Goal: Task Accomplishment & Management: Manage account settings

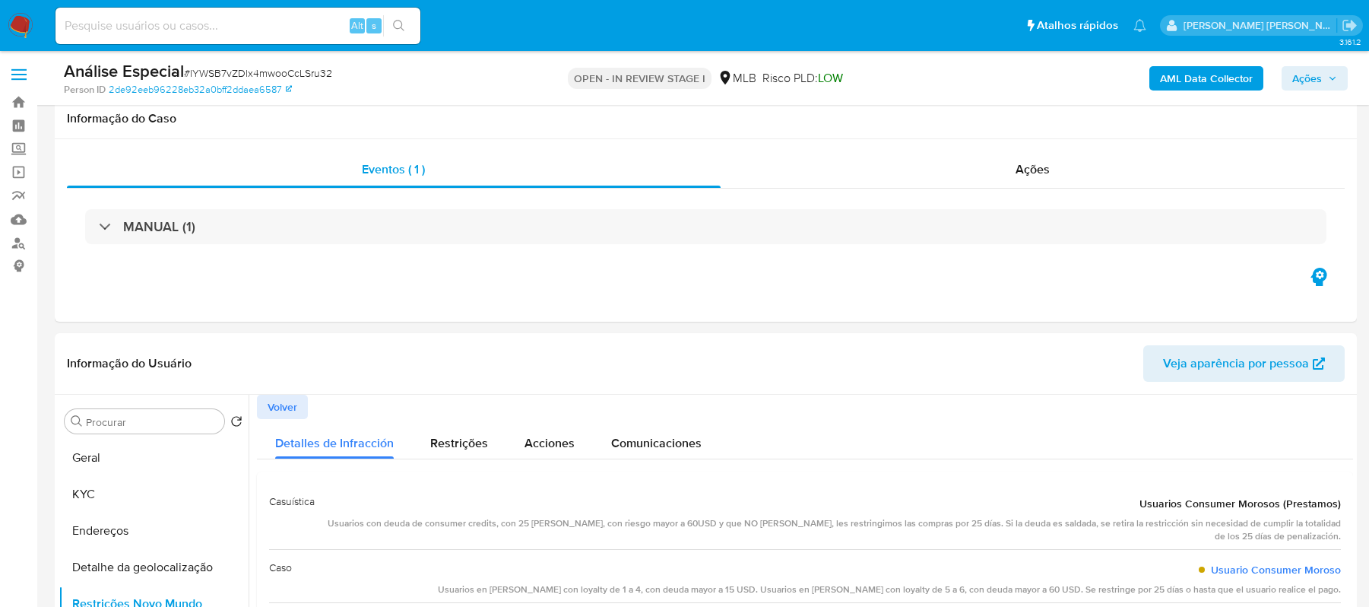
select select "10"
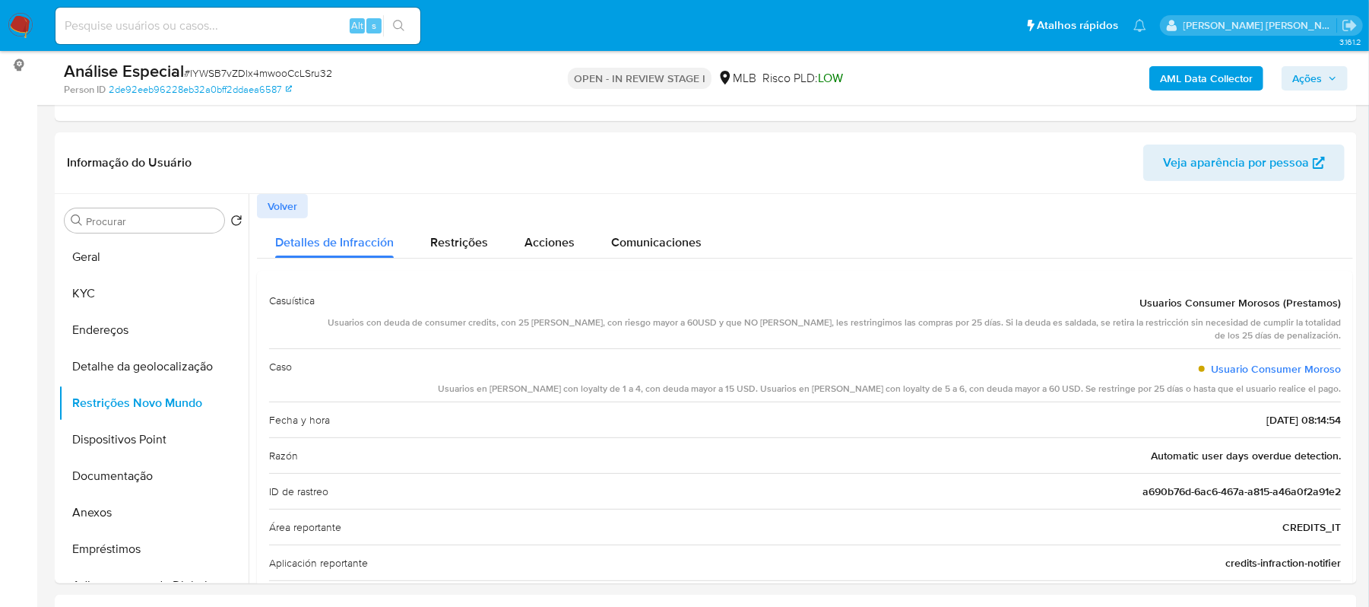
scroll to position [318, 0]
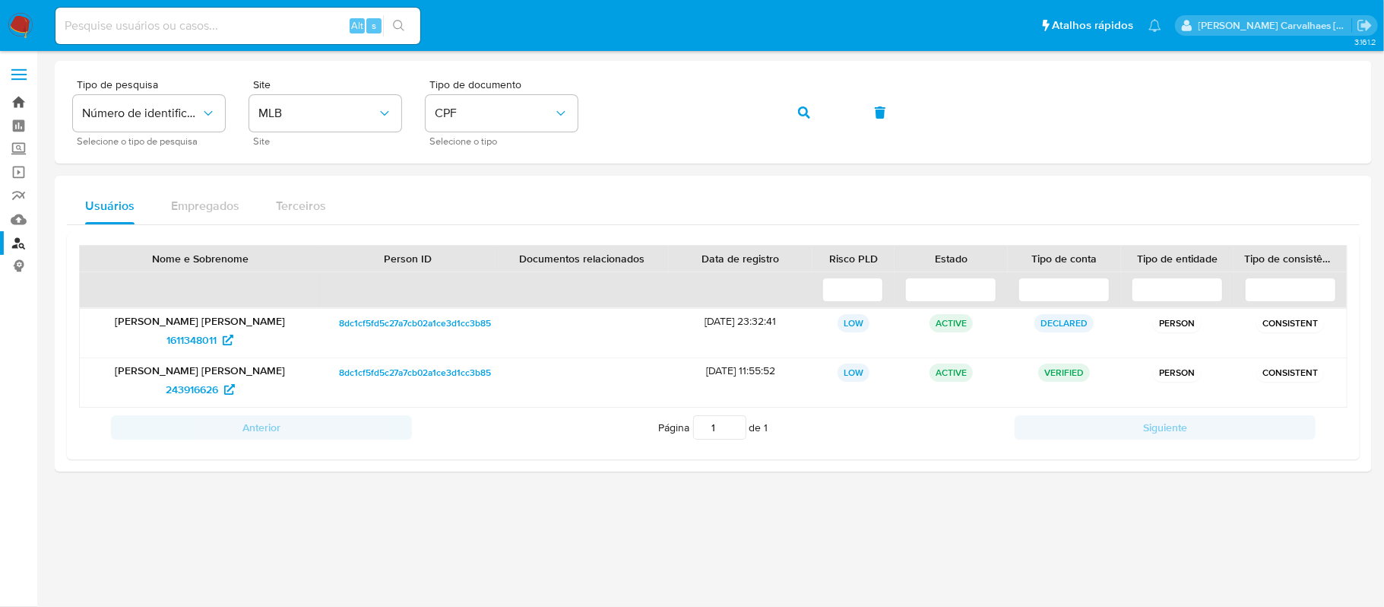
click at [18, 102] on link "Bandeja" at bounding box center [90, 102] width 181 height 24
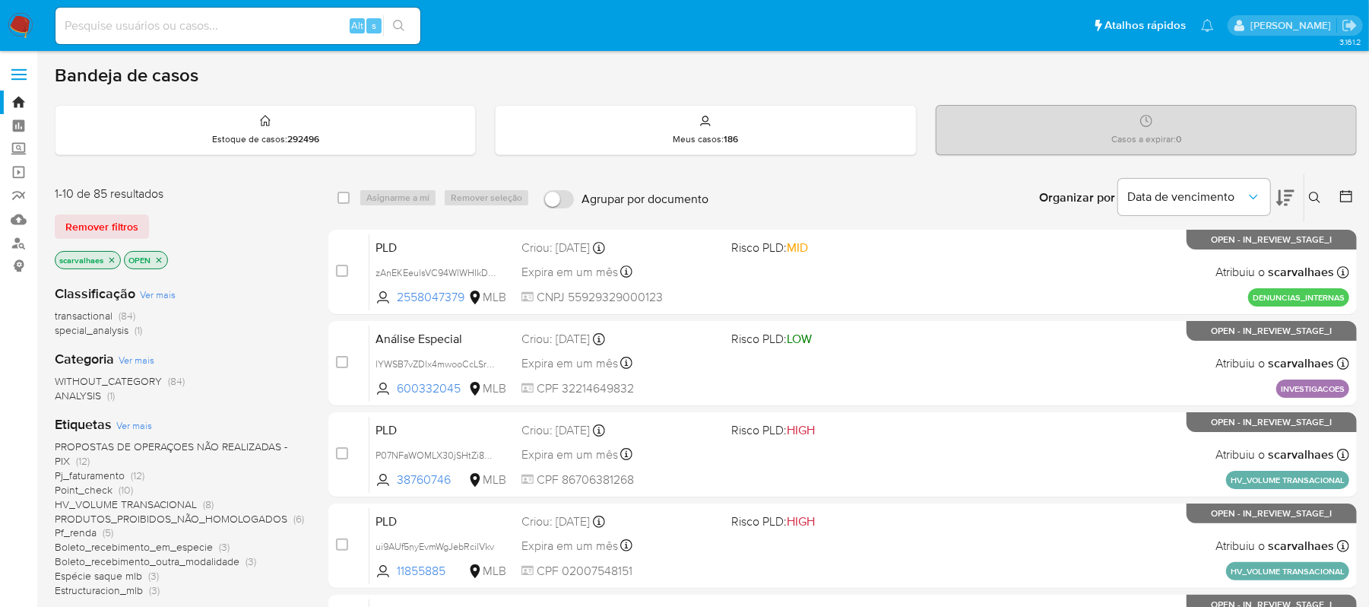
click at [159, 261] on icon "close-filter" at bounding box center [158, 259] width 9 height 9
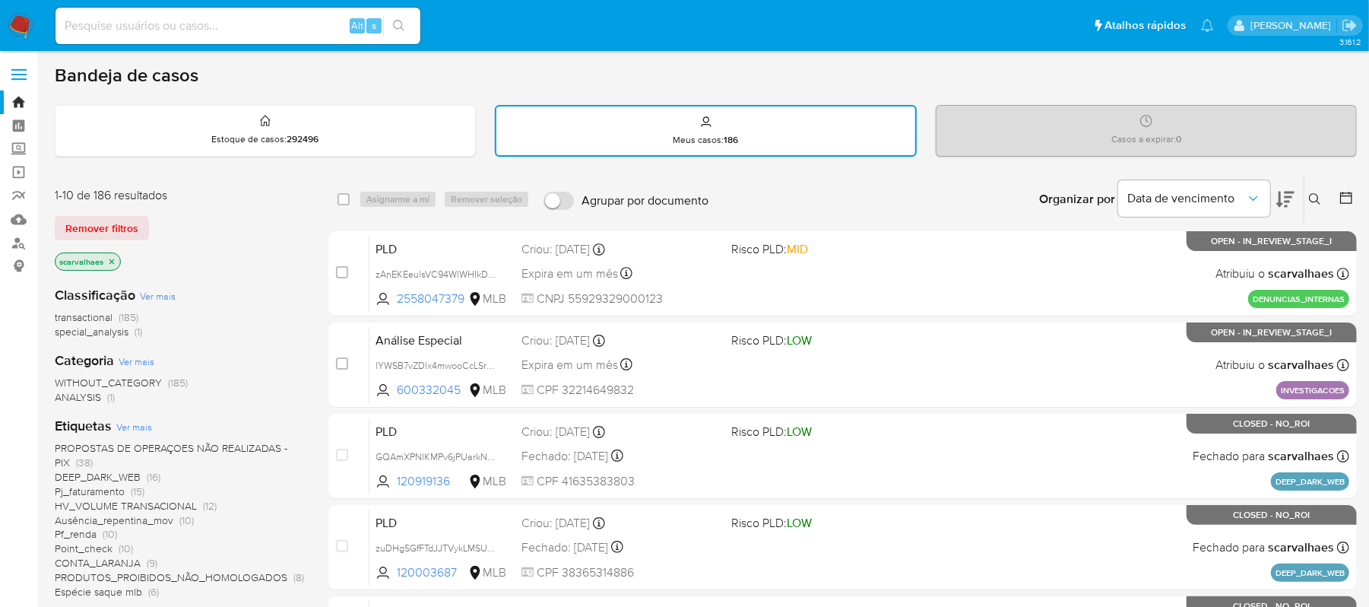
click at [110, 257] on icon "close-filter" at bounding box center [111, 261] width 9 height 9
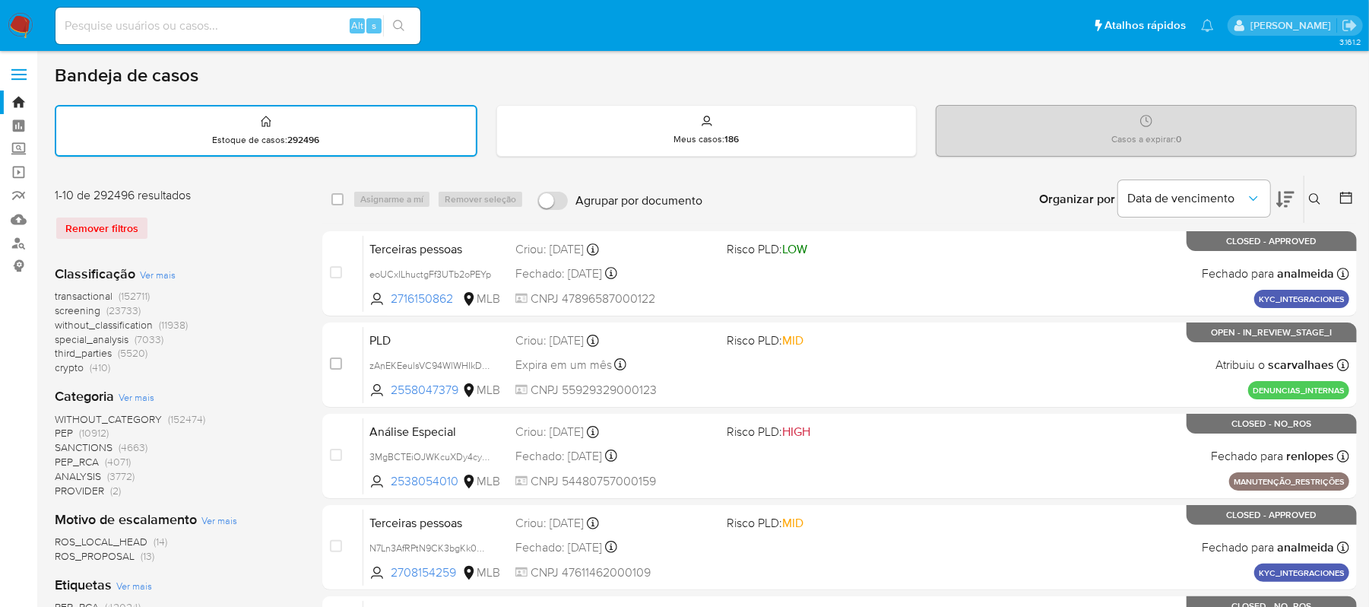
click at [141, 398] on span "Ver mais" at bounding box center [137, 397] width 36 height 14
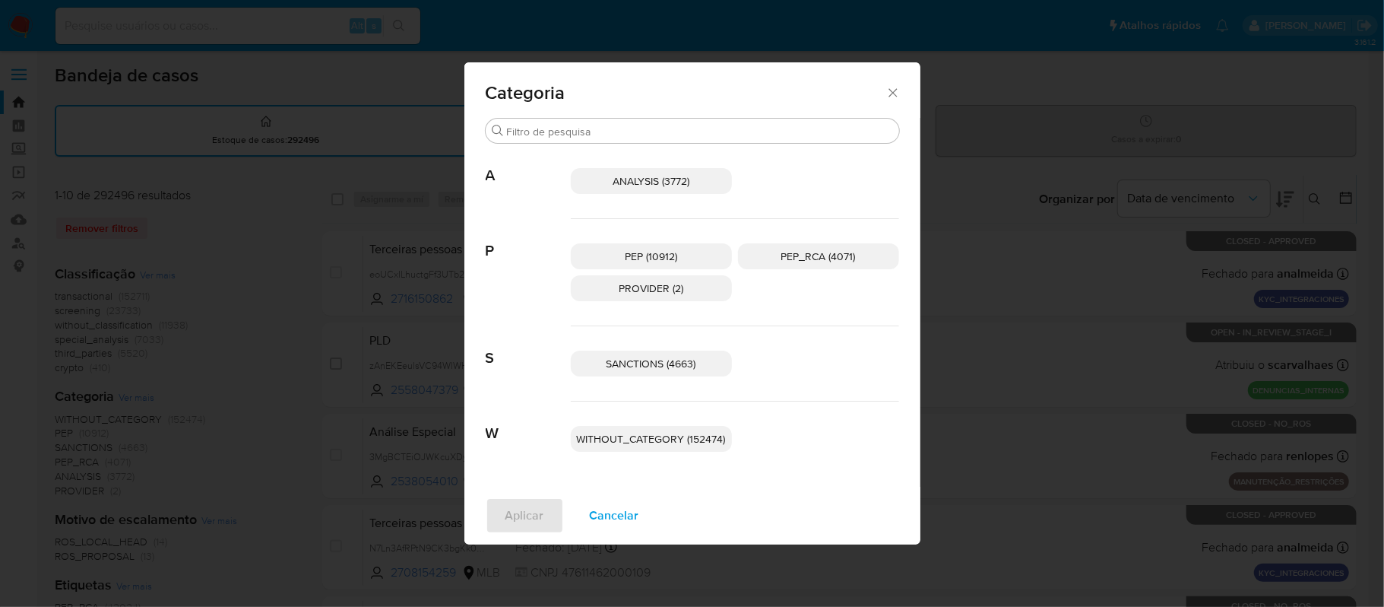
click at [889, 95] on icon "Fechar" at bounding box center [893, 92] width 8 height 8
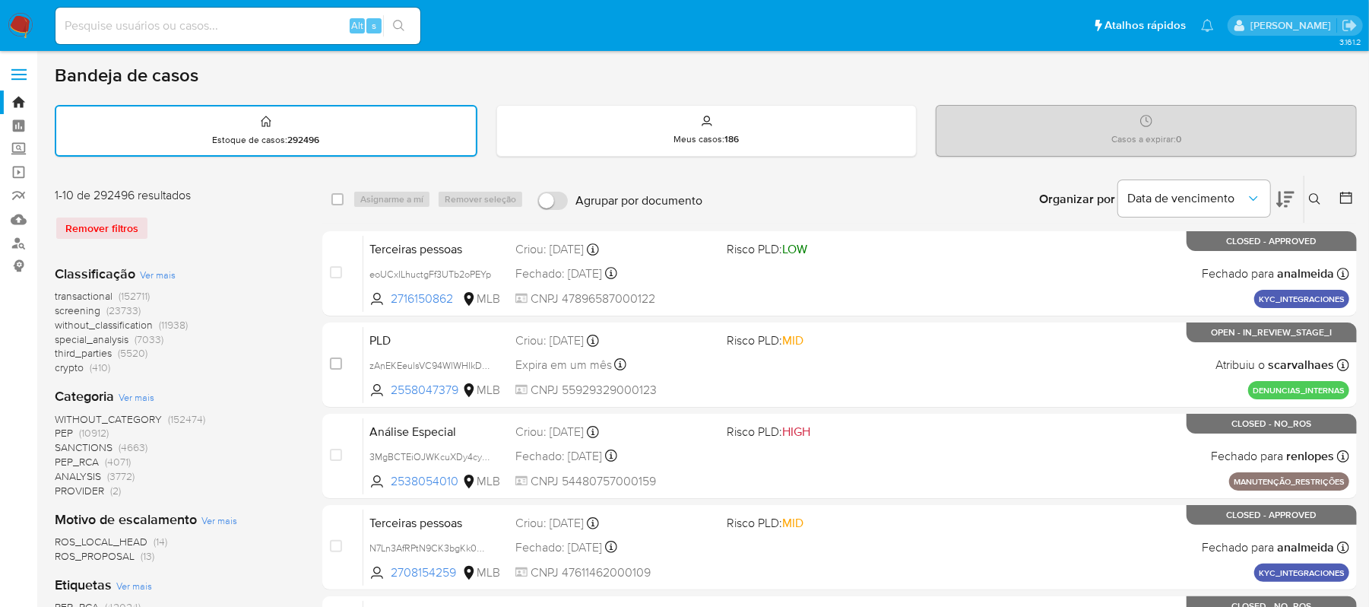
click at [160, 271] on span "Ver mais" at bounding box center [158, 275] width 36 height 14
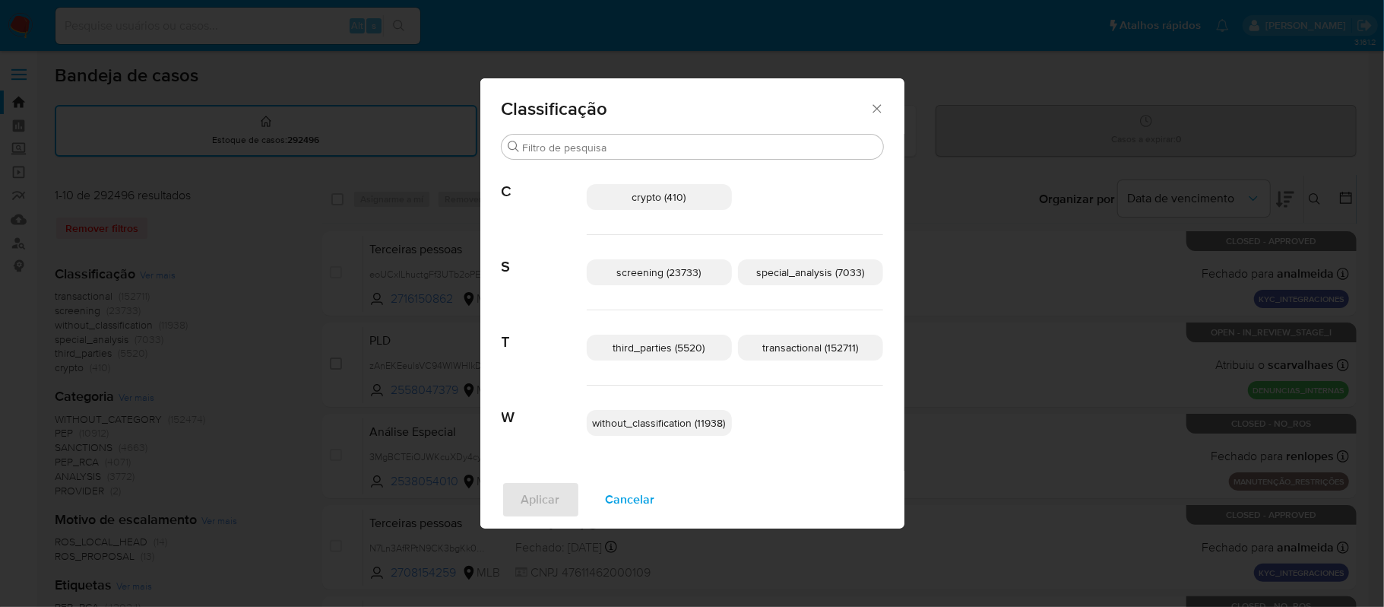
click at [883, 105] on icon "Fechar" at bounding box center [877, 108] width 15 height 15
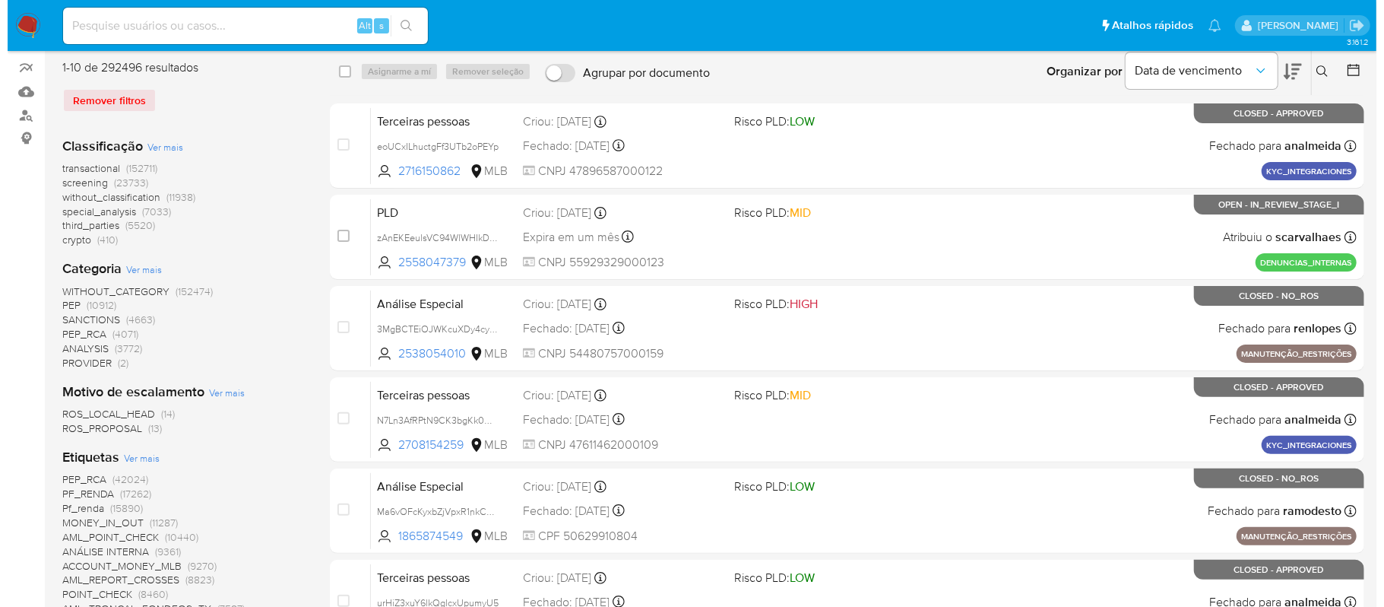
scroll to position [304, 0]
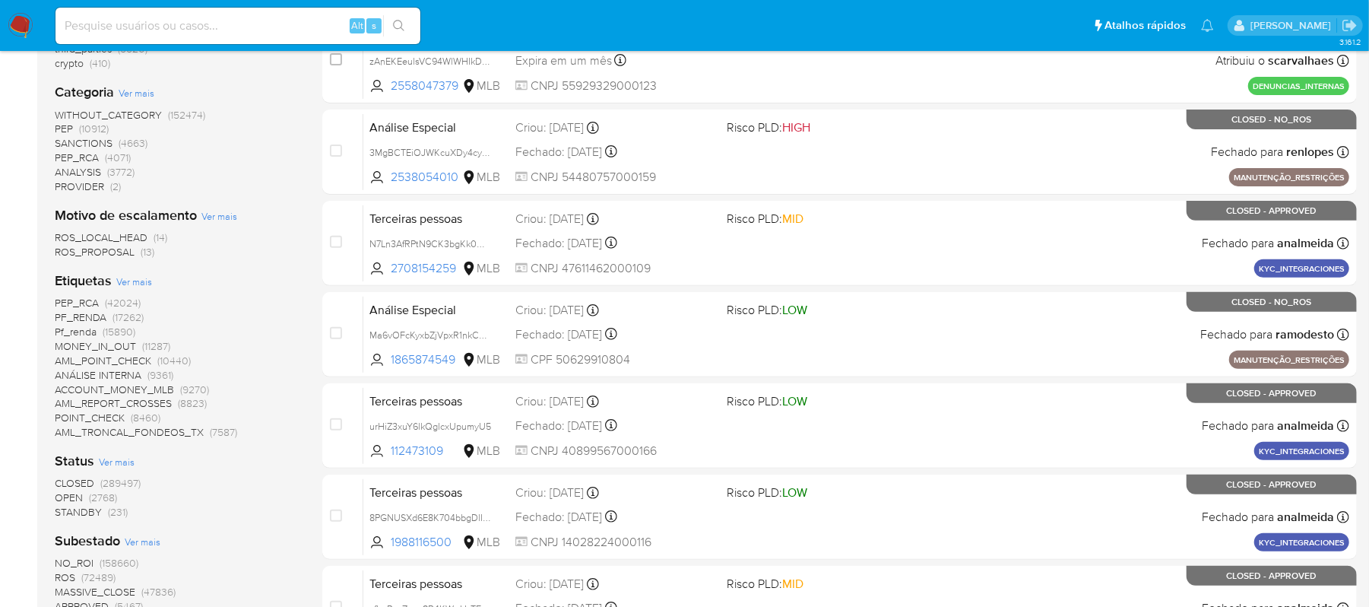
click at [138, 281] on span "Ver mais" at bounding box center [134, 281] width 36 height 14
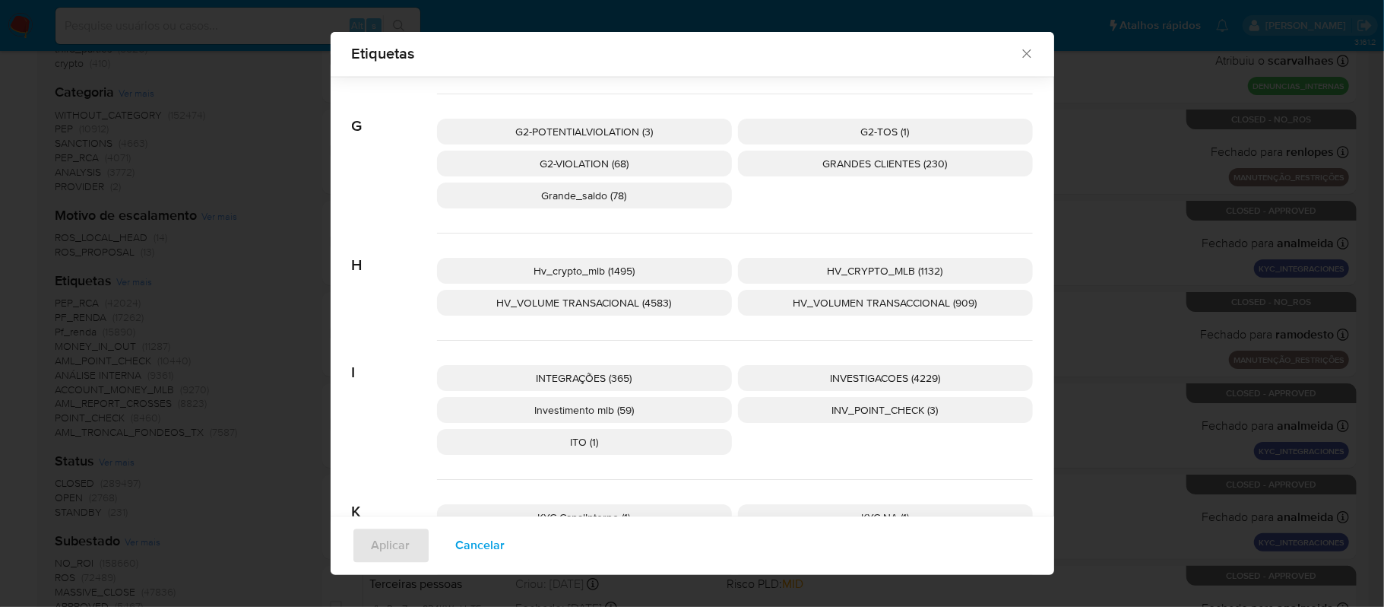
scroll to position [2117, 0]
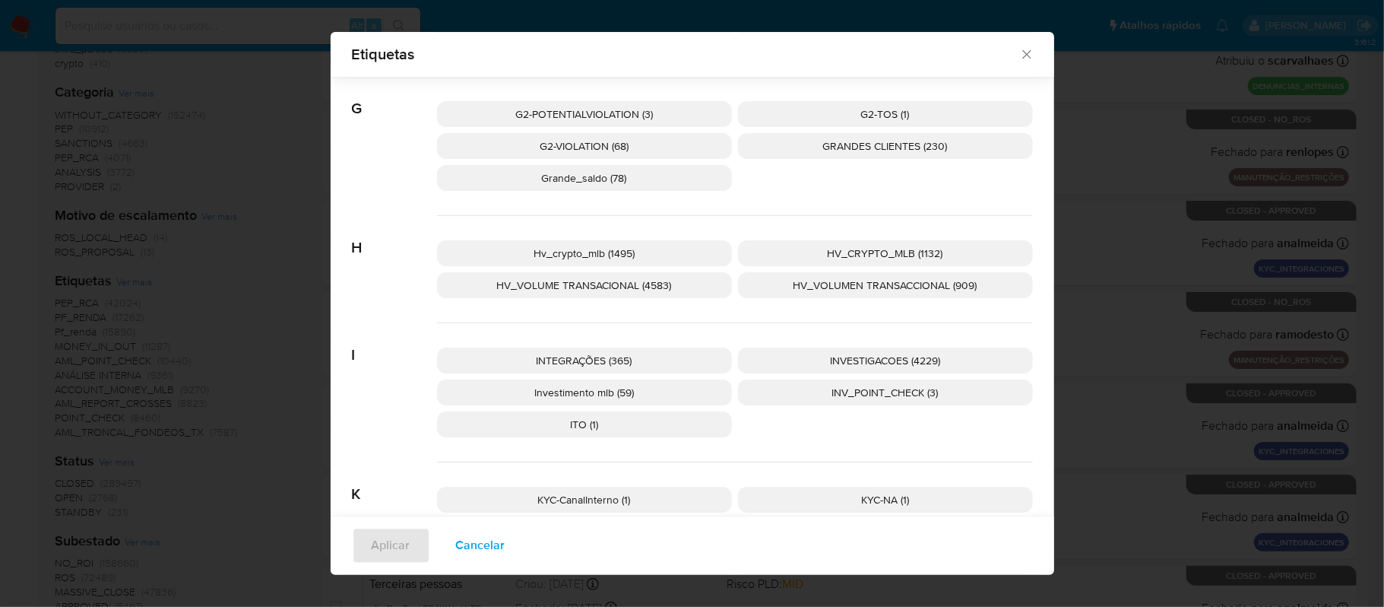
click at [862, 360] on span "INVESTIGACOES (4229)" at bounding box center [885, 360] width 110 height 15
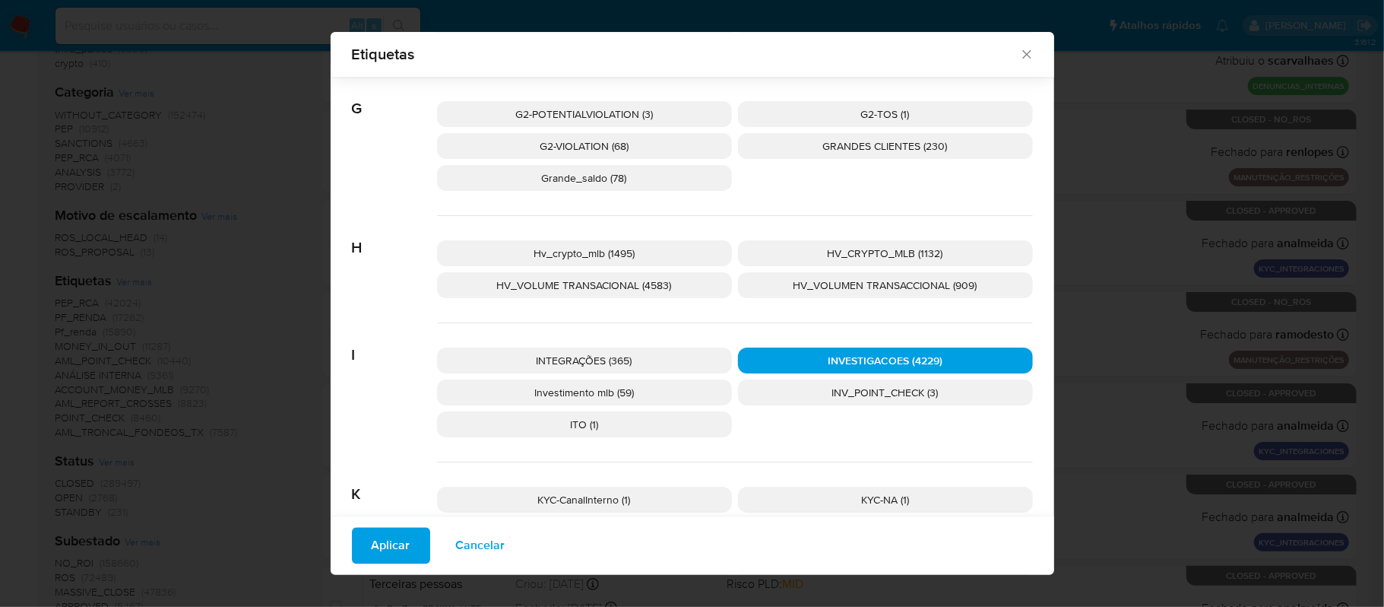
click at [379, 526] on div "Aplicar Cancelar" at bounding box center [693, 545] width 724 height 59
click at [384, 538] on span "Aplicar" at bounding box center [391, 545] width 39 height 33
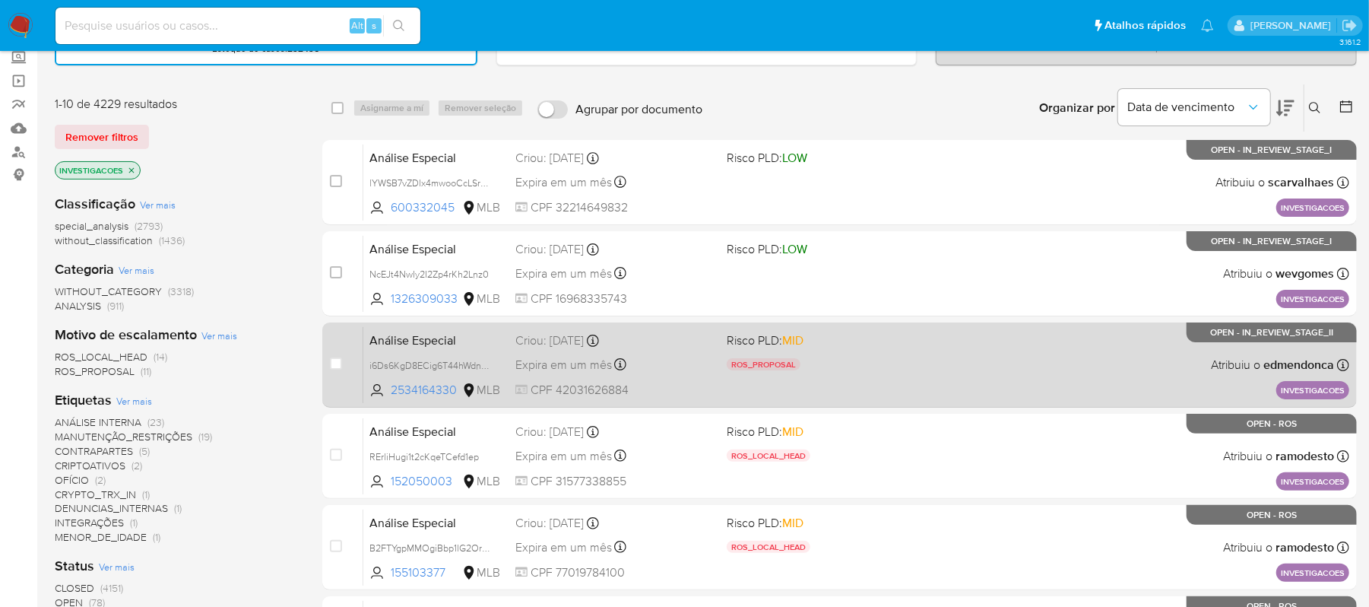
scroll to position [202, 0]
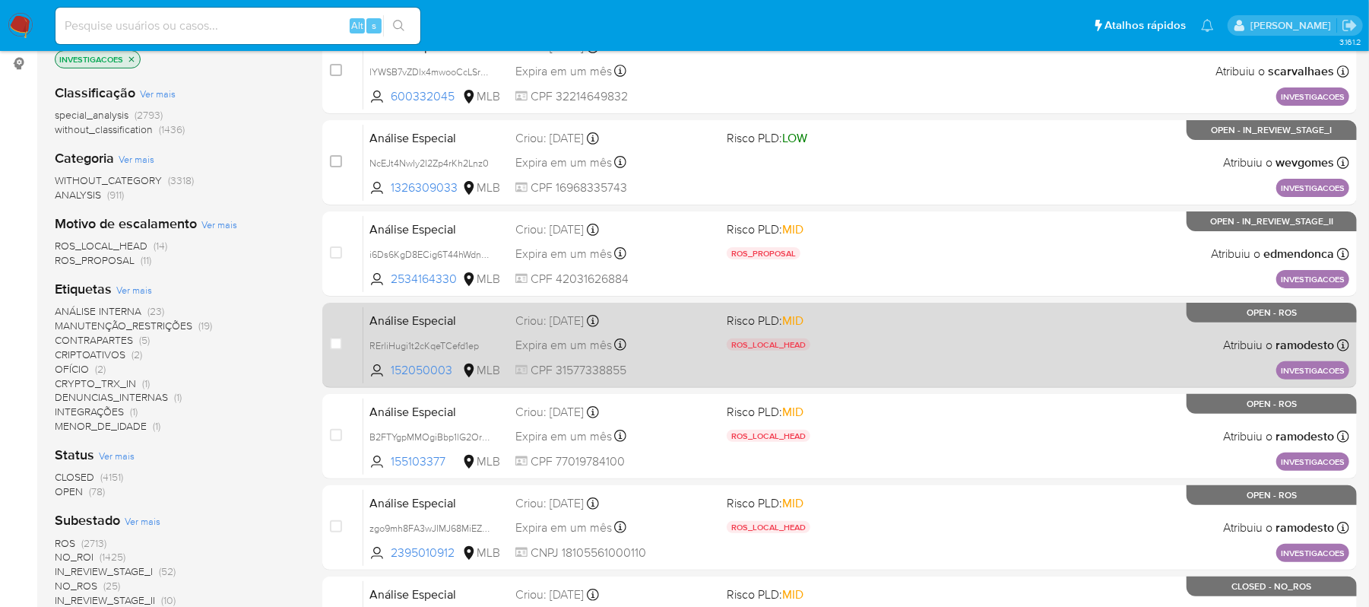
click at [614, 354] on div "Análise Especial RErliHugi1t2cKqeTCefd1ep 152050003 MLB Risco PLD: MID ROS_LOCA…" at bounding box center [856, 344] width 986 height 77
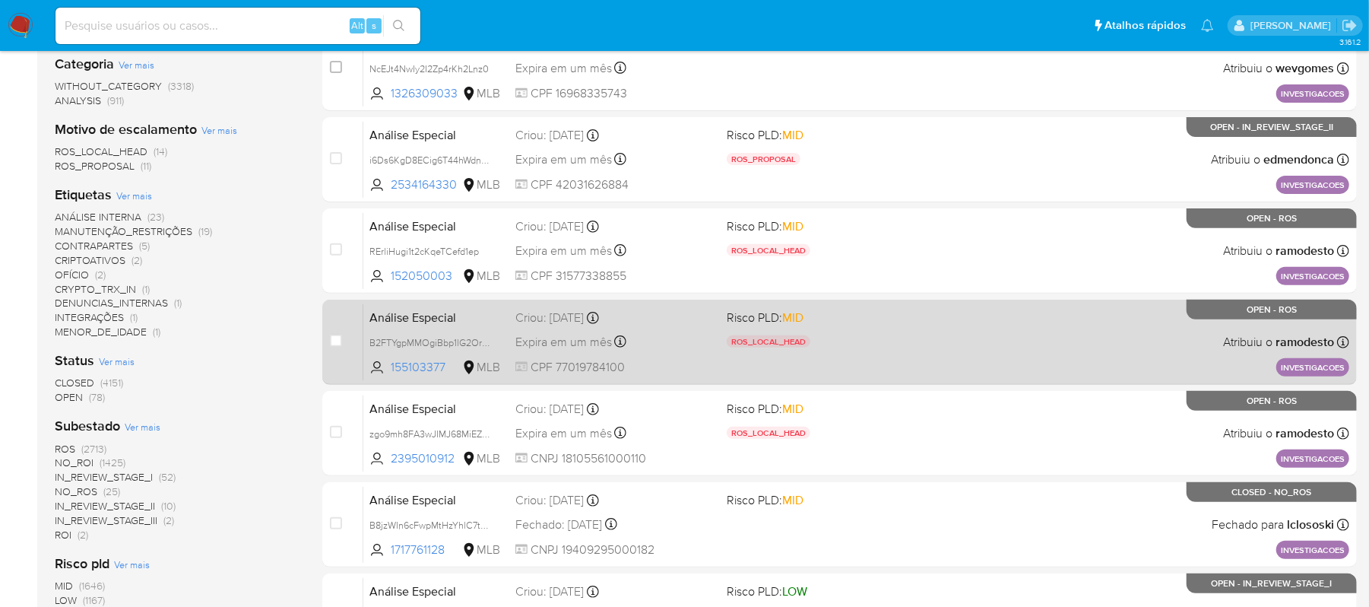
scroll to position [405, 0]
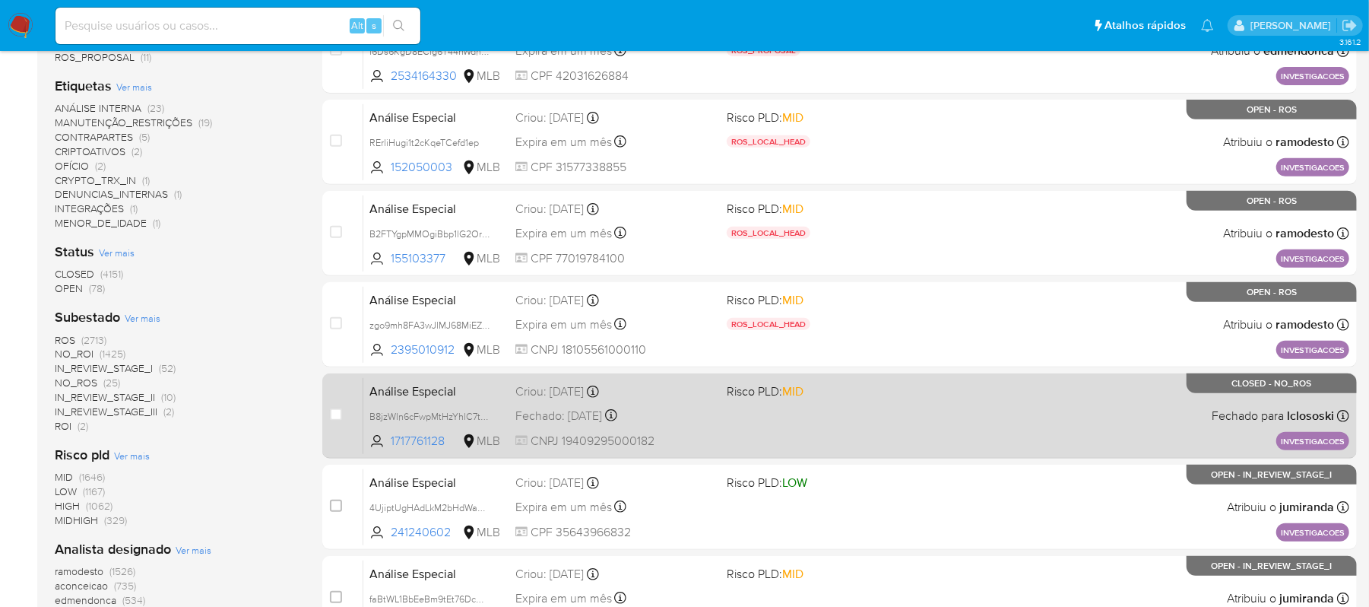
click at [873, 385] on span "Risco PLD: MID" at bounding box center [826, 390] width 199 height 20
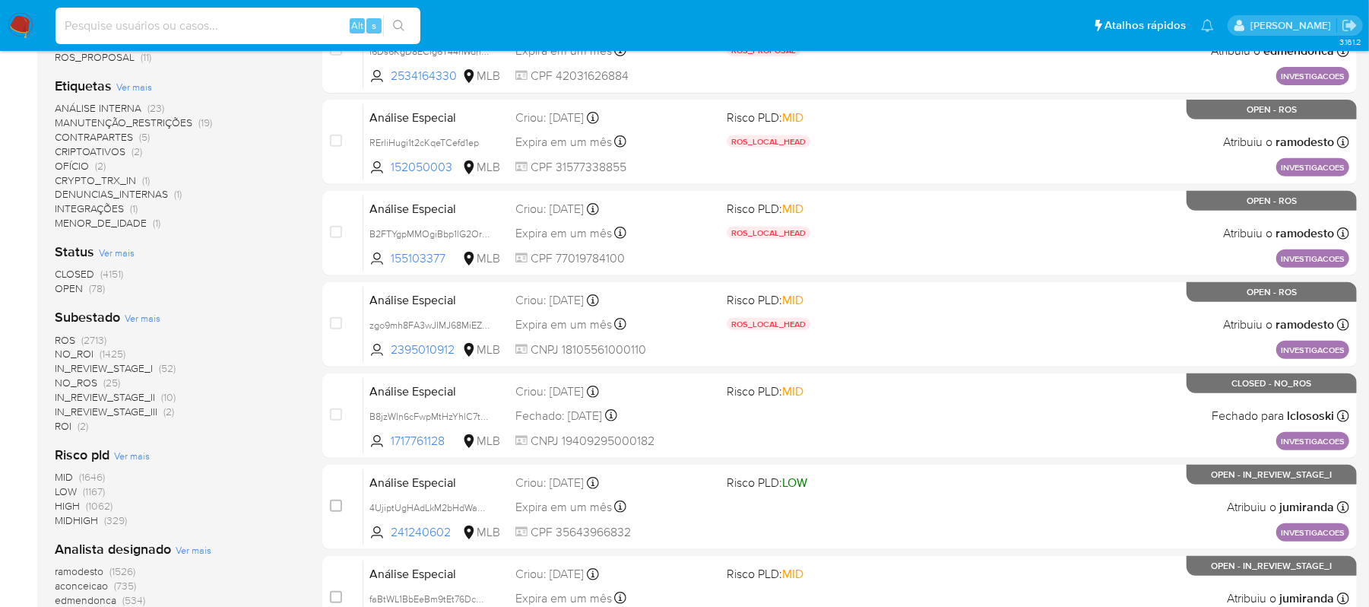
paste input "OU190IDegwkkEnvlKZvOYYCR"
type input "OU190IDegwkkEnvlKZvOYYCR"
click at [400, 20] on icon "search-icon" at bounding box center [399, 26] width 12 height 12
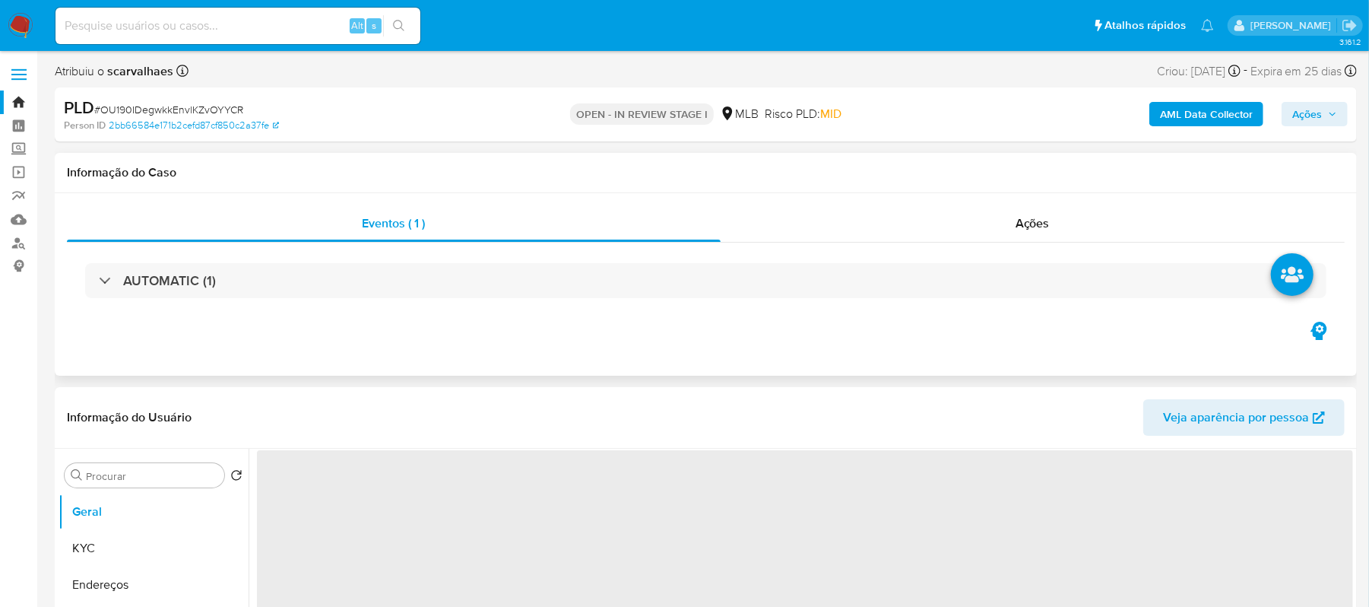
select select "10"
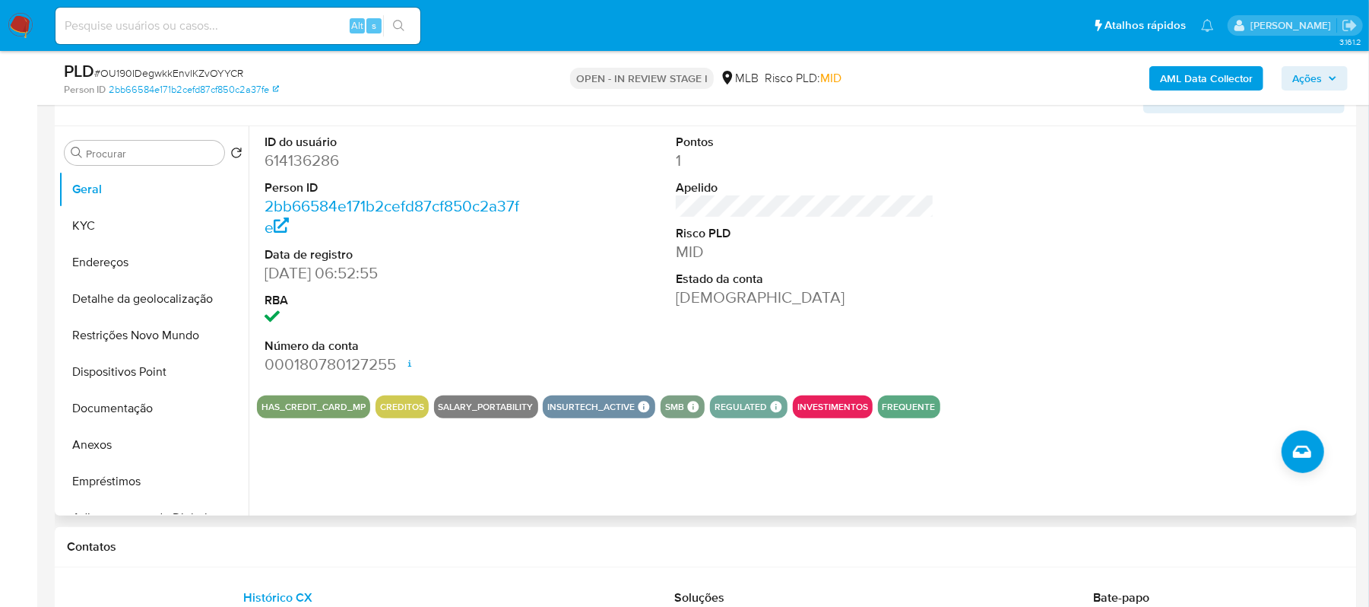
scroll to position [304, 0]
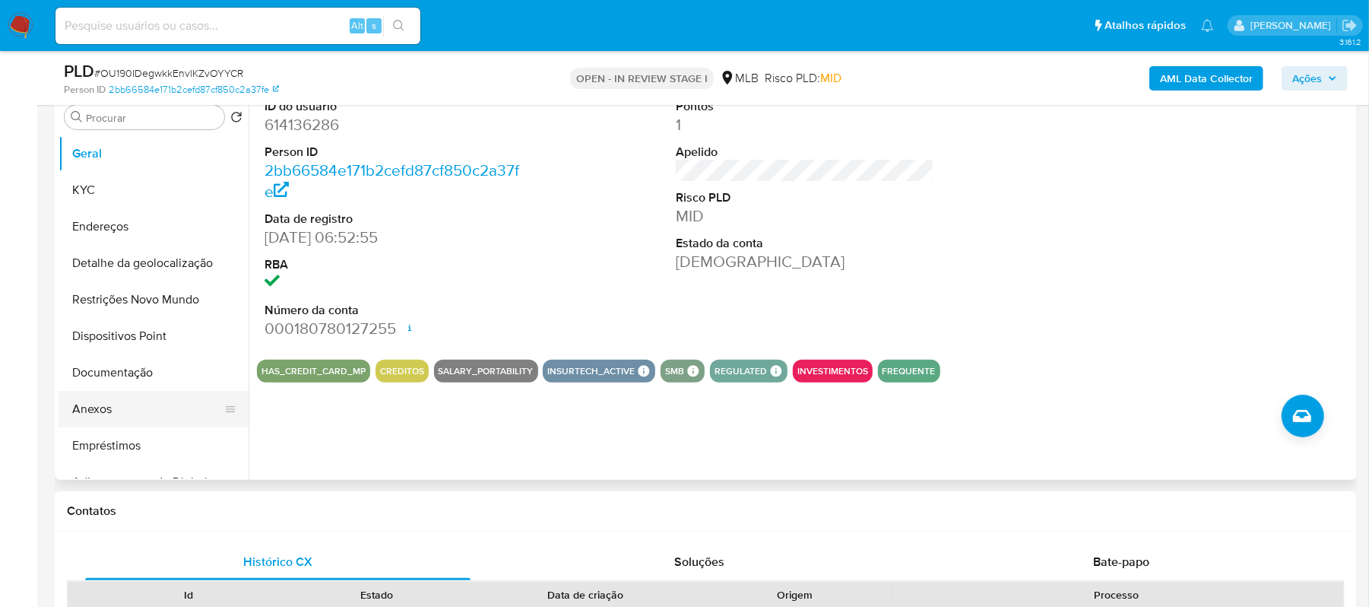
click at [126, 412] on button "Anexos" at bounding box center [148, 409] width 178 height 36
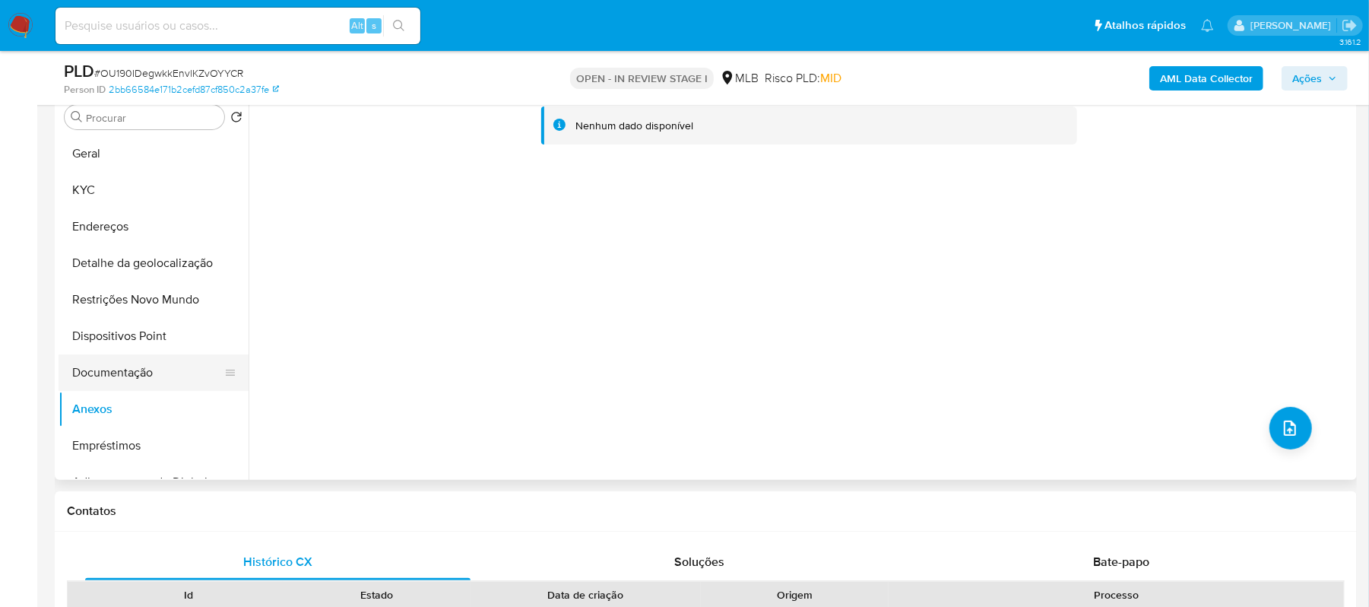
click at [141, 369] on button "Documentação" at bounding box center [148, 372] width 178 height 36
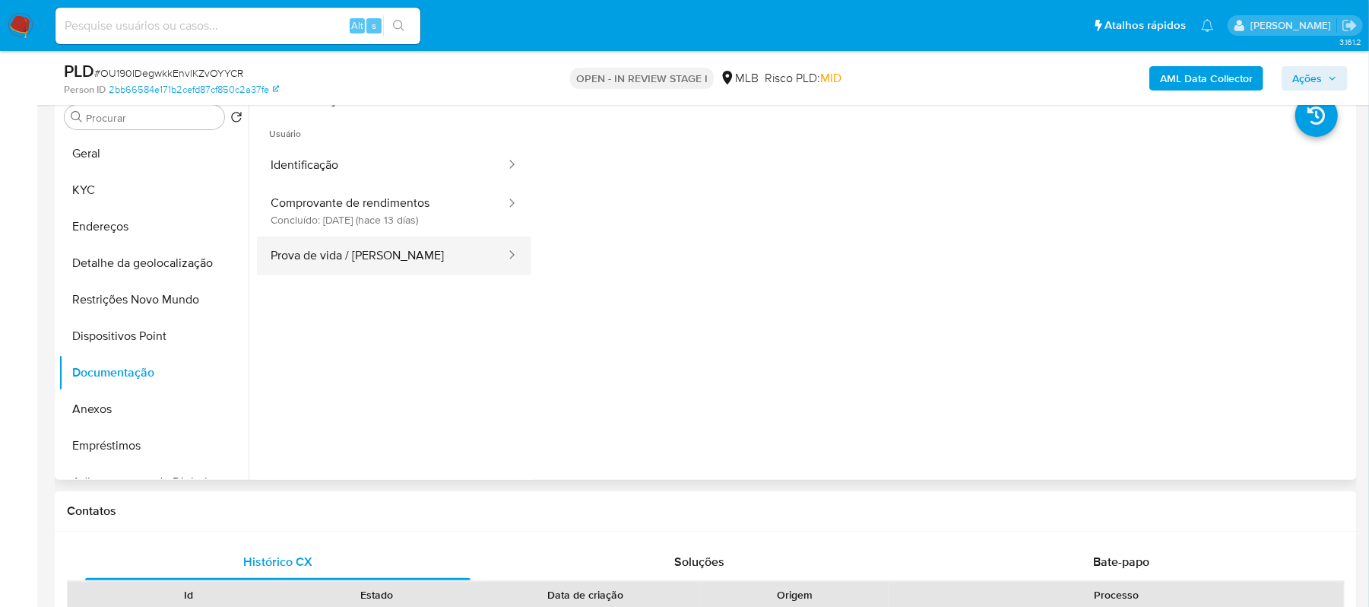
click at [383, 259] on button "Prova de vida / Selfie" at bounding box center [382, 255] width 250 height 39
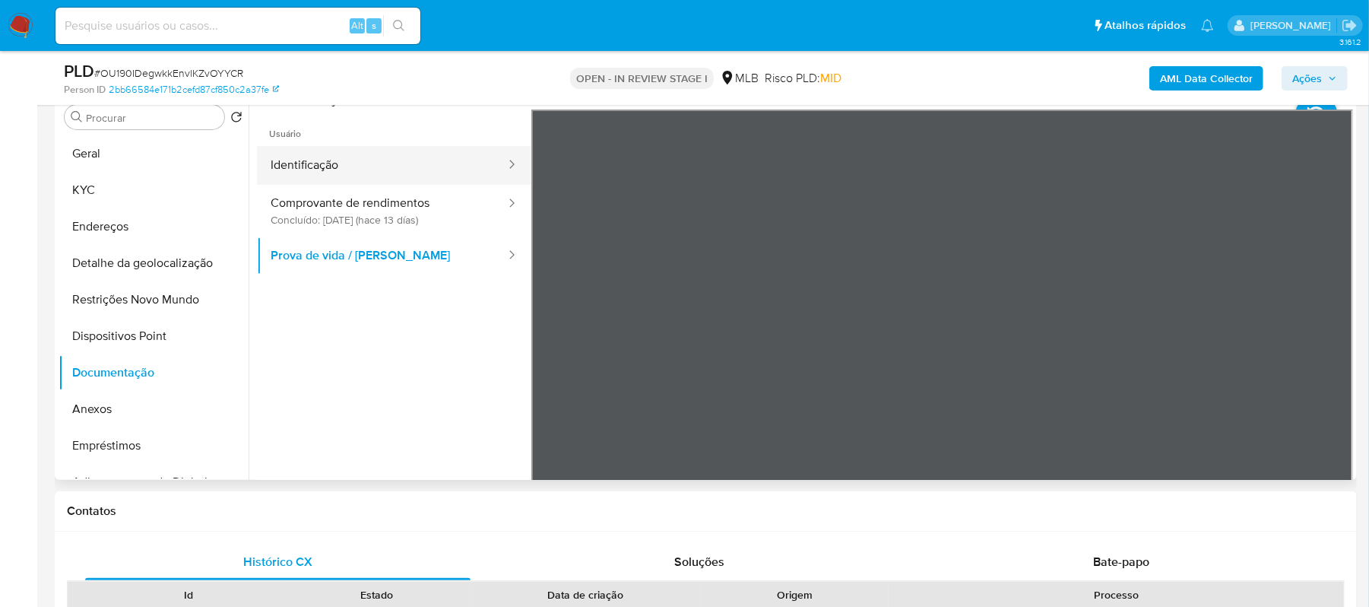
click at [377, 151] on button "Identificação" at bounding box center [382, 165] width 250 height 39
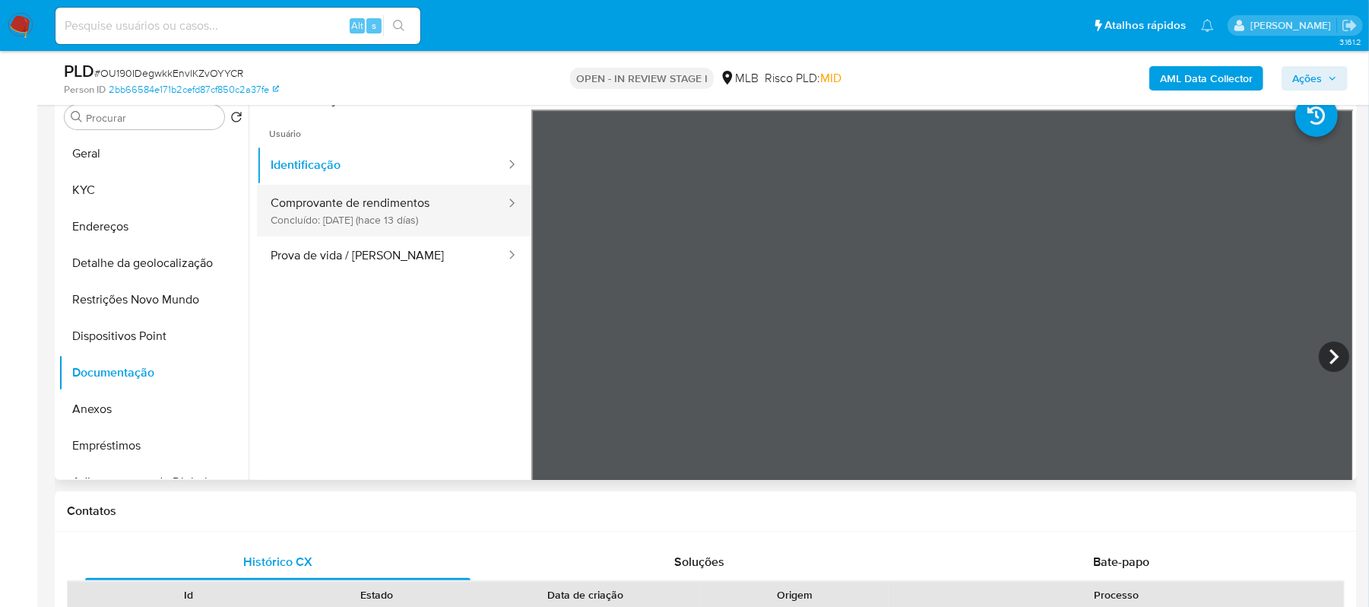
click at [371, 211] on button "Comprovante de rendimentos Concluído: 18/09/2025 (hace 13 días)" at bounding box center [382, 211] width 250 height 52
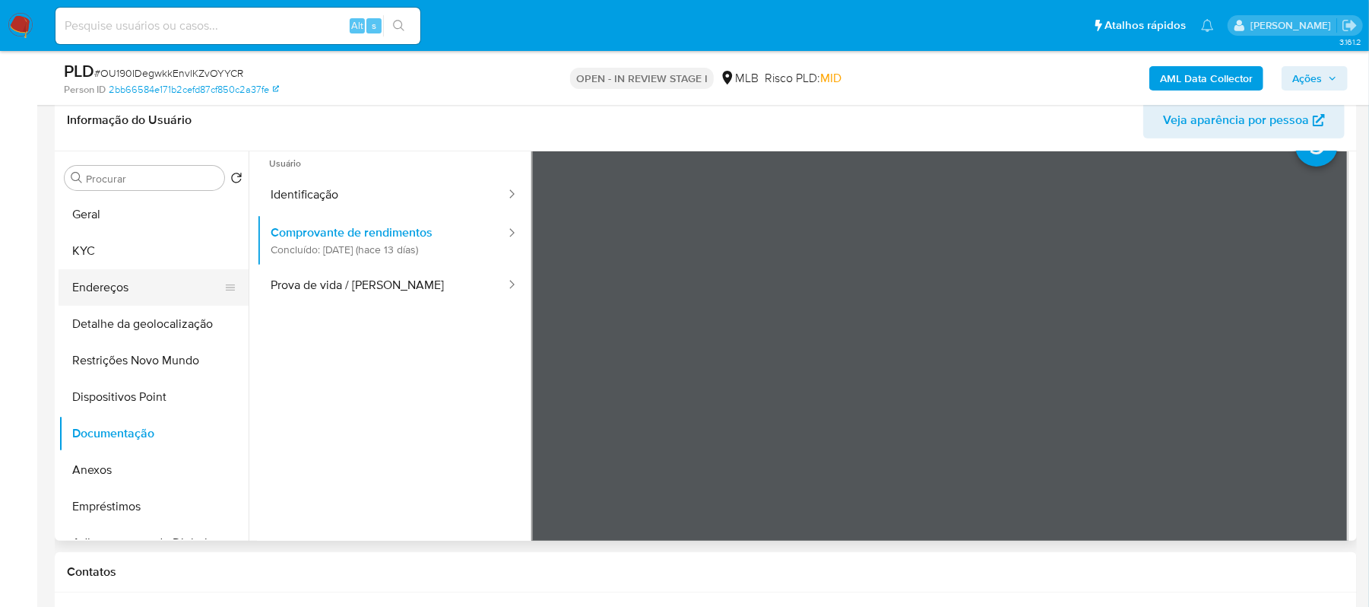
scroll to position [141, 0]
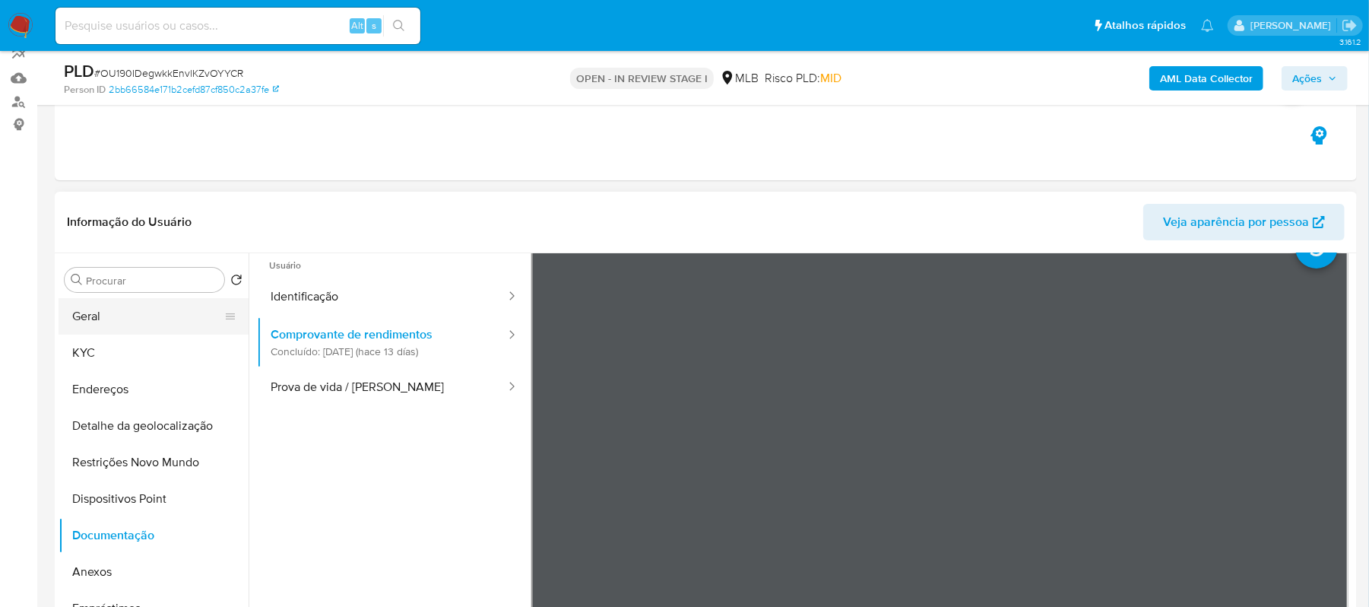
click at [161, 312] on button "Geral" at bounding box center [148, 316] width 178 height 36
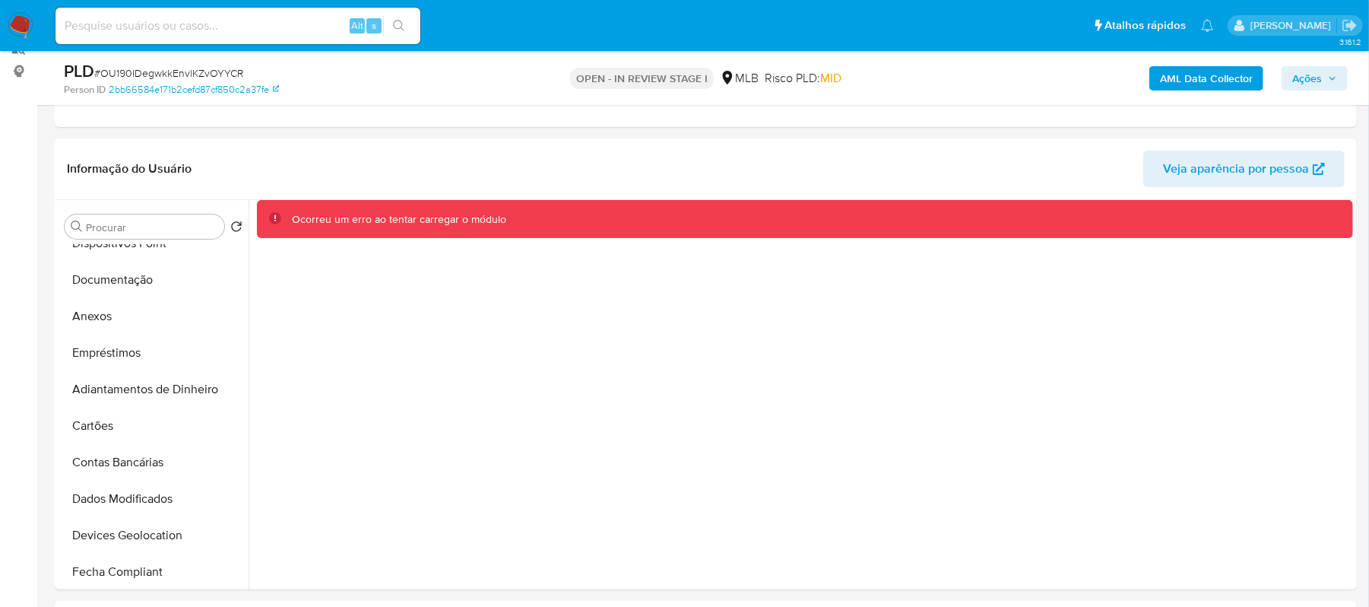
scroll to position [202, 0]
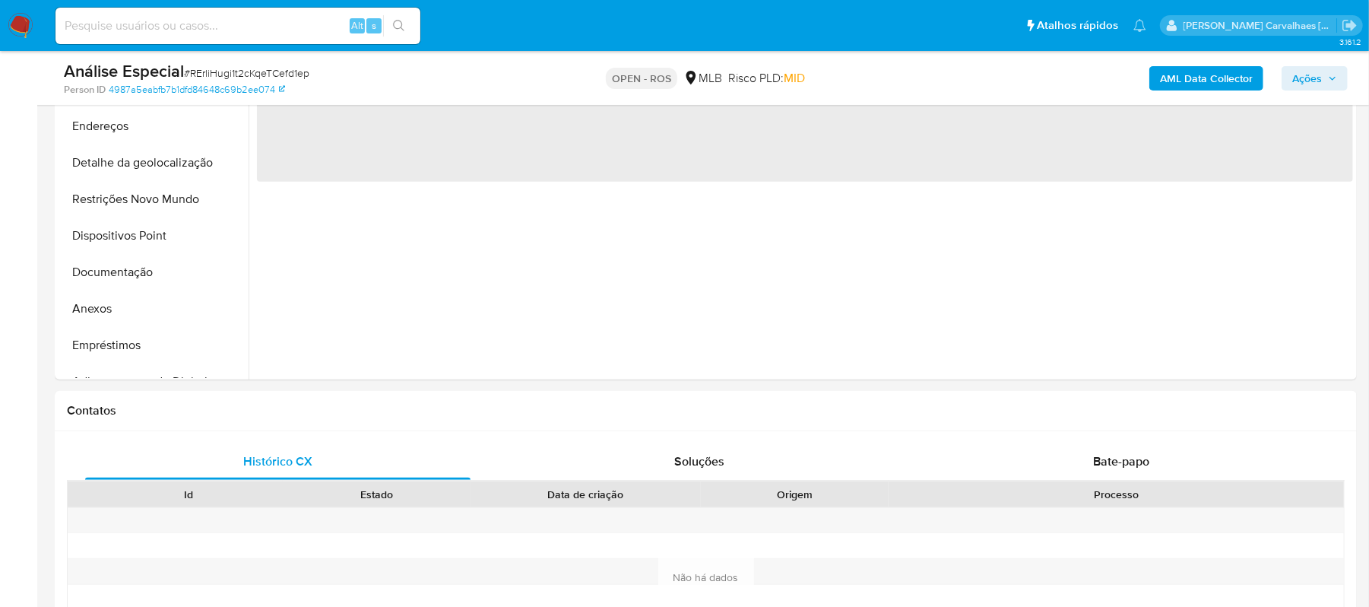
scroll to position [405, 0]
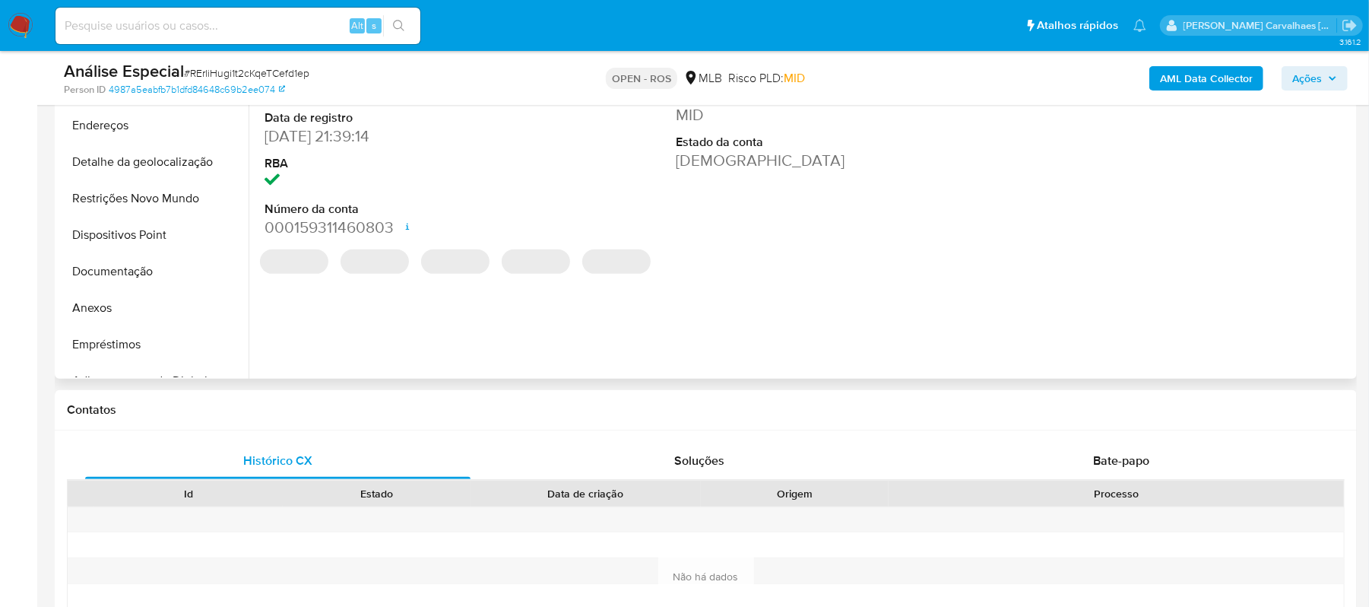
select select "10"
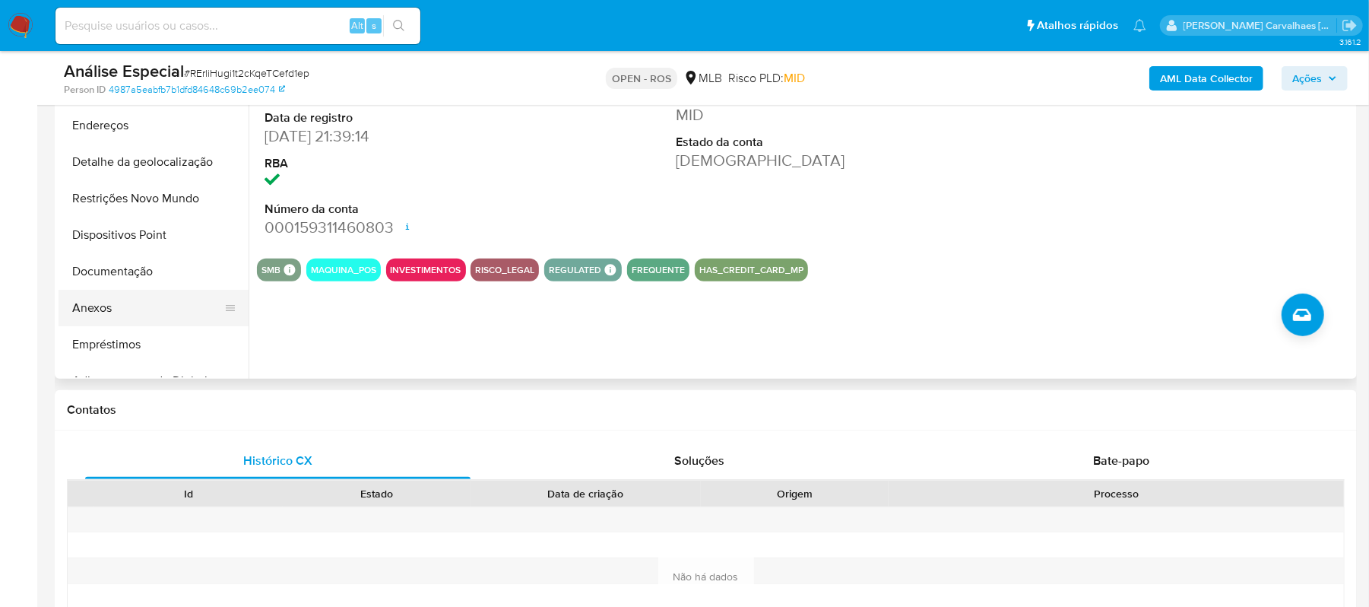
click at [103, 304] on button "Anexos" at bounding box center [148, 308] width 178 height 36
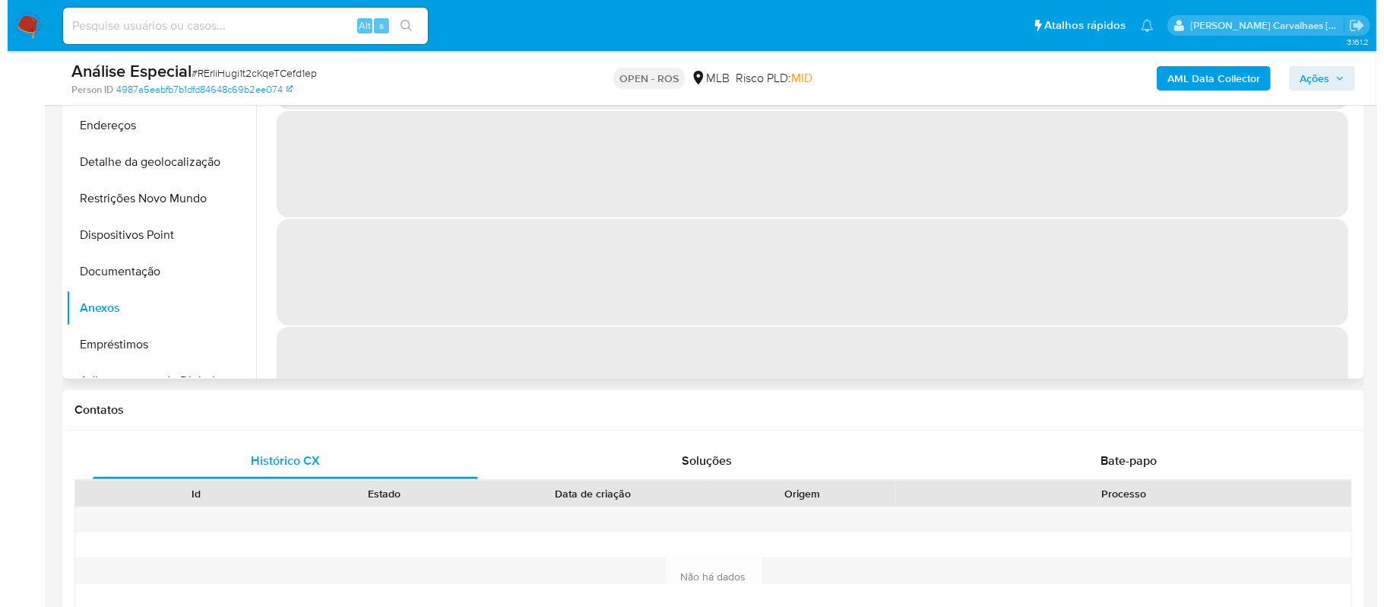
scroll to position [202, 0]
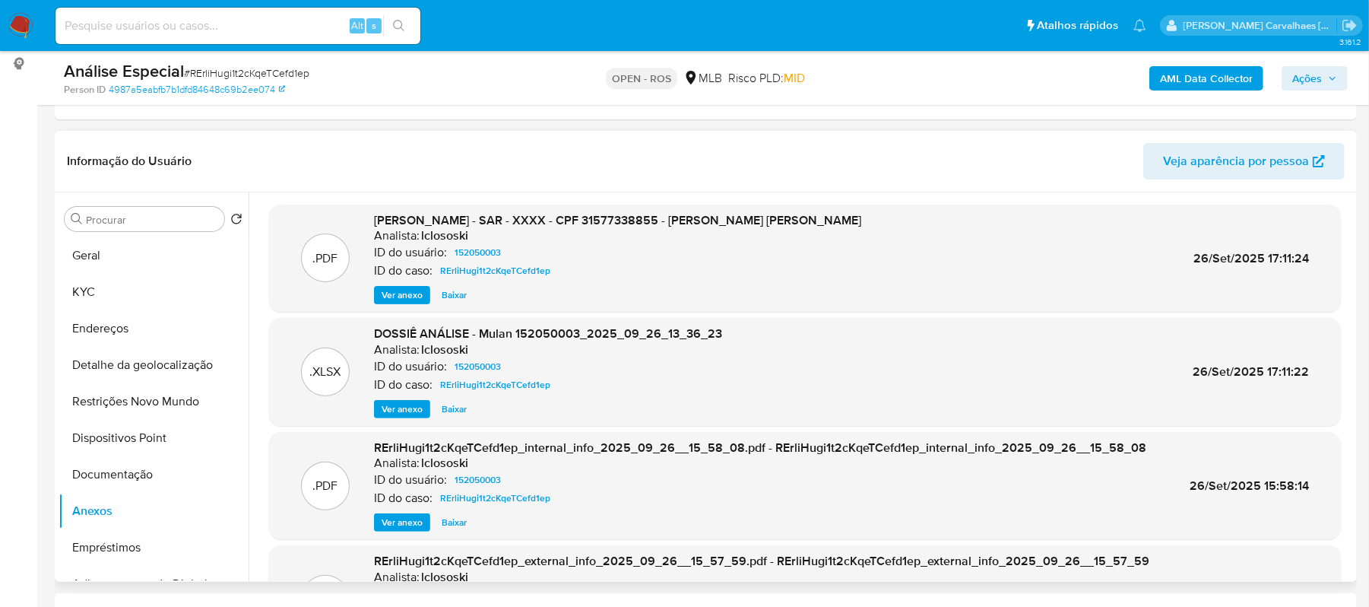
click at [404, 293] on span "Ver anexo" at bounding box center [402, 294] width 41 height 15
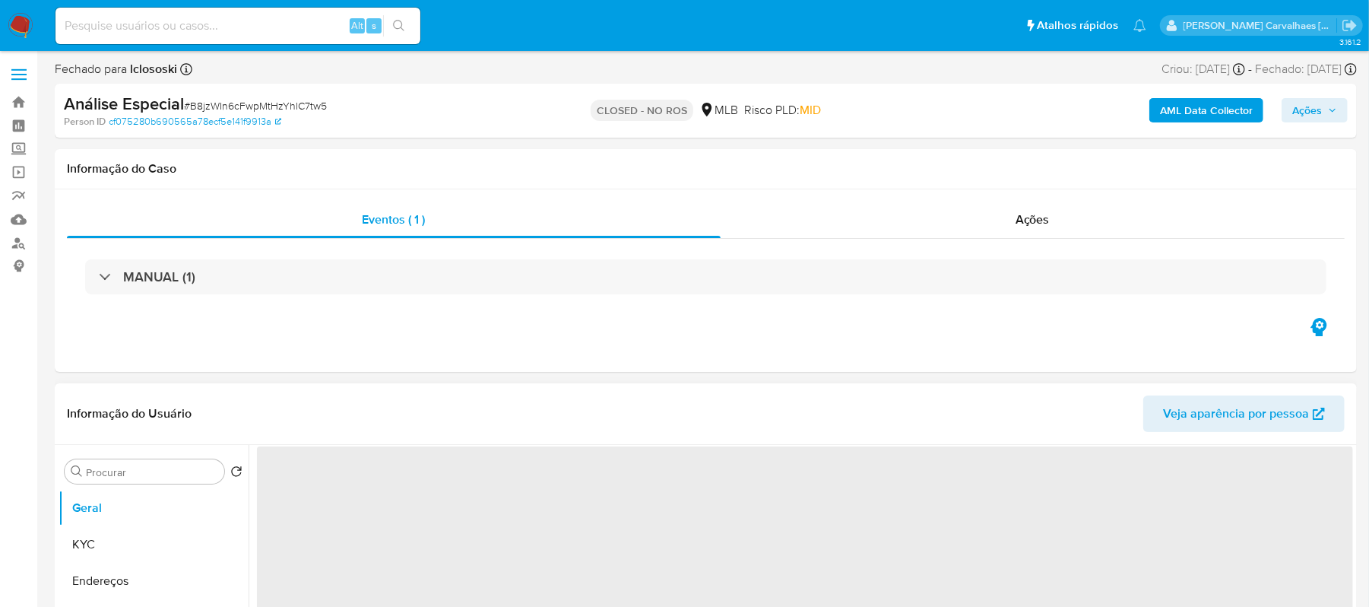
select select "10"
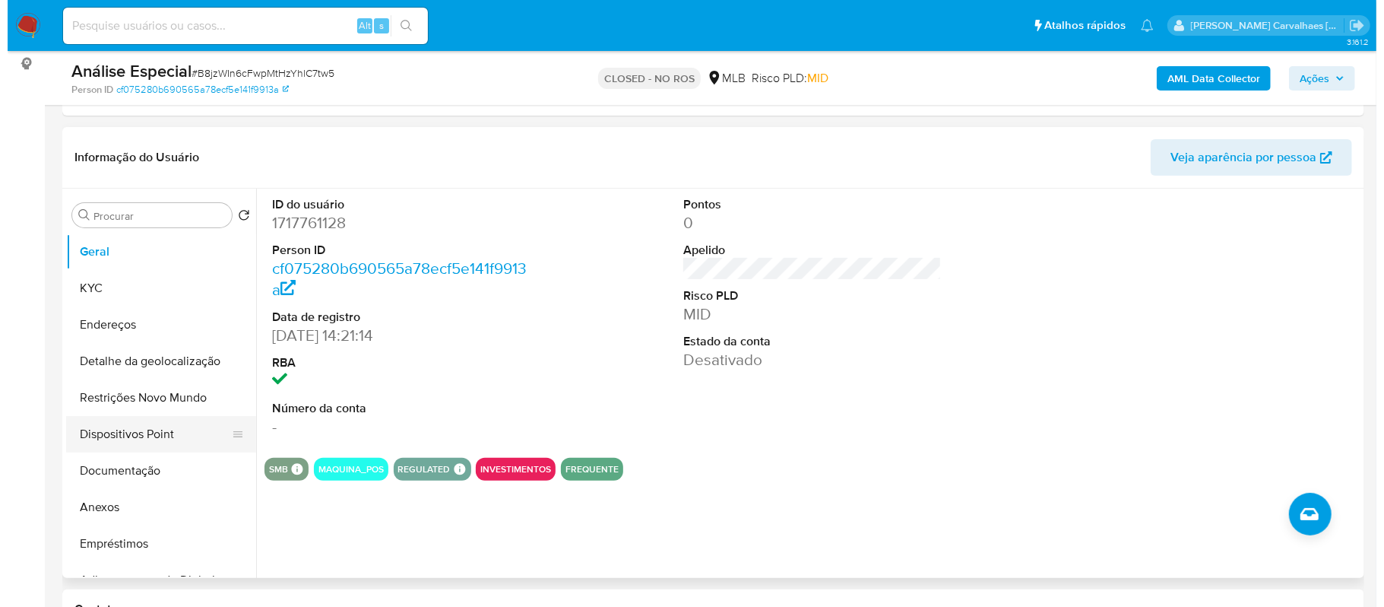
scroll to position [101, 0]
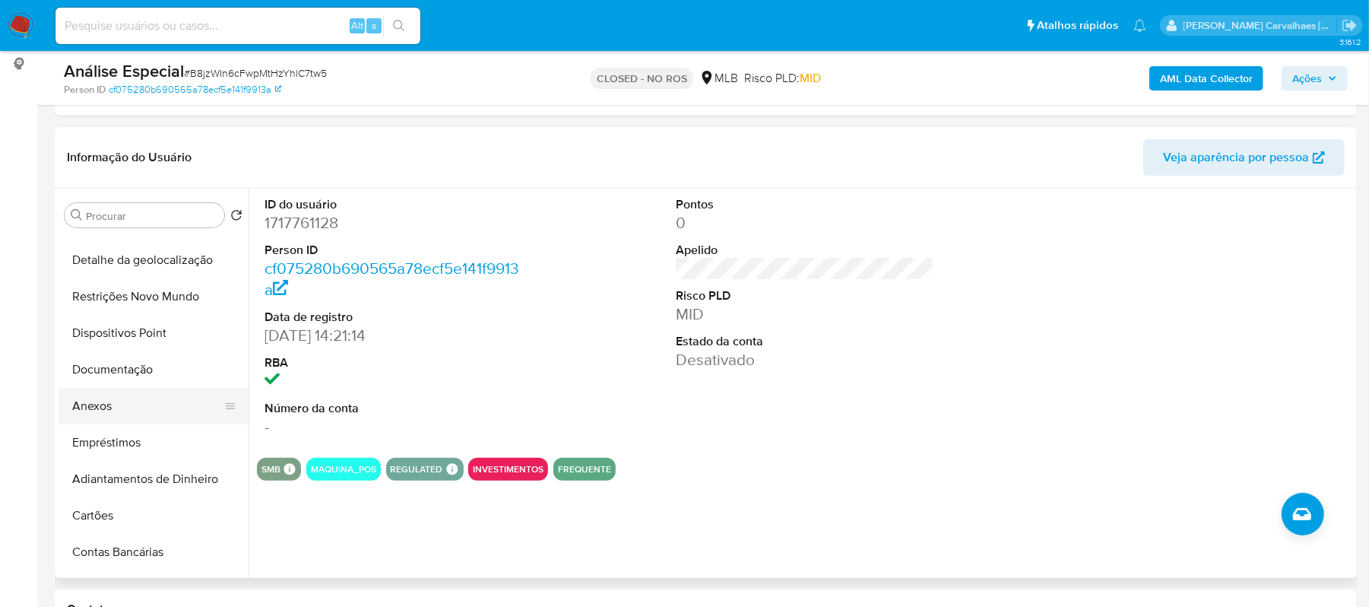
click at [100, 412] on button "Anexos" at bounding box center [148, 406] width 178 height 36
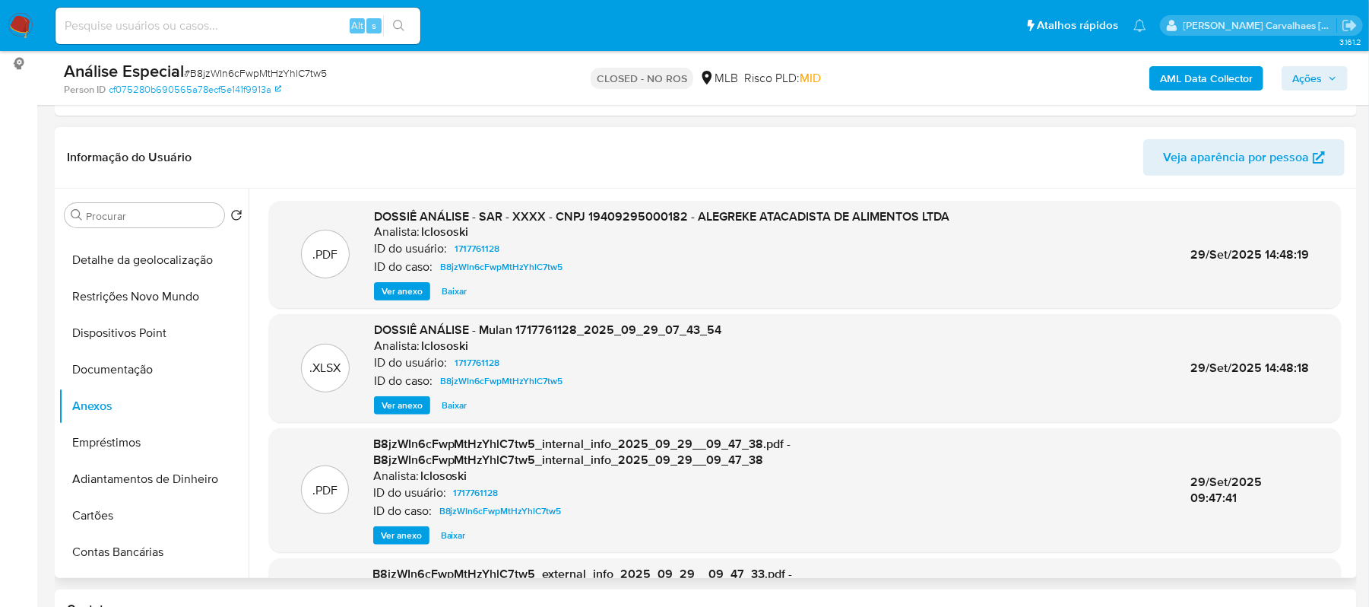
click at [415, 290] on span "Ver anexo" at bounding box center [402, 291] width 41 height 15
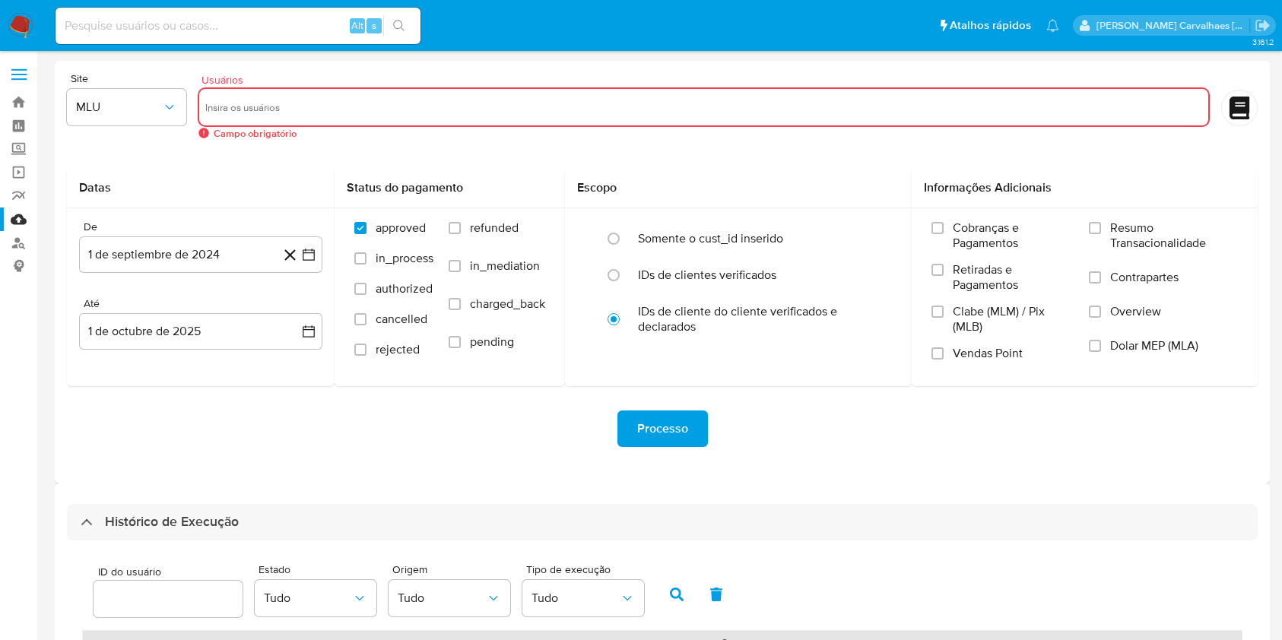
select select "10"
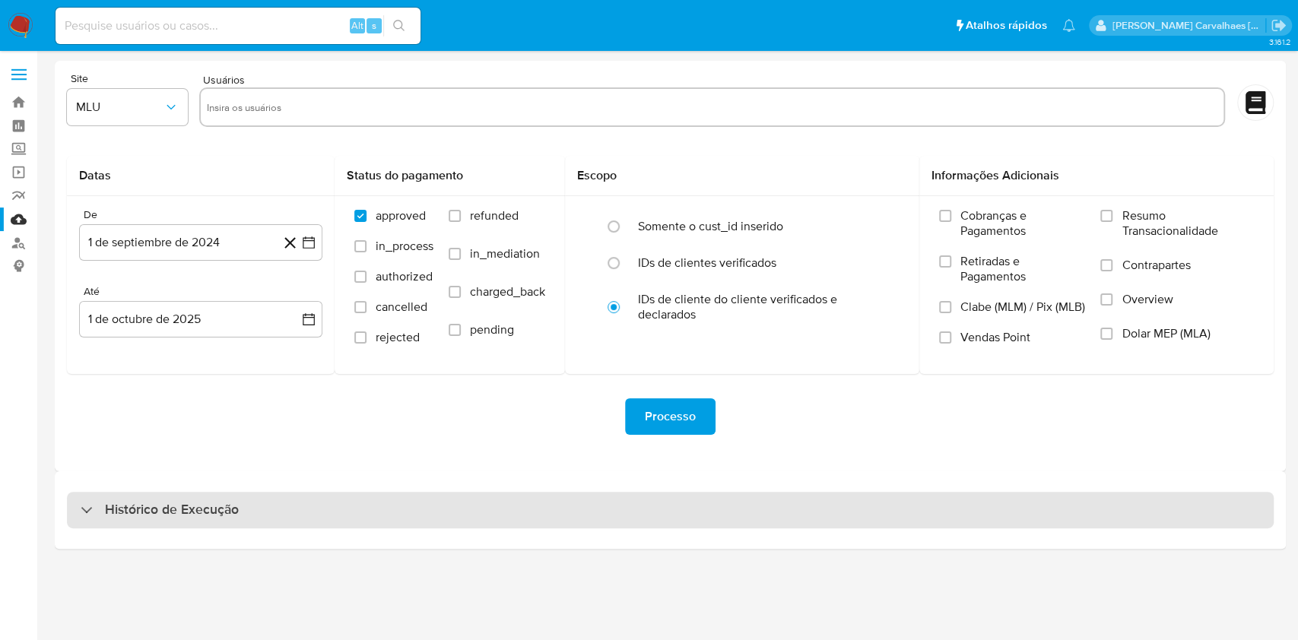
click at [226, 510] on h3 "Histórico de Execução" at bounding box center [172, 510] width 134 height 18
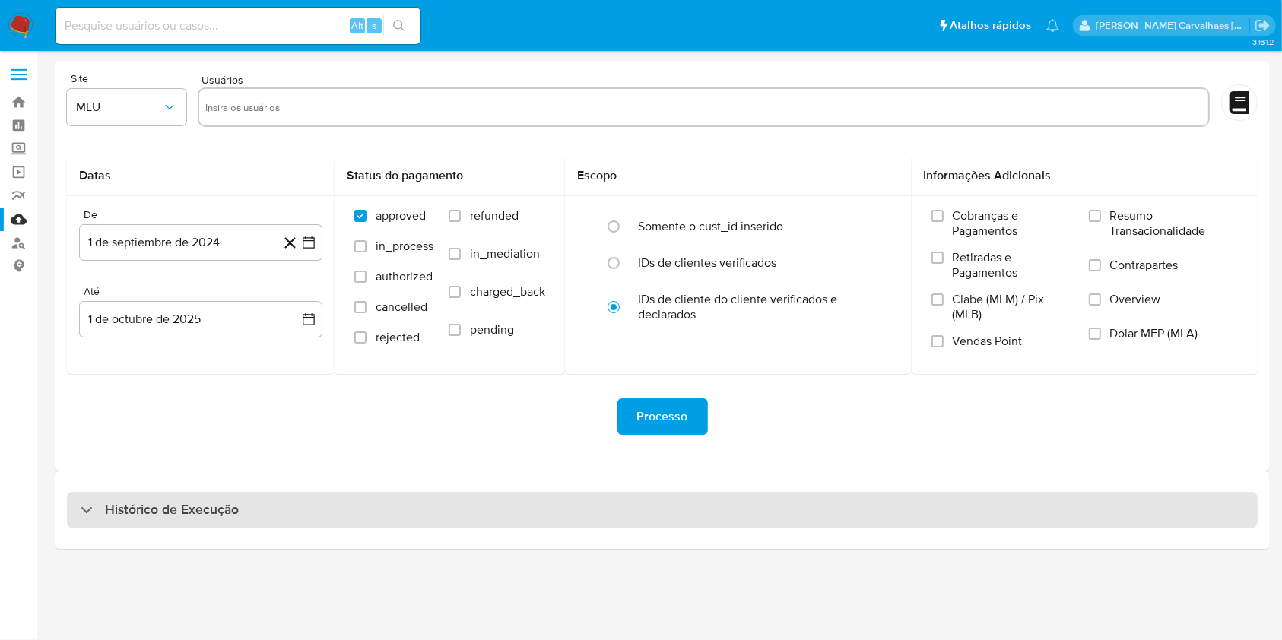
select select "10"
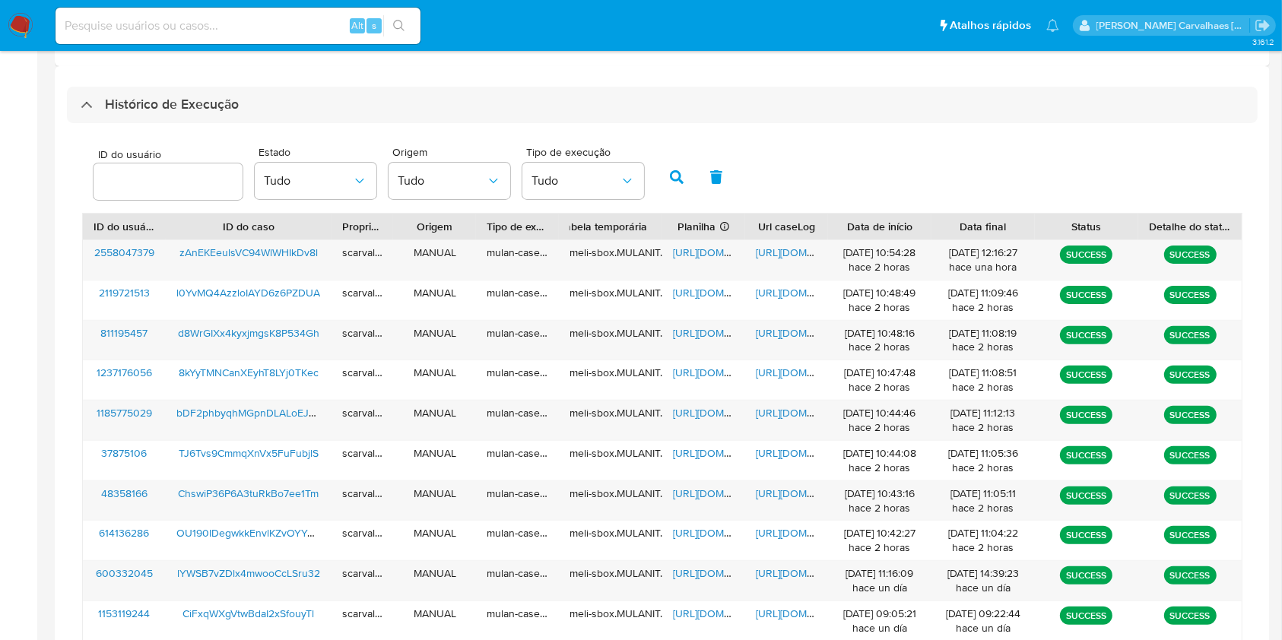
scroll to position [506, 0]
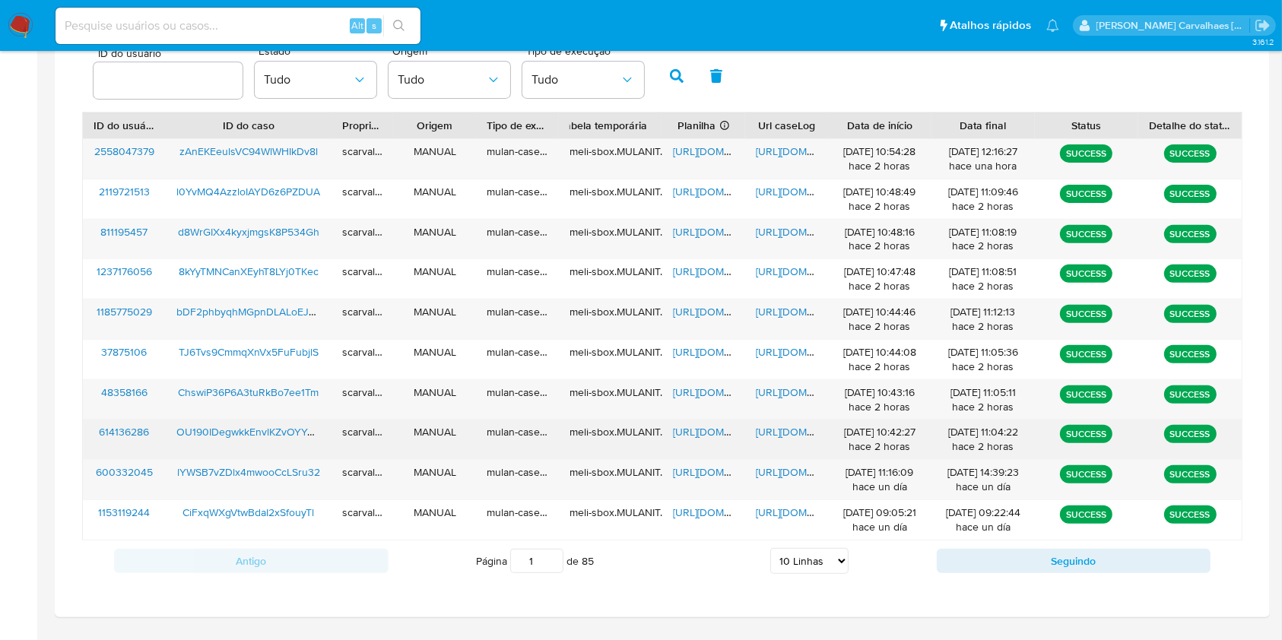
click at [772, 429] on span "[URL][DOMAIN_NAME]" at bounding box center [808, 431] width 105 height 15
click at [696, 434] on span "[URL][DOMAIN_NAME]" at bounding box center [725, 431] width 105 height 15
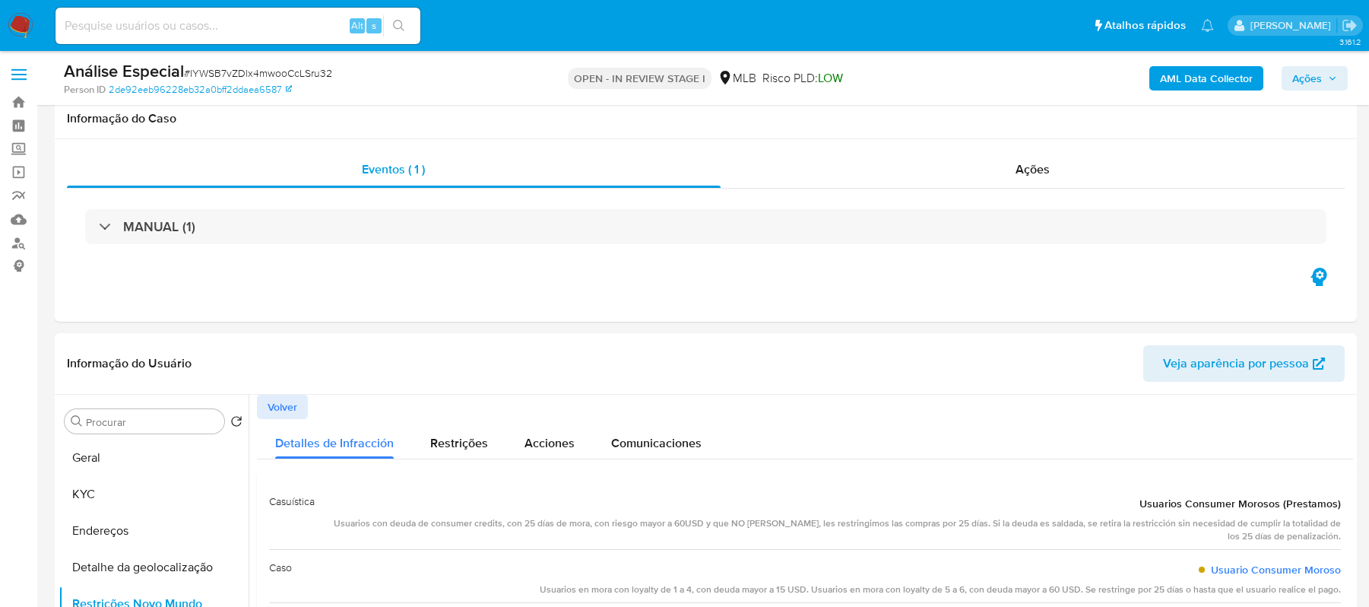
select select "10"
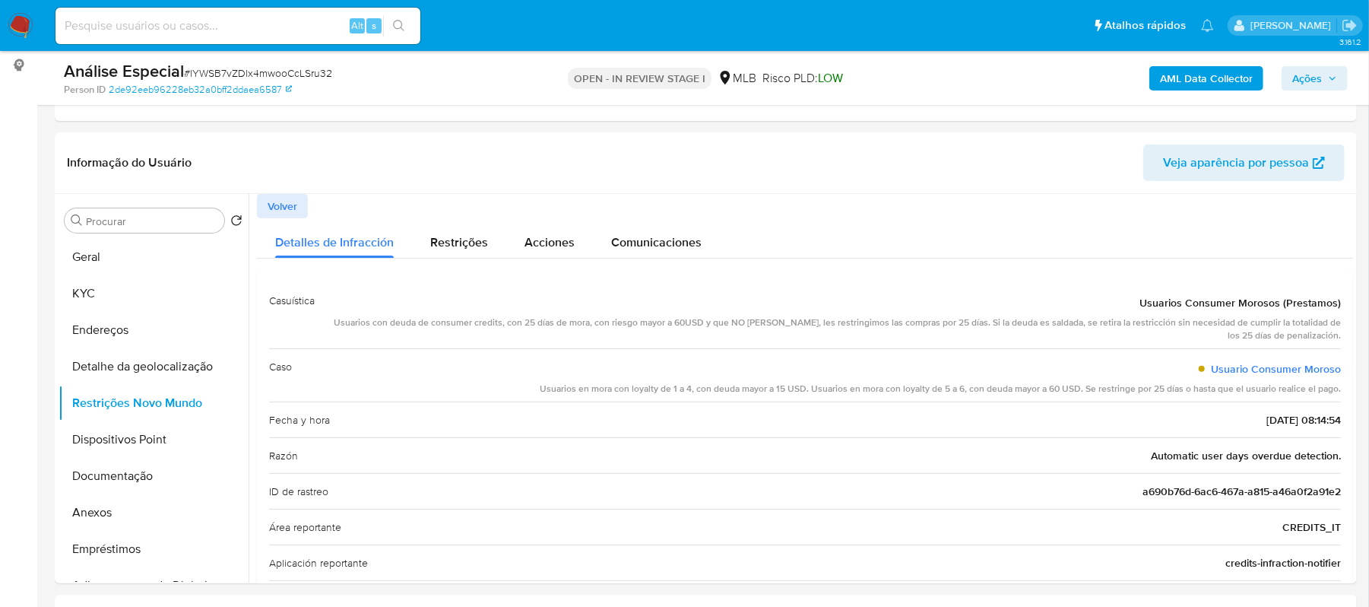
scroll to position [318, 0]
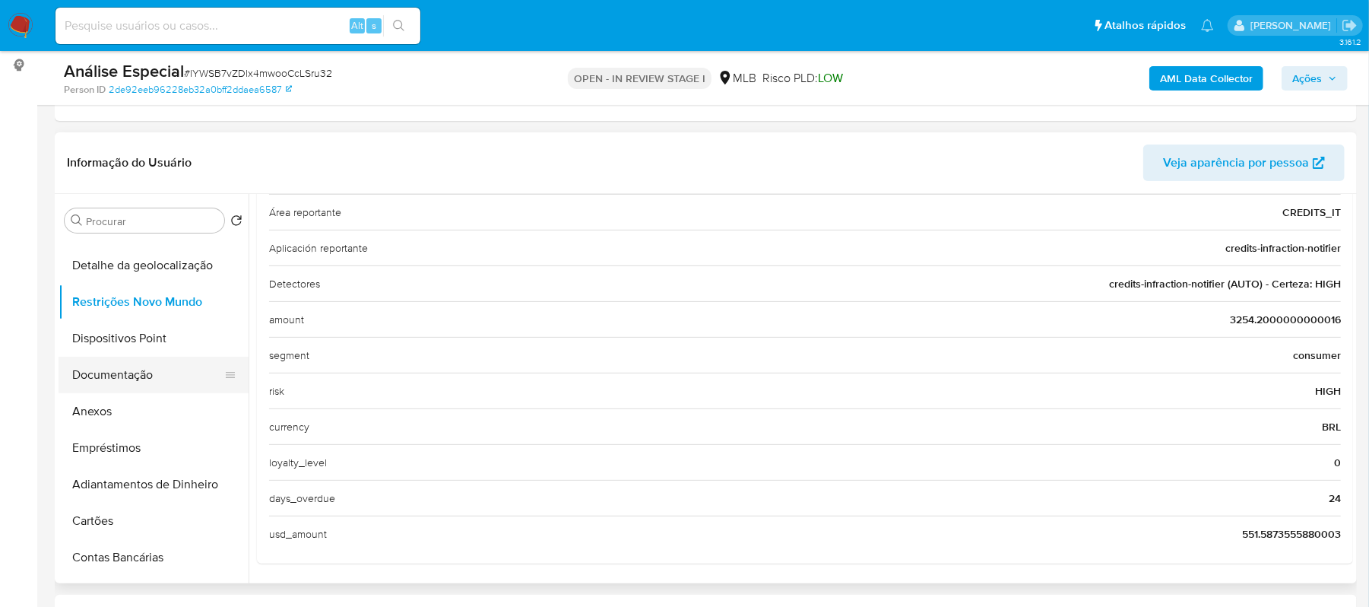
click at [141, 374] on button "Documentação" at bounding box center [148, 375] width 178 height 36
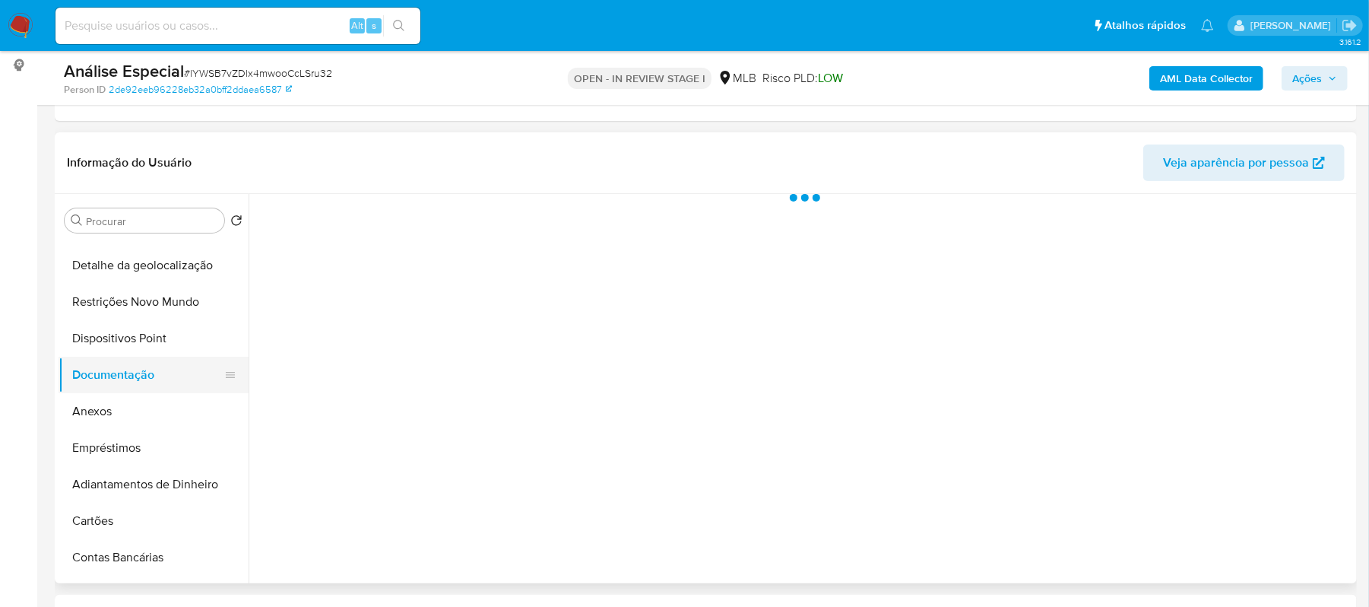
scroll to position [0, 0]
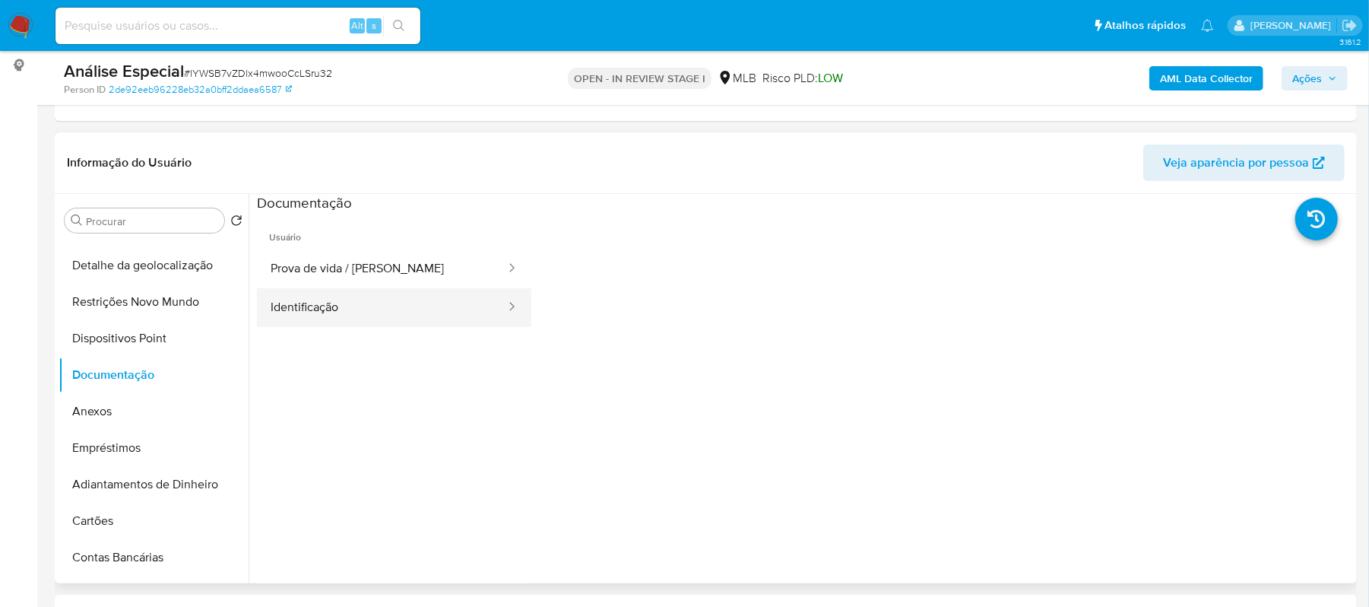
click at [394, 308] on button "Identificação" at bounding box center [382, 307] width 250 height 39
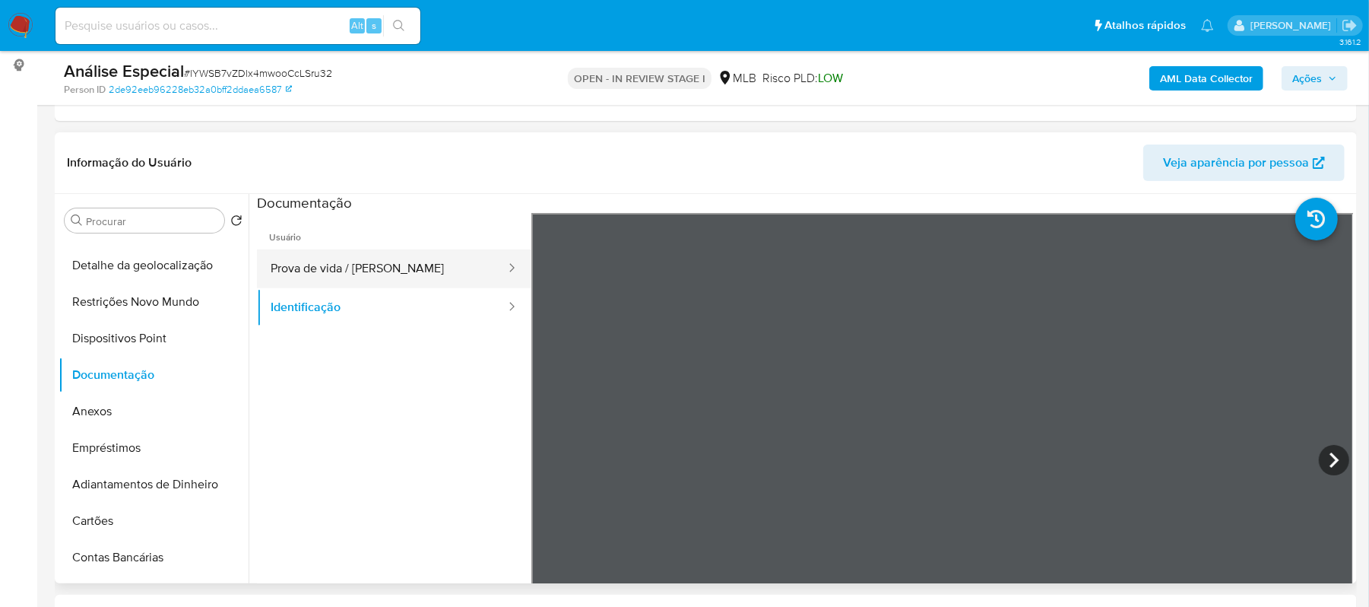
click at [347, 272] on button "Prova de vida / Selfie" at bounding box center [382, 268] width 250 height 39
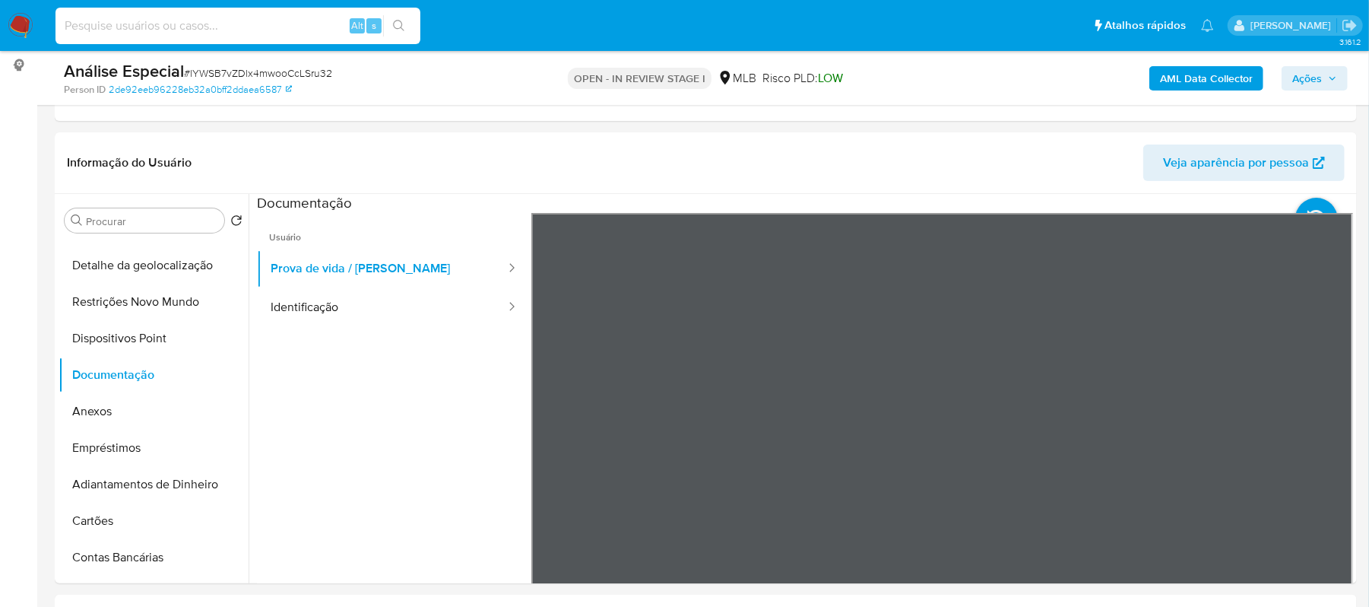
paste input "OU190IDegwkkEnvlKZvOYYCR"
type input "OU190IDegwkkEnvlKZvOYYCR"
click at [400, 24] on icon "search-icon" at bounding box center [399, 26] width 12 height 12
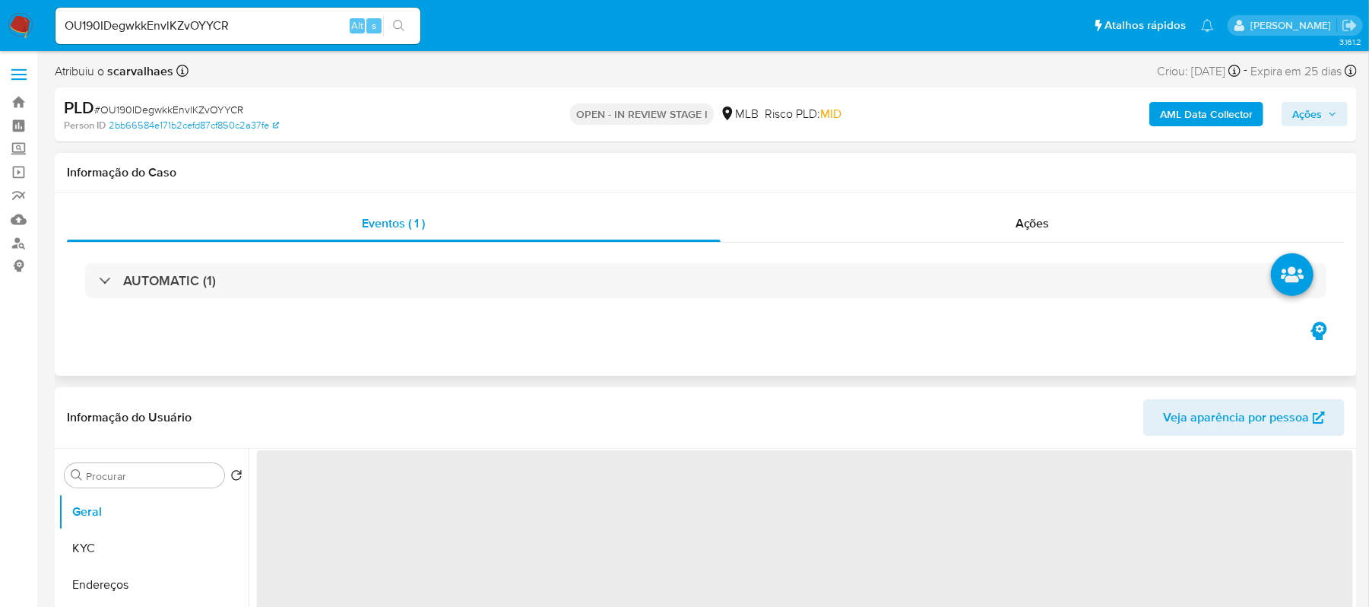
select select "10"
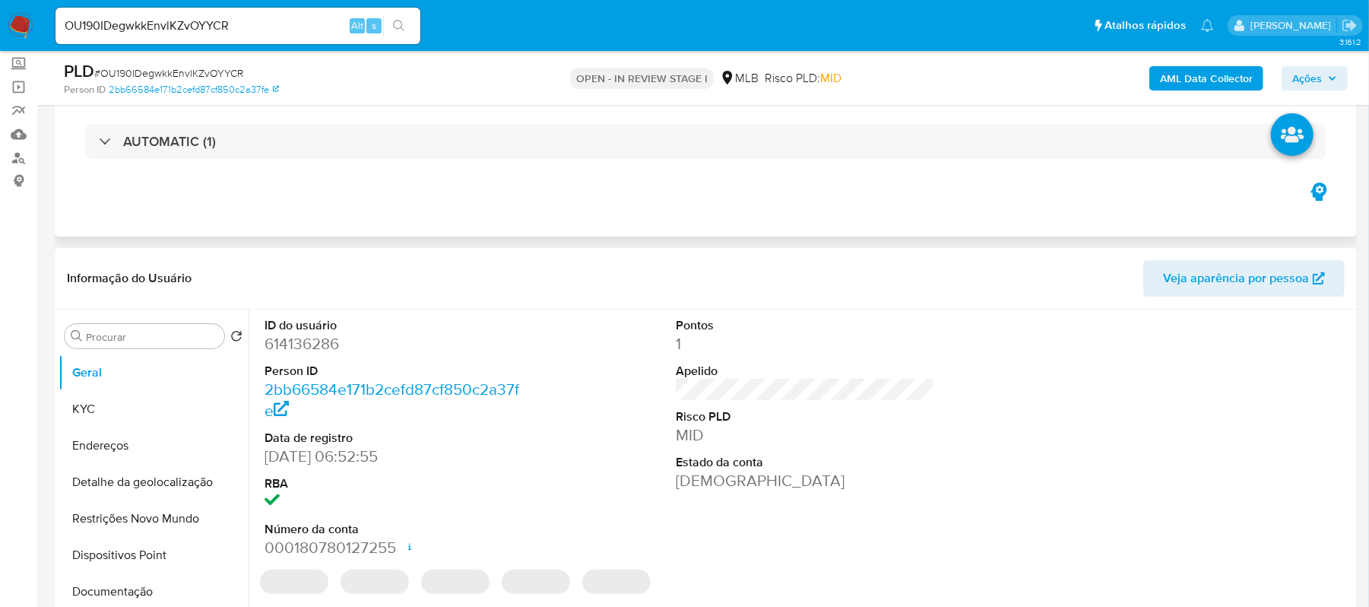
scroll to position [202, 0]
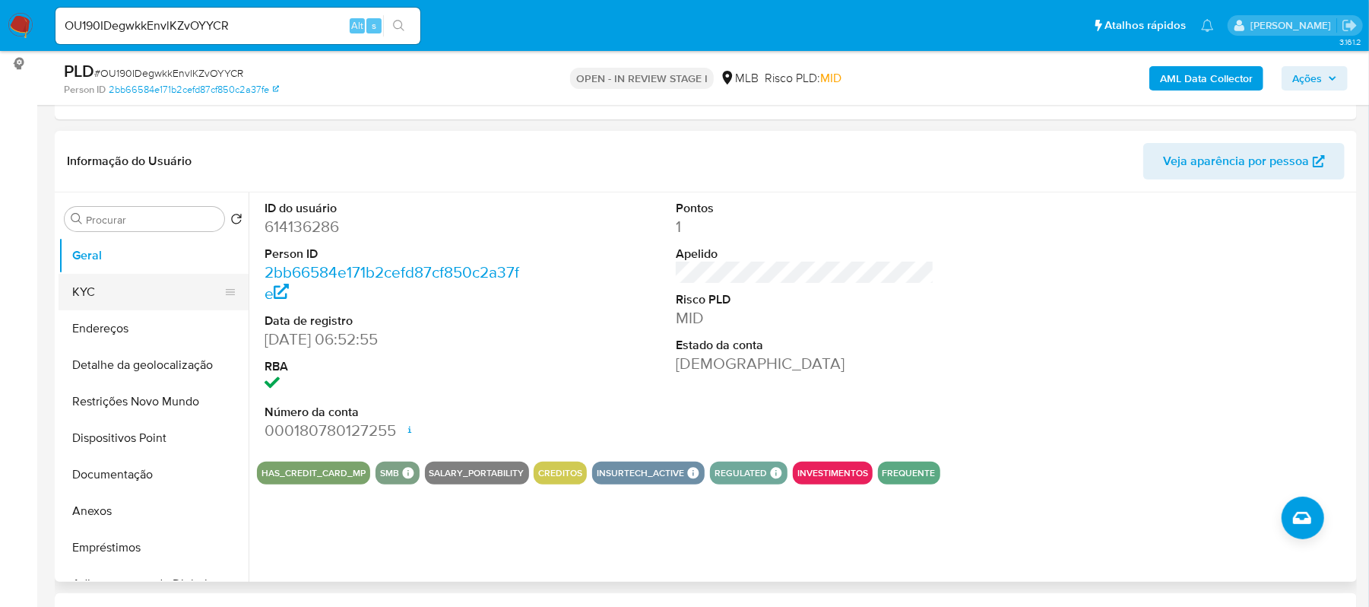
click at [119, 290] on button "KYC" at bounding box center [148, 292] width 178 height 36
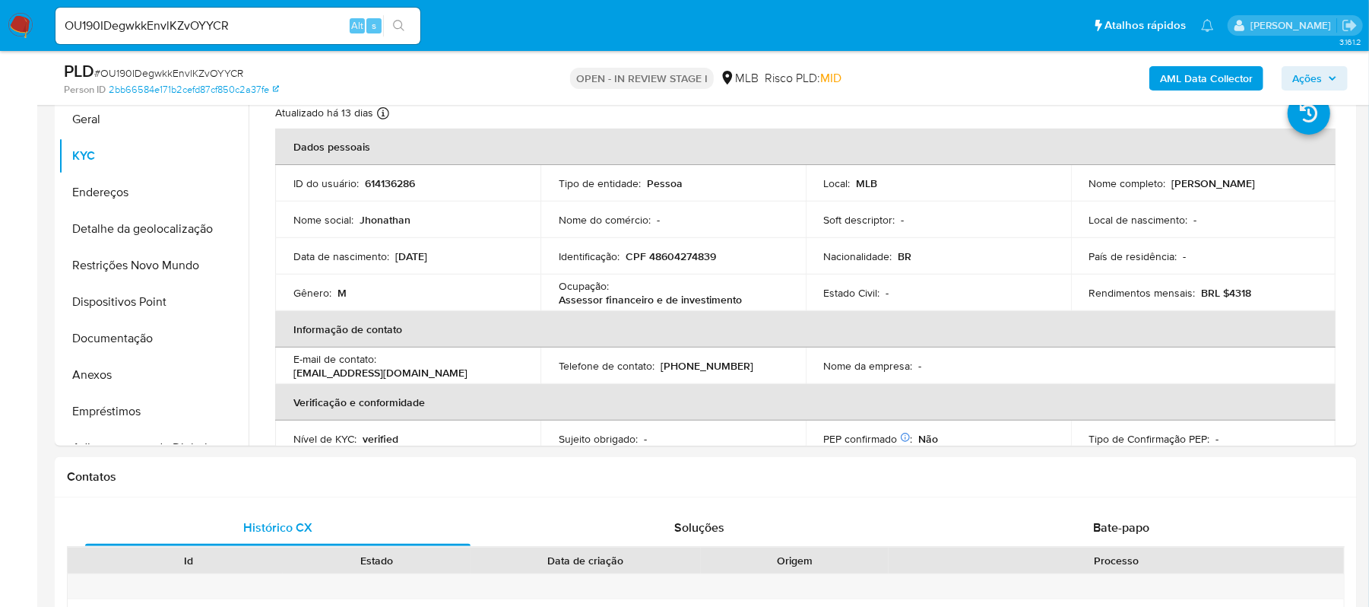
scroll to position [347, 0]
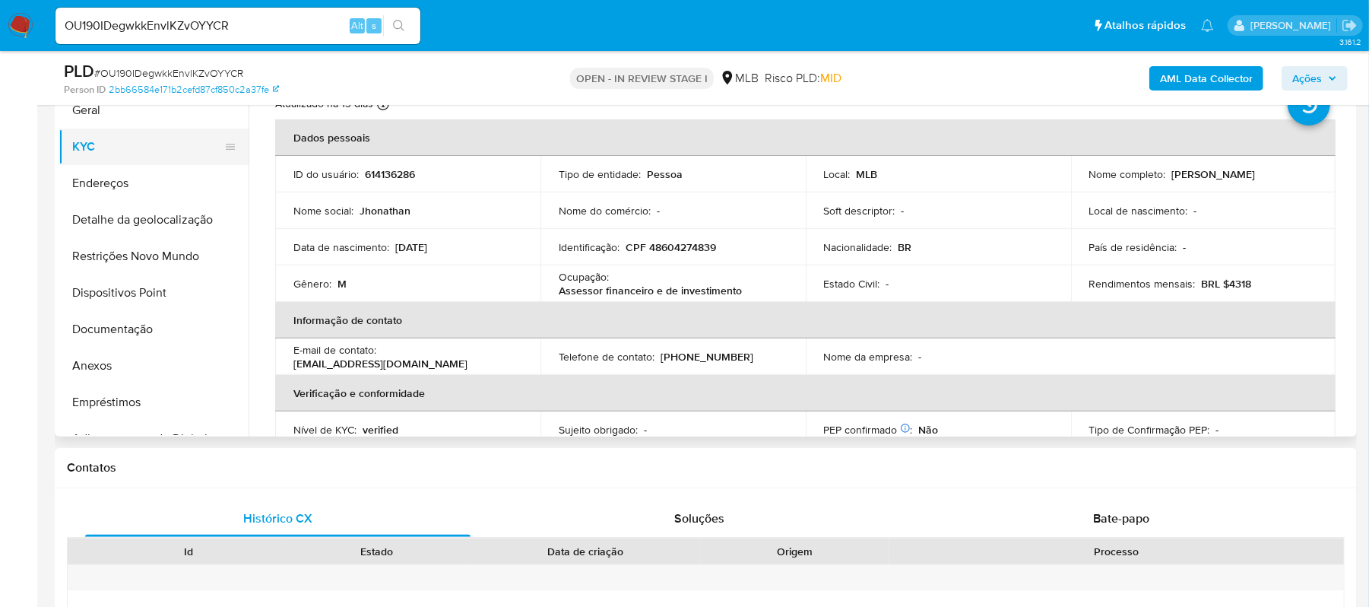
click at [116, 161] on button "KYC" at bounding box center [148, 146] width 178 height 36
drag, startPoint x: 555, startPoint y: 290, endPoint x: 740, endPoint y: 284, distance: 184.8
click at [740, 284] on td "Ocupação : Assessor financeiro e de investimento" at bounding box center [672, 283] width 265 height 36
copy p "Assessor financeiro e de investimento"
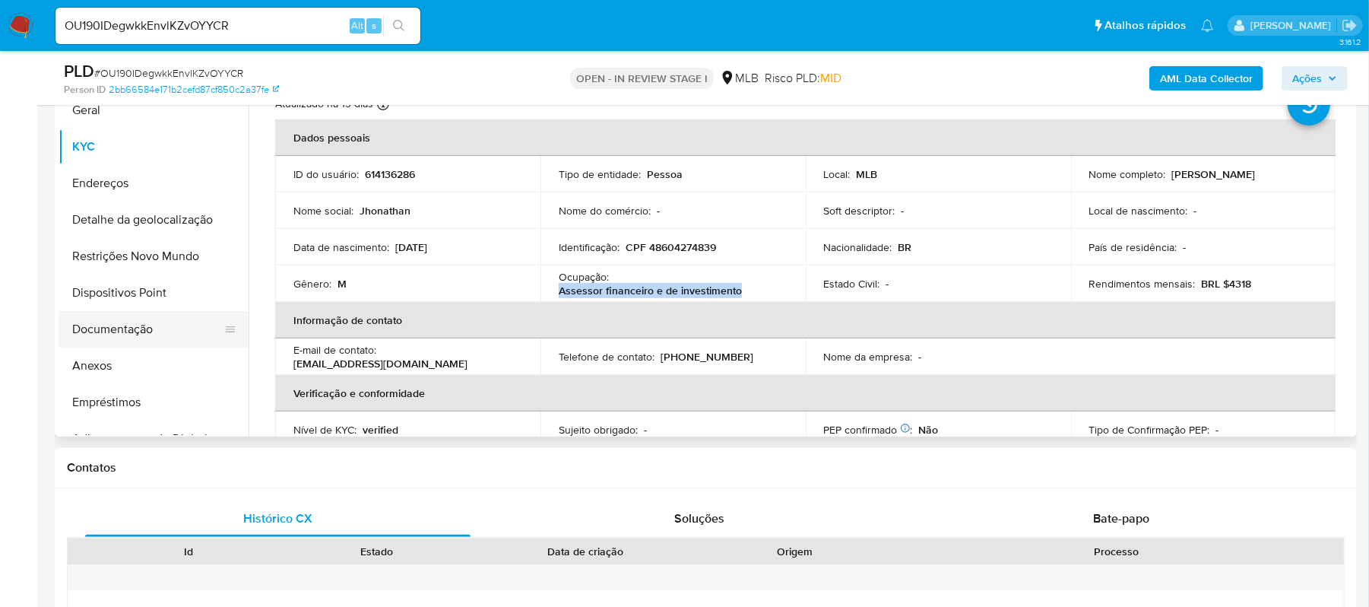
click at [135, 336] on button "Documentação" at bounding box center [148, 329] width 178 height 36
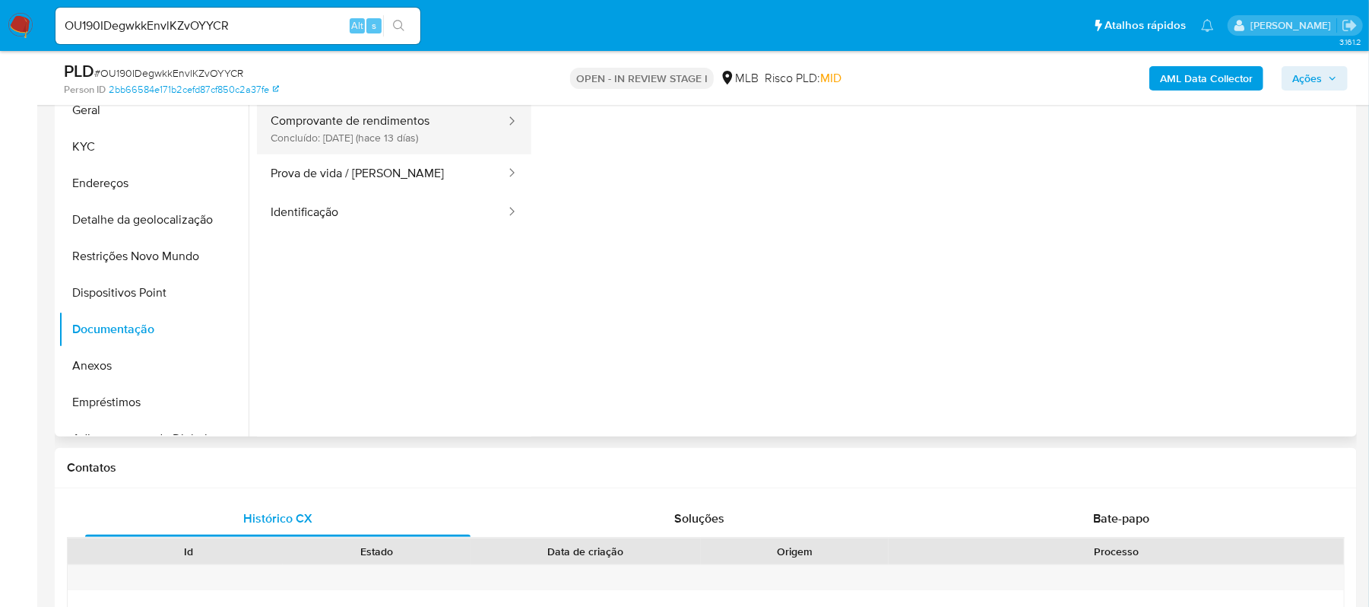
click at [399, 119] on button "Comprovante de rendimentos Concluído: 18/09/2025 (hace 13 días)" at bounding box center [382, 129] width 250 height 52
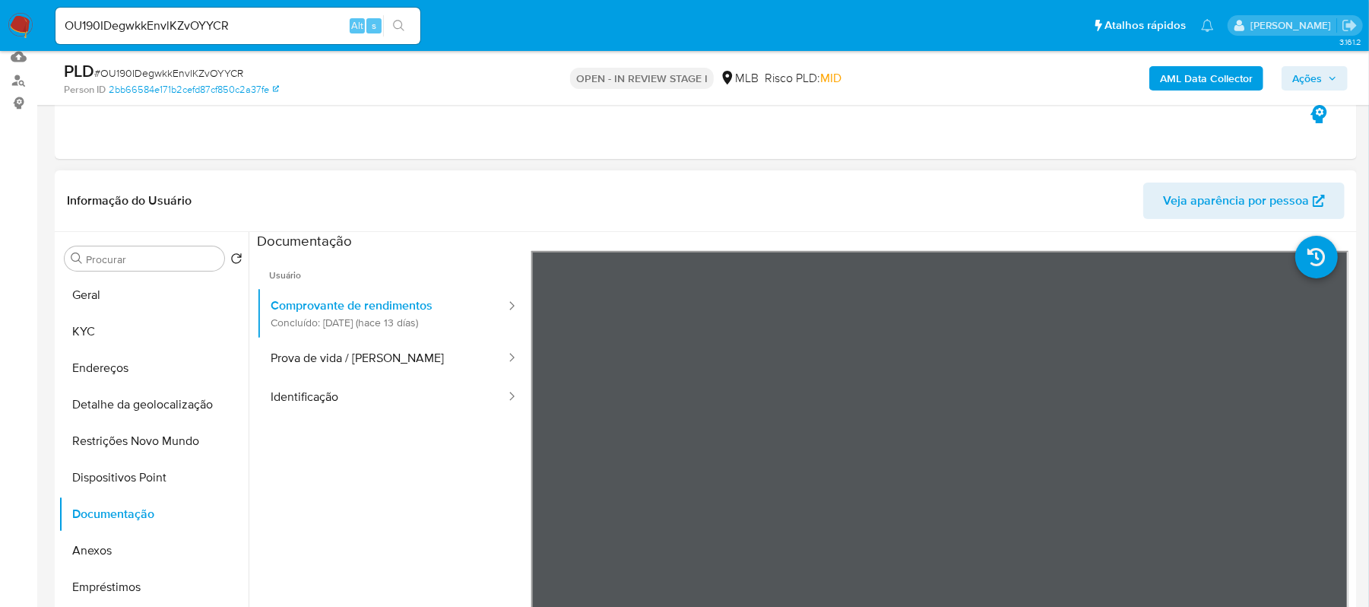
scroll to position [144, 0]
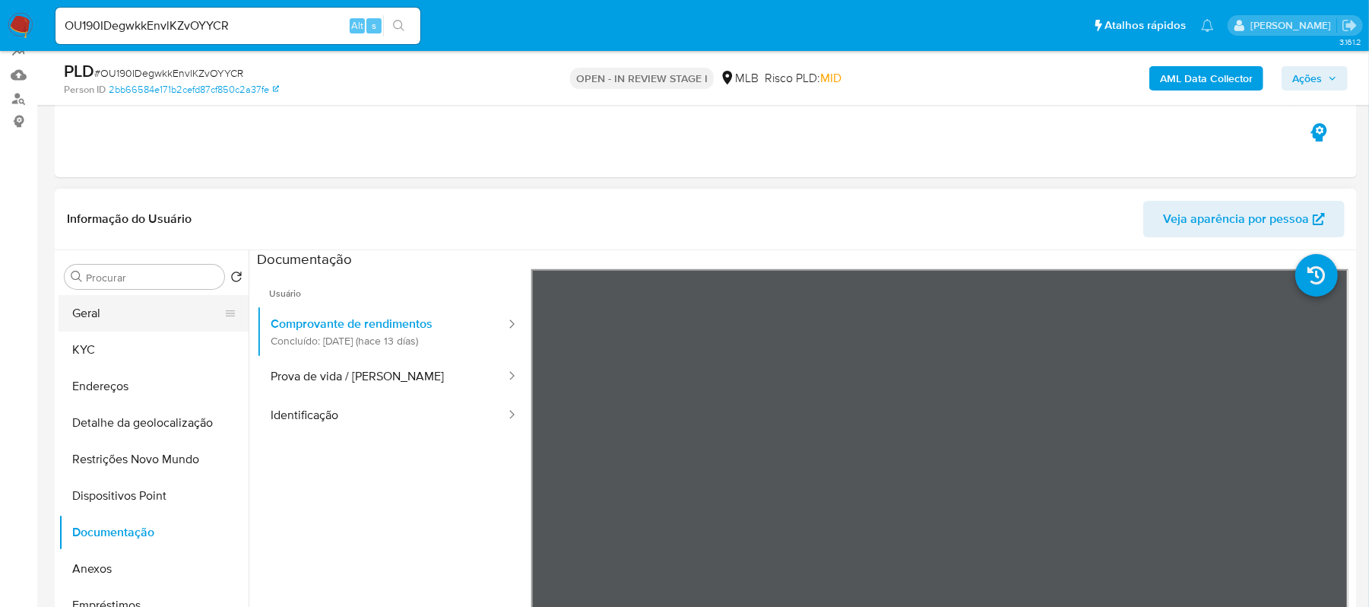
click at [81, 304] on button "Geral" at bounding box center [148, 313] width 178 height 36
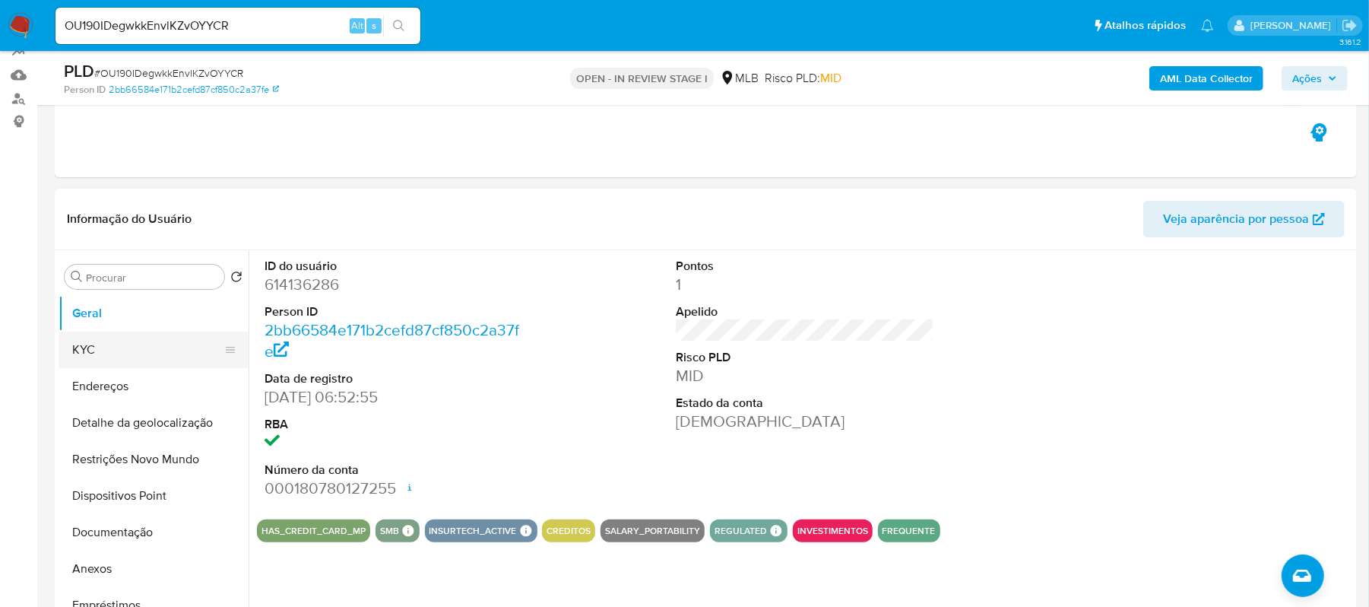
click at [105, 344] on button "KYC" at bounding box center [148, 349] width 178 height 36
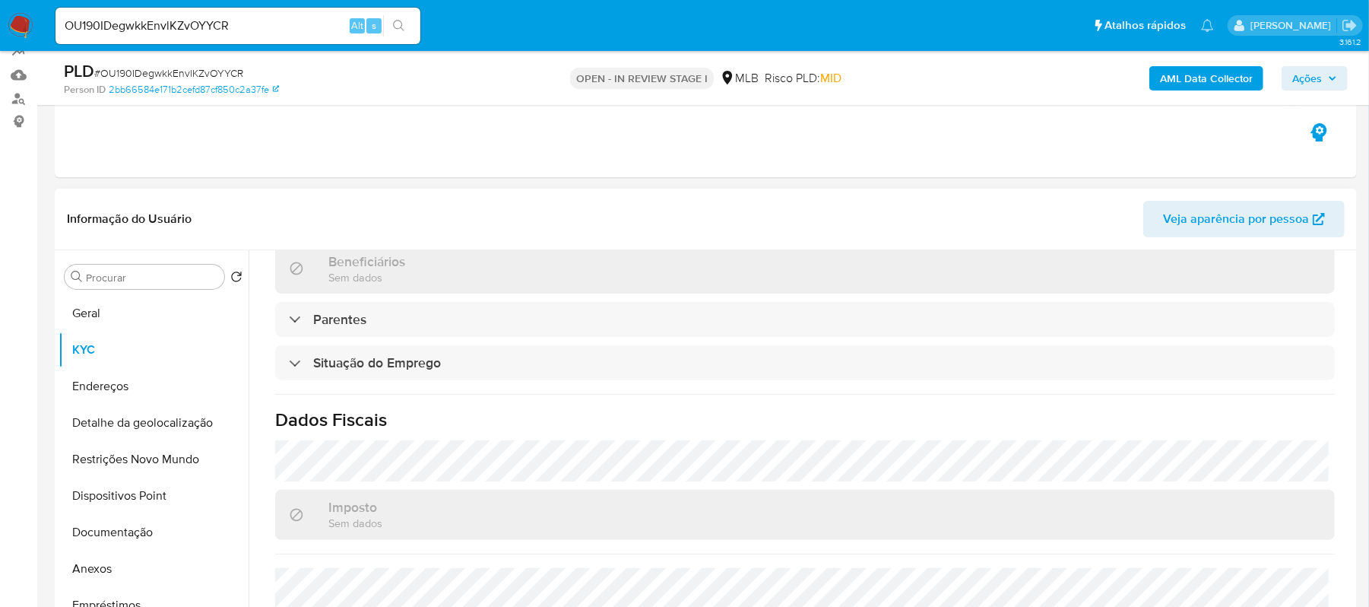
scroll to position [648, 0]
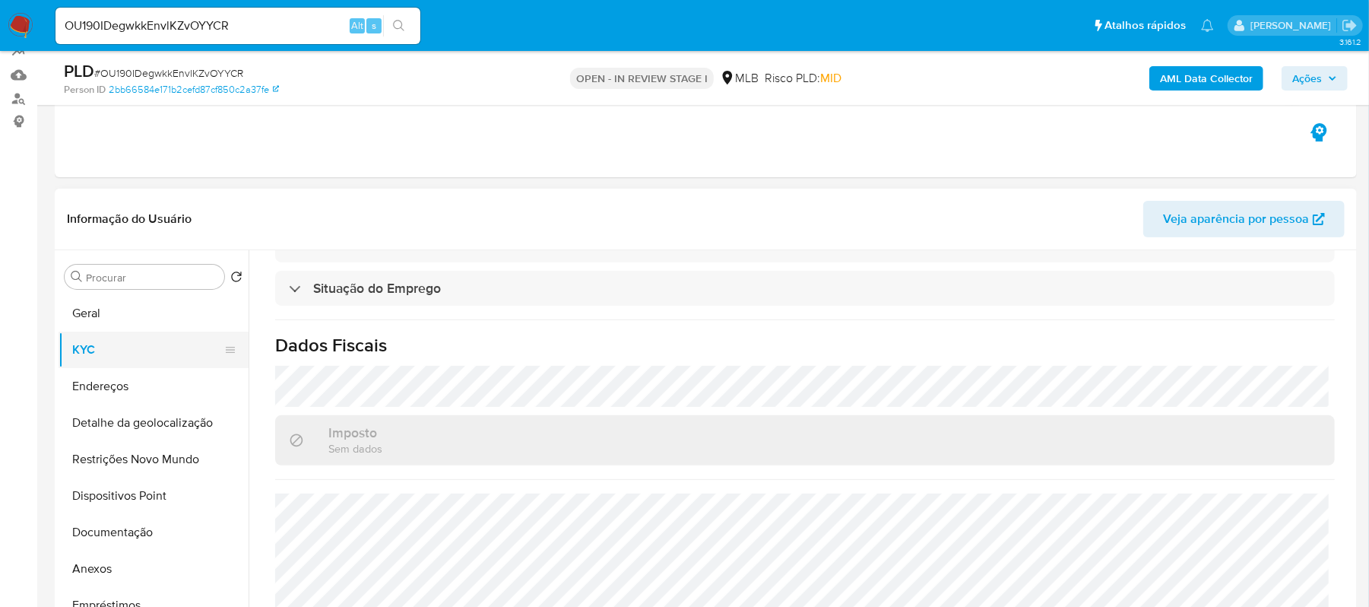
click at [126, 354] on button "KYC" at bounding box center [148, 349] width 178 height 36
click at [125, 383] on button "Endereços" at bounding box center [148, 386] width 178 height 36
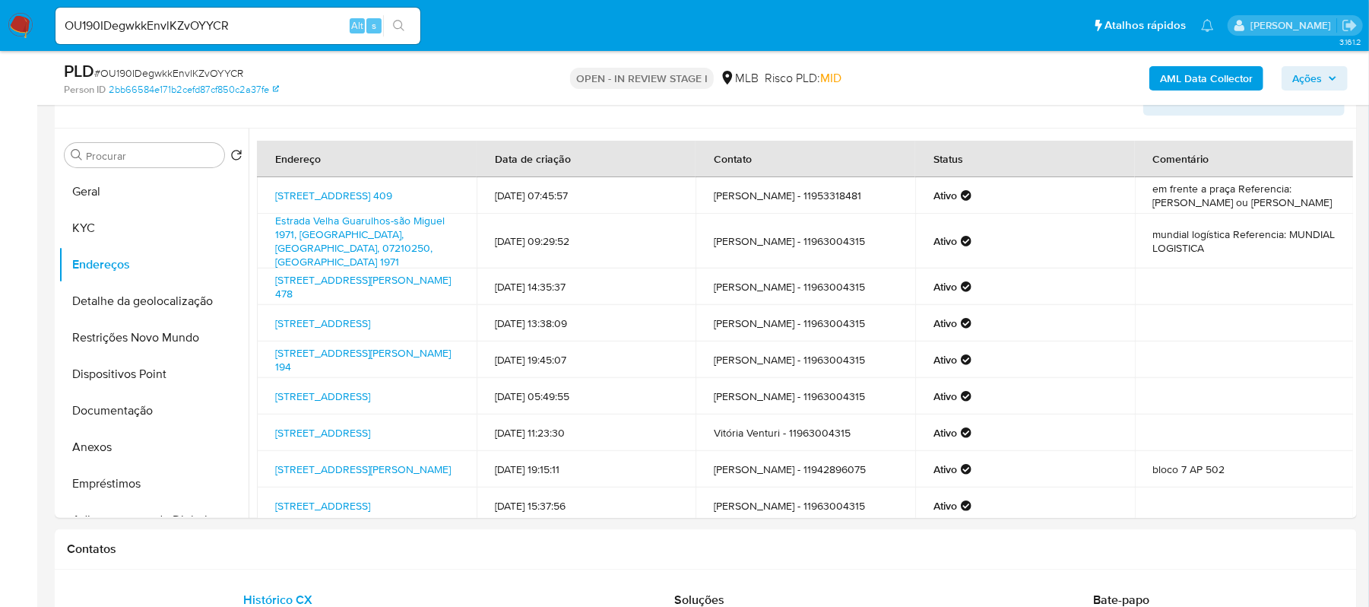
scroll to position [275, 0]
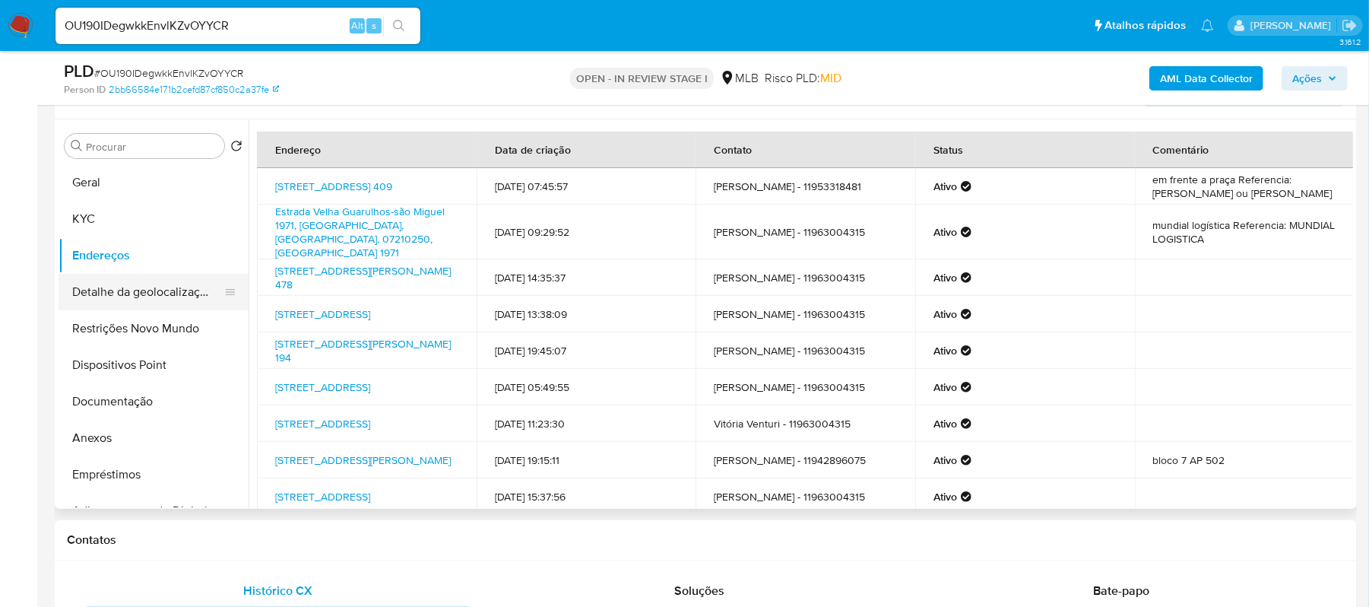
click at [163, 296] on button "Detalhe da geolocalização" at bounding box center [148, 292] width 178 height 36
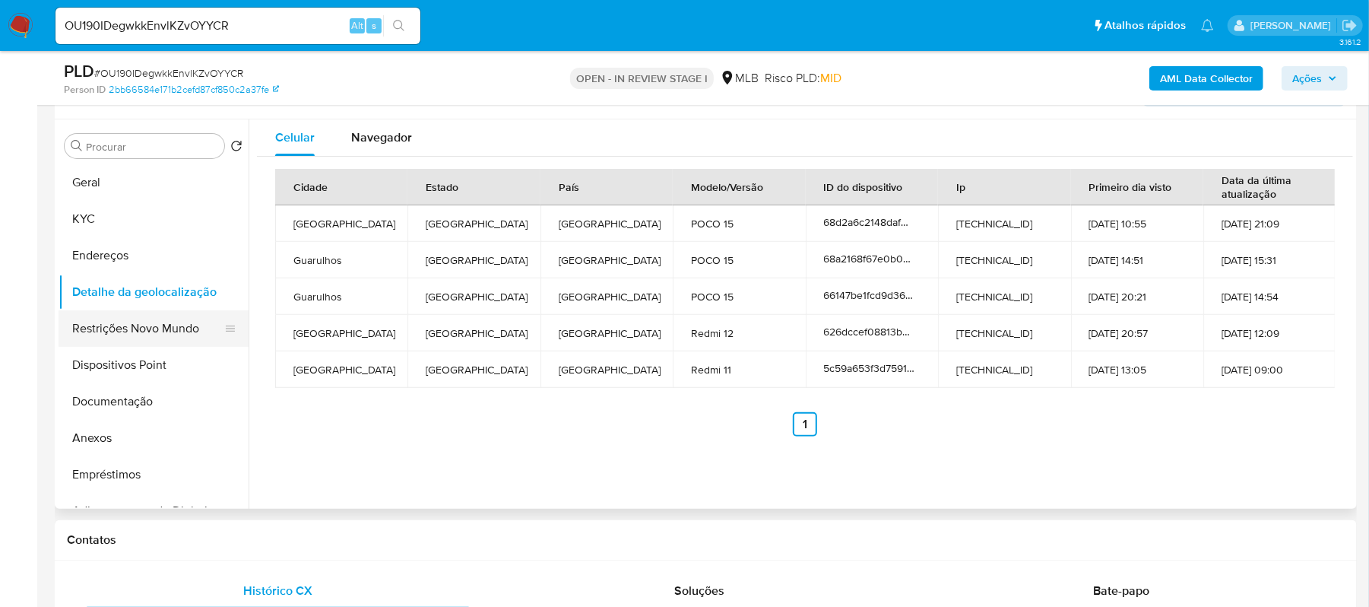
click at [138, 341] on button "Restrições Novo Mundo" at bounding box center [148, 328] width 178 height 36
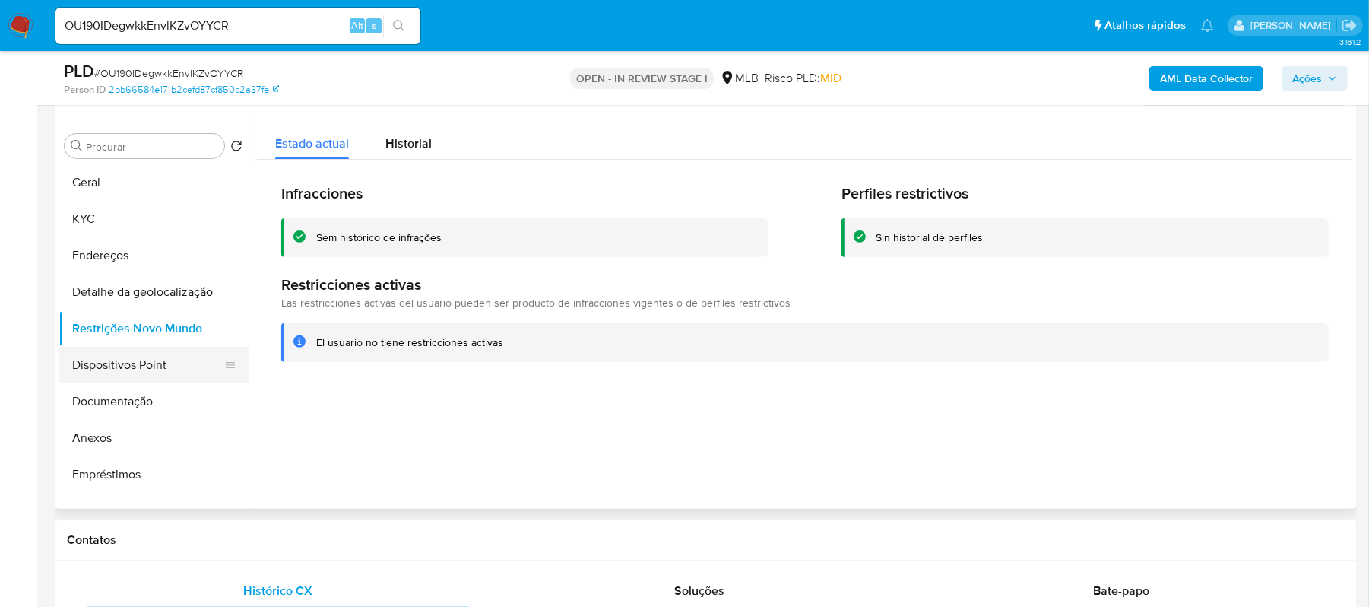
click at [100, 369] on button "Dispositivos Point" at bounding box center [148, 365] width 178 height 36
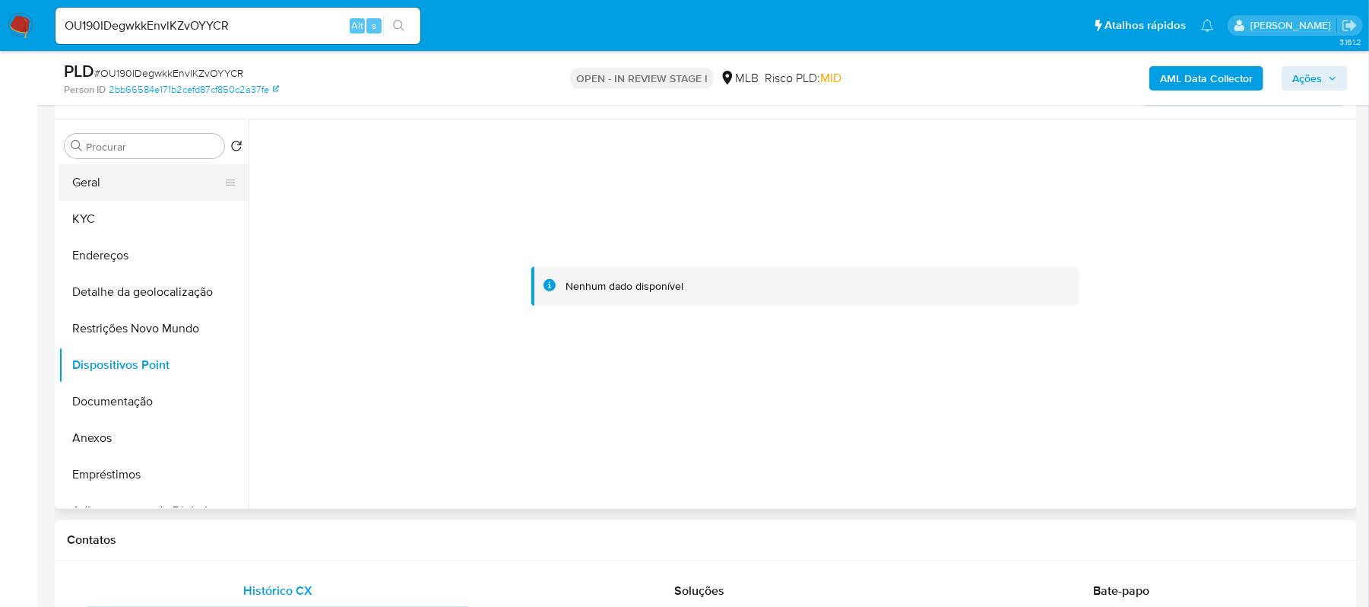
click at [100, 183] on button "Geral" at bounding box center [148, 182] width 178 height 36
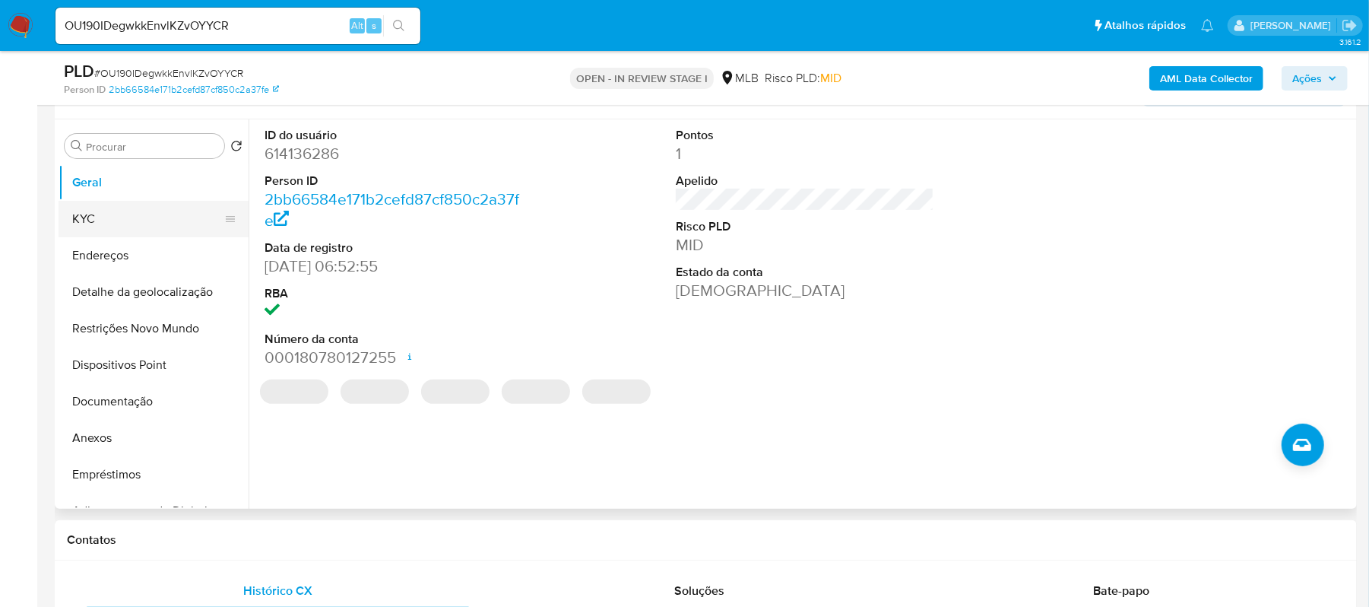
click at [112, 226] on button "KYC" at bounding box center [148, 219] width 178 height 36
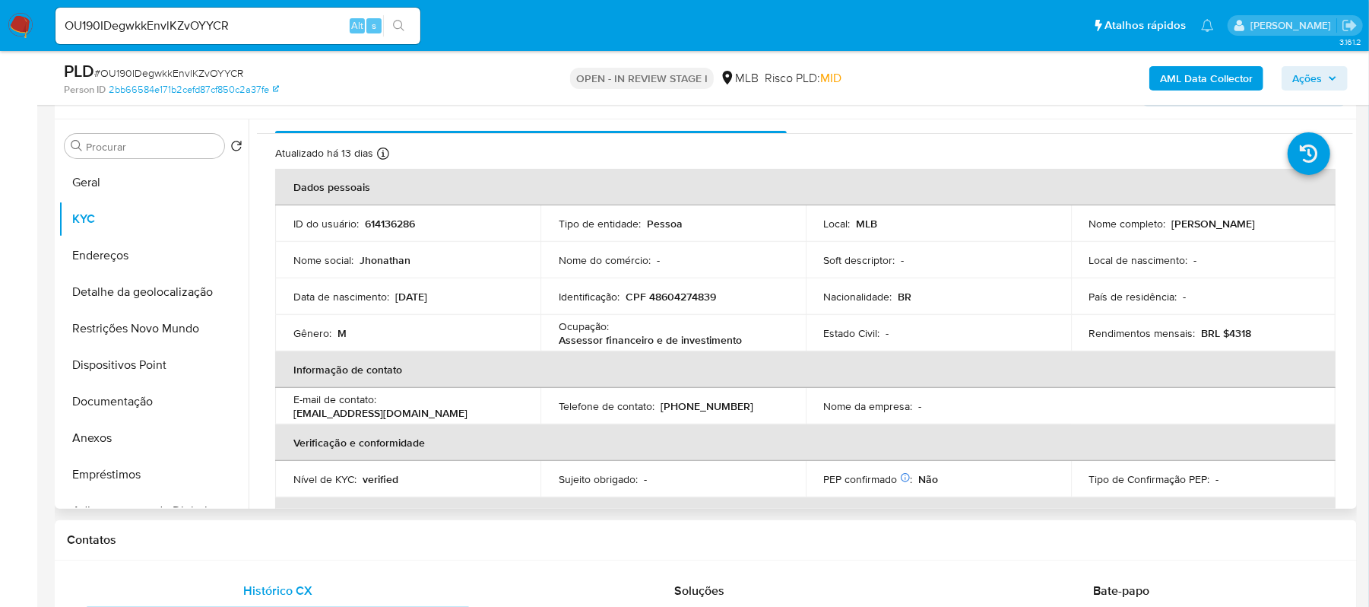
scroll to position [0, 0]
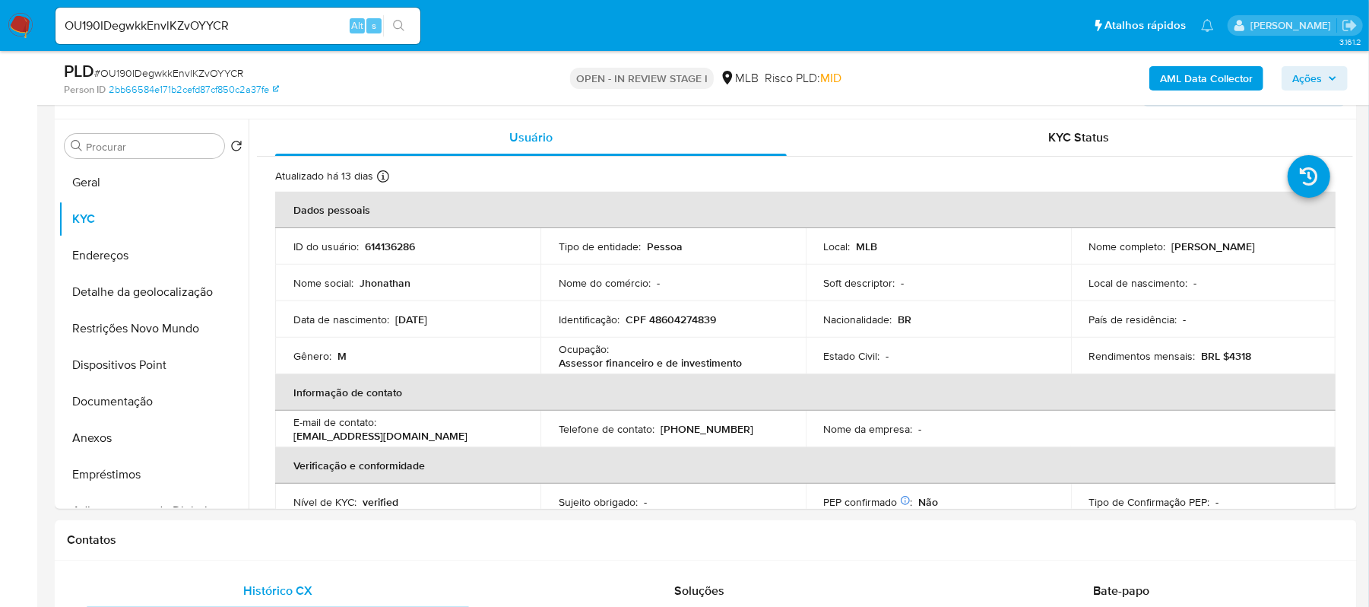
drag, startPoint x: 135, startPoint y: 393, endPoint x: 2, endPoint y: 432, distance: 138.6
click at [135, 393] on button "Documentação" at bounding box center [154, 401] width 190 height 36
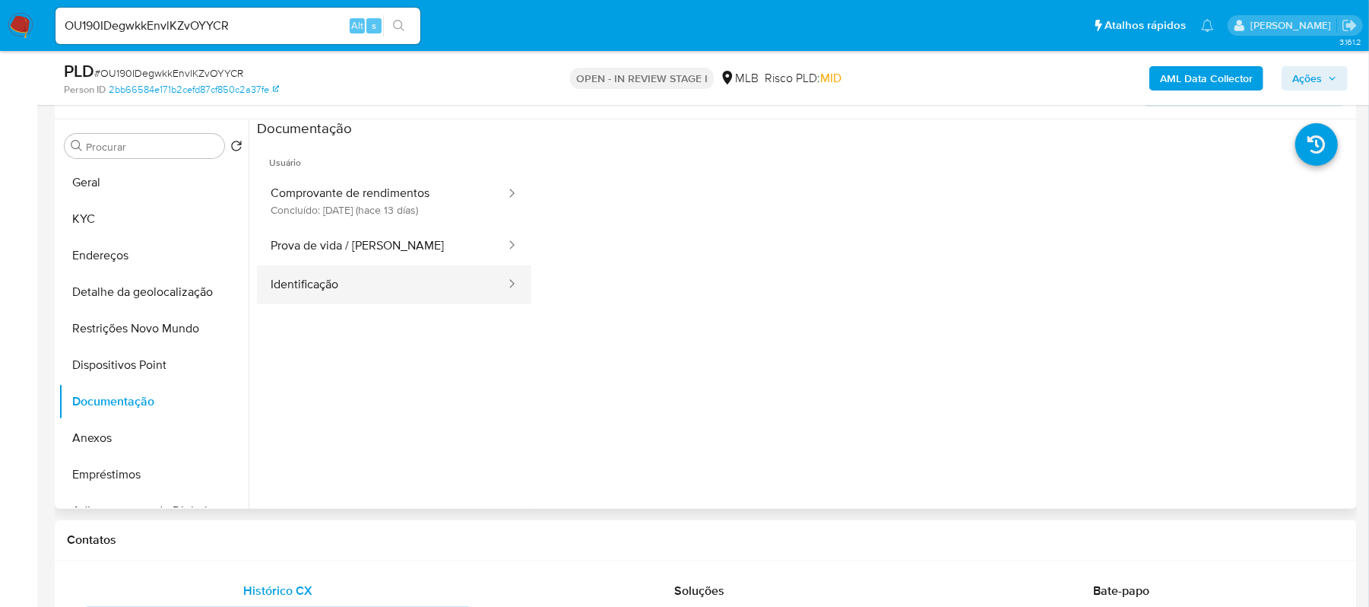
click at [347, 275] on button "Identificação" at bounding box center [382, 284] width 250 height 39
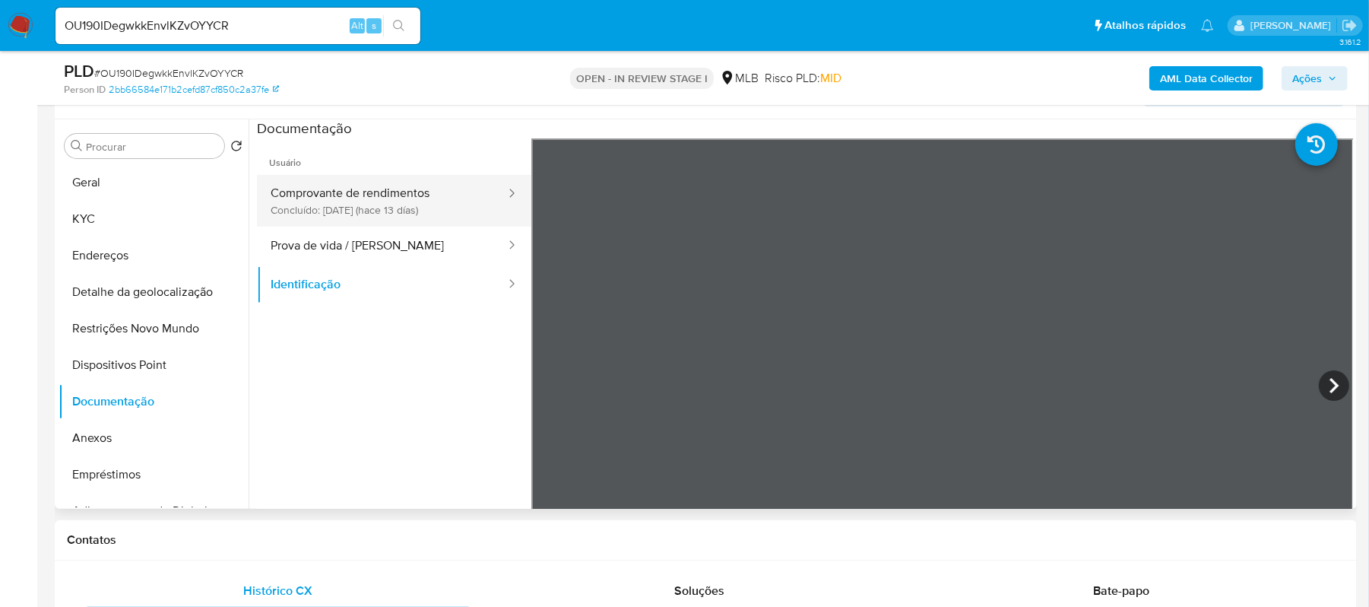
click at [365, 190] on button "Comprovante de rendimentos Concluído: 18/09/2025 (hace 13 días)" at bounding box center [382, 201] width 250 height 52
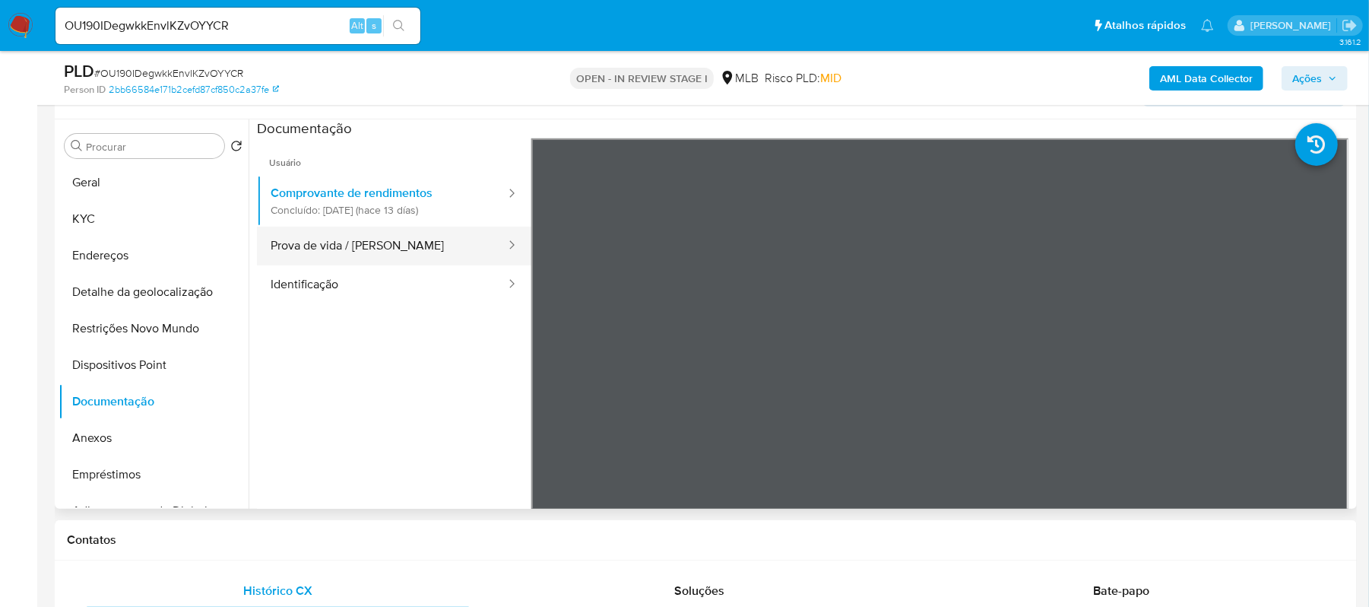
click at [351, 243] on button "Prova de vida / [PERSON_NAME]" at bounding box center [382, 246] width 250 height 39
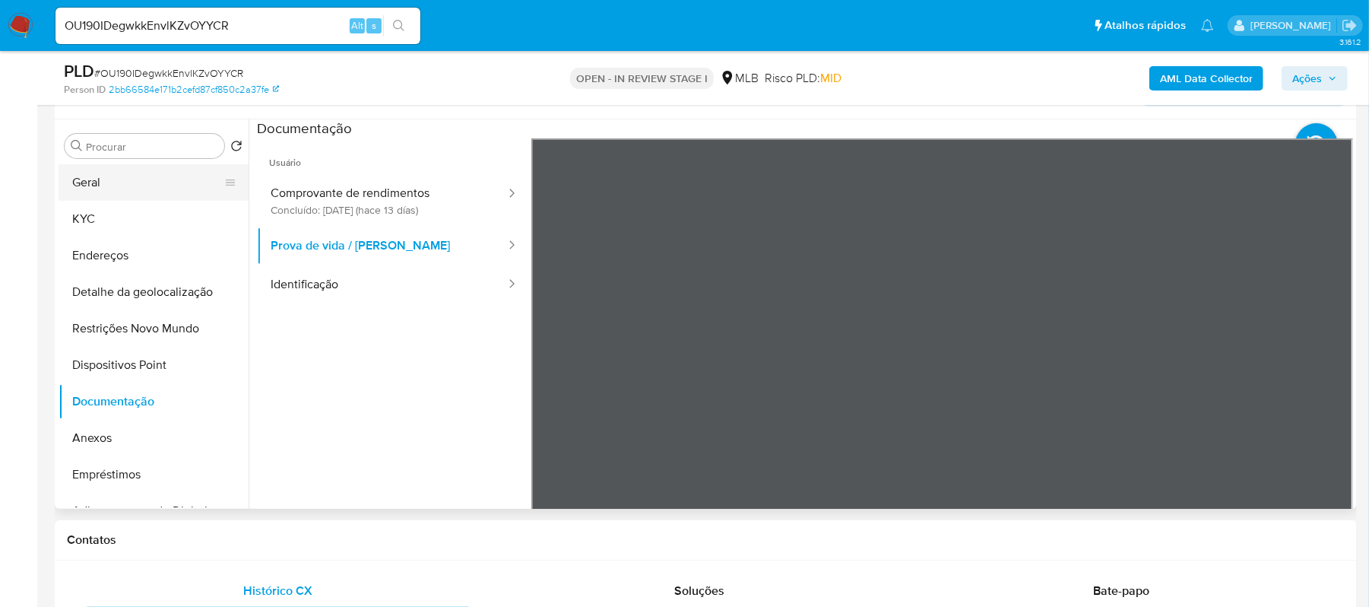
click at [129, 192] on button "Geral" at bounding box center [148, 182] width 178 height 36
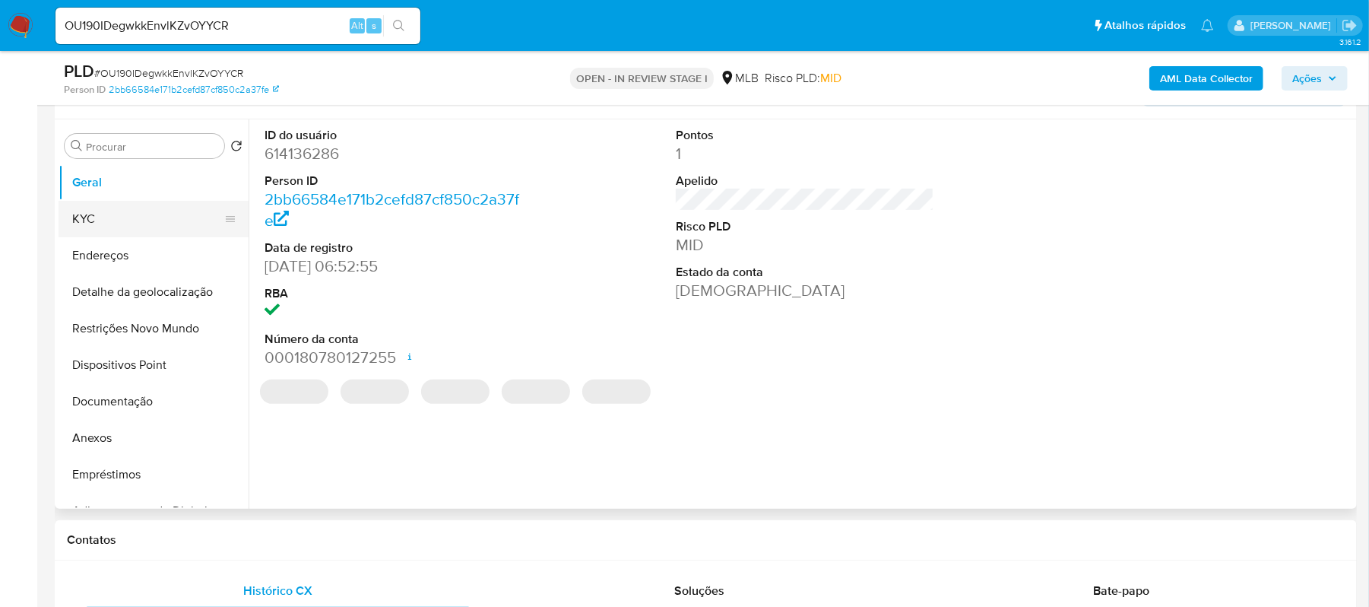
click at [134, 223] on button "KYC" at bounding box center [148, 219] width 178 height 36
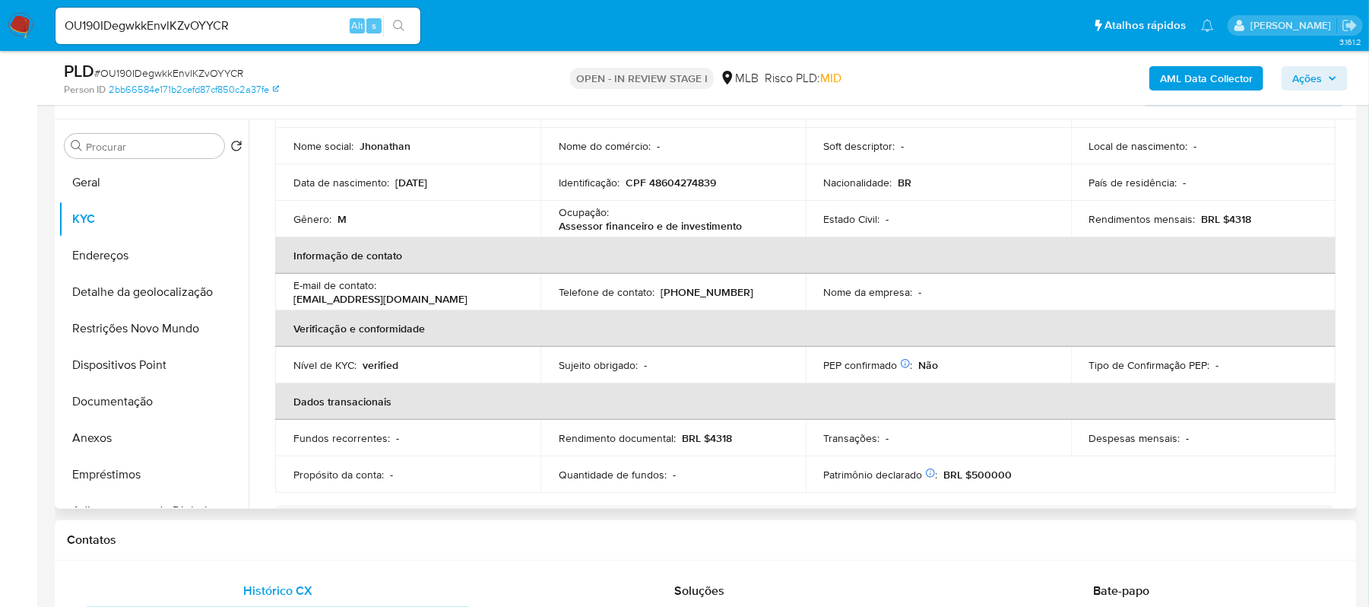
scroll to position [101, 0]
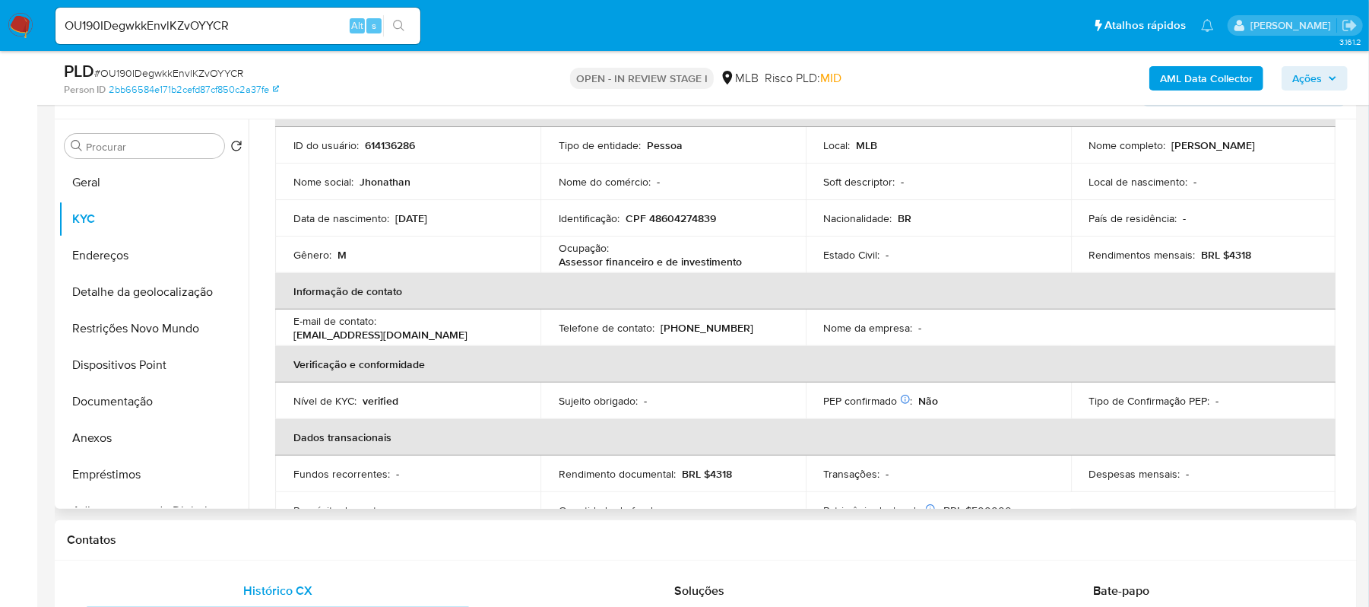
drag, startPoint x: 393, startPoint y: 217, endPoint x: 453, endPoint y: 217, distance: 60.1
click at [453, 217] on div "Data de nascimento : 11/06/2000" at bounding box center [407, 218] width 229 height 14
copy div "11/06/2000"
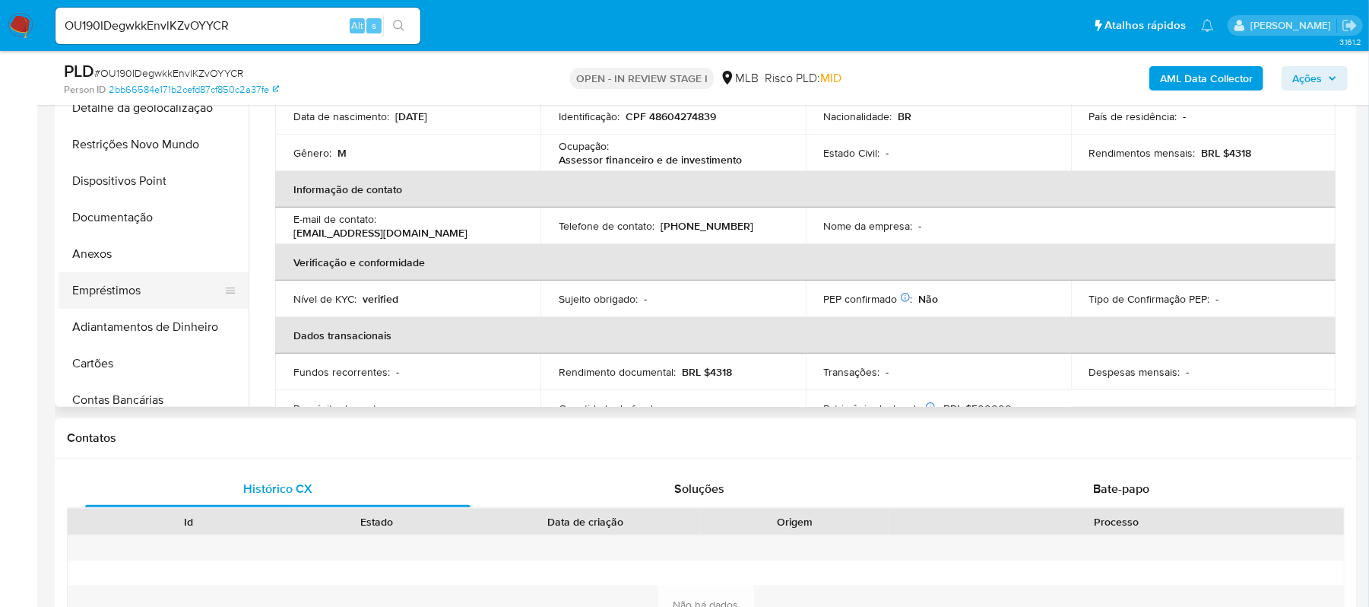
scroll to position [0, 0]
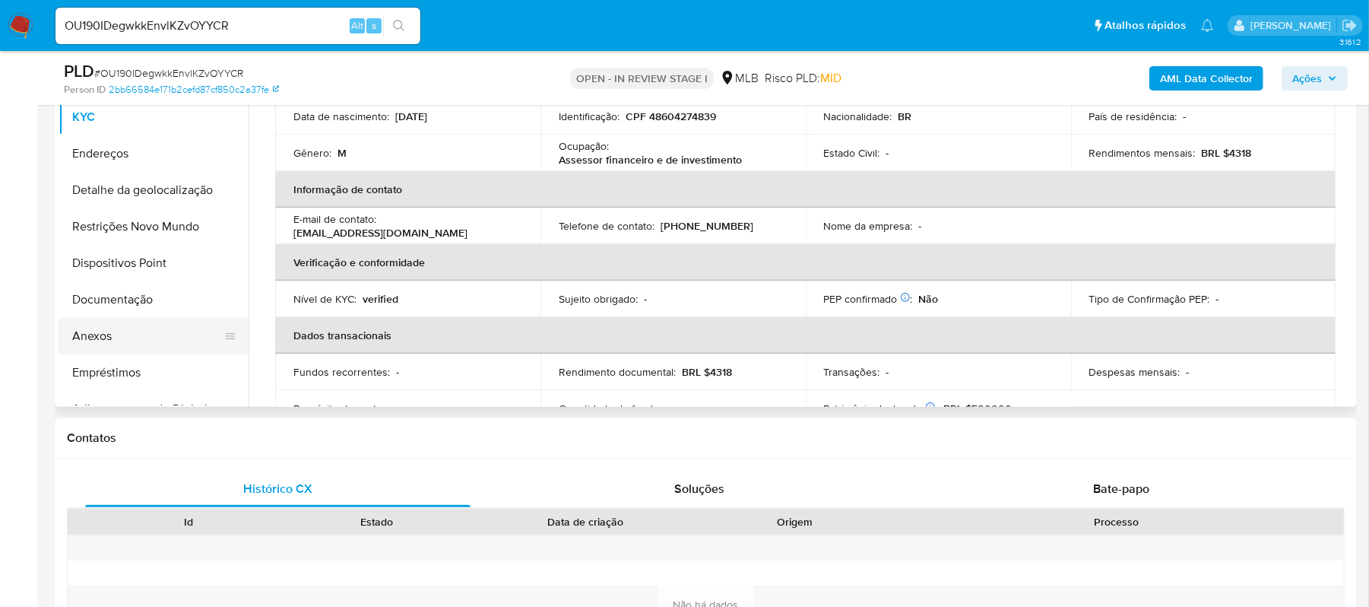
click at [131, 350] on button "Anexos" at bounding box center [148, 336] width 178 height 36
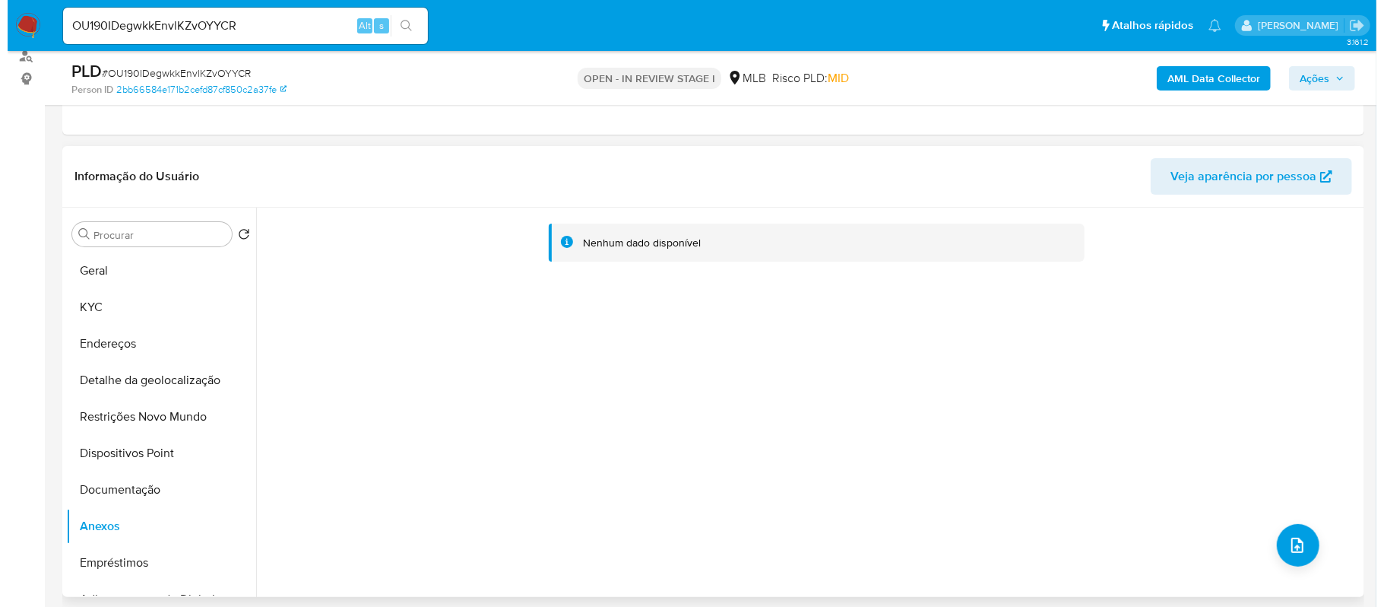
scroll to position [275, 0]
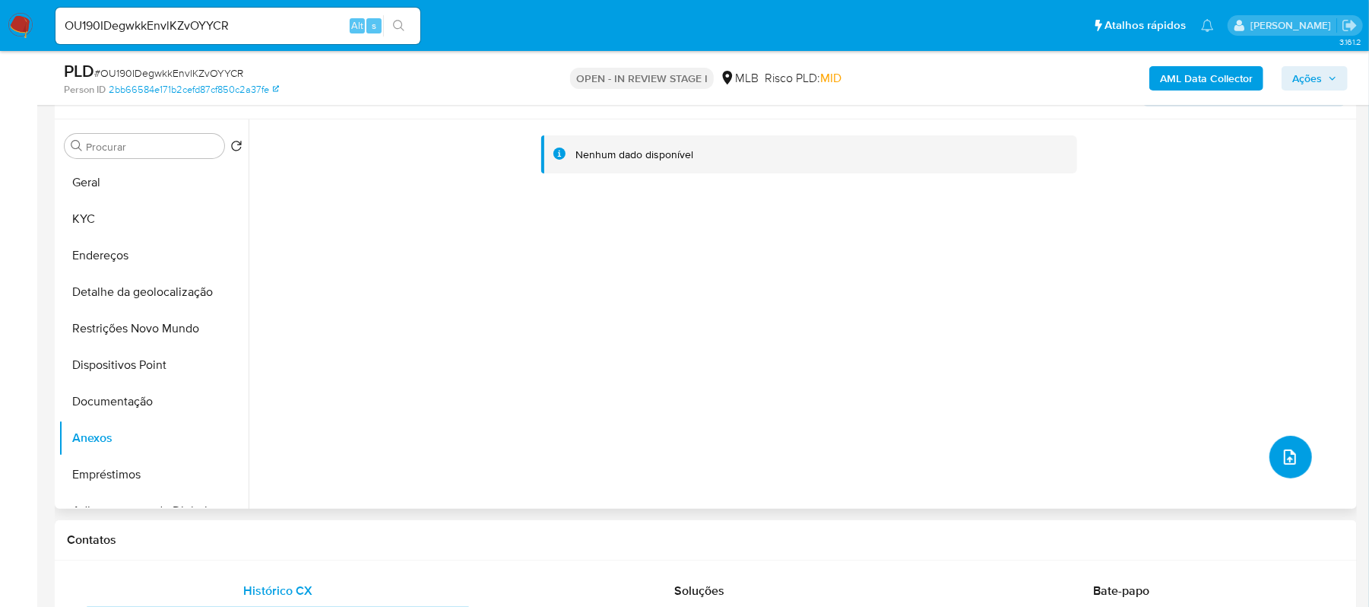
click at [1282, 451] on icon "upload-file" at bounding box center [1290, 457] width 18 height 18
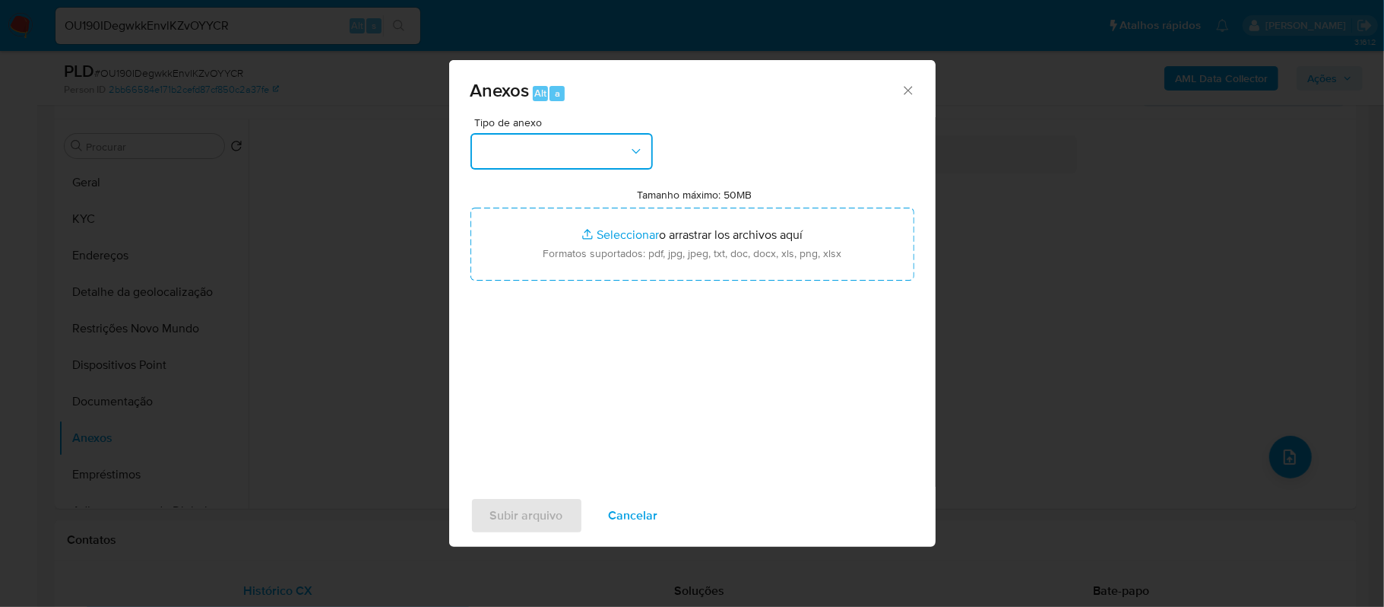
click at [627, 149] on button "button" at bounding box center [562, 151] width 182 height 36
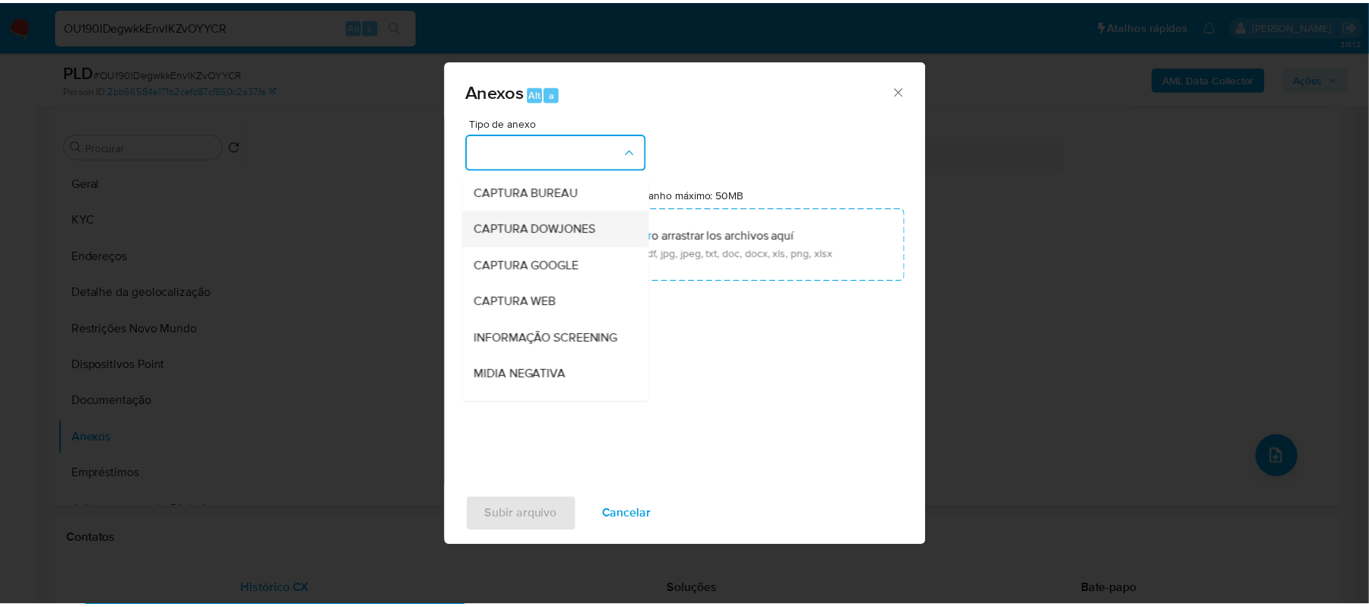
scroll to position [202, 0]
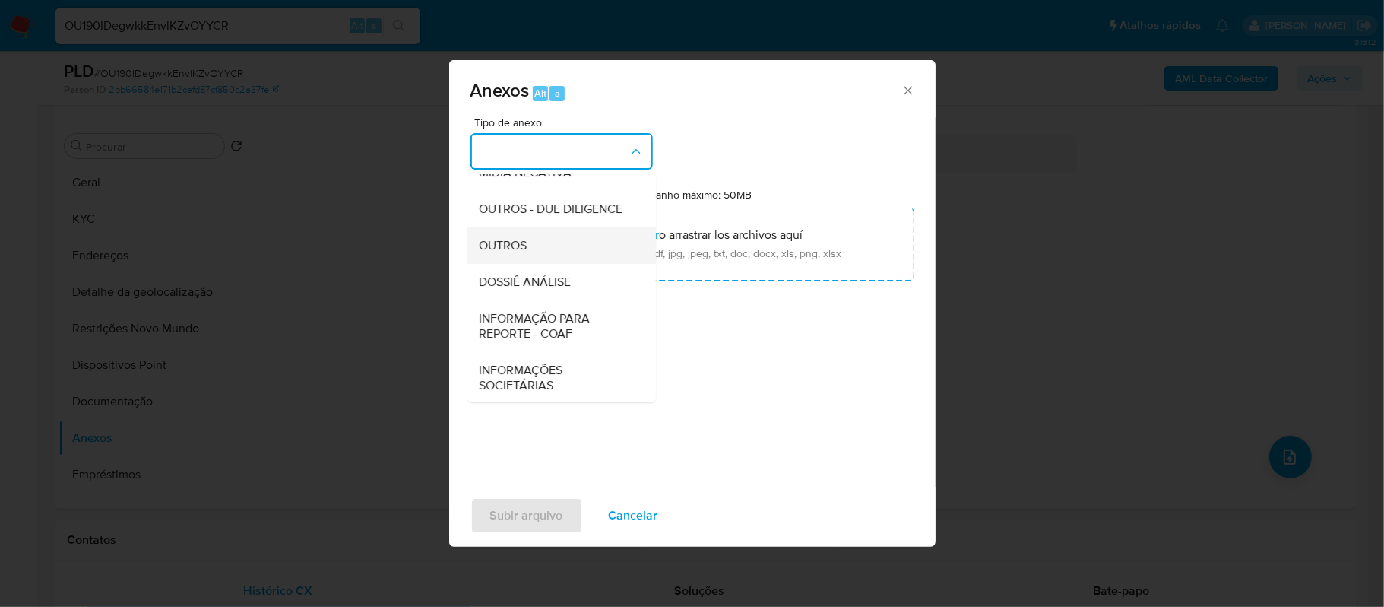
click at [520, 253] on span "OUTROS" at bounding box center [504, 245] width 48 height 15
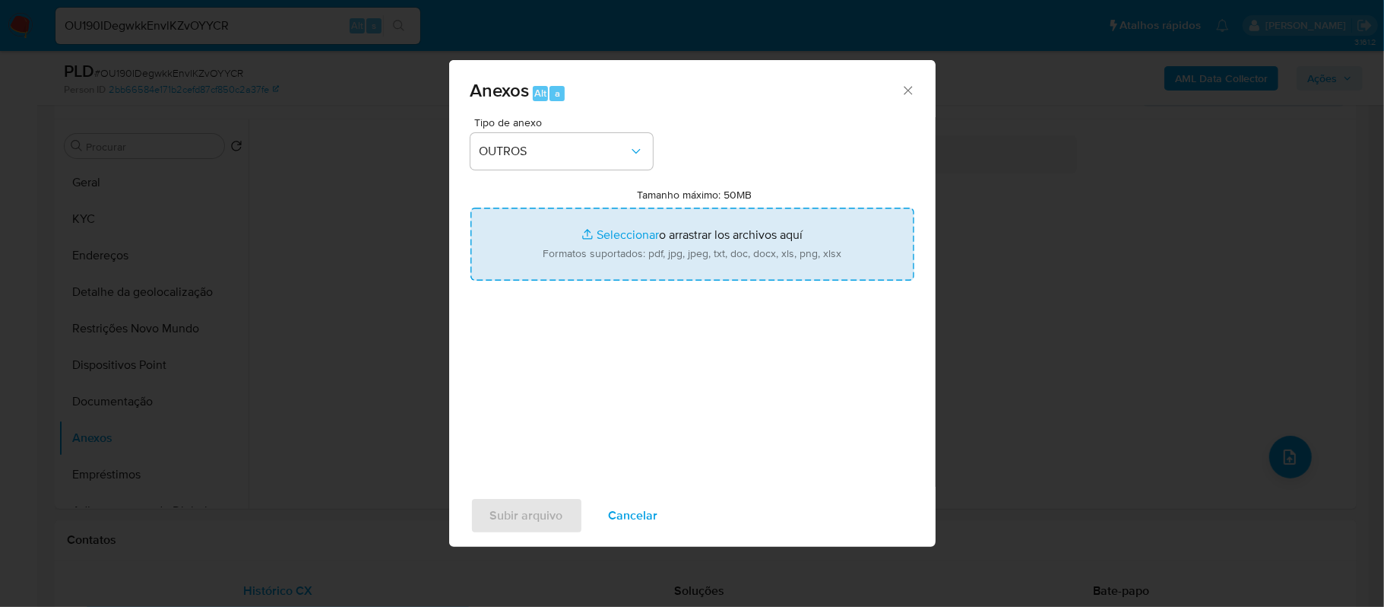
click at [636, 235] on input "Tamanho máximo: 50MB Seleccionar archivos" at bounding box center [693, 244] width 444 height 73
type input "C:\fakepath\SAR - xxxxx - CPF 48604274839 - JHONATHAN DAVIDSON DA SILVA SANTOS.…"
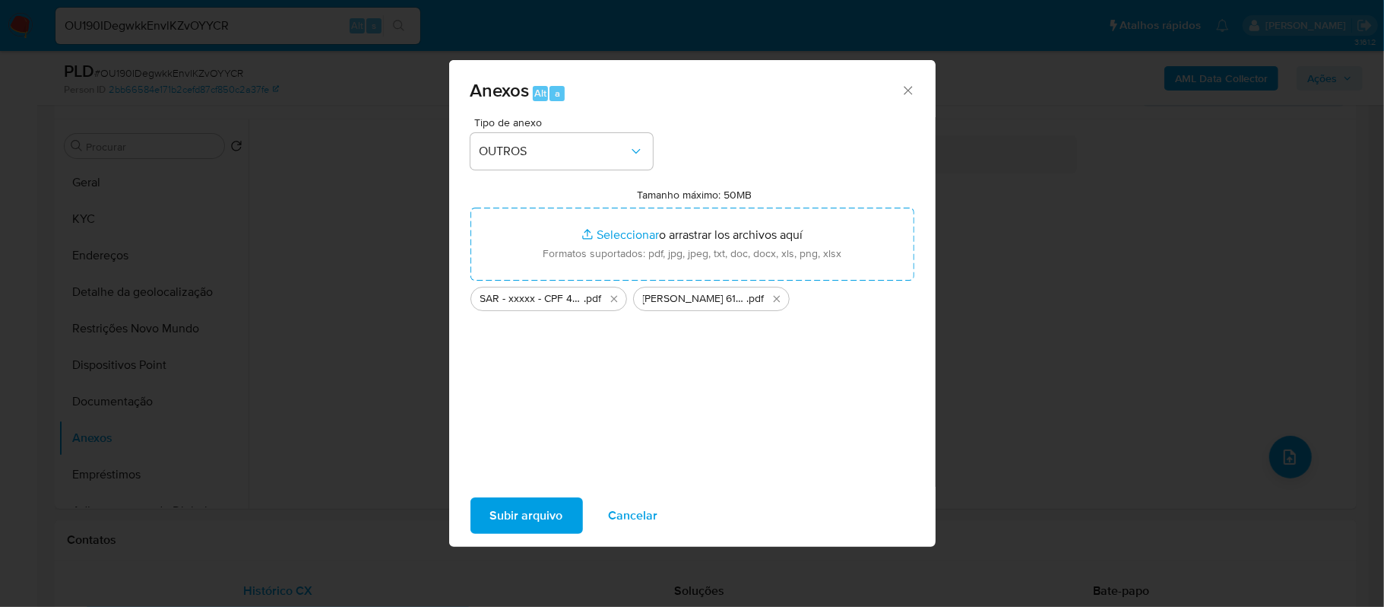
click at [500, 508] on span "Subir arquivo" at bounding box center [526, 515] width 73 height 33
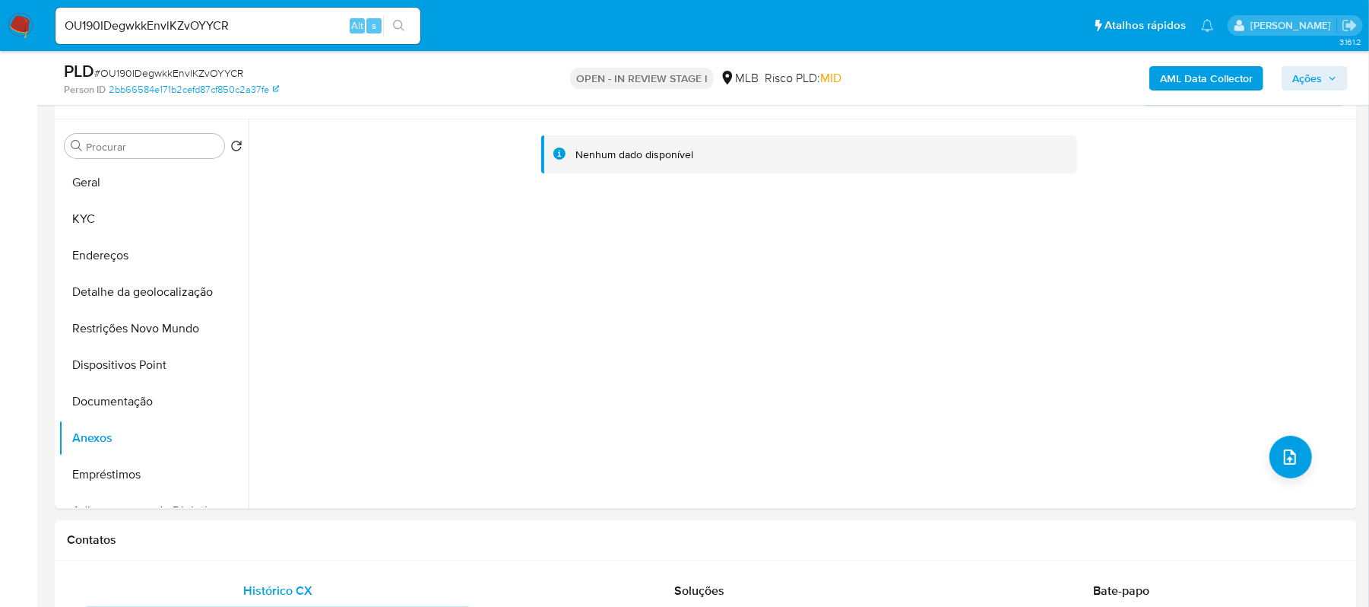
click at [1293, 82] on span "Ações" at bounding box center [1307, 78] width 30 height 24
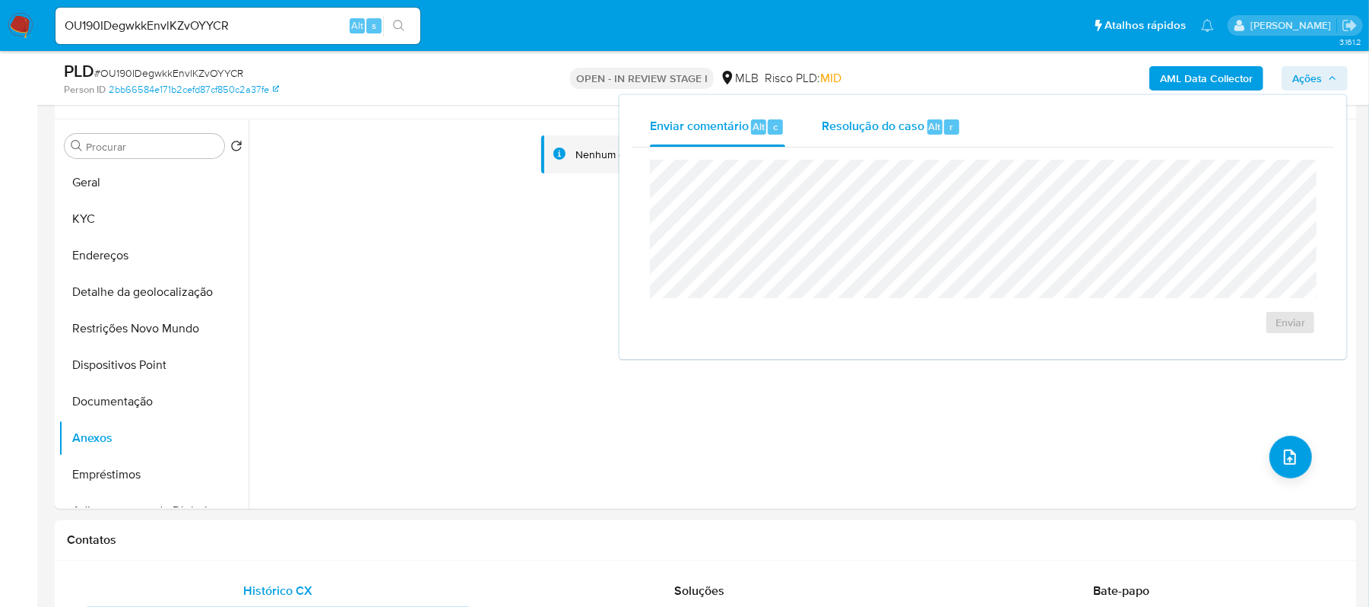
click at [832, 129] on span "Resolução do caso" at bounding box center [873, 125] width 103 height 17
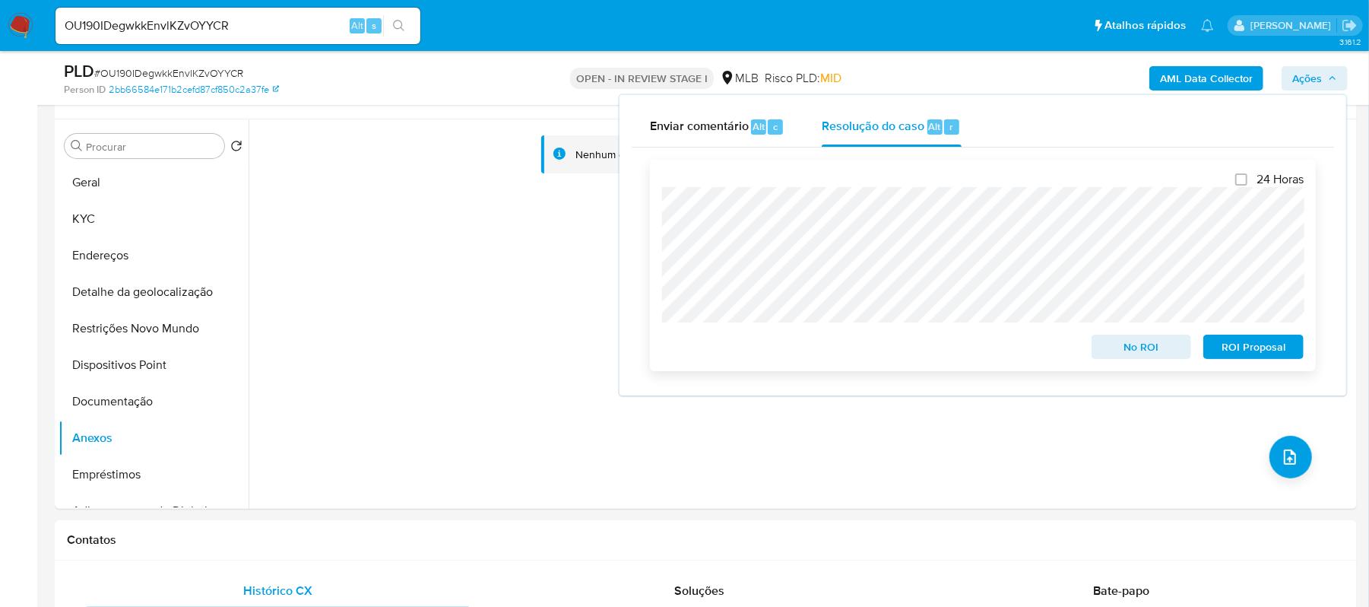
click at [1257, 344] on span "ROI Proposal" at bounding box center [1253, 346] width 79 height 21
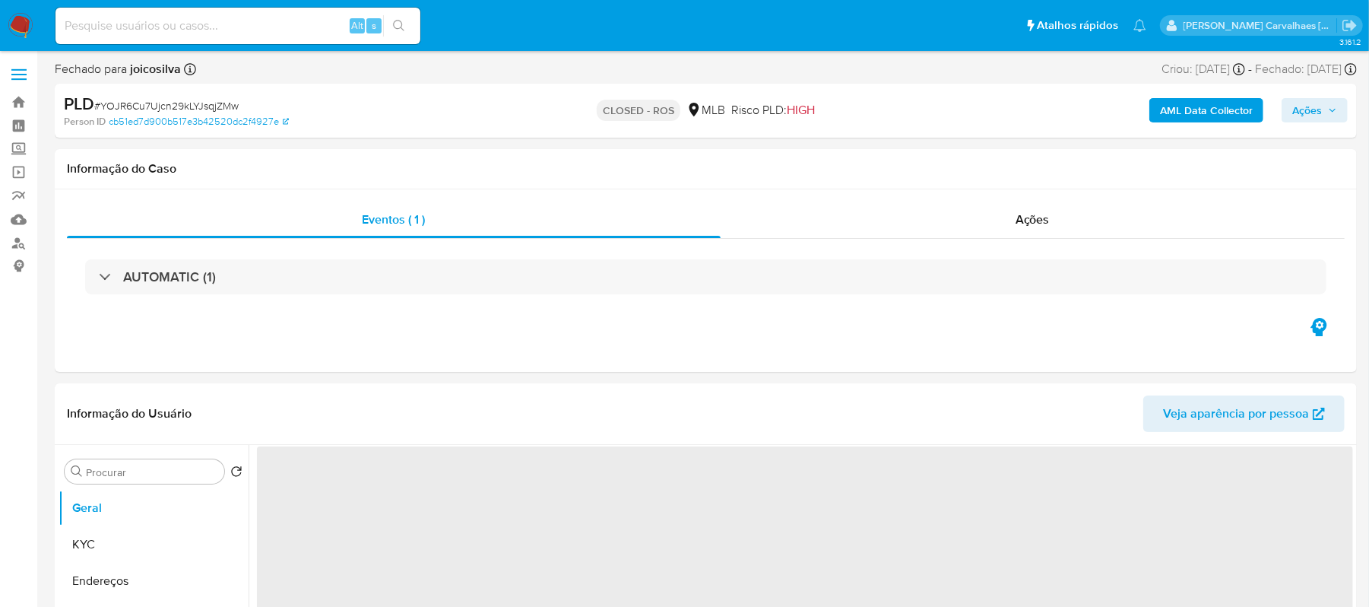
select select "10"
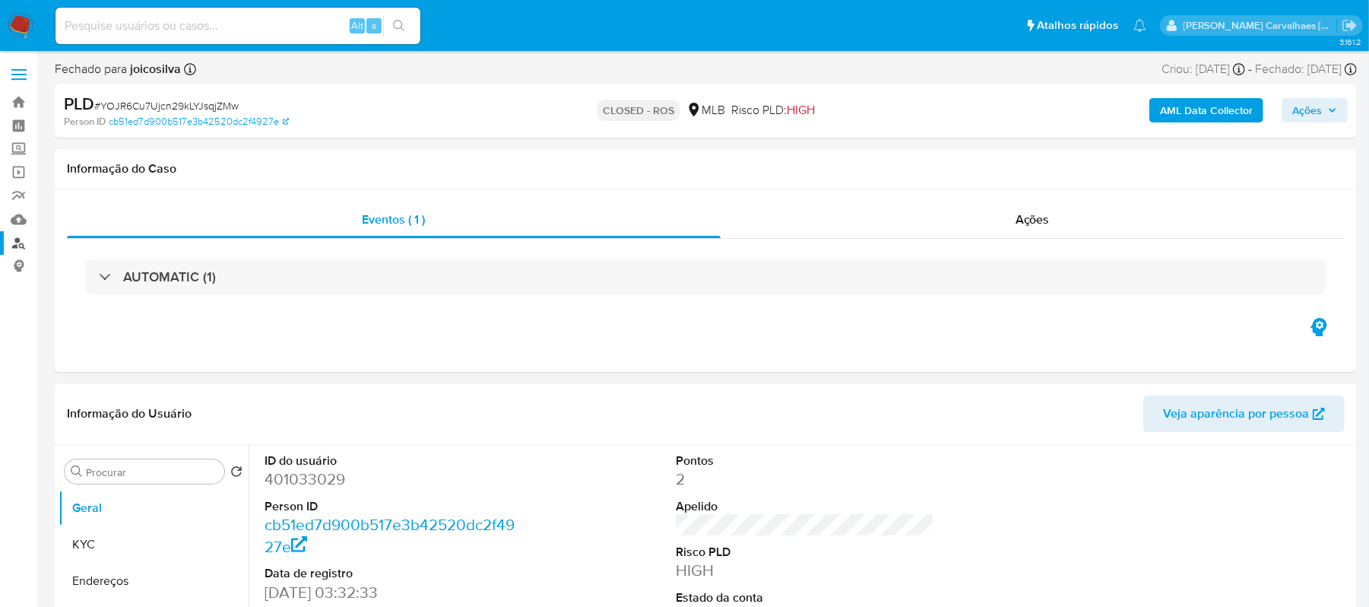
click at [21, 243] on link "Localizador de pessoas" at bounding box center [90, 243] width 181 height 24
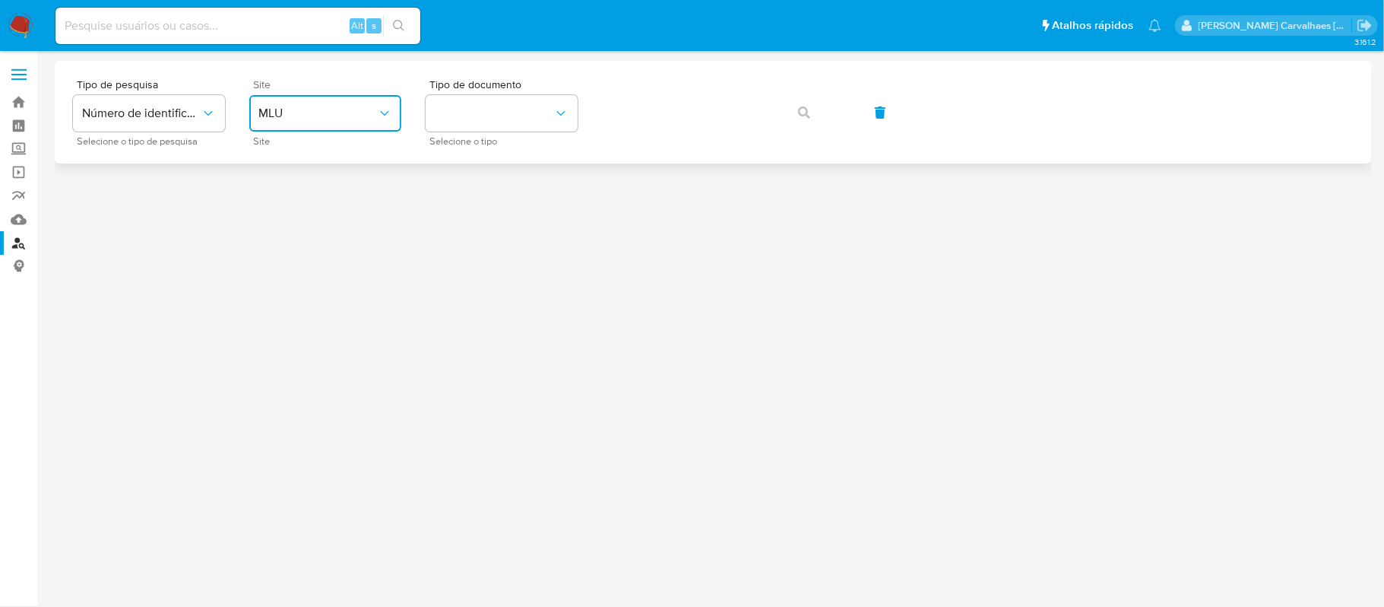
click at [332, 113] on span "MLU" at bounding box center [317, 113] width 119 height 15
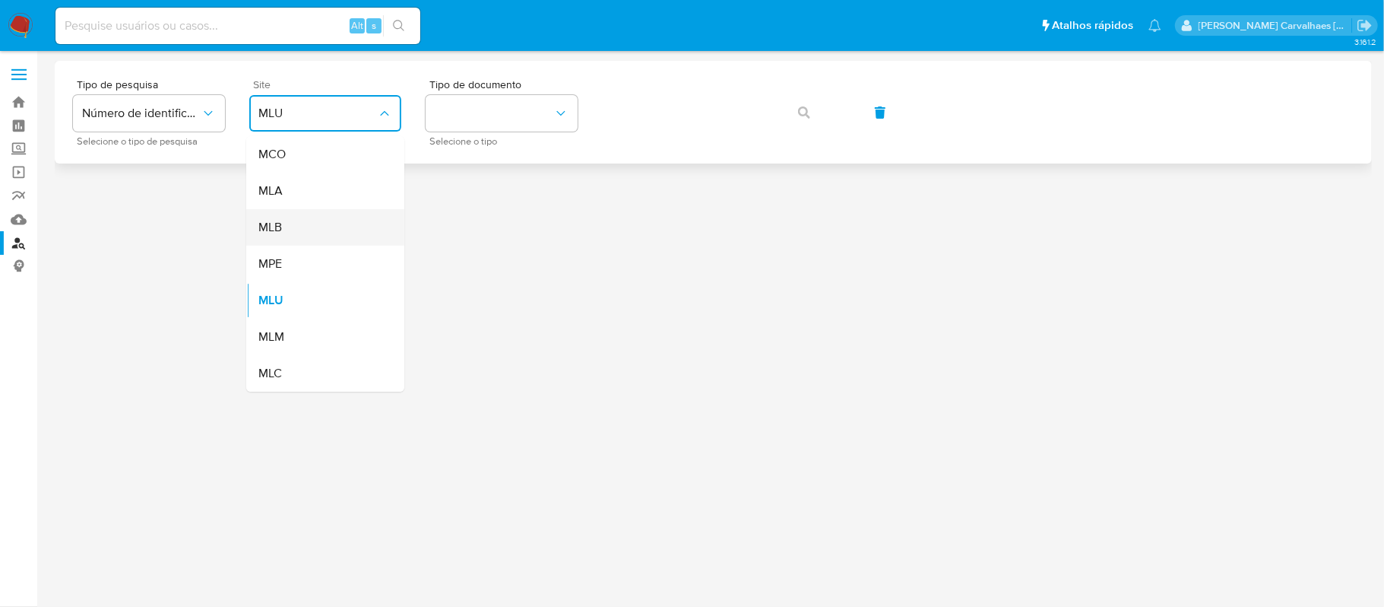
click at [303, 222] on div "MLB" at bounding box center [320, 227] width 125 height 36
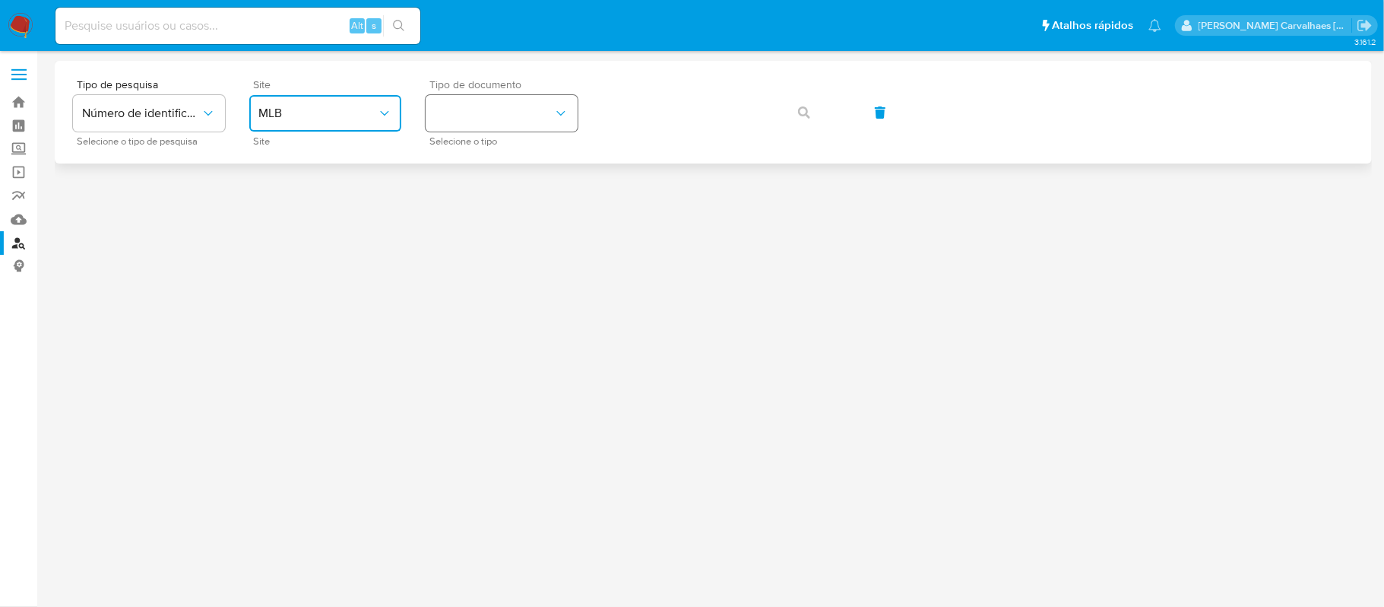
click at [447, 119] on button "identificationType" at bounding box center [502, 113] width 152 height 36
click at [468, 195] on div "CPF CPF" at bounding box center [497, 214] width 125 height 52
click at [797, 111] on button "button" at bounding box center [804, 112] width 52 height 36
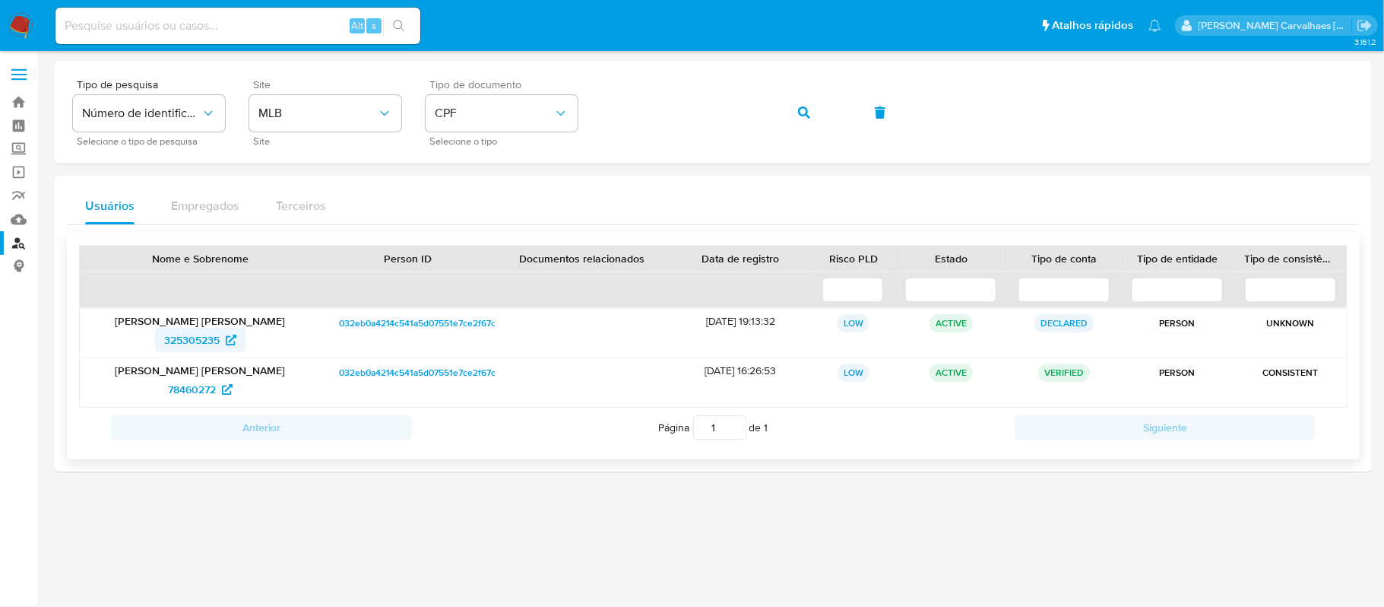
click at [196, 334] on span "325305235" at bounding box center [191, 340] width 55 height 24
click at [198, 389] on span "78460272" at bounding box center [192, 389] width 48 height 24
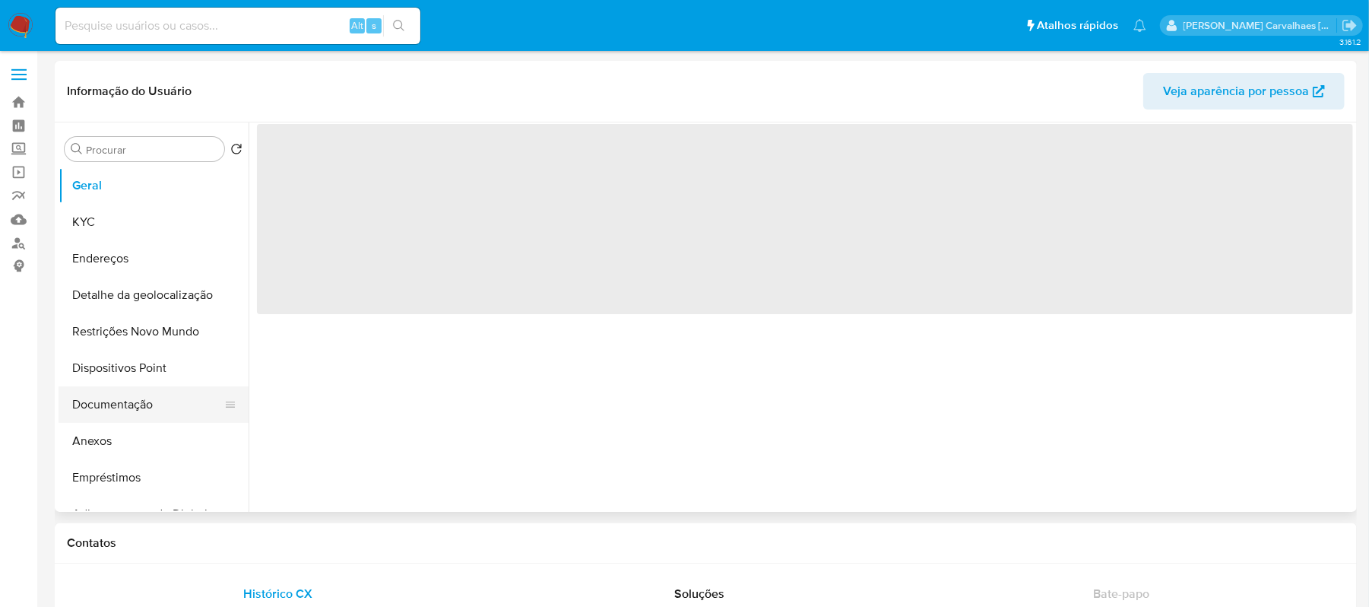
click at [146, 402] on button "Documentação" at bounding box center [148, 404] width 178 height 36
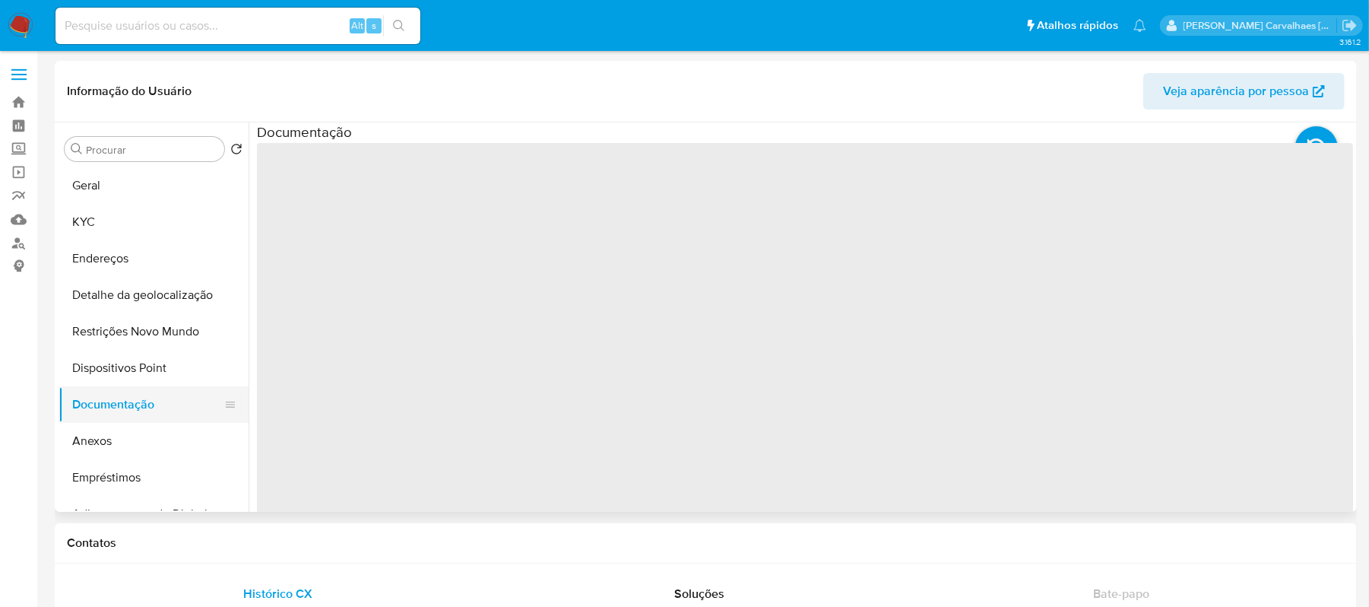
select select "10"
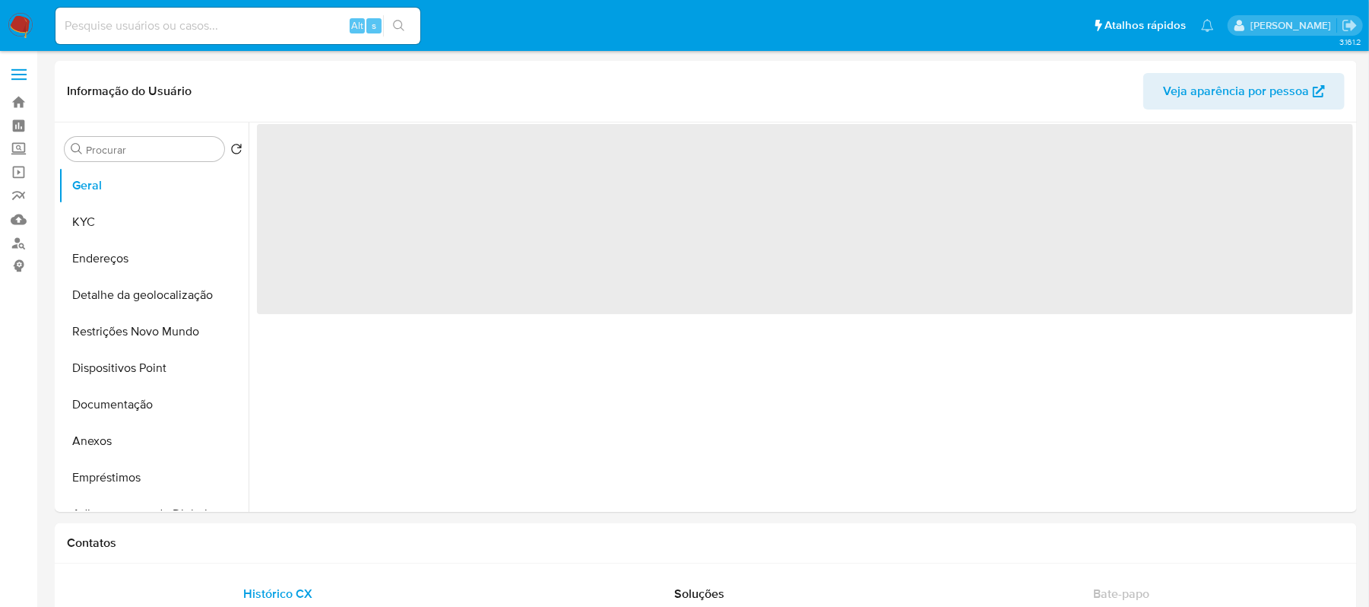
select select "10"
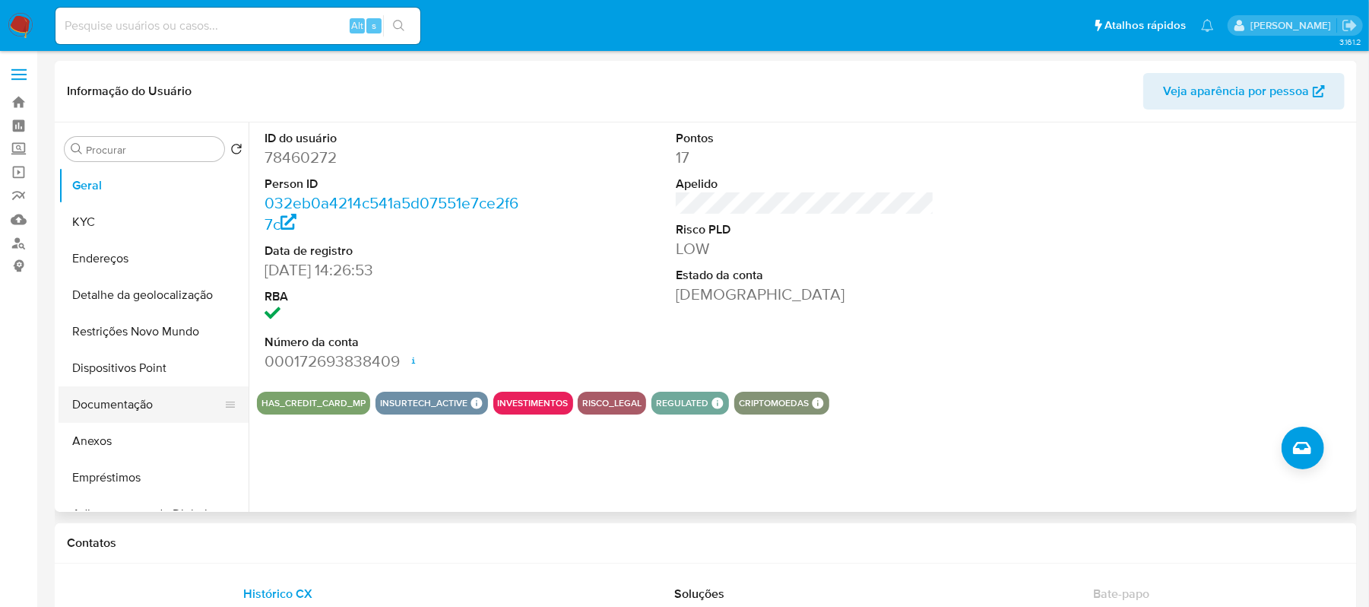
click at [119, 387] on button "Documentação" at bounding box center [148, 404] width 178 height 36
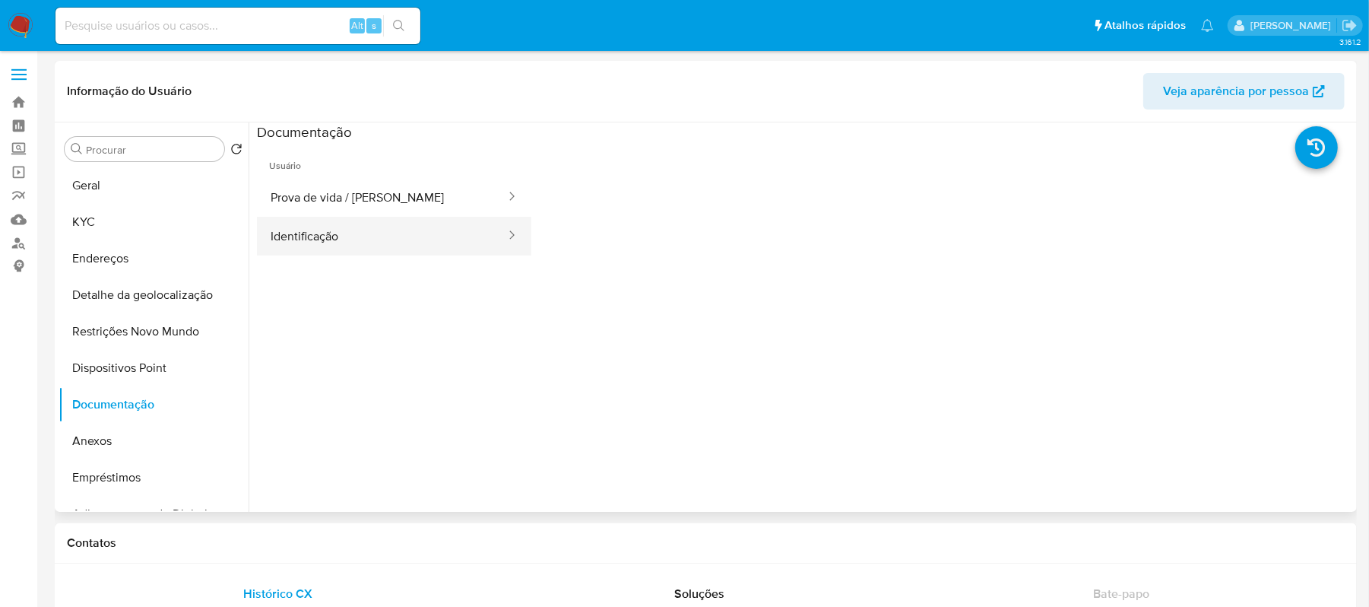
click at [295, 231] on button "Identificação" at bounding box center [382, 236] width 250 height 39
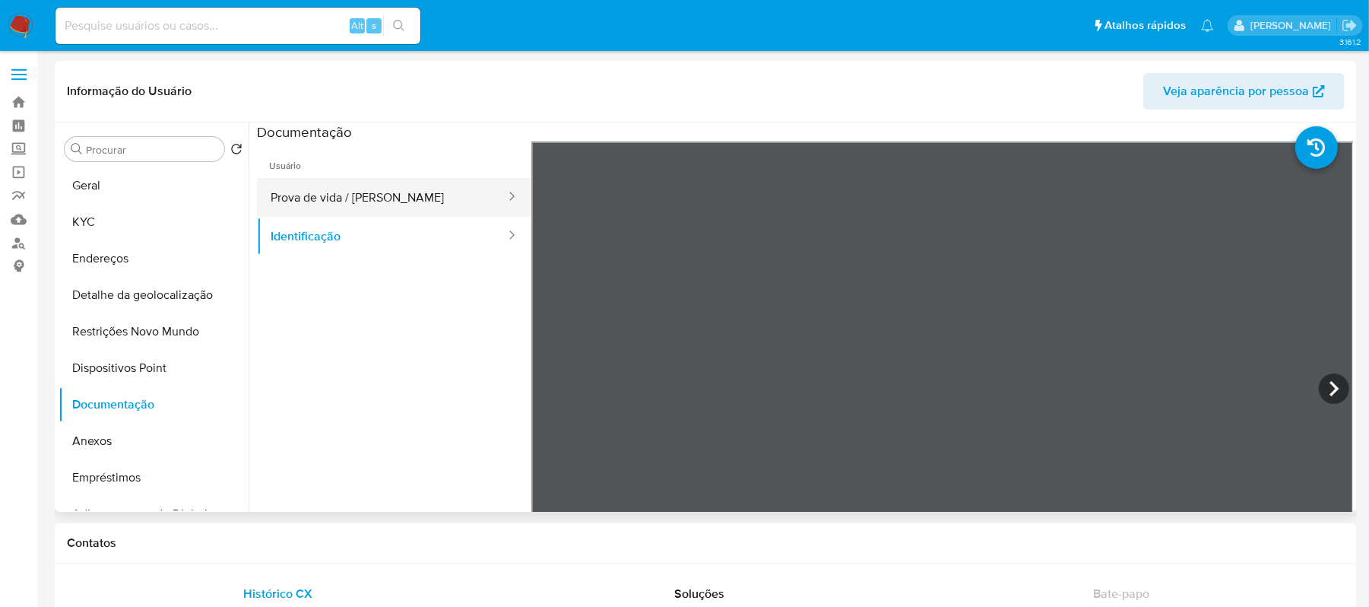
click at [421, 190] on button "Prova de vida / [PERSON_NAME]" at bounding box center [382, 197] width 250 height 39
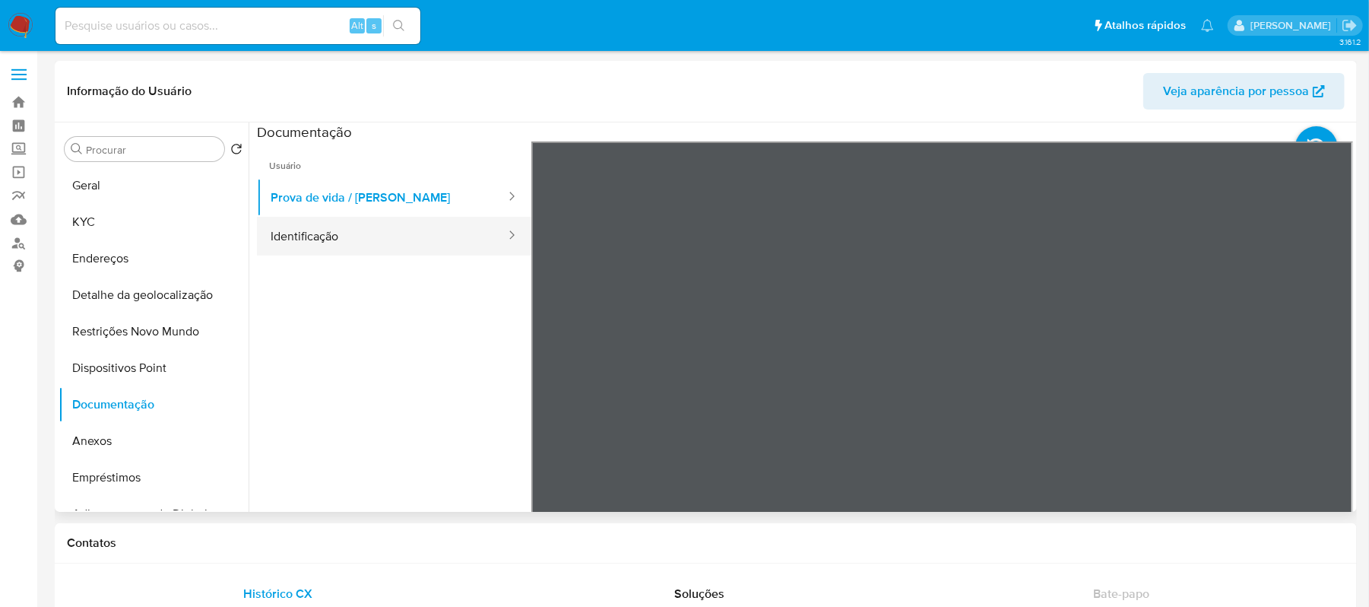
click at [332, 240] on button "Identificação" at bounding box center [382, 236] width 250 height 39
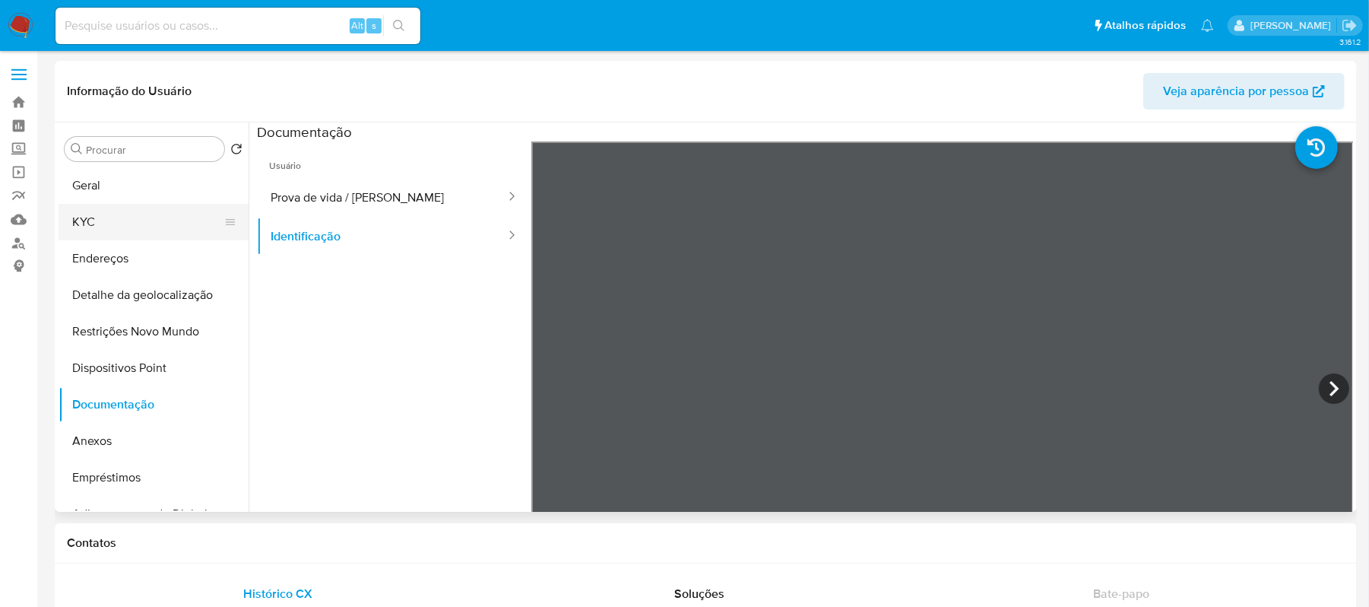
click at [114, 220] on button "KYC" at bounding box center [148, 222] width 178 height 36
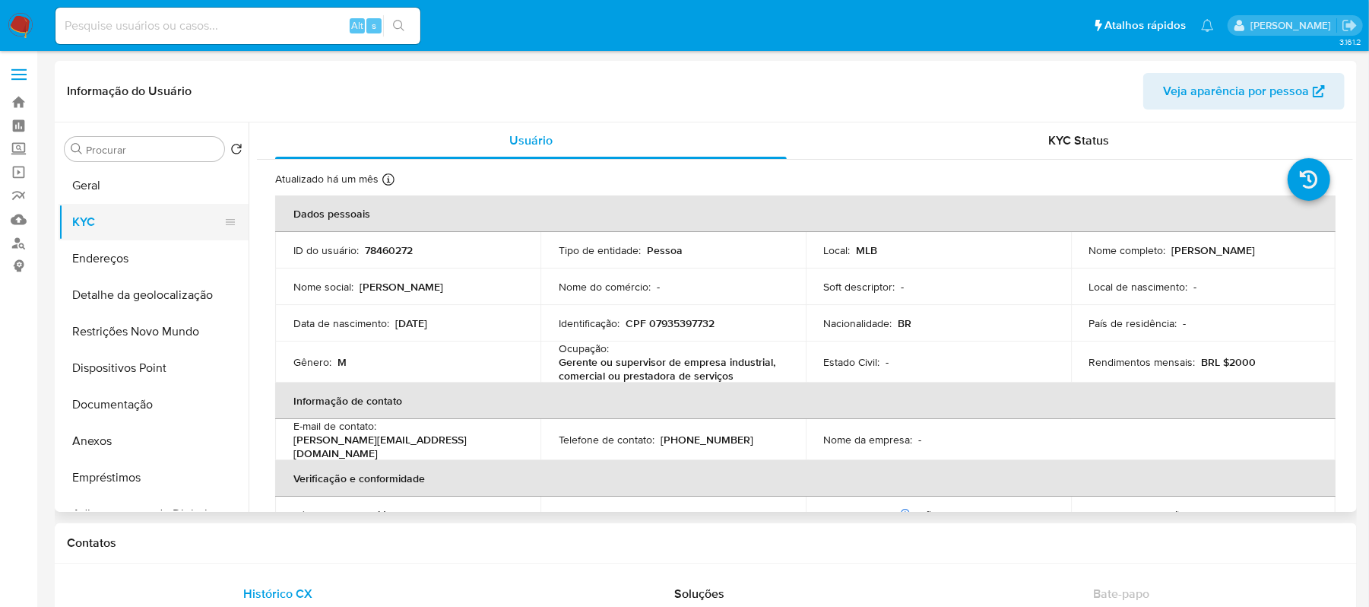
click at [125, 214] on button "KYC" at bounding box center [148, 222] width 178 height 36
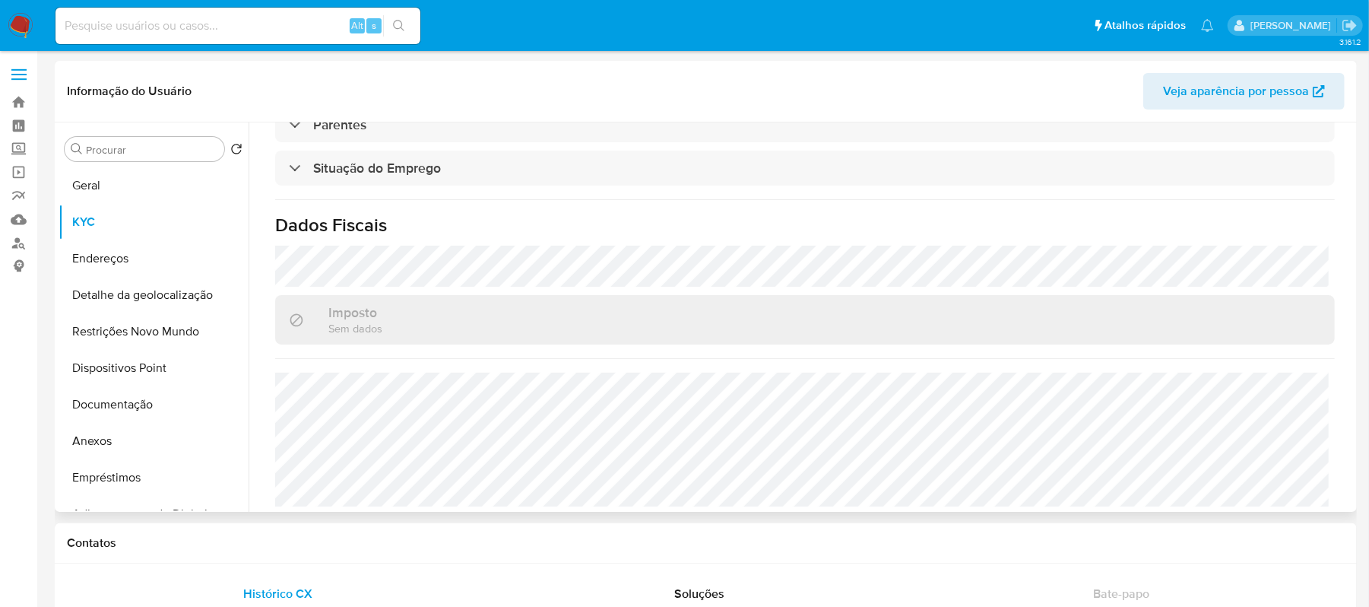
scroll to position [651, 0]
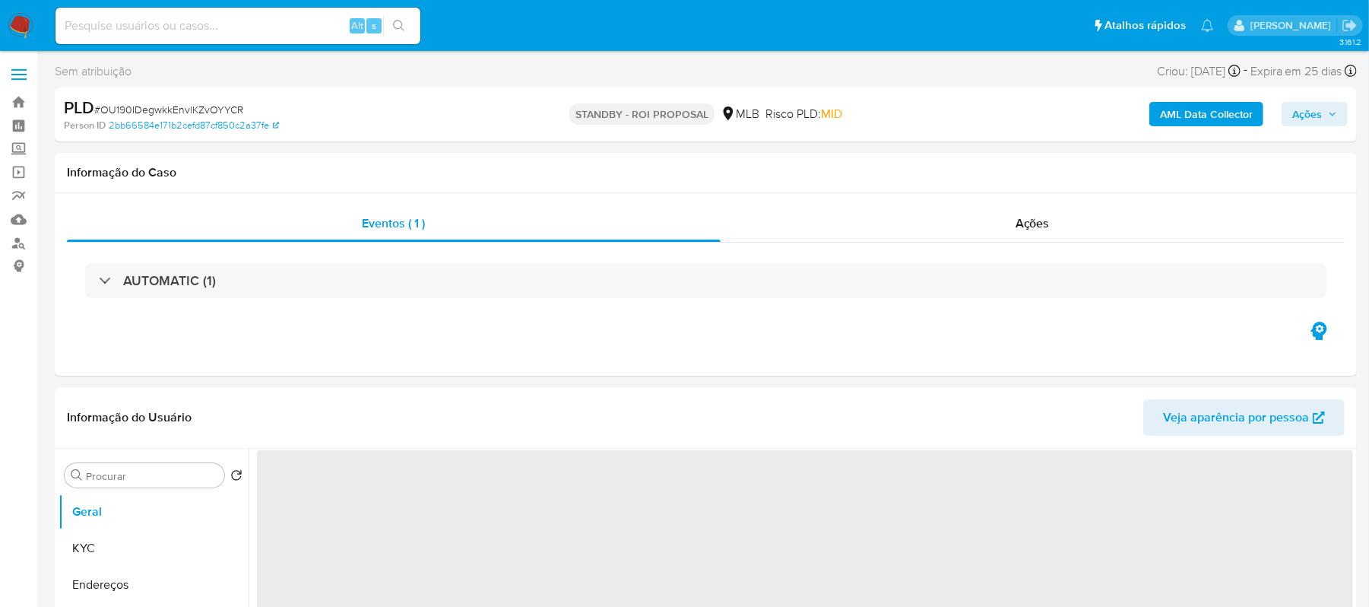
select select "10"
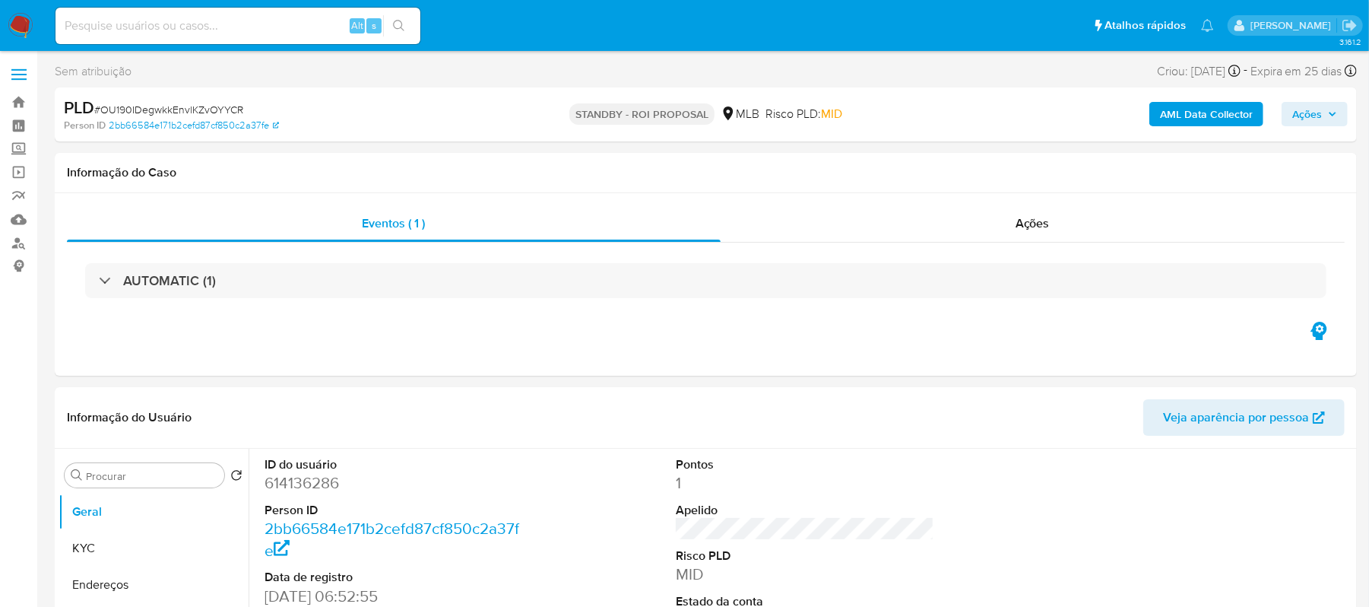
click at [254, 22] on input at bounding box center [237, 26] width 365 height 20
paste input "OU190IDegwkkEnvlKZvOYYCR"
click at [404, 15] on button "search-icon" at bounding box center [398, 25] width 31 height 21
click at [396, 23] on icon "search-icon" at bounding box center [399, 26] width 12 height 12
click at [399, 24] on icon "search-icon" at bounding box center [399, 26] width 12 height 12
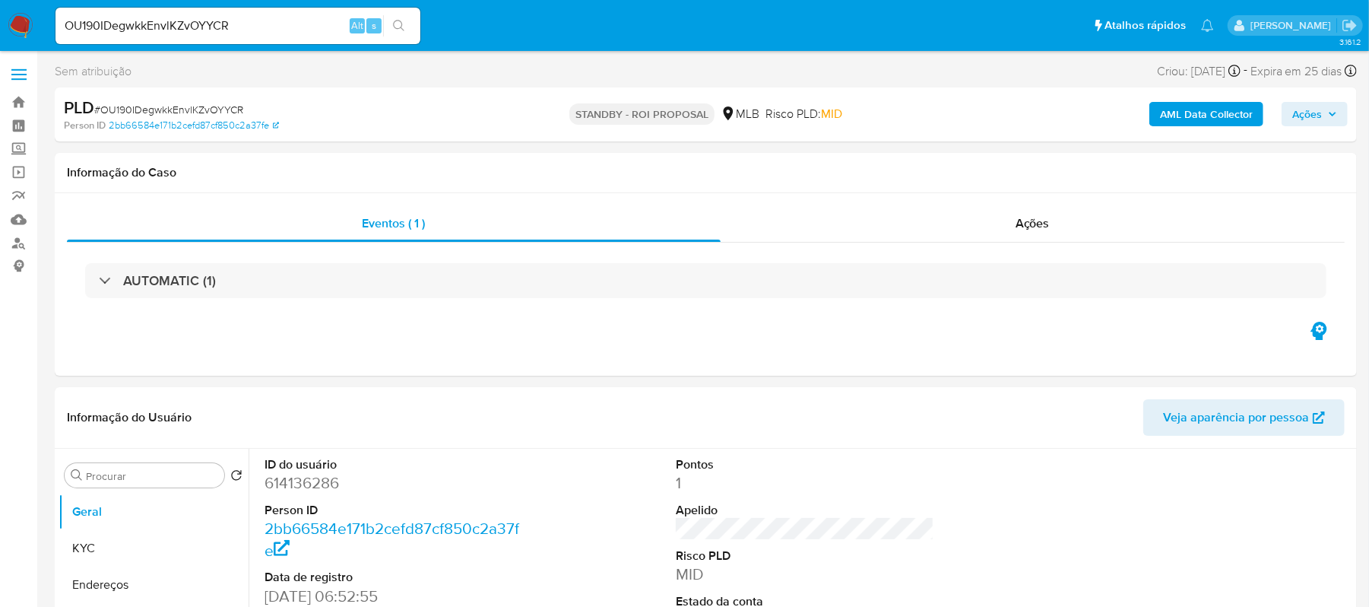
click at [62, 23] on input "OU190IDegwkkEnvlKZvOYYCR" at bounding box center [237, 26] width 365 height 20
type input "oU190IDegwkkEnvlKZvOYYCR"
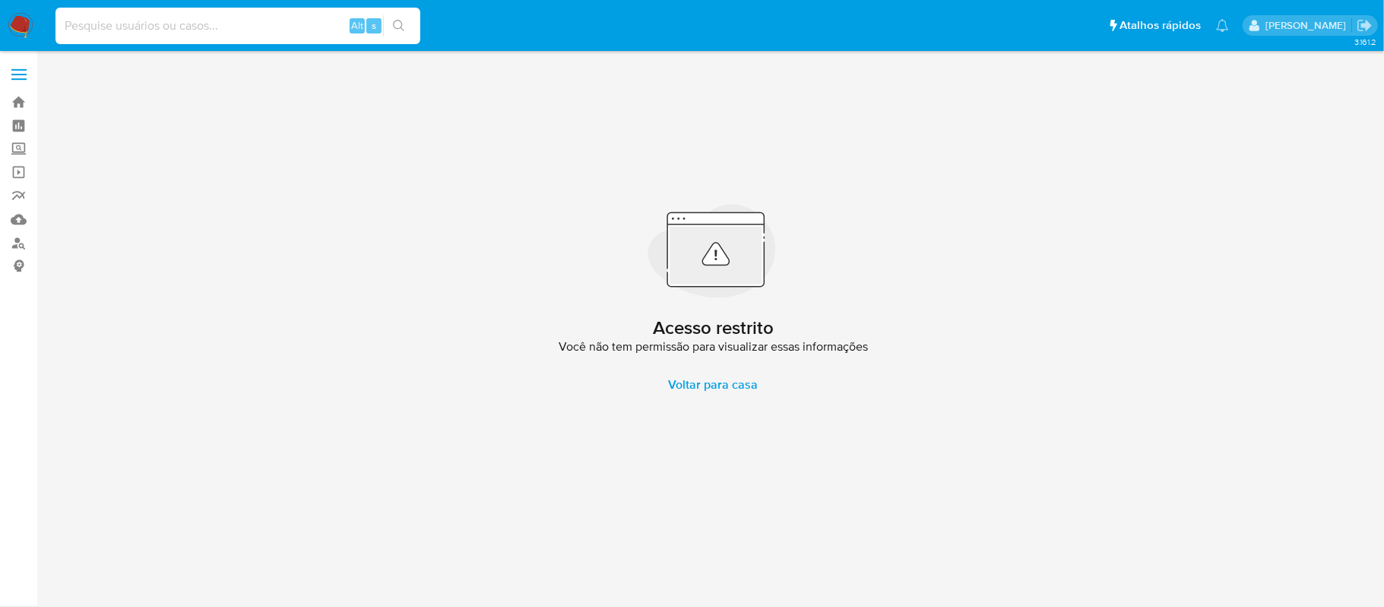
paste input "OU190IDegwkkEnvlKZvOYYCR"
type input "OU190IDegwkkEnvlKZvOYYCR"
click at [400, 15] on button "search-icon" at bounding box center [398, 25] width 31 height 21
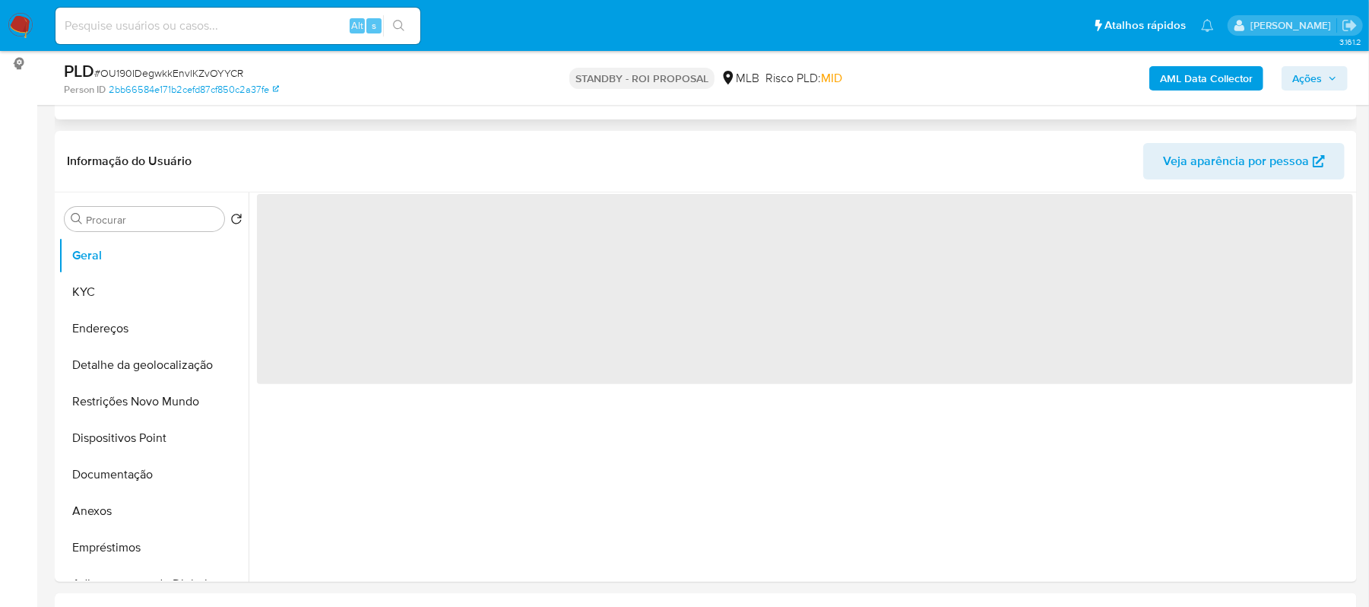
select select "10"
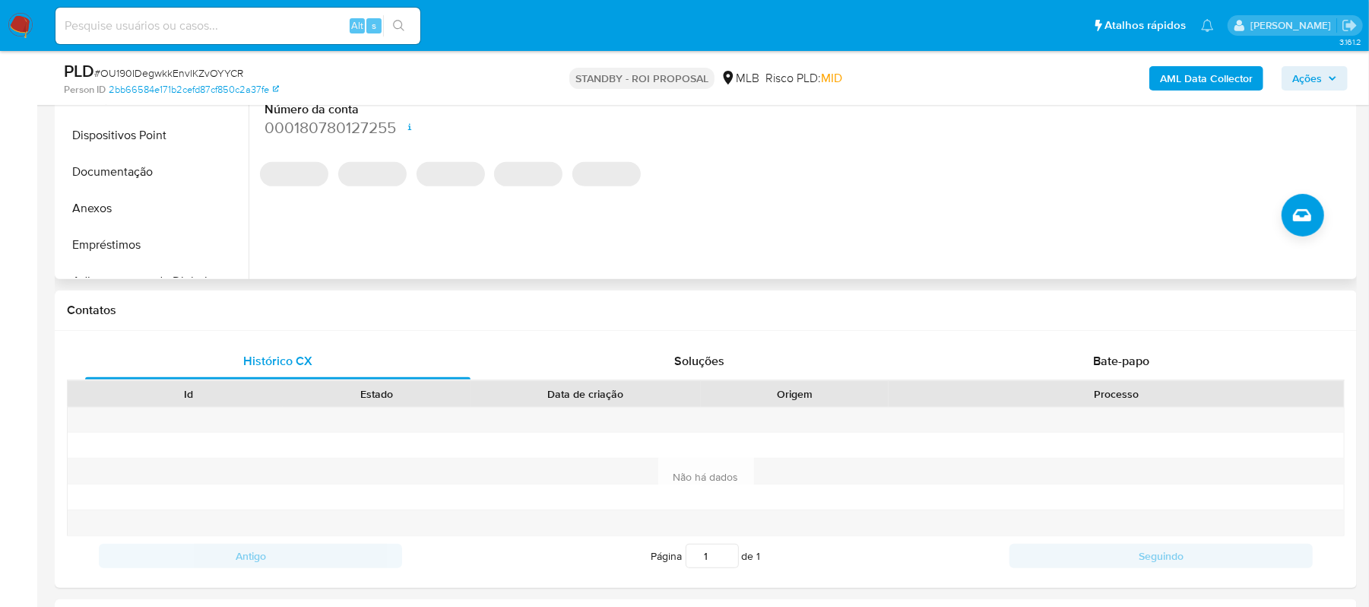
scroll to position [506, 0]
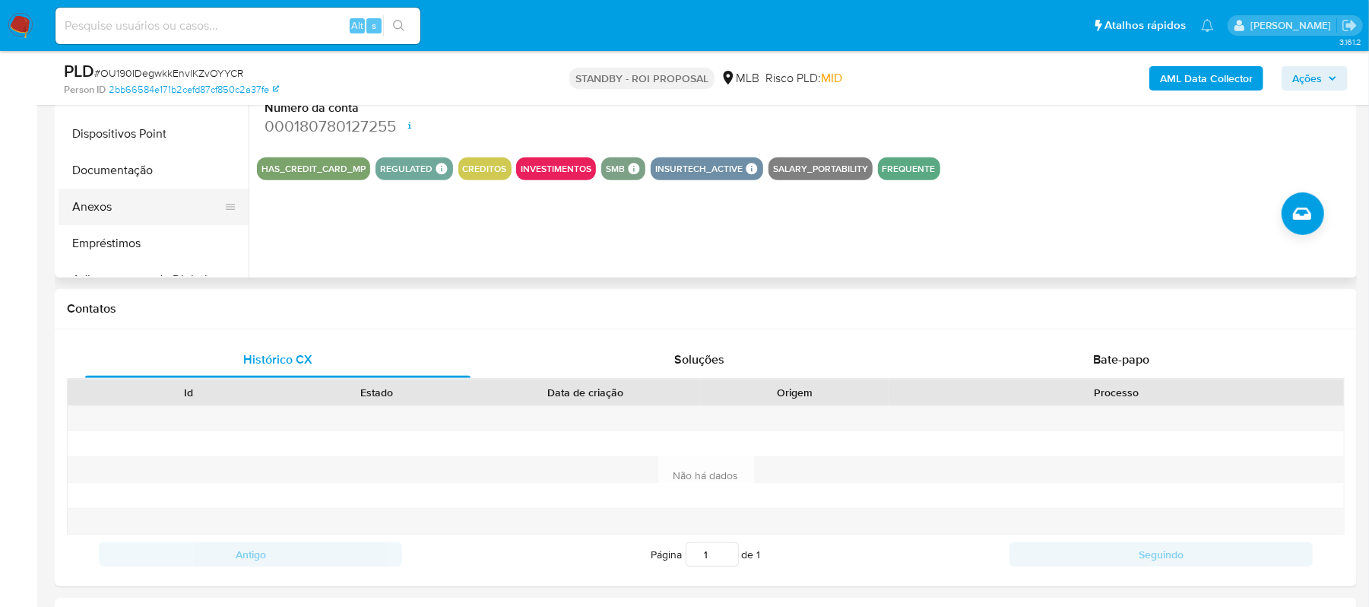
click at [96, 205] on button "Anexos" at bounding box center [148, 207] width 178 height 36
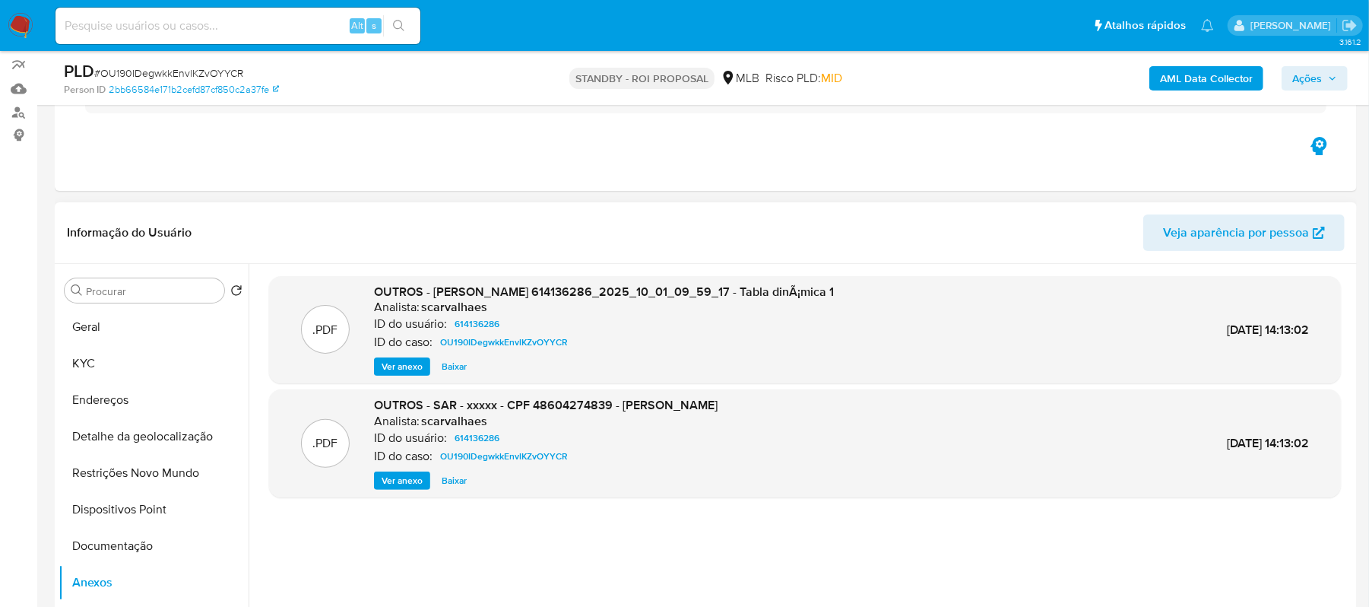
scroll to position [101, 0]
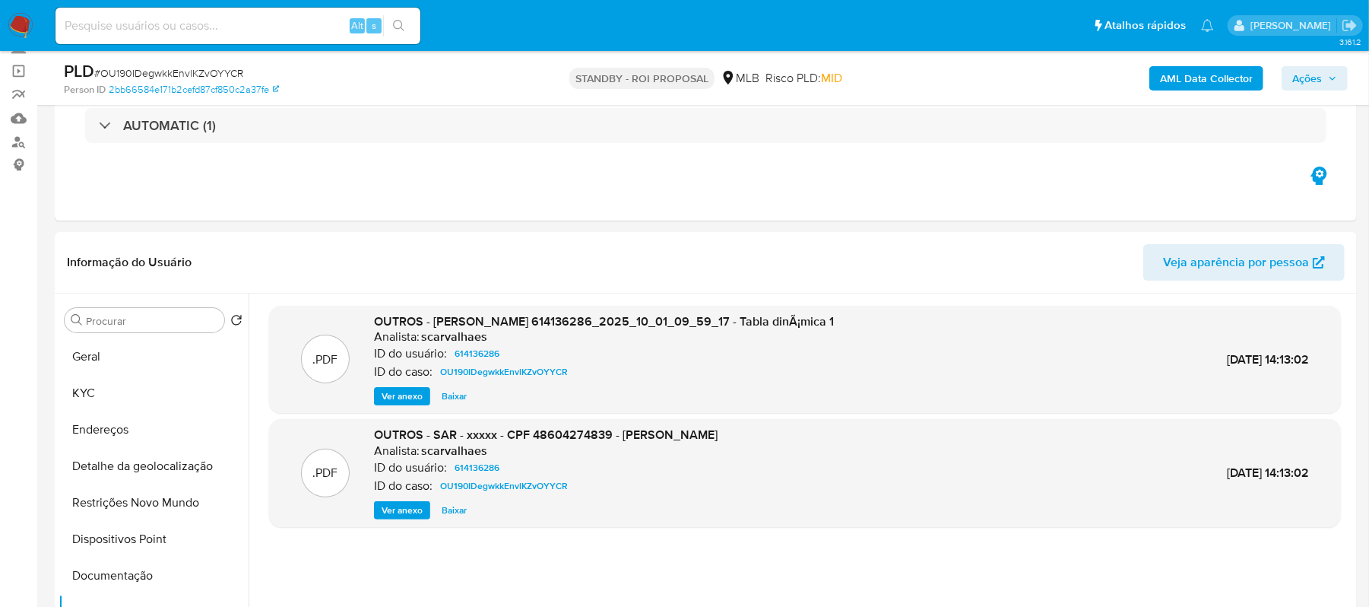
click at [1299, 76] on span "Ações" at bounding box center [1307, 78] width 30 height 24
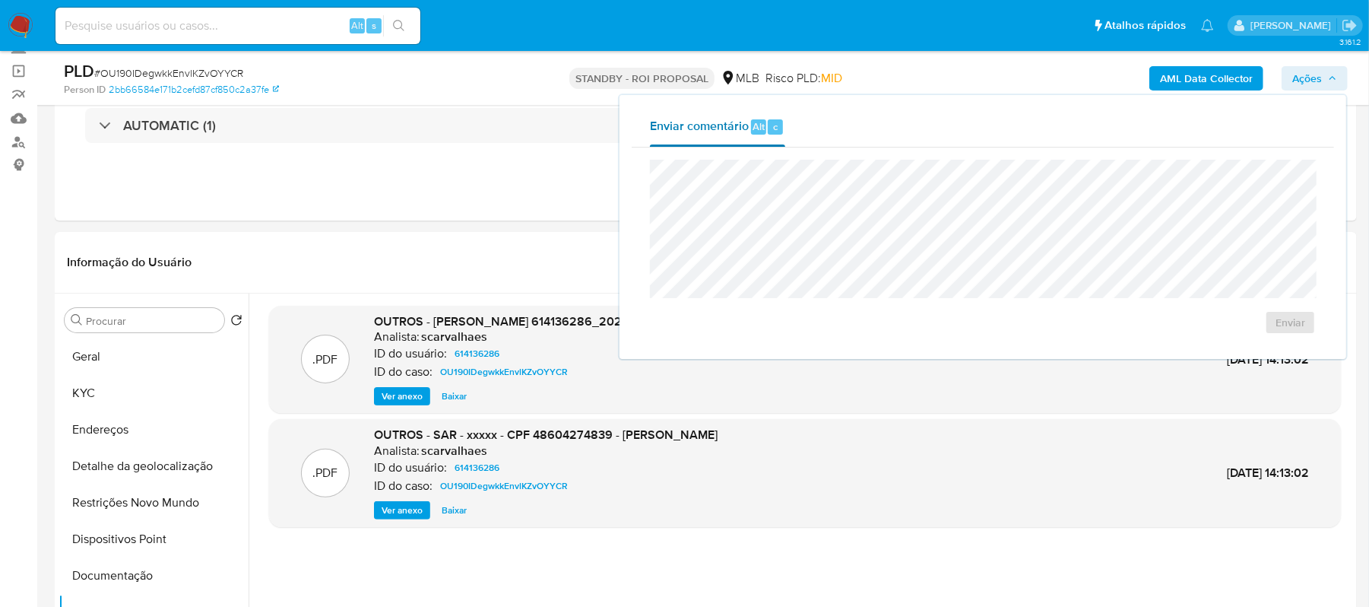
click at [715, 125] on span "Enviar comentário" at bounding box center [699, 125] width 99 height 17
click at [1292, 312] on span "Enviar" at bounding box center [1291, 322] width 30 height 21
drag, startPoint x: 165, startPoint y: 13, endPoint x: 97, endPoint y: 36, distance: 71.6
drag, startPoint x: 97, startPoint y: 36, endPoint x: 92, endPoint y: 27, distance: 10.6
click at [92, 27] on input at bounding box center [237, 26] width 365 height 20
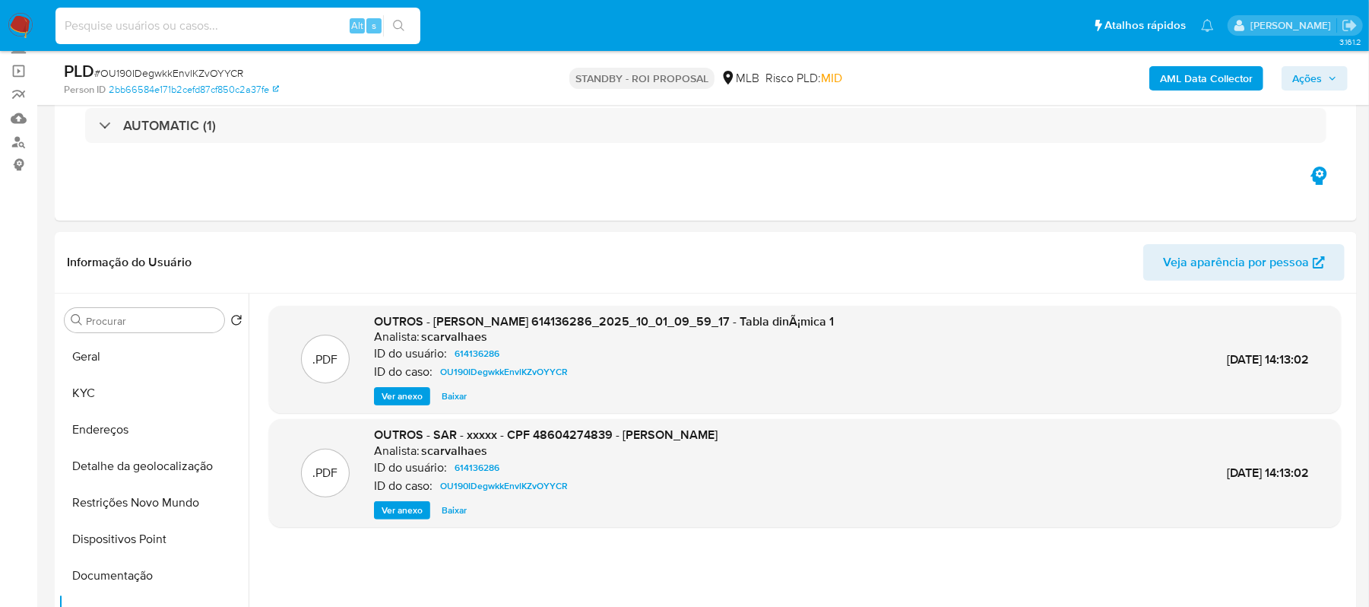
paste input "lYWSB7vZDlx4mwooCcLSru32"
type input "lYWSB7vZDlx4mwooCcLSru32"
click at [394, 25] on icon "search-icon" at bounding box center [398, 25] width 11 height 11
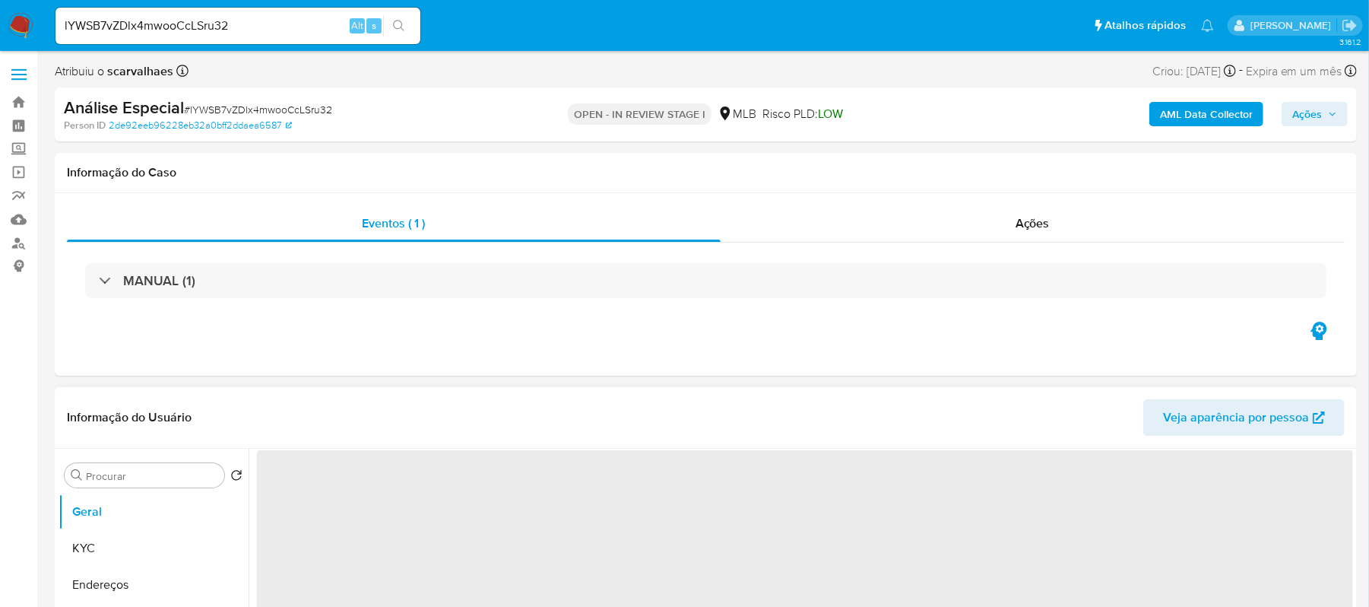
select select "10"
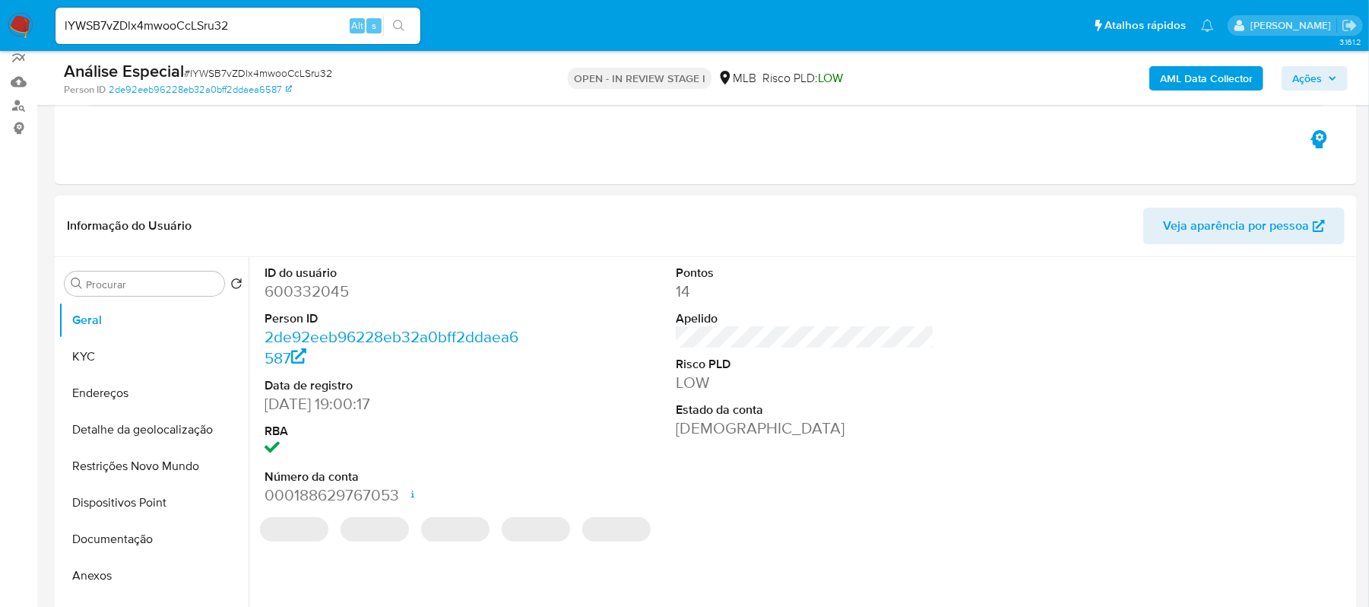
scroll to position [202, 0]
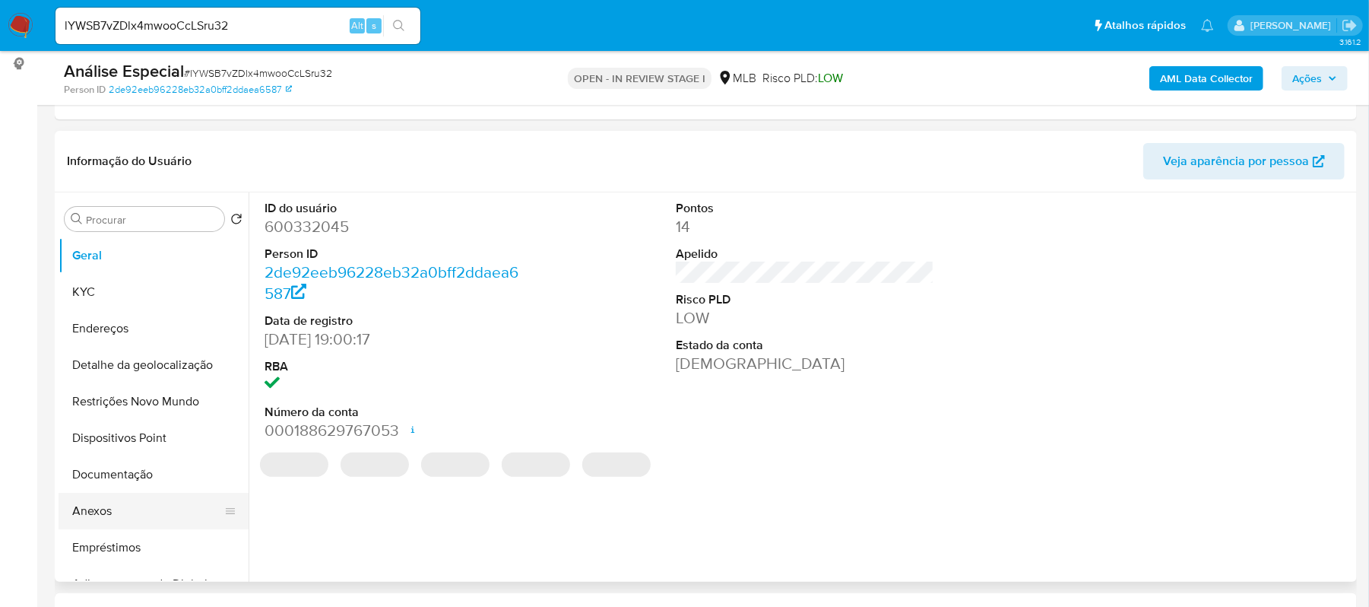
click at [134, 502] on button "Anexos" at bounding box center [148, 511] width 178 height 36
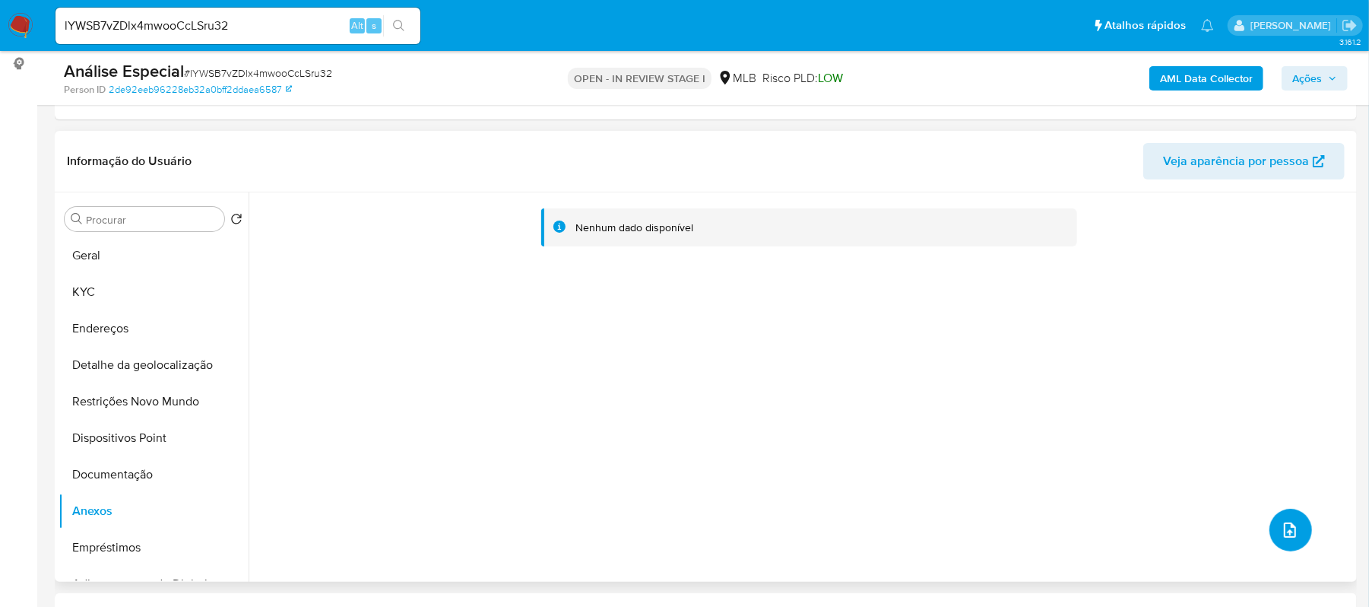
click at [1282, 517] on button "upload-file" at bounding box center [1290, 530] width 43 height 43
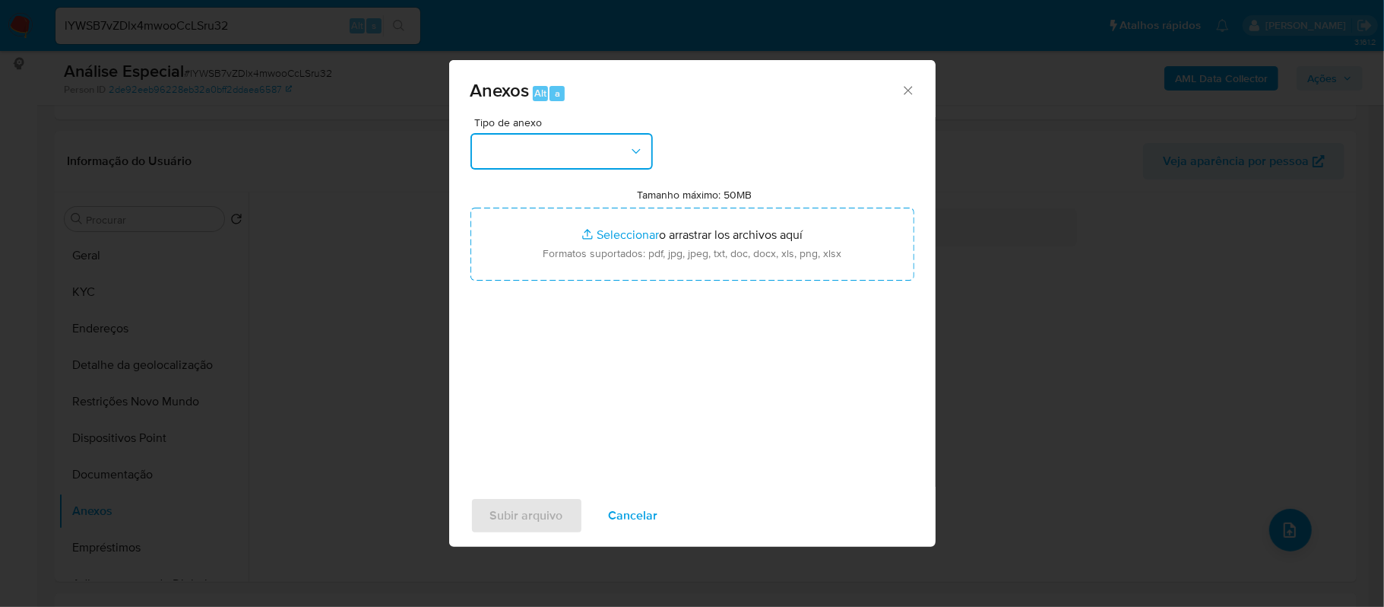
click at [631, 151] on icon "button" at bounding box center [636, 151] width 15 height 15
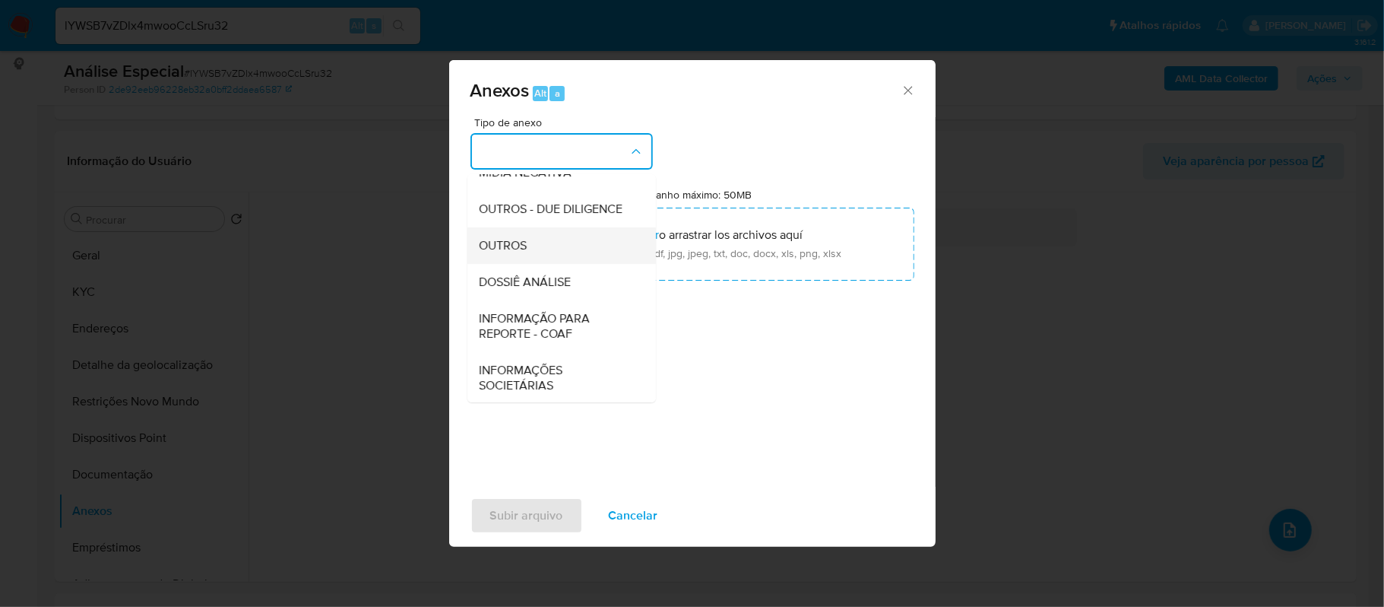
click at [512, 253] on span "OUTROS" at bounding box center [504, 245] width 48 height 15
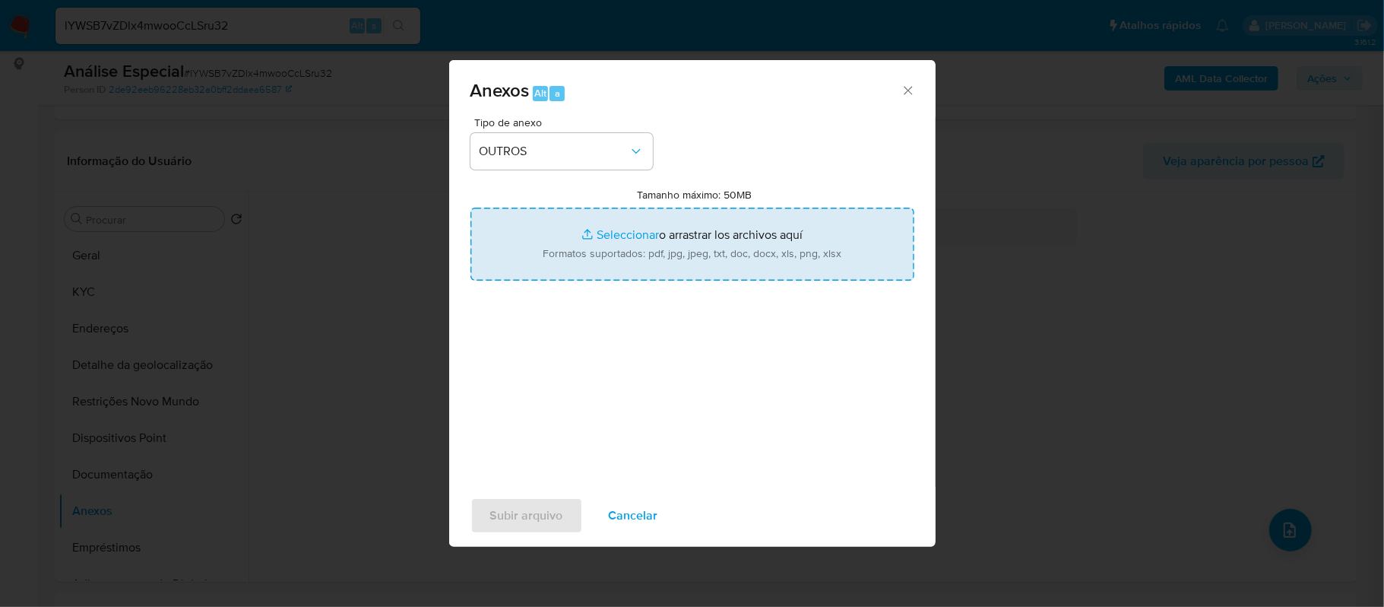
click at [609, 234] on input "Tamanho máximo: 50MB Seleccionar archivos" at bounding box center [693, 244] width 444 height 73
type input "C:\fakepath\SAR - xxxxx - CPF 48604274839 - JHONATHAN DAVIDSON DA SILVA SANTOS.…"
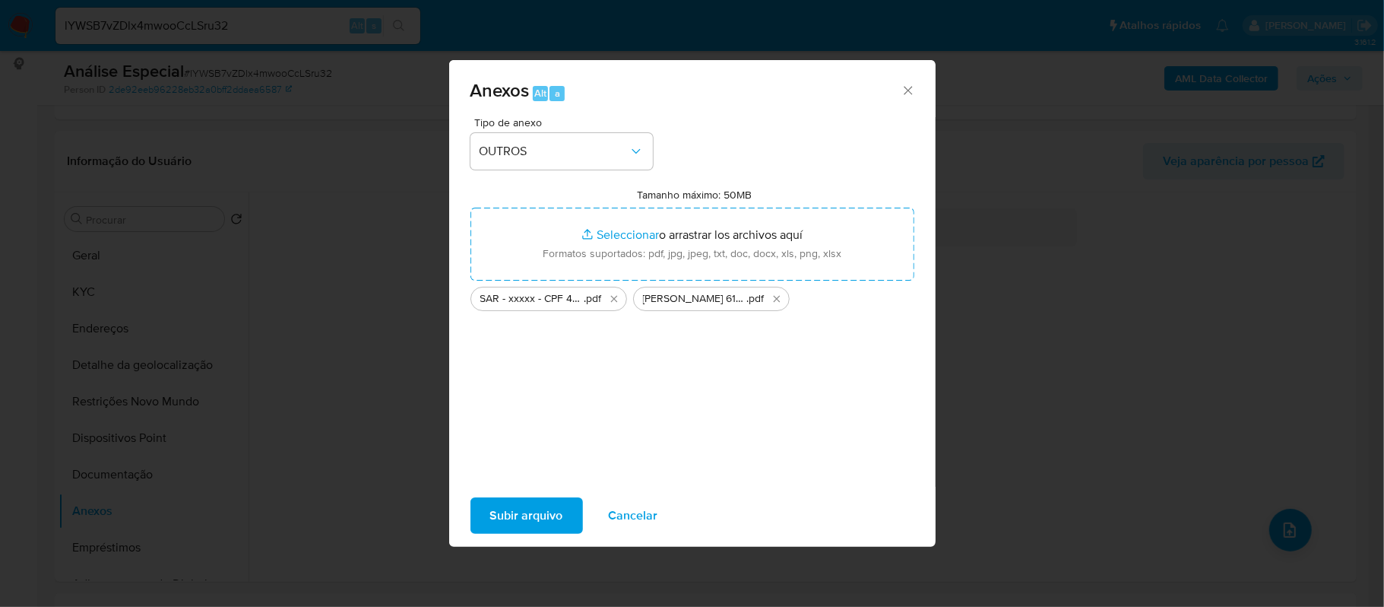
click at [566, 509] on button "Subir arquivo" at bounding box center [527, 515] width 112 height 36
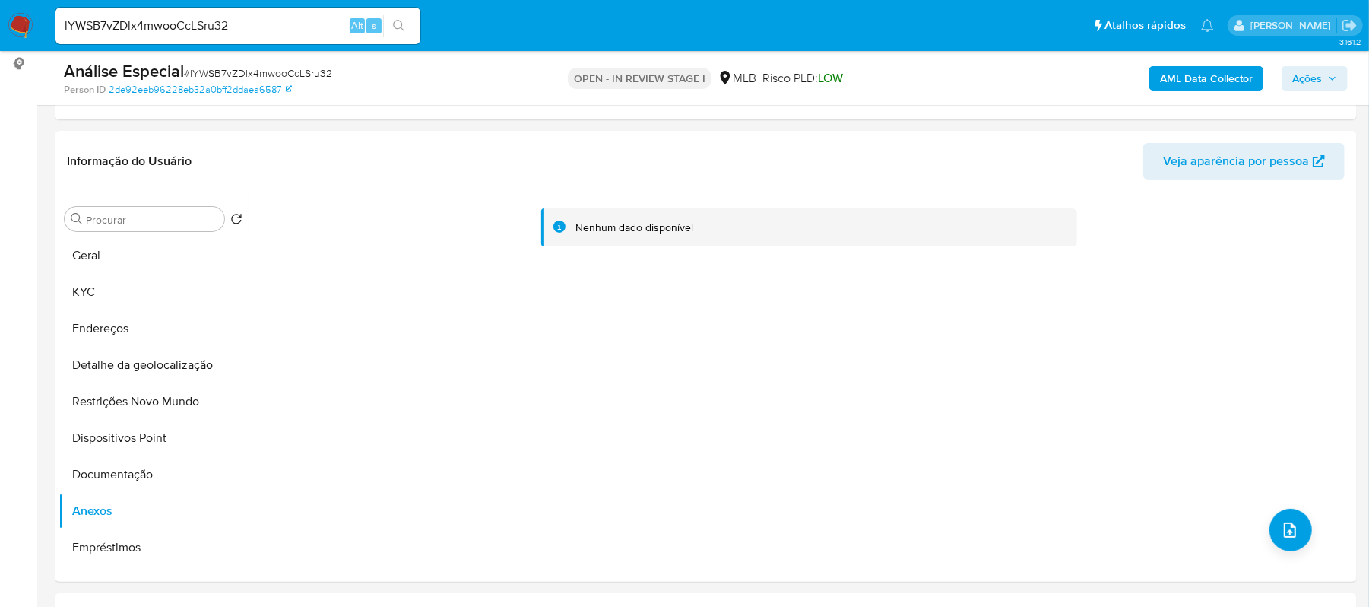
click at [1300, 78] on span "Ações" at bounding box center [1307, 78] width 30 height 24
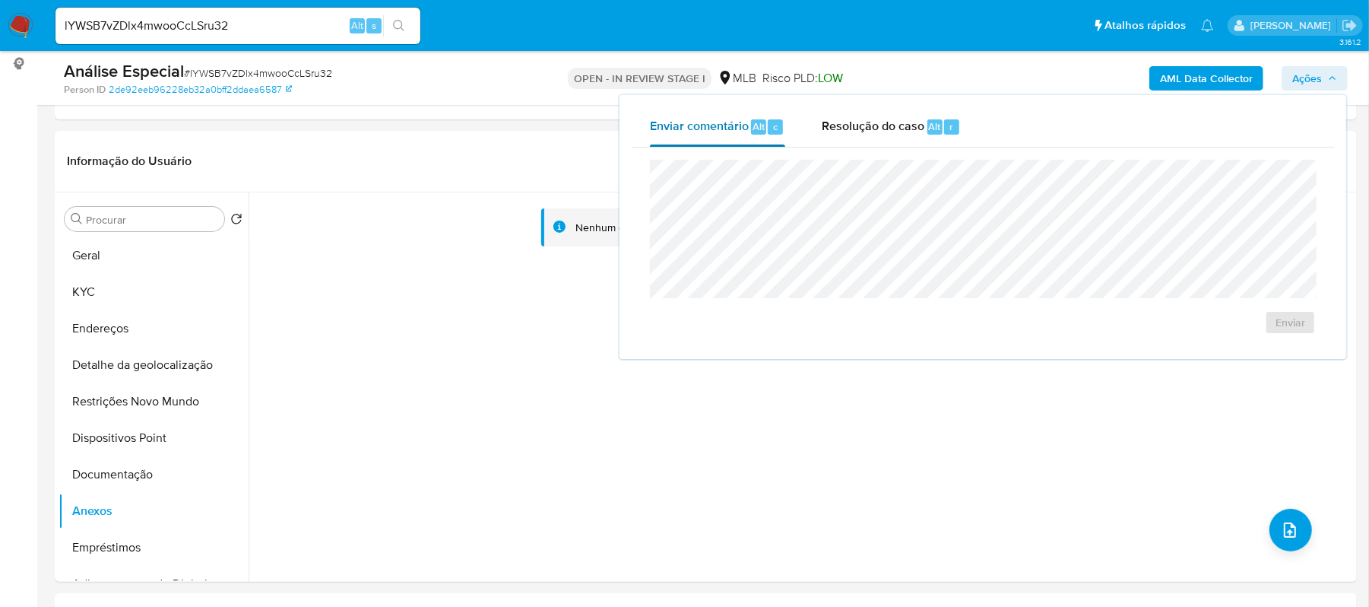
click at [706, 125] on span "Enviar comentário" at bounding box center [699, 125] width 99 height 17
click at [687, 122] on span "Enviar comentário" at bounding box center [699, 125] width 99 height 17
click at [715, 129] on span "Enviar comentário" at bounding box center [699, 125] width 99 height 17
click at [1294, 325] on span "Enviar" at bounding box center [1291, 322] width 30 height 21
drag, startPoint x: 241, startPoint y: 29, endPoint x: 34, endPoint y: 15, distance: 207.2
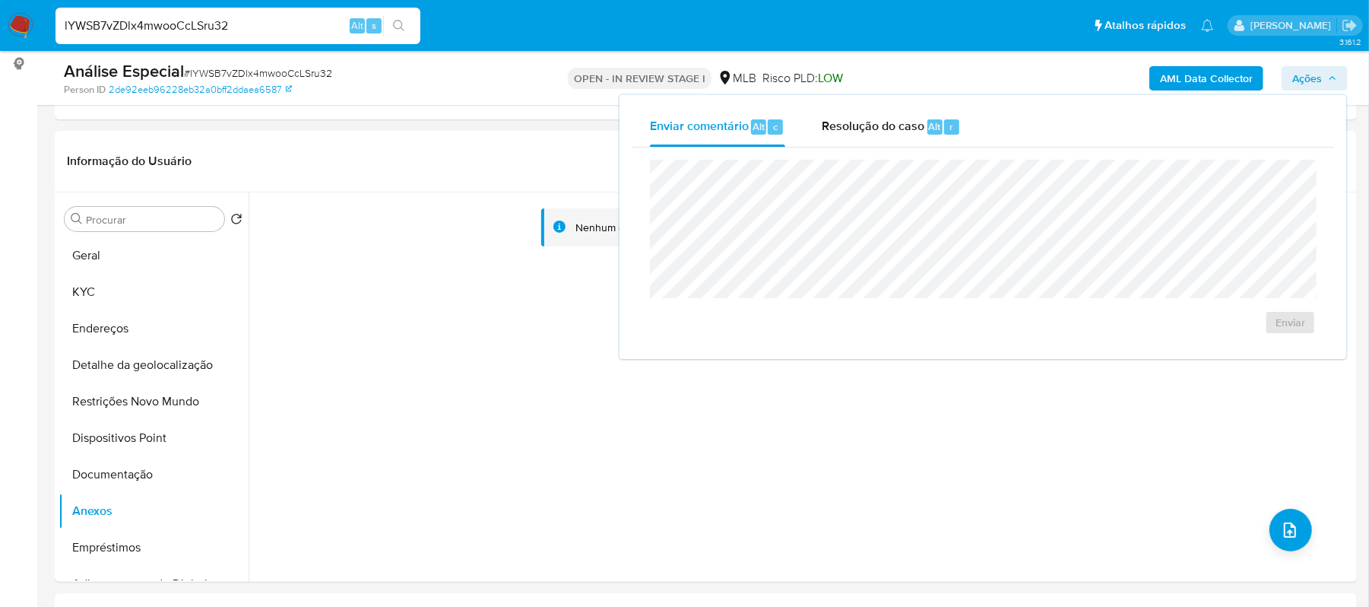
click at [34, 15] on nav "Pausado Ver notificaciones lYWSB7vZDlx4mwooCcLSru32 Alt s Atalhos rápidos Presi…" at bounding box center [684, 25] width 1369 height 51
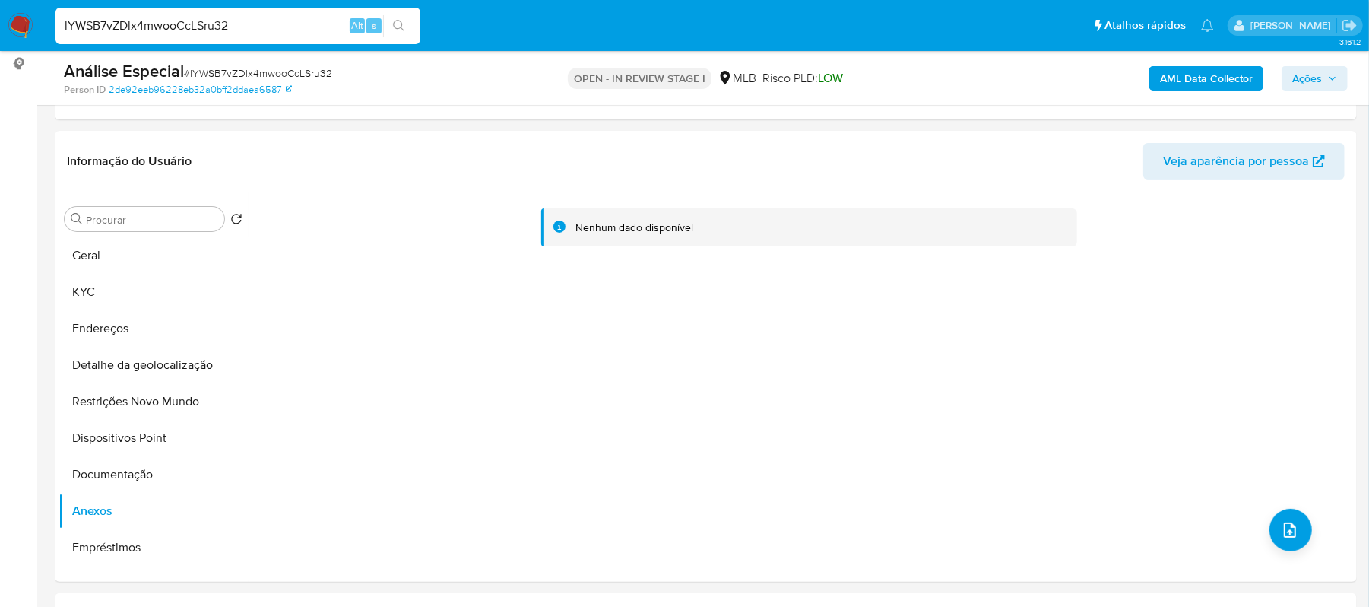
click at [265, 30] on input "lYWSB7vZDlx4mwooCcLSru32" at bounding box center [237, 26] width 365 height 20
drag, startPoint x: 265, startPoint y: 30, endPoint x: 19, endPoint y: 23, distance: 246.4
click at [19, 23] on nav "Pausado Ver notificaciones lYWSB7vZDlx4mwooCcLSru32 Alt s Atalhos rápidos Presi…" at bounding box center [684, 25] width 1369 height 51
paste input "OU190IDegwkkEnvlKZvOYYCR"
type input "OU190IDegwkkEnvlKZvOYYCR"
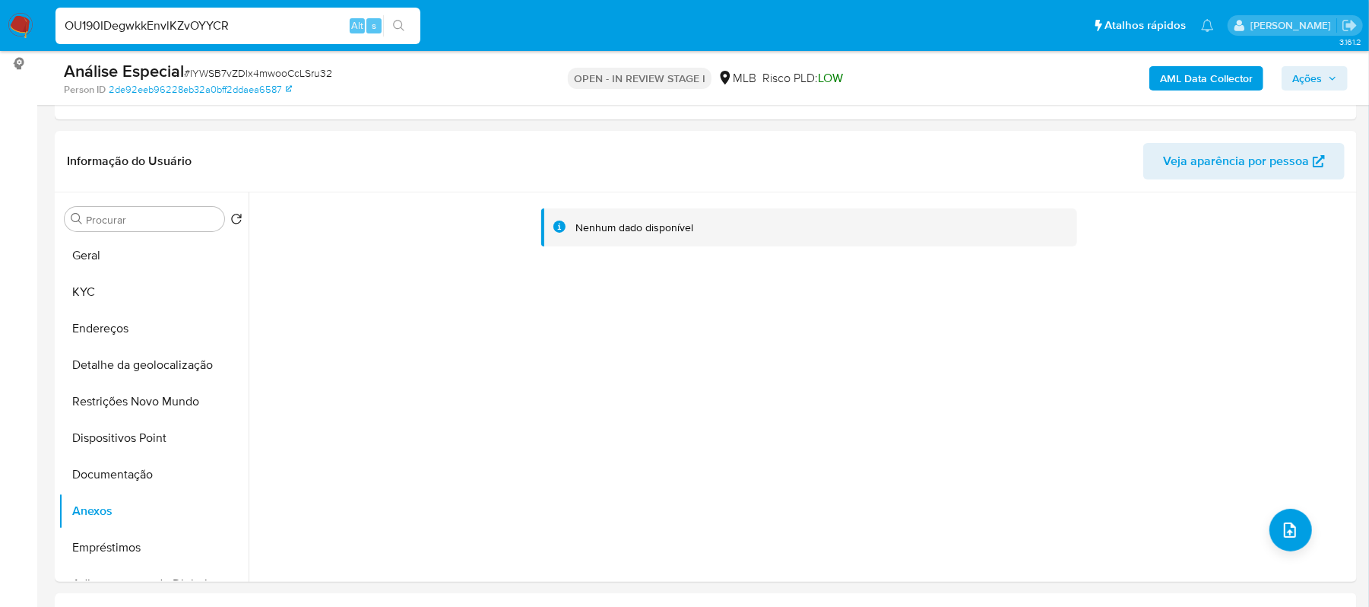
click at [397, 28] on icon "search-icon" at bounding box center [398, 25] width 11 height 11
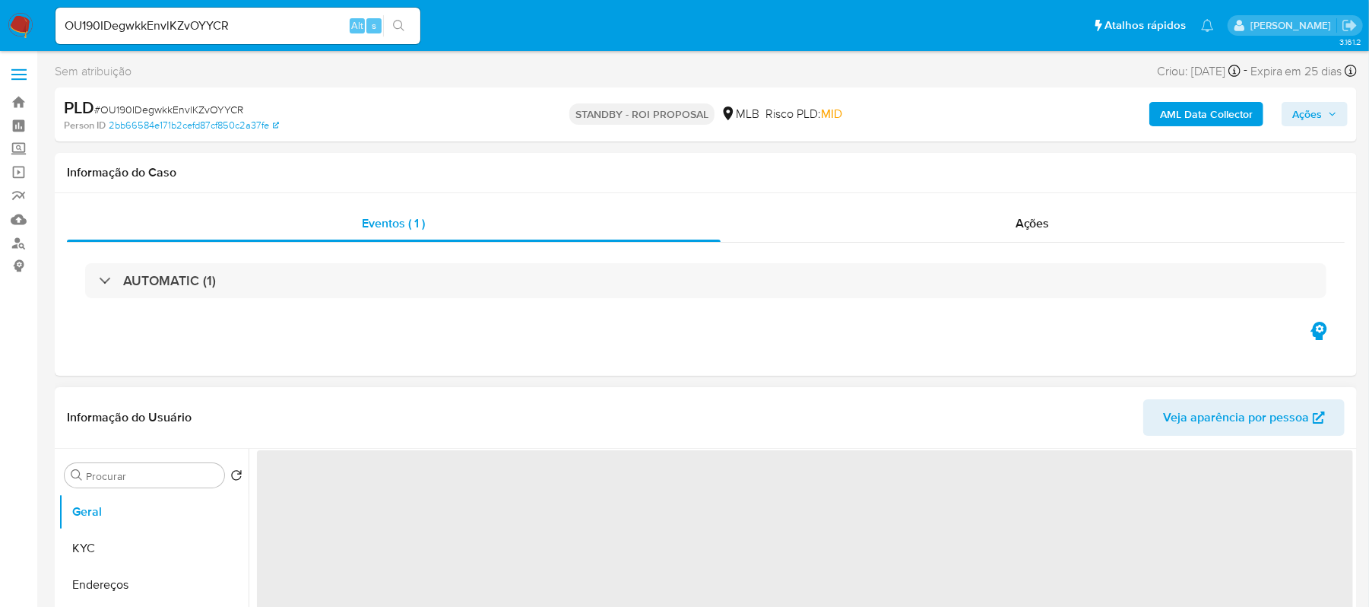
select select "10"
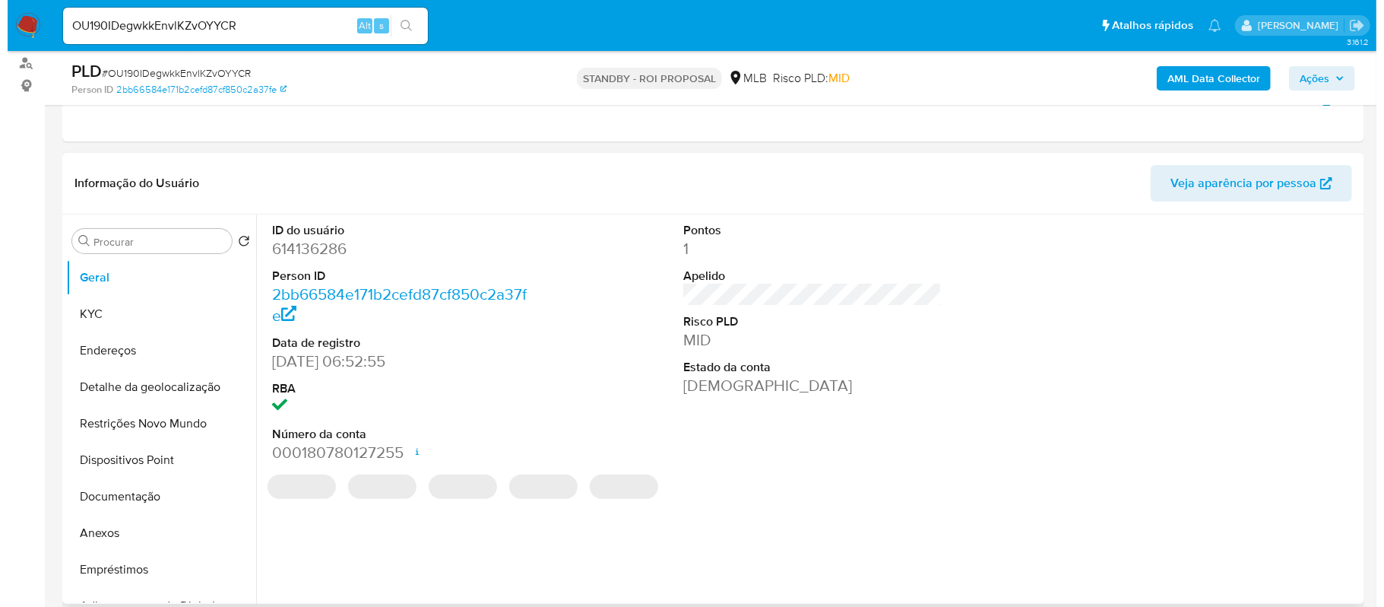
scroll to position [304, 0]
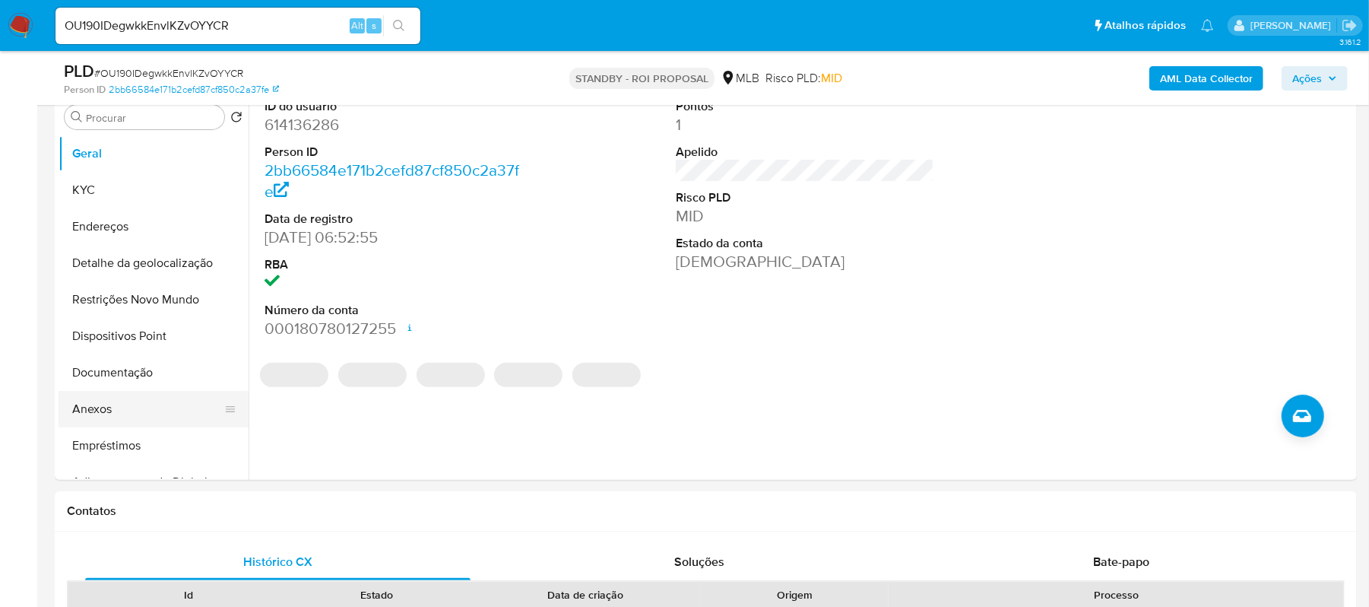
click at [106, 414] on button "Anexos" at bounding box center [148, 409] width 178 height 36
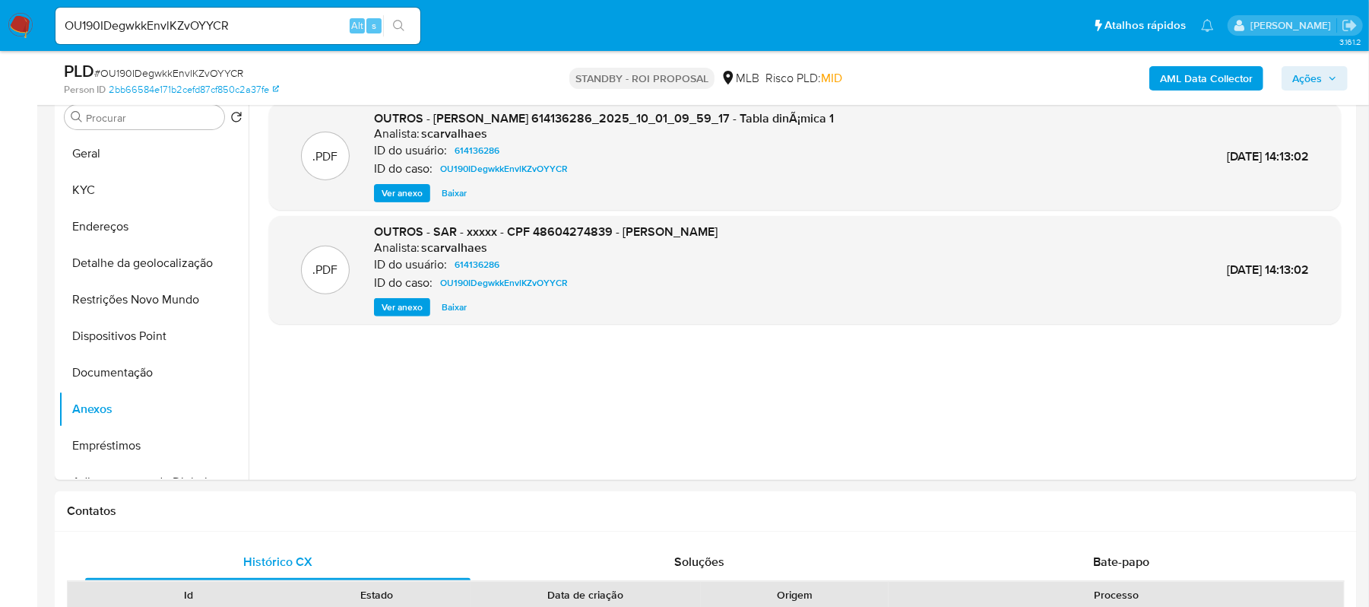
click at [1302, 87] on span "Ações" at bounding box center [1307, 78] width 30 height 24
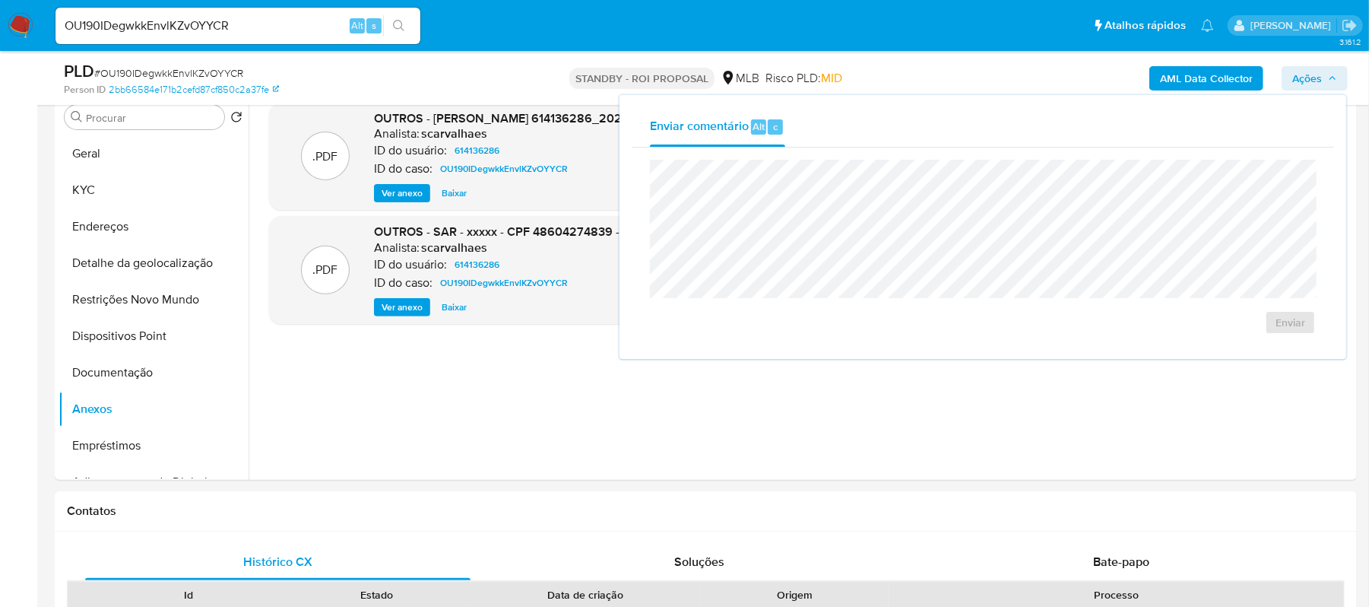
click at [542, 400] on div ".PDF OUTROS - Mulan Jhonathan Davidson da Silva Santos 614136286_2025_10_01_09_…" at bounding box center [805, 285] width 1072 height 365
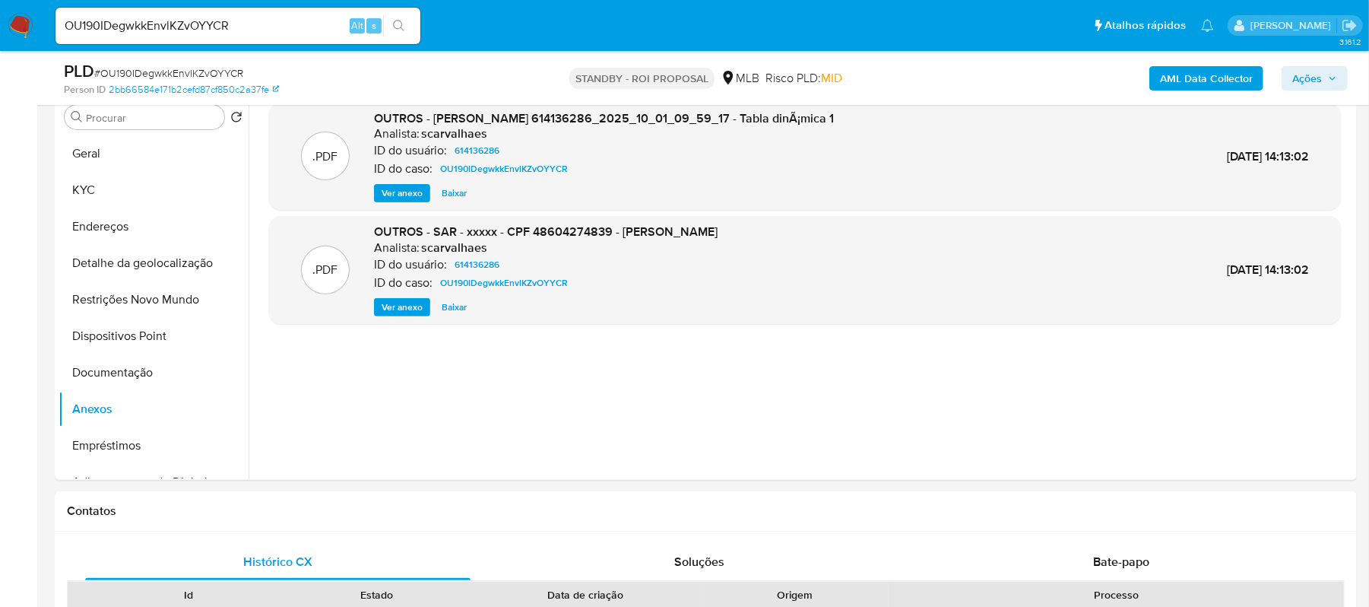
click at [1174, 74] on b "AML Data Collector" at bounding box center [1206, 78] width 93 height 24
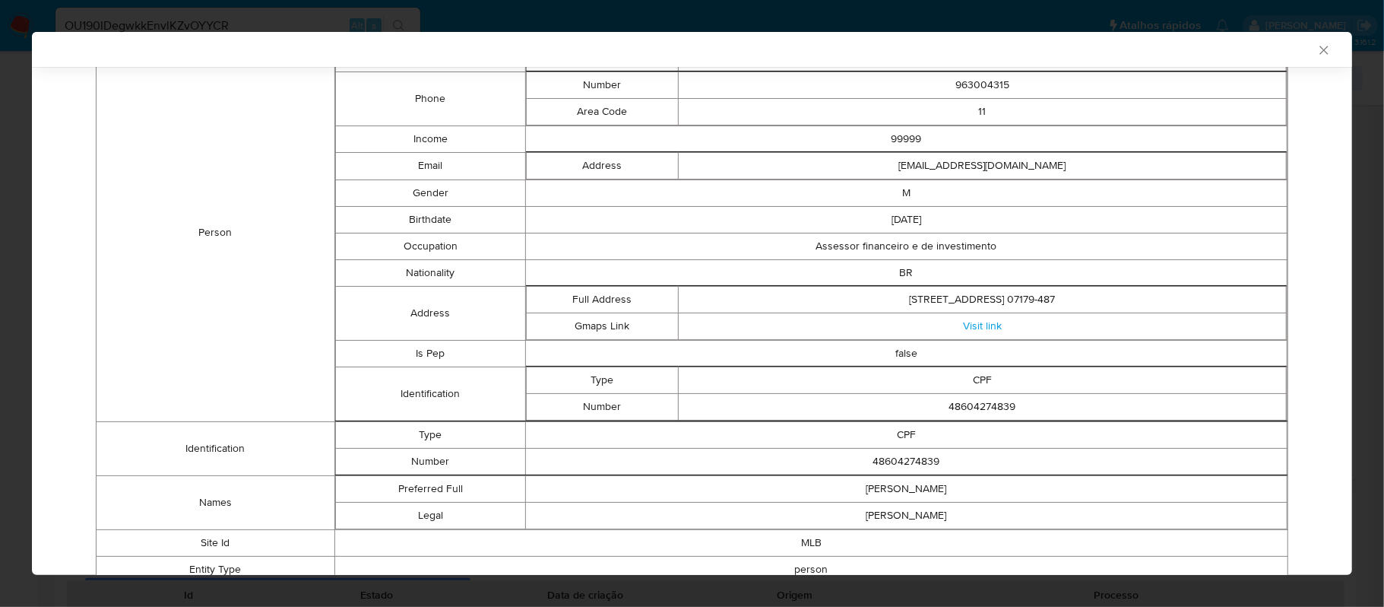
scroll to position [83, 0]
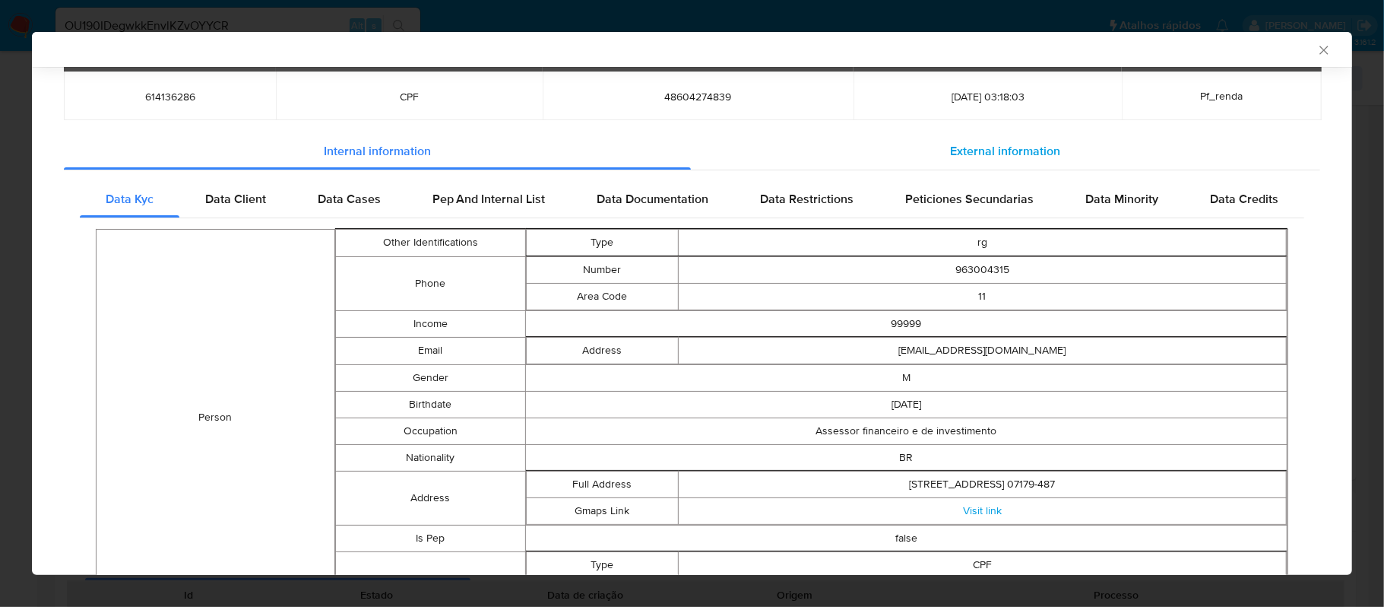
click at [959, 153] on span "External information" at bounding box center [1005, 150] width 110 height 17
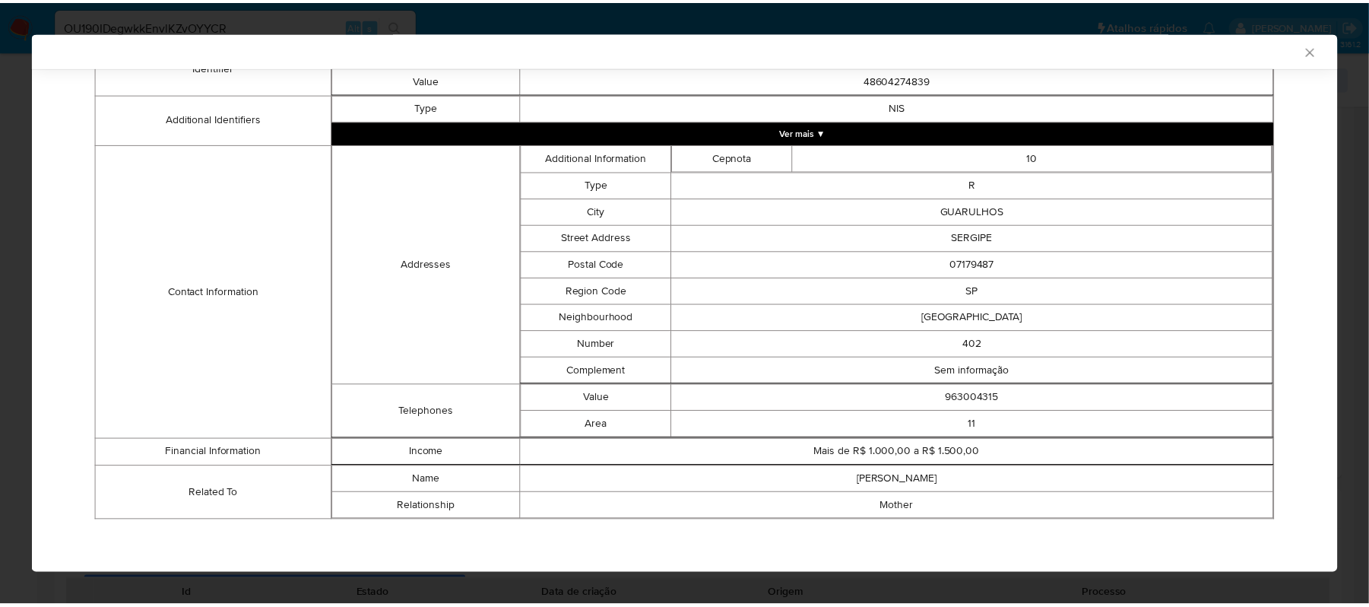
scroll to position [0, 0]
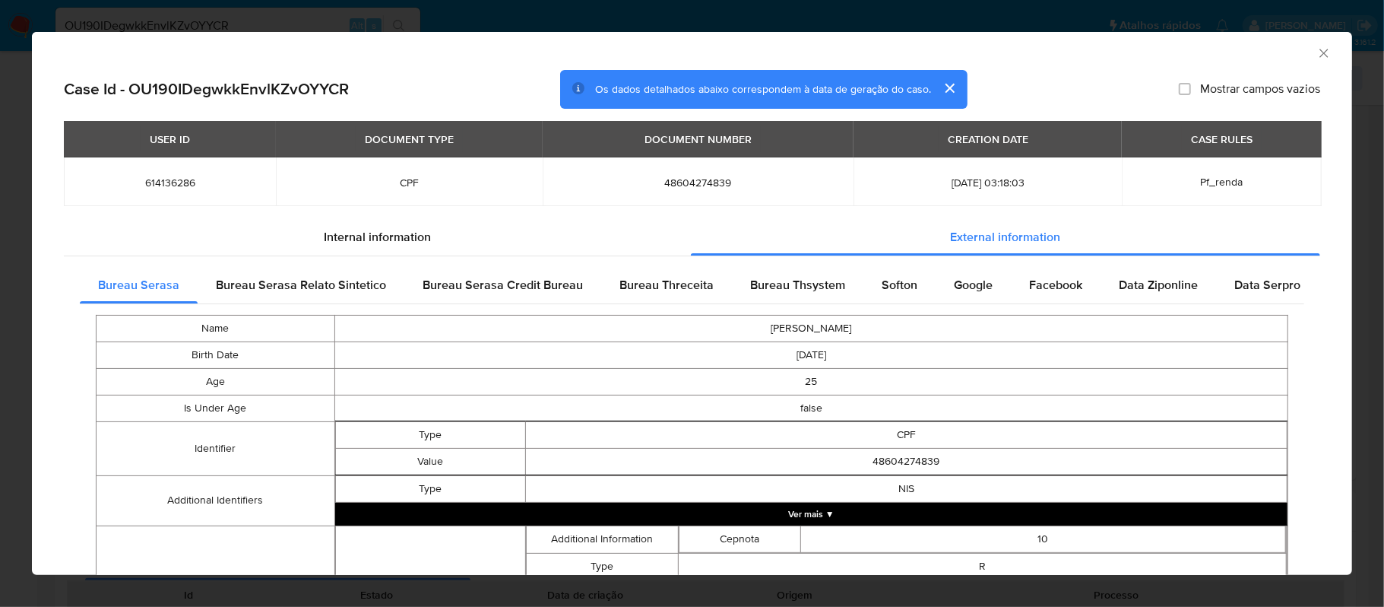
click at [1317, 50] on div "AML Data Collector" at bounding box center [692, 51] width 1320 height 38
click at [1317, 50] on icon "Fechar a janela" at bounding box center [1324, 53] width 15 height 15
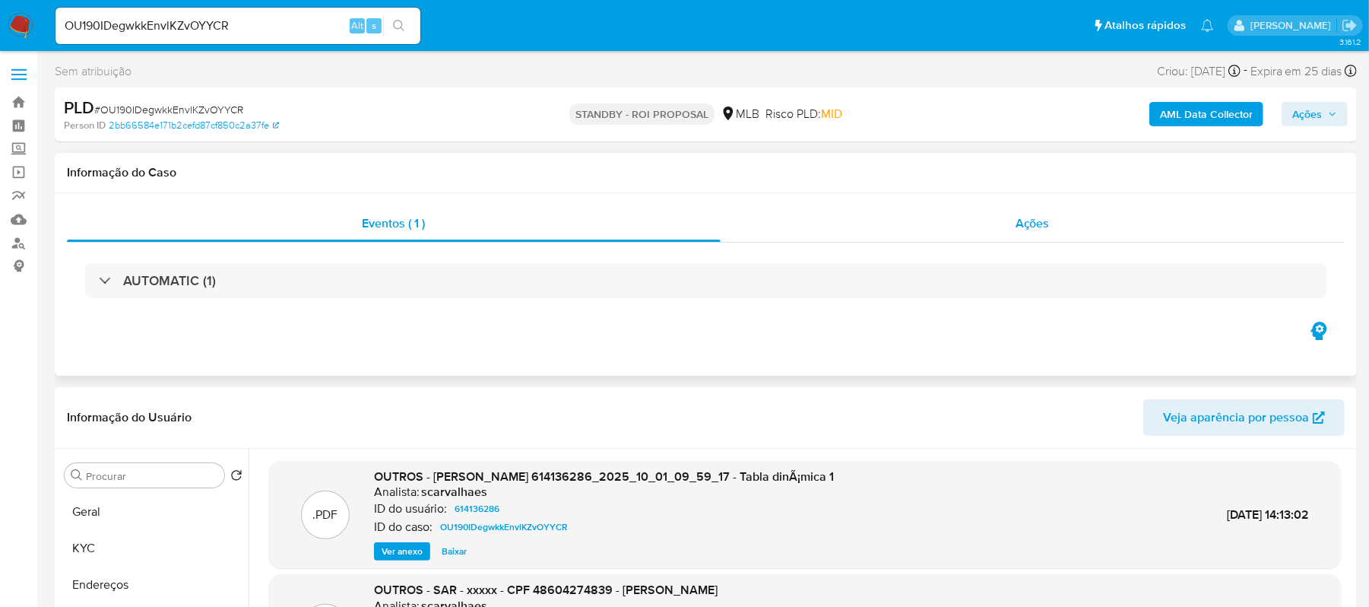
click at [1019, 223] on span "Ações" at bounding box center [1033, 222] width 34 height 17
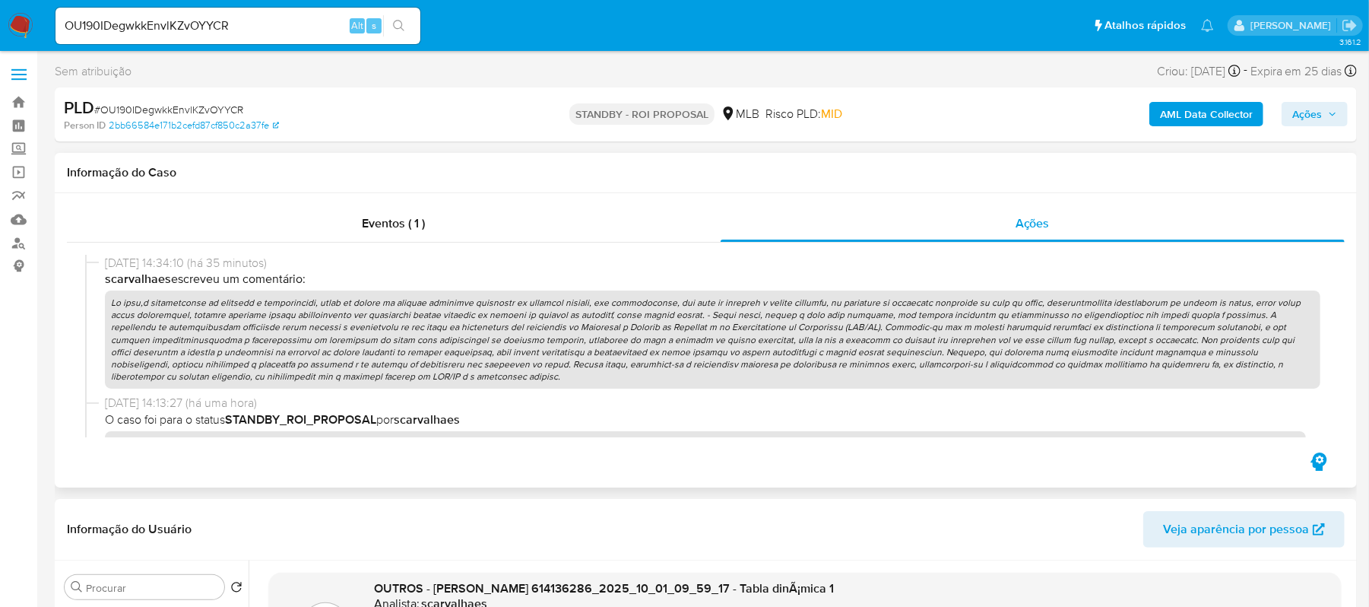
drag, startPoint x: 478, startPoint y: 382, endPoint x: 120, endPoint y: 272, distance: 374.4
click at [120, 272] on div "01/10/2025 14:34:10 (há 35 minutos) scarvalhaes escreveu um comentário:" at bounding box center [712, 322] width 1215 height 135
click at [660, 363] on p at bounding box center [712, 339] width 1215 height 98
click at [1028, 234] on div "Ações" at bounding box center [1033, 223] width 625 height 36
click at [1323, 460] on icon "button" at bounding box center [1319, 461] width 24 height 24
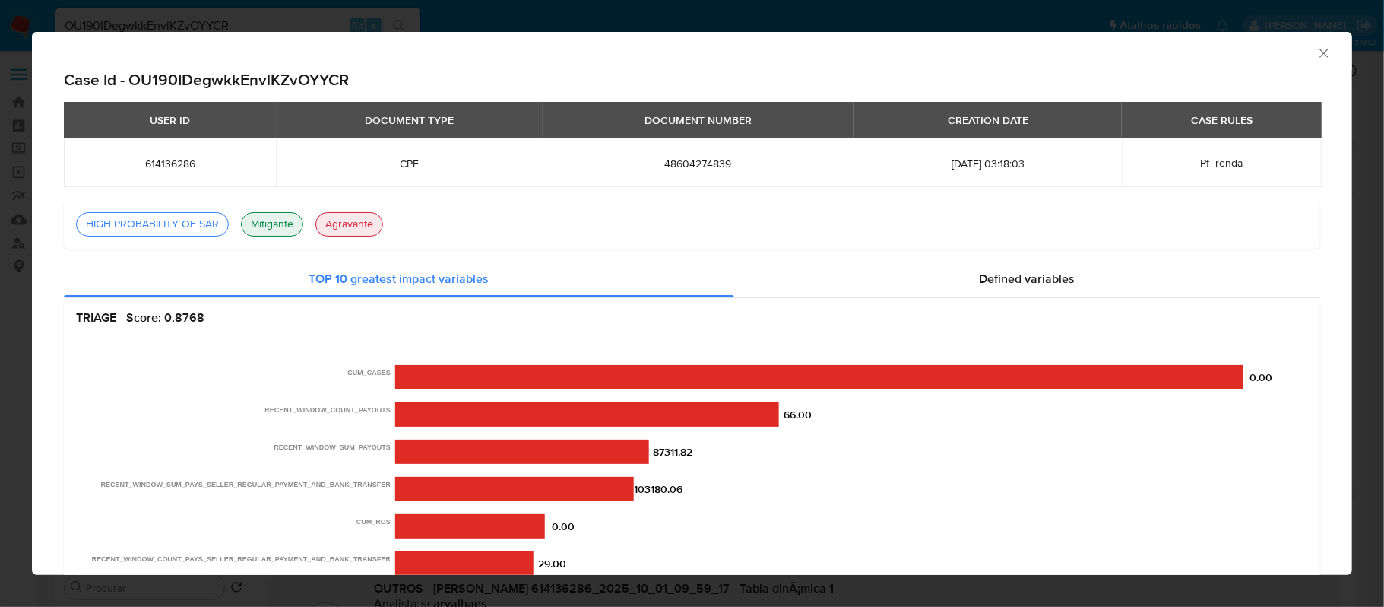
click at [1317, 46] on icon "Fechar a janela" at bounding box center [1324, 53] width 15 height 15
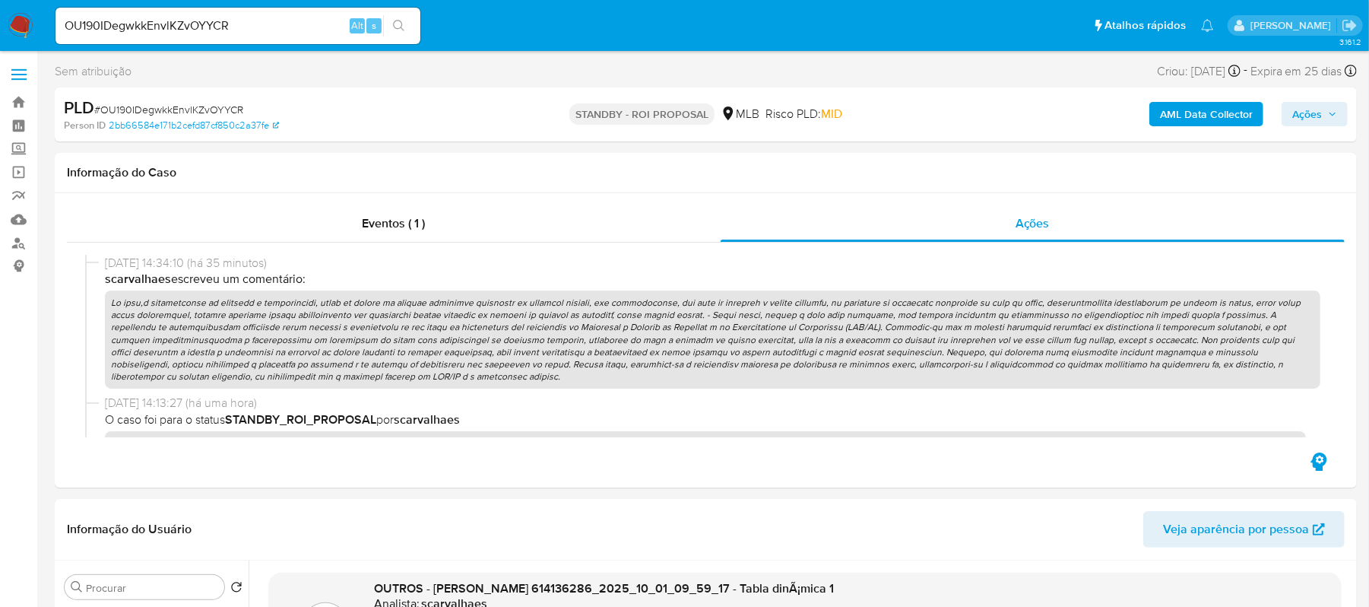
click at [1303, 114] on span "Ações" at bounding box center [1307, 114] width 30 height 24
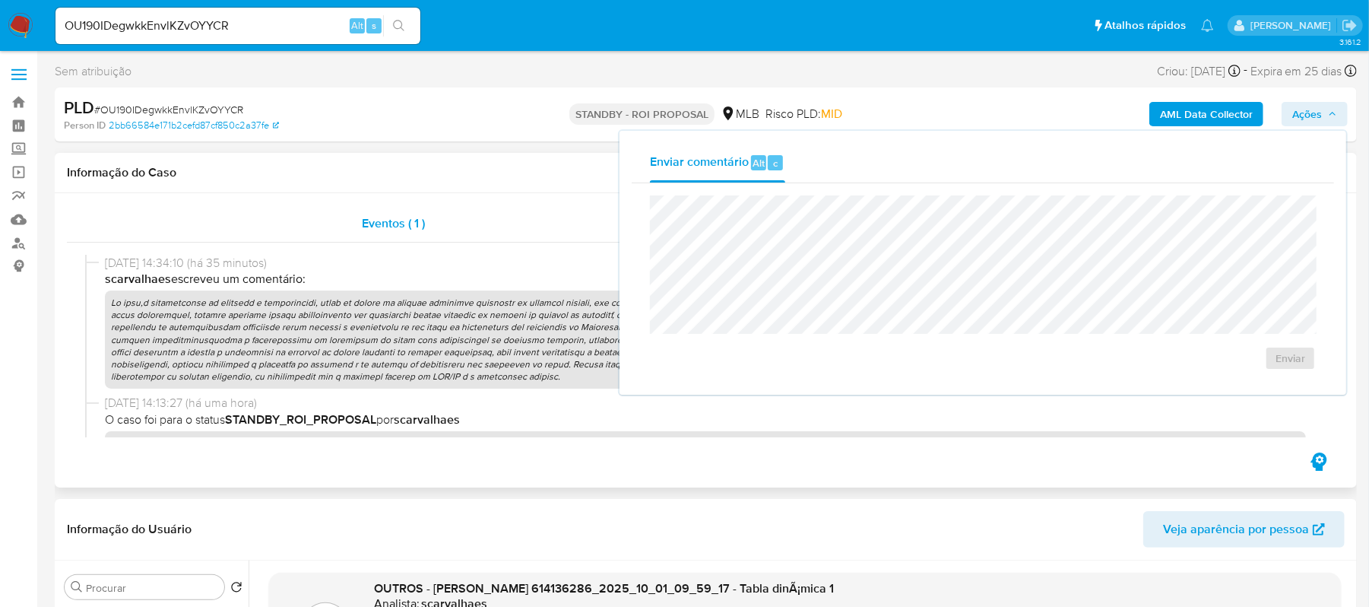
click at [503, 213] on div "Eventos ( 1 )" at bounding box center [394, 223] width 654 height 36
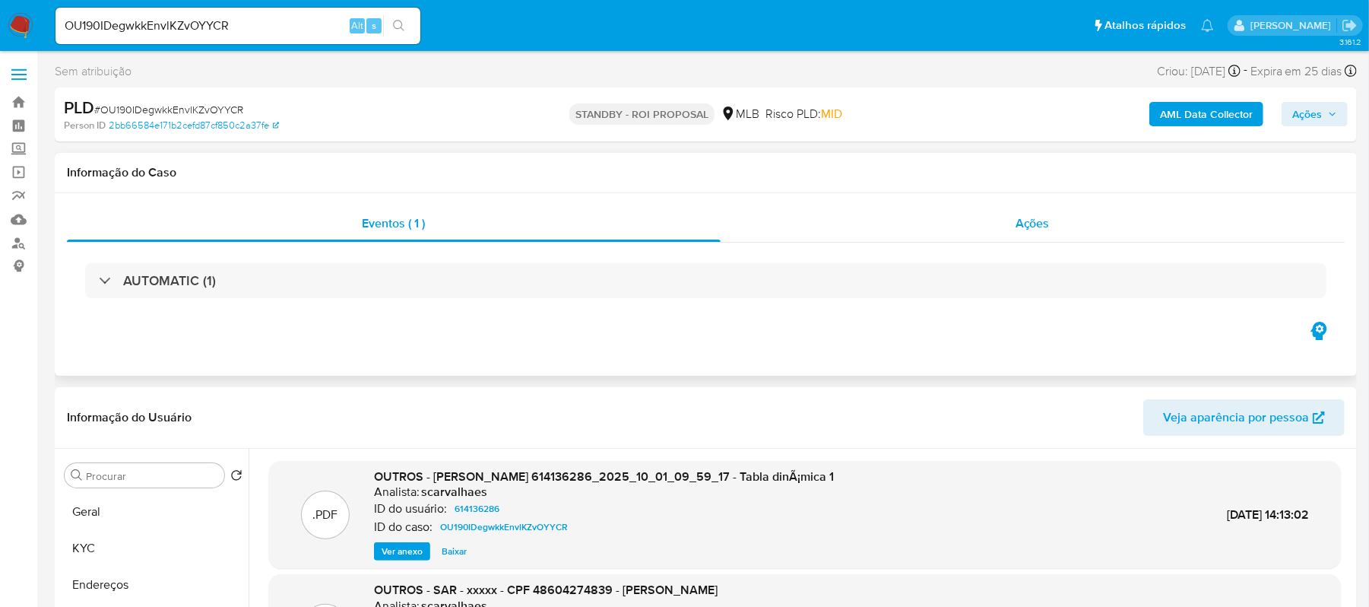
click at [1032, 223] on span "Ações" at bounding box center [1033, 222] width 34 height 17
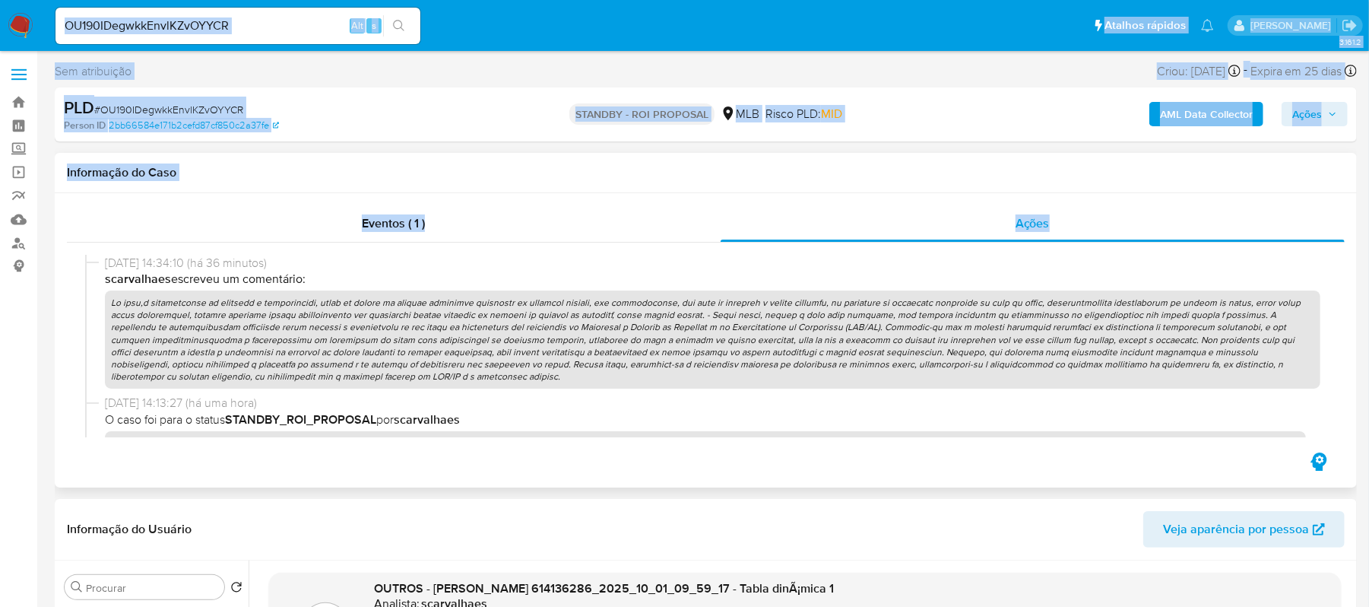
drag, startPoint x: 52, startPoint y: 3, endPoint x: 1071, endPoint y: 287, distance: 1058.2
click at [700, 220] on div "Eventos ( 1 )" at bounding box center [394, 223] width 654 height 36
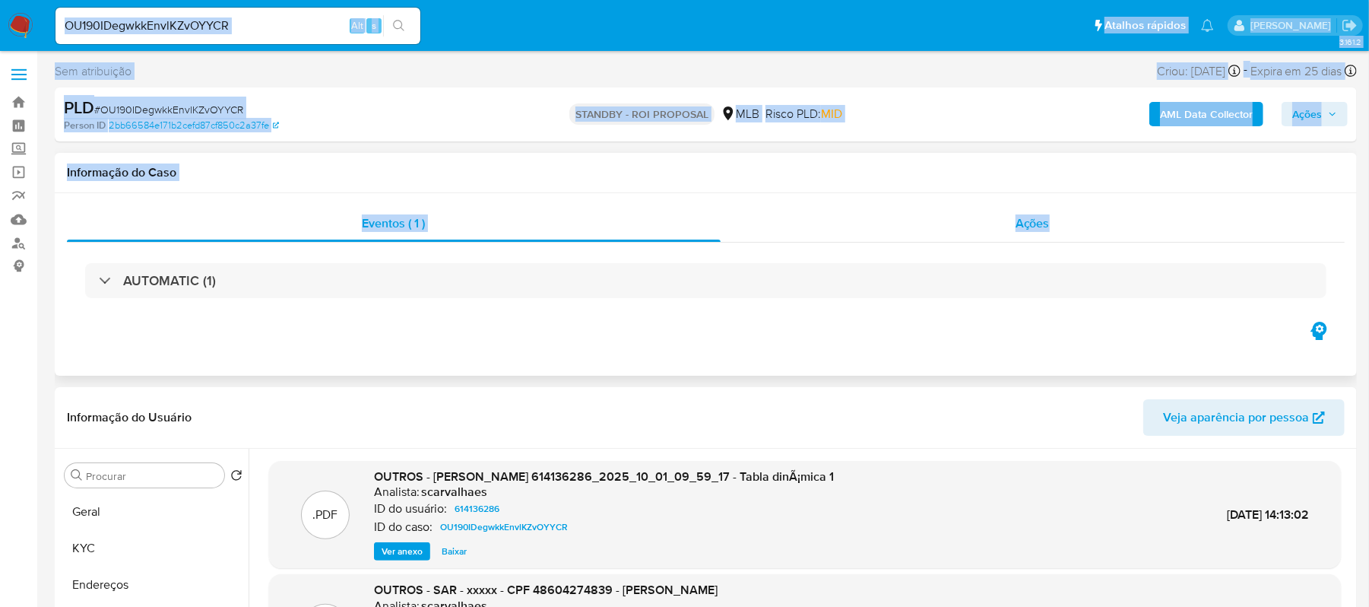
click at [1049, 226] on span "Ações" at bounding box center [1033, 222] width 34 height 17
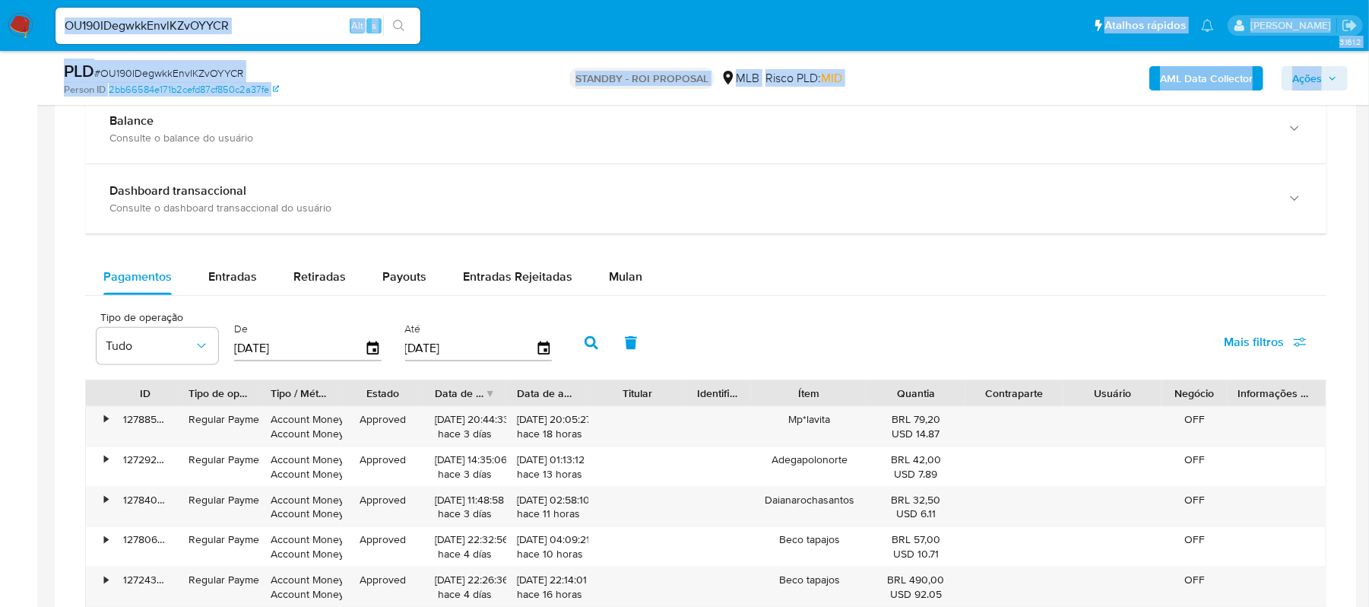
scroll to position [1216, 0]
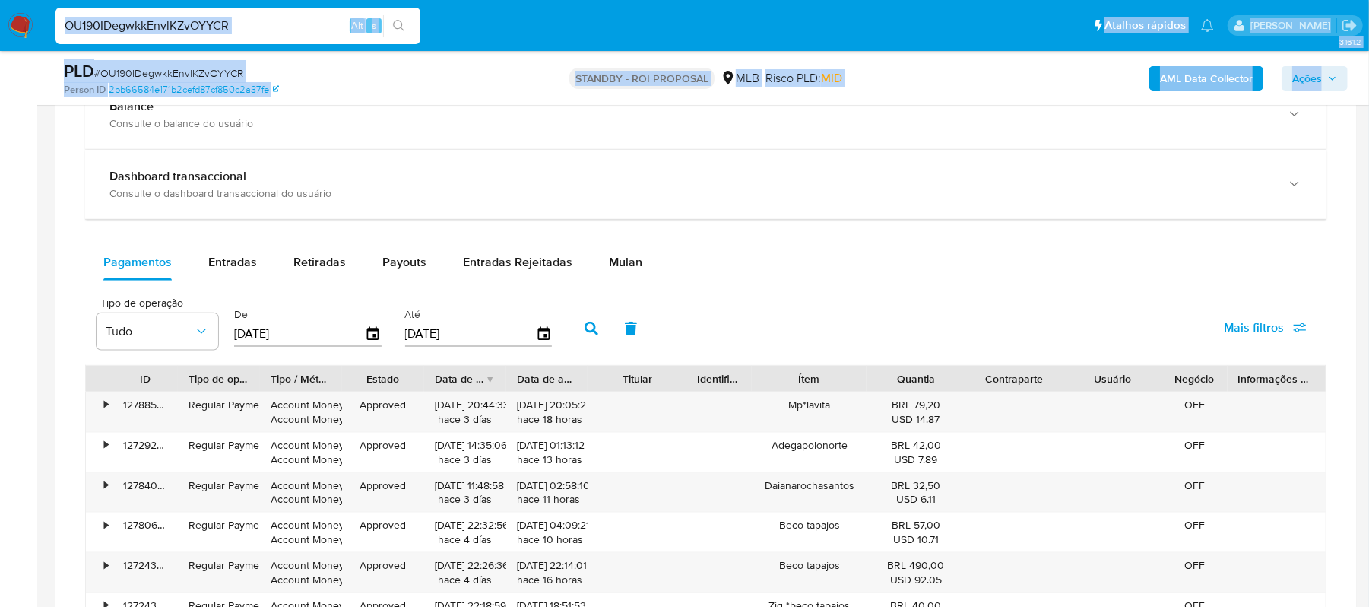
copy div "Alt s Atalhos rápidos Presiona las siguientes teclas para acceder a algunas de …"
drag, startPoint x: 287, startPoint y: 30, endPoint x: 274, endPoint y: 27, distance: 14.0
click at [287, 30] on input "OU190IDegwkkEnvlKZvOYYCR" at bounding box center [237, 26] width 365 height 20
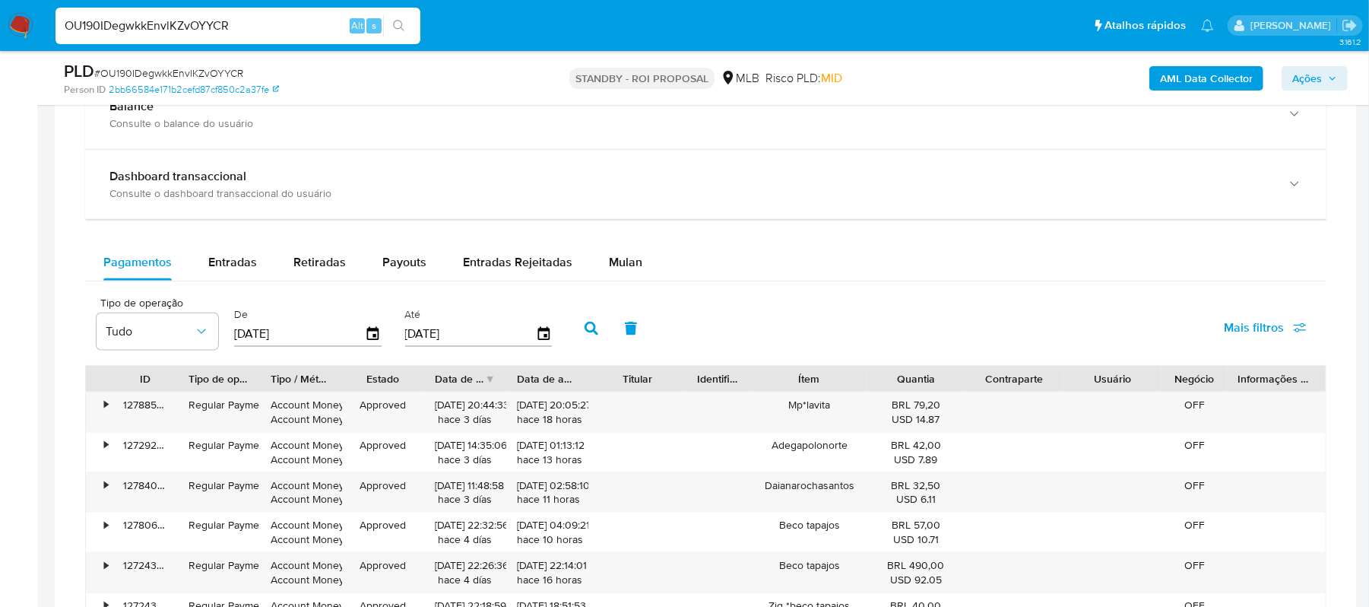
drag, startPoint x: 266, startPoint y: 26, endPoint x: 58, endPoint y: 25, distance: 208.3
click at [58, 25] on input "OU190IDegwkkEnvlKZvOYYCR" at bounding box center [237, 26] width 365 height 20
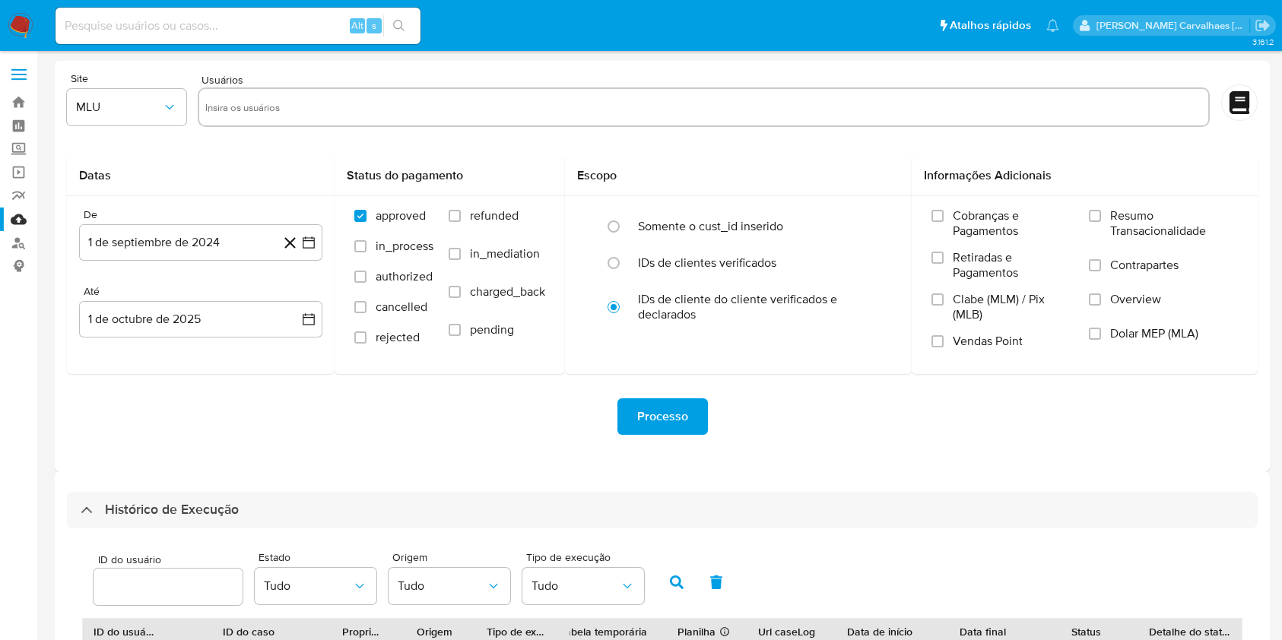
select select "10"
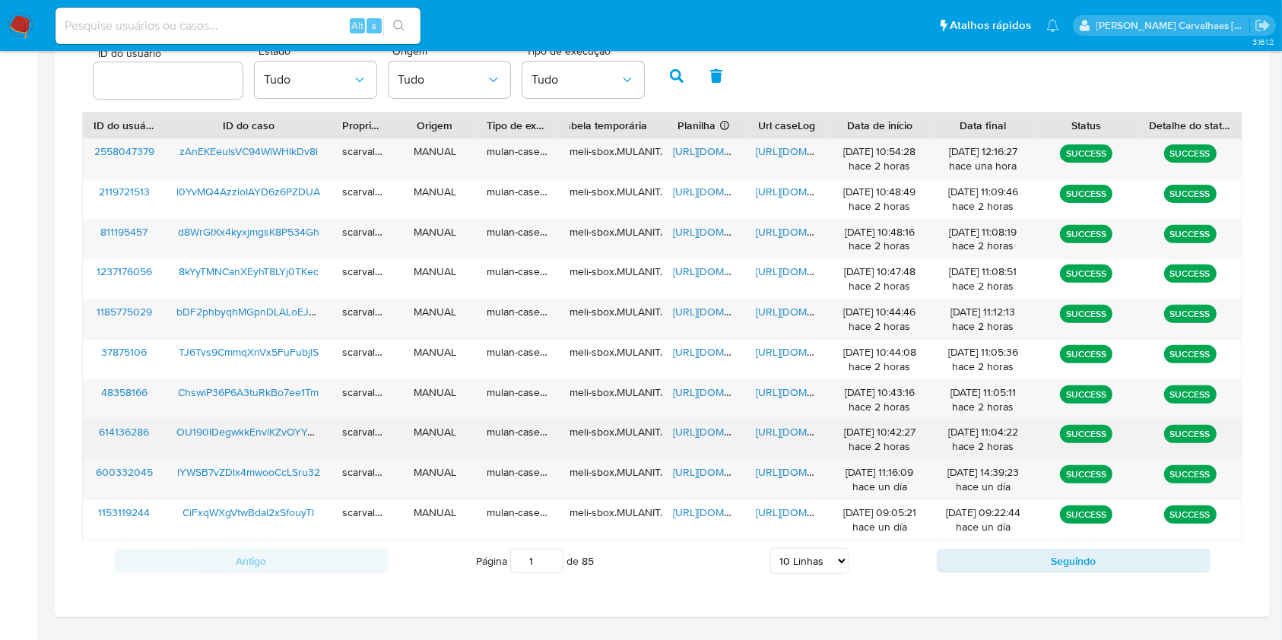
click at [776, 426] on span "[URL][DOMAIN_NAME]" at bounding box center [808, 431] width 105 height 15
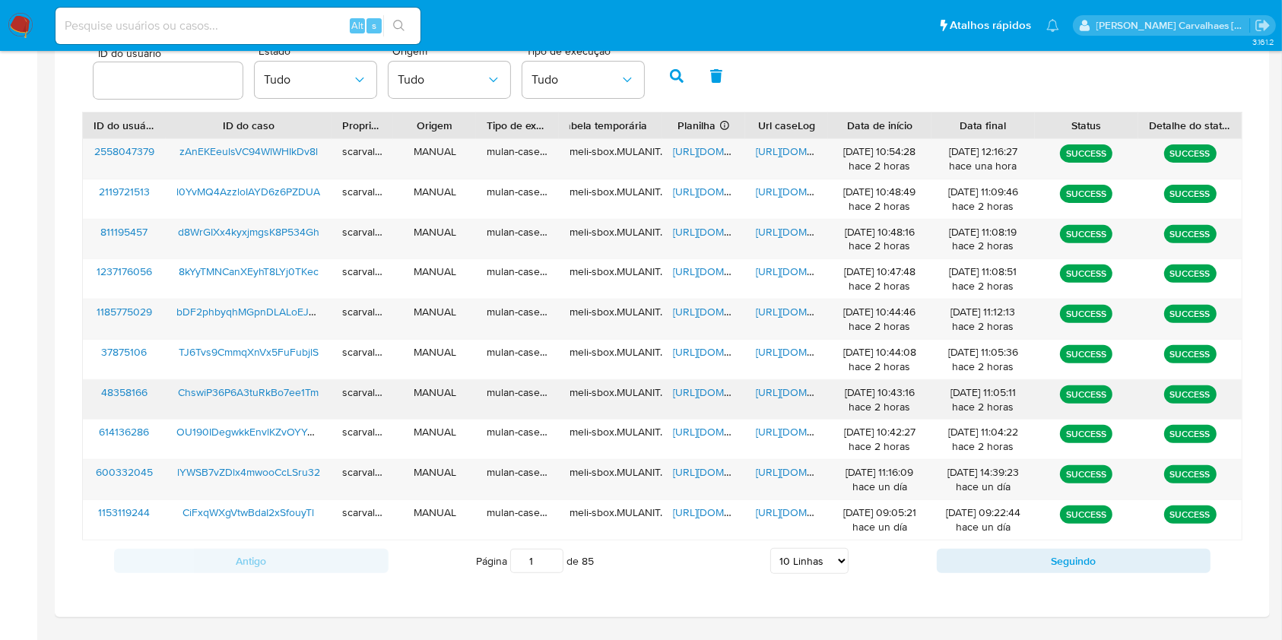
click at [778, 391] on span "[URL][DOMAIN_NAME]" at bounding box center [808, 392] width 105 height 15
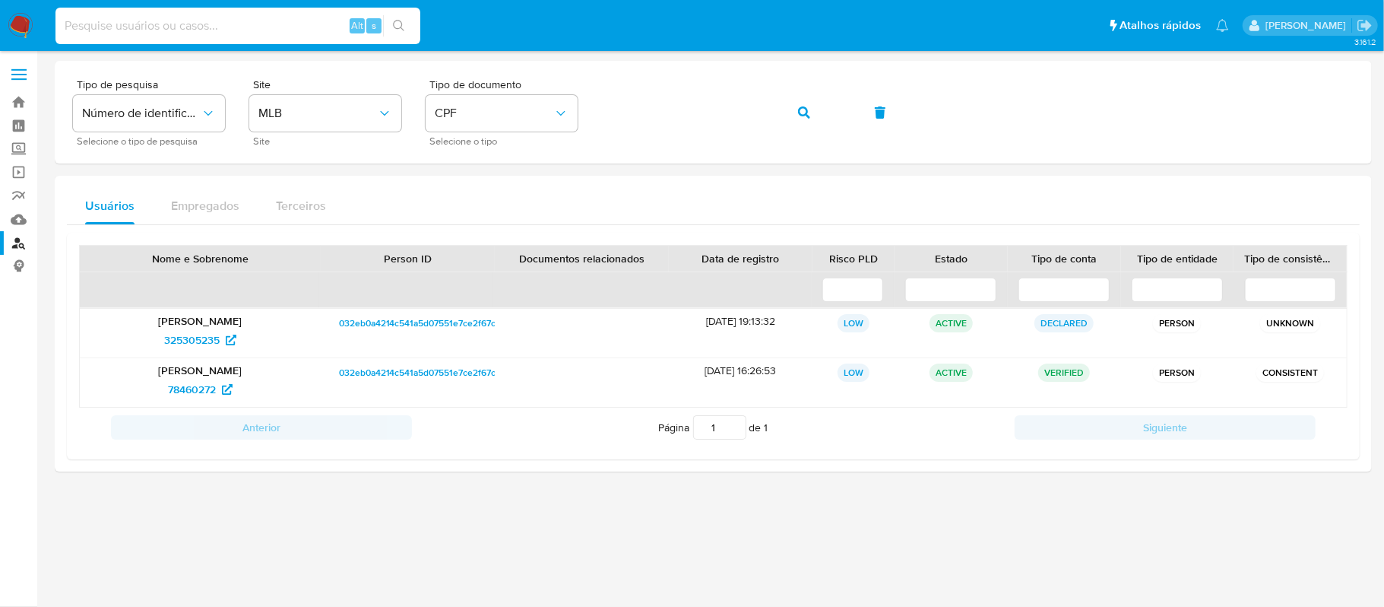
paste input "lYWSB7vZDlx4mwooCcLSru32"
type input "lYWSB7vZDlx4mwooCcLSru32"
click at [402, 32] on button "search-icon" at bounding box center [398, 25] width 31 height 21
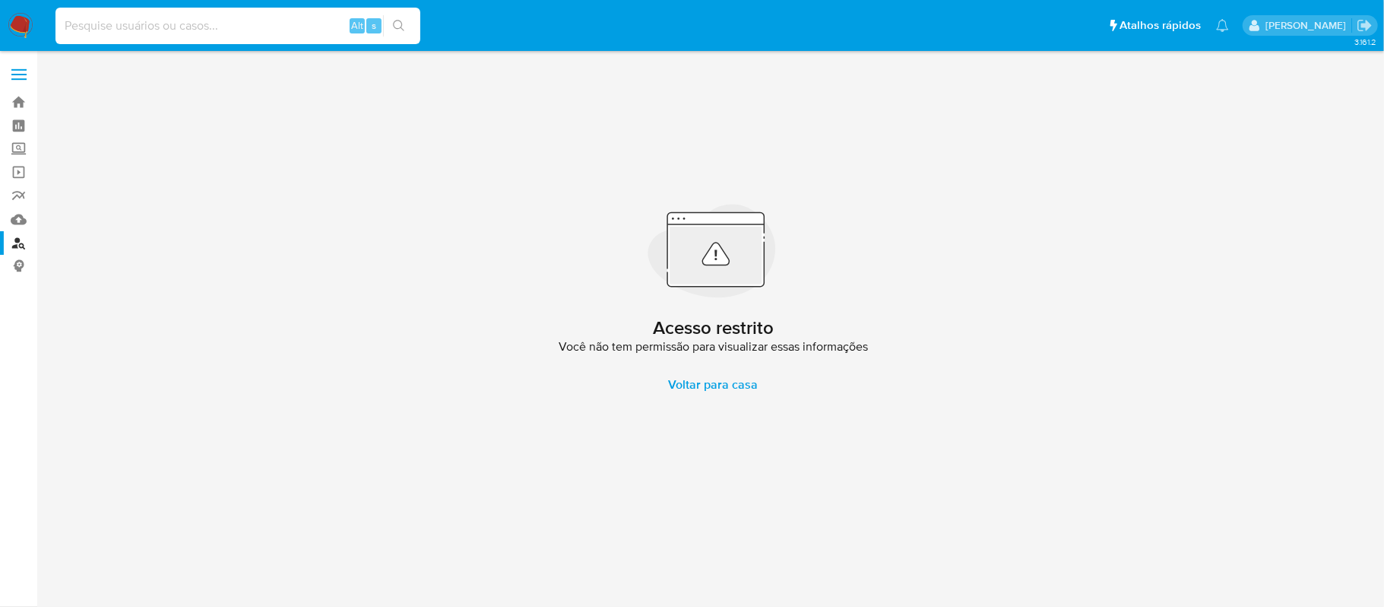
click at [100, 26] on input at bounding box center [237, 26] width 365 height 20
paste input "lYWSB7vZDlx4mwooCcLSru32"
click at [405, 23] on button "search-icon" at bounding box center [398, 25] width 31 height 21
click at [59, 18] on input "lYWSB7vZDlx4mwooCcLSru32" at bounding box center [237, 26] width 365 height 20
type input "lYWSB7vZDlx4mwooCcLSru32"
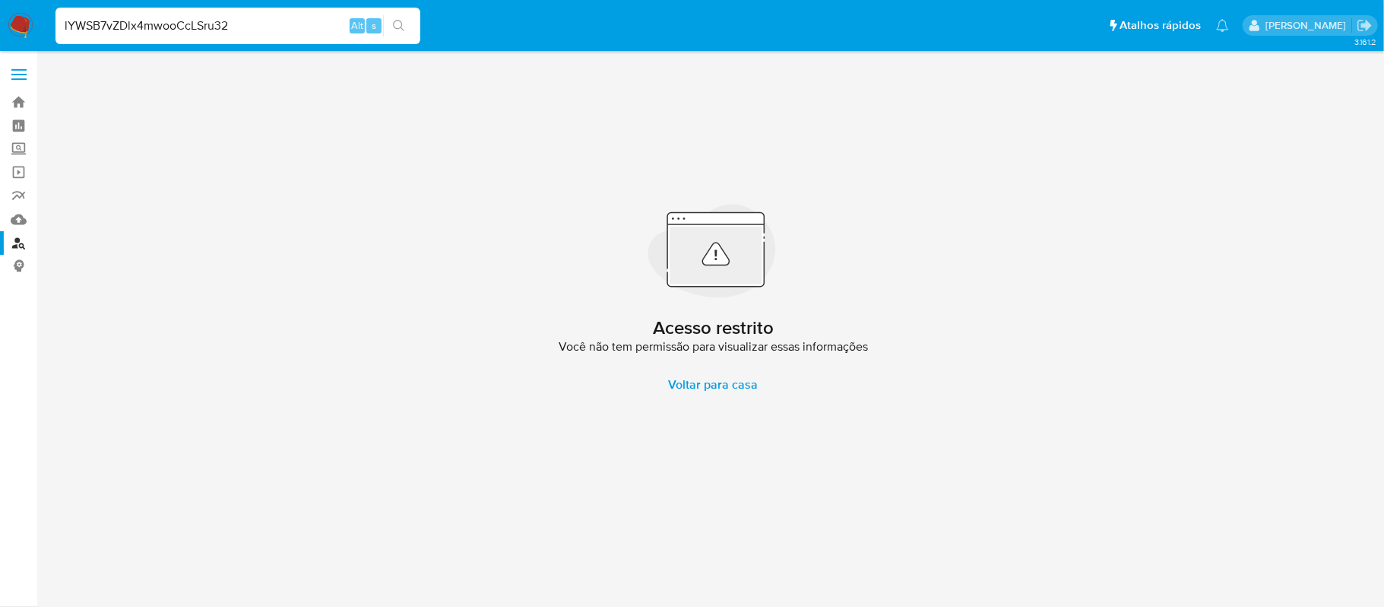
click at [398, 21] on icon "search-icon" at bounding box center [399, 26] width 12 height 12
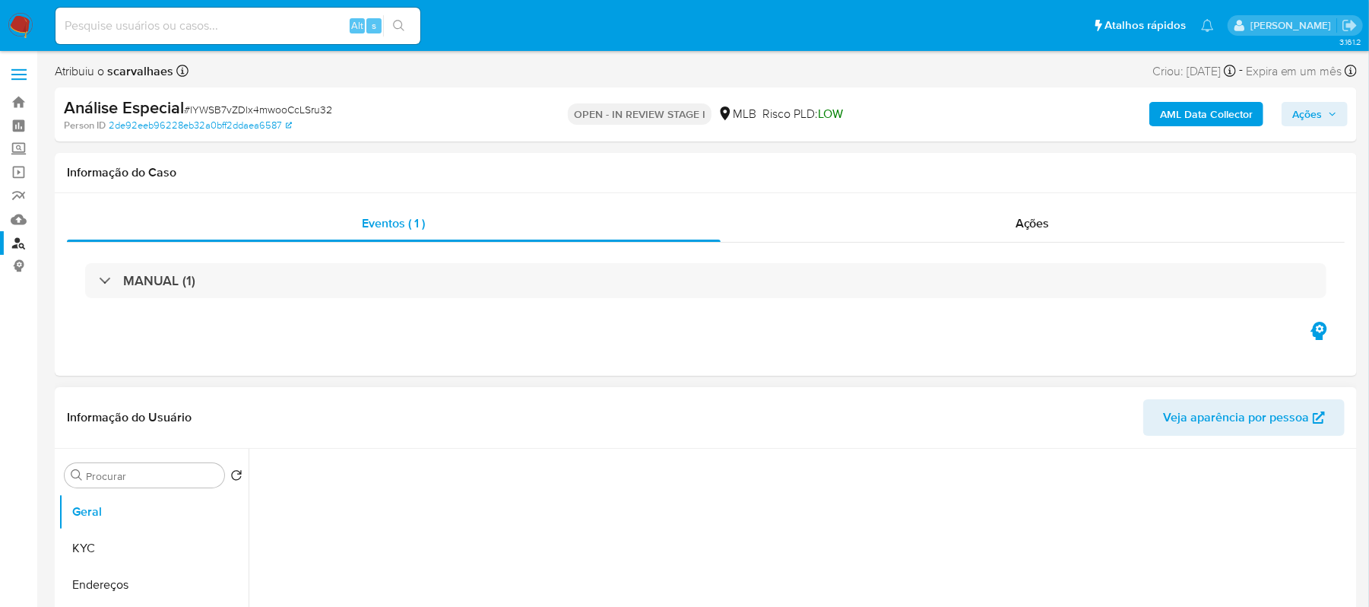
select select "10"
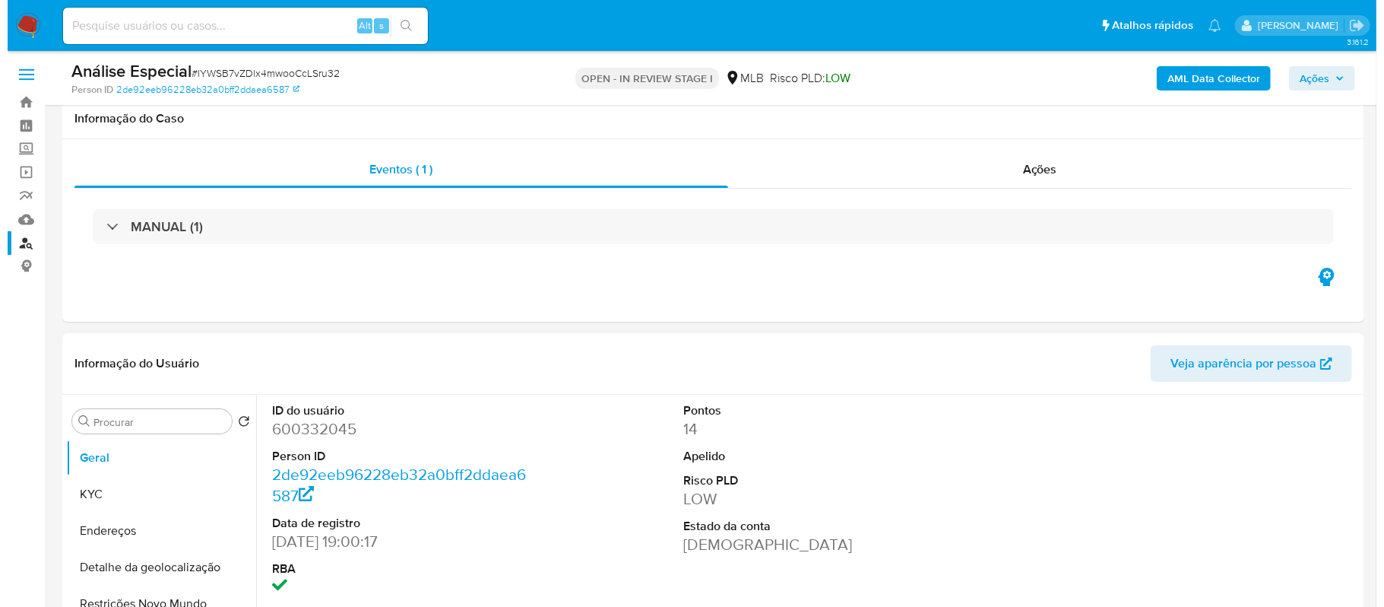
scroll to position [202, 0]
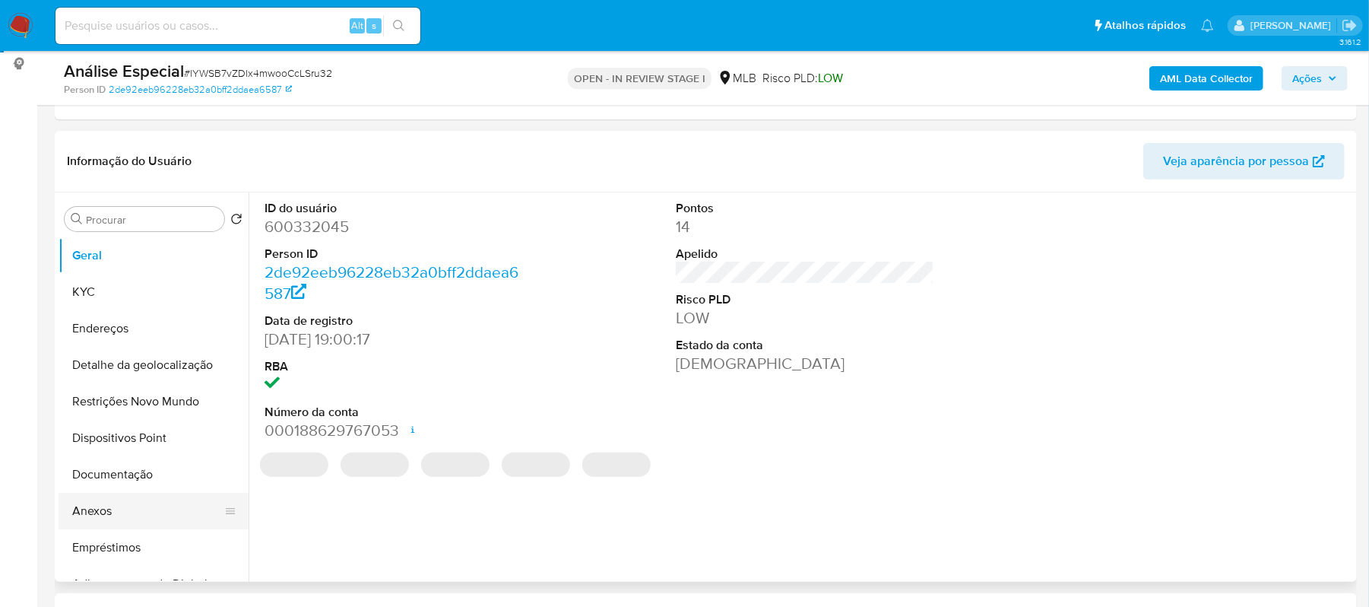
click at [104, 505] on button "Anexos" at bounding box center [148, 511] width 178 height 36
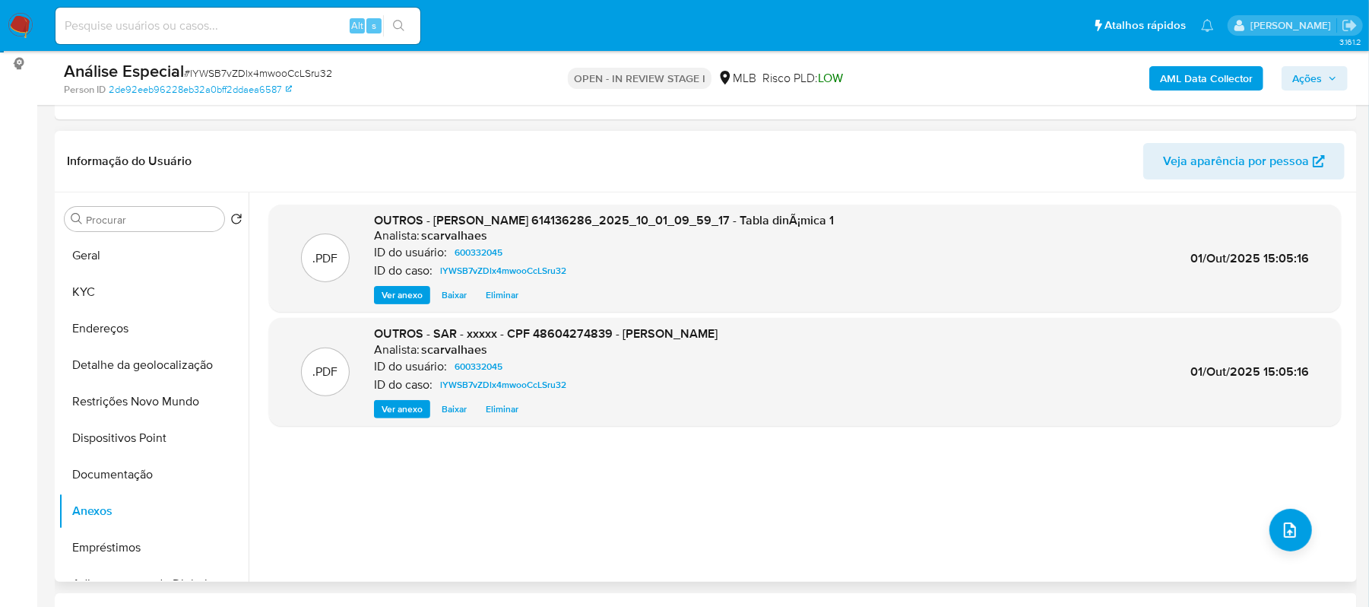
click at [490, 293] on span "Eliminar" at bounding box center [502, 294] width 33 height 15
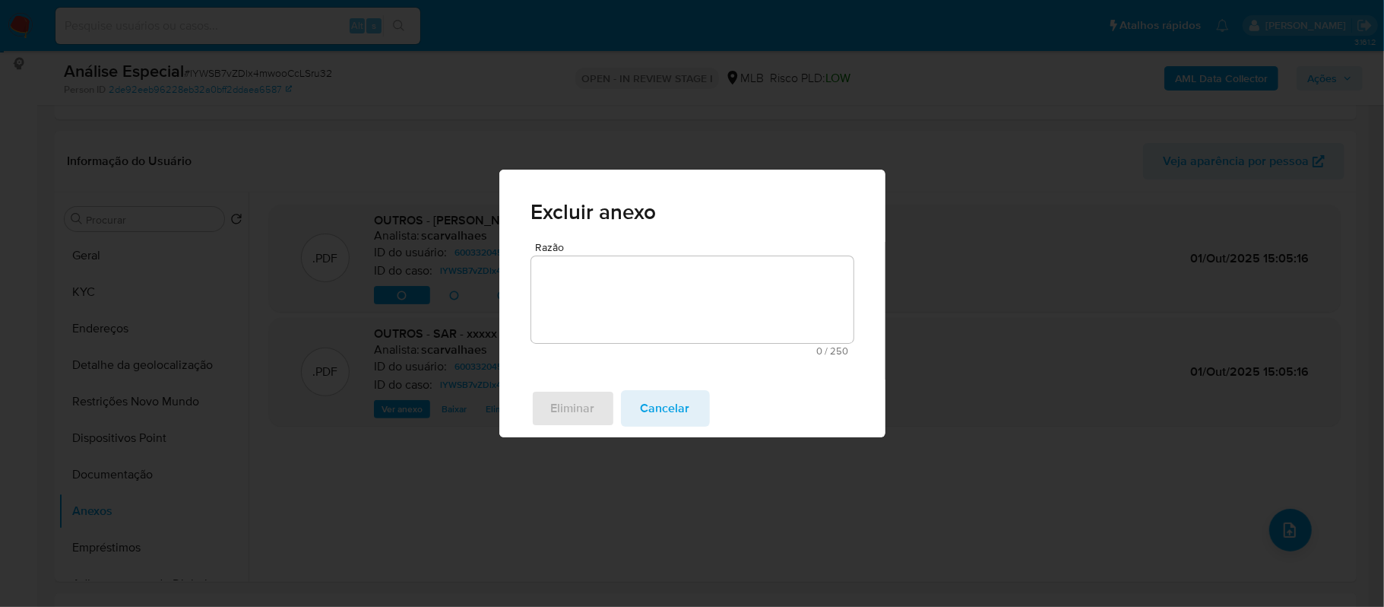
click at [603, 293] on textarea "Razão" at bounding box center [692, 299] width 322 height 87
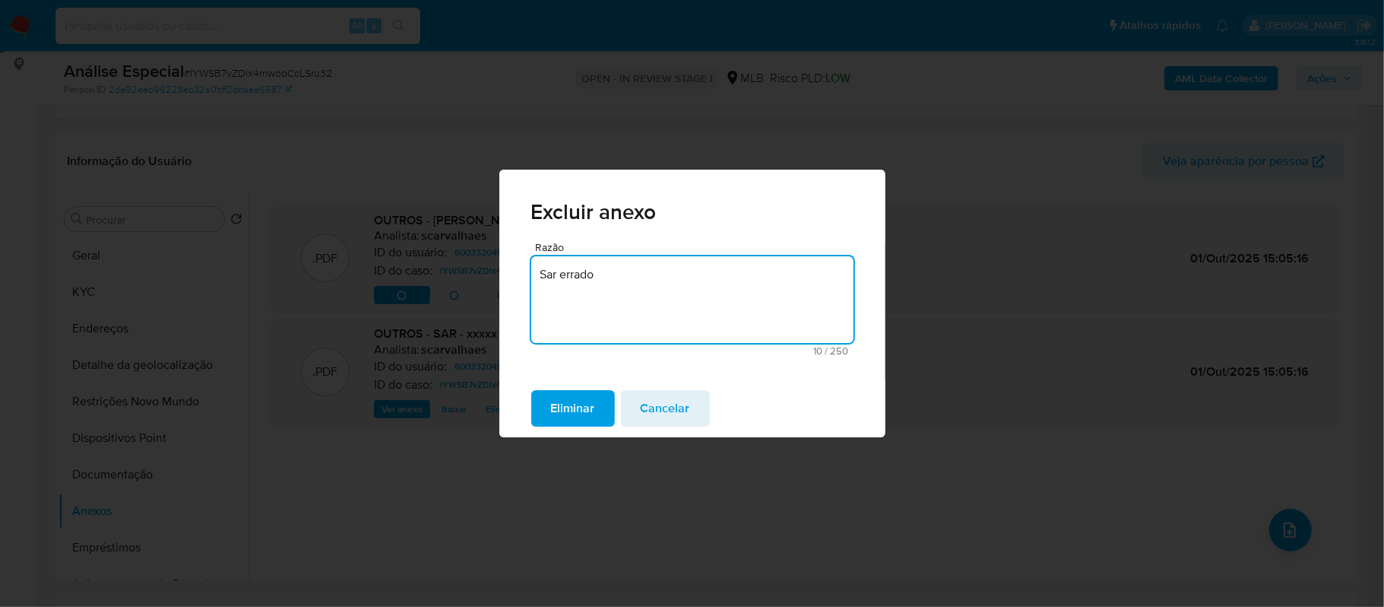
drag, startPoint x: 625, startPoint y: 272, endPoint x: 529, endPoint y: 274, distance: 95.8
click at [529, 274] on div "Razão Sar errado 10 / 250 240 caracteres restantes" at bounding box center [692, 311] width 386 height 138
type textarea "Sar errado"
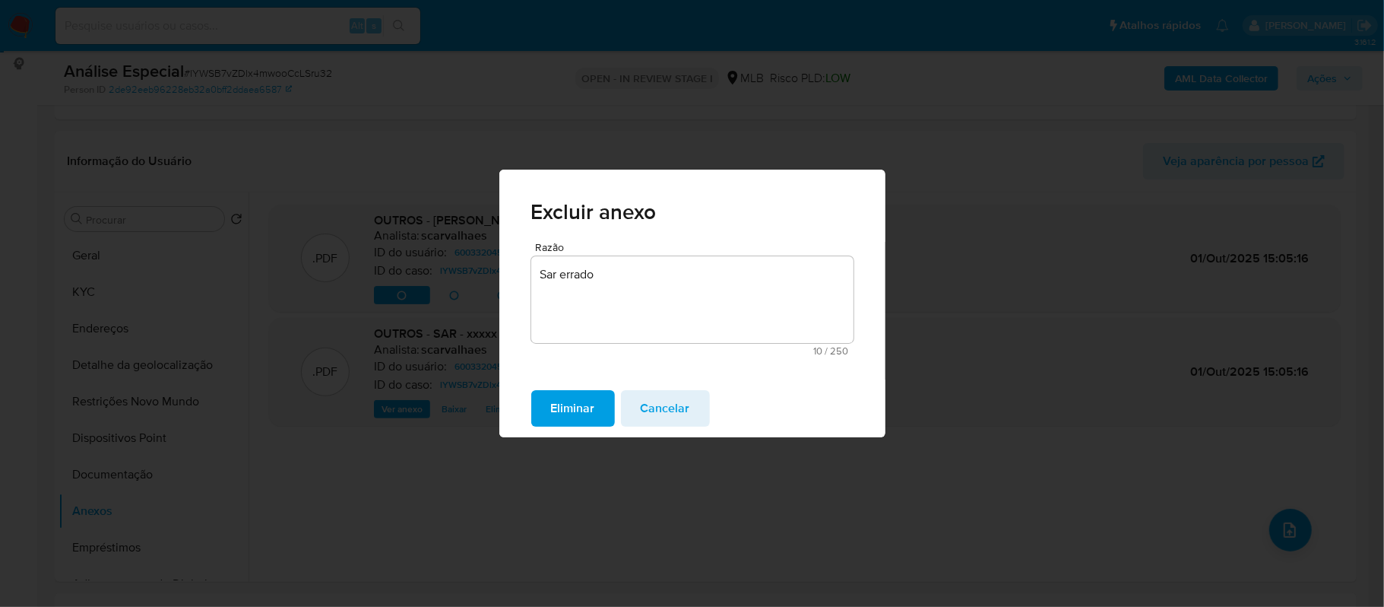
click at [581, 414] on span "Eliminar" at bounding box center [573, 407] width 44 height 33
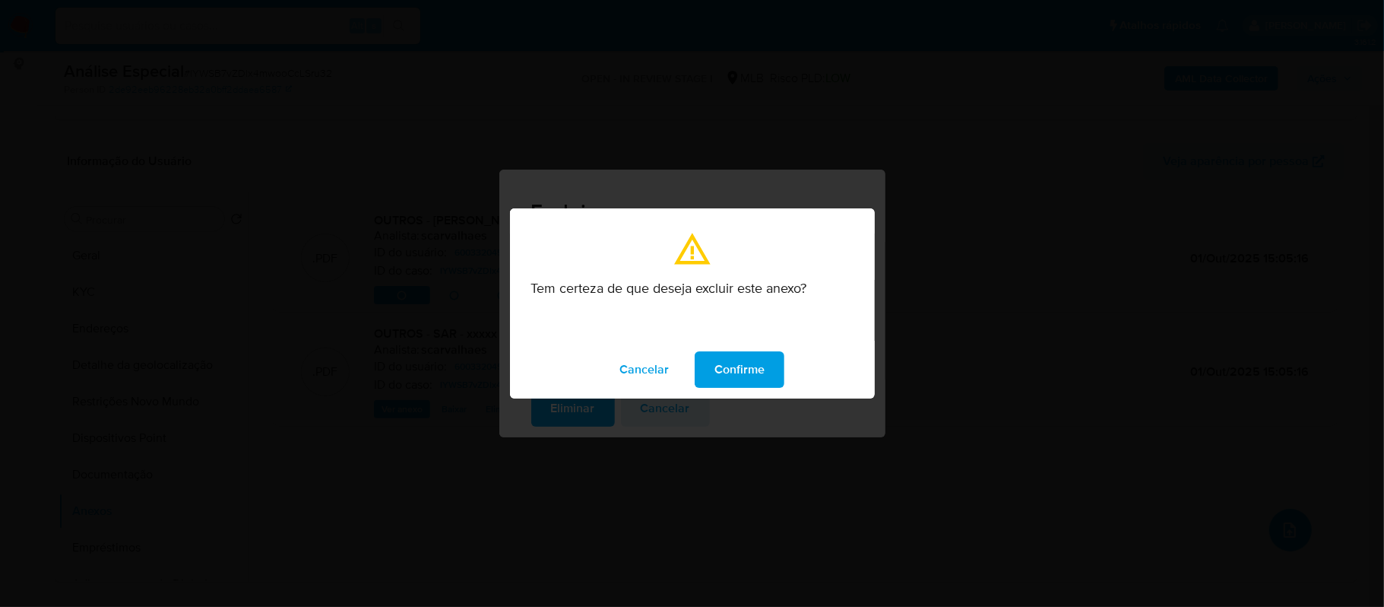
click at [737, 372] on span "Confirme" at bounding box center [740, 369] width 50 height 33
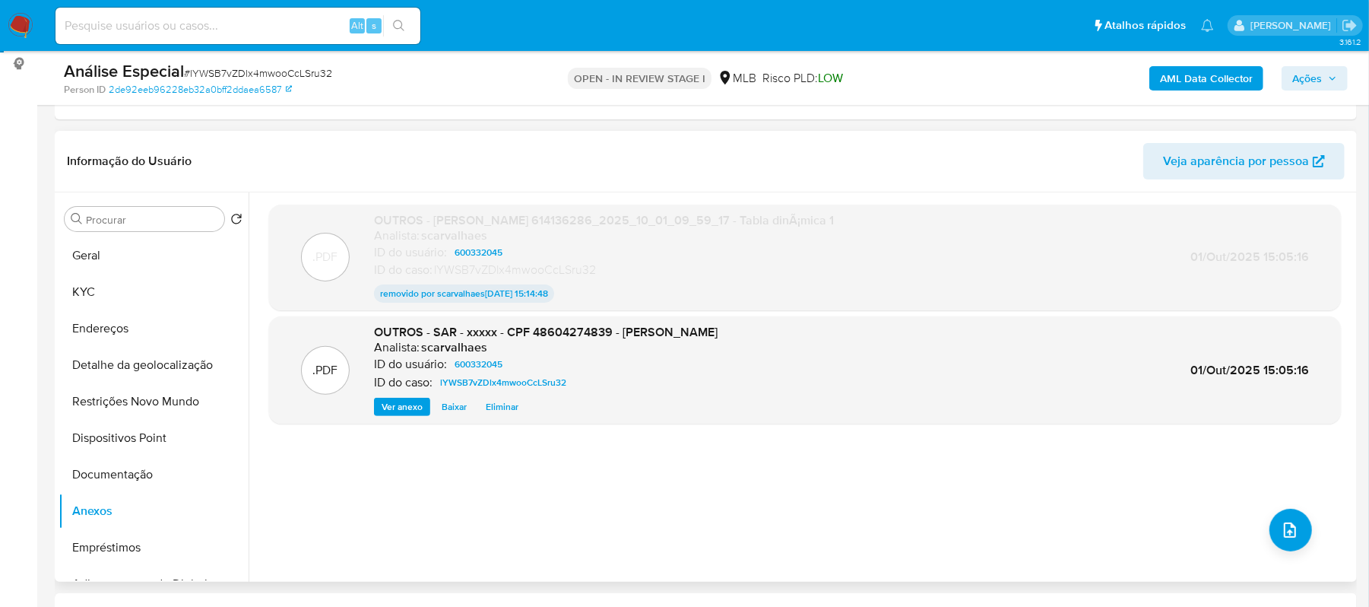
click at [493, 403] on span "Eliminar" at bounding box center [502, 406] width 33 height 15
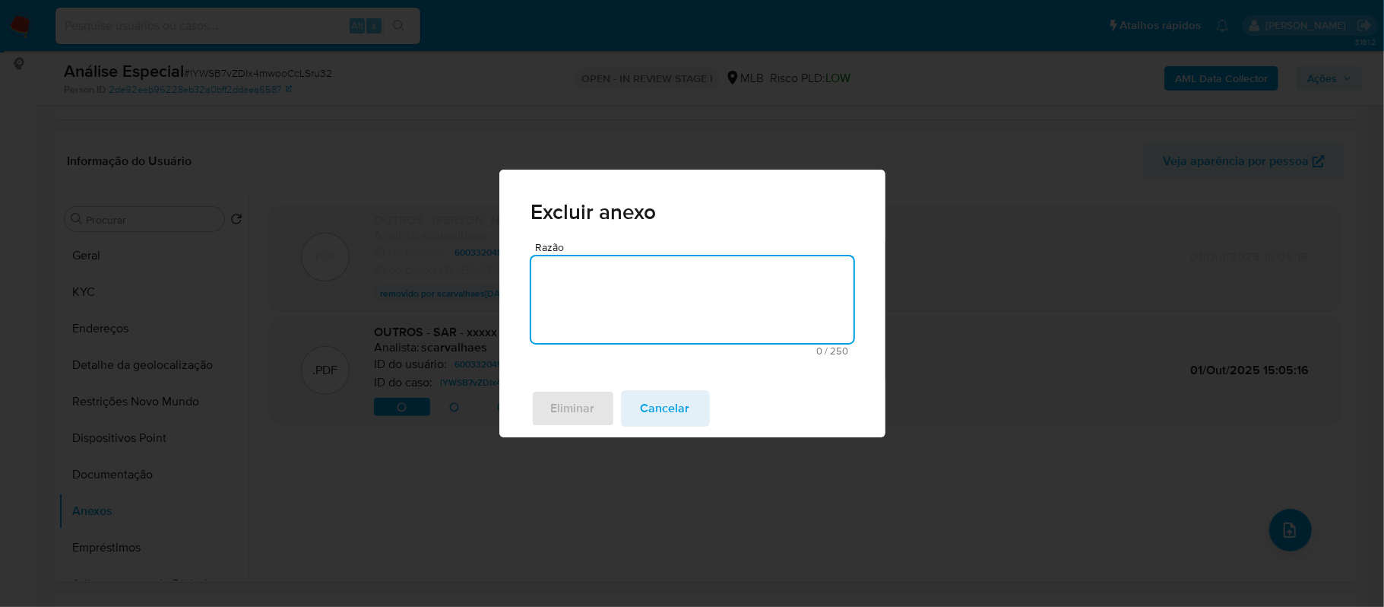
paste textarea "Sar errado"
type textarea "Sar errado"
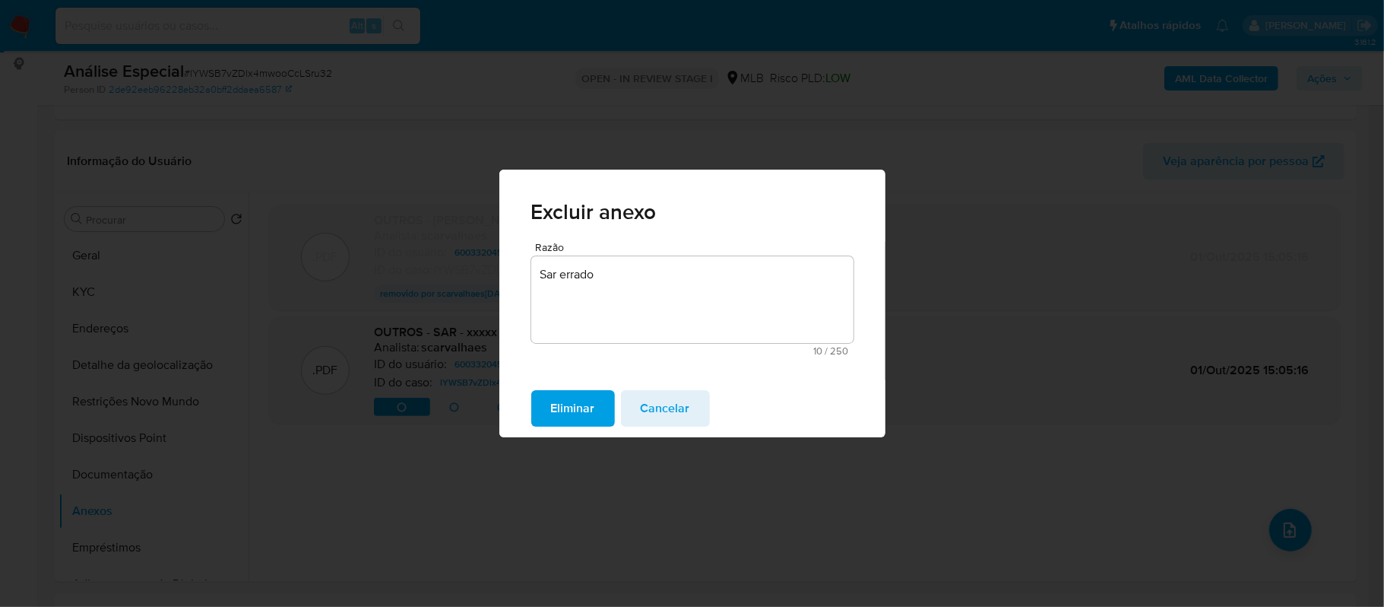
click at [569, 410] on span "Eliminar" at bounding box center [573, 407] width 44 height 33
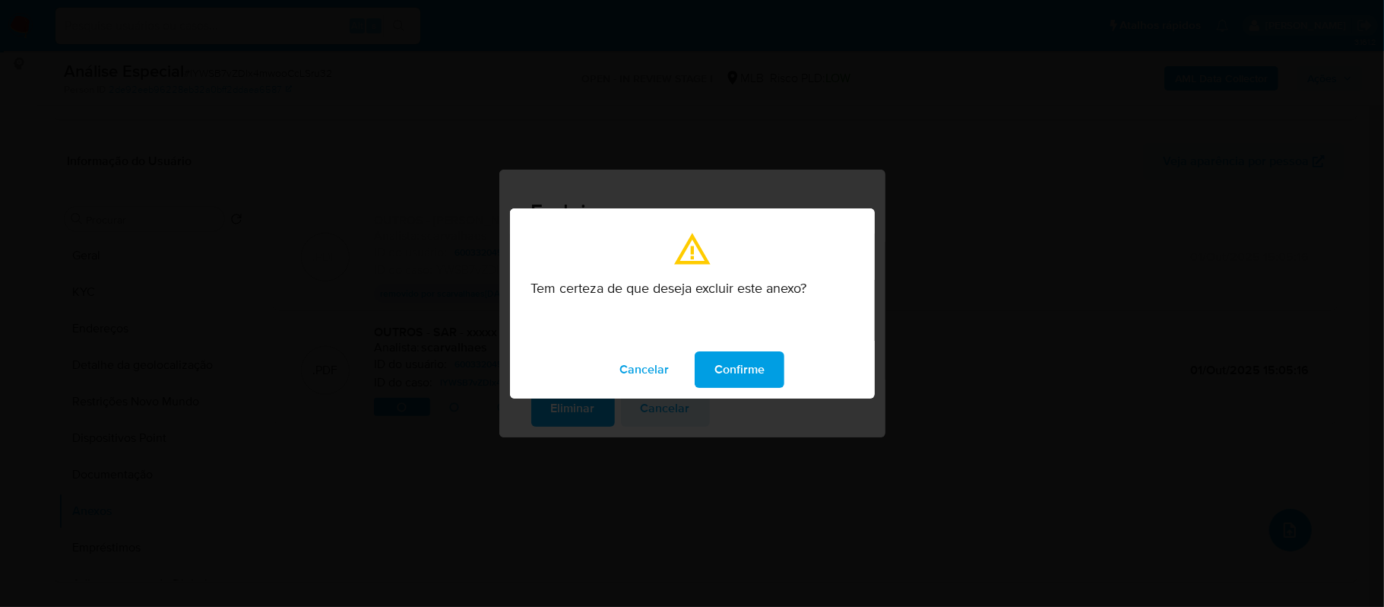
click at [733, 372] on span "Confirme" at bounding box center [740, 369] width 50 height 33
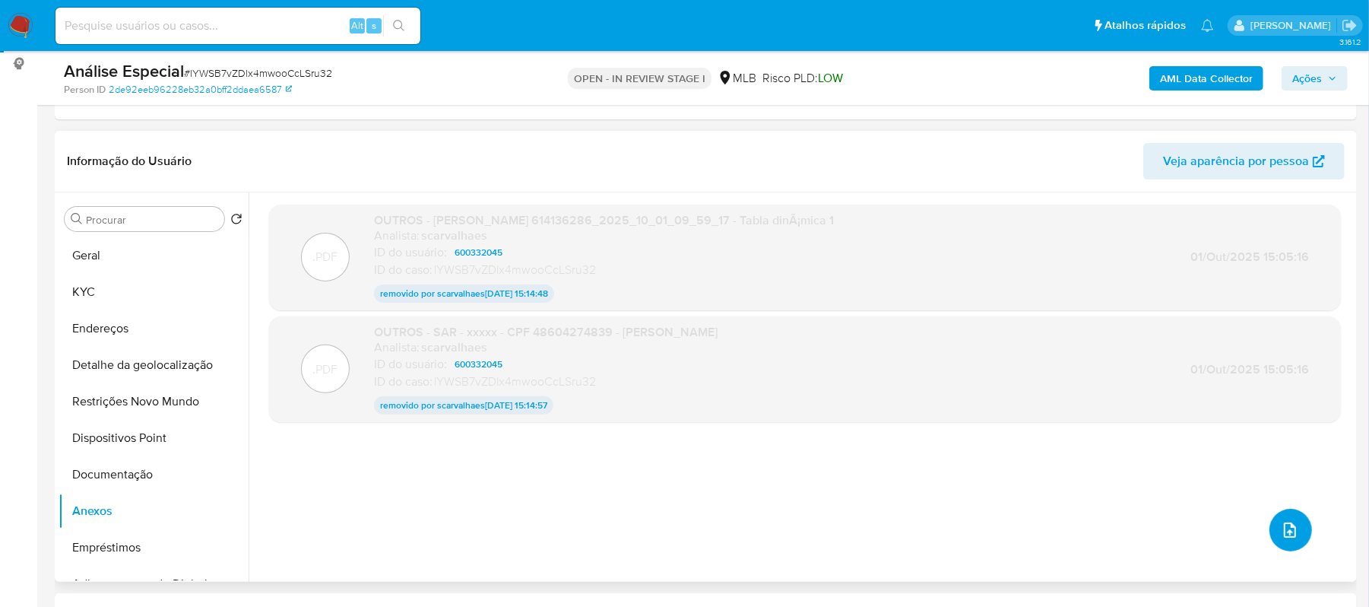
click at [1292, 534] on span "upload-file" at bounding box center [1290, 530] width 18 height 18
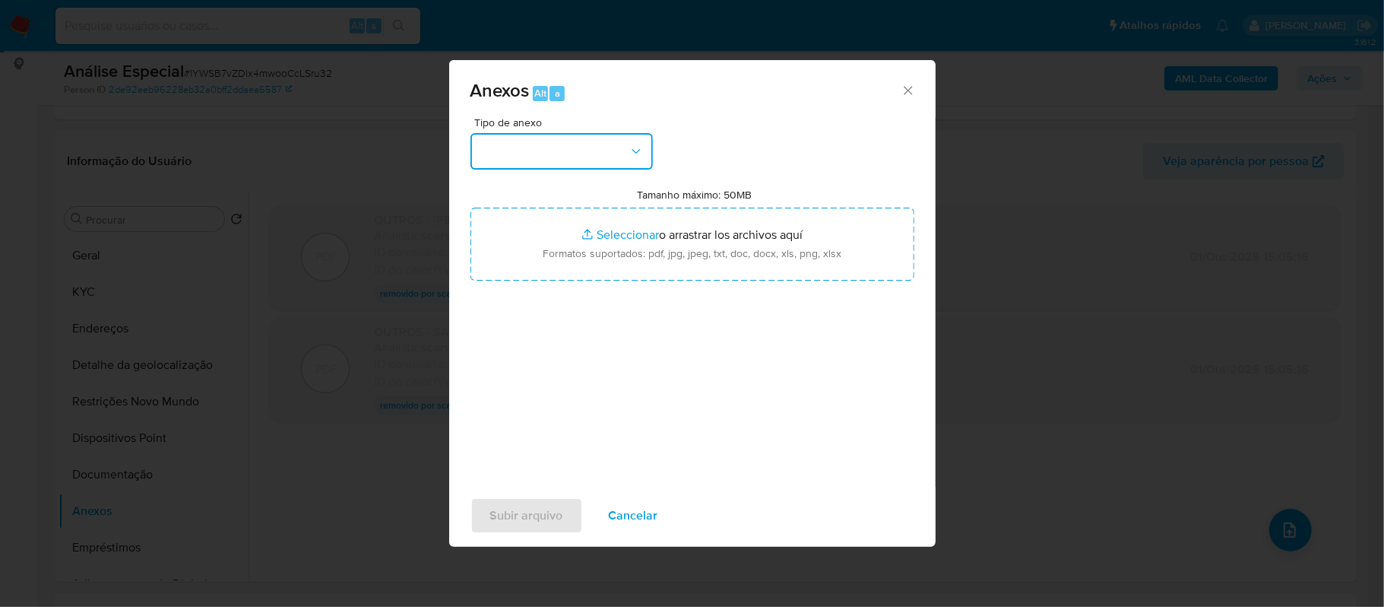
click at [569, 151] on button "button" at bounding box center [562, 151] width 182 height 36
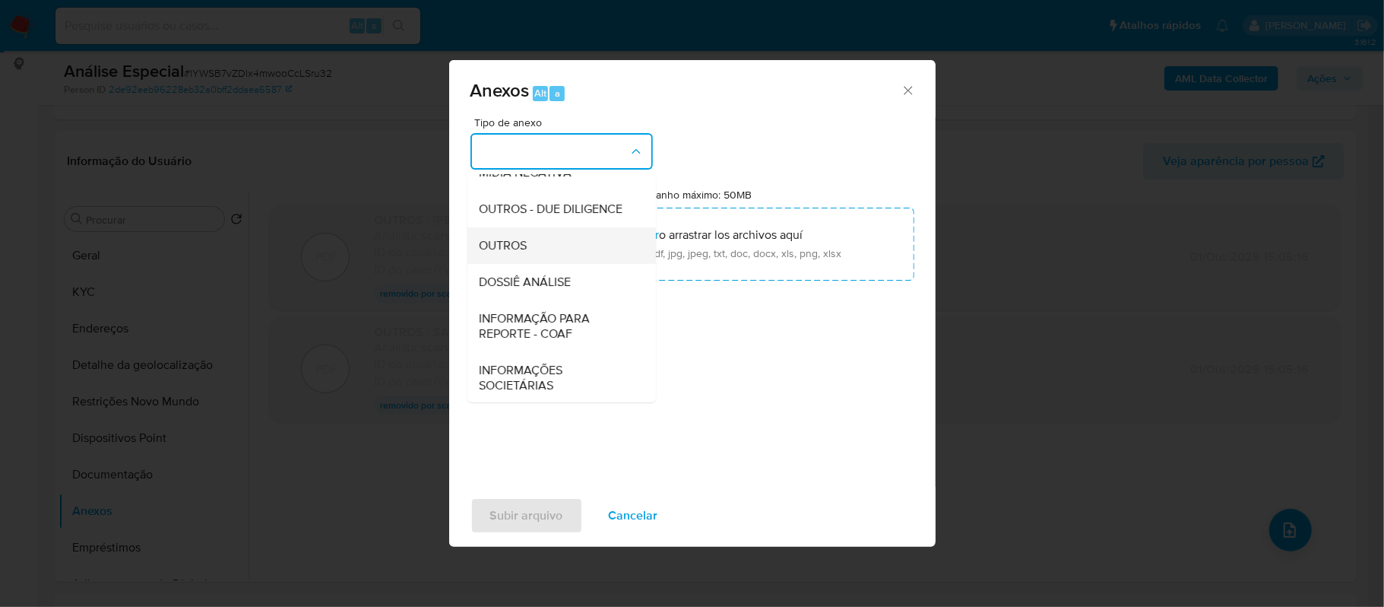
click at [547, 264] on div "OUTROS" at bounding box center [557, 245] width 155 height 36
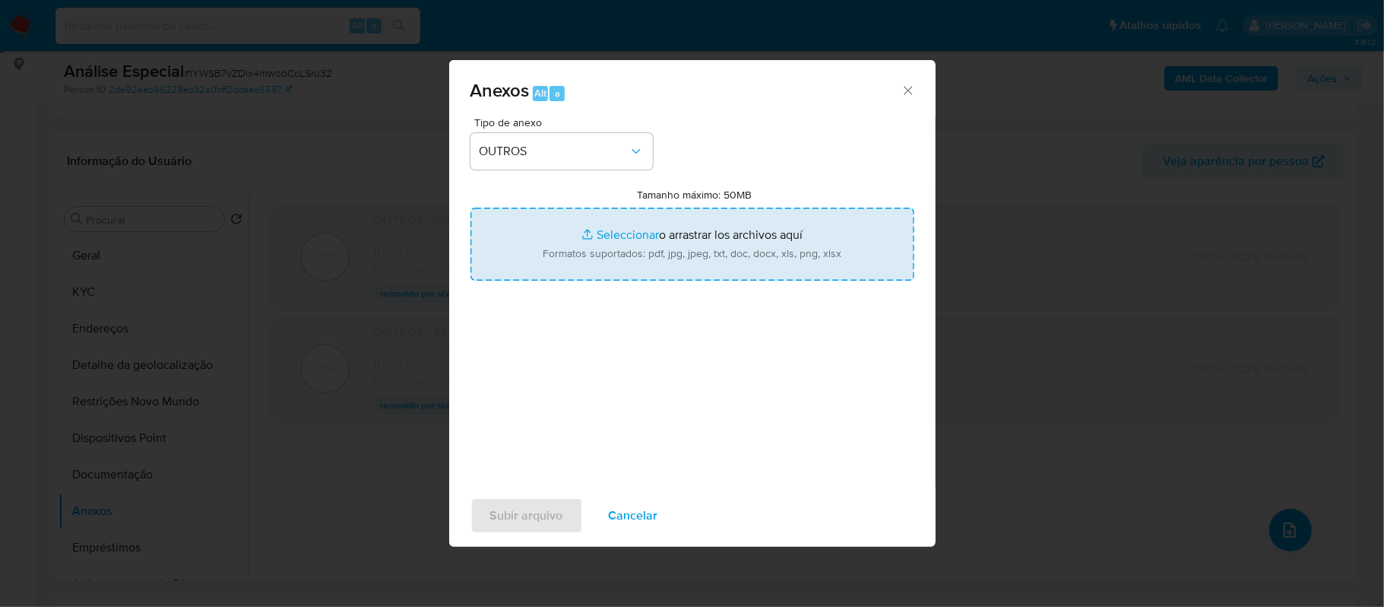
click at [611, 236] on input "Tamanho máximo: 50MB Seleccionar archivos" at bounding box center [693, 244] width 444 height 73
type input "C:\fakepath\Mulan Fabricio Pimentel Azevedo Silva 600332045_2025_09_30_10_33_45…"
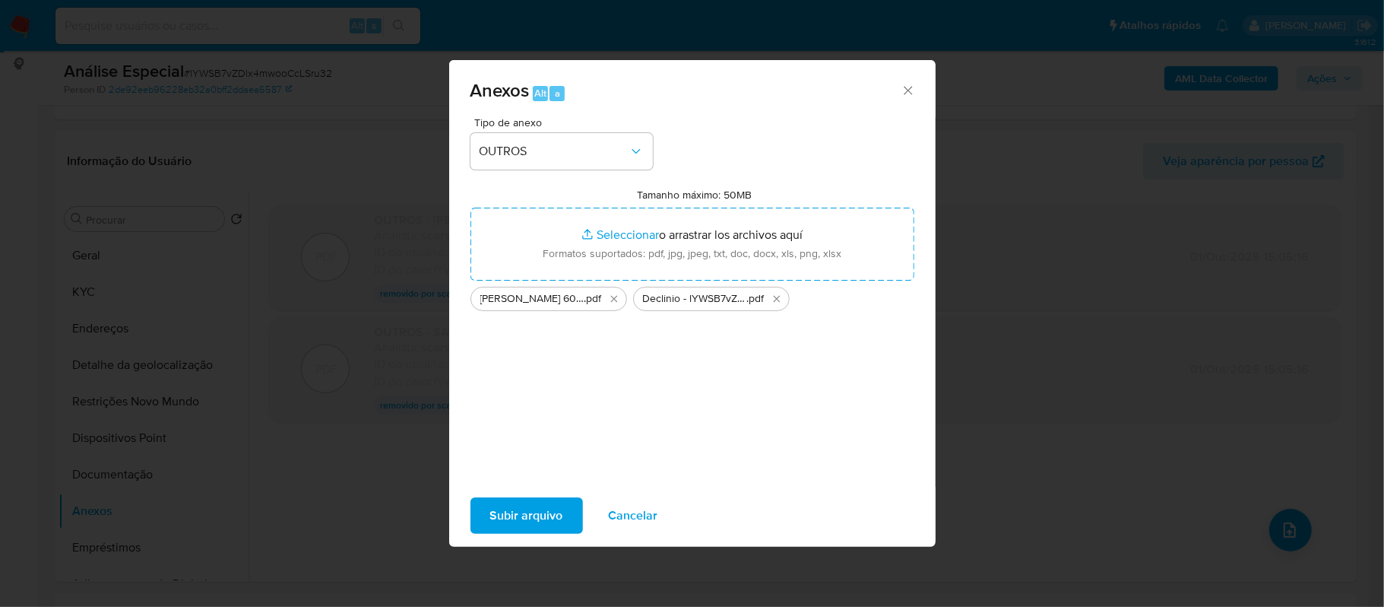
click at [509, 499] on span "Subir arquivo" at bounding box center [526, 515] width 73 height 33
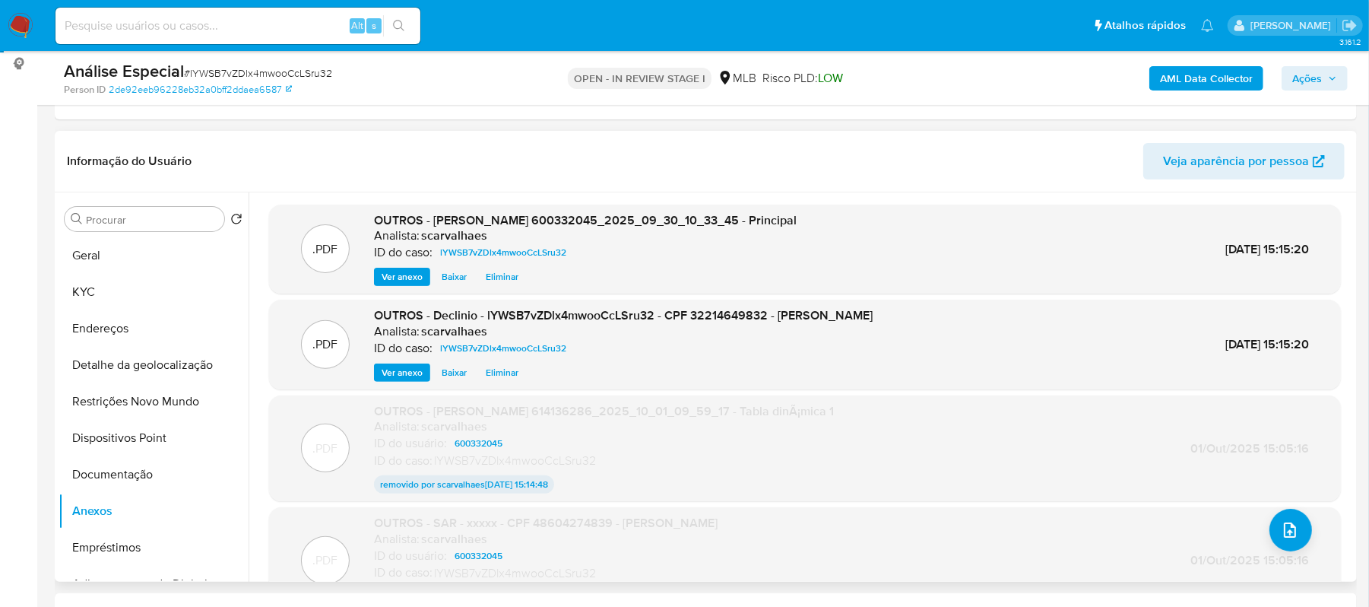
click at [112, 235] on div "Procurar Retornar ao pedido padrão Geral KYC Endereços Detalhe da geolocalizaçã…" at bounding box center [154, 388] width 190 height 387
click at [104, 265] on button "Geral" at bounding box center [148, 255] width 178 height 36
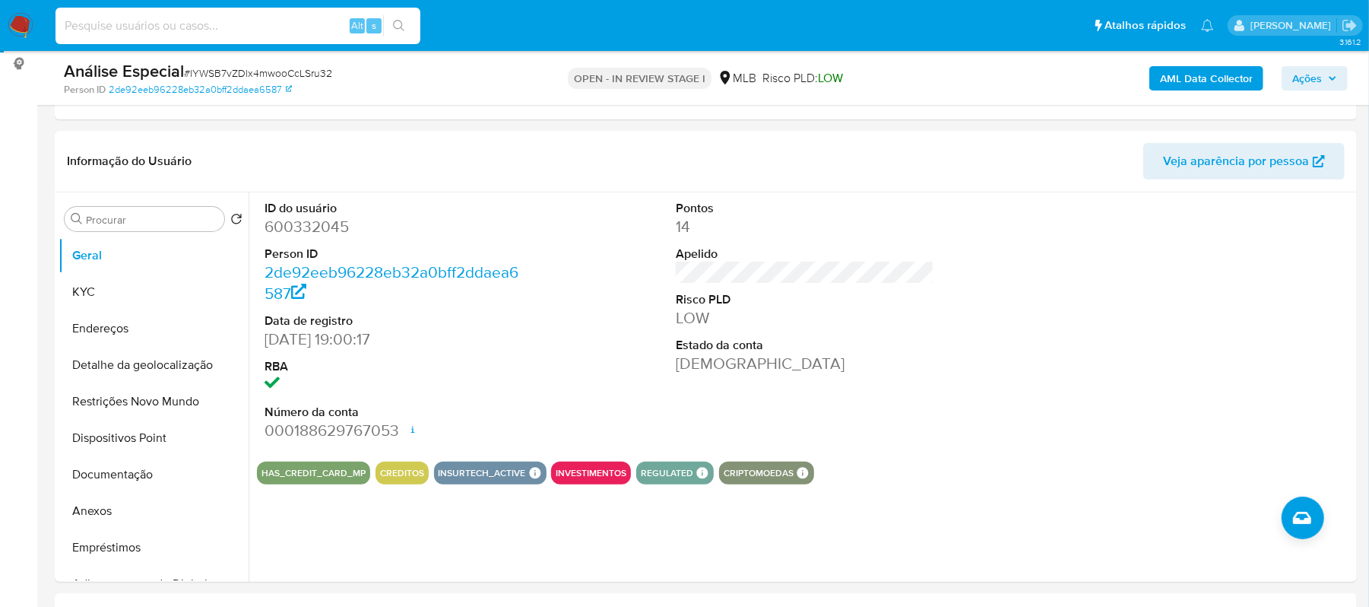
click at [158, 26] on input at bounding box center [237, 26] width 365 height 20
paste input "OU190IDegwkkEnvlKZvOYYCR"
type input "OU190IDegwkkEnvlKZvOYYCR"
click at [401, 20] on icon "search-icon" at bounding box center [399, 26] width 12 height 12
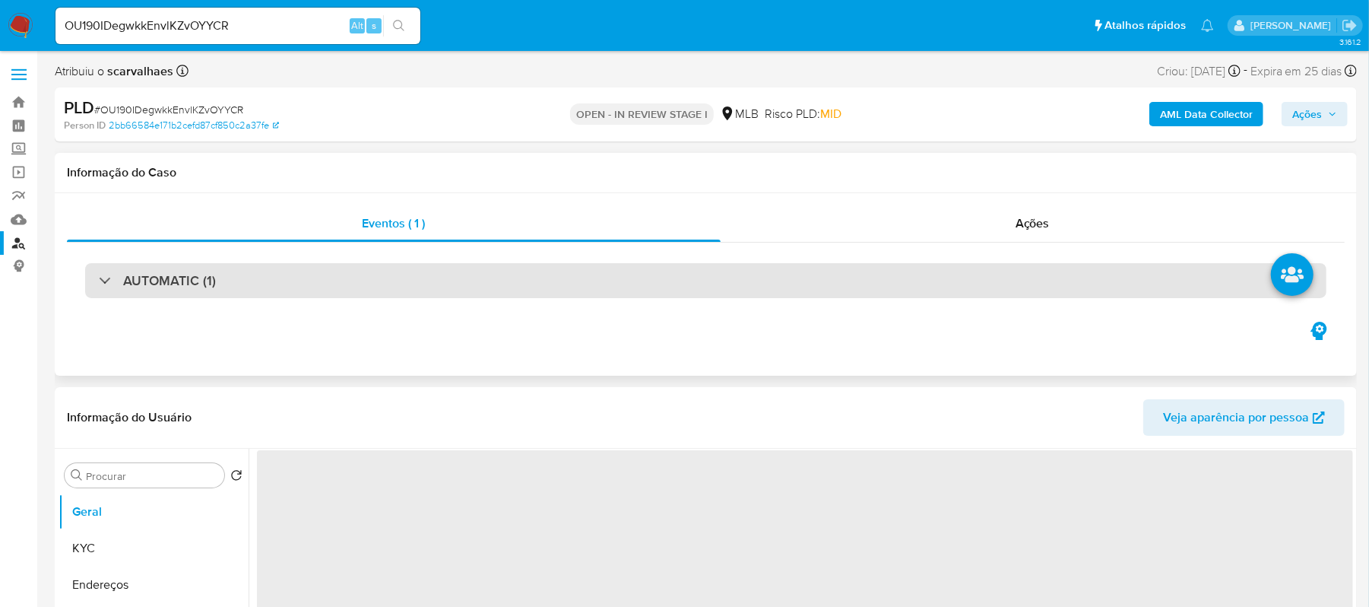
select select "10"
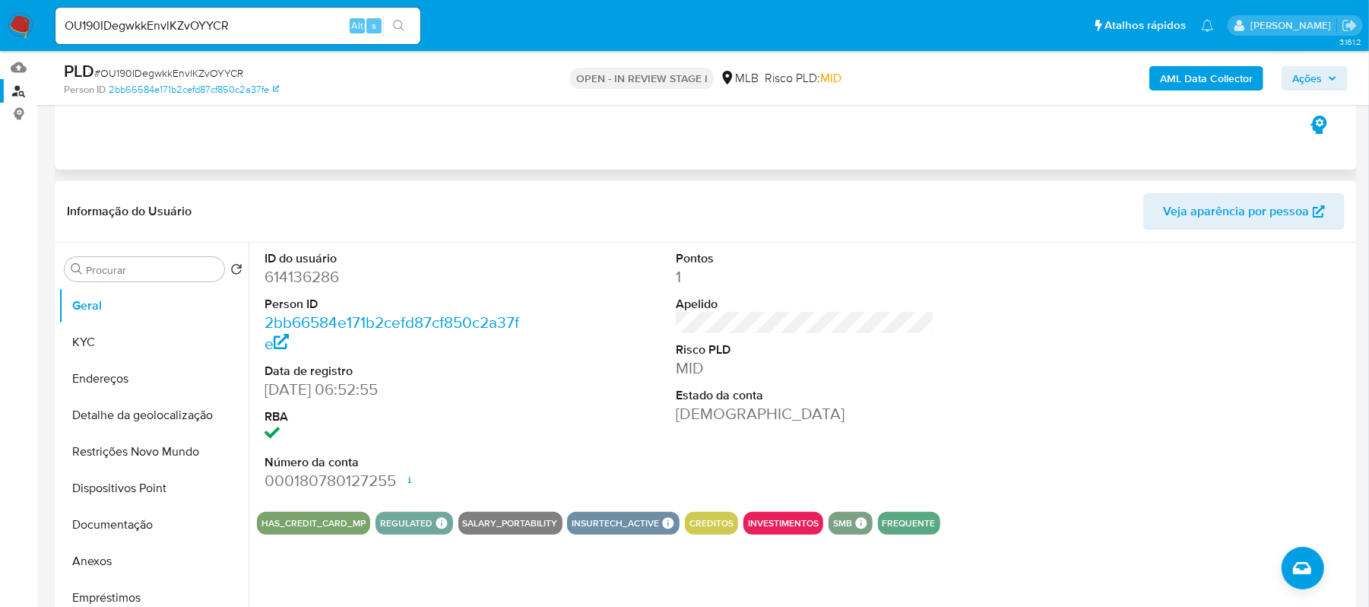
scroll to position [202, 0]
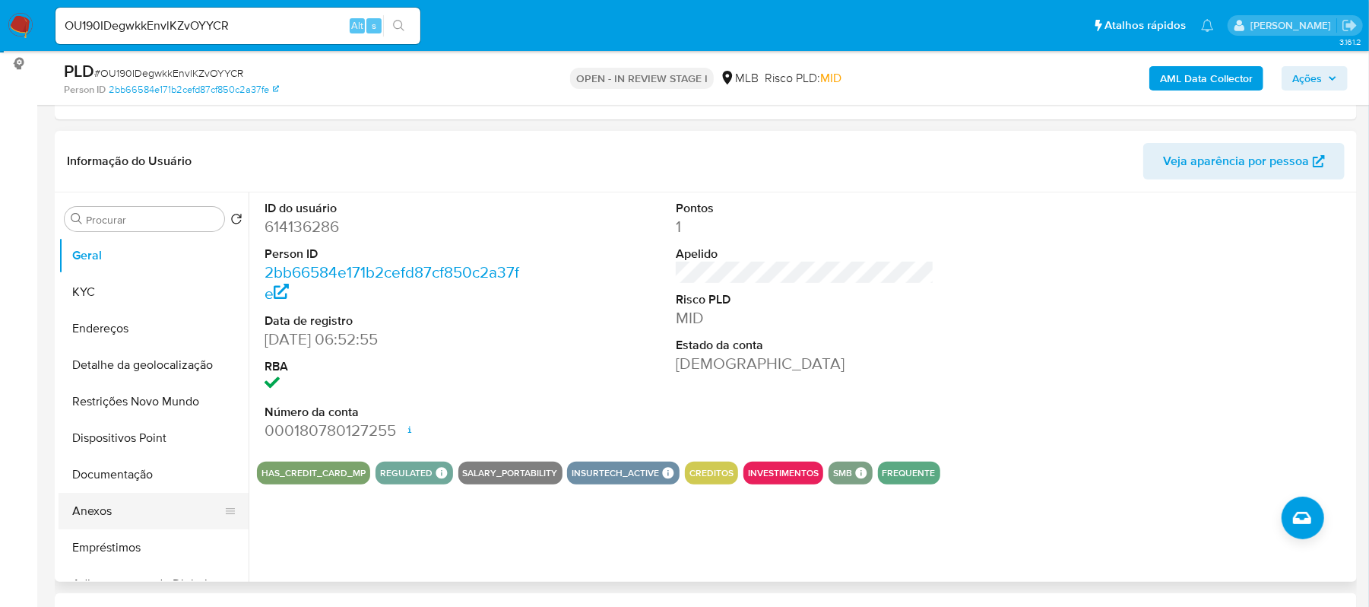
click at [114, 515] on button "Anexos" at bounding box center [148, 511] width 178 height 36
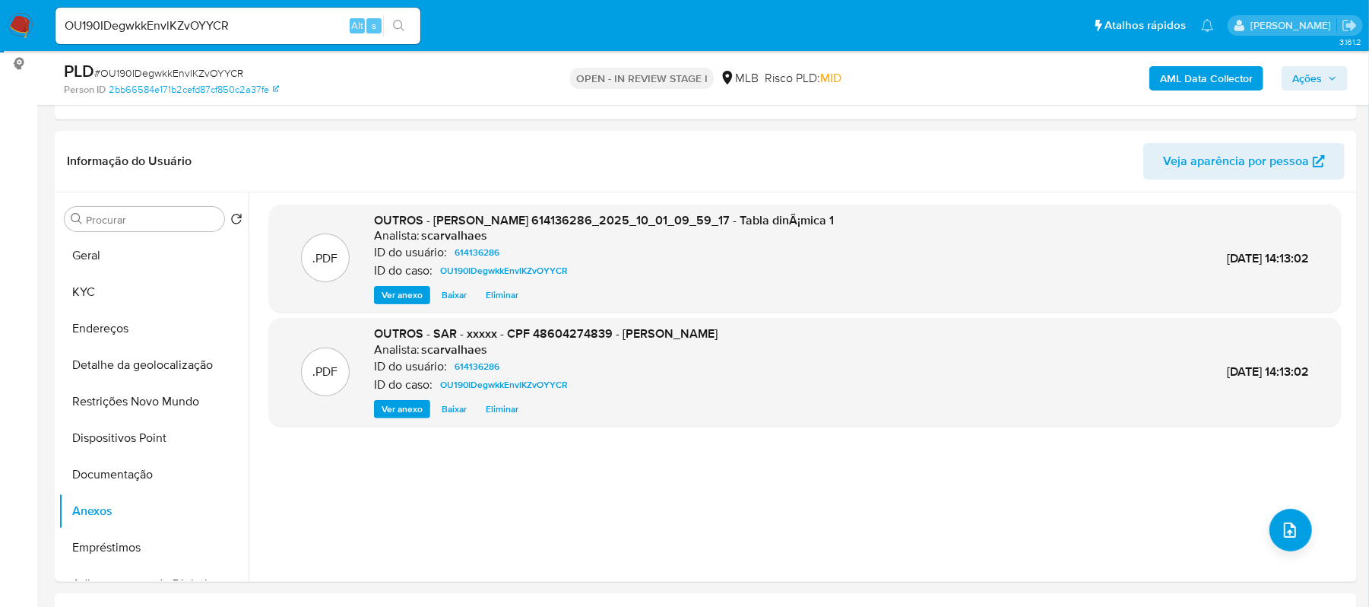
click at [1294, 79] on span "Ações" at bounding box center [1307, 78] width 30 height 24
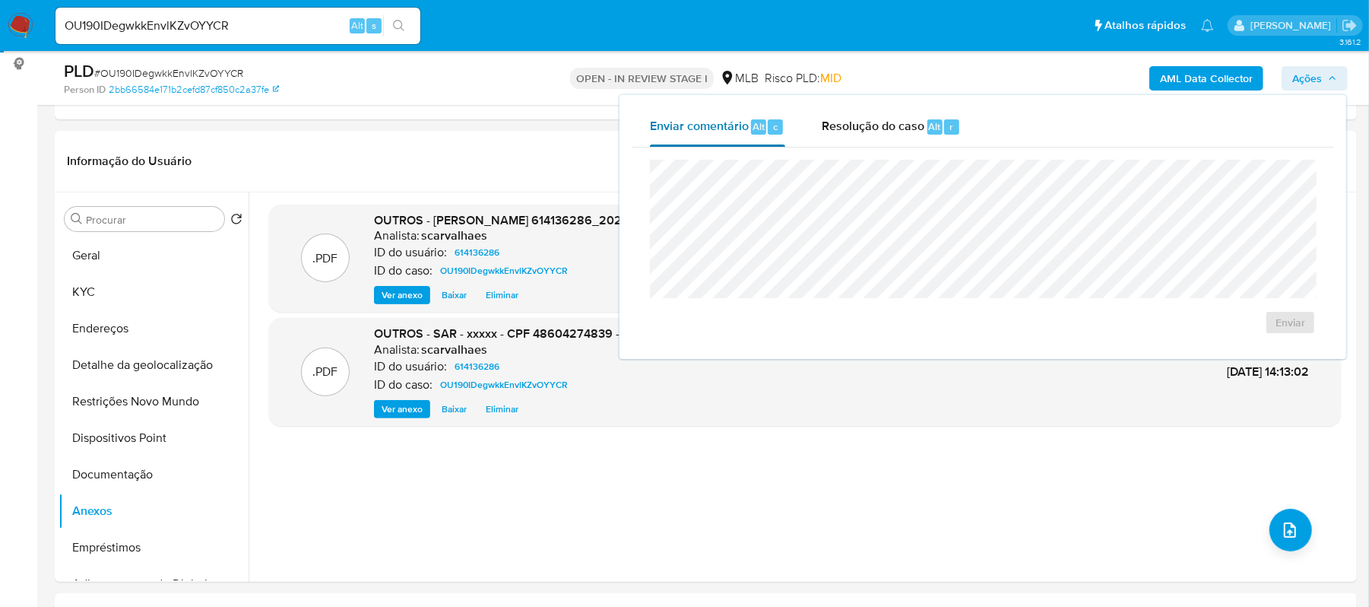
click at [708, 129] on span "Enviar comentário" at bounding box center [699, 125] width 99 height 17
click at [1276, 319] on button "Enviar" at bounding box center [1290, 322] width 51 height 24
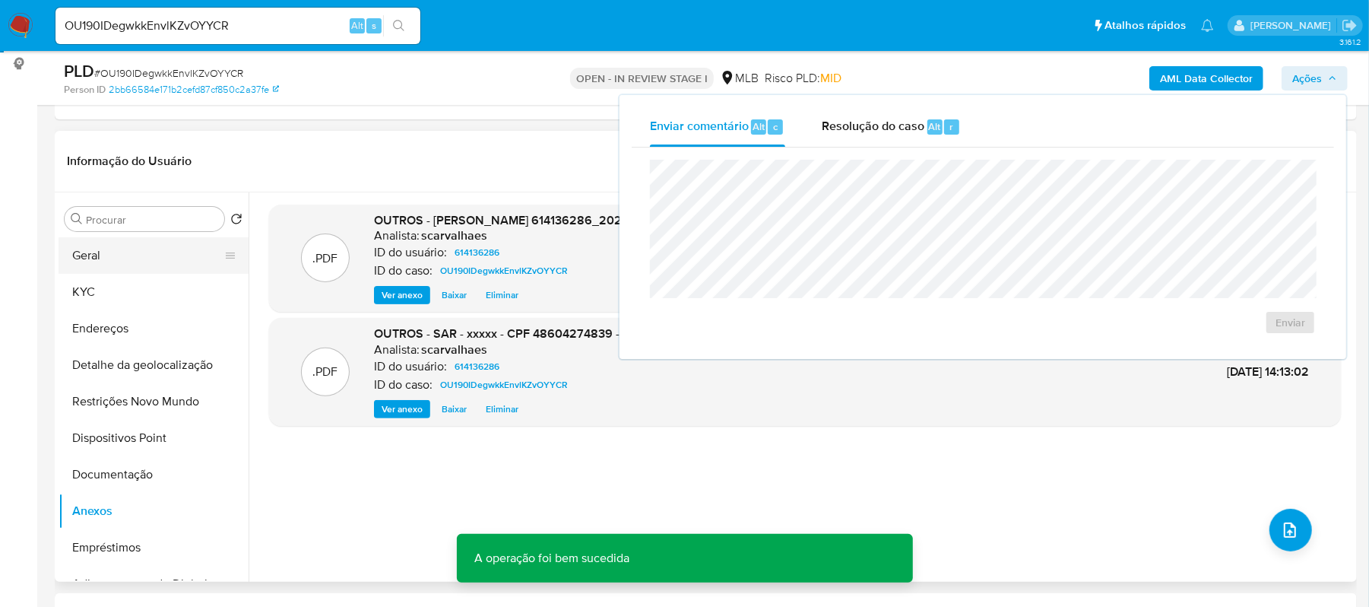
click at [120, 254] on button "Geral" at bounding box center [148, 255] width 178 height 36
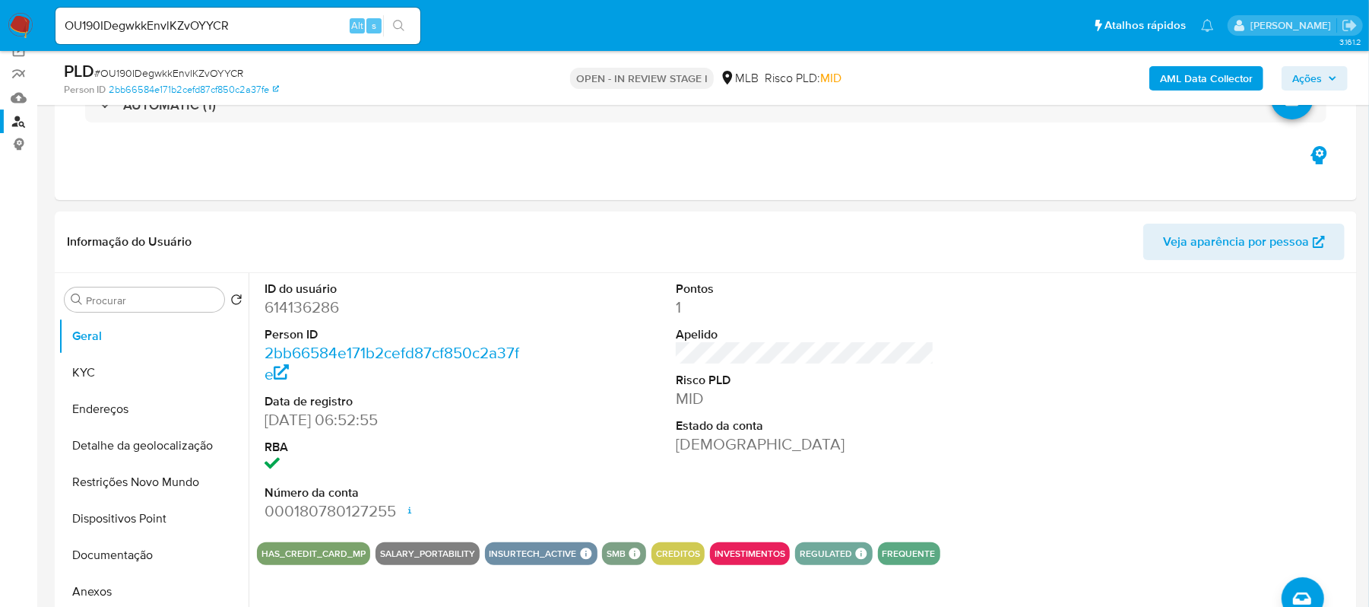
scroll to position [101, 0]
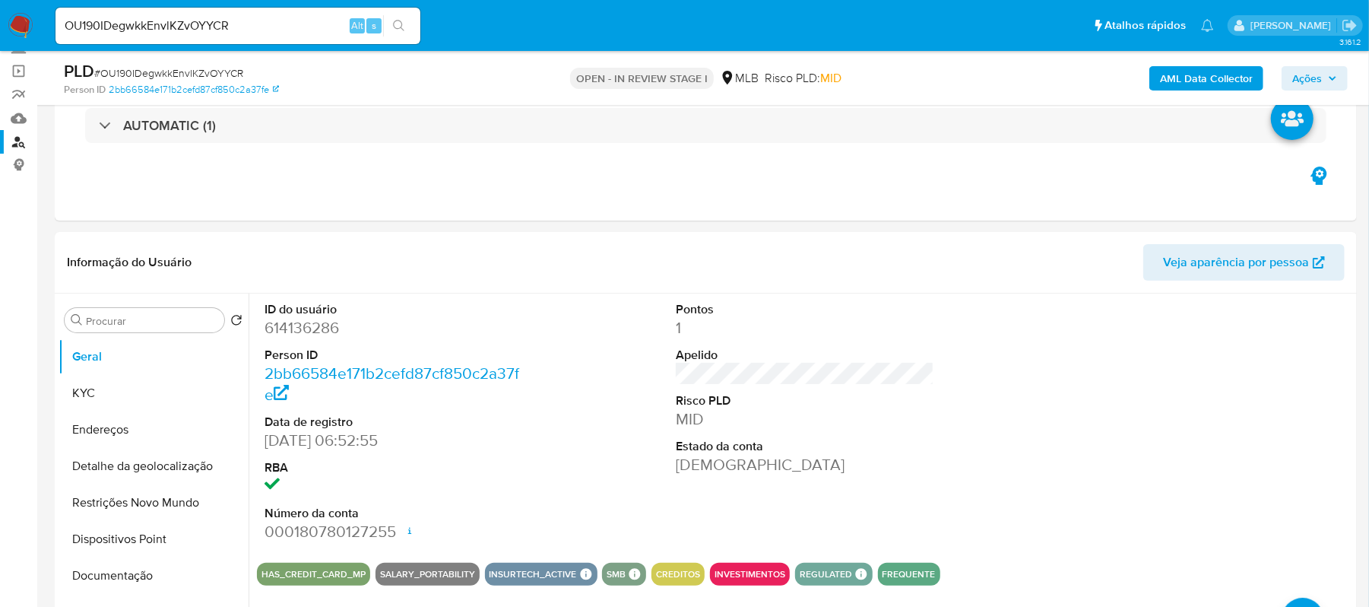
click at [1317, 71] on span "Ações" at bounding box center [1307, 78] width 30 height 24
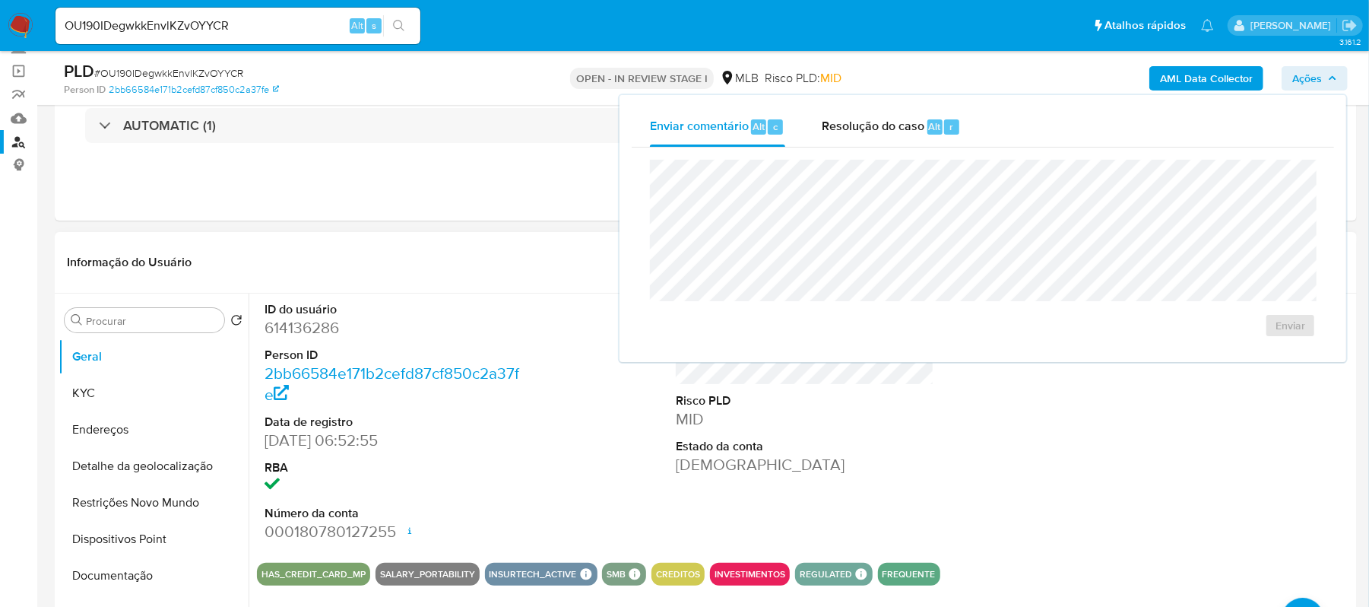
click at [493, 280] on header "Informação do Usuário Veja aparência por pessoa" at bounding box center [706, 262] width 1278 height 36
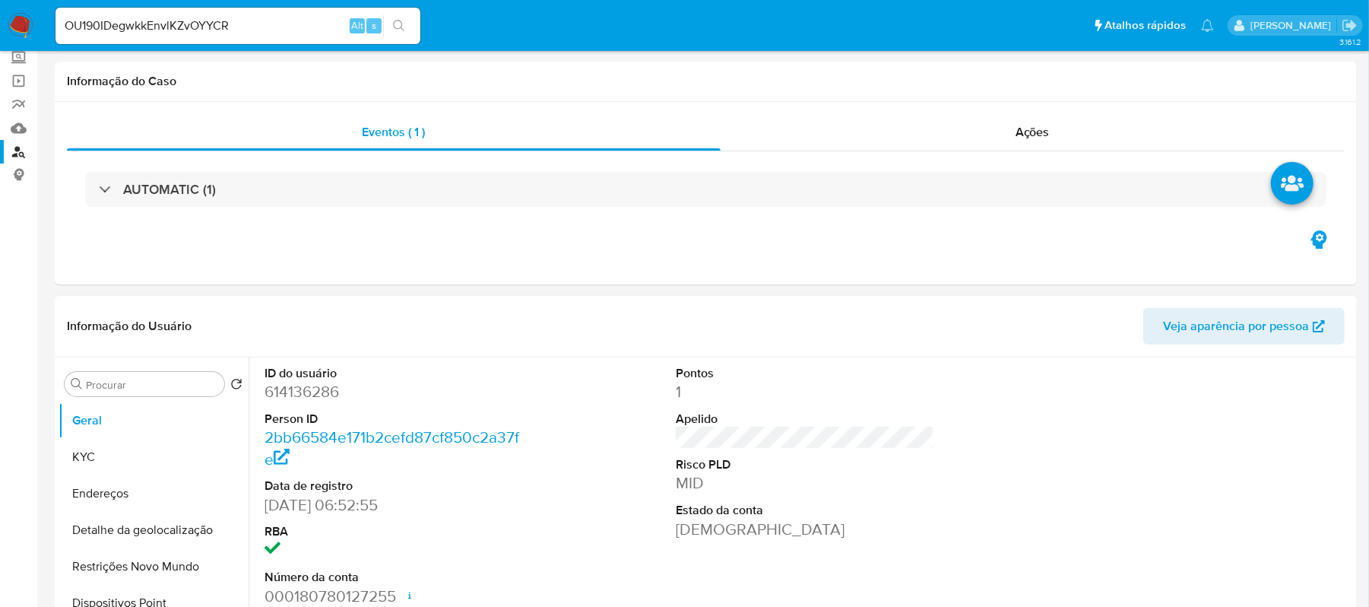
scroll to position [0, 0]
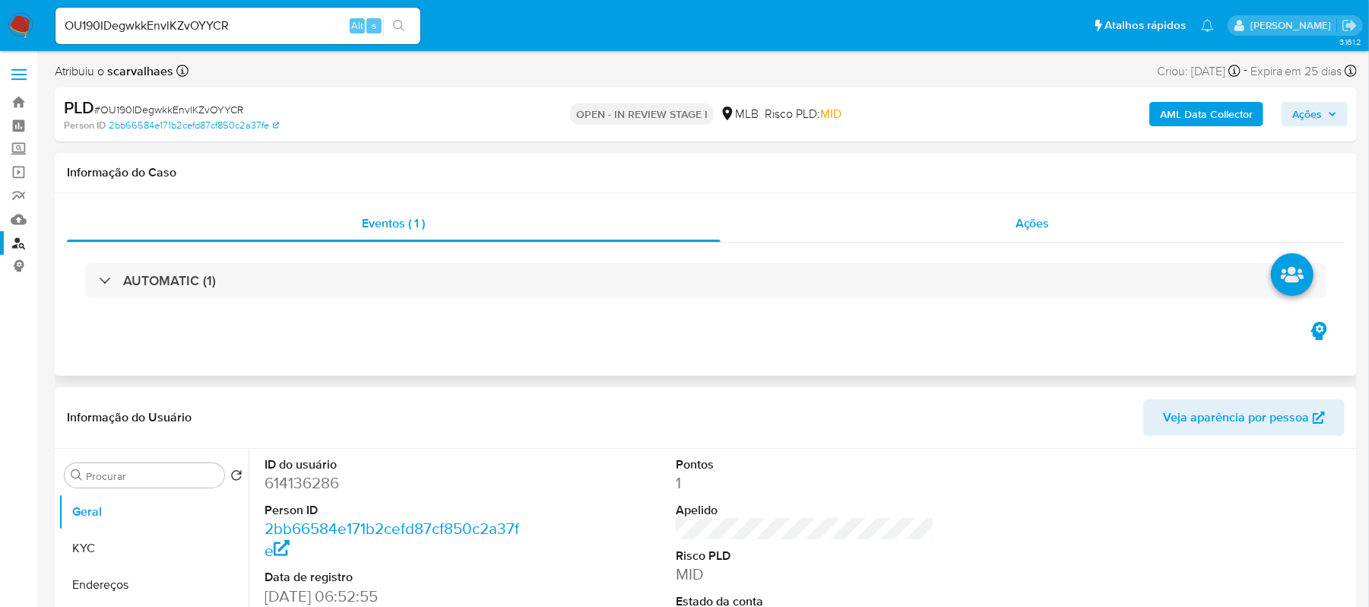
click at [1029, 222] on span "Ações" at bounding box center [1033, 222] width 34 height 17
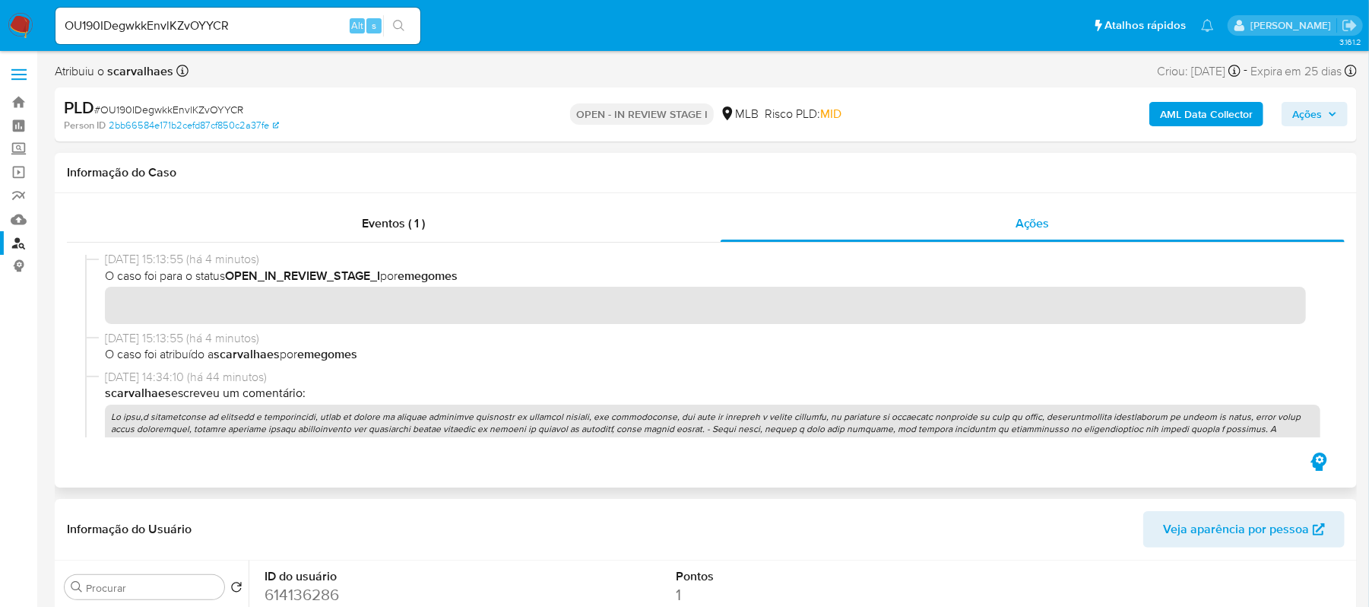
scroll to position [101, 0]
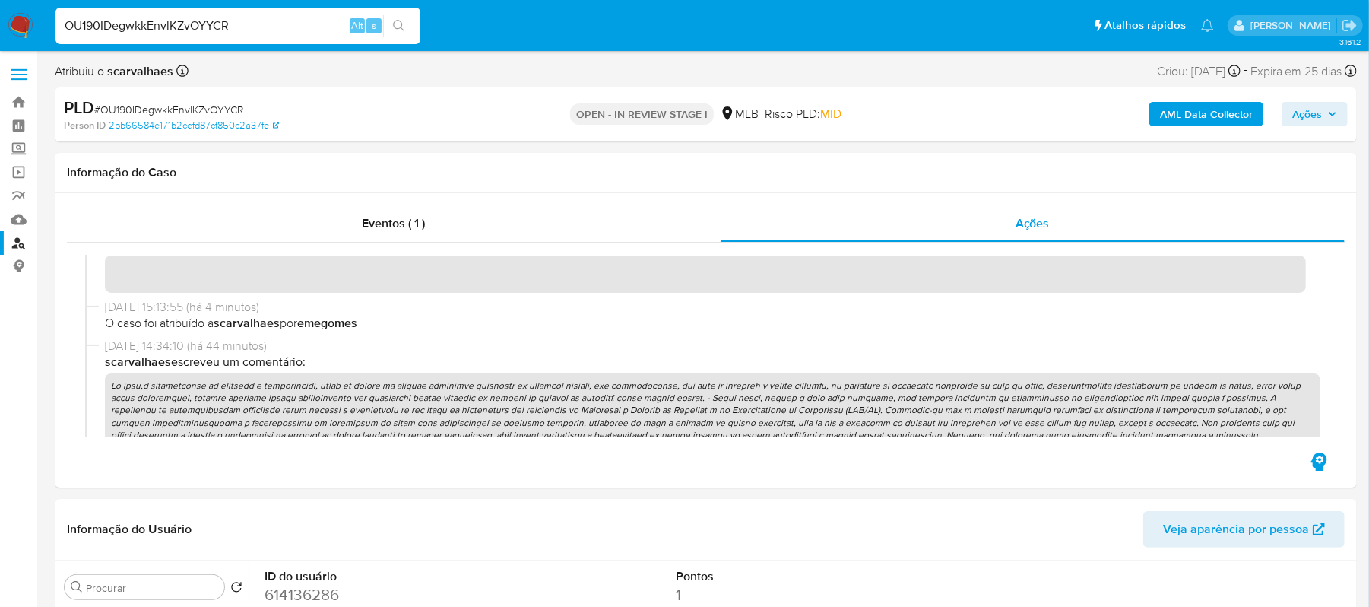
drag, startPoint x: 245, startPoint y: 29, endPoint x: -11, endPoint y: 36, distance: 255.5
paste input "ChswiP36P6A3tuRkBo7ee1Tm"
type input "ChswiP36P6A3tuRkBo7ee1Tm"
click at [400, 24] on icon "search-icon" at bounding box center [399, 26] width 12 height 12
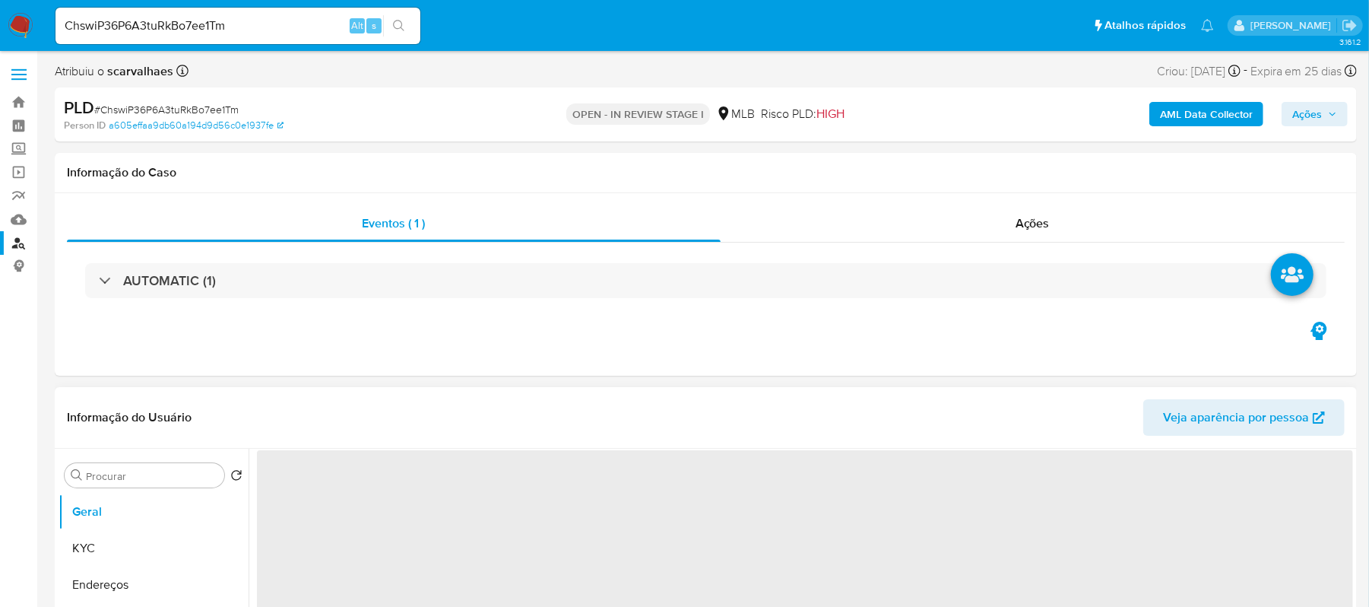
select select "10"
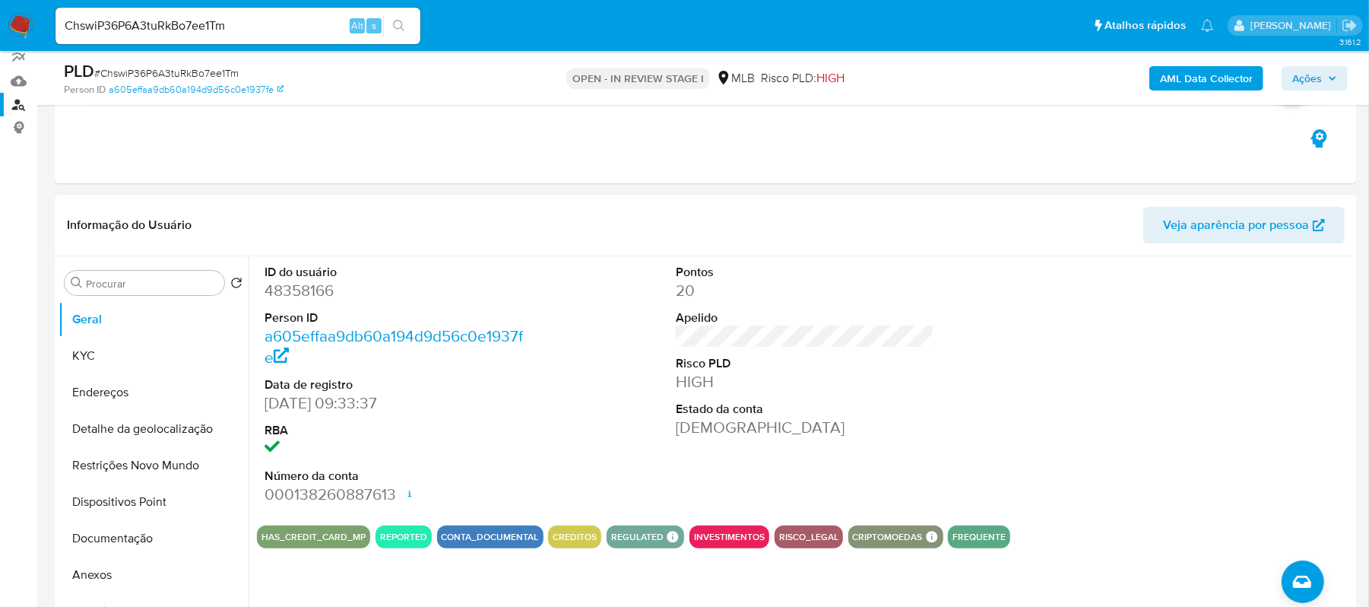
scroll to position [202, 0]
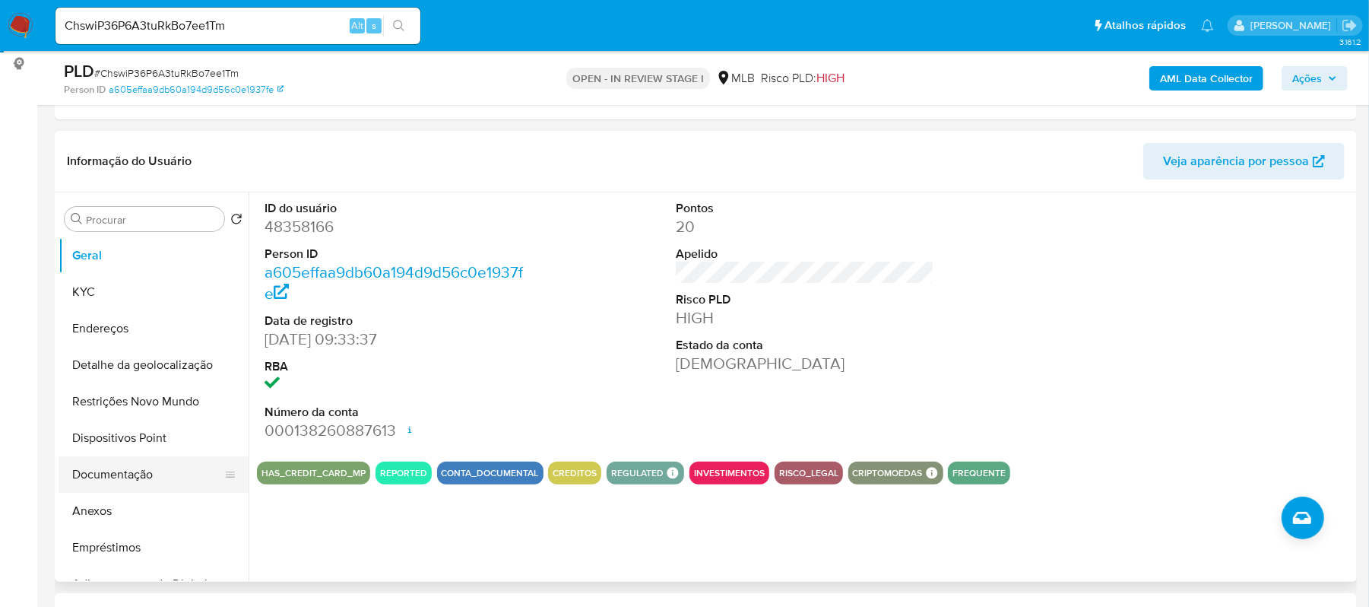
click at [119, 475] on button "Documentação" at bounding box center [148, 474] width 178 height 36
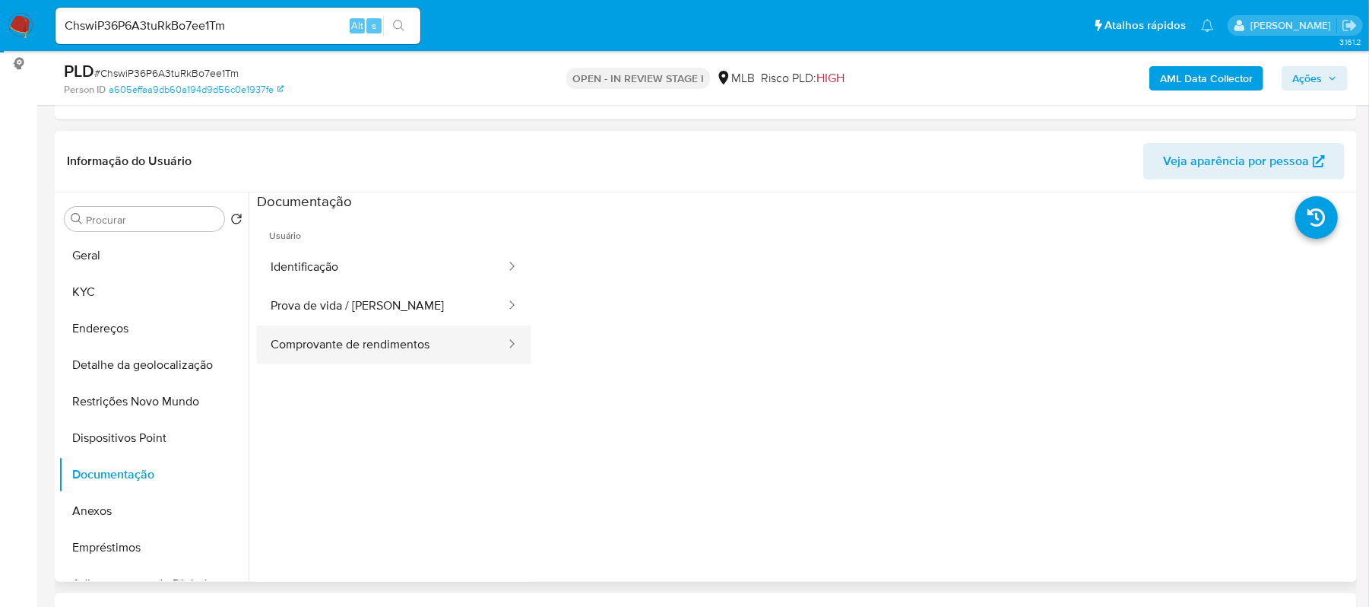
click at [375, 350] on button "Comprovante de rendimentos" at bounding box center [382, 344] width 250 height 39
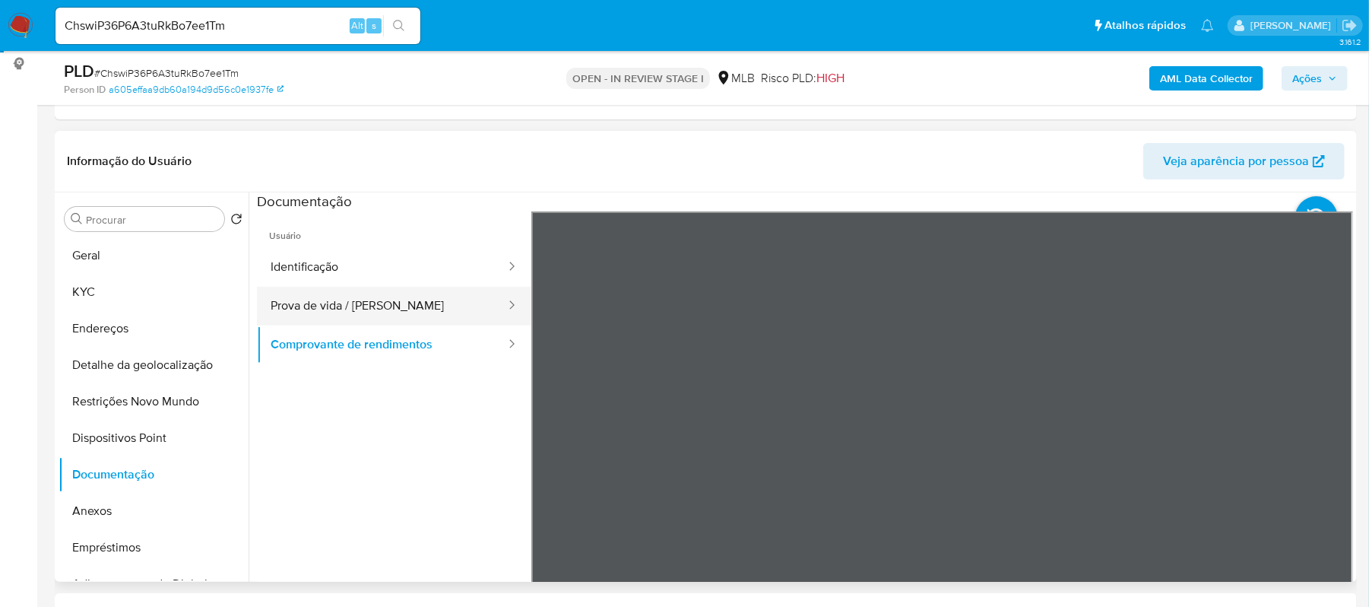
click at [350, 293] on button "Prova de vida / Selfie" at bounding box center [382, 306] width 250 height 39
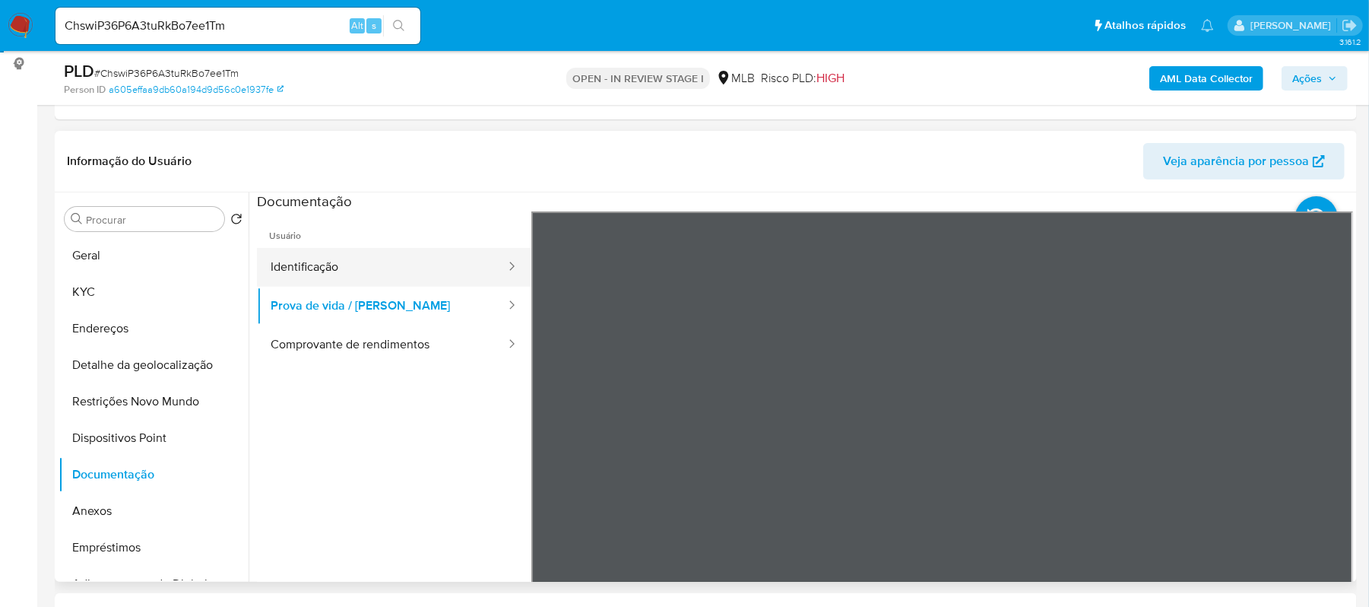
click at [308, 269] on button "Identificação" at bounding box center [382, 267] width 250 height 39
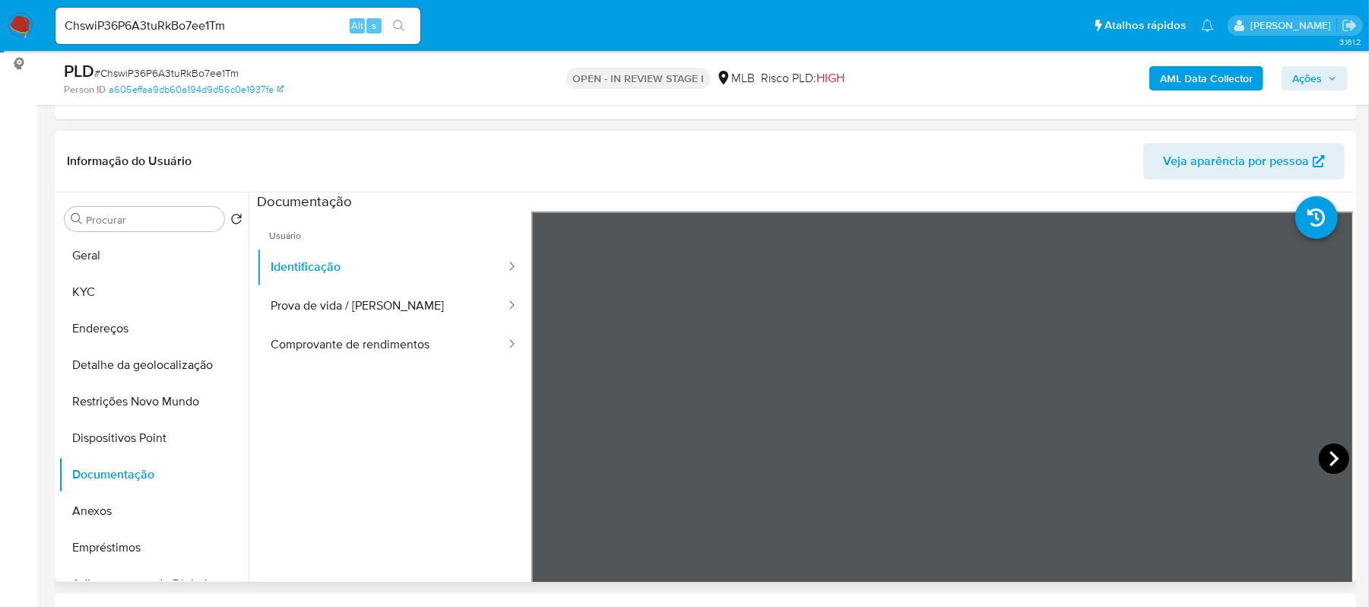
click at [1324, 452] on icon at bounding box center [1334, 458] width 30 height 30
click at [123, 260] on button "Geral" at bounding box center [148, 255] width 178 height 36
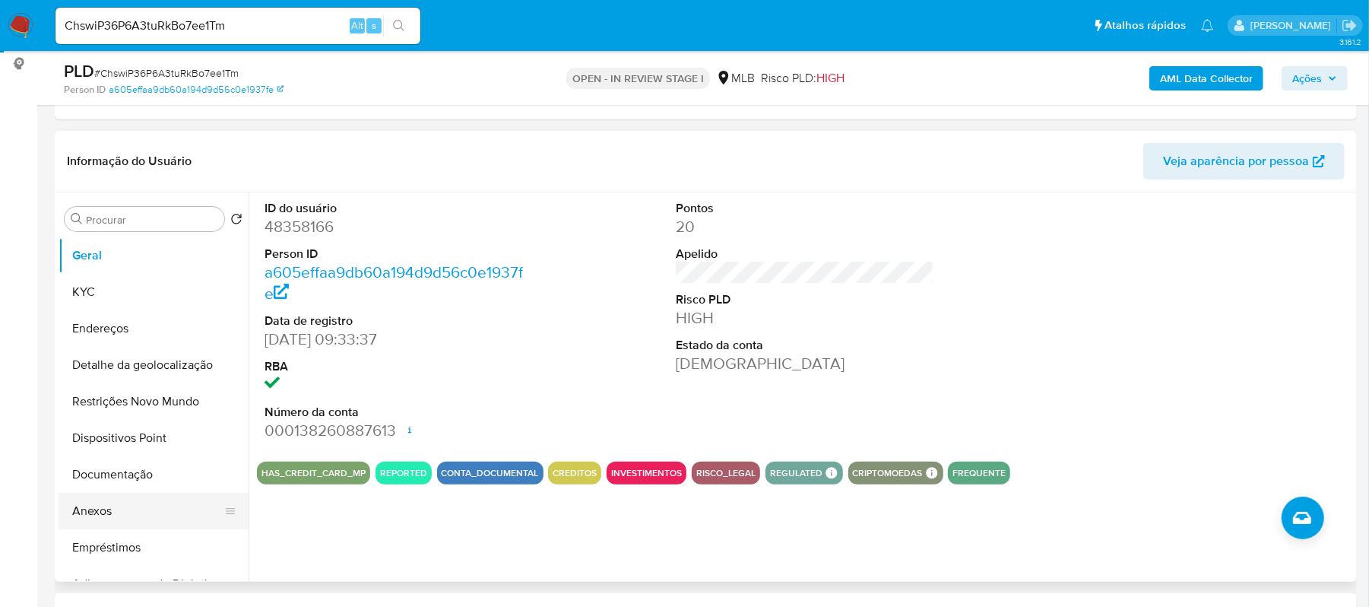
click at [99, 512] on button "Anexos" at bounding box center [148, 511] width 178 height 36
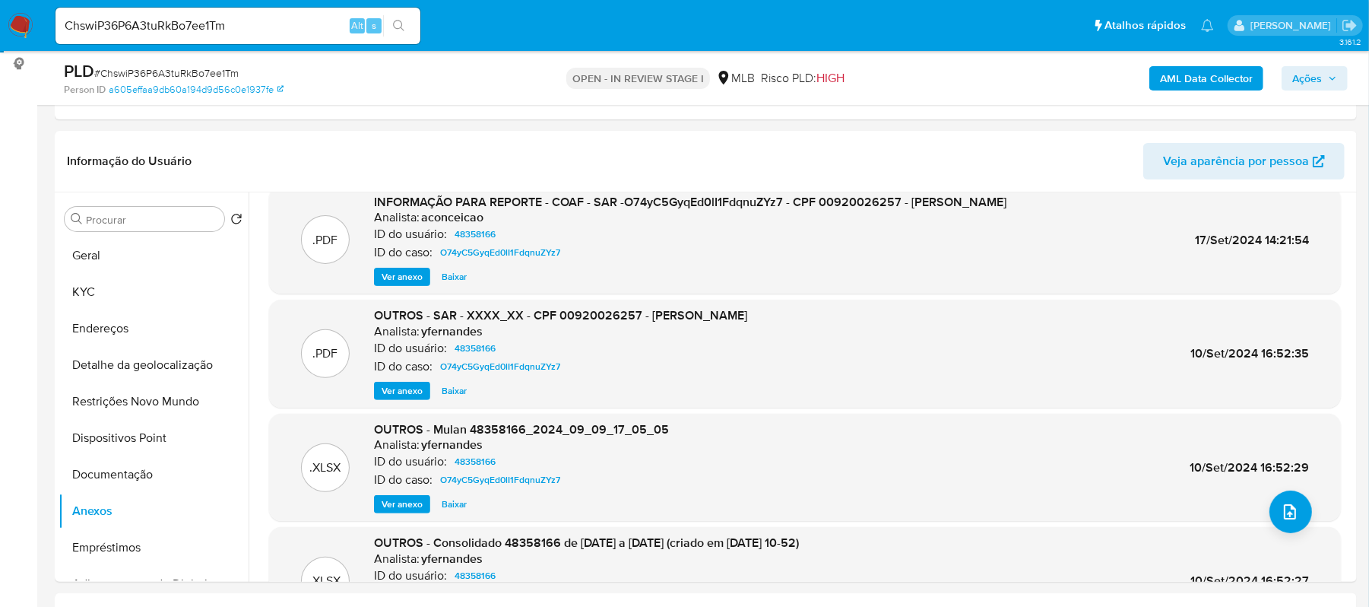
scroll to position [0, 0]
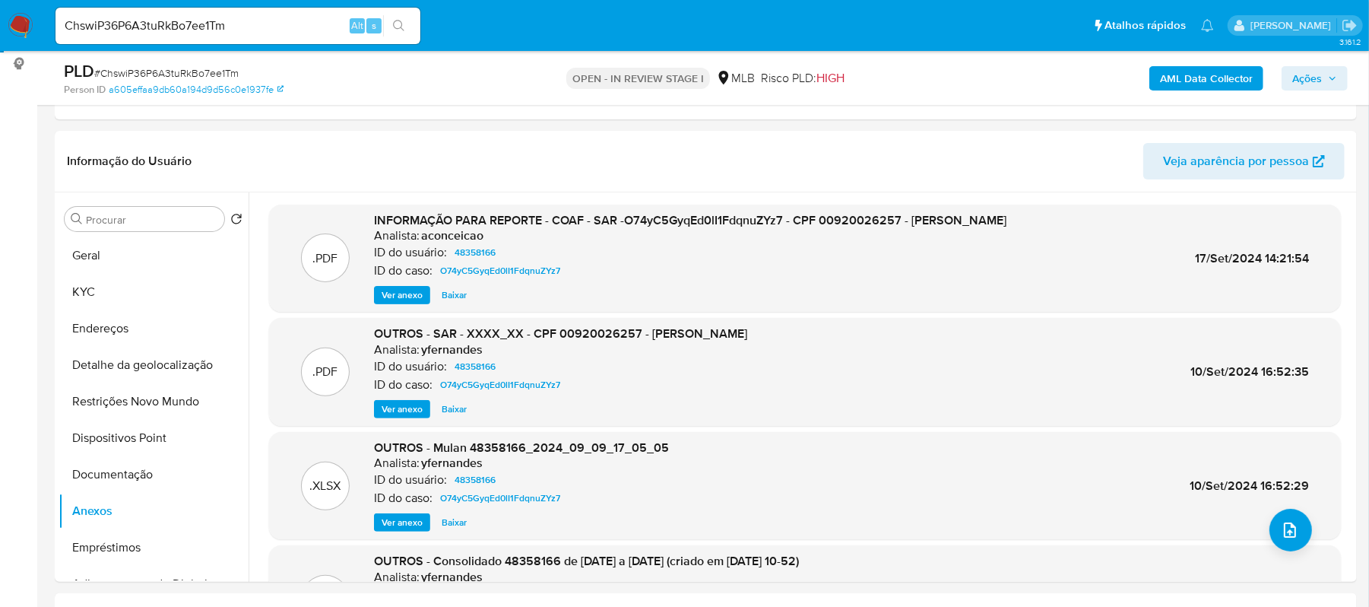
click at [405, 295] on span "Ver anexo" at bounding box center [402, 294] width 41 height 15
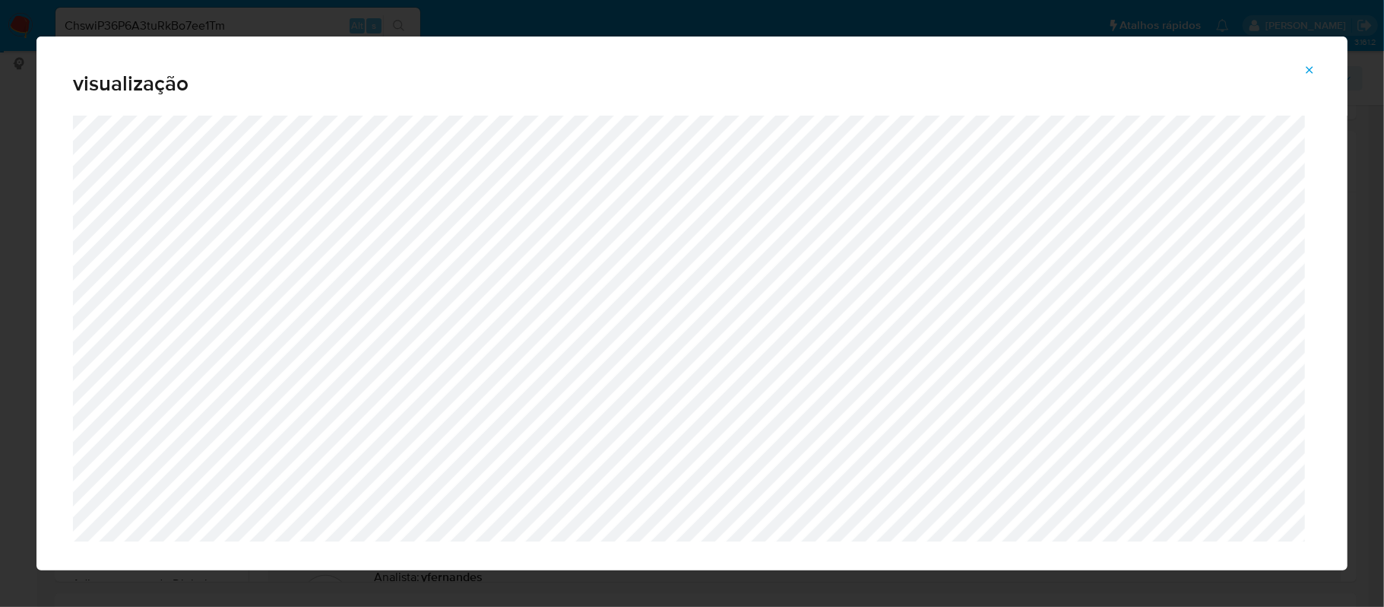
click at [1306, 71] on icon "Attachment preview" at bounding box center [1310, 70] width 12 height 12
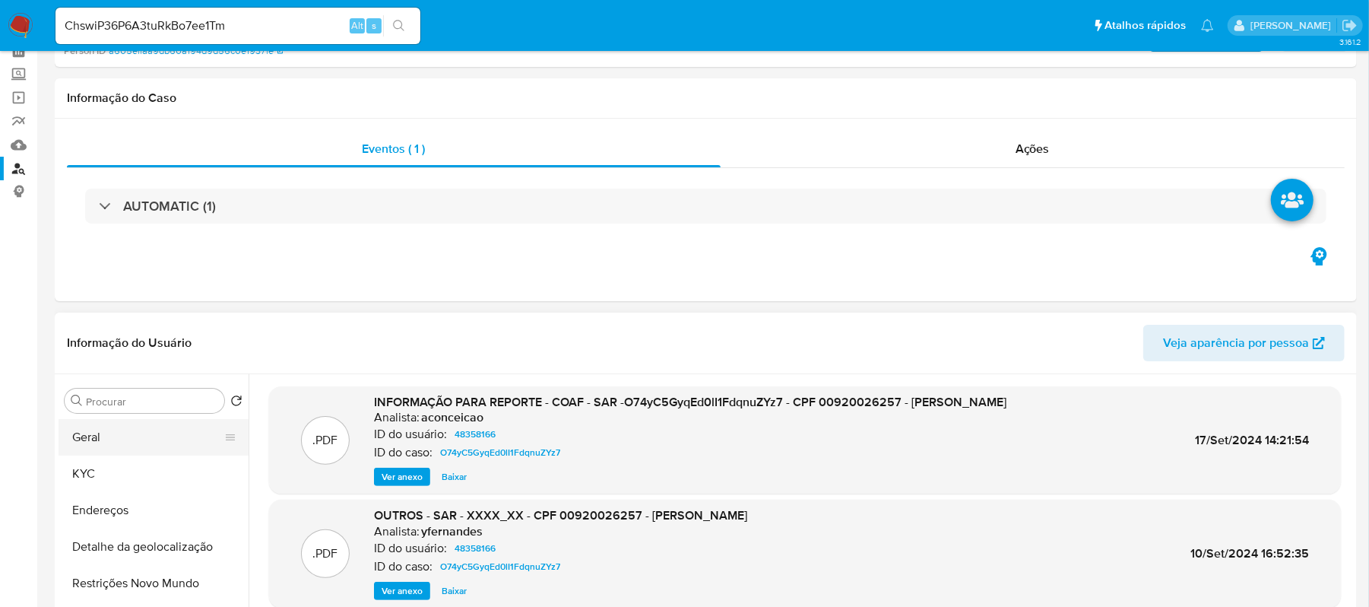
scroll to position [202, 0]
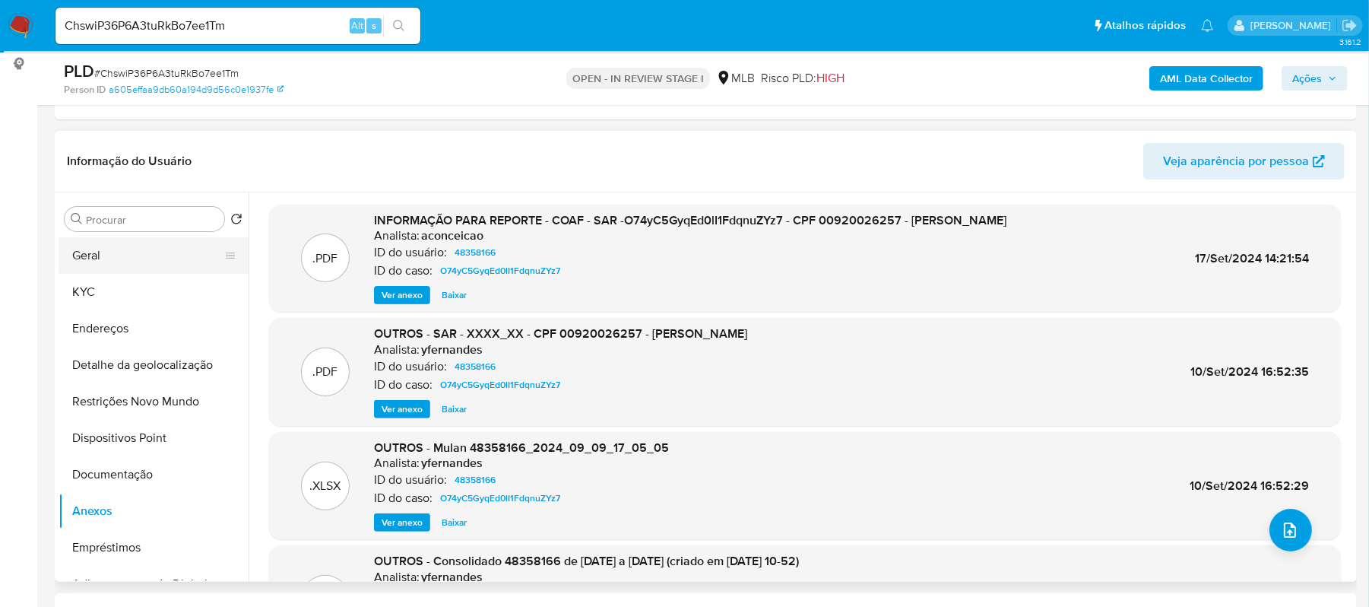
click at [92, 250] on button "Geral" at bounding box center [148, 255] width 178 height 36
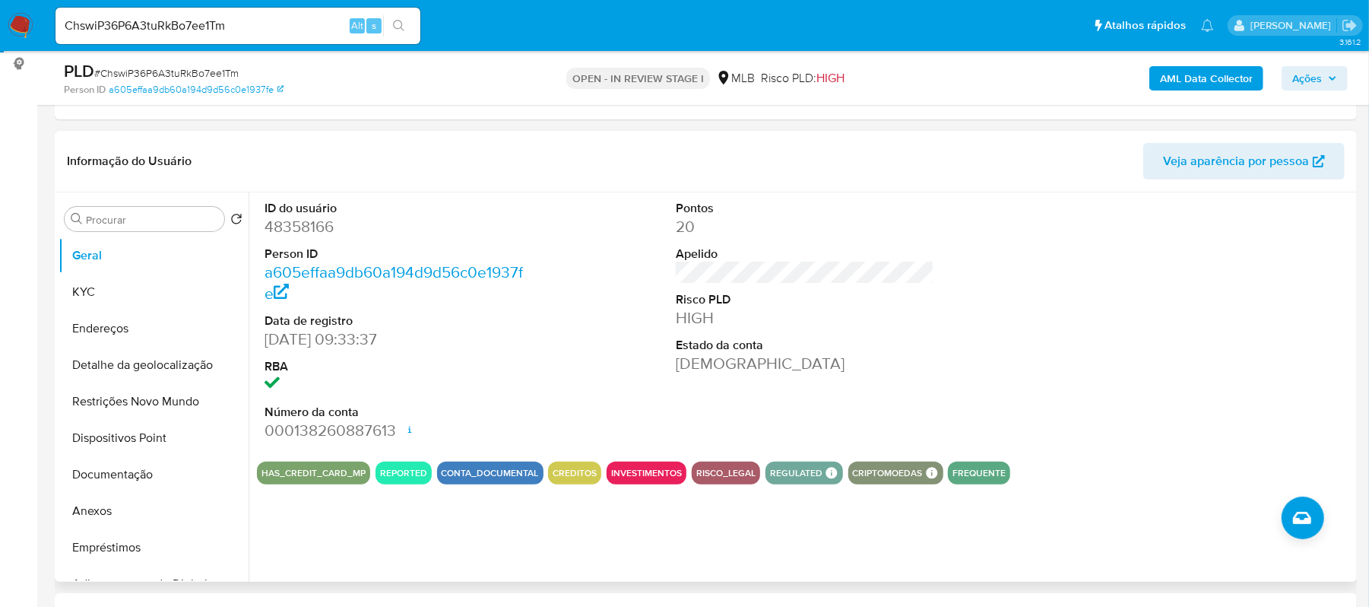
click at [380, 503] on div "ID do usuário 48358166 Person ID a605effaa9db60a194d9d56c0e1937fe Data de regis…" at bounding box center [801, 386] width 1104 height 389
click at [120, 253] on button "Geral" at bounding box center [148, 255] width 178 height 36
click at [74, 295] on button "KYC" at bounding box center [148, 292] width 178 height 36
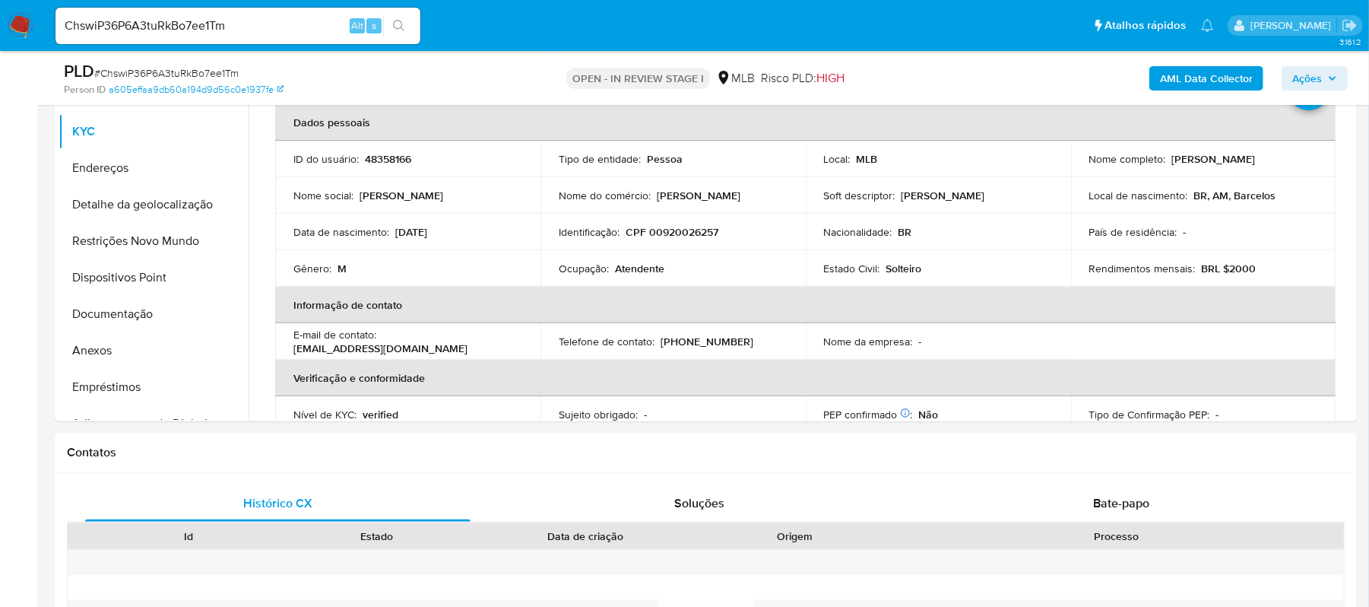
scroll to position [378, 0]
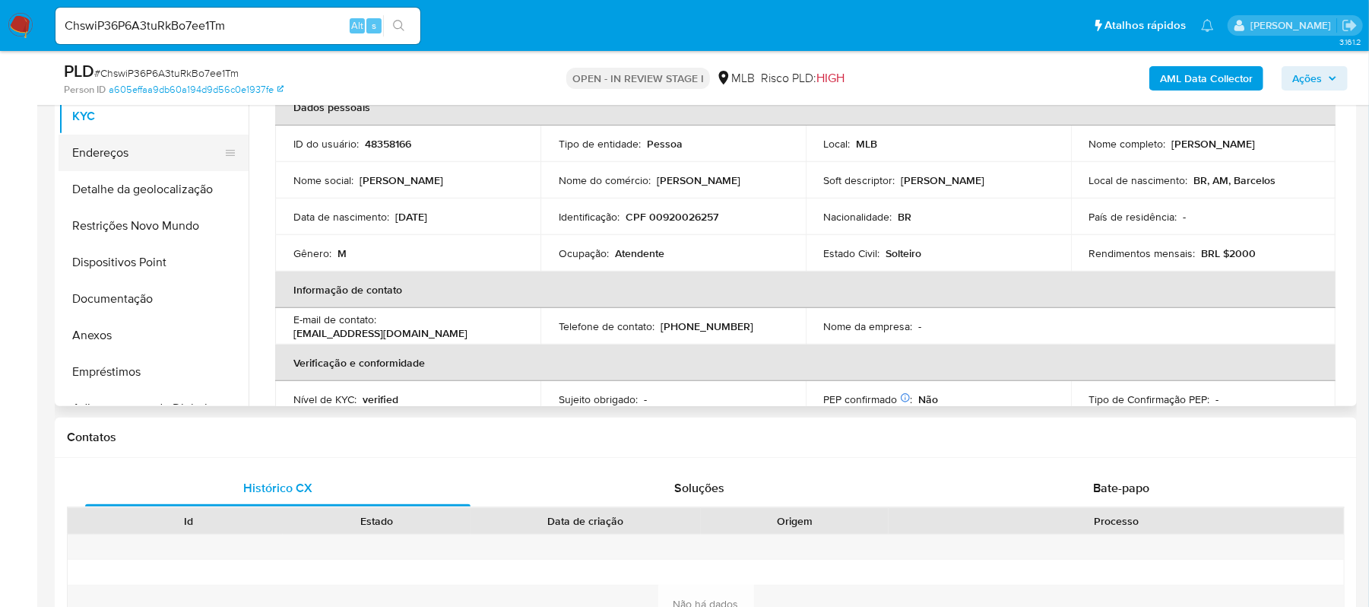
click at [132, 150] on button "Endereços" at bounding box center [148, 153] width 178 height 36
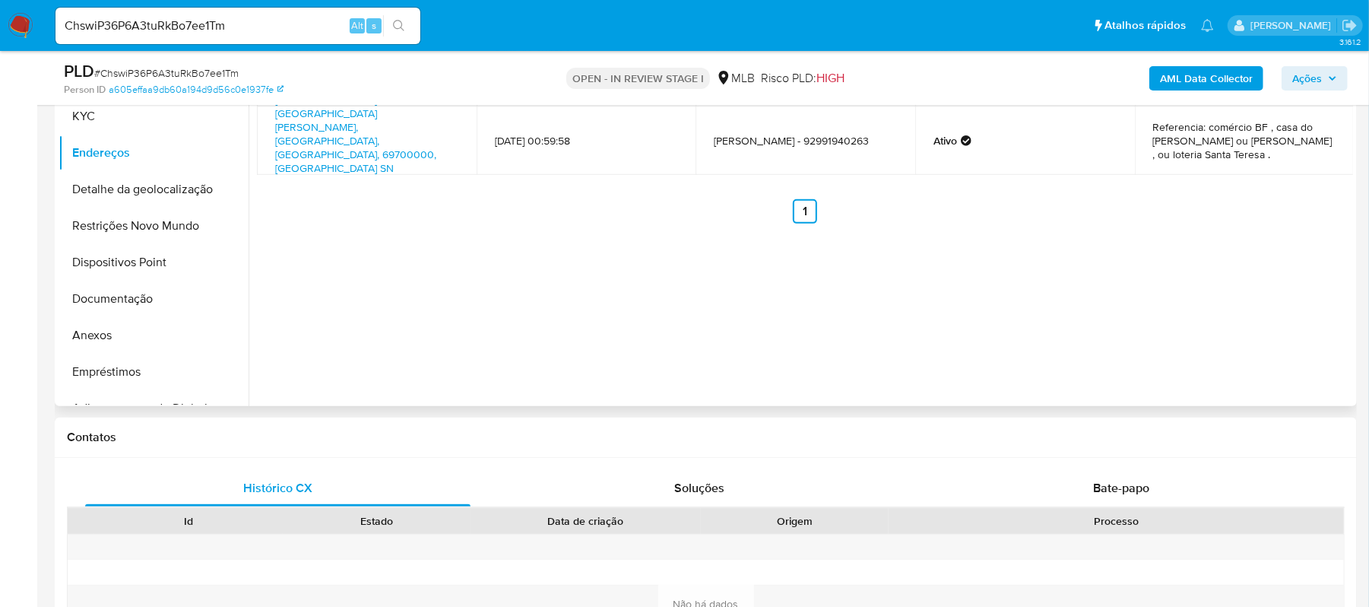
scroll to position [277, 0]
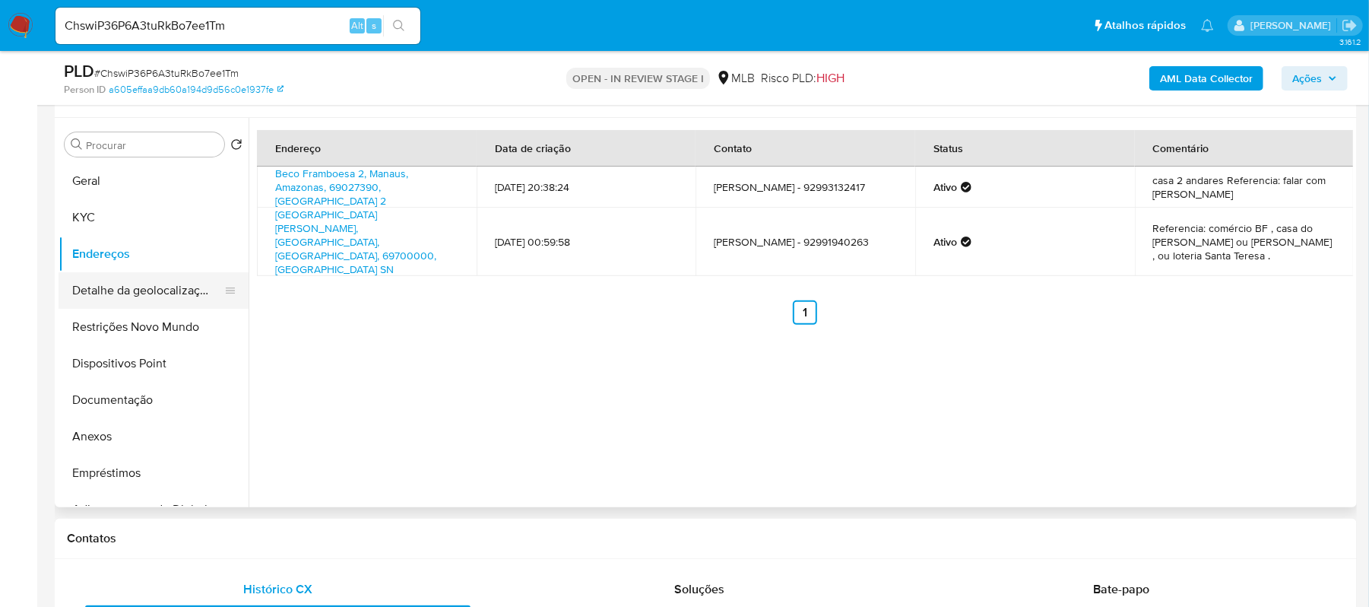
click at [178, 295] on button "Detalhe da geolocalização" at bounding box center [148, 290] width 178 height 36
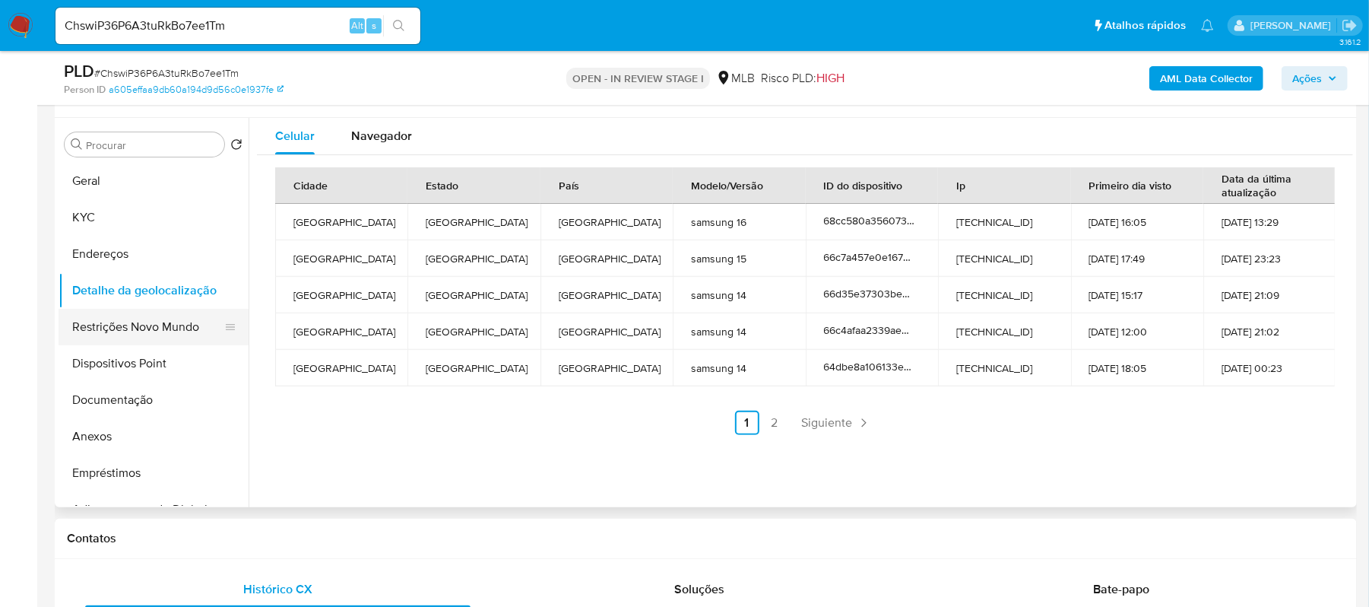
click at [195, 323] on button "Restrições Novo Mundo" at bounding box center [148, 327] width 178 height 36
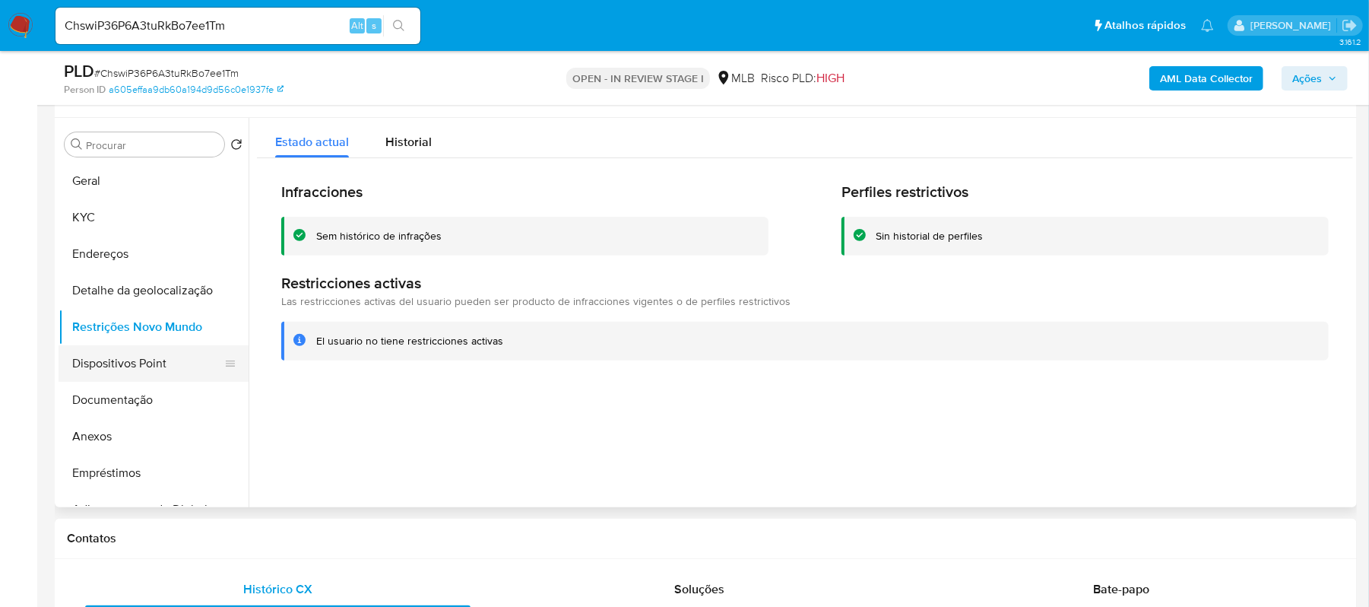
click at [152, 371] on button "Dispositivos Point" at bounding box center [148, 363] width 178 height 36
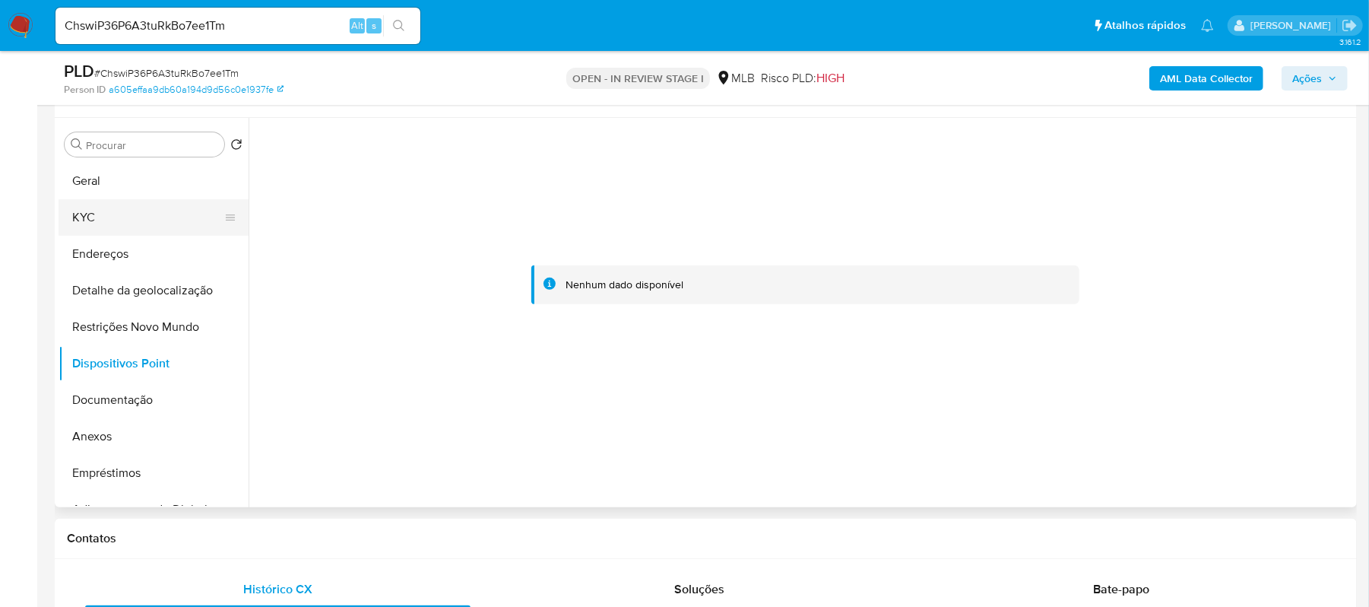
click at [120, 207] on button "KYC" at bounding box center [148, 217] width 178 height 36
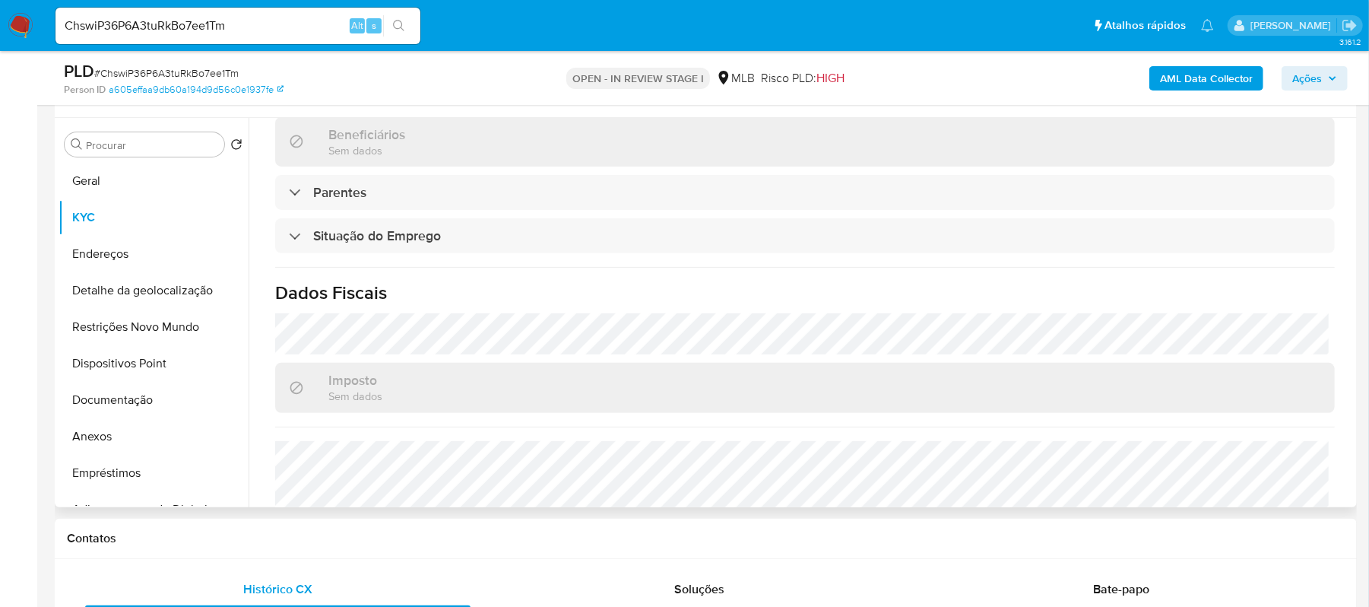
scroll to position [608, 0]
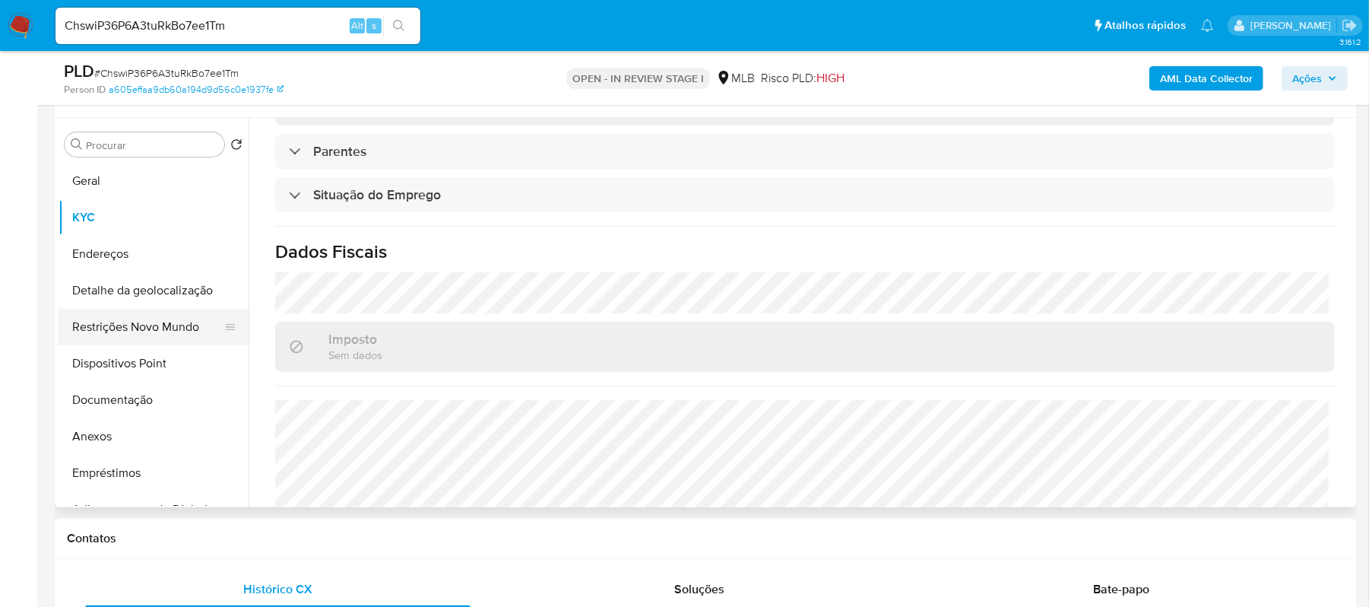
click at [132, 326] on button "Restrições Novo Mundo" at bounding box center [148, 327] width 178 height 36
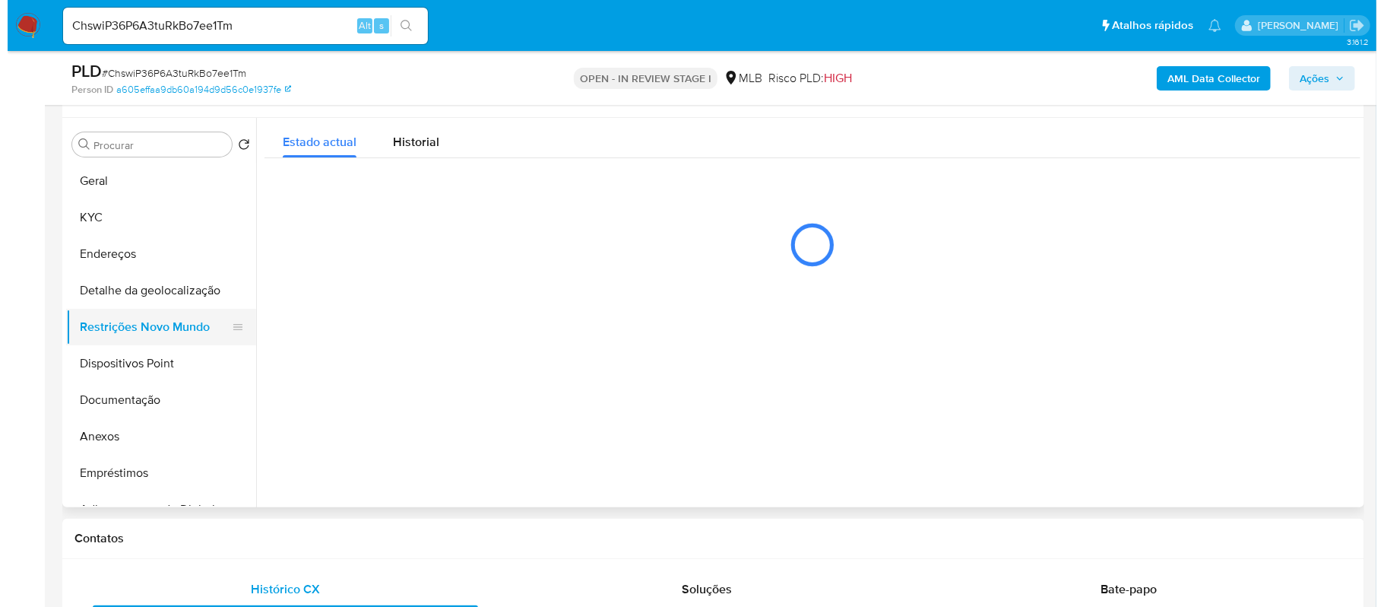
scroll to position [0, 0]
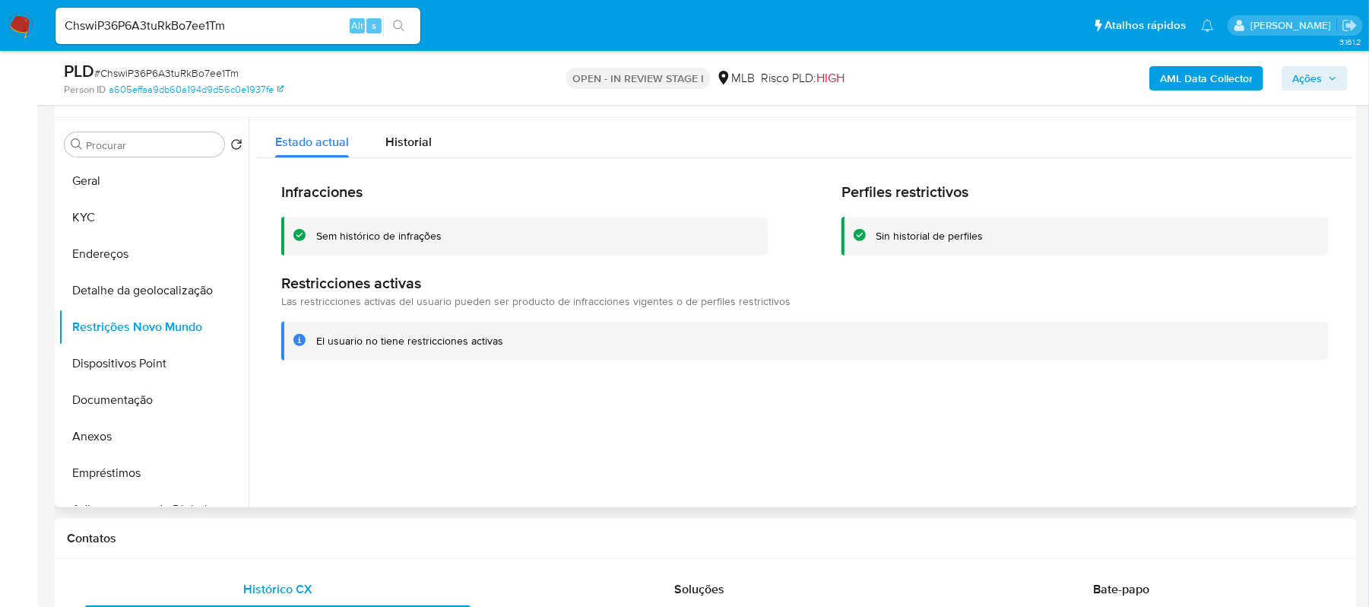
drag, startPoint x: 316, startPoint y: 236, endPoint x: 463, endPoint y: 238, distance: 146.7
click at [463, 238] on div "Sem histórico de infrações" at bounding box center [536, 236] width 440 height 14
drag, startPoint x: 311, startPoint y: 341, endPoint x: 511, endPoint y: 341, distance: 199.9
click at [511, 341] on div "El usuario no tiene restricciones activas" at bounding box center [804, 341] width 1047 height 39
click at [132, 433] on button "Anexos" at bounding box center [148, 436] width 178 height 36
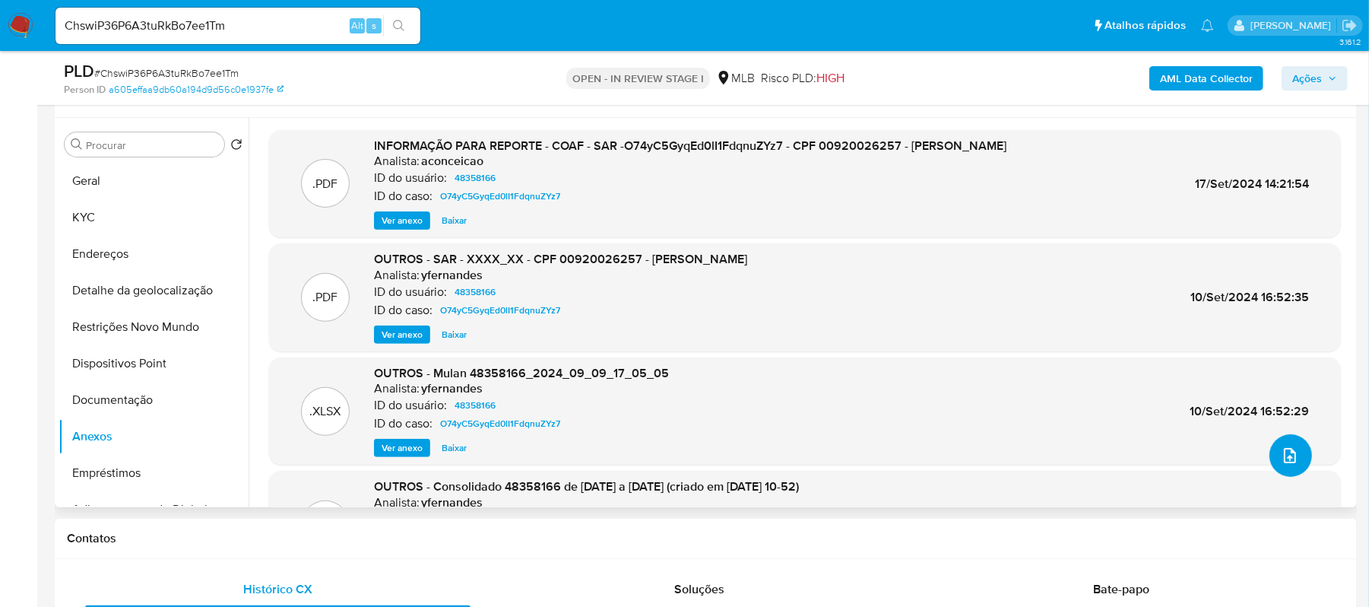
click at [1282, 447] on icon "upload-file" at bounding box center [1290, 455] width 18 height 18
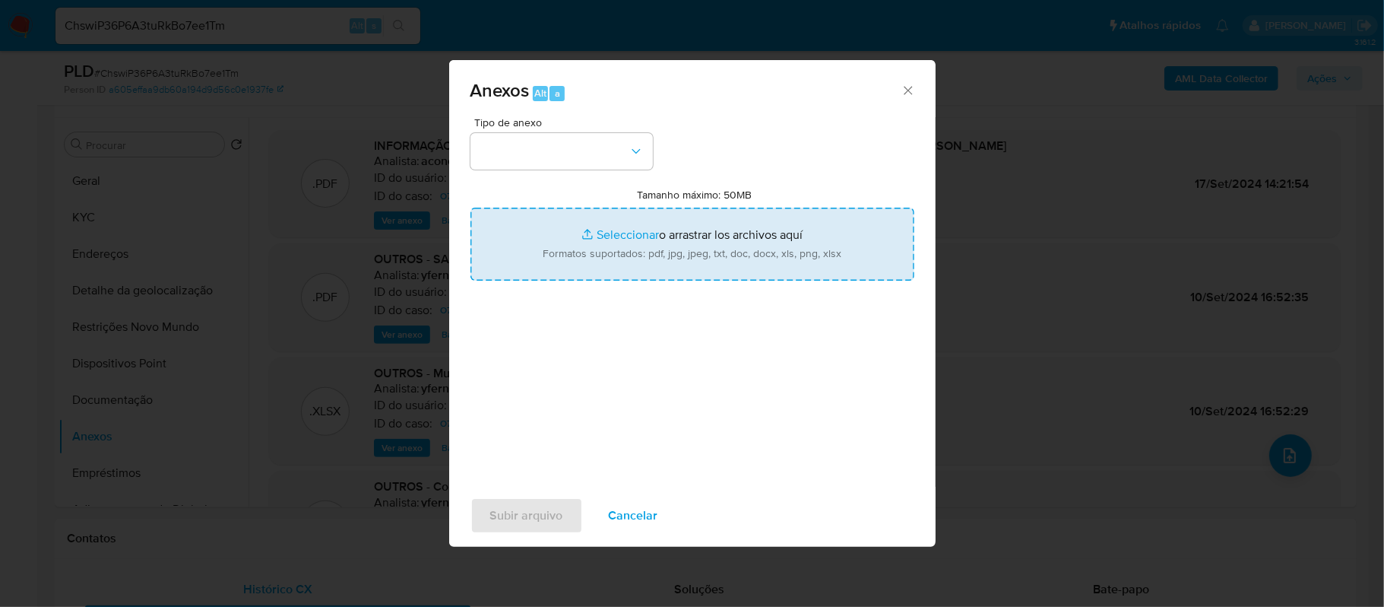
click at [627, 235] on input "Tamanho máximo: 50MB Seleccionar archivos" at bounding box center [693, 244] width 444 height 73
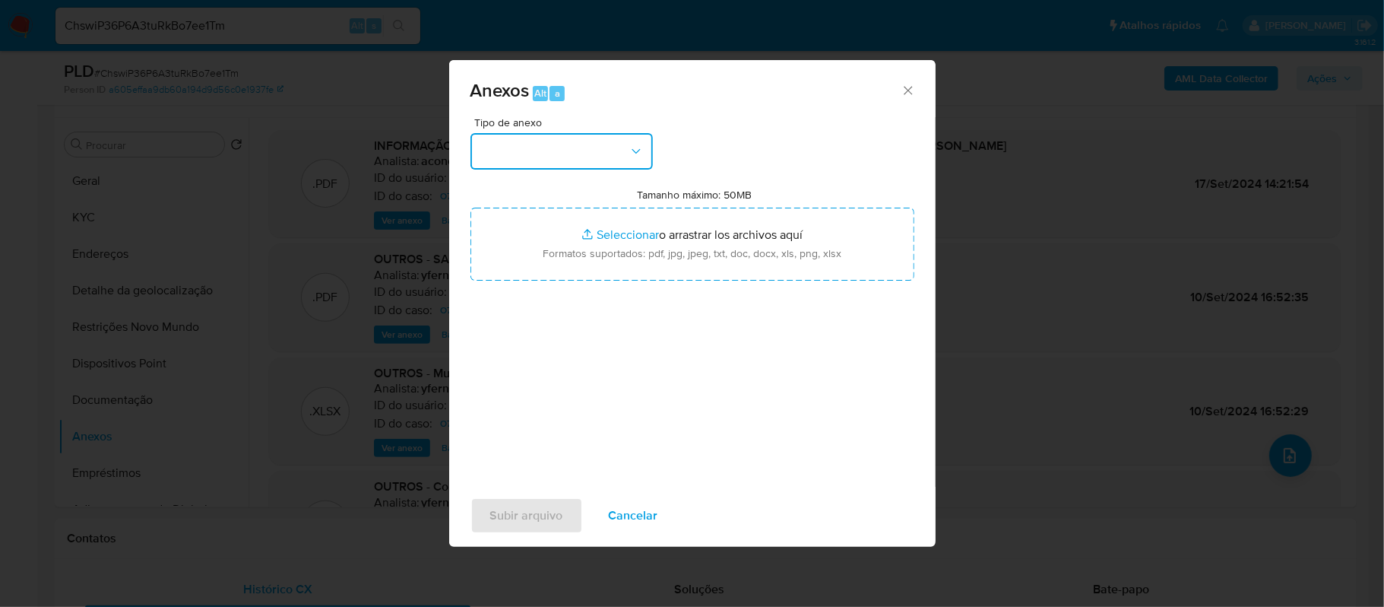
click at [629, 144] on icon "button" at bounding box center [636, 151] width 15 height 15
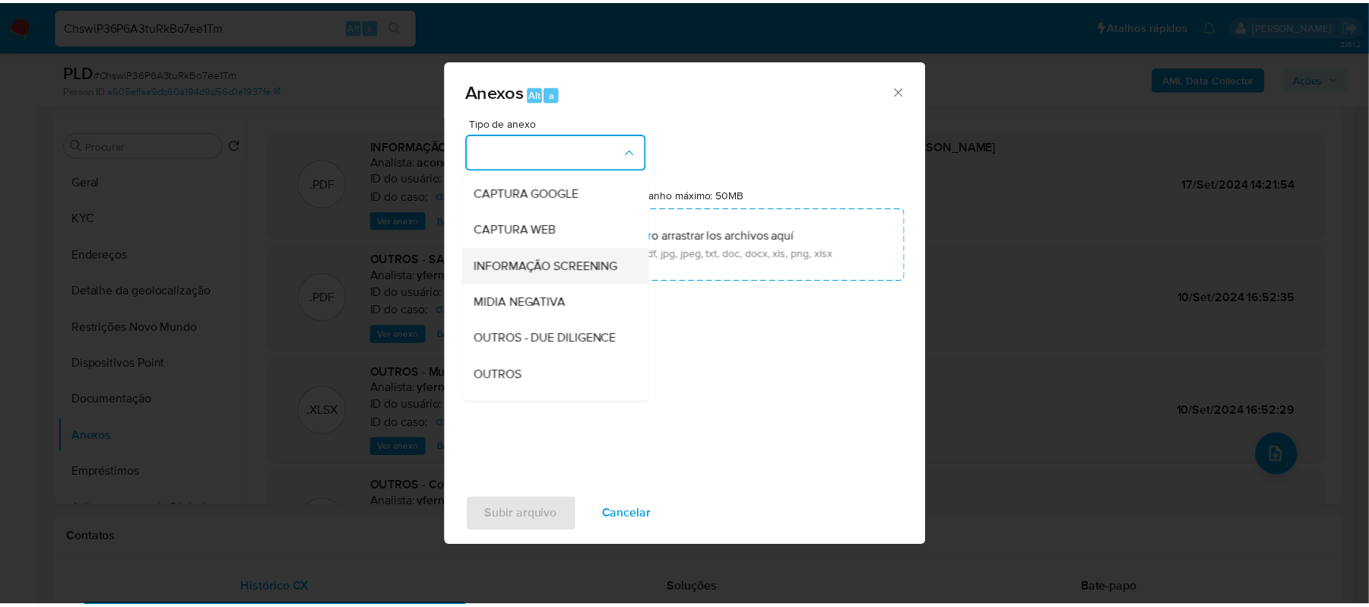
scroll to position [101, 0]
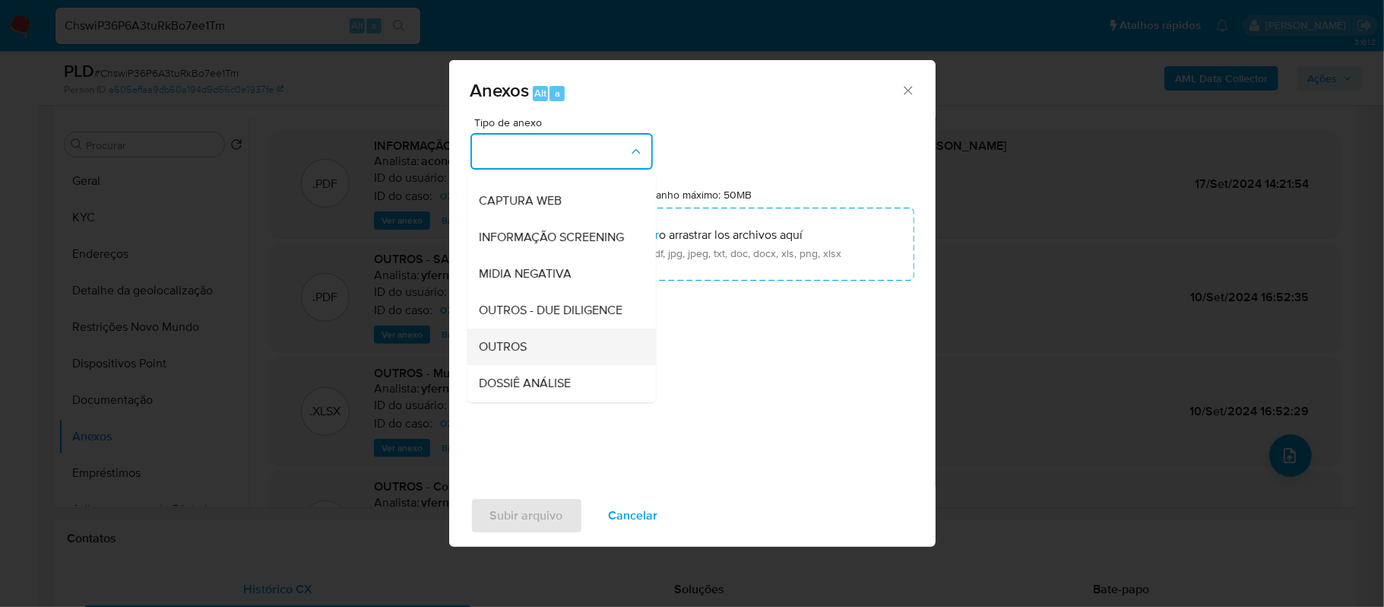
click at [511, 354] on span "OUTROS" at bounding box center [504, 346] width 48 height 15
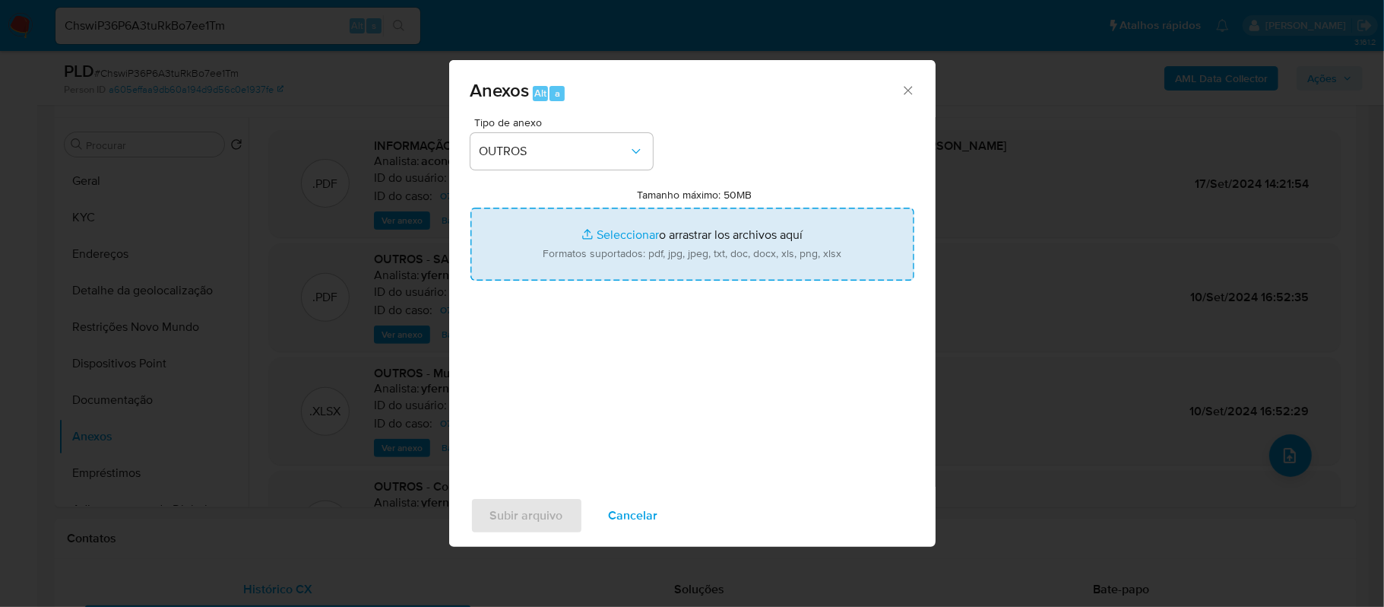
click at [601, 233] on input "Tamanho máximo: 50MB Seleccionar archivos" at bounding box center [693, 244] width 444 height 73
type input "C:\fakepath\2oSAR - xxxxxx - CPF 00920026257 - LENNON KENNEDY MOREIRA BARROS.pdf"
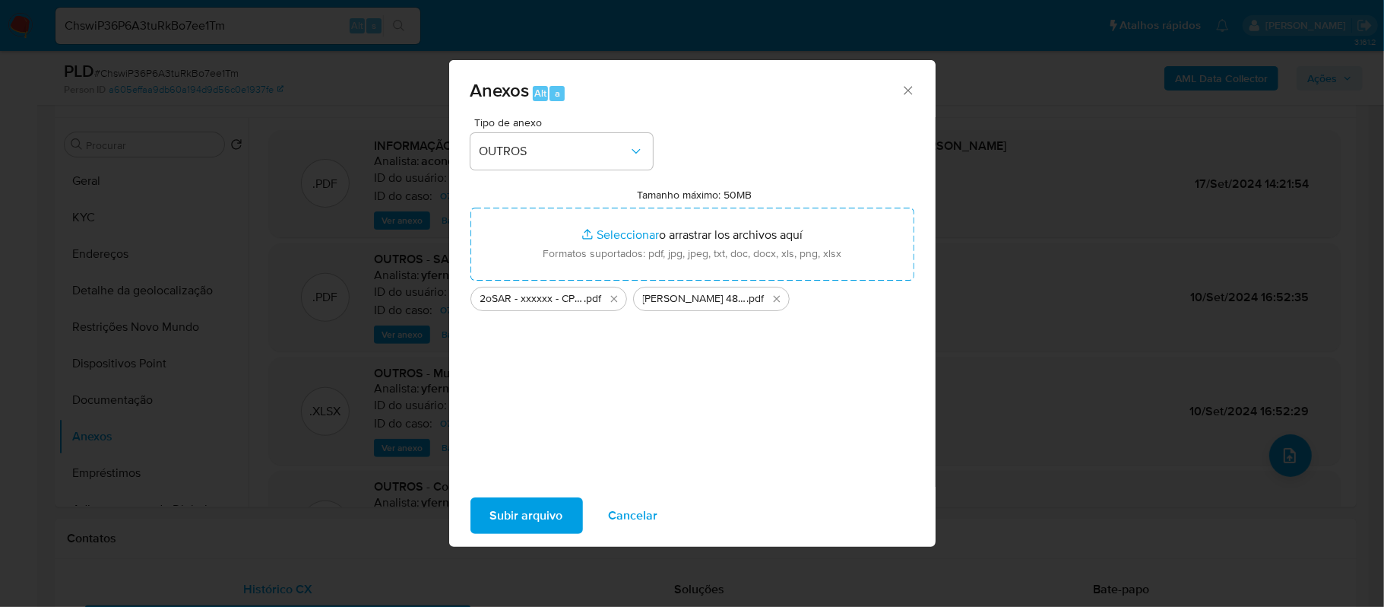
click at [566, 518] on button "Subir arquivo" at bounding box center [527, 515] width 112 height 36
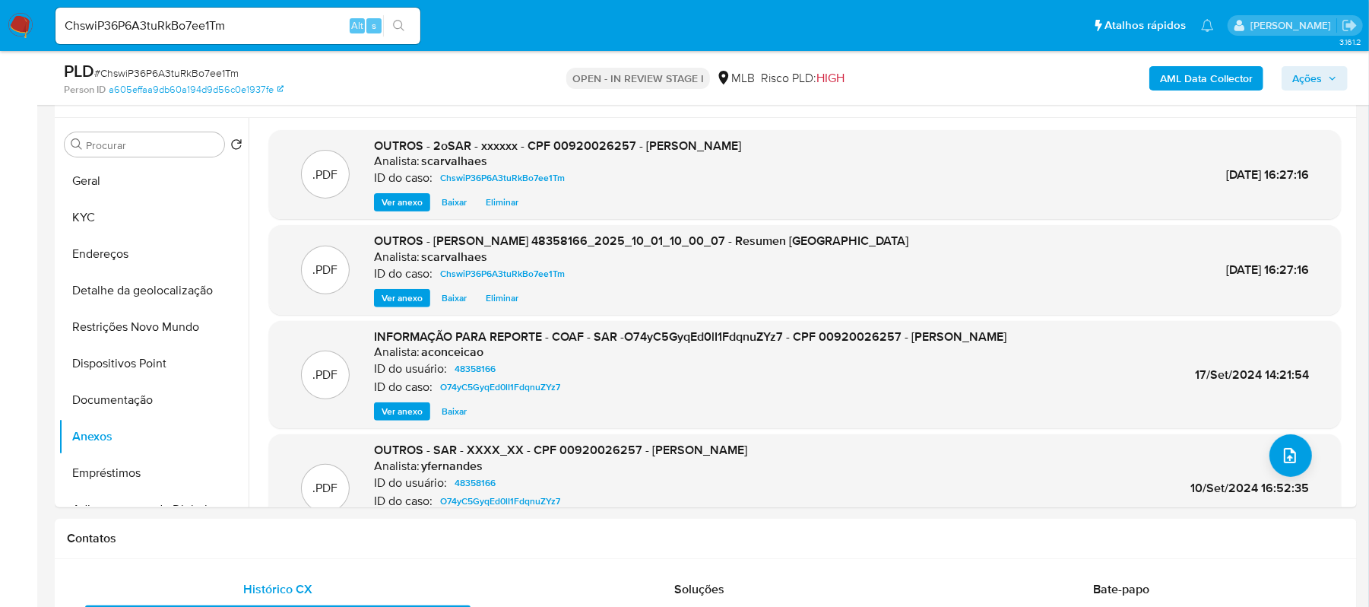
click at [1312, 82] on span "Ações" at bounding box center [1307, 78] width 30 height 24
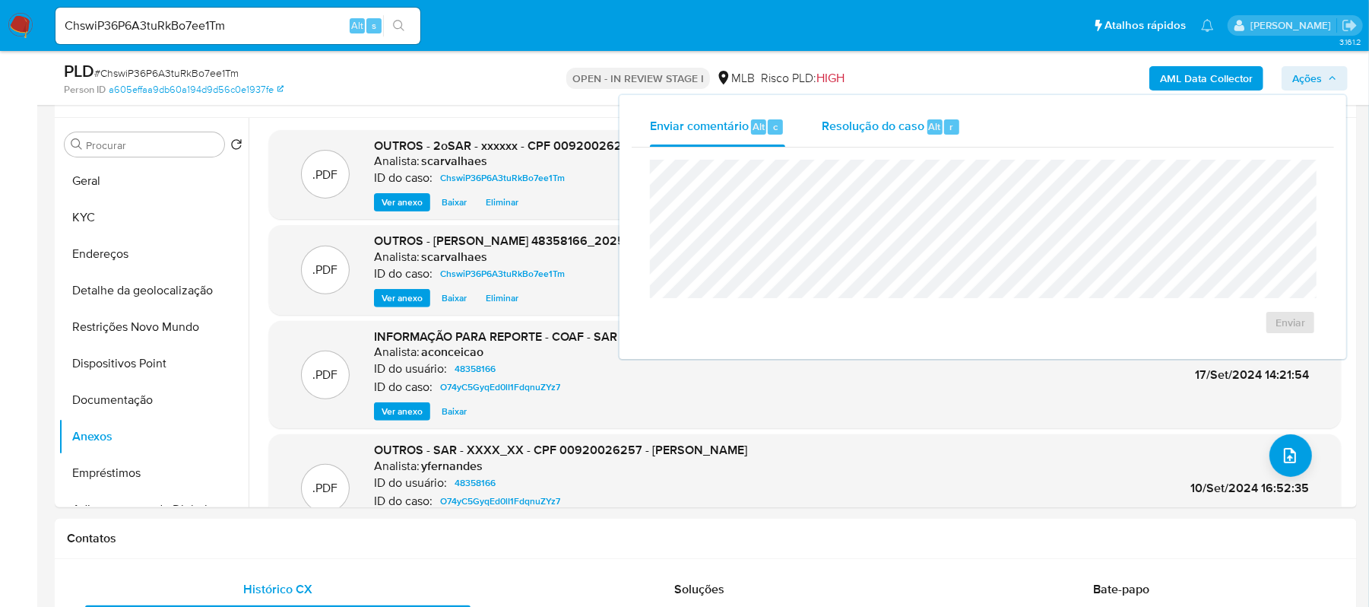
click at [850, 117] on span "Resolução do caso" at bounding box center [873, 125] width 103 height 17
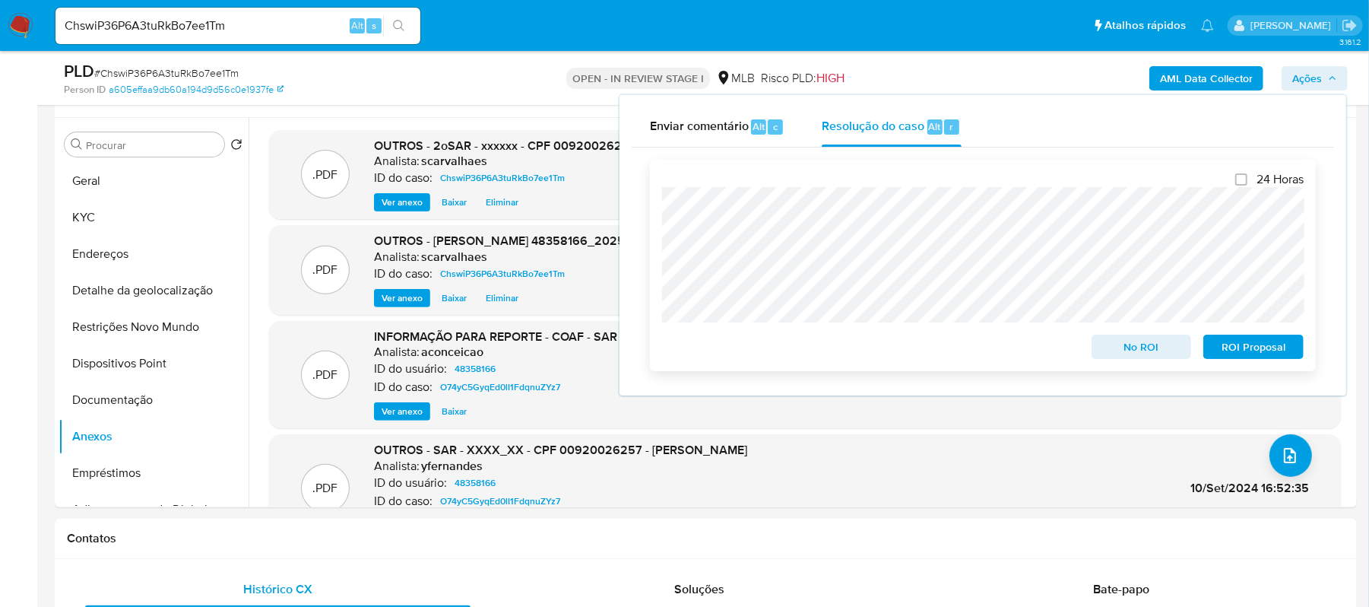
click at [1251, 341] on span "ROI Proposal" at bounding box center [1253, 346] width 79 height 21
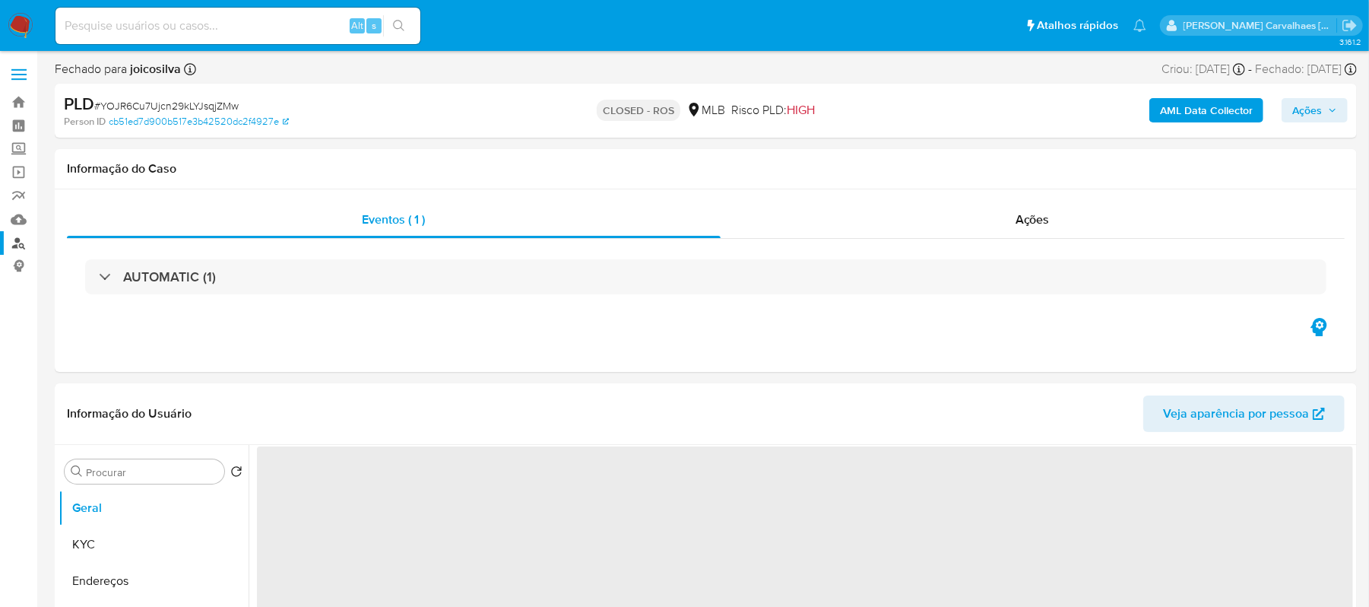
select select "10"
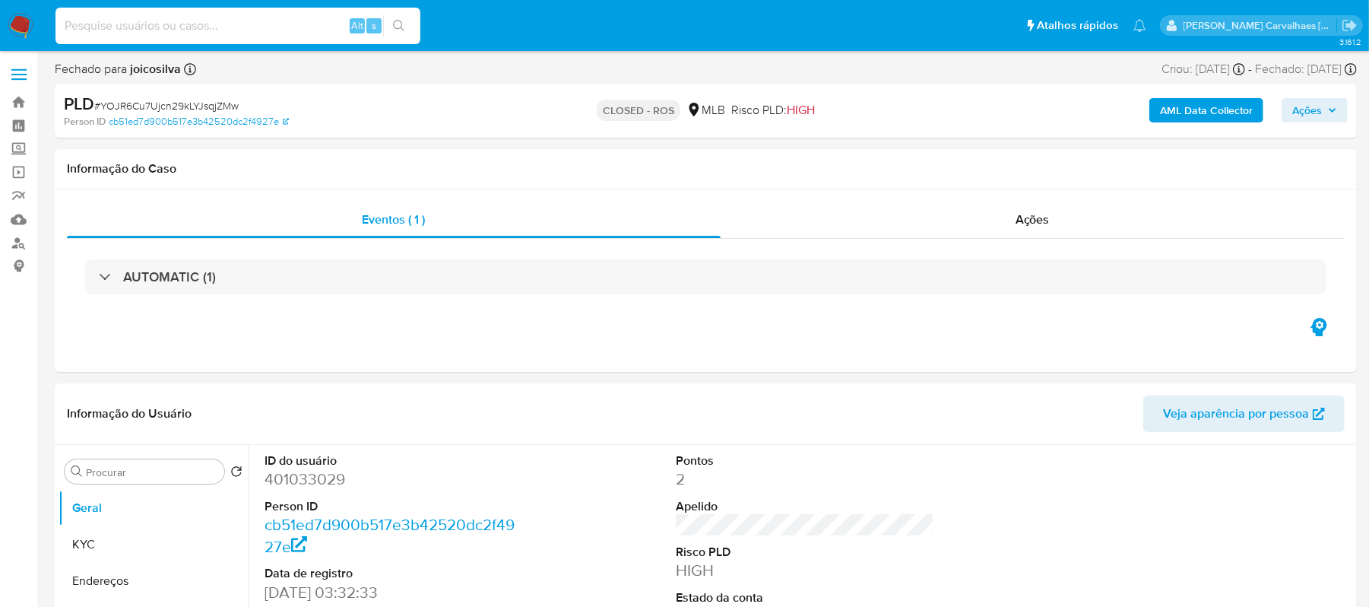
paste input "OU190IDegwkkEnvlKZvOYYCR"
type input "OU190IDegwkkEnvlKZvOYYCR"
click at [404, 27] on icon "search-icon" at bounding box center [399, 26] width 12 height 12
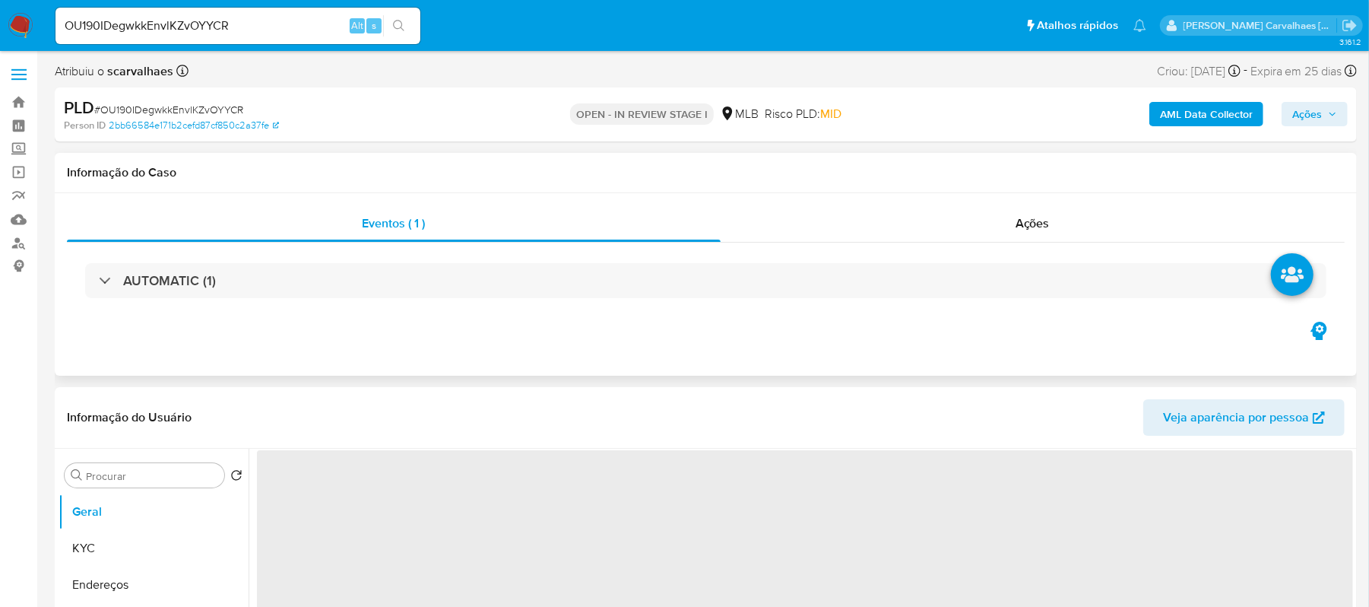
select select "10"
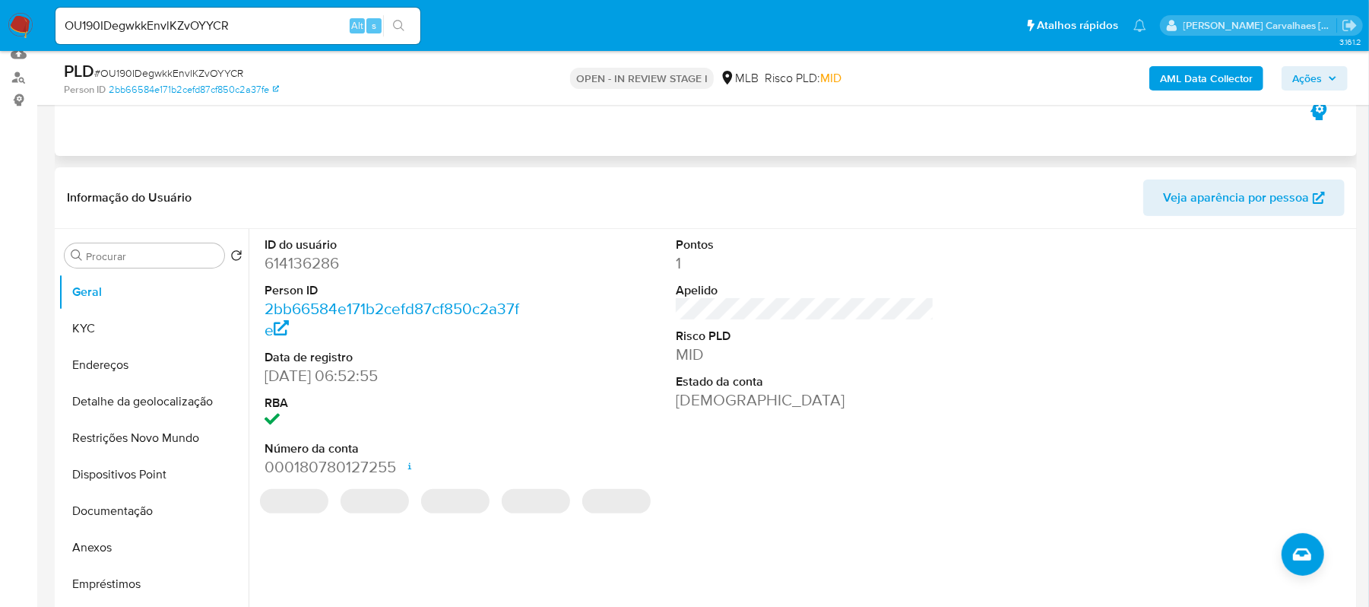
scroll to position [202, 0]
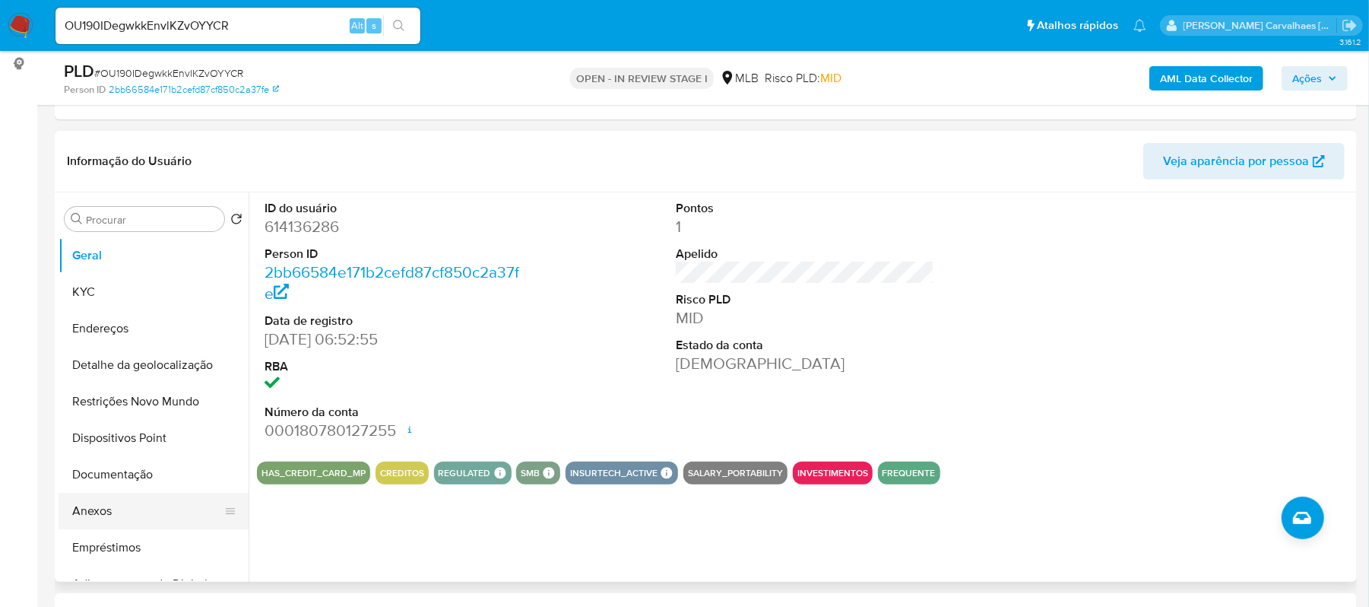
click at [114, 500] on button "Anexos" at bounding box center [148, 511] width 178 height 36
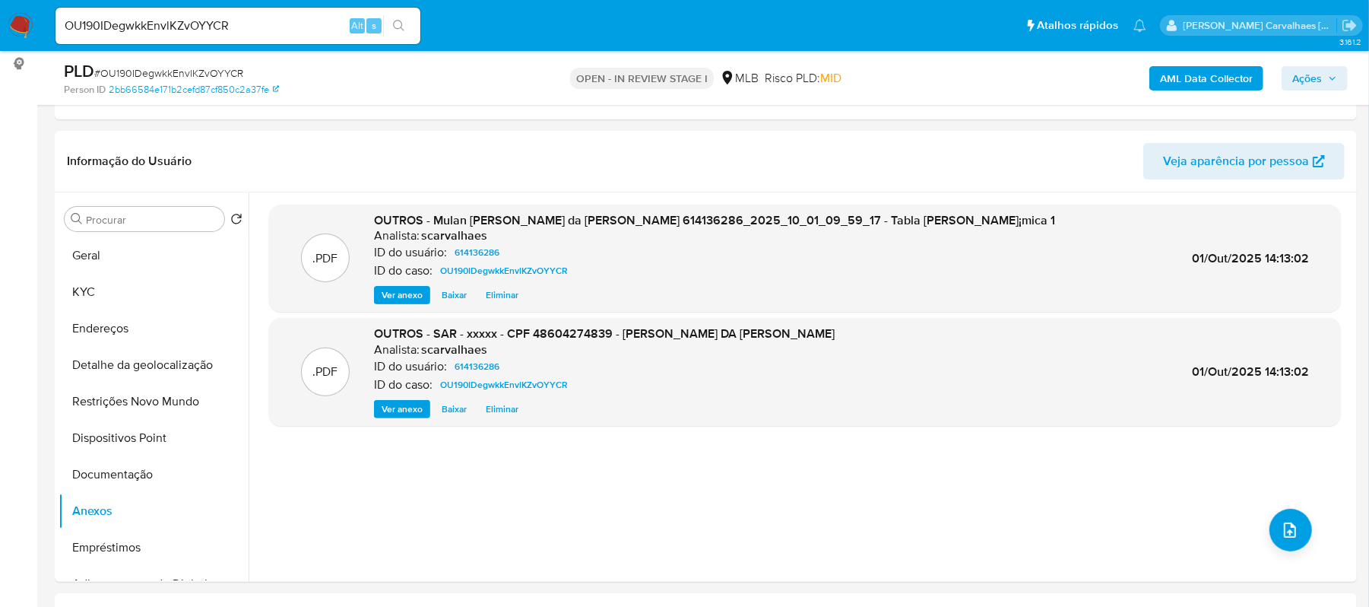
click at [1314, 71] on span "Ações" at bounding box center [1307, 78] width 30 height 24
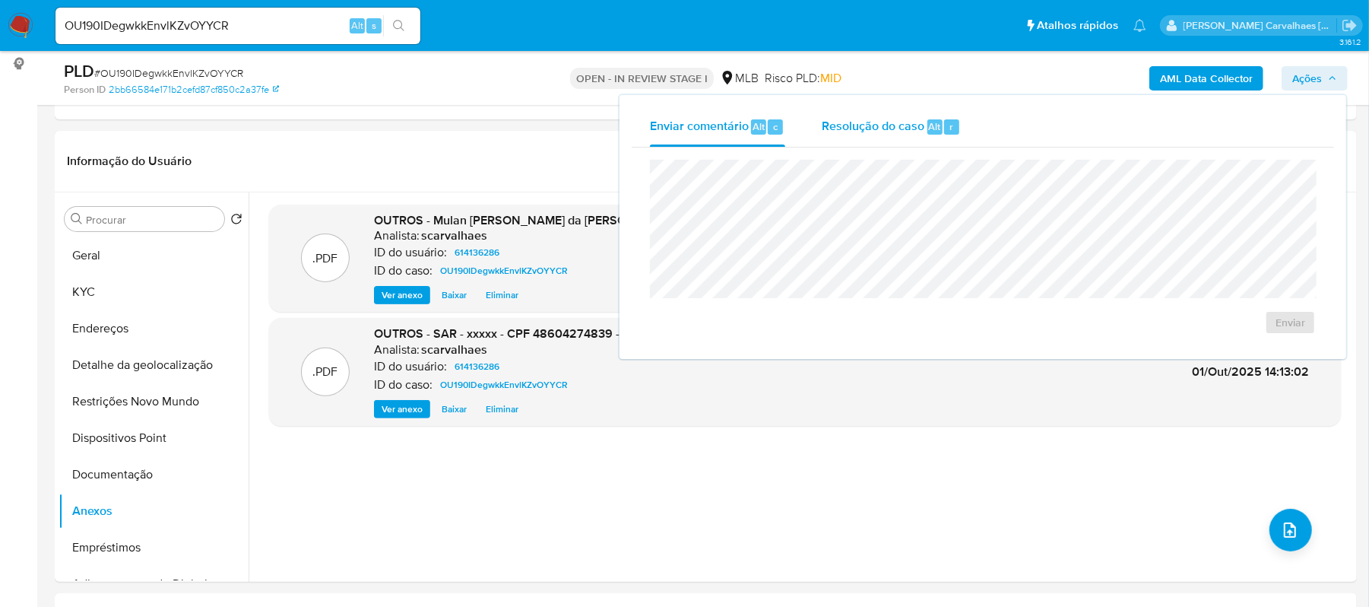
click at [879, 120] on span "Resolução do caso" at bounding box center [873, 125] width 103 height 17
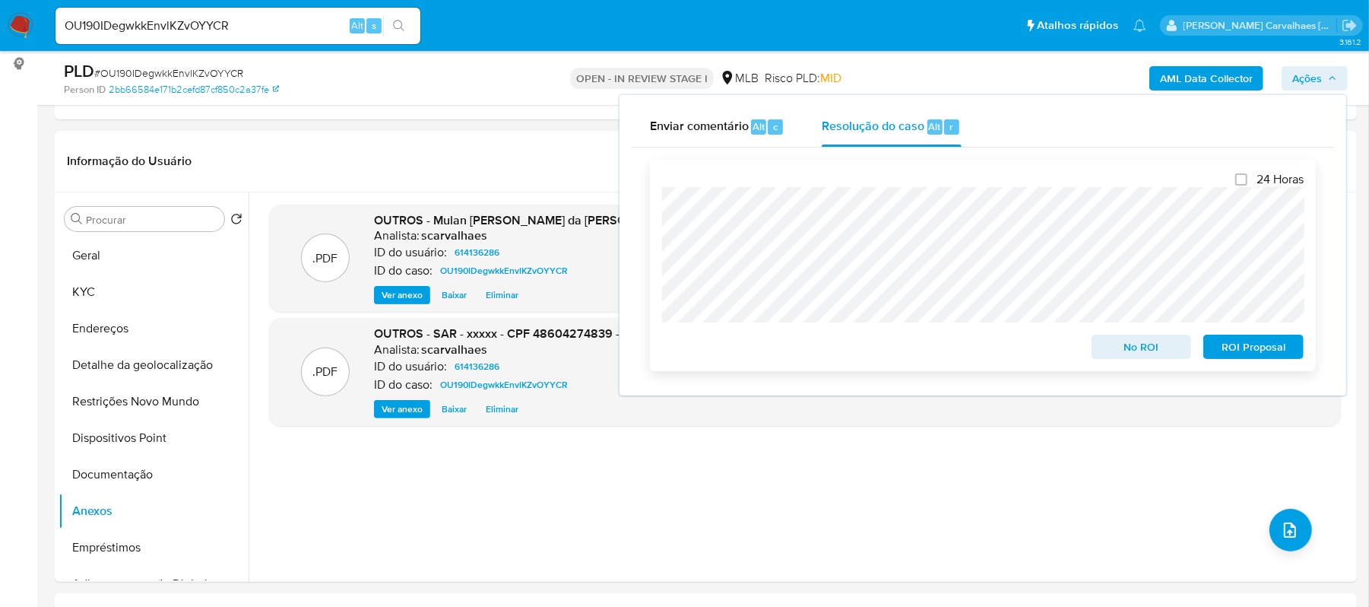
click at [1233, 341] on span "ROI Proposal" at bounding box center [1253, 346] width 79 height 21
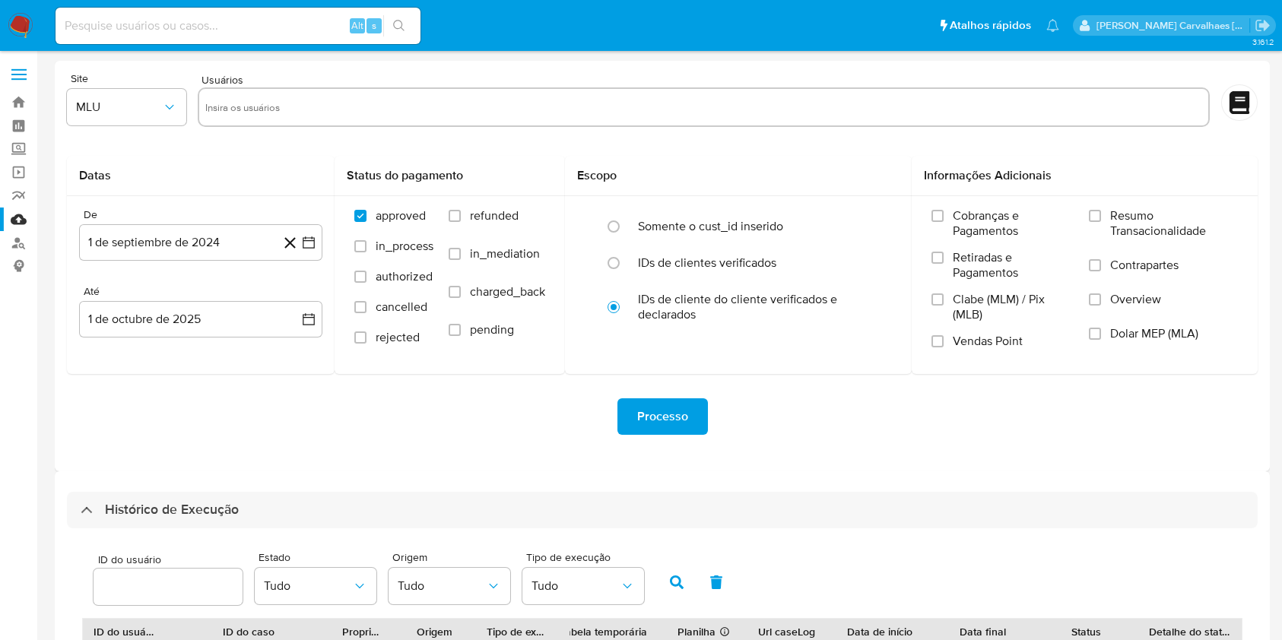
select select "10"
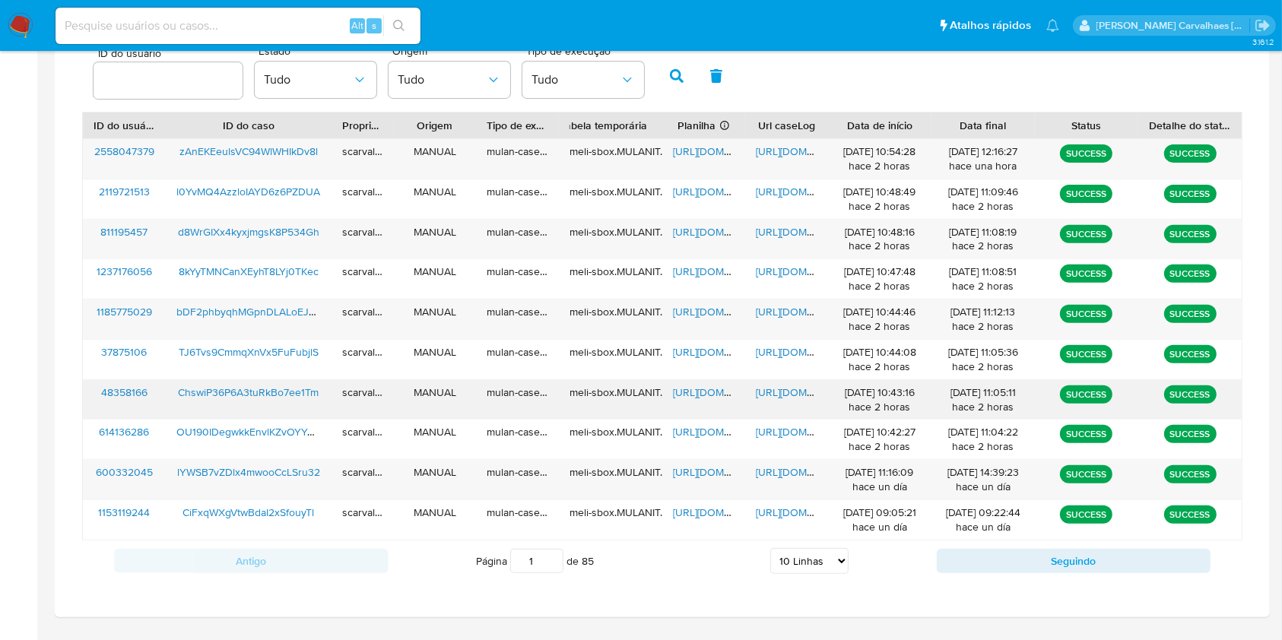
click at [790, 395] on span "[URL][DOMAIN_NAME]" at bounding box center [808, 392] width 105 height 15
click at [698, 392] on span "[URL][DOMAIN_NAME]" at bounding box center [725, 392] width 105 height 15
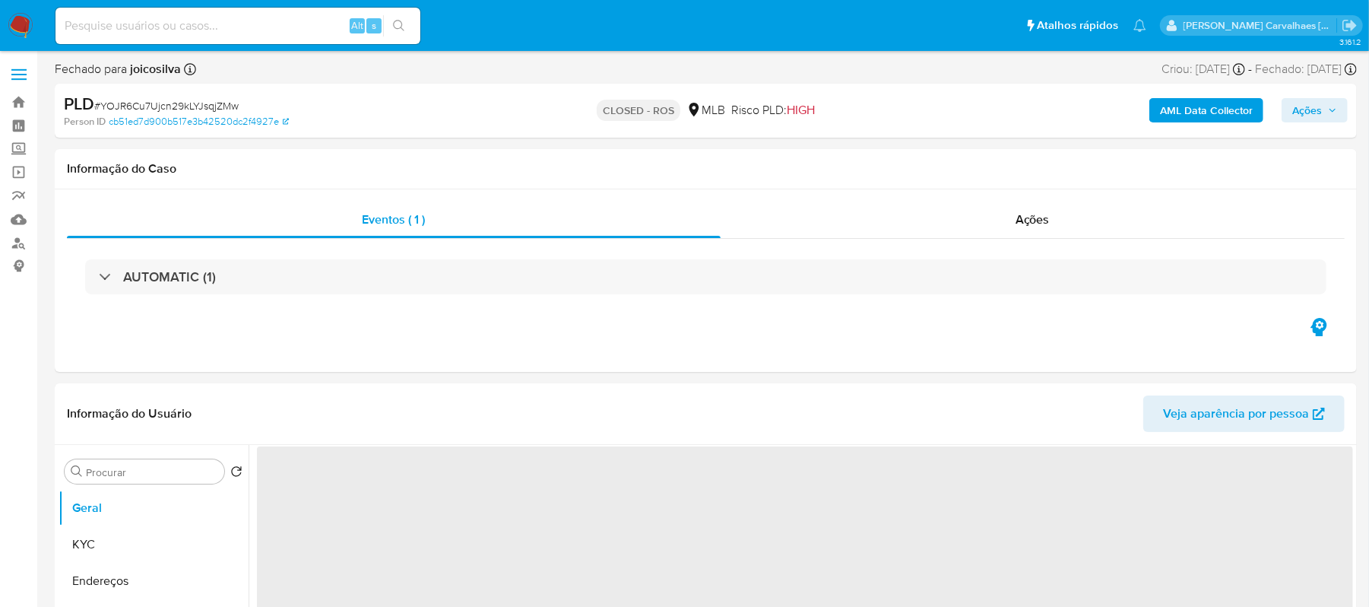
select select "10"
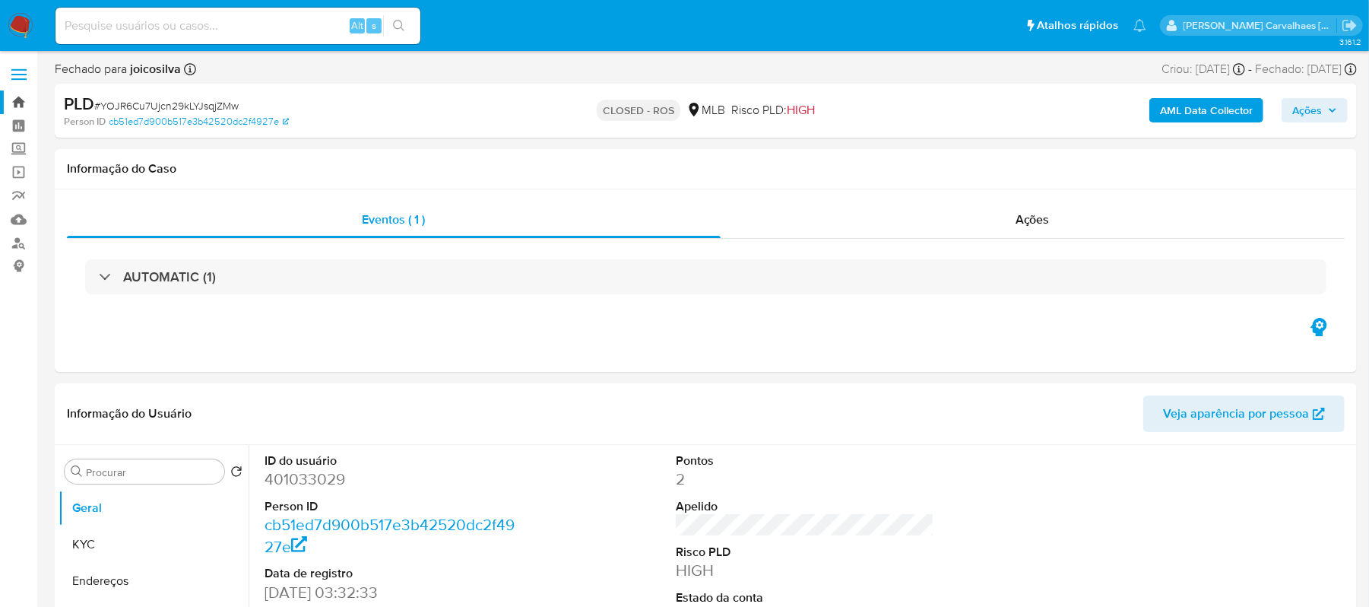
click at [17, 101] on link "Bandeja" at bounding box center [90, 102] width 181 height 24
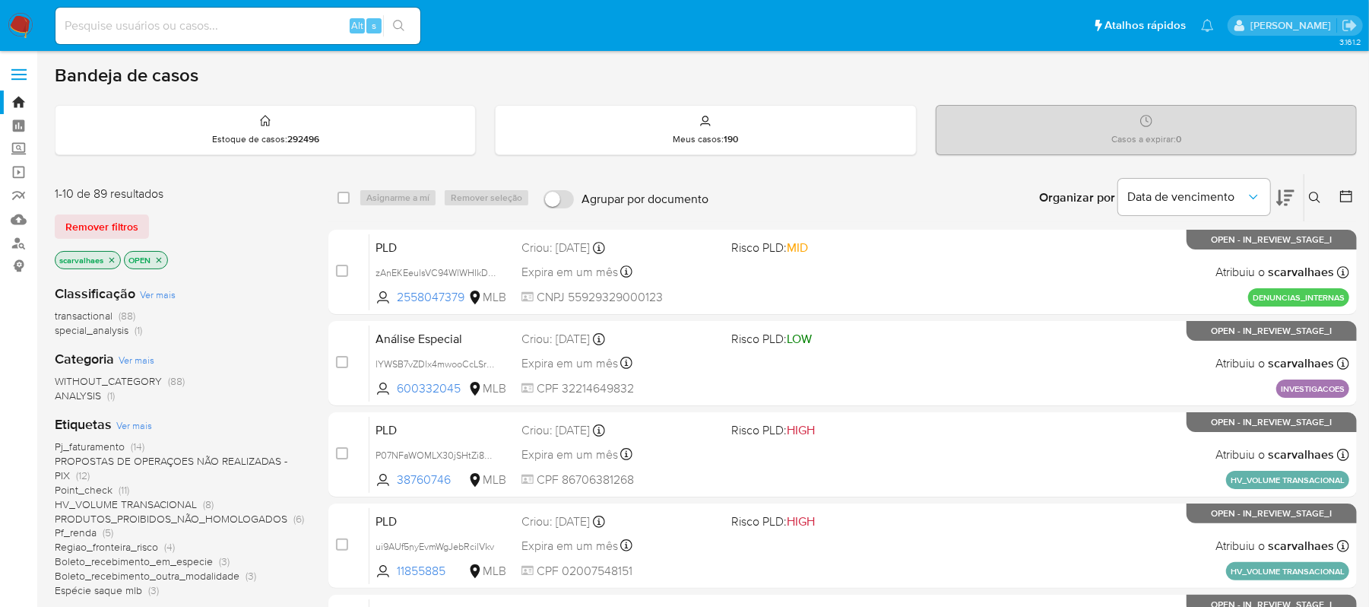
click at [111, 262] on icon "close-filter" at bounding box center [111, 259] width 9 height 9
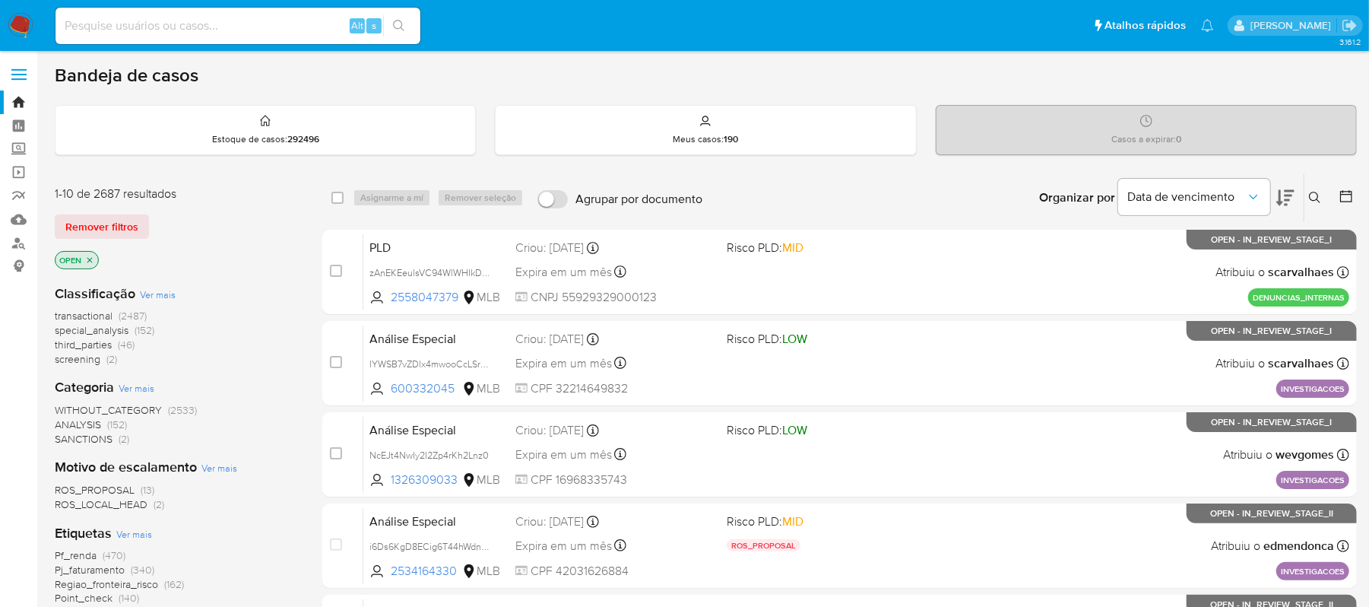
click at [92, 258] on icon "close-filter" at bounding box center [89, 259] width 9 height 9
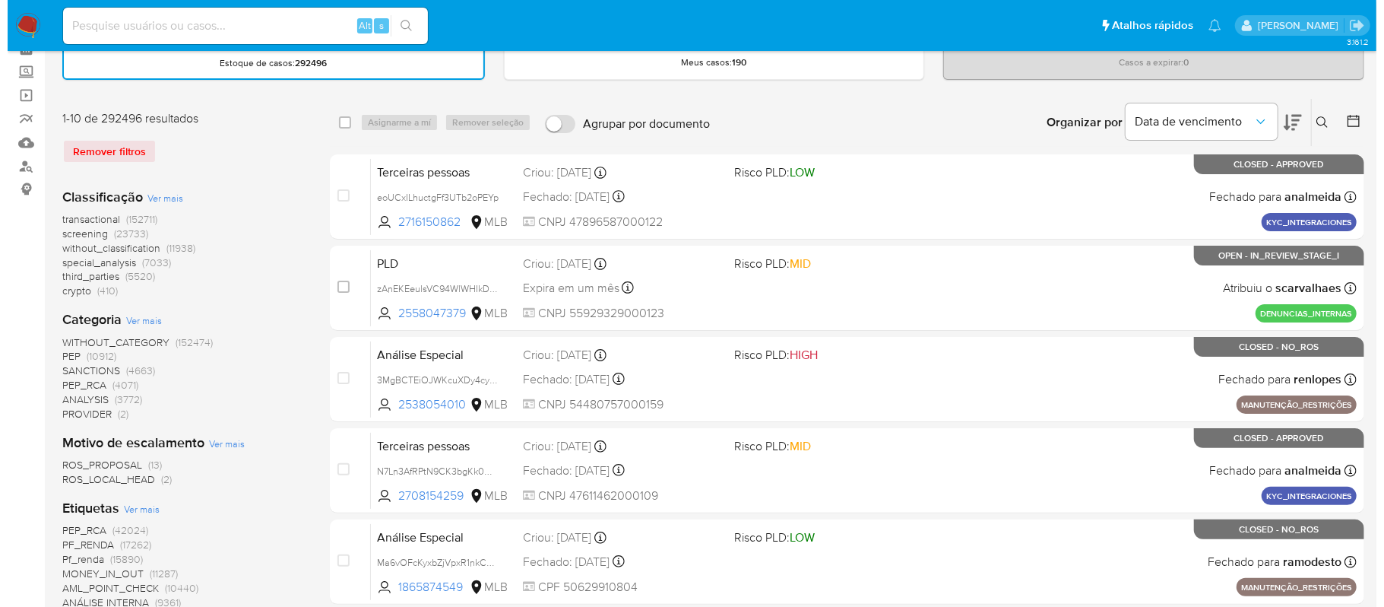
scroll to position [202, 0]
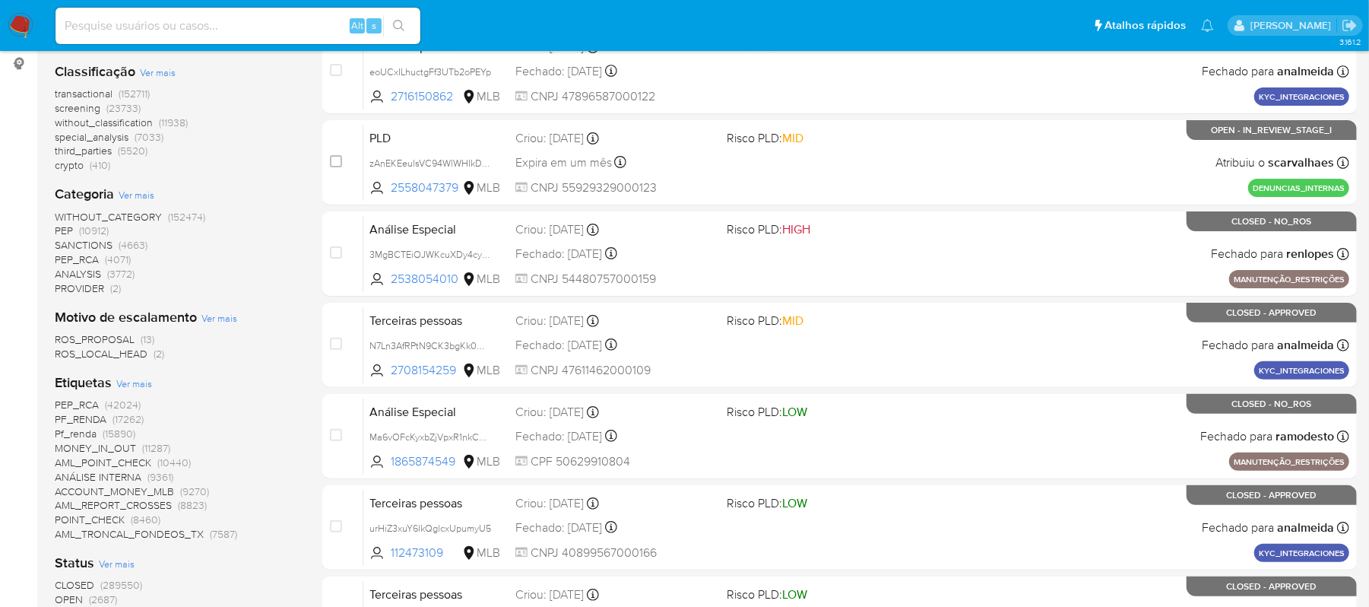
click at [132, 379] on span "Ver mais" at bounding box center [134, 383] width 36 height 14
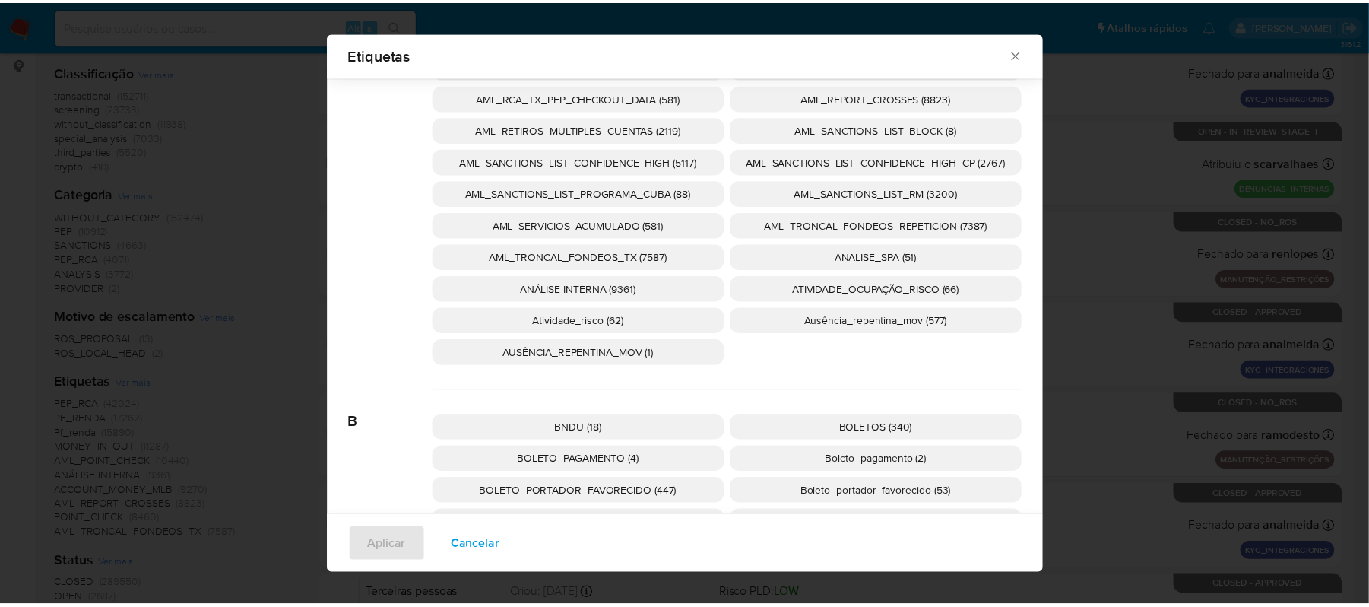
scroll to position [698, 0]
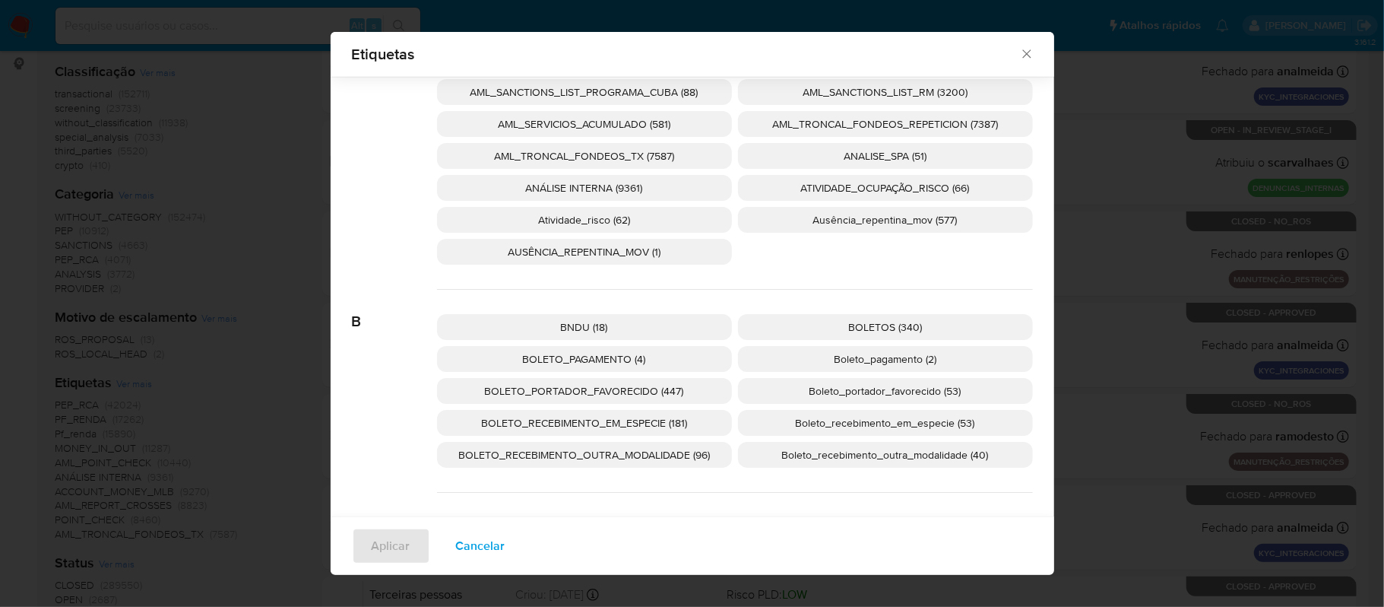
click at [590, 423] on span "BOLETO_RECEBIMENTO_EM_ESPECIE (181)" at bounding box center [584, 422] width 206 height 15
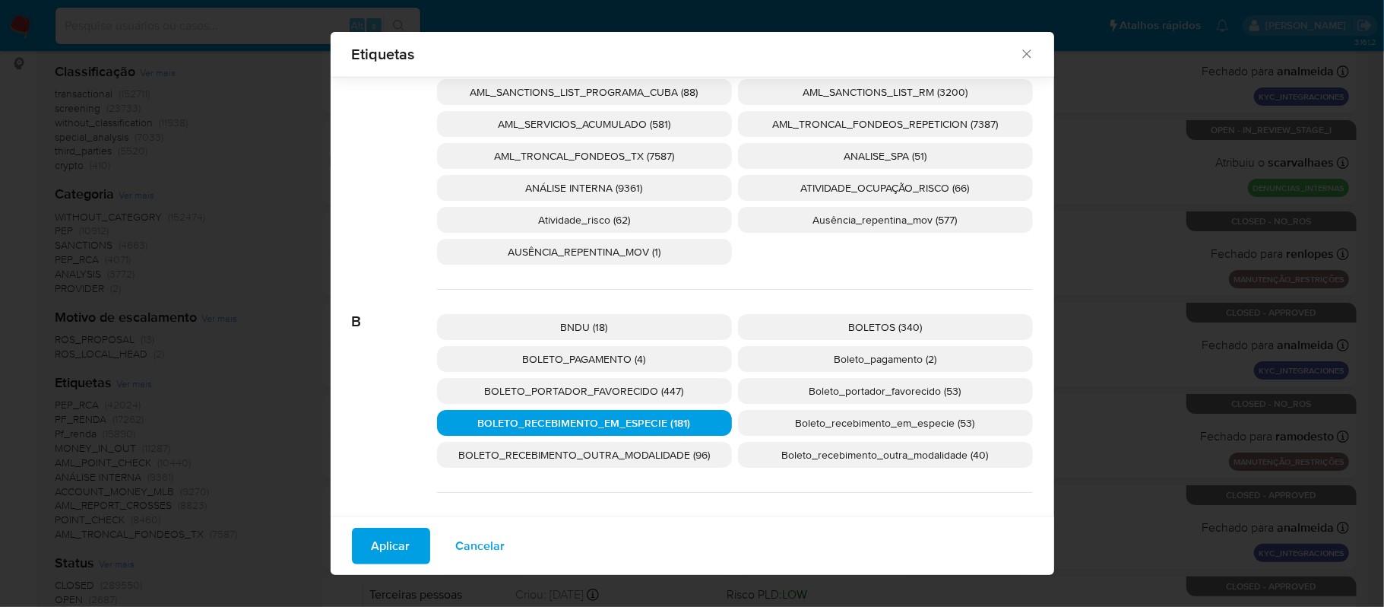
click at [372, 545] on span "Aplicar" at bounding box center [391, 545] width 39 height 33
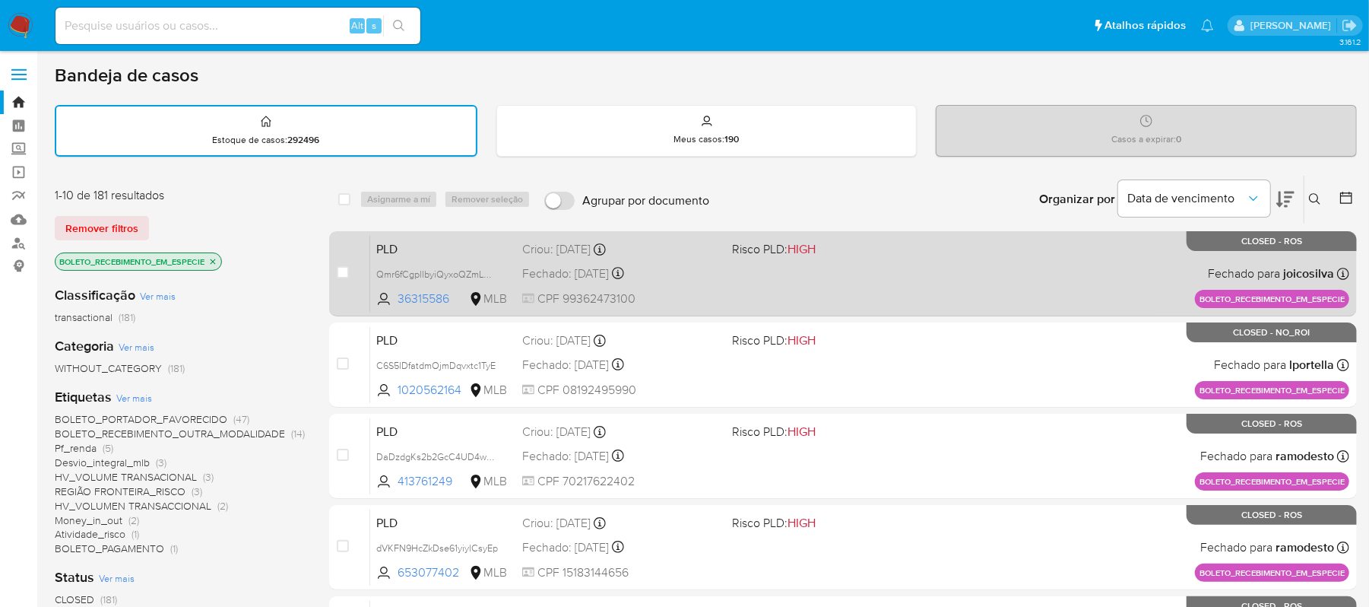
click at [910, 299] on div "PLD Qmr6fCgpllbyiQyxoQZmLMRK 36315586 MLB Risco PLD: HIGH Criou: 14/08/2025 Cri…" at bounding box center [859, 273] width 979 height 77
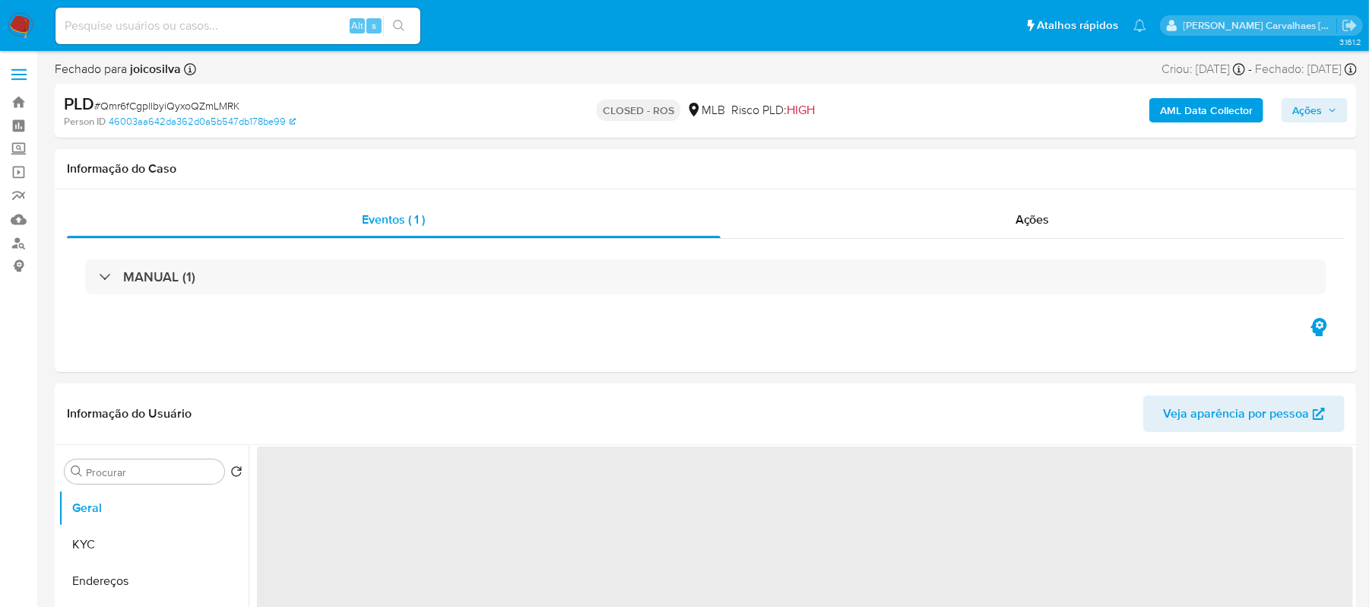
select select "10"
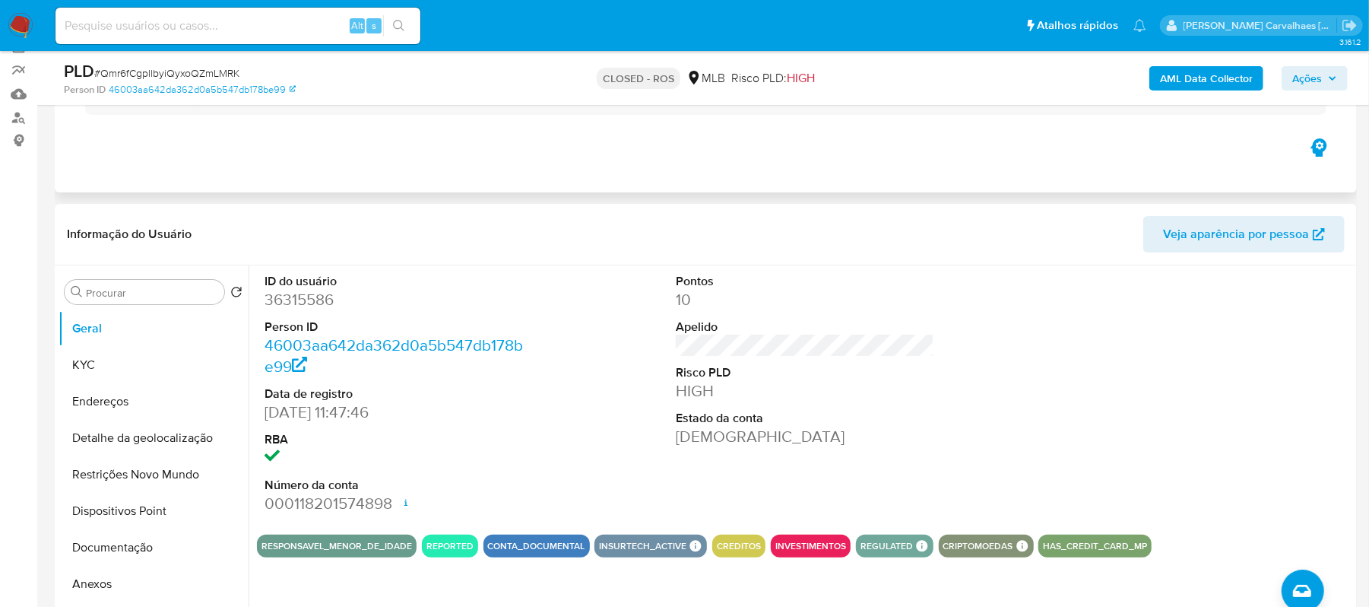
scroll to position [304, 0]
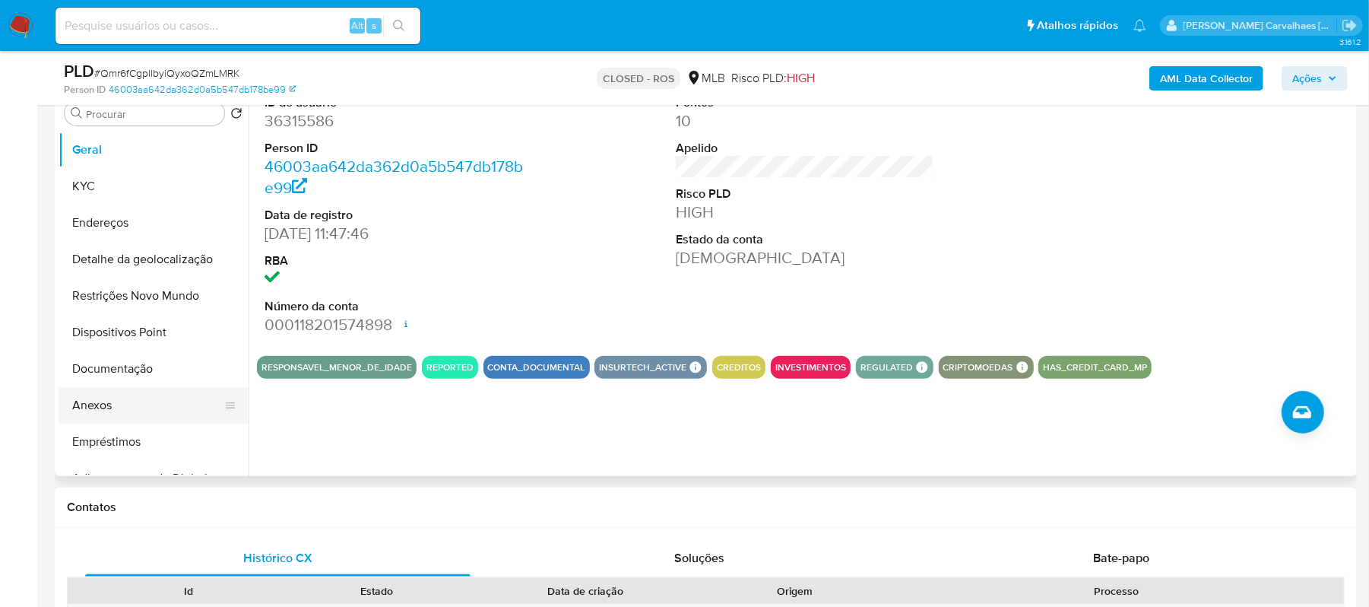
click at [103, 402] on button "Anexos" at bounding box center [148, 405] width 178 height 36
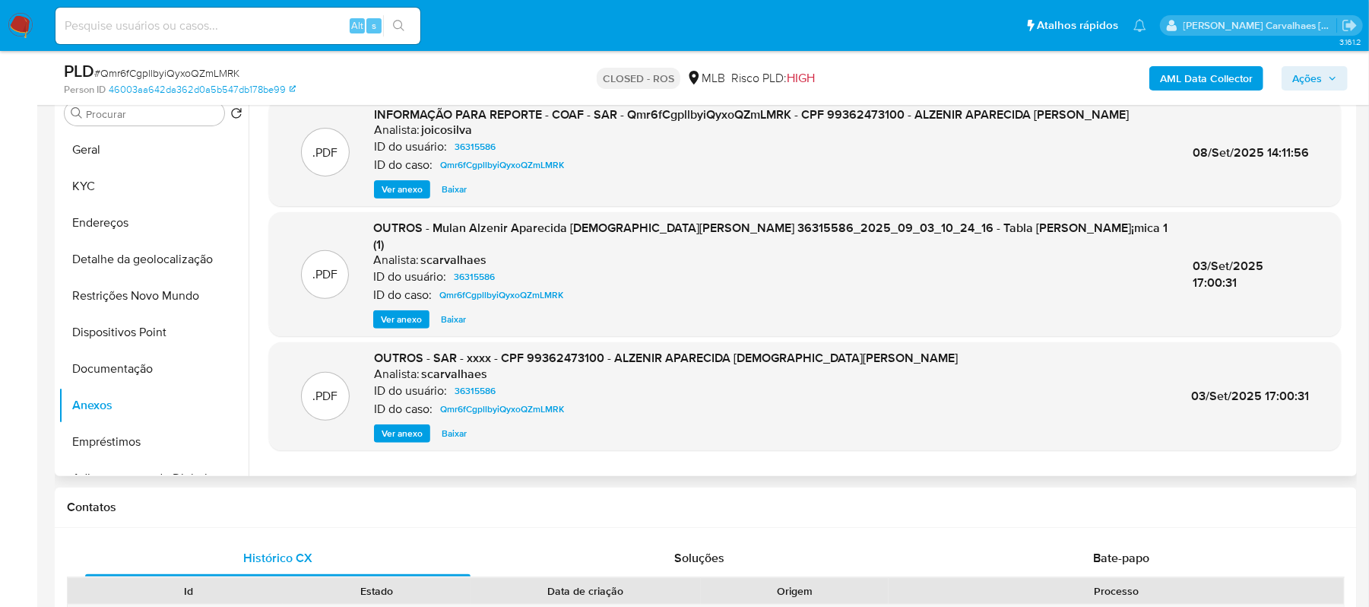
click at [393, 189] on span "Ver anexo" at bounding box center [402, 189] width 41 height 15
click at [393, 189] on div "Ver anexo Ver anexo Baixar" at bounding box center [751, 189] width 755 height 18
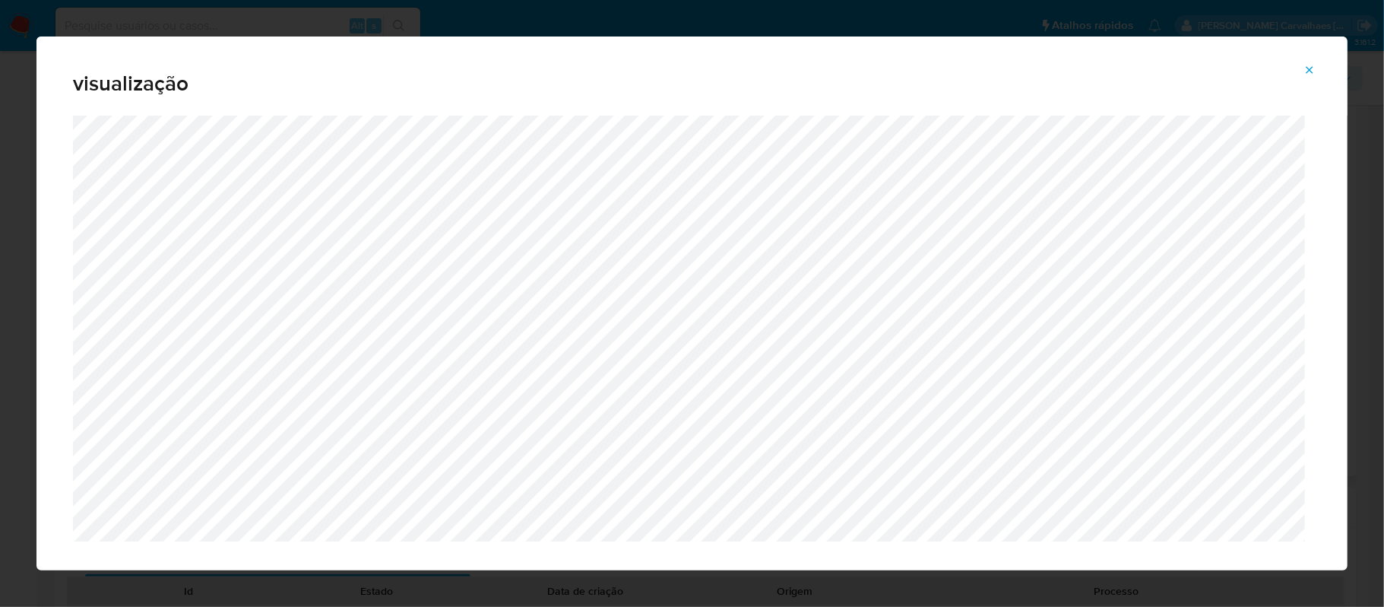
click at [1306, 68] on icon "Attachment preview" at bounding box center [1310, 70] width 12 height 12
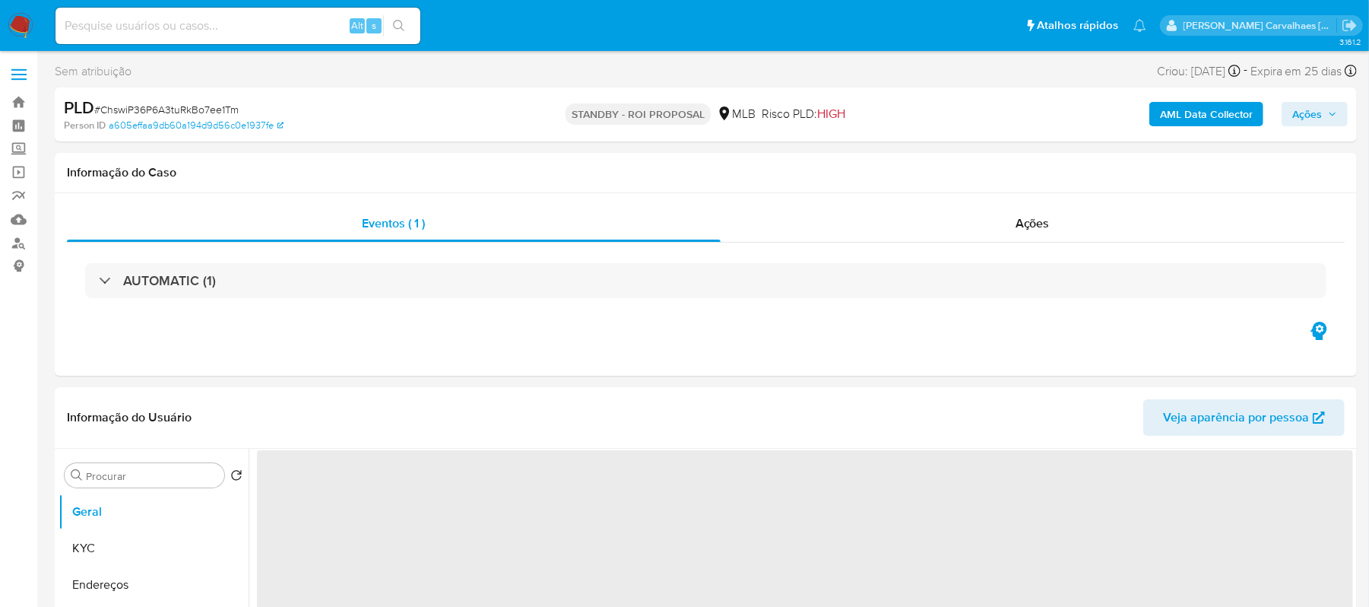
select select "10"
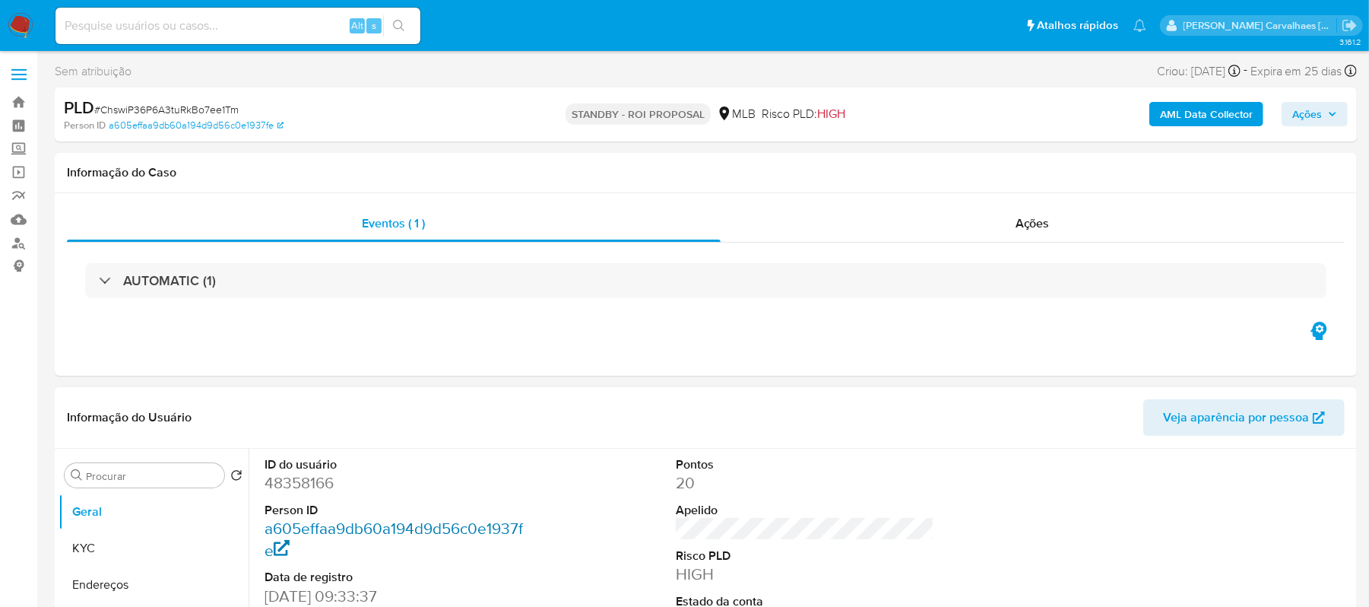
scroll to position [202, 0]
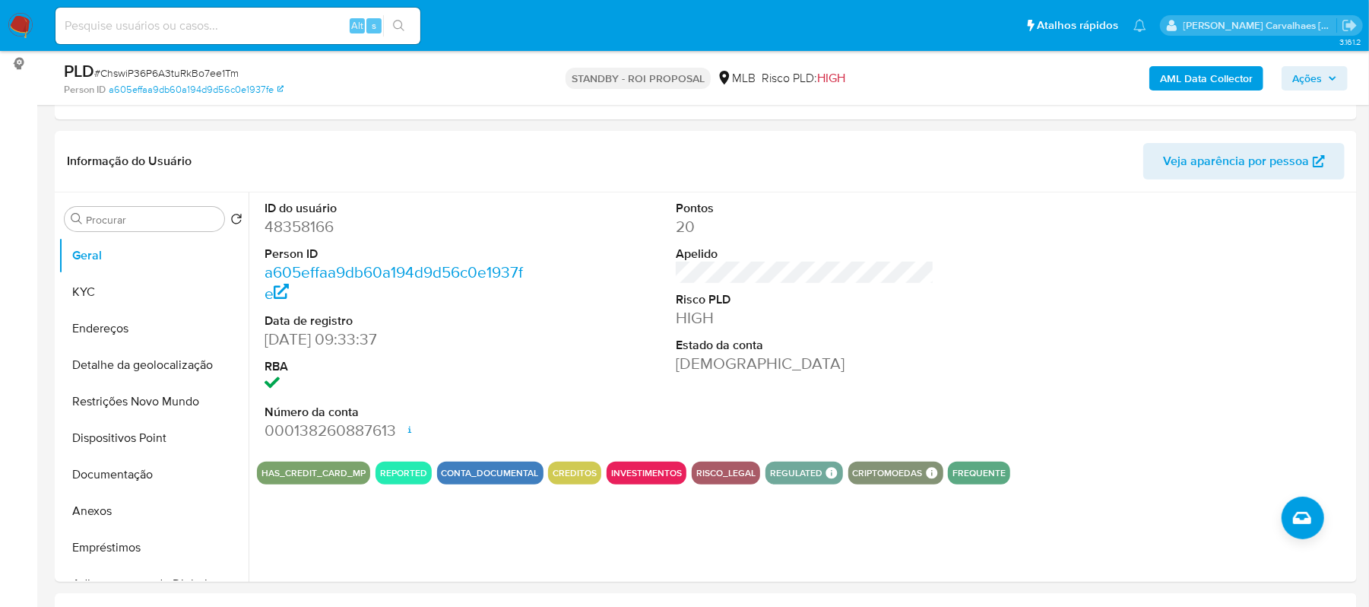
click at [147, 18] on input at bounding box center [237, 26] width 365 height 20
paste input "TJ6Tvs9CmmqXnVx5FuFubjlS"
type input "TJ6Tvs9CmmqXnVx5FuFubjlS"
click at [397, 40] on div "TJ6Tvs9CmmqXnVx5FuFubjlS Alt s" at bounding box center [237, 26] width 365 height 36
click at [406, 25] on button "search-icon" at bounding box center [398, 25] width 31 height 21
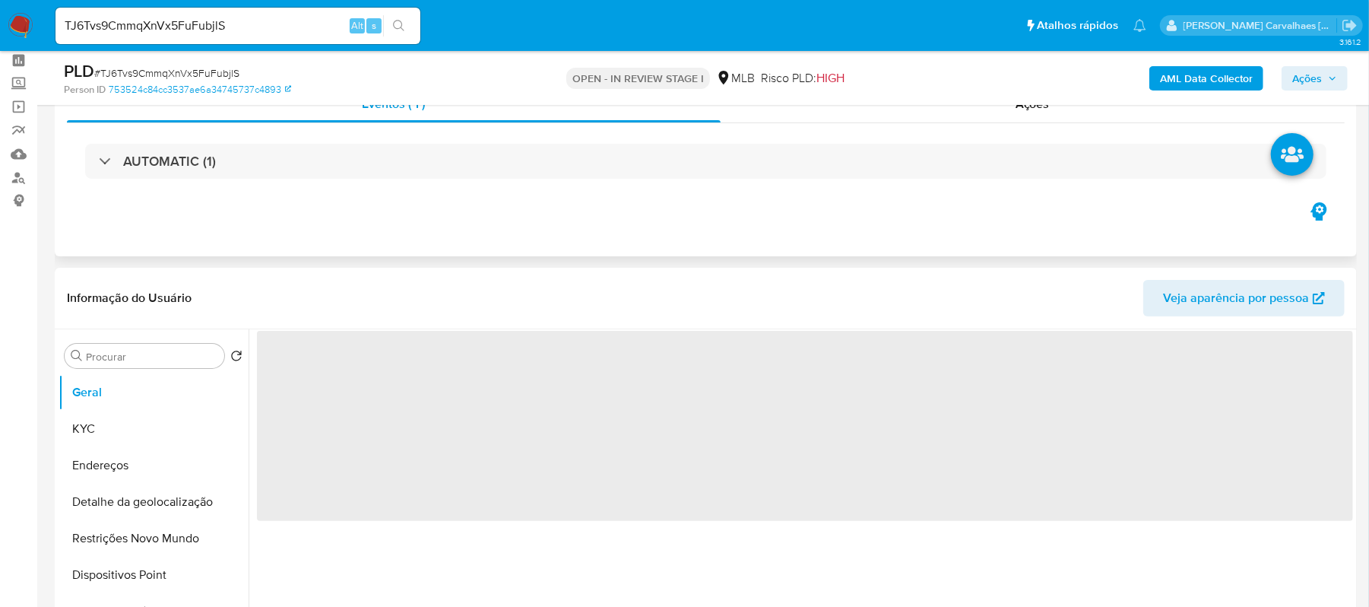
scroll to position [101, 0]
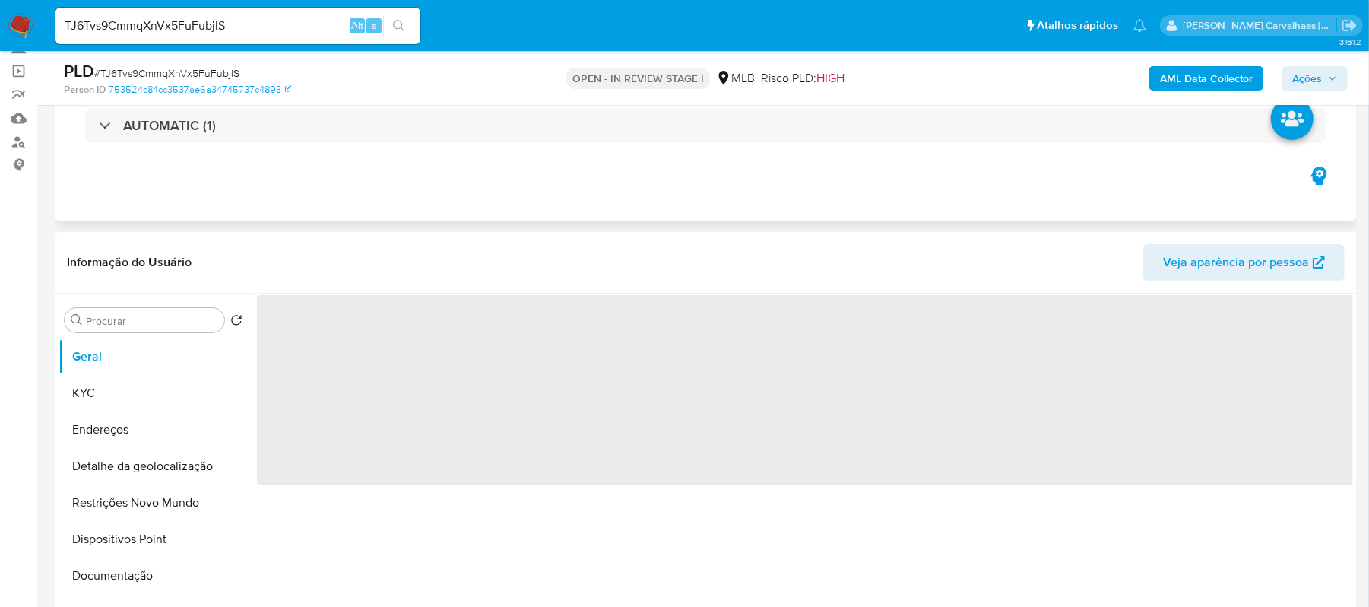
select select "10"
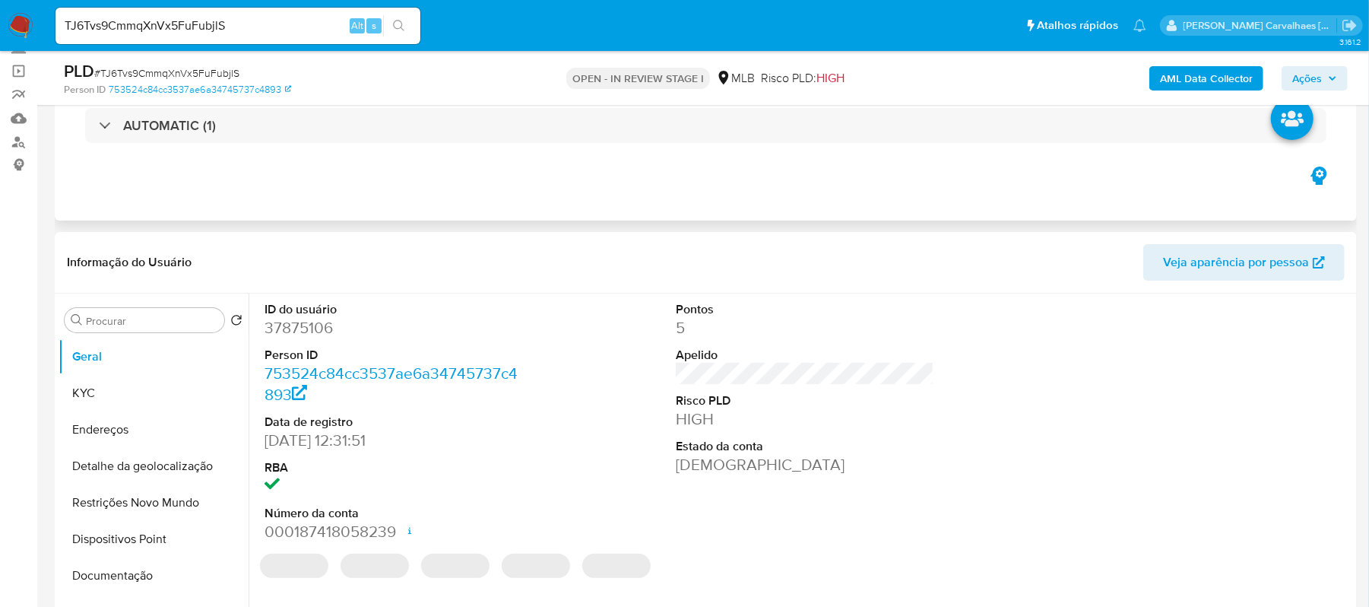
scroll to position [202, 0]
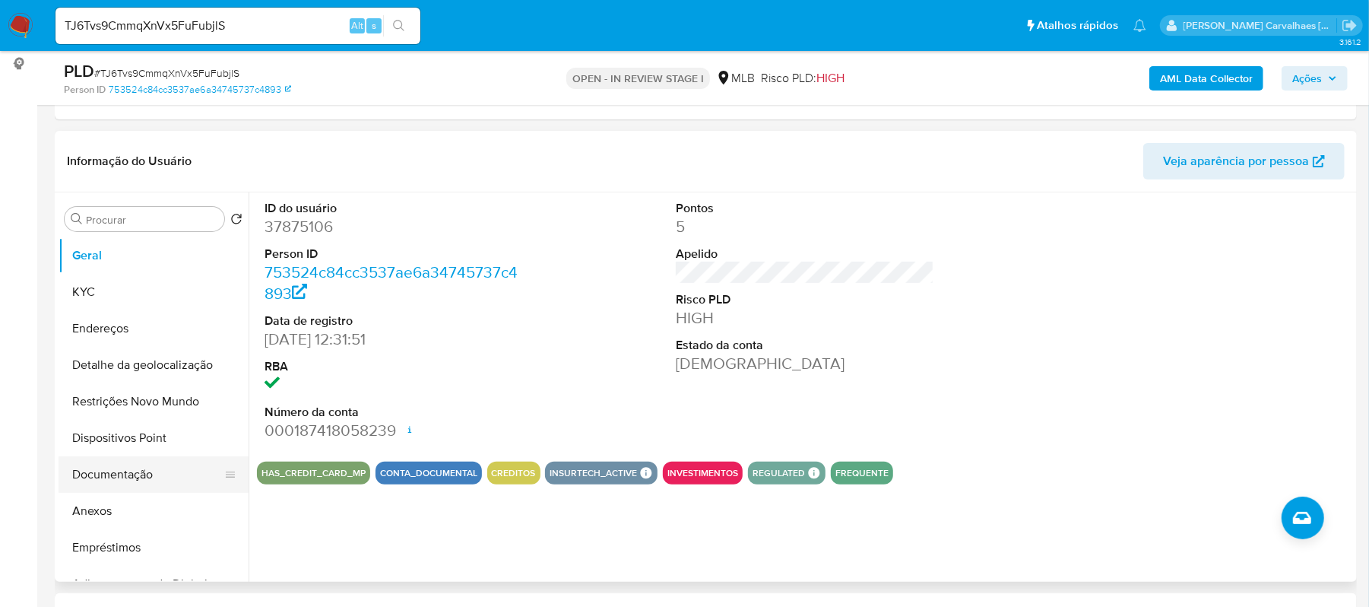
click at [174, 475] on button "Documentação" at bounding box center [148, 474] width 178 height 36
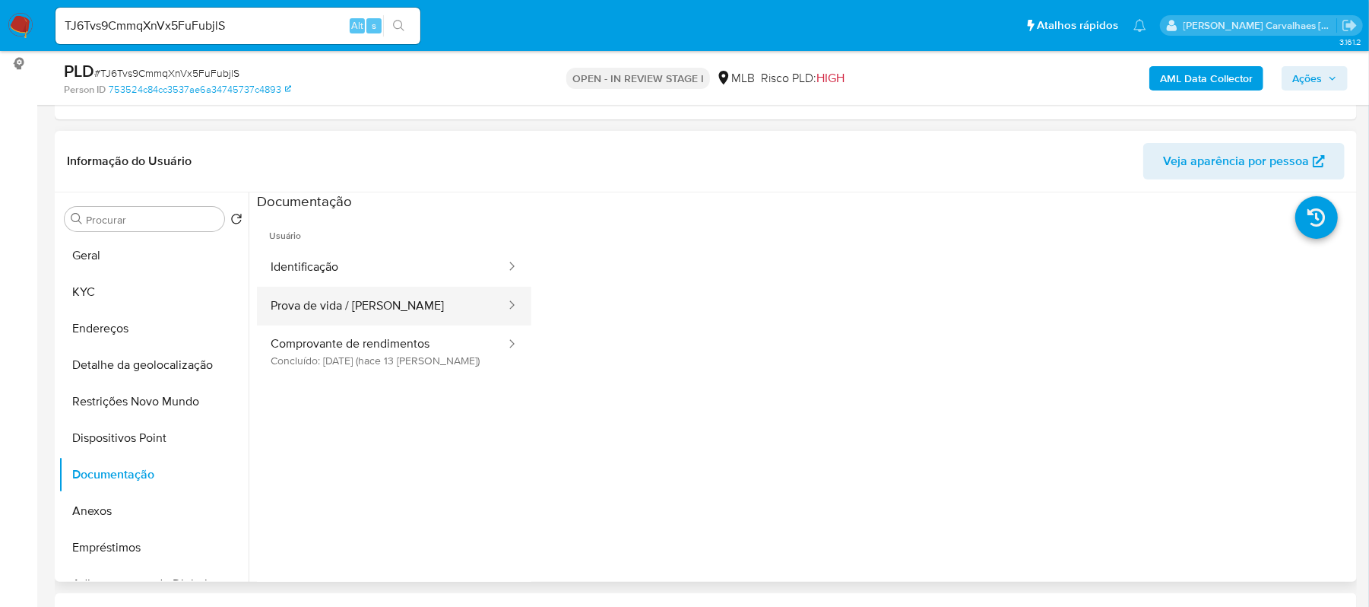
click at [363, 308] on button "Prova de vida / Selfie" at bounding box center [382, 306] width 250 height 39
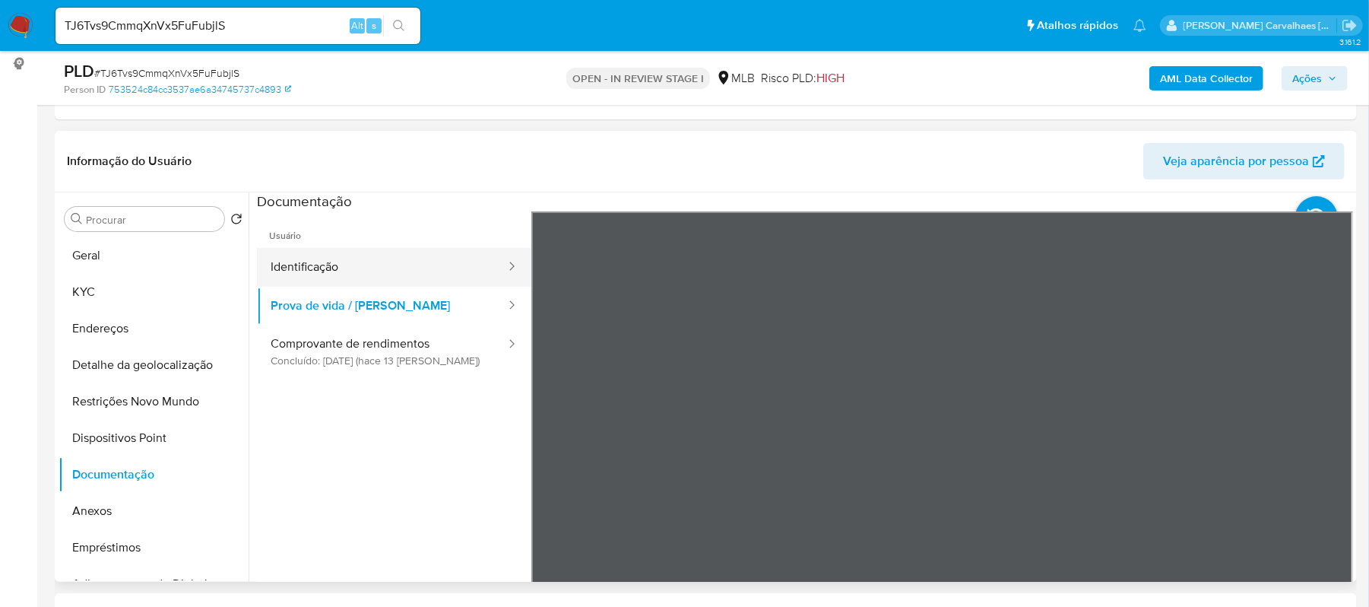
click at [345, 254] on button "Identificação" at bounding box center [382, 267] width 250 height 39
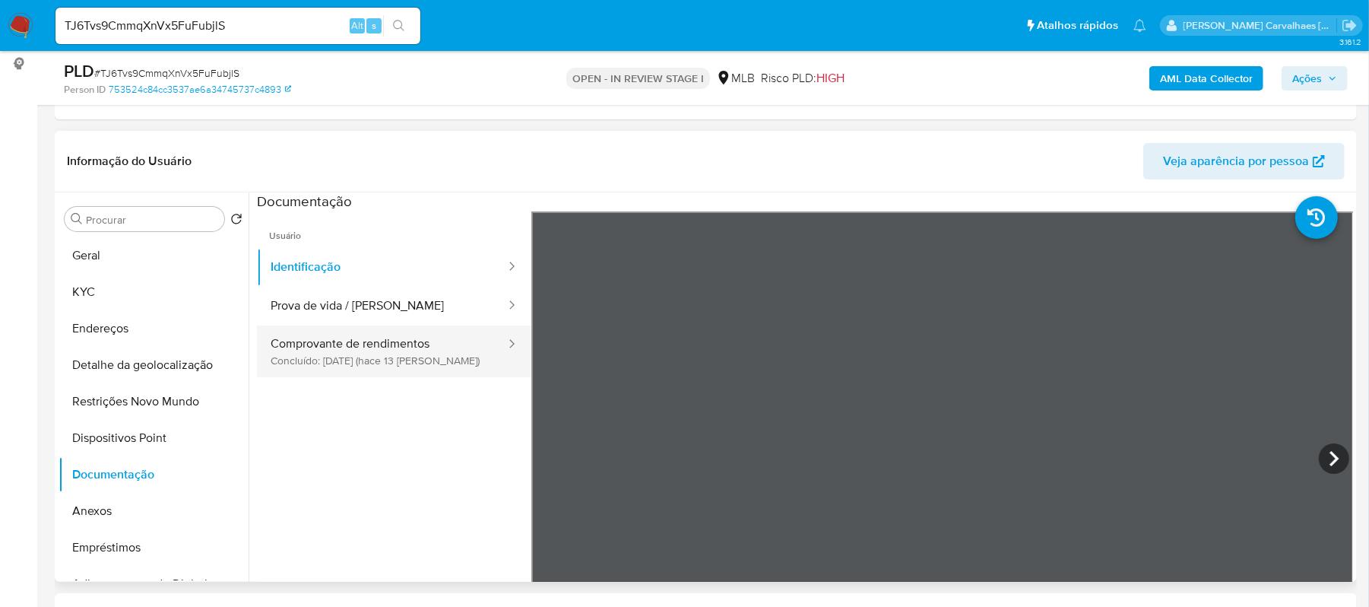
click at [387, 360] on button "Comprovante de rendimentos Concluído: 18/09/2025 (hace 13 días)" at bounding box center [382, 351] width 250 height 52
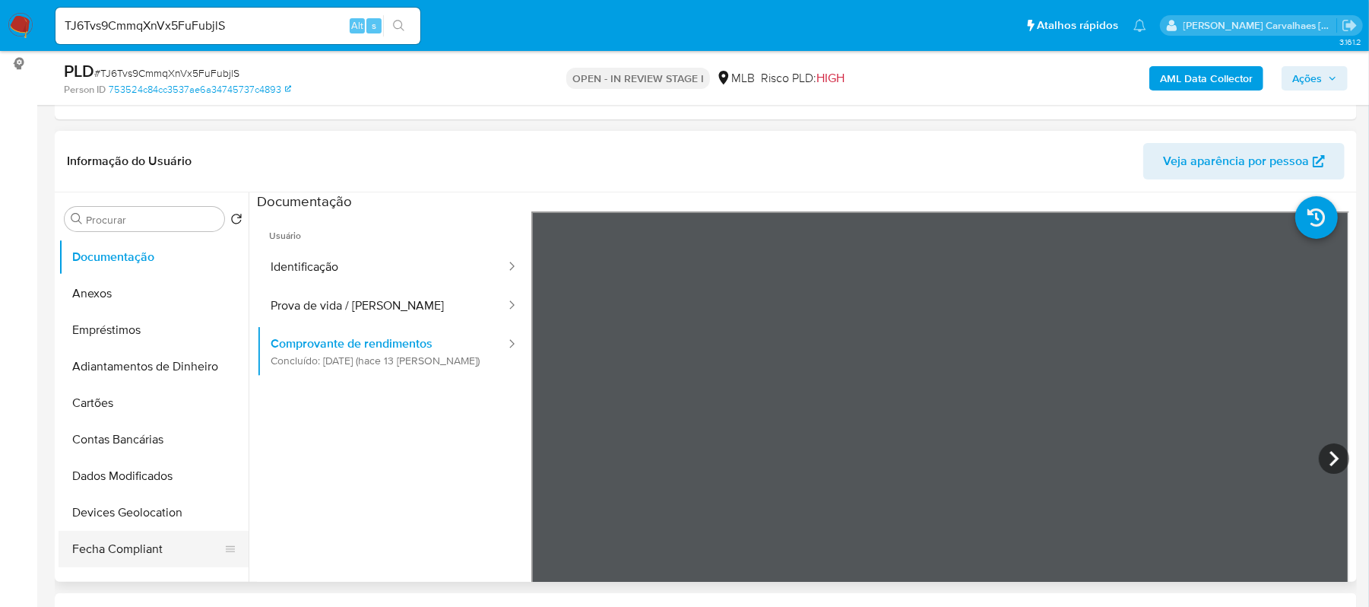
scroll to position [101, 0]
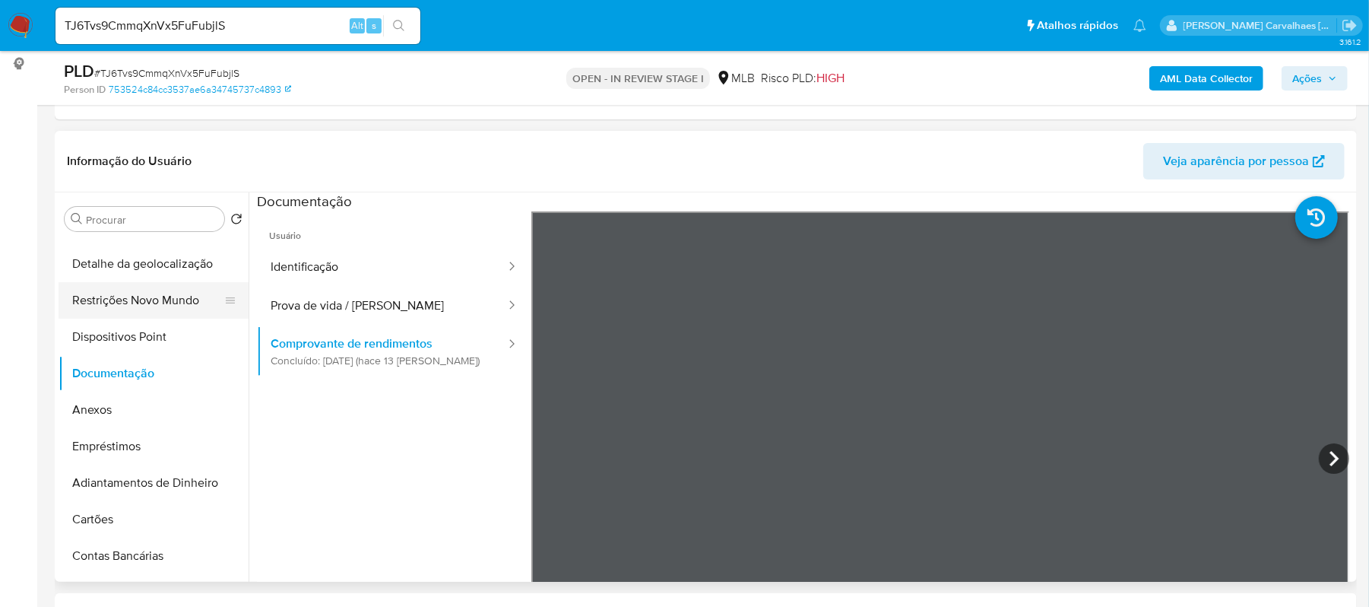
click at [152, 295] on button "Restrições Novo Mundo" at bounding box center [148, 300] width 178 height 36
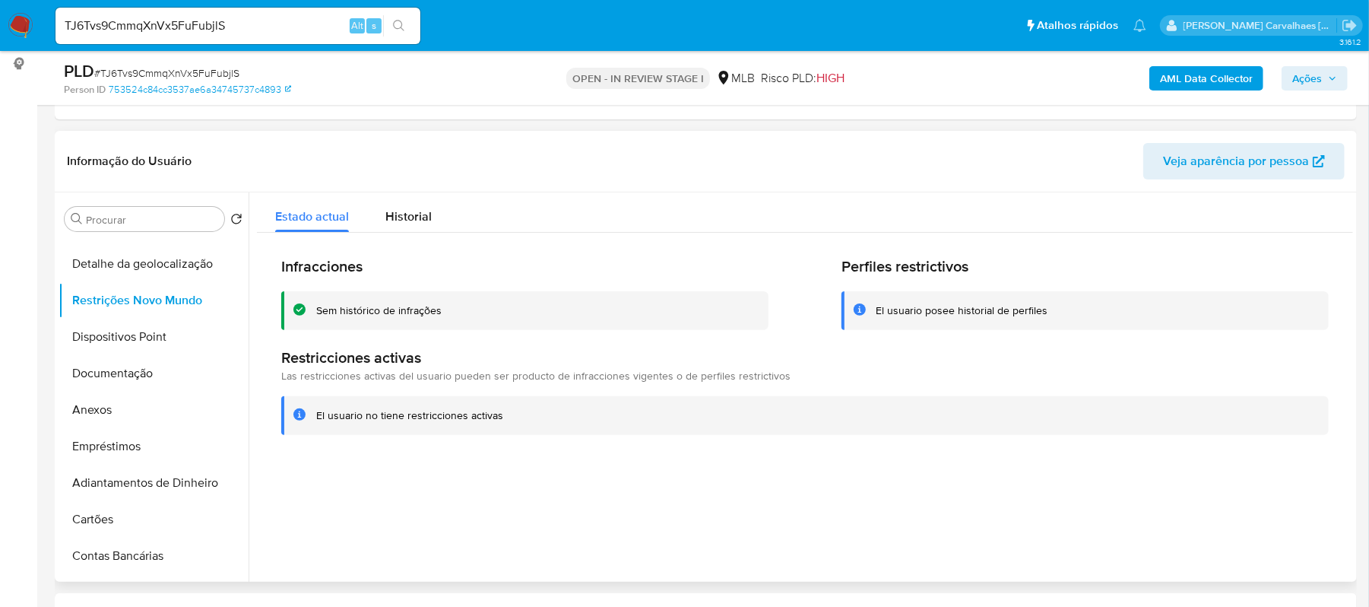
drag, startPoint x: 318, startPoint y: 309, endPoint x: 442, endPoint y: 311, distance: 123.9
click at [442, 311] on div "Sem histórico de infrações" at bounding box center [536, 310] width 440 height 14
drag, startPoint x: 311, startPoint y: 417, endPoint x: 499, endPoint y: 420, distance: 188.5
click at [499, 420] on div "El usuario no tiene restricciones activas" at bounding box center [804, 415] width 1047 height 39
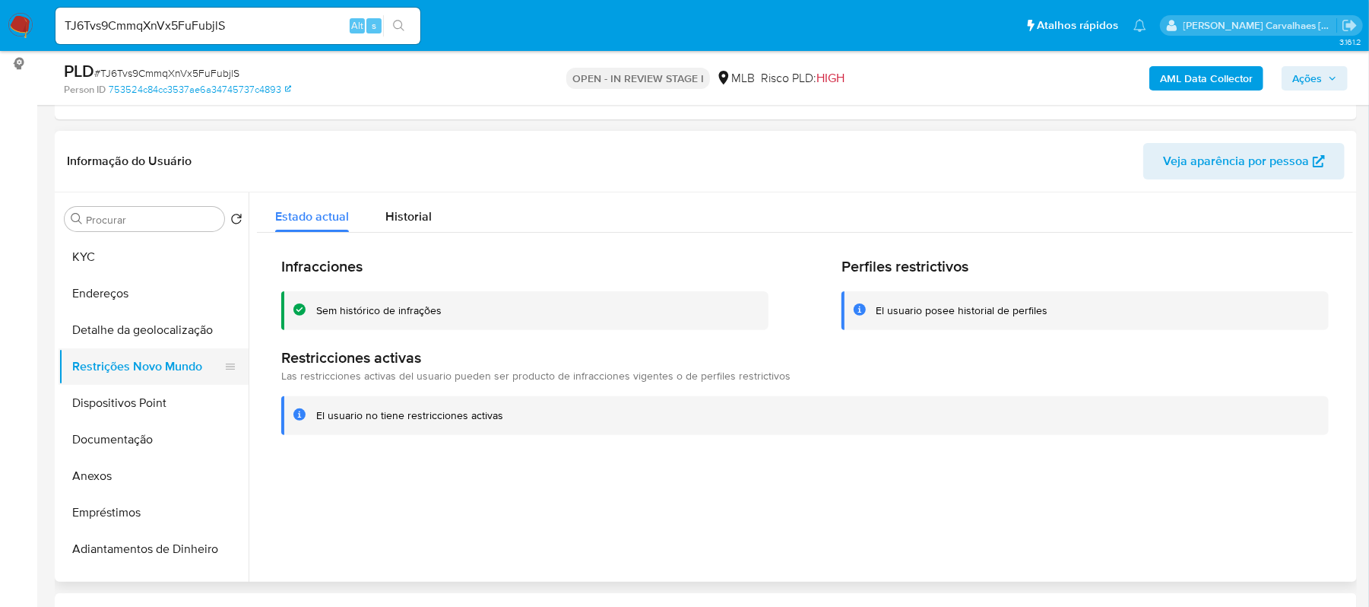
scroll to position [0, 0]
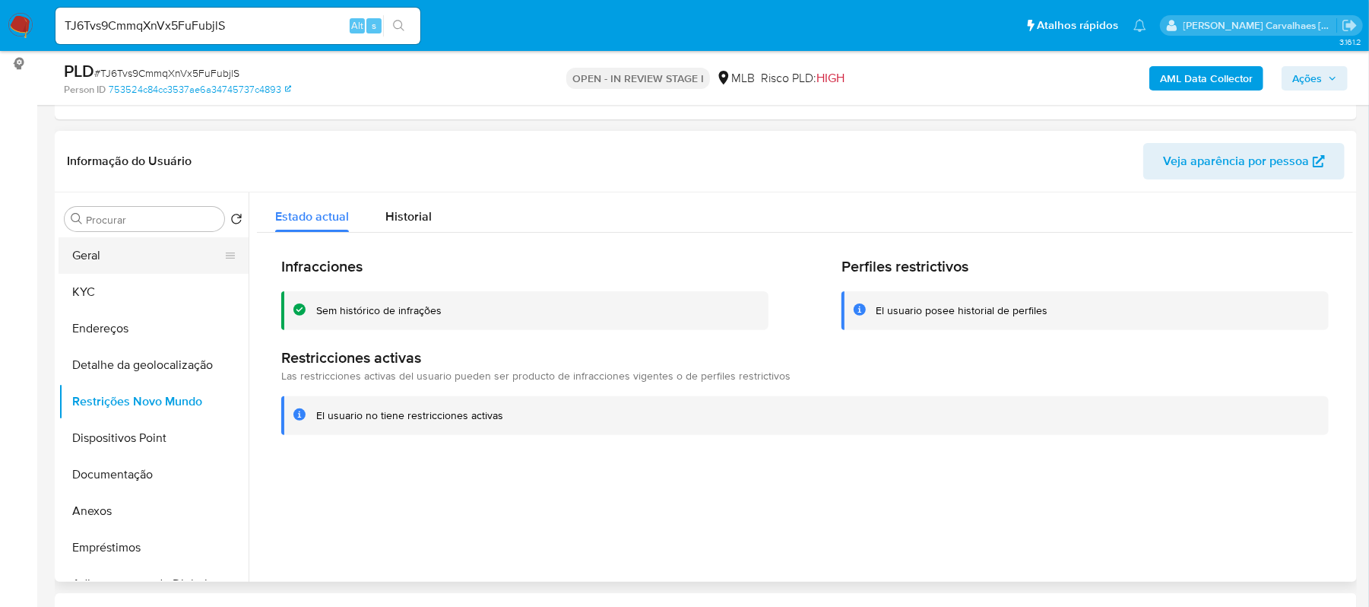
click at [149, 258] on button "Geral" at bounding box center [148, 255] width 178 height 36
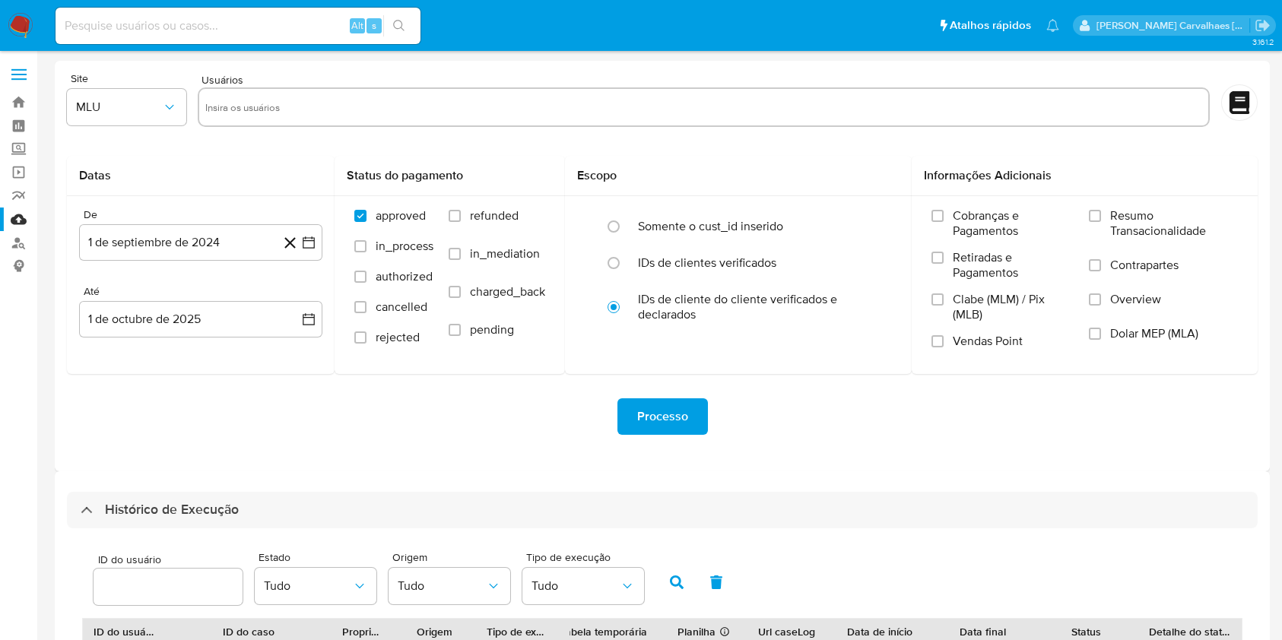
select select "10"
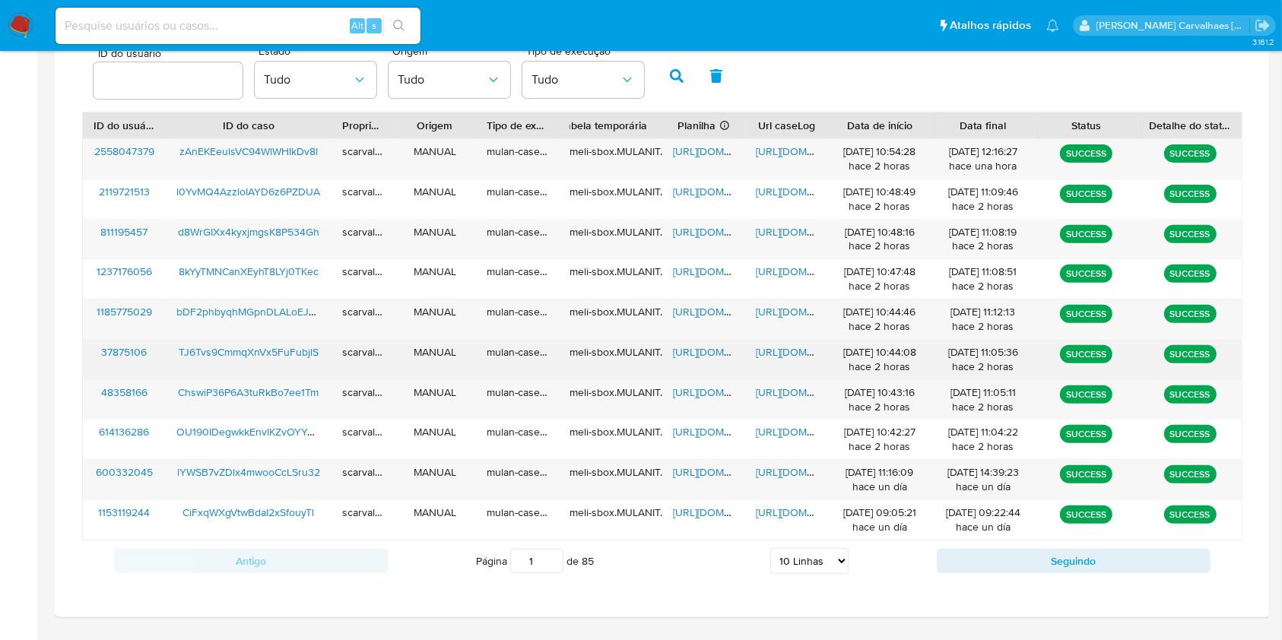
click at [783, 351] on span "[URL][DOMAIN_NAME]" at bounding box center [808, 351] width 105 height 15
click at [715, 353] on span "[URL][DOMAIN_NAME]" at bounding box center [725, 351] width 105 height 15
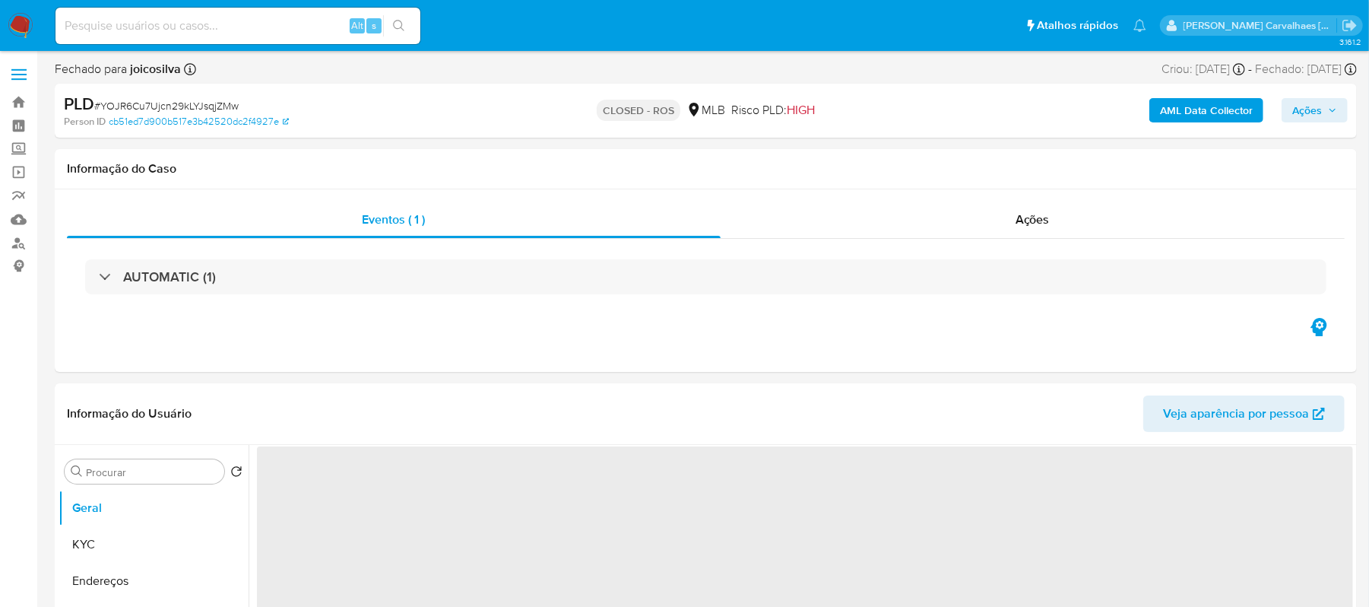
select select "10"
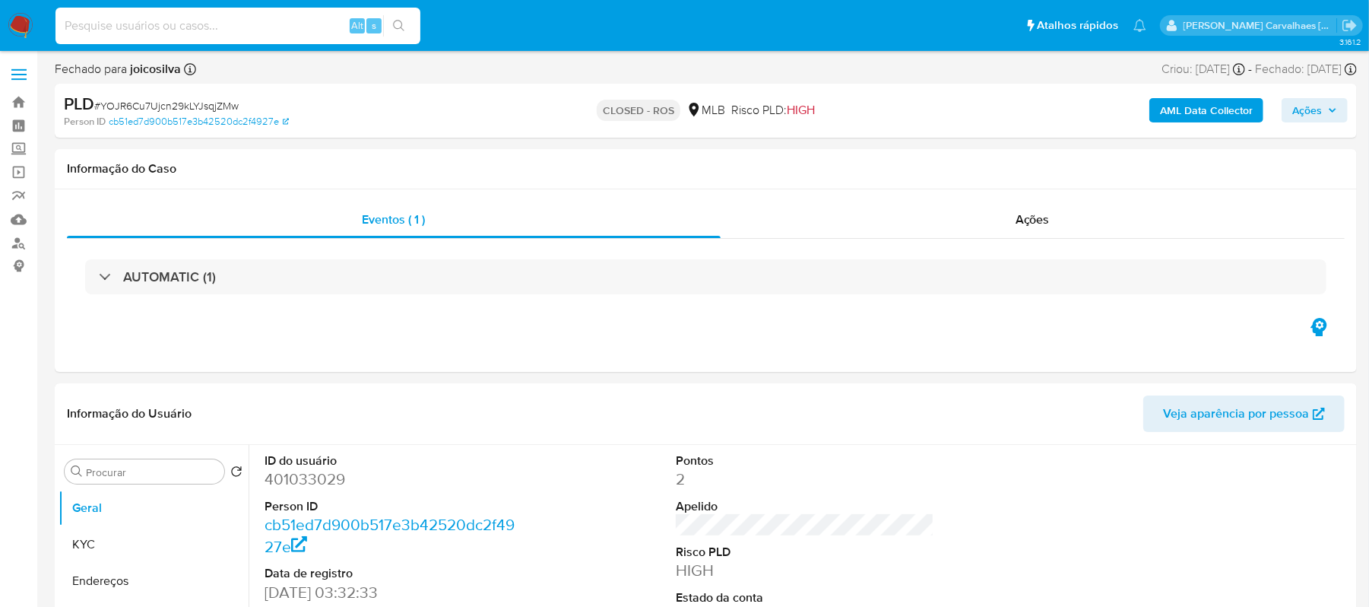
paste input "lYWSB7vZDlx4mwooCcLSru32"
type input "lYWSB7vZDlx4mwooCcLSru32"
click at [400, 26] on icon "search-icon" at bounding box center [399, 26] width 12 height 12
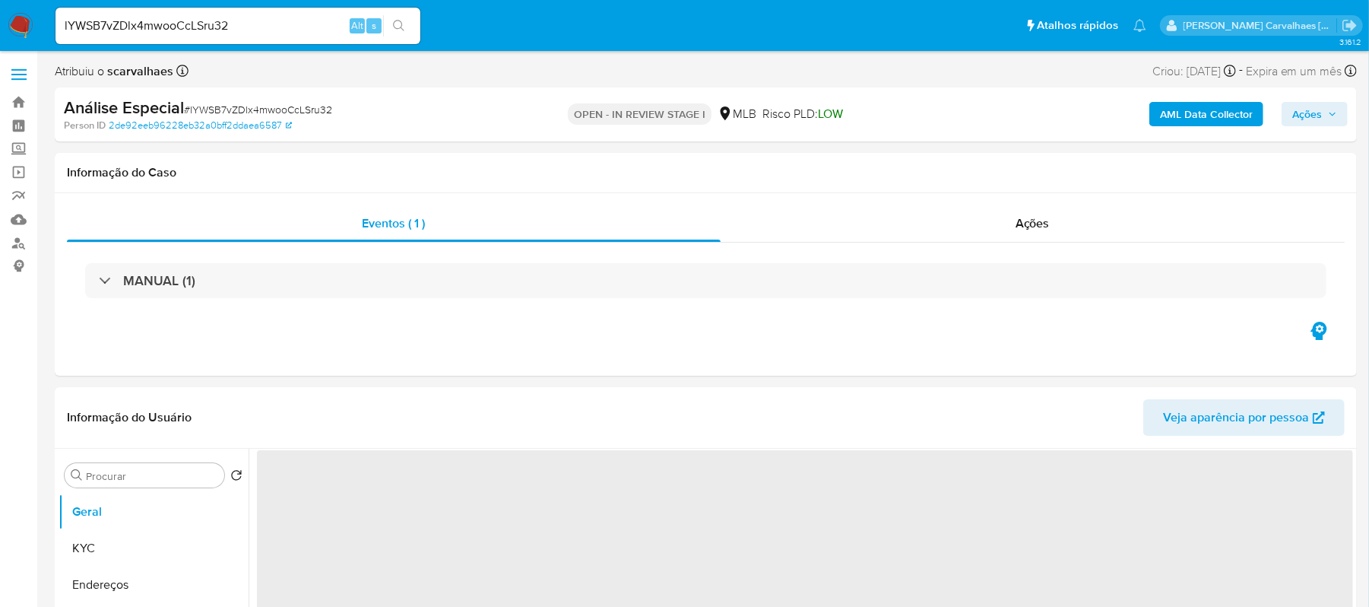
select select "10"
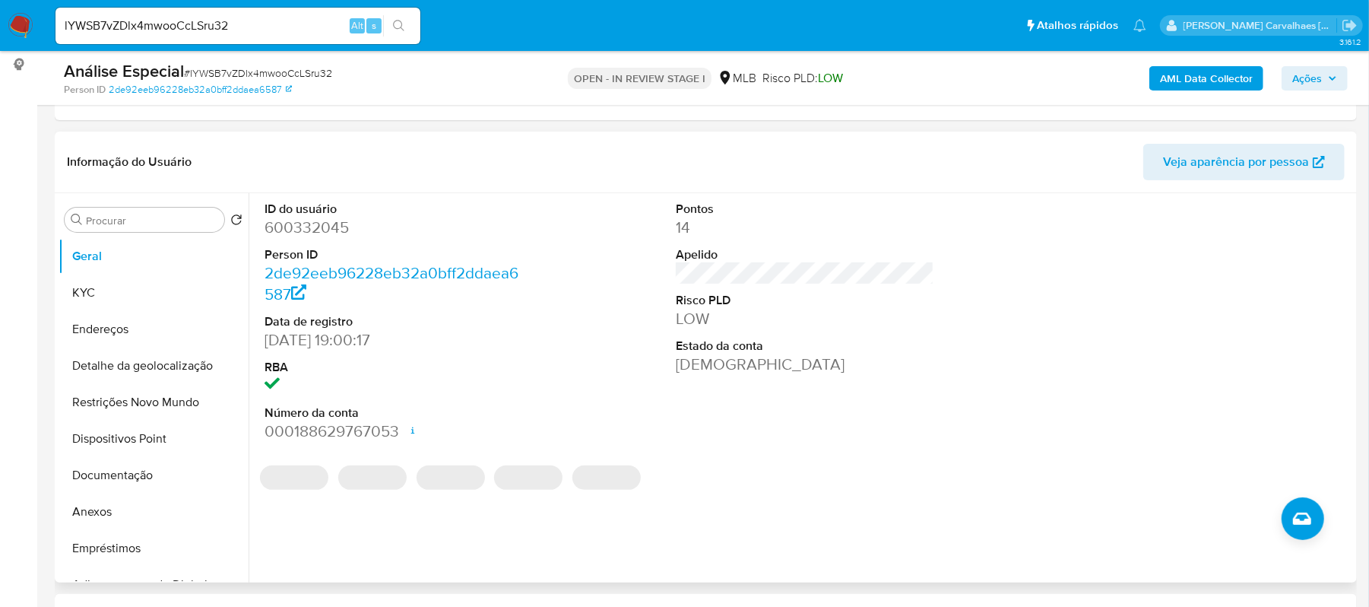
scroll to position [202, 0]
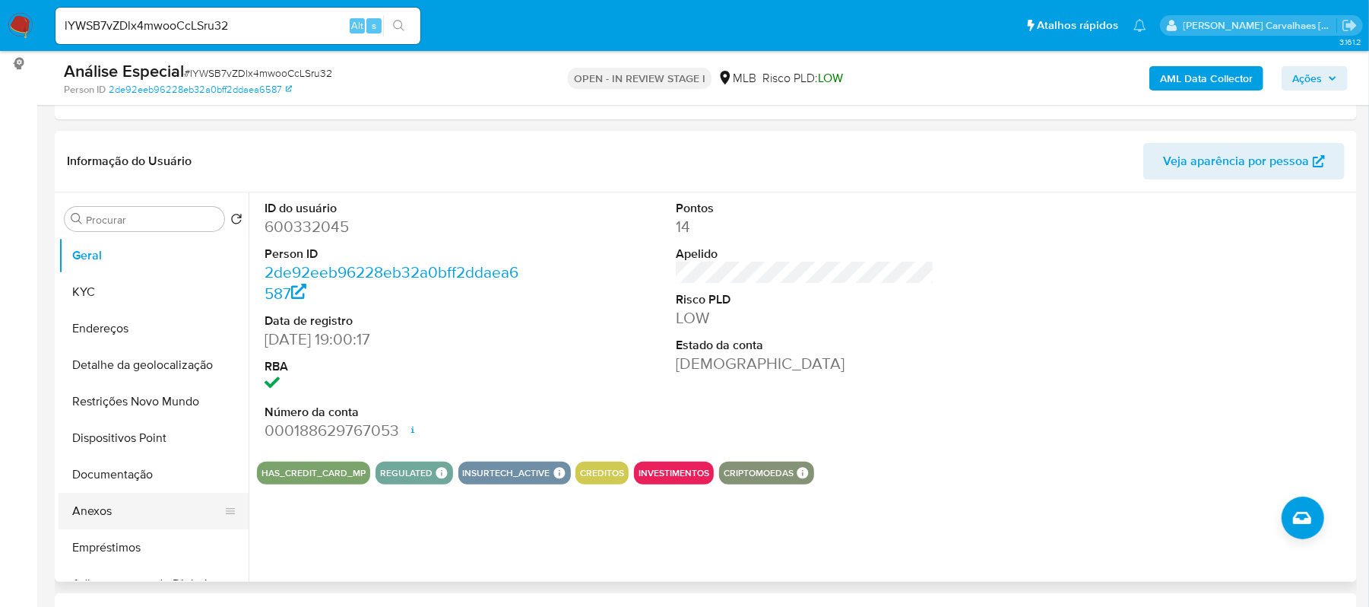
click at [120, 509] on button "Anexos" at bounding box center [148, 511] width 178 height 36
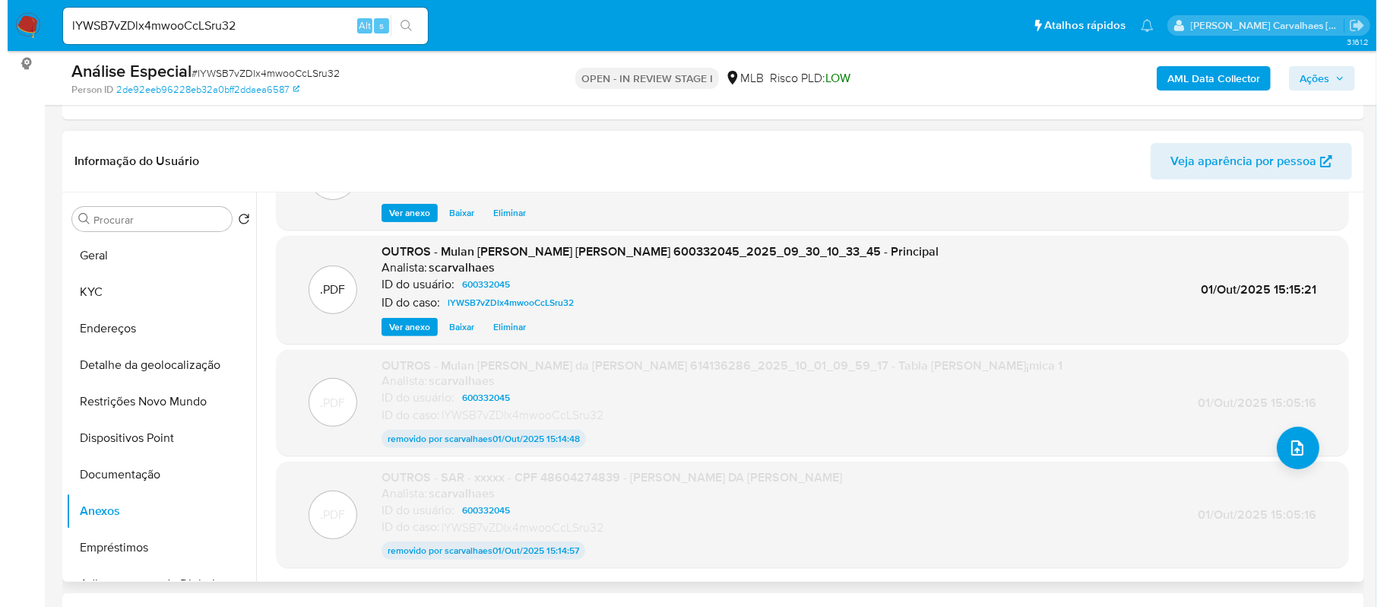
scroll to position [0, 0]
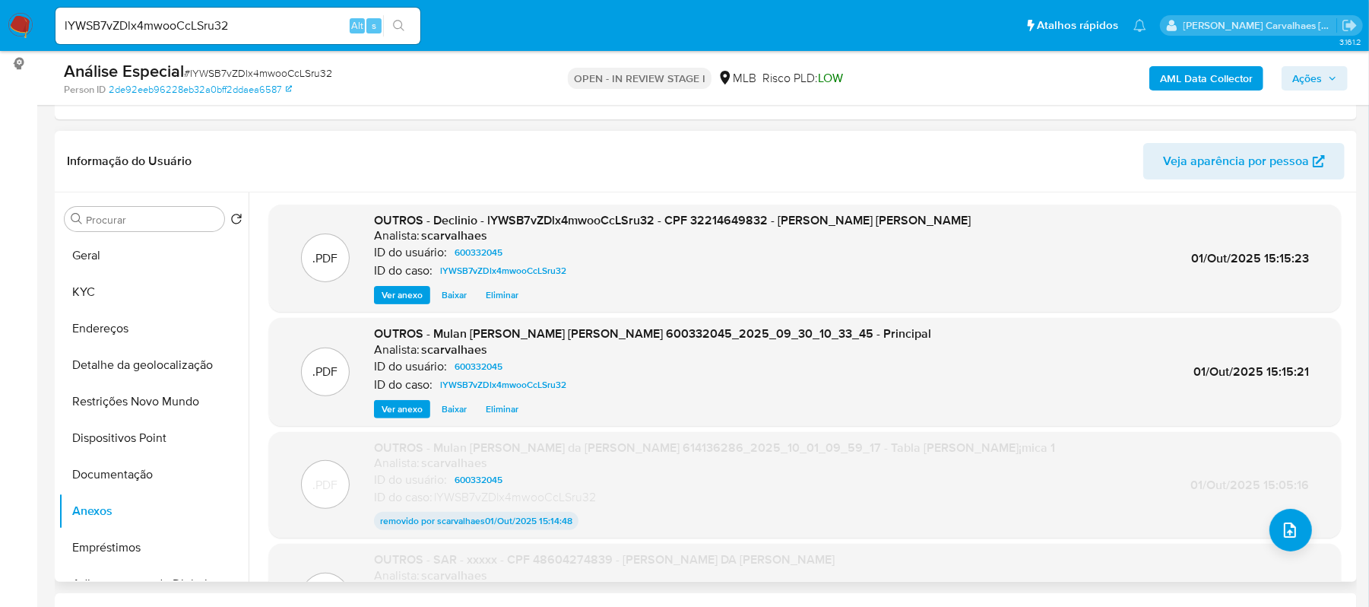
click at [496, 293] on span "Eliminar" at bounding box center [502, 294] width 33 height 15
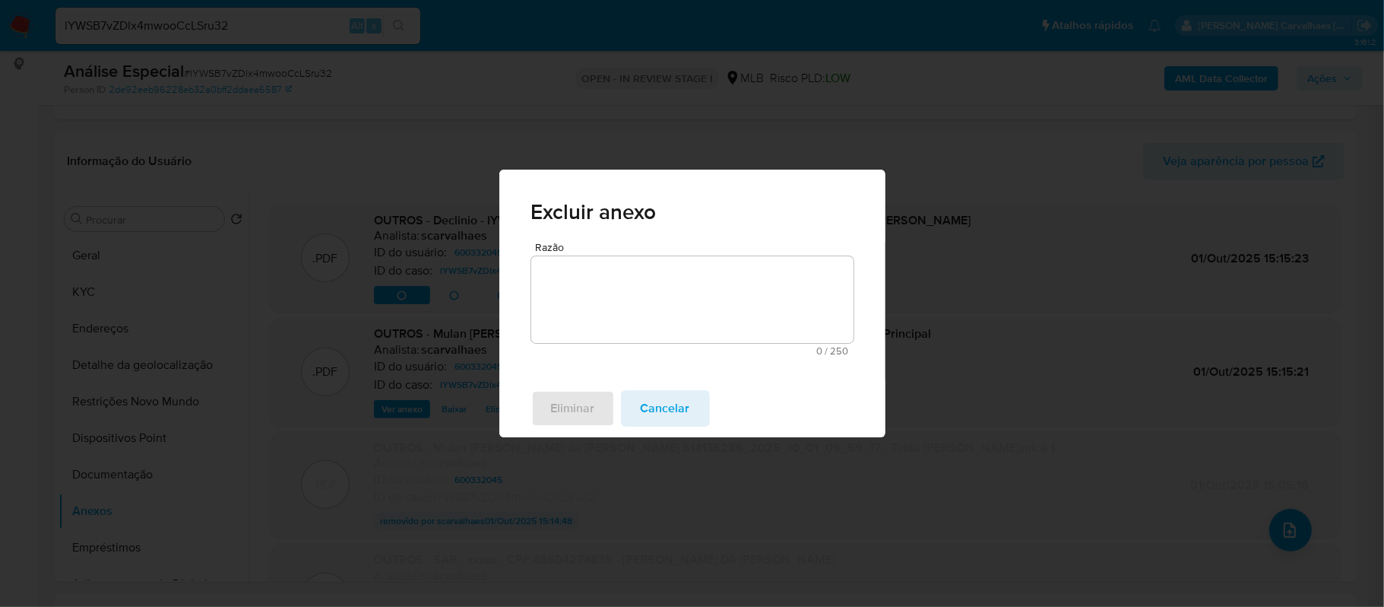
click at [601, 289] on textarea "Razão" at bounding box center [692, 299] width 322 height 87
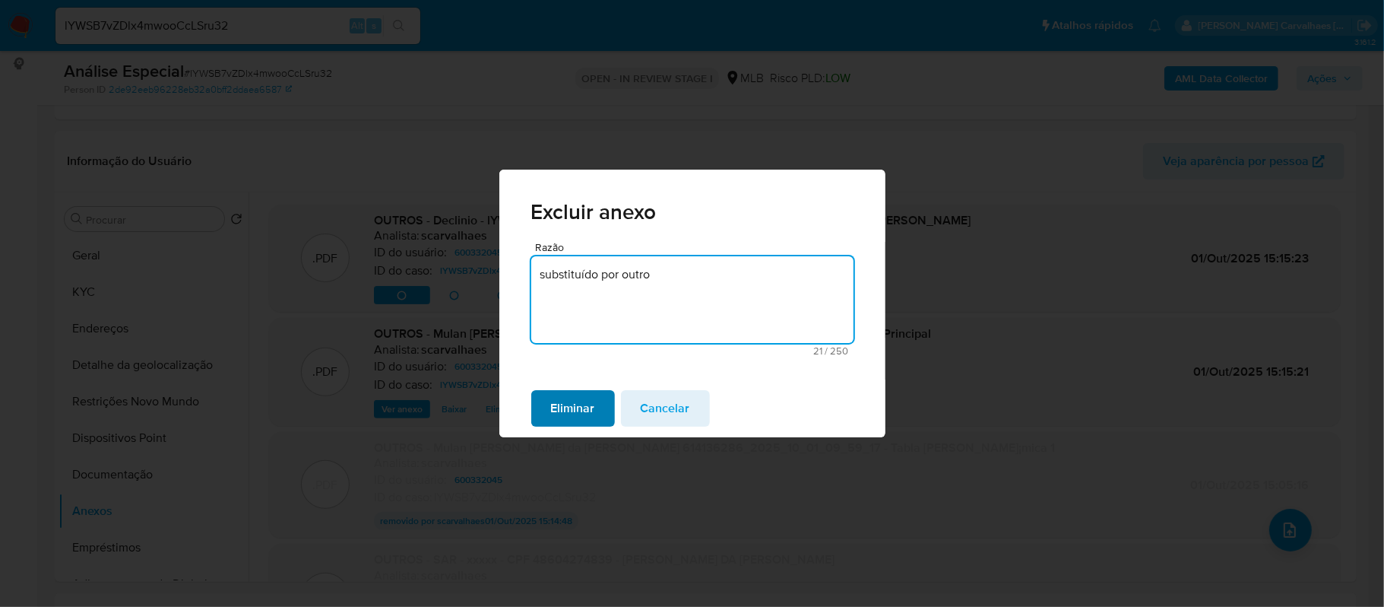
type textarea "substituído por outro"
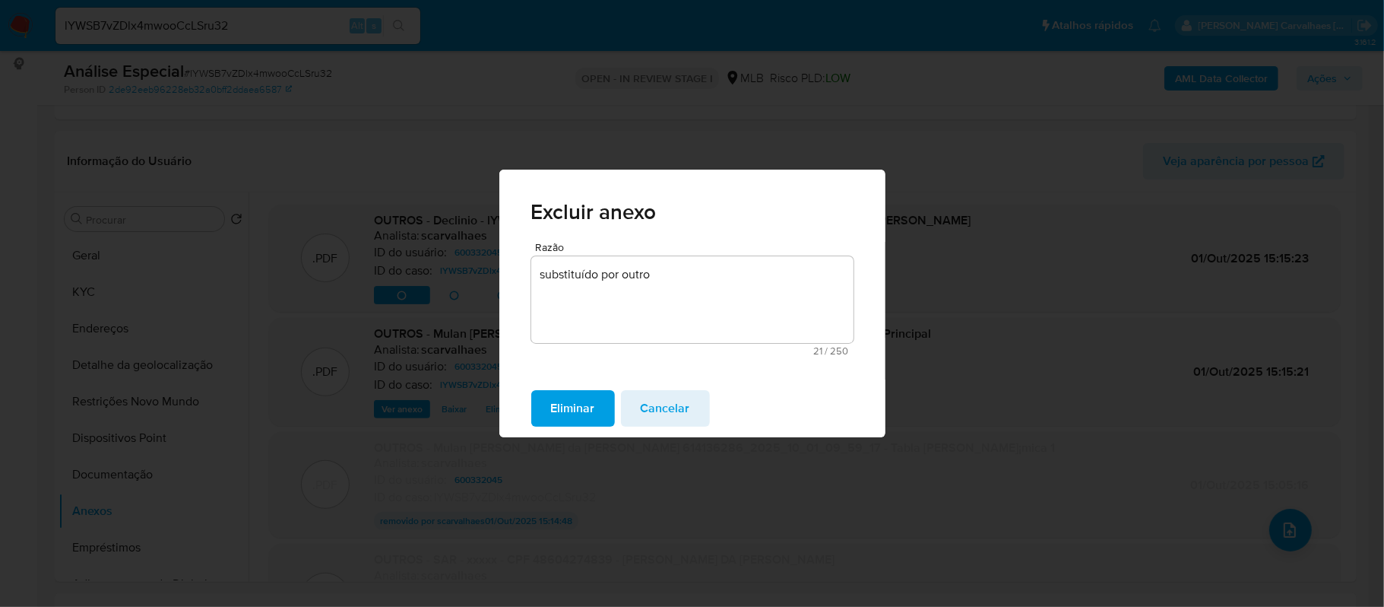
click at [566, 417] on span "Eliminar" at bounding box center [573, 407] width 44 height 33
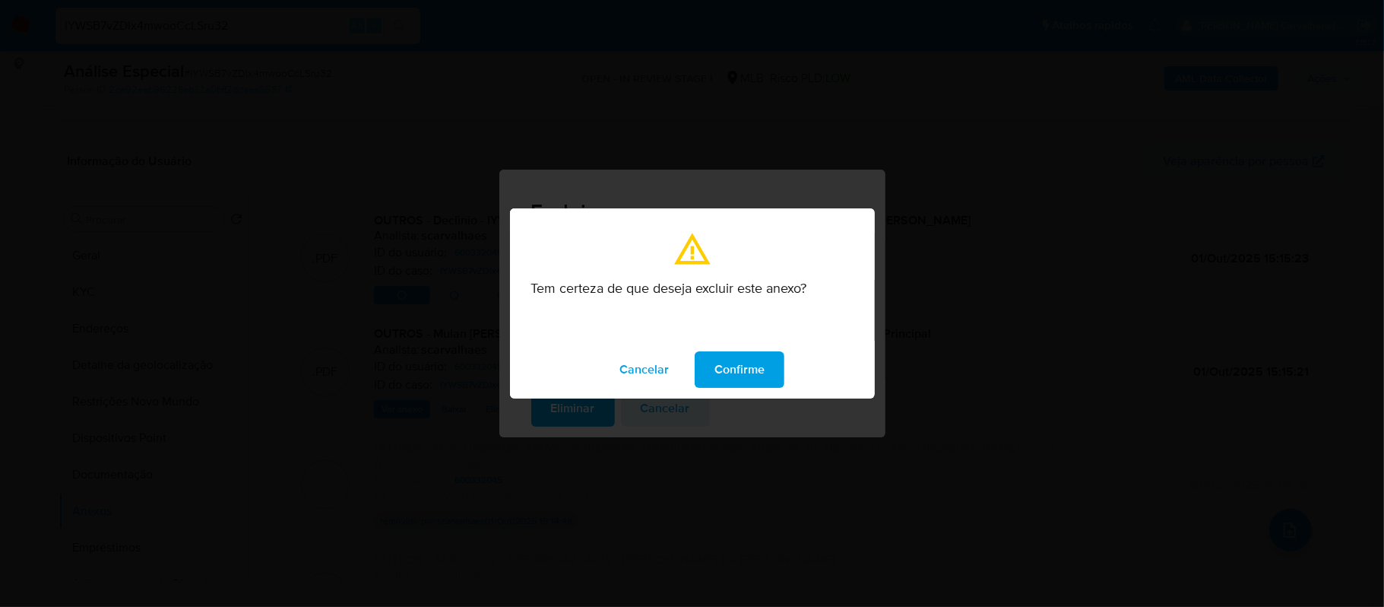
click at [733, 379] on span "Confirme" at bounding box center [740, 369] width 50 height 33
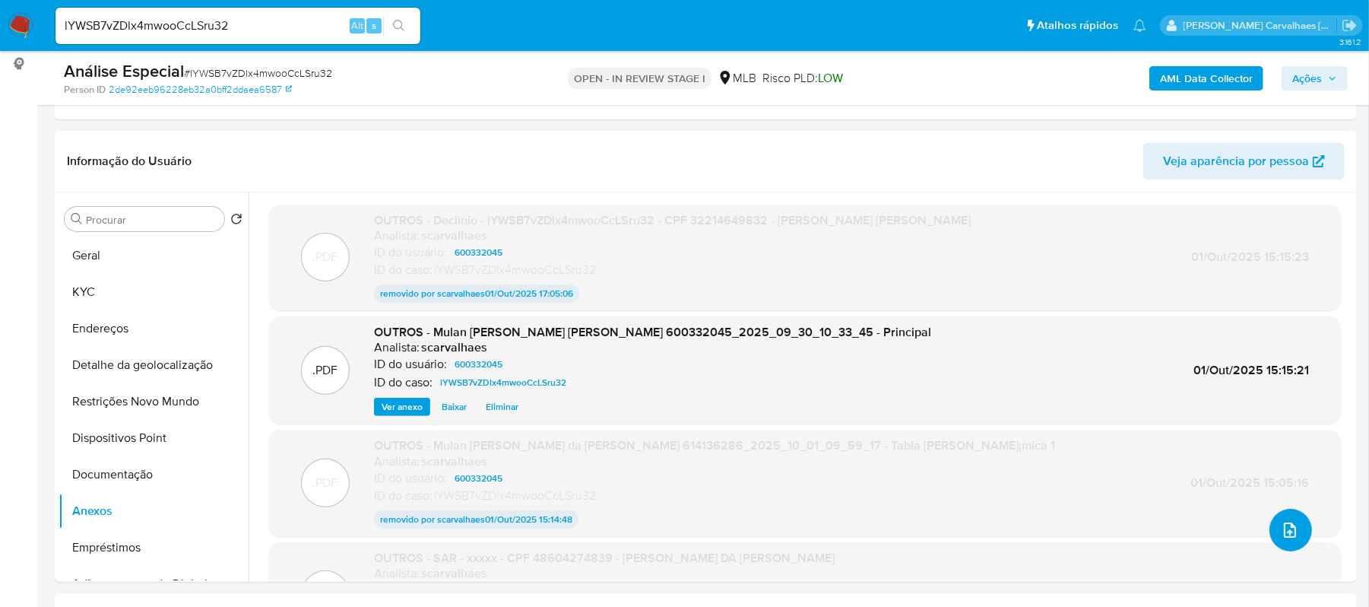
click at [1281, 532] on icon "upload-file" at bounding box center [1290, 530] width 18 height 18
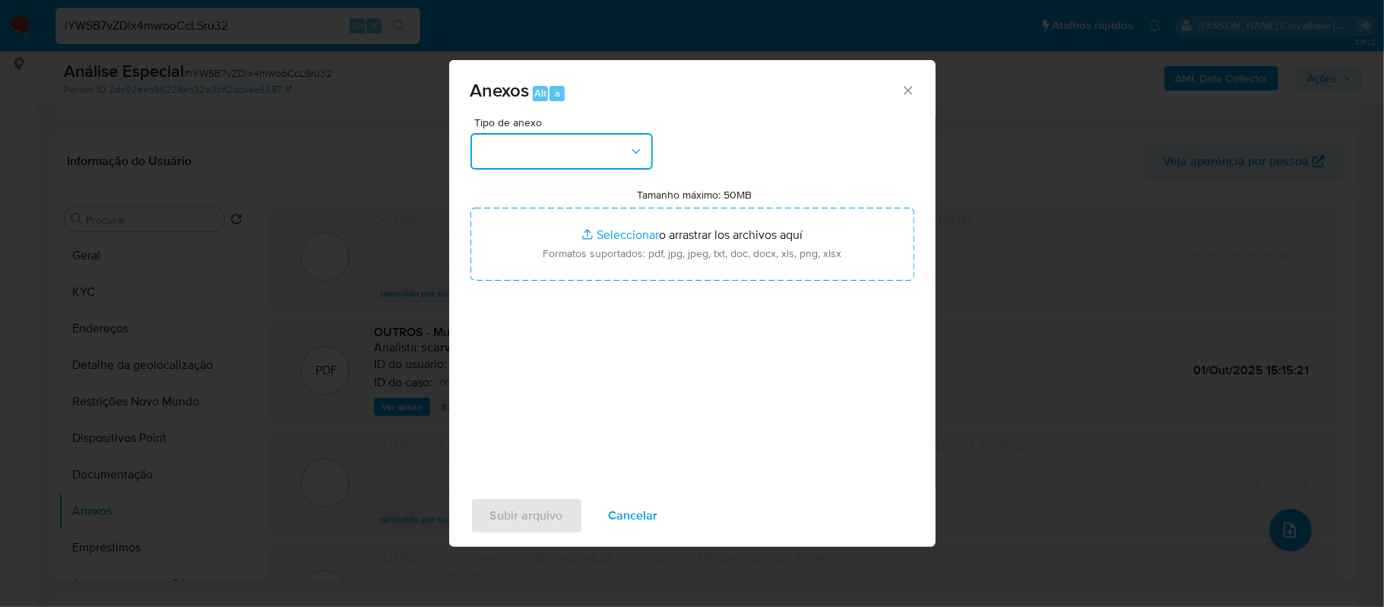
click at [625, 153] on button "button" at bounding box center [562, 151] width 182 height 36
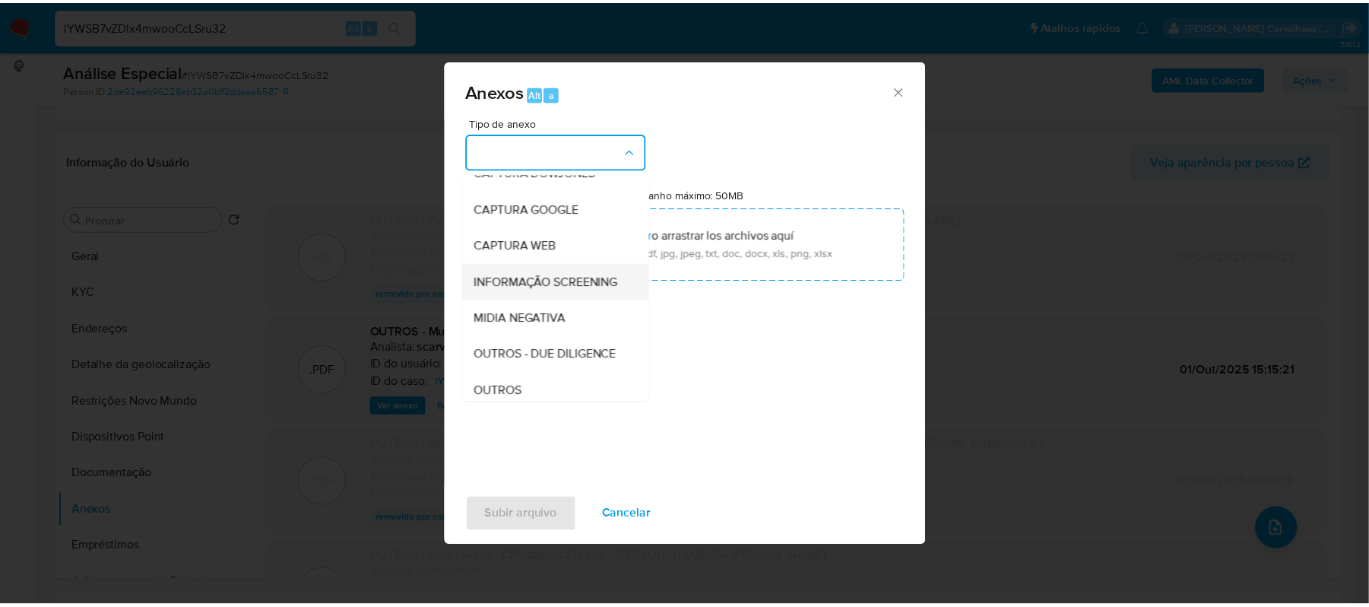
scroll to position [101, 0]
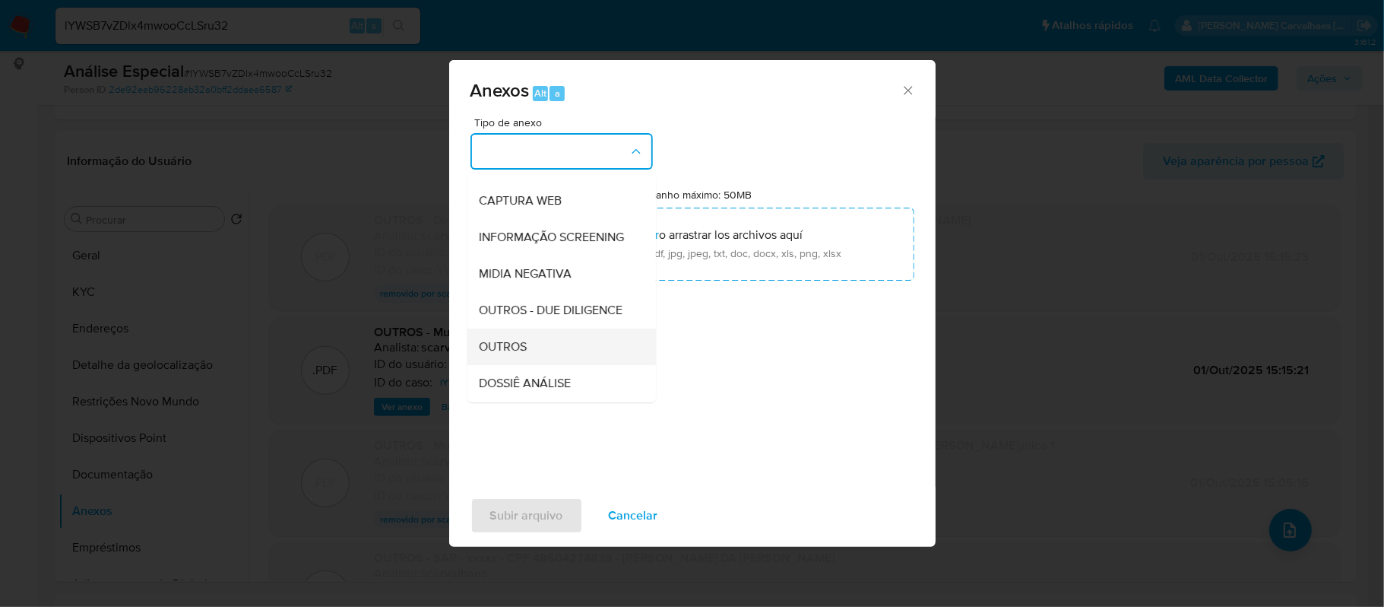
click at [534, 365] on div "OUTROS" at bounding box center [557, 346] width 155 height 36
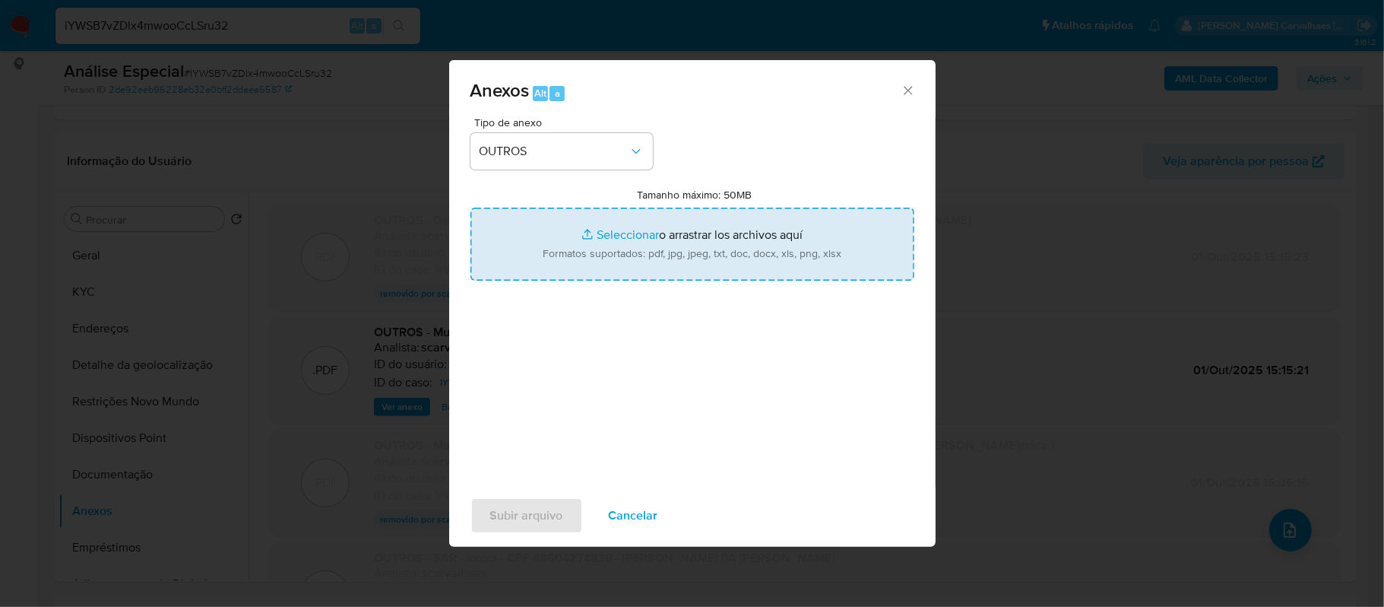
click at [614, 230] on input "Tamanho máximo: 50MB Seleccionar archivos" at bounding box center [693, 244] width 444 height 73
type input "C:\fakepath\Declinio -- lYWSB7vZDlx4mwooCcLSru32 - CPF 32214649832 - FABRICIO P…"
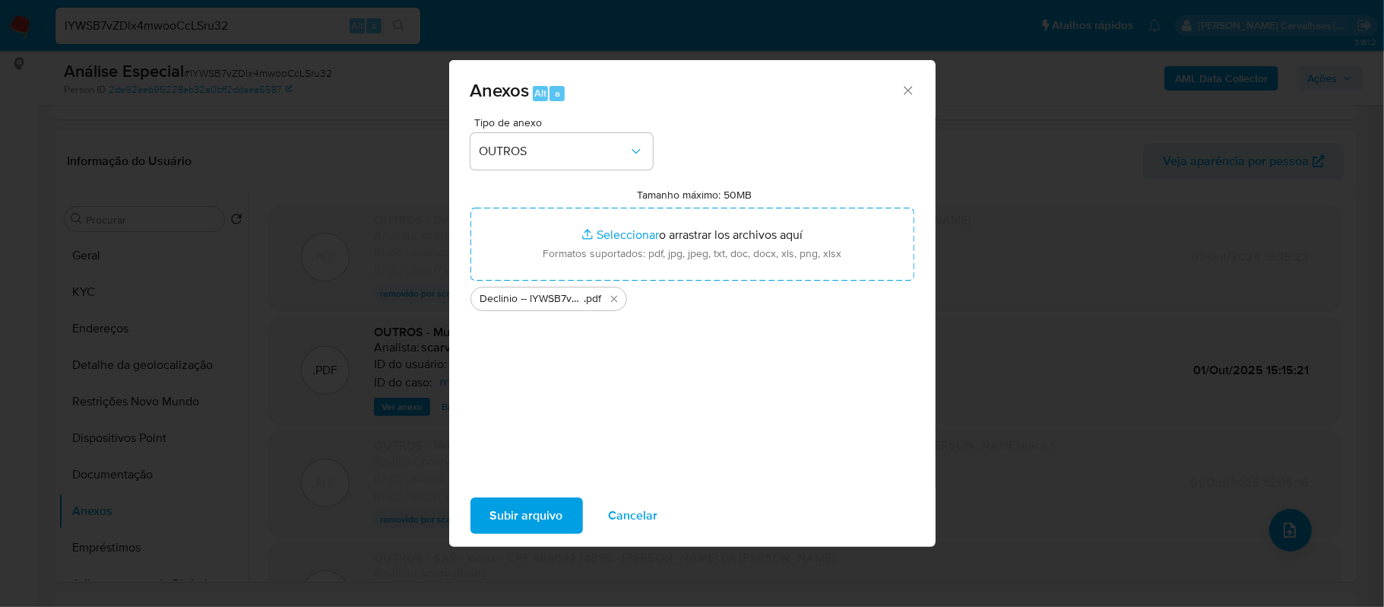
click at [539, 515] on span "Subir arquivo" at bounding box center [526, 515] width 73 height 33
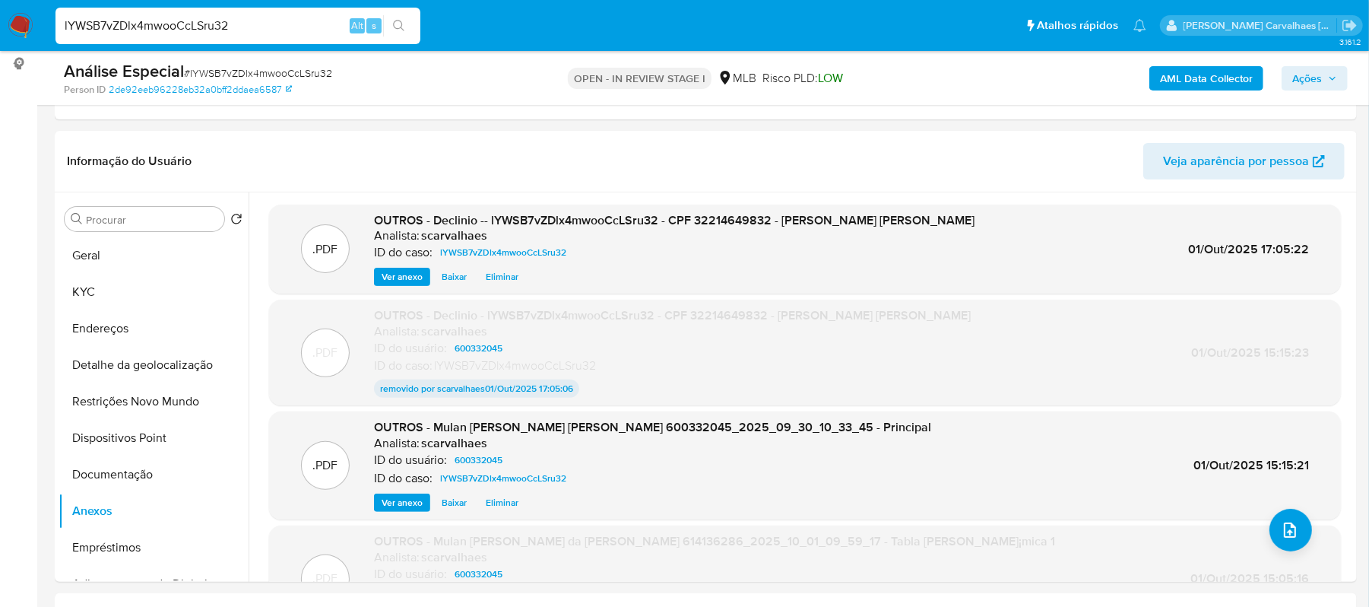
drag, startPoint x: 245, startPoint y: 32, endPoint x: -148, endPoint y: 22, distance: 393.1
paste input "TJ6Tvs9CmmqXnVx5FuFubjlS"
type input "TJ6Tvs9CmmqXnVx5FuFubjlS"
click at [389, 20] on button "search-icon" at bounding box center [398, 25] width 31 height 21
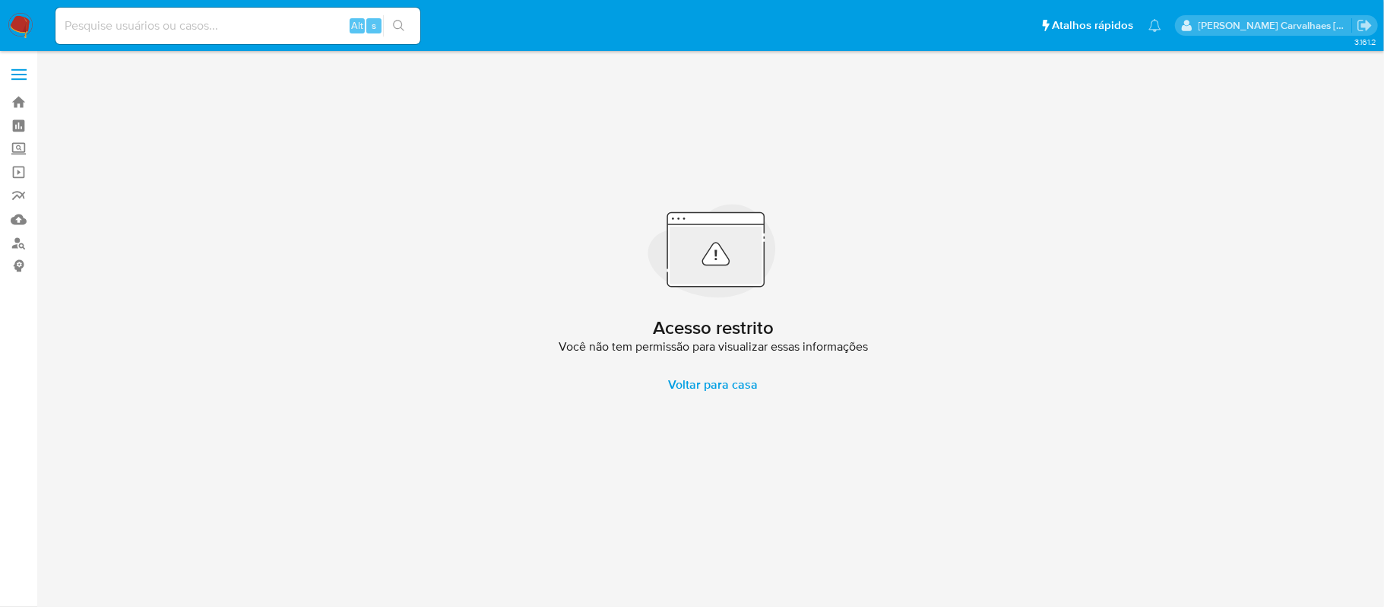
click at [154, 23] on input at bounding box center [237, 26] width 365 height 20
paste input "TJ6Tvs9CmmqXnVx5FuFubjlS"
click at [61, 27] on input "TJ6Tvs9CmmqXnVx5FuFubjlS" at bounding box center [237, 26] width 365 height 20
type input "TJ6Tvs9CmmqXnVx5FuFubjlS"
click at [393, 28] on icon "search-icon" at bounding box center [399, 26] width 12 height 12
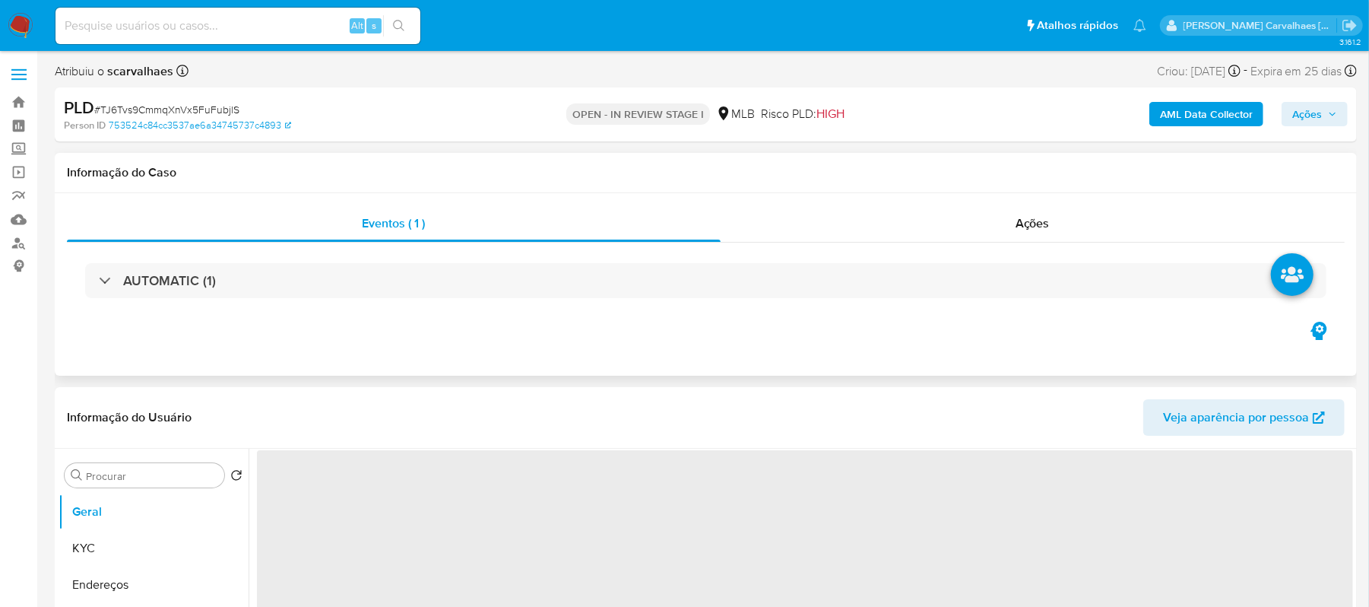
select select "10"
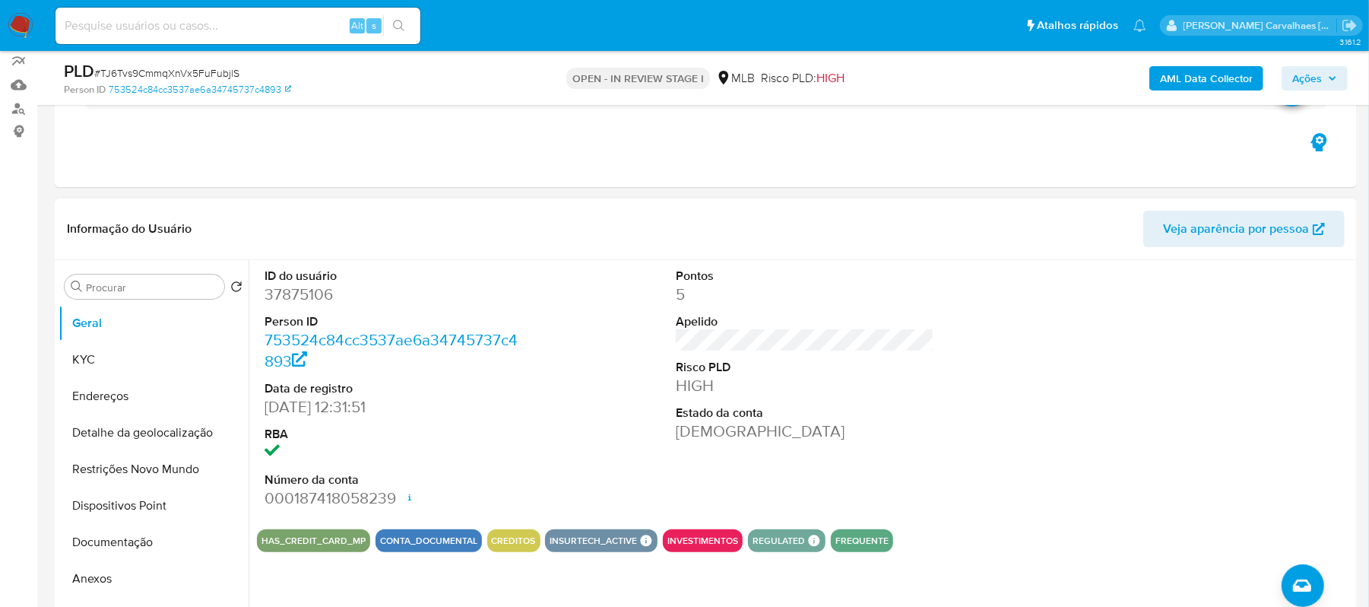
scroll to position [101, 0]
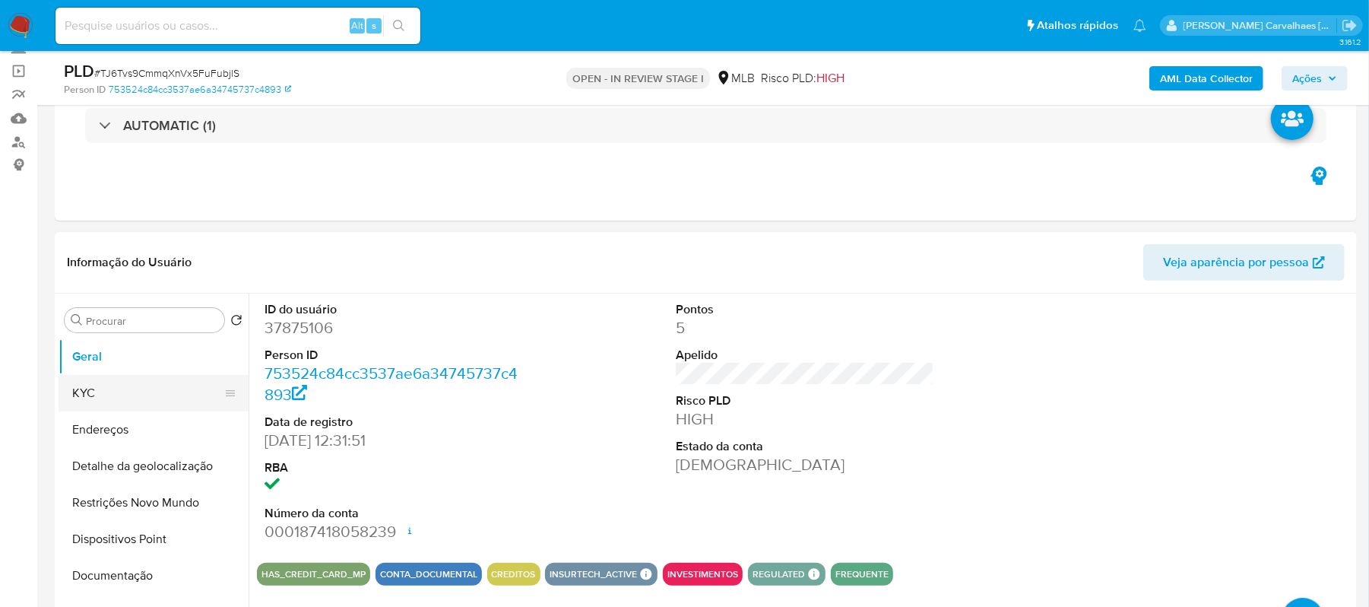
click at [132, 387] on button "KYC" at bounding box center [148, 393] width 178 height 36
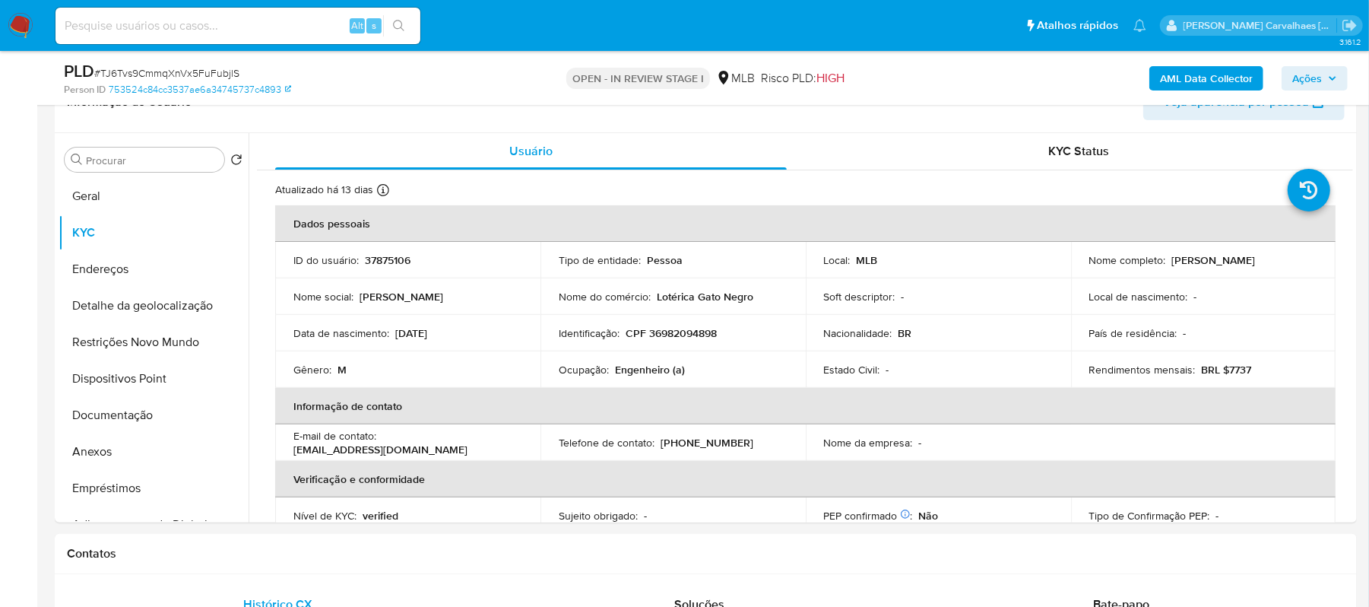
scroll to position [325, 0]
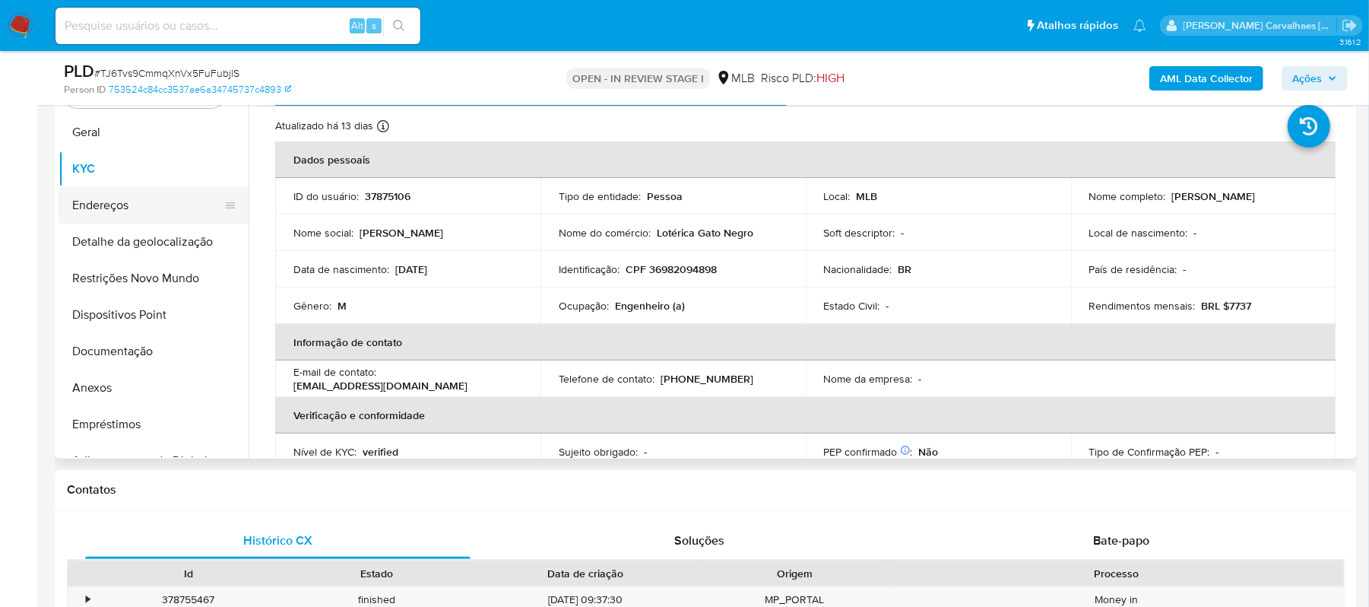
click at [144, 196] on button "Endereços" at bounding box center [148, 205] width 178 height 36
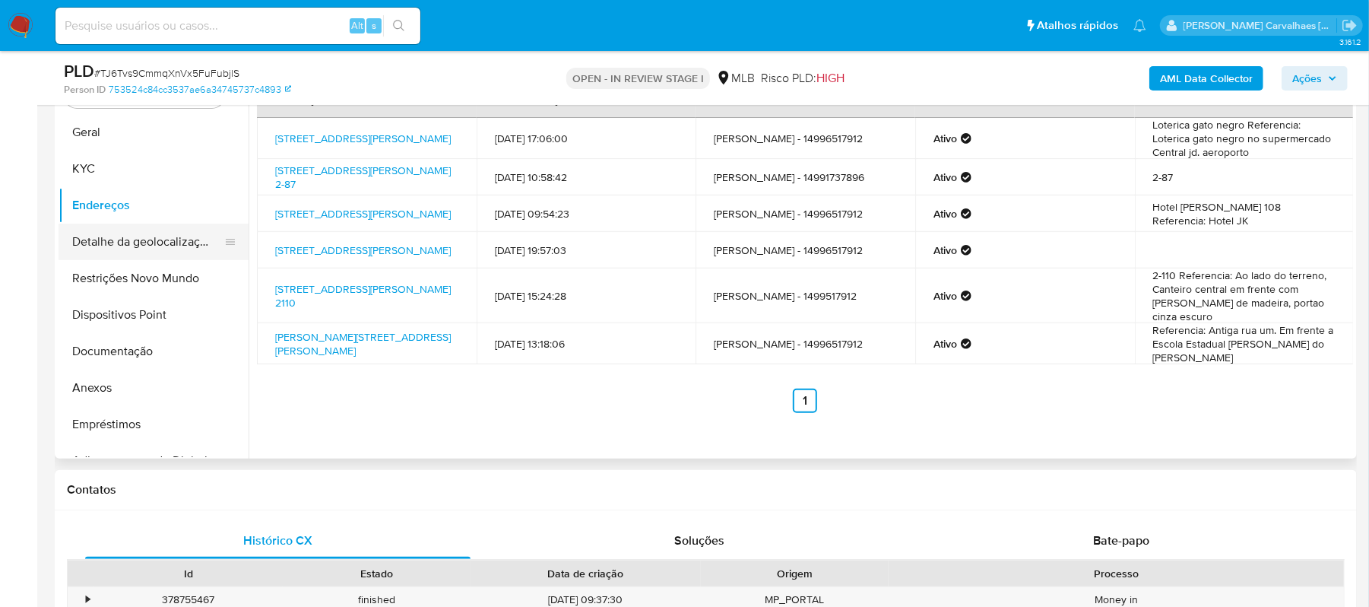
click at [177, 234] on button "Detalhe da geolocalização" at bounding box center [148, 241] width 178 height 36
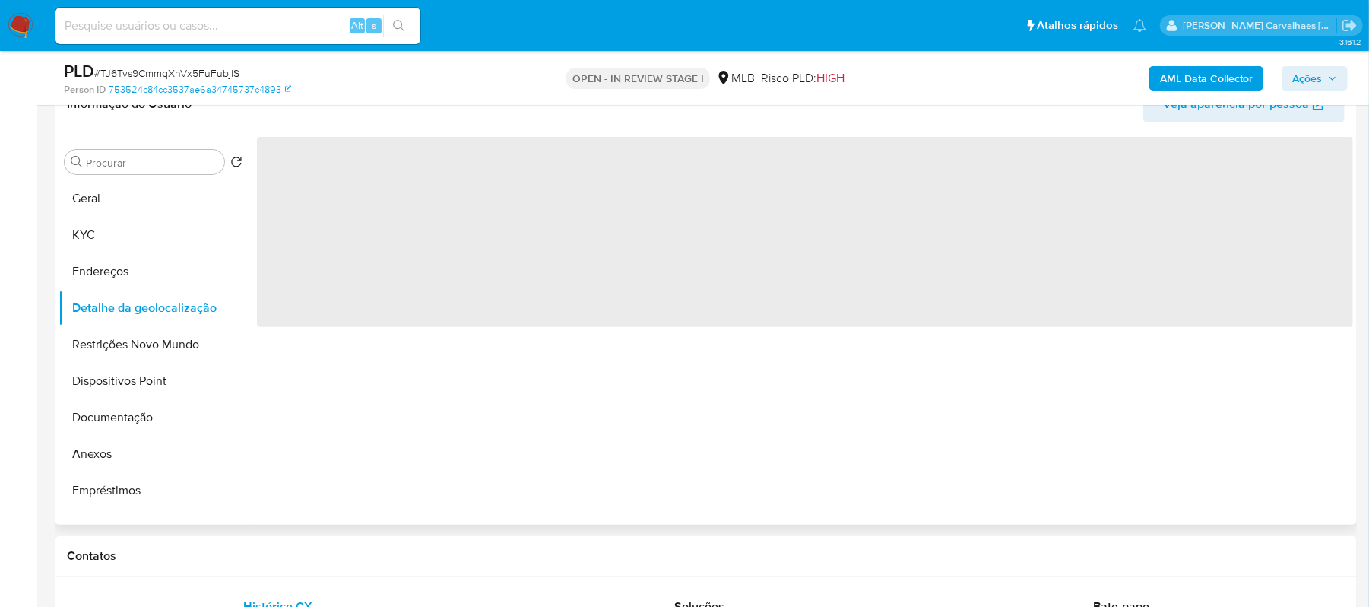
scroll to position [223, 0]
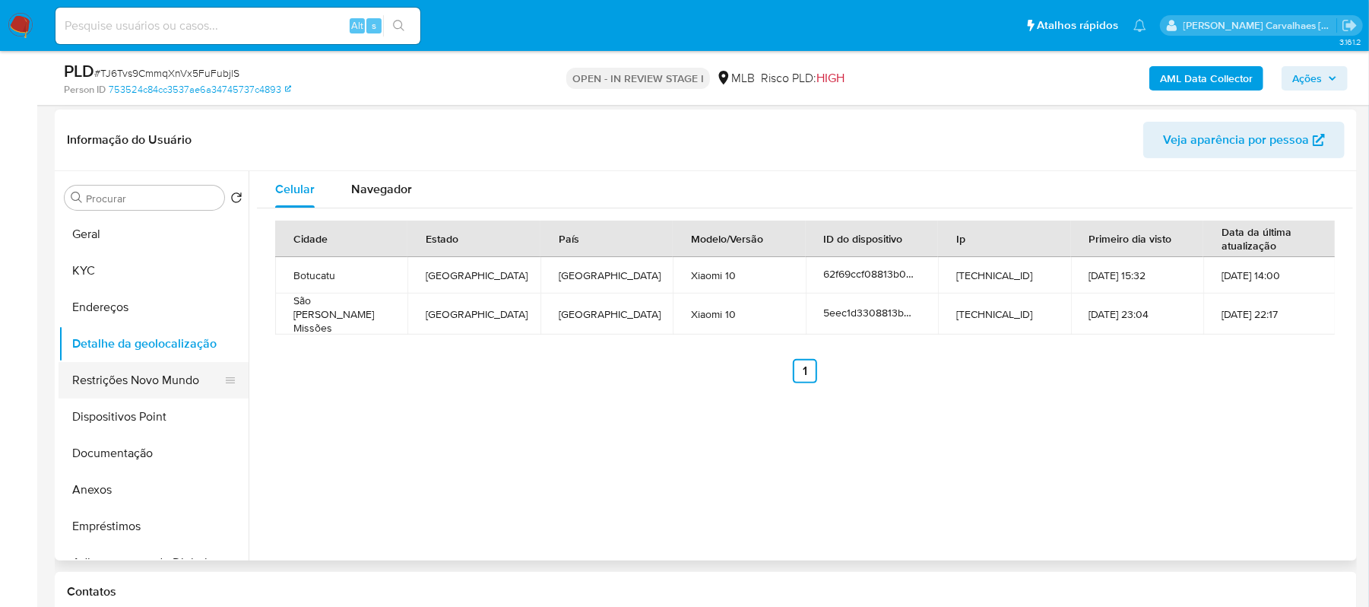
click at [119, 386] on button "Restrições Novo Mundo" at bounding box center [148, 380] width 178 height 36
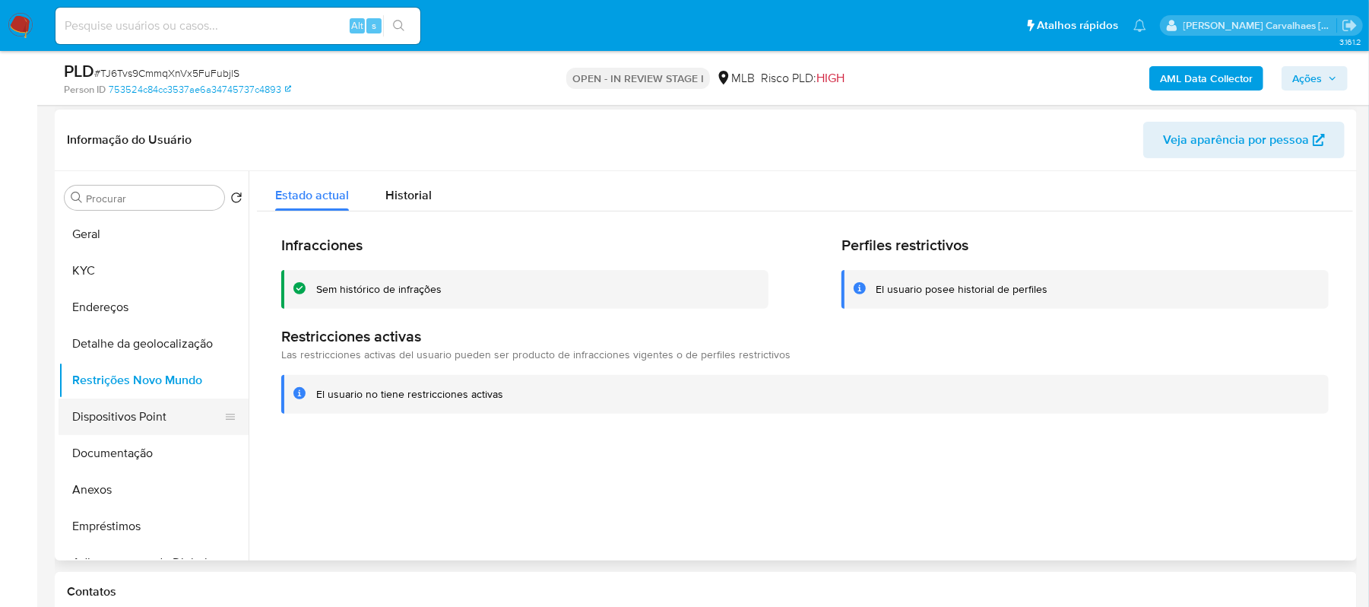
click at [144, 398] on button "Dispositivos Point" at bounding box center [148, 416] width 178 height 36
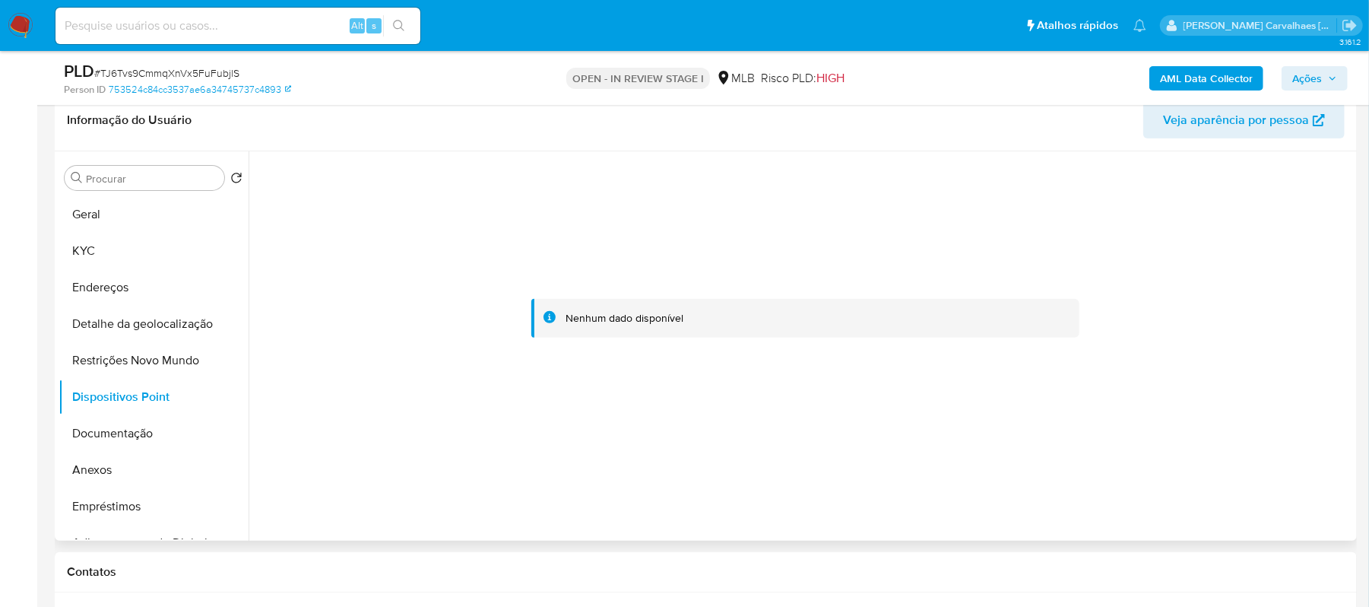
scroll to position [122, 0]
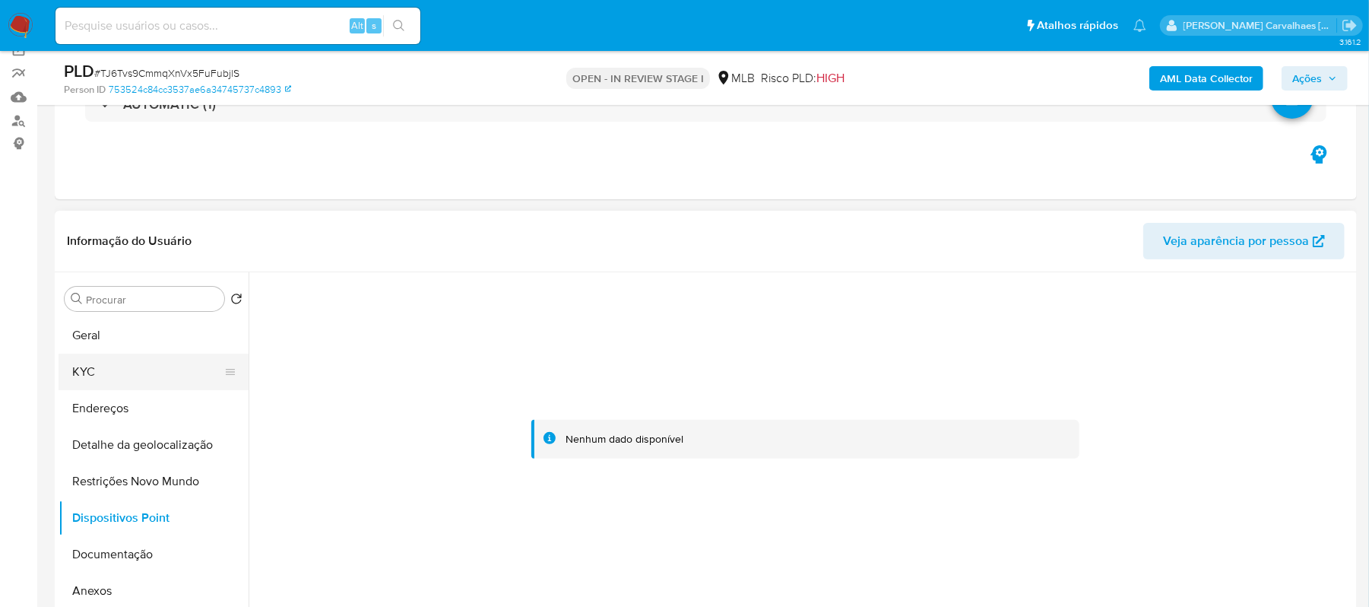
drag, startPoint x: 77, startPoint y: 369, endPoint x: 137, endPoint y: 365, distance: 60.2
click at [80, 369] on button "KYC" at bounding box center [148, 371] width 178 height 36
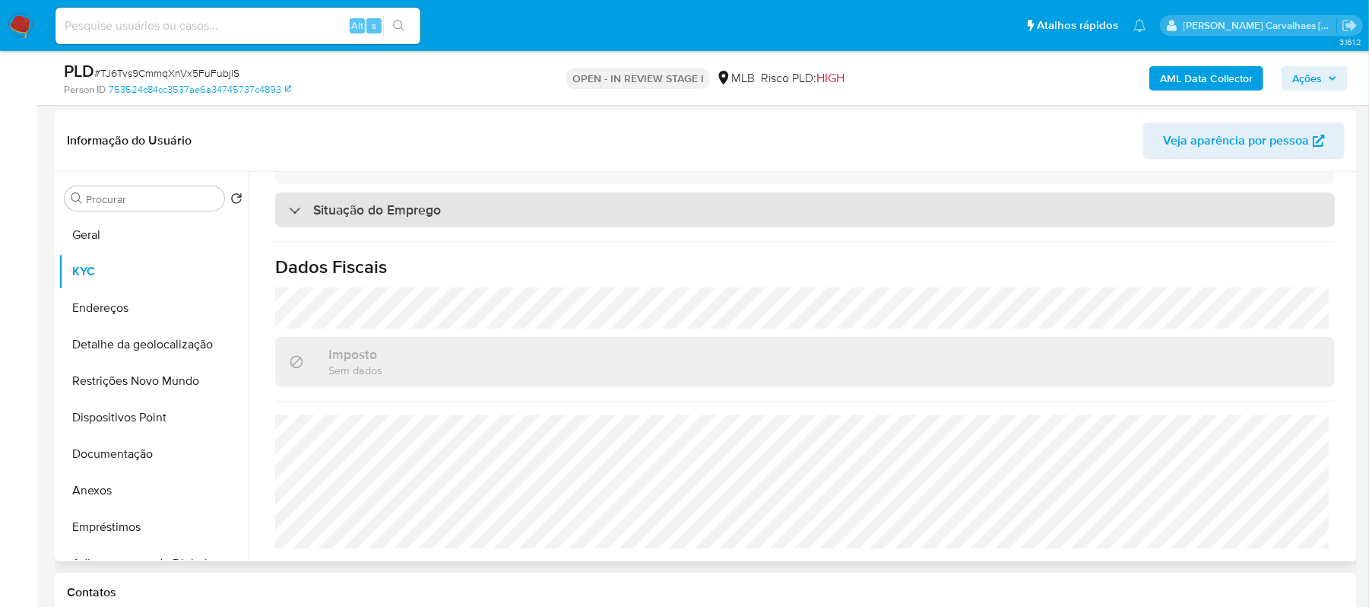
scroll to position [223, 0]
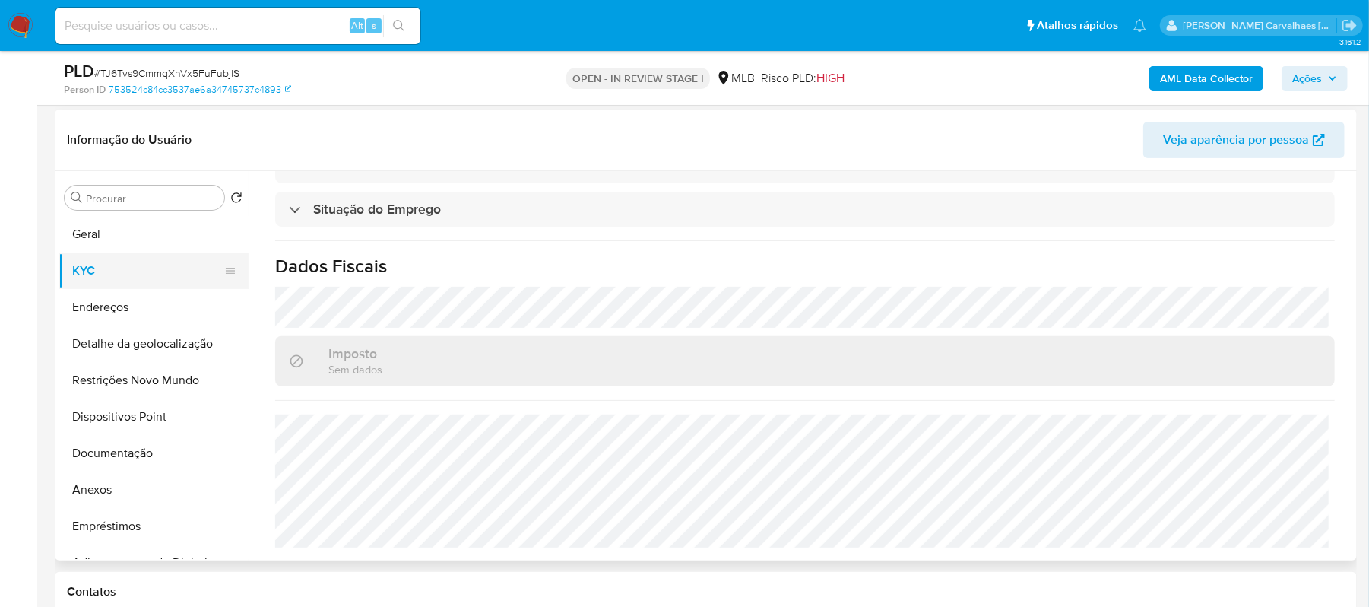
click at [99, 277] on button "KYC" at bounding box center [148, 270] width 178 height 36
click at [147, 237] on button "Geral" at bounding box center [148, 234] width 178 height 36
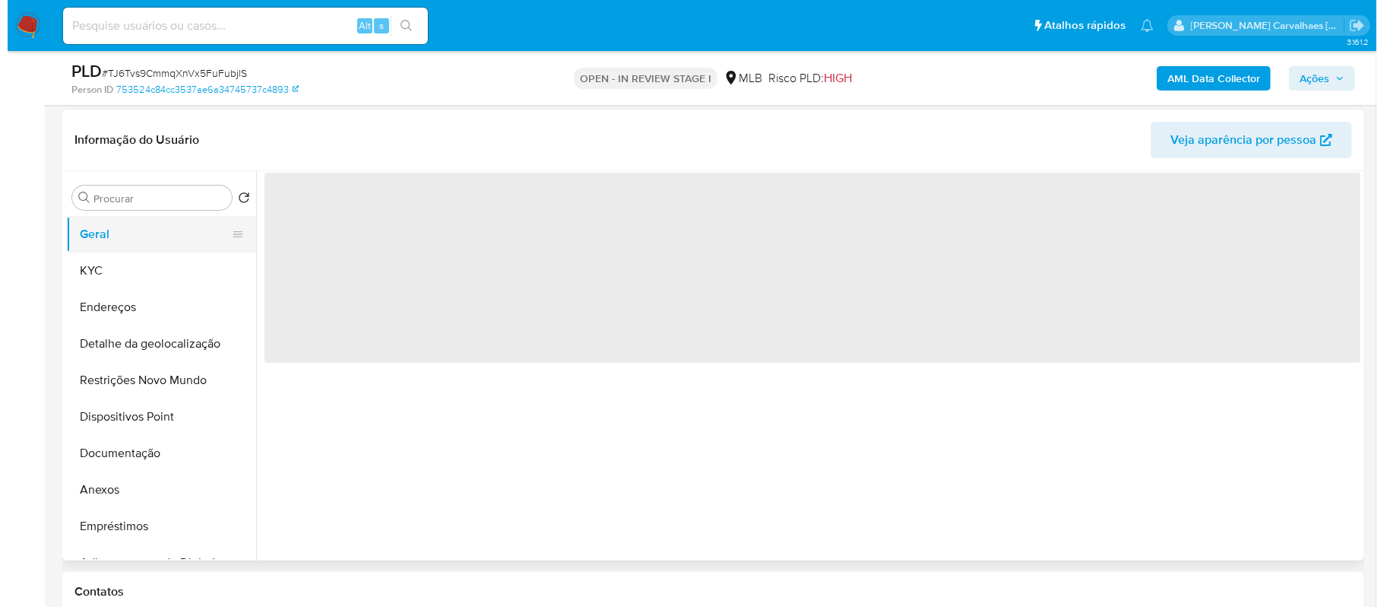
scroll to position [0, 0]
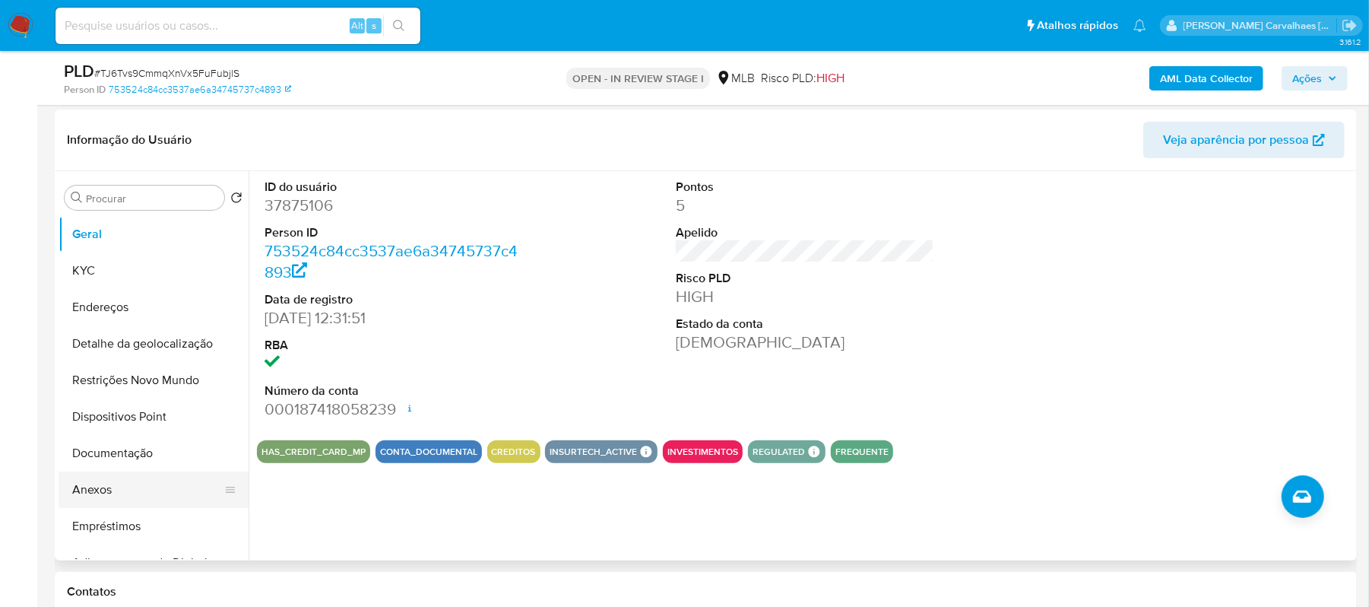
click at [125, 493] on button "Anexos" at bounding box center [148, 489] width 178 height 36
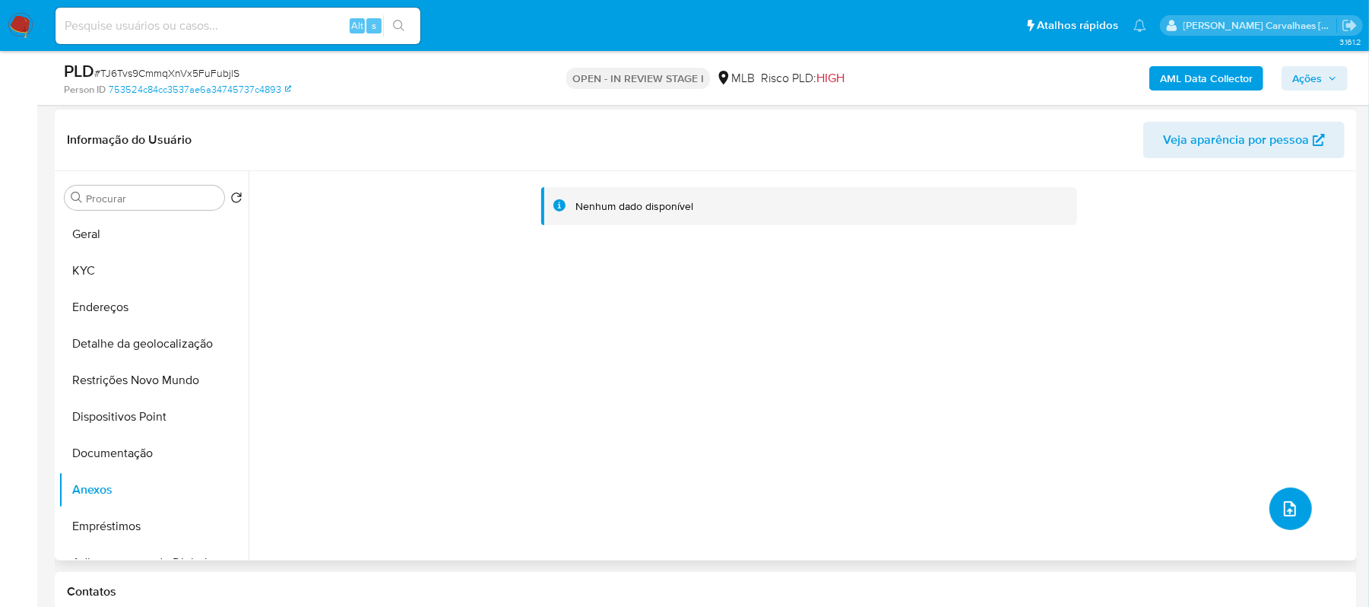
click at [1288, 515] on icon "upload-file" at bounding box center [1290, 508] width 18 height 18
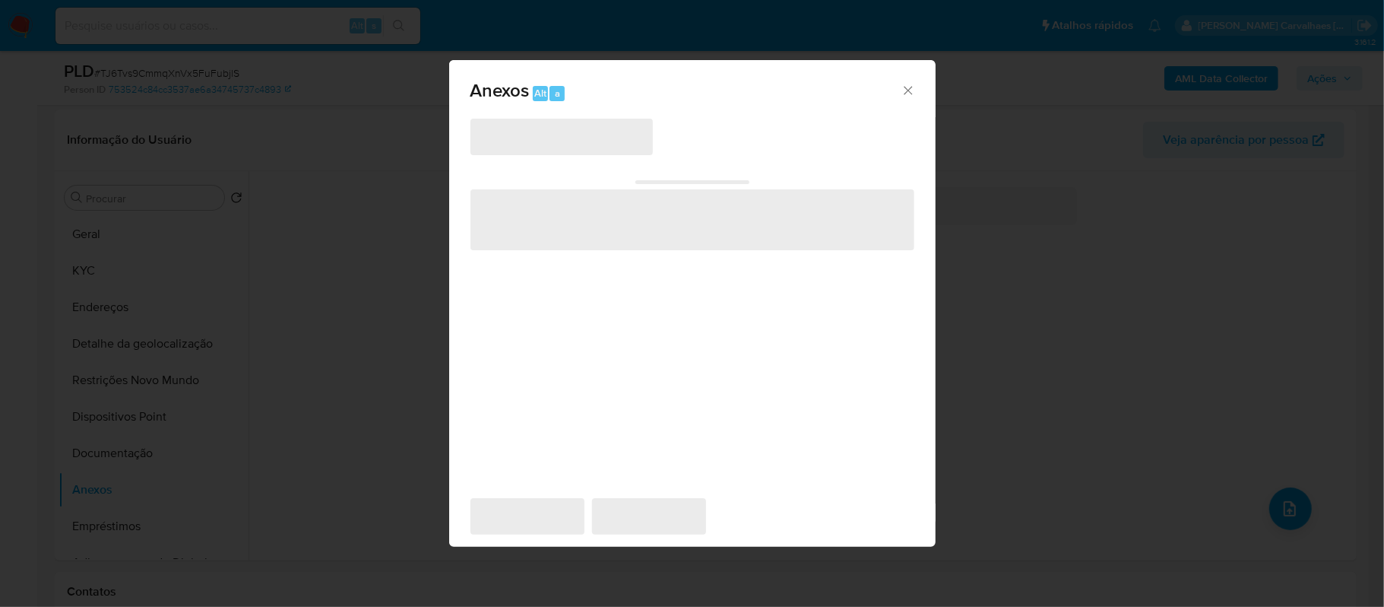
click at [903, 90] on icon "Cerrar" at bounding box center [908, 90] width 15 height 15
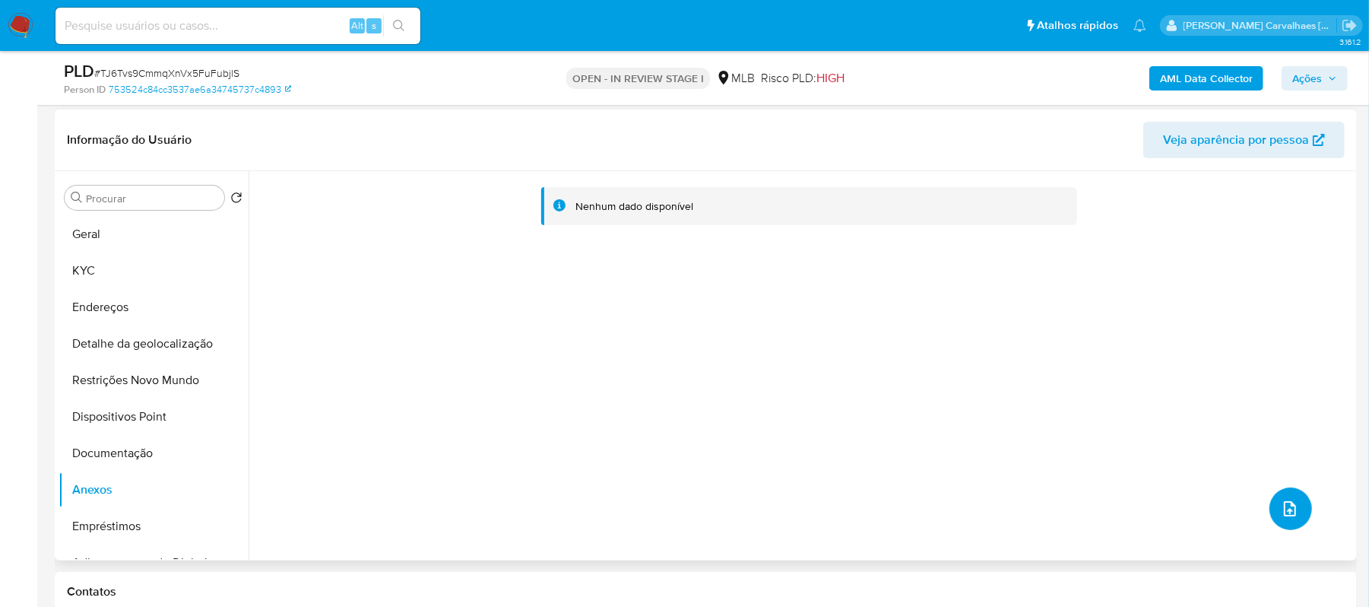
click at [1281, 511] on icon "upload-file" at bounding box center [1290, 508] width 18 height 18
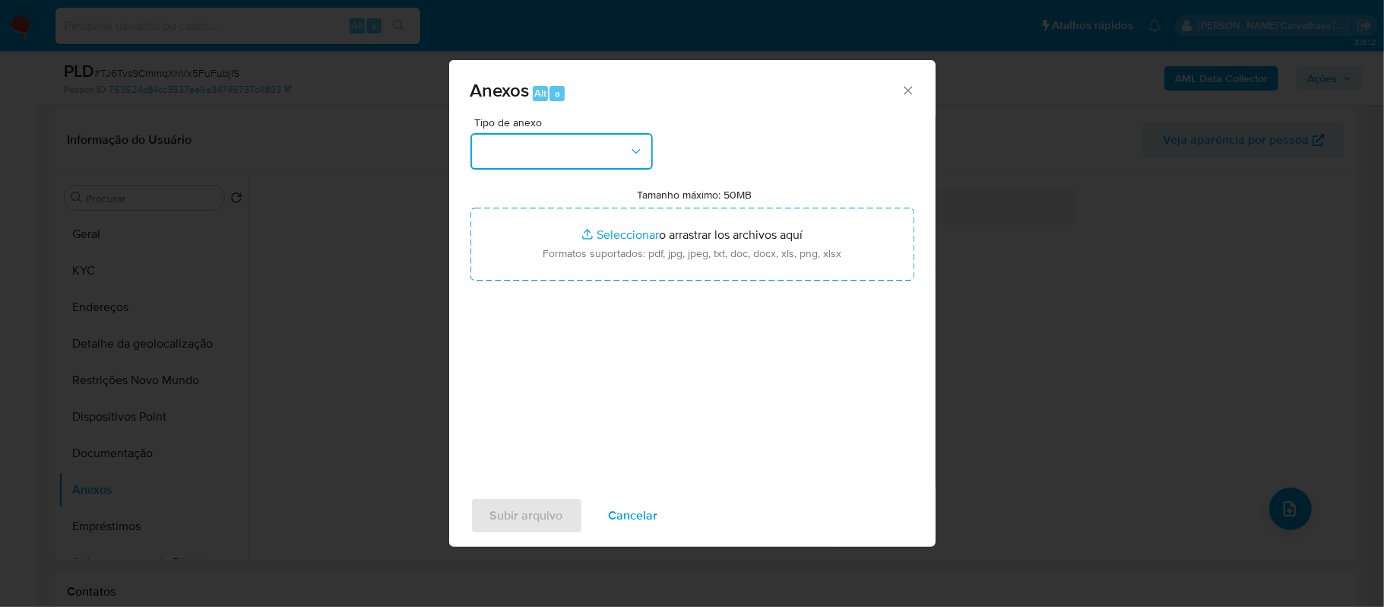
click at [639, 138] on button "button" at bounding box center [562, 151] width 182 height 36
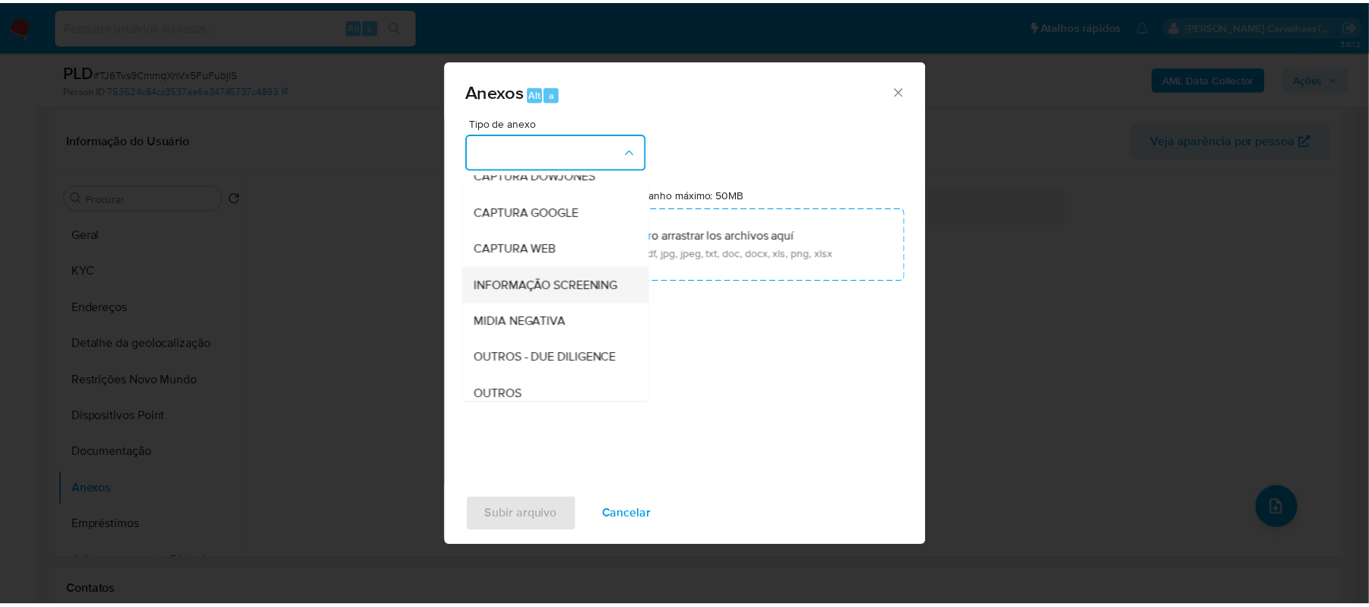
scroll to position [101, 0]
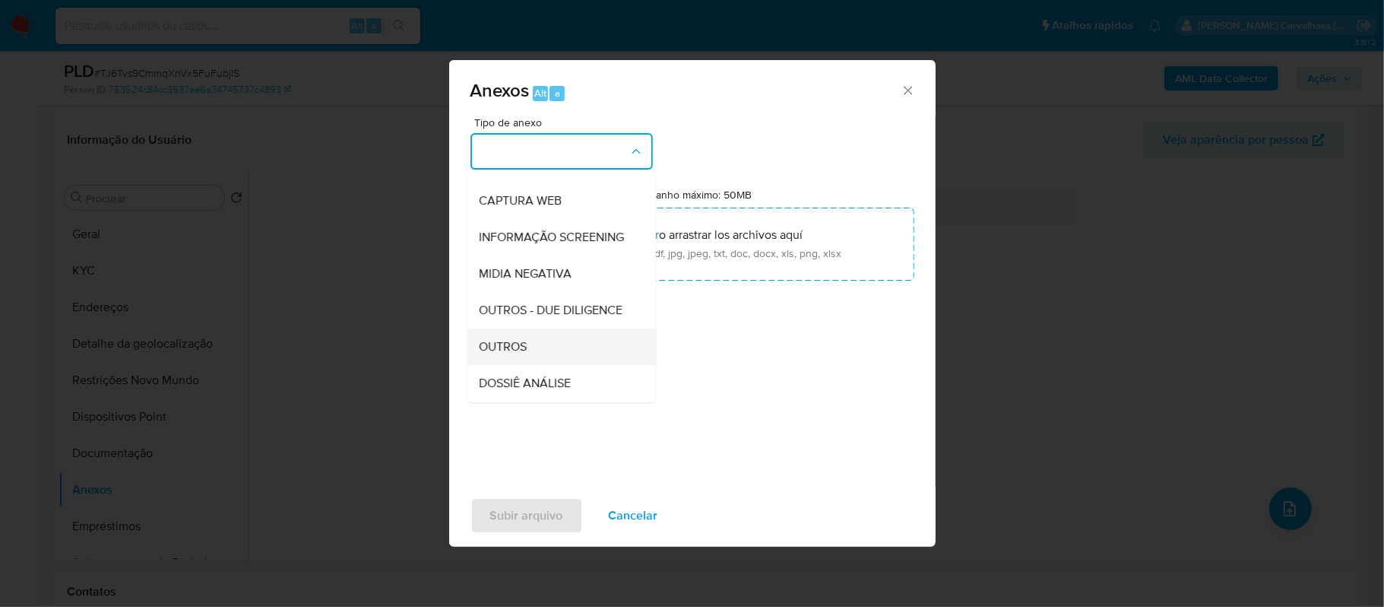
click at [518, 354] on span "OUTROS" at bounding box center [504, 346] width 48 height 15
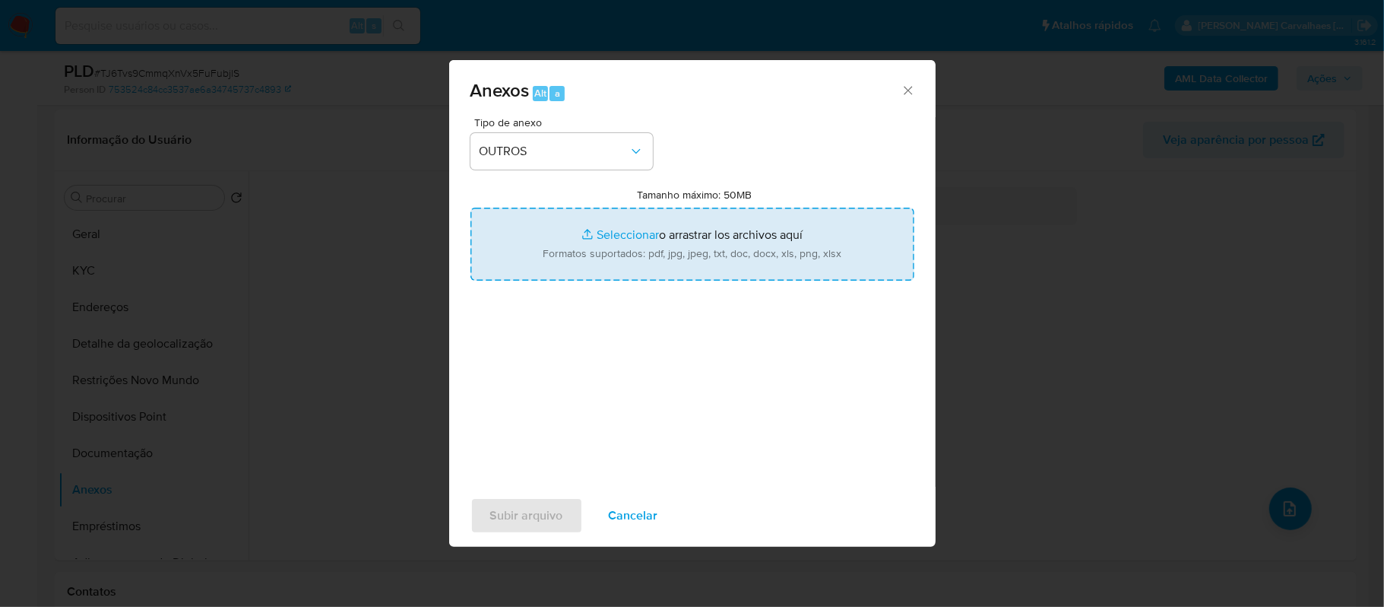
click at [628, 232] on input "Tamanho máximo: 50MB Seleccionar archivos" at bounding box center [693, 244] width 444 height 73
click at [604, 236] on input "Tamanho máximo: 50MB Seleccionar archivos" at bounding box center [693, 244] width 444 height 73
type input "C:\fakepath\SAR - xxxx - CPF 36982094898 - ERIC MAXIMO TAKAHASHI.pdf"
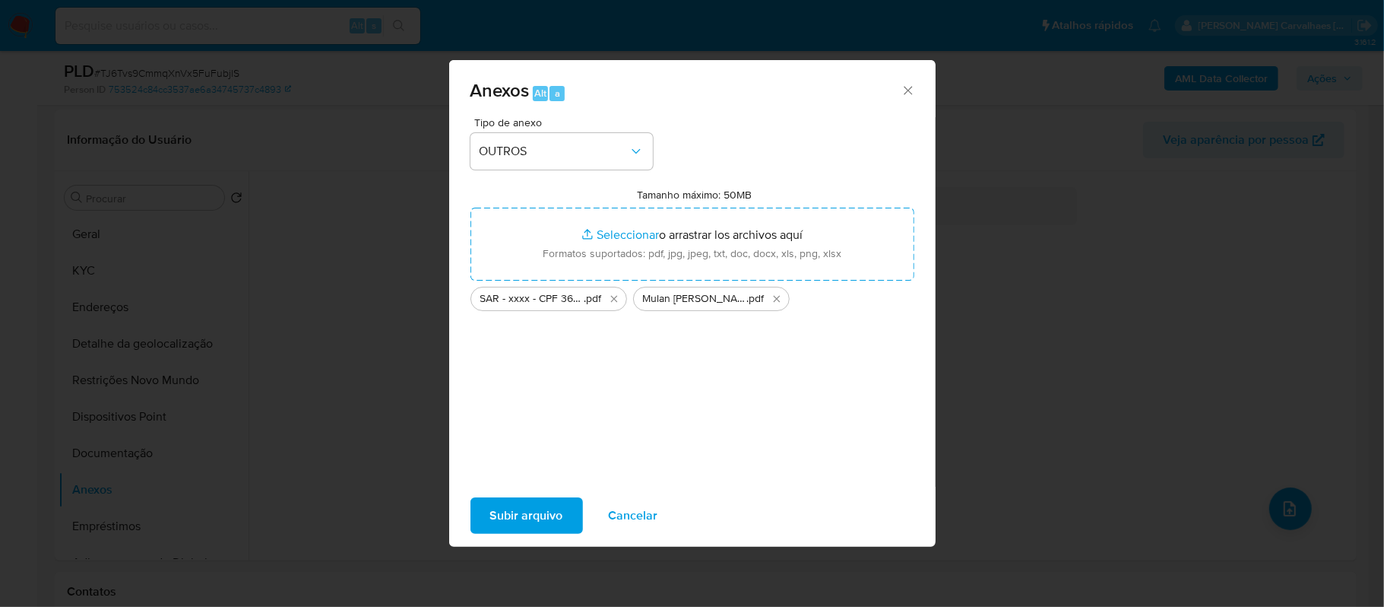
click at [508, 508] on span "Subir arquivo" at bounding box center [526, 515] width 73 height 33
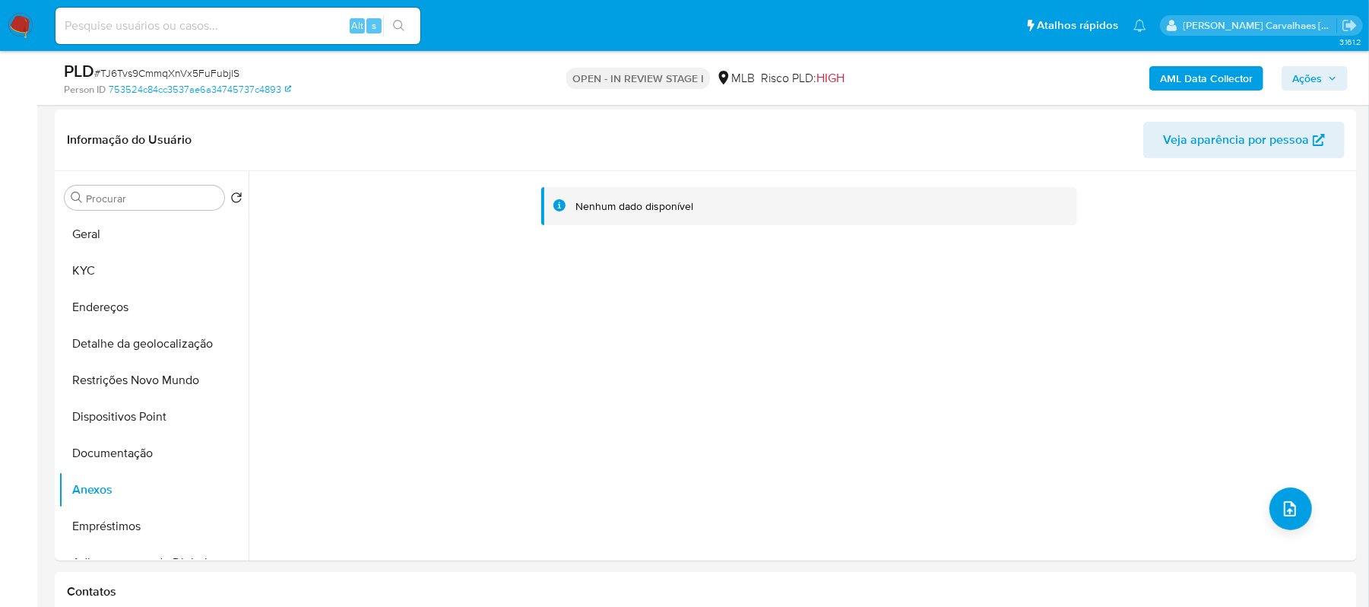
click at [1311, 78] on span "Ações" at bounding box center [1307, 78] width 30 height 24
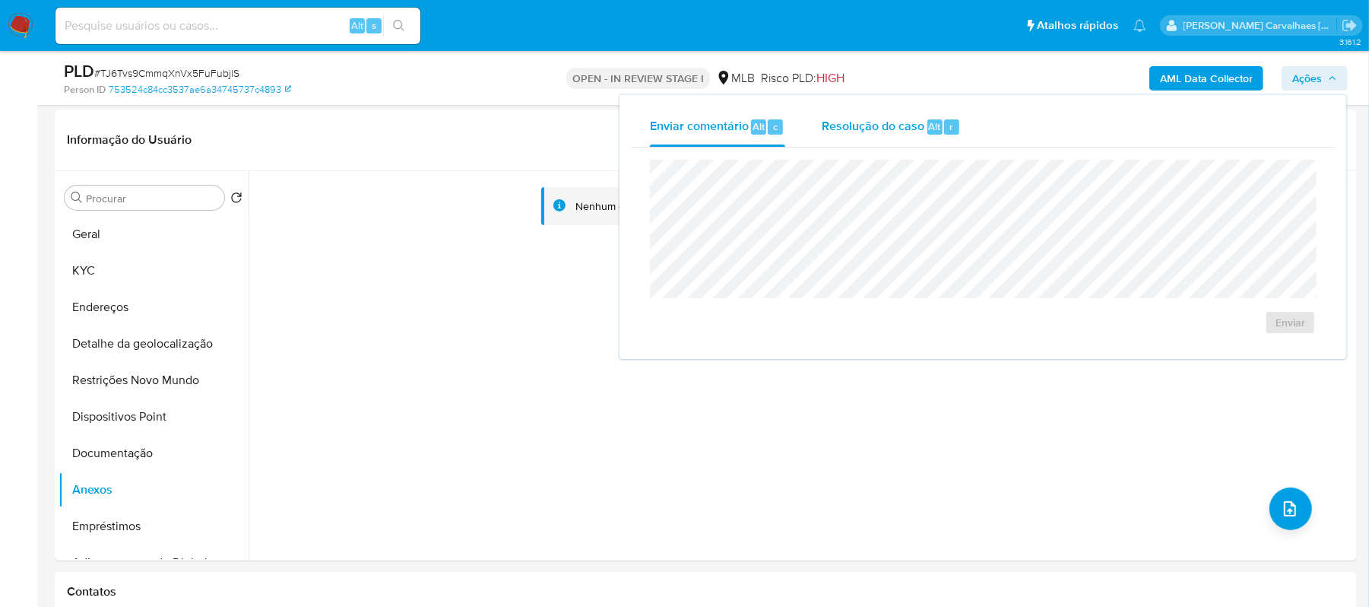
click at [897, 125] on span "Resolução do caso" at bounding box center [873, 125] width 103 height 17
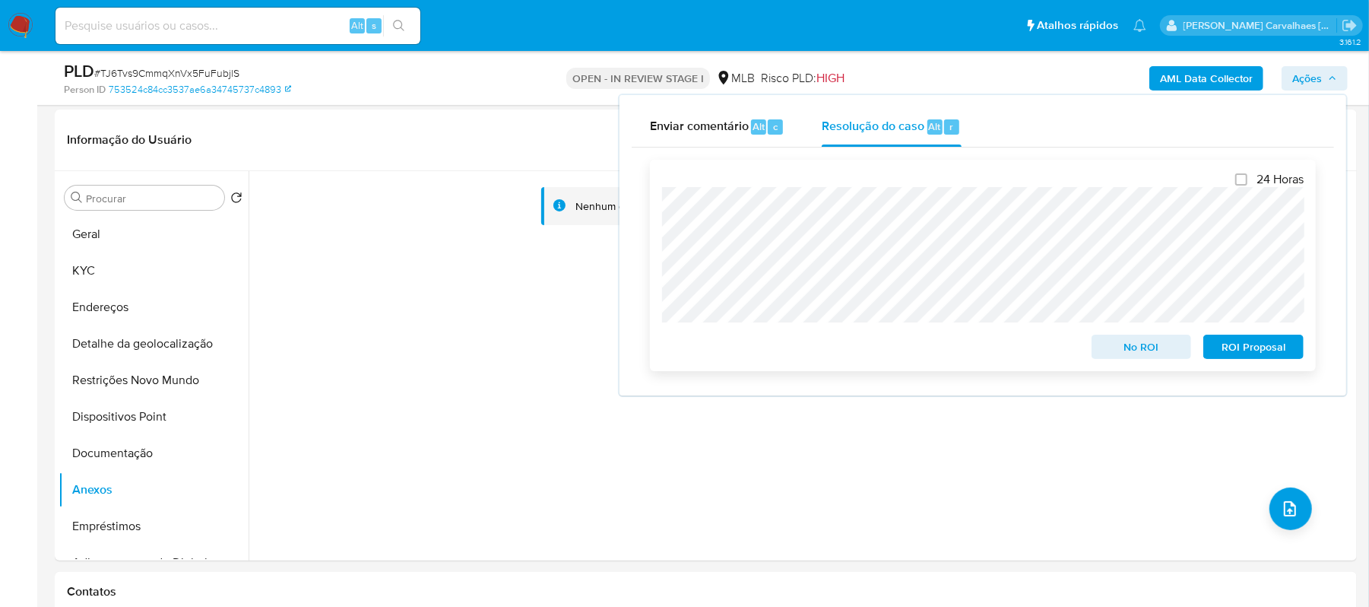
click at [1248, 345] on span "ROI Proposal" at bounding box center [1253, 346] width 79 height 21
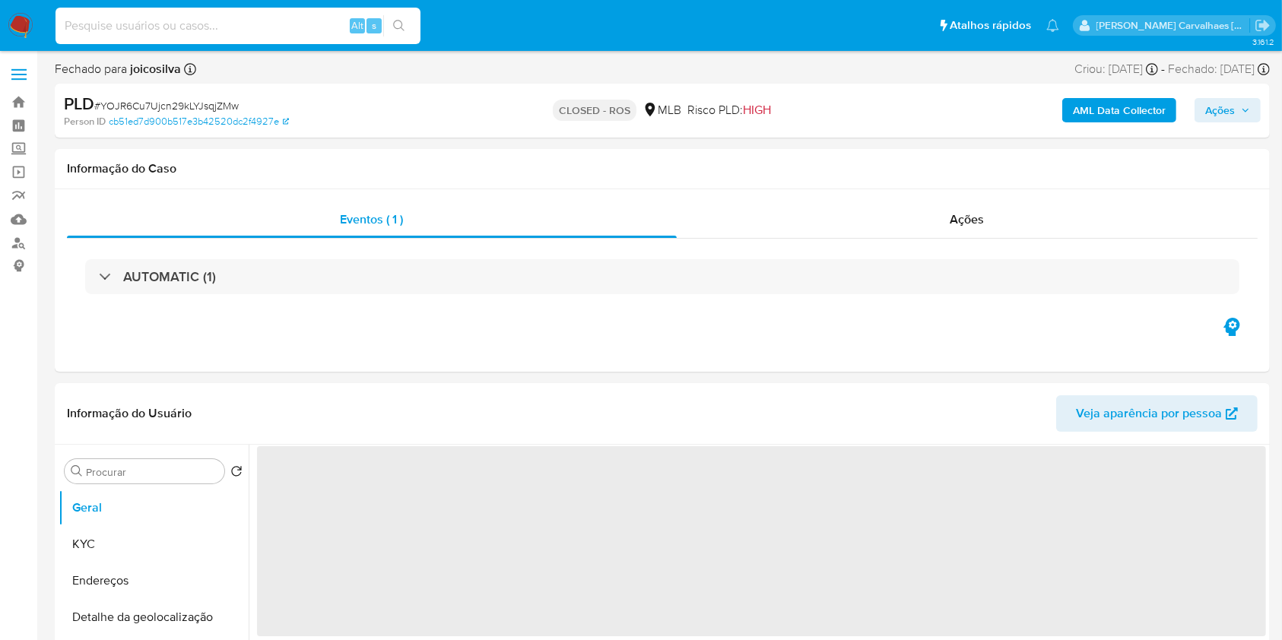
select select "10"
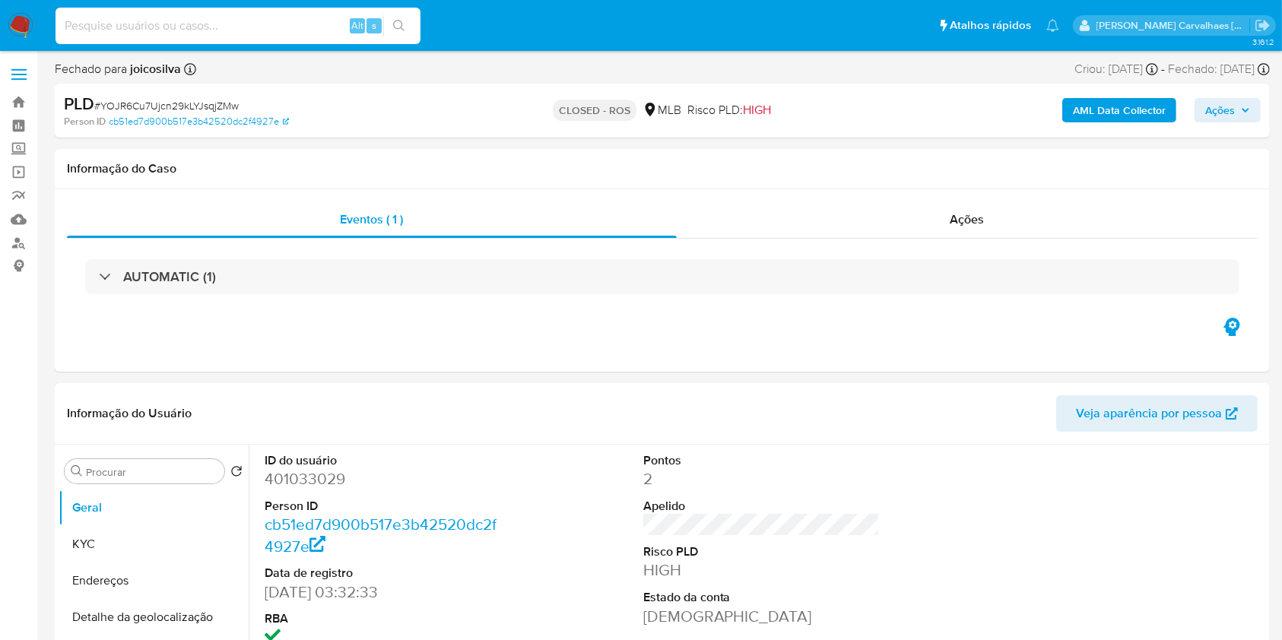
paste input "lYWSB7vZDlx4mwooCcLSru32"
type input "lYWSB7vZDlx4mwooCcLSru32"
click at [395, 32] on button "search-icon" at bounding box center [398, 25] width 31 height 21
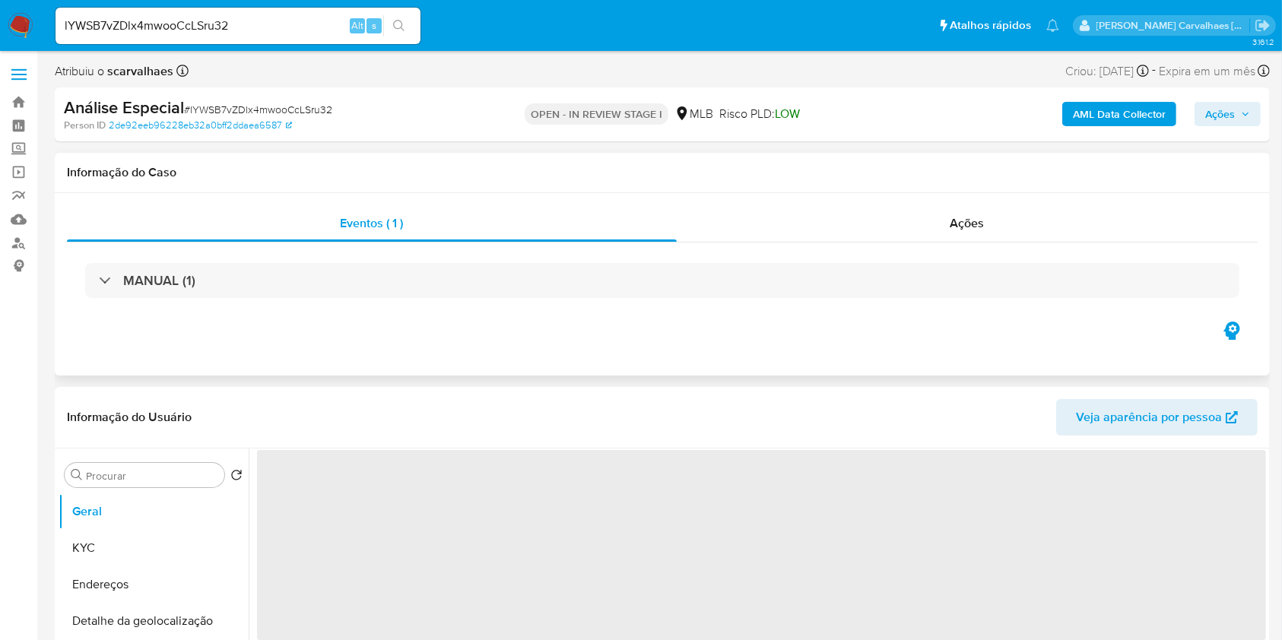
select select "10"
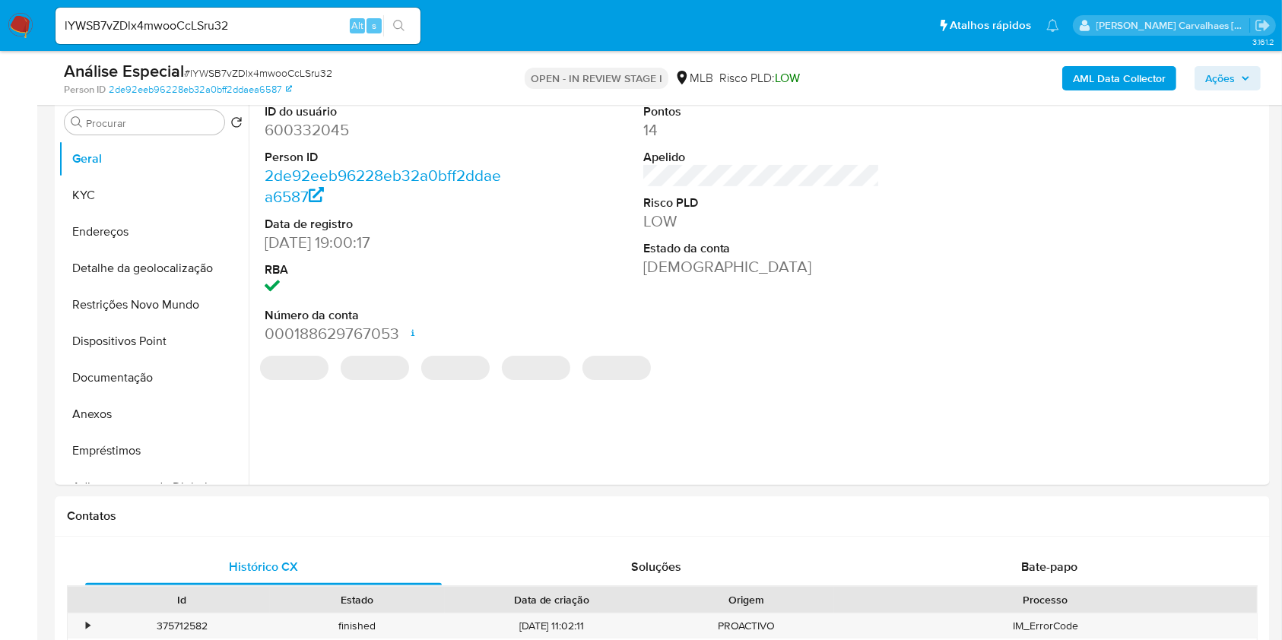
scroll to position [405, 0]
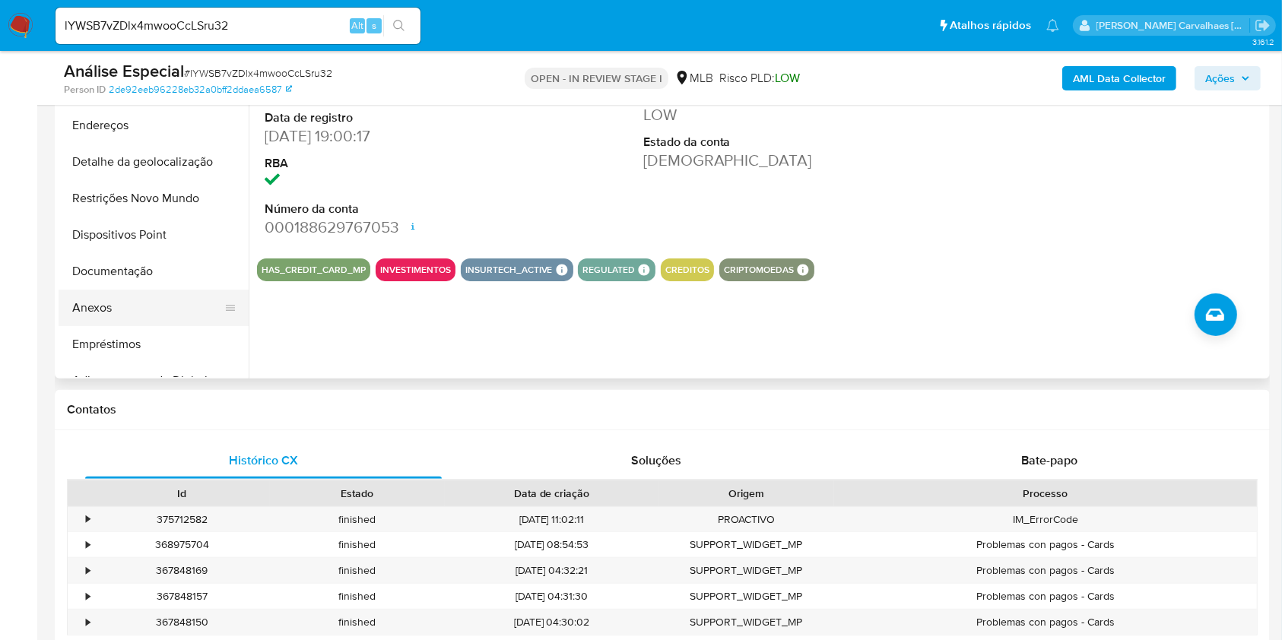
click at [106, 309] on button "Anexos" at bounding box center [148, 308] width 178 height 36
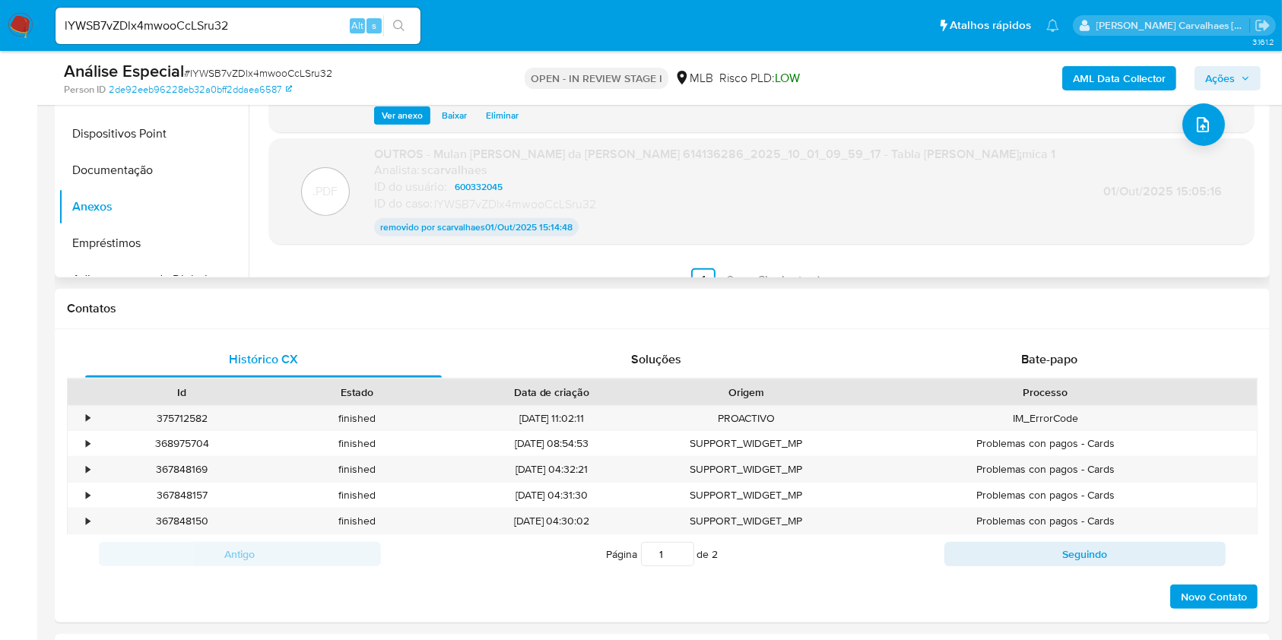
scroll to position [124, 0]
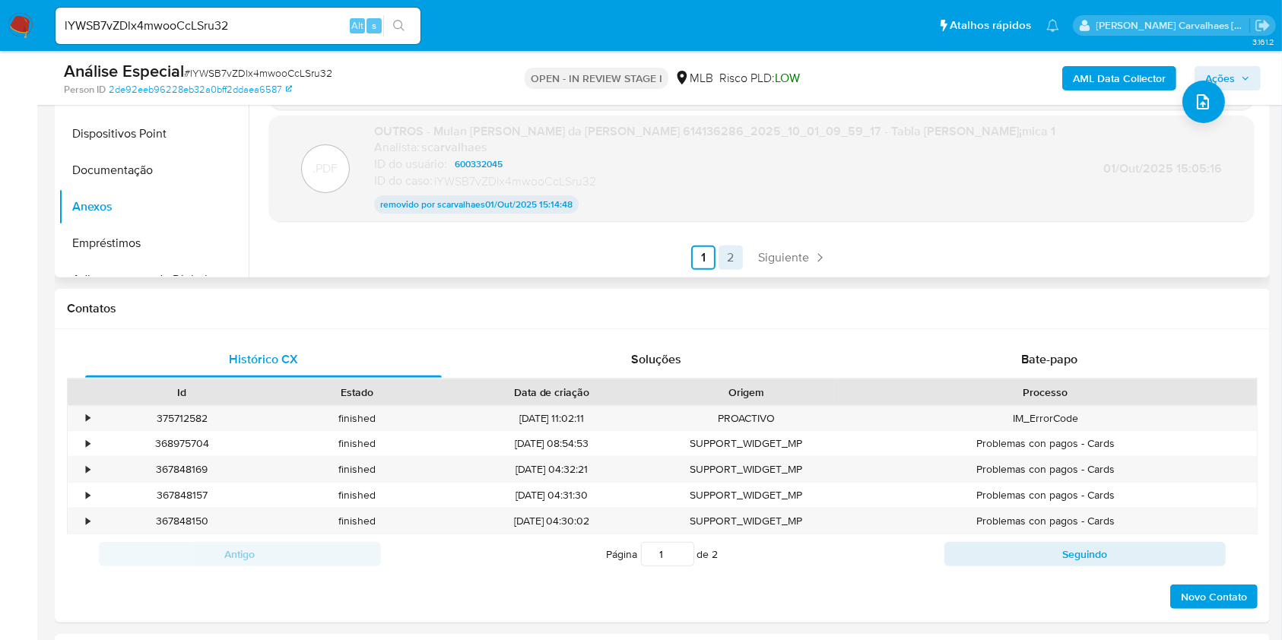
click at [728, 258] on link "2" at bounding box center [730, 258] width 24 height 24
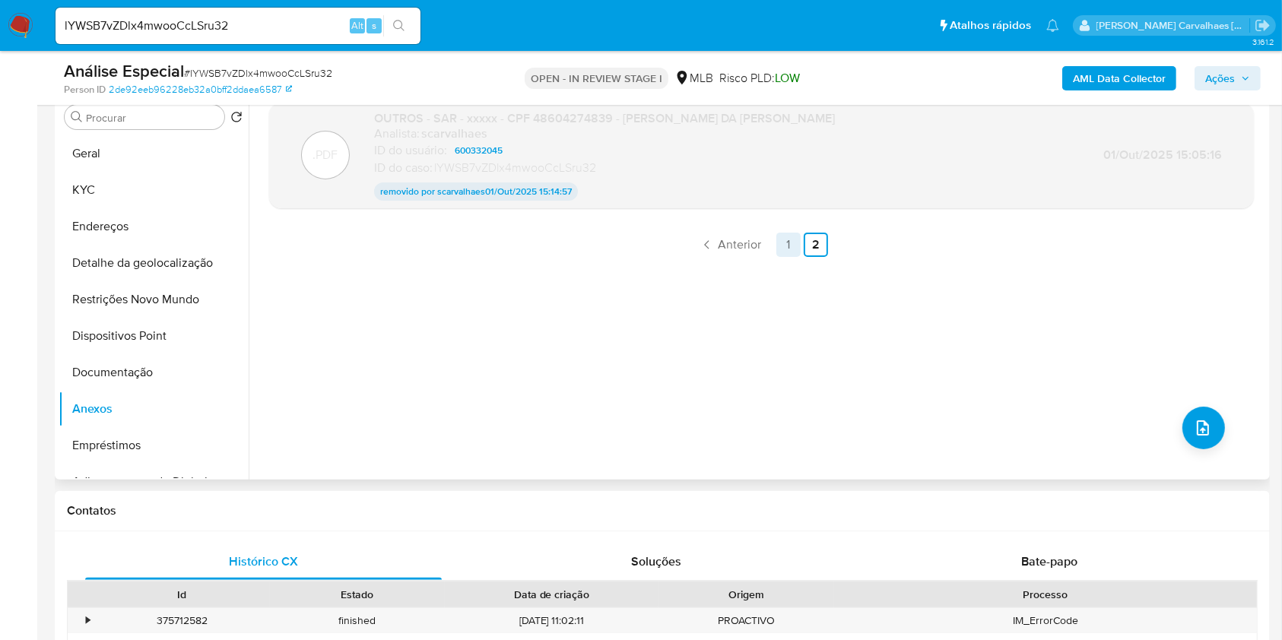
scroll to position [202, 0]
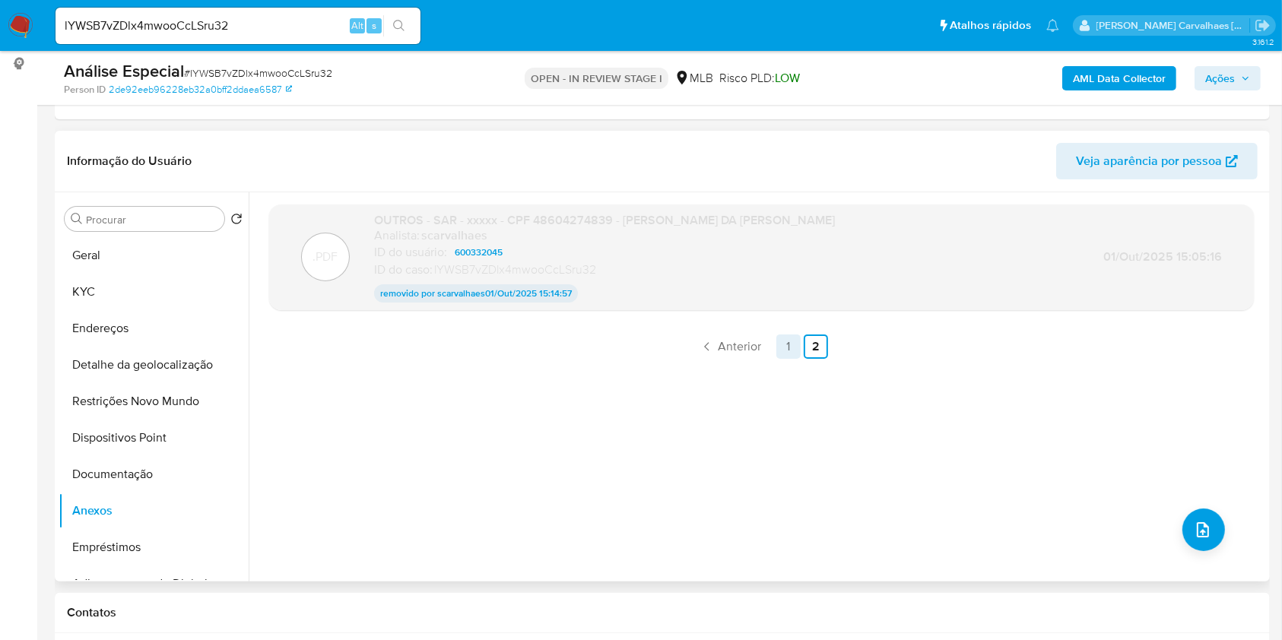
click at [784, 347] on link "1" at bounding box center [788, 346] width 24 height 24
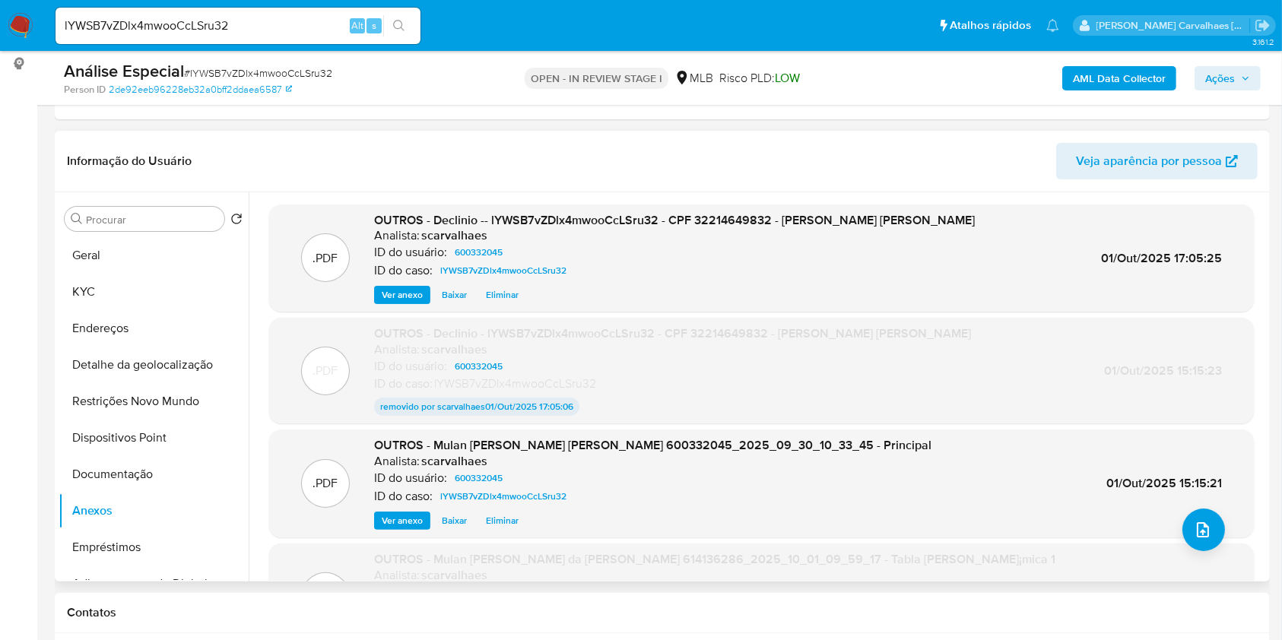
click at [1218, 79] on span "Ações" at bounding box center [1220, 78] width 30 height 24
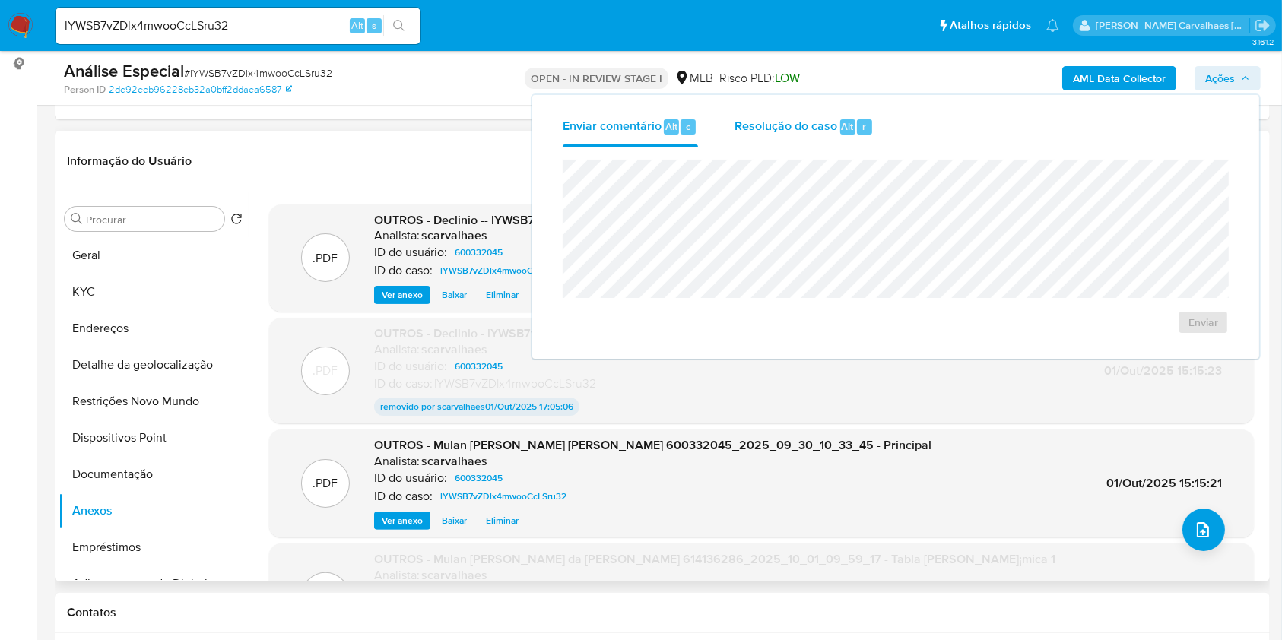
click at [764, 124] on span "Resolução do caso" at bounding box center [785, 125] width 103 height 17
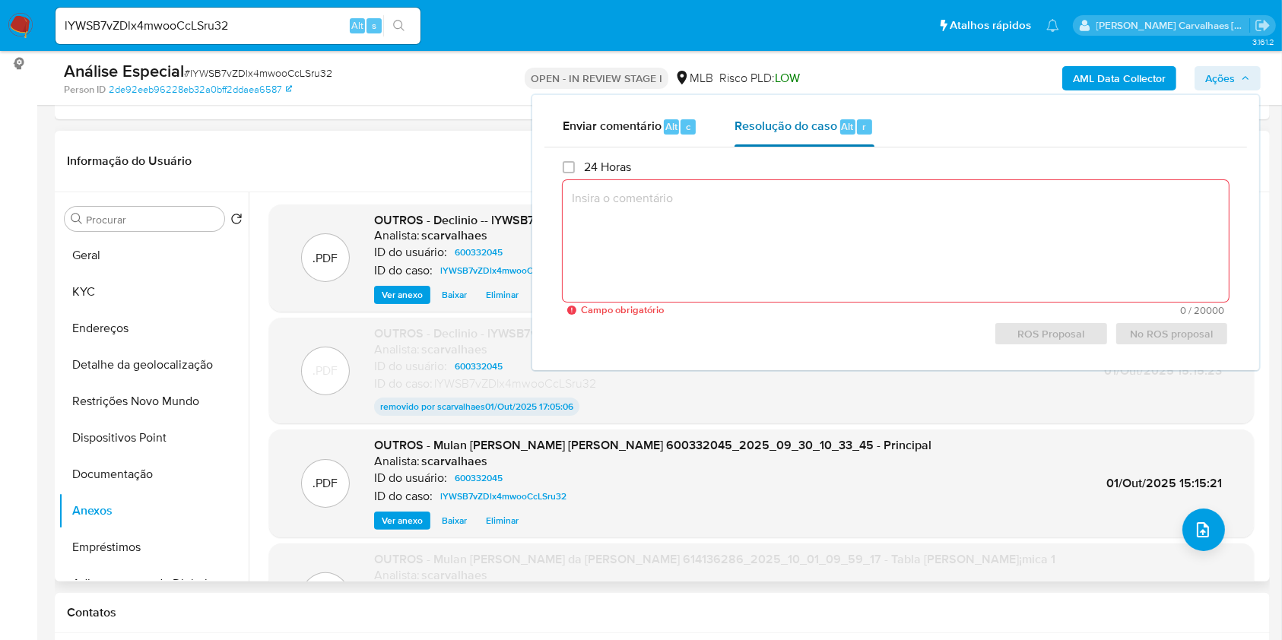
click at [772, 127] on span "Resolução do caso" at bounding box center [785, 125] width 103 height 17
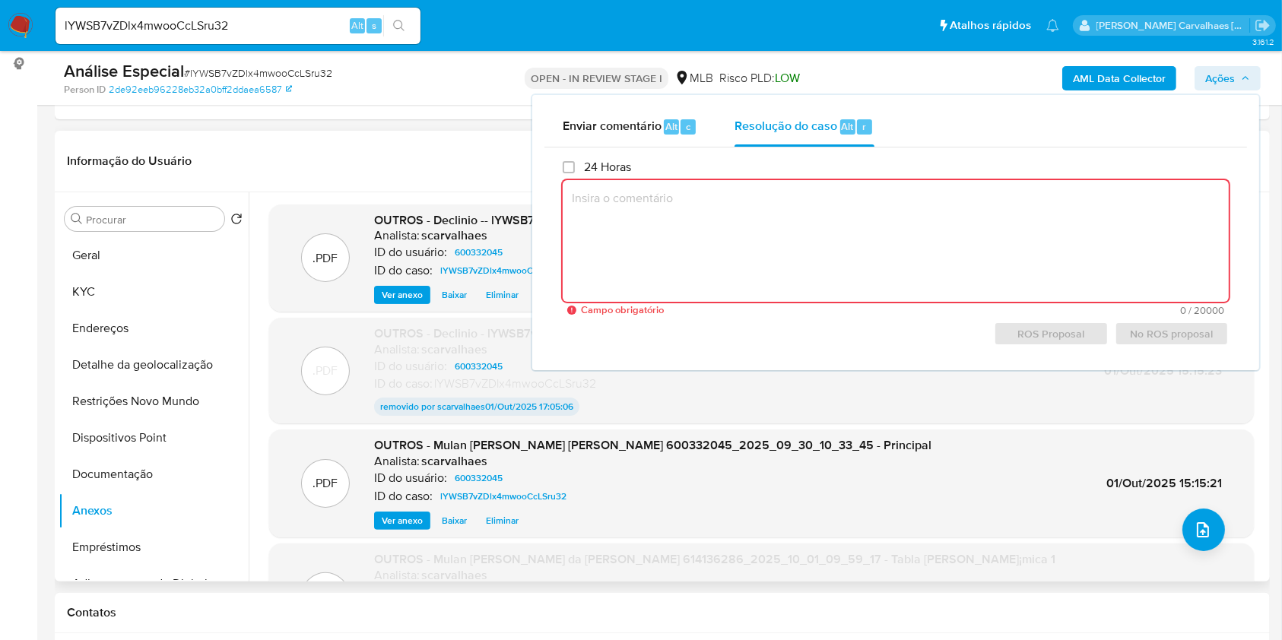
paste textarea "[PERSON_NAME],a movimentação de recursos é inexpressiva, porém no âmbito da aná…"
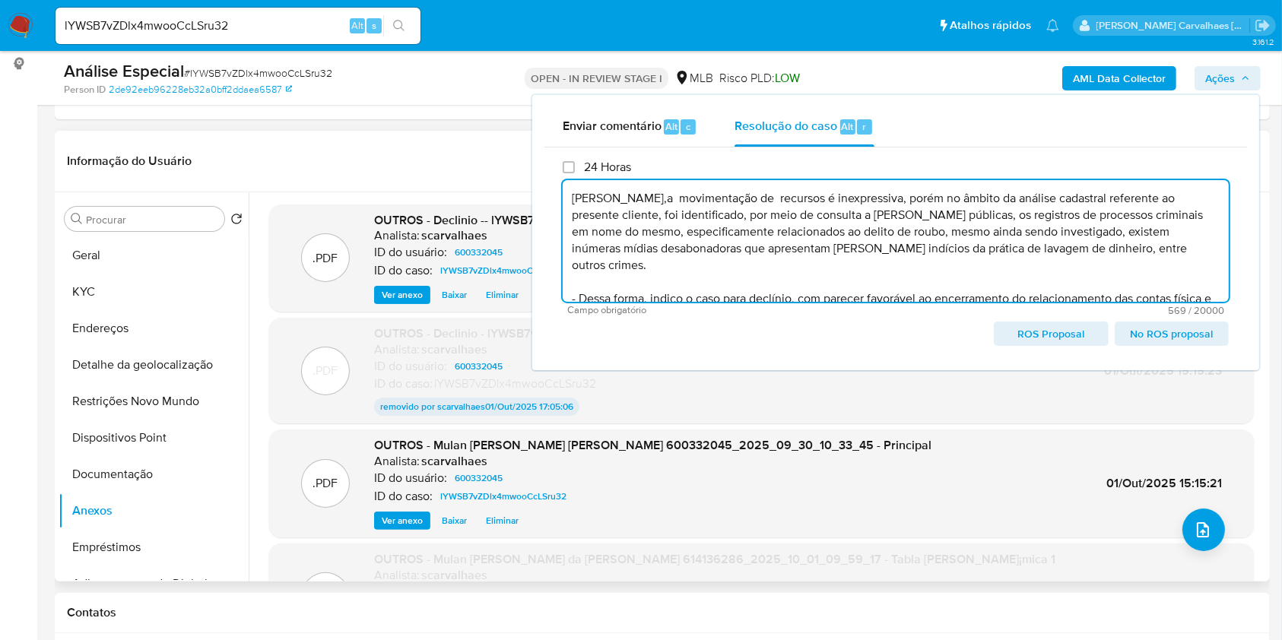
scroll to position [21, 0]
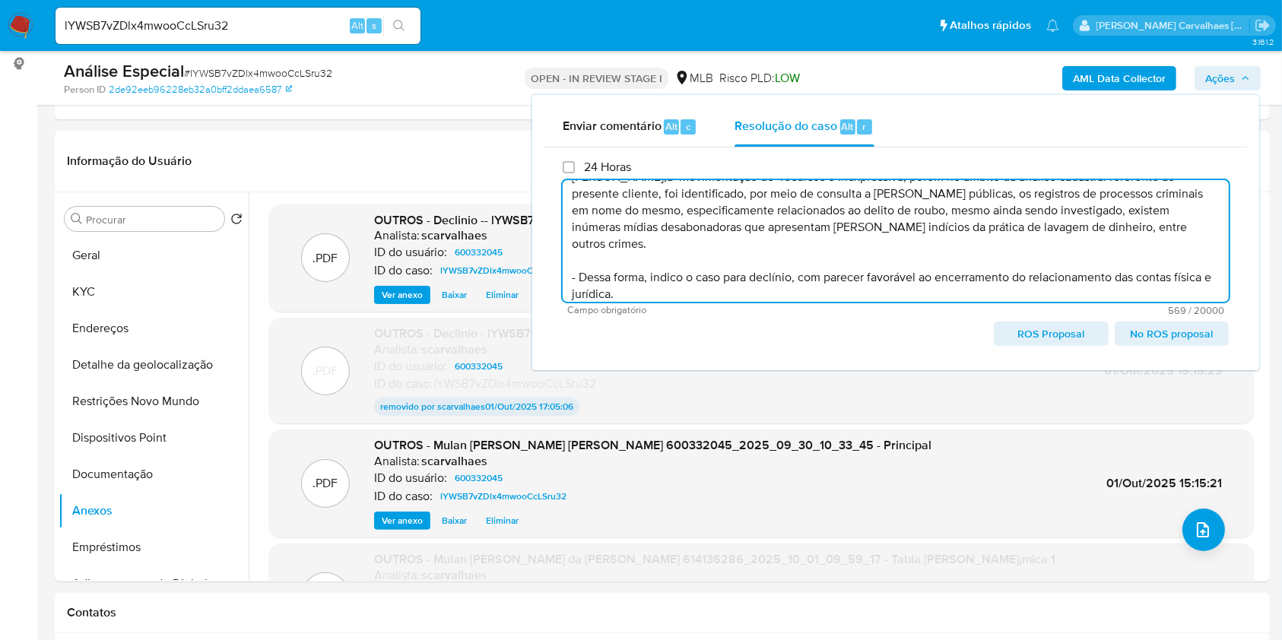
click at [1174, 331] on span "No ROS proposal" at bounding box center [1171, 333] width 93 height 21
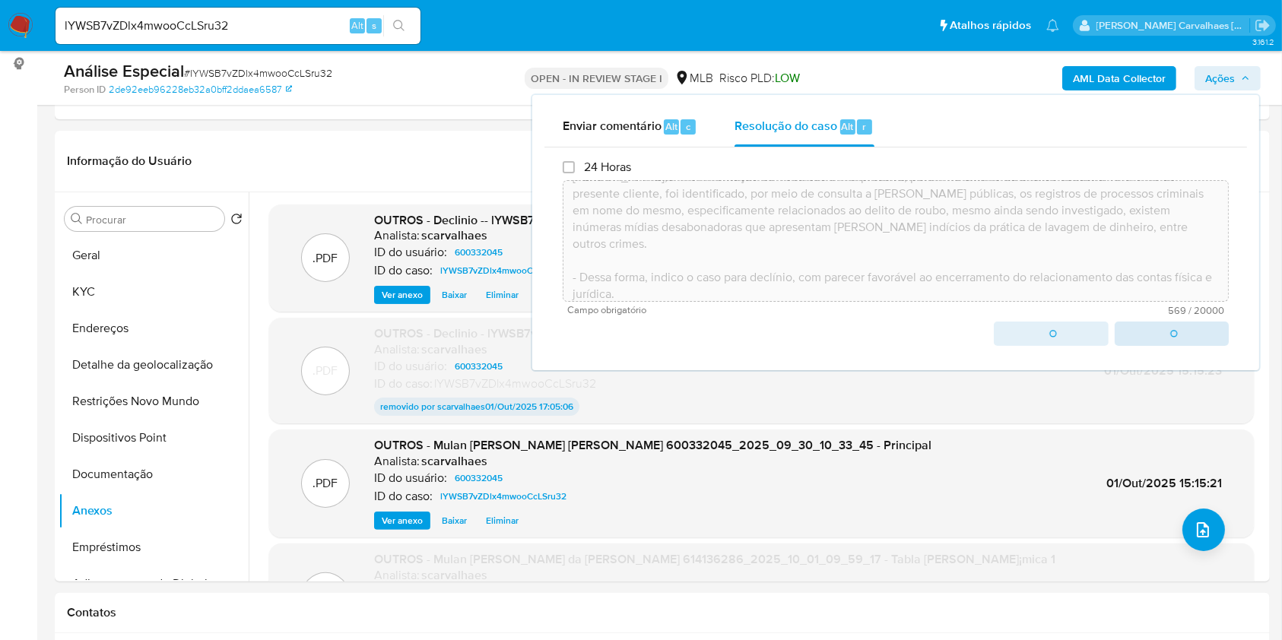
type textarea "[PERSON_NAME],a movimentação de recursos é inexpressiva, porém no âmbito da aná…"
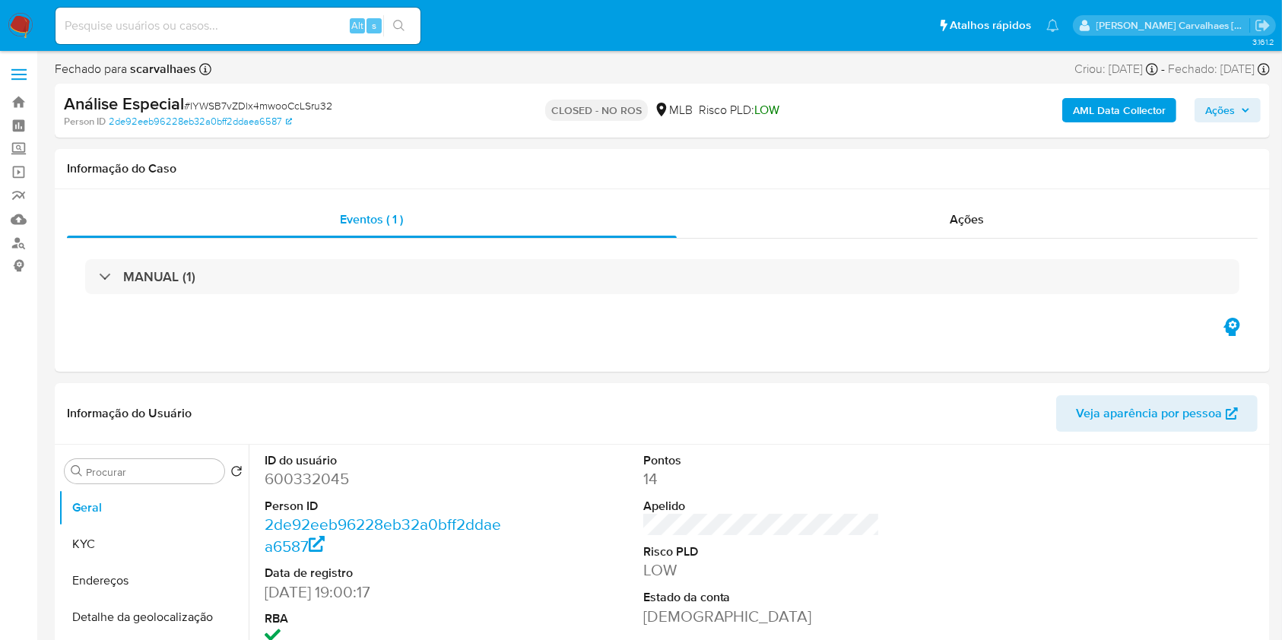
select select "10"
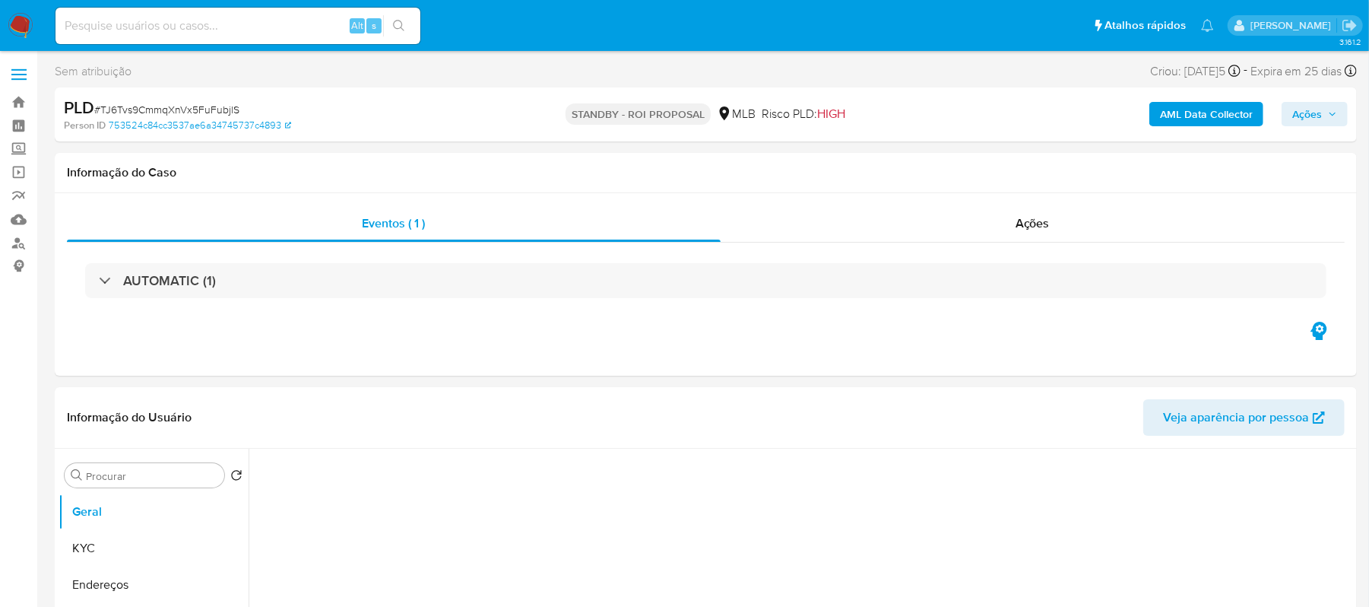
select select "10"
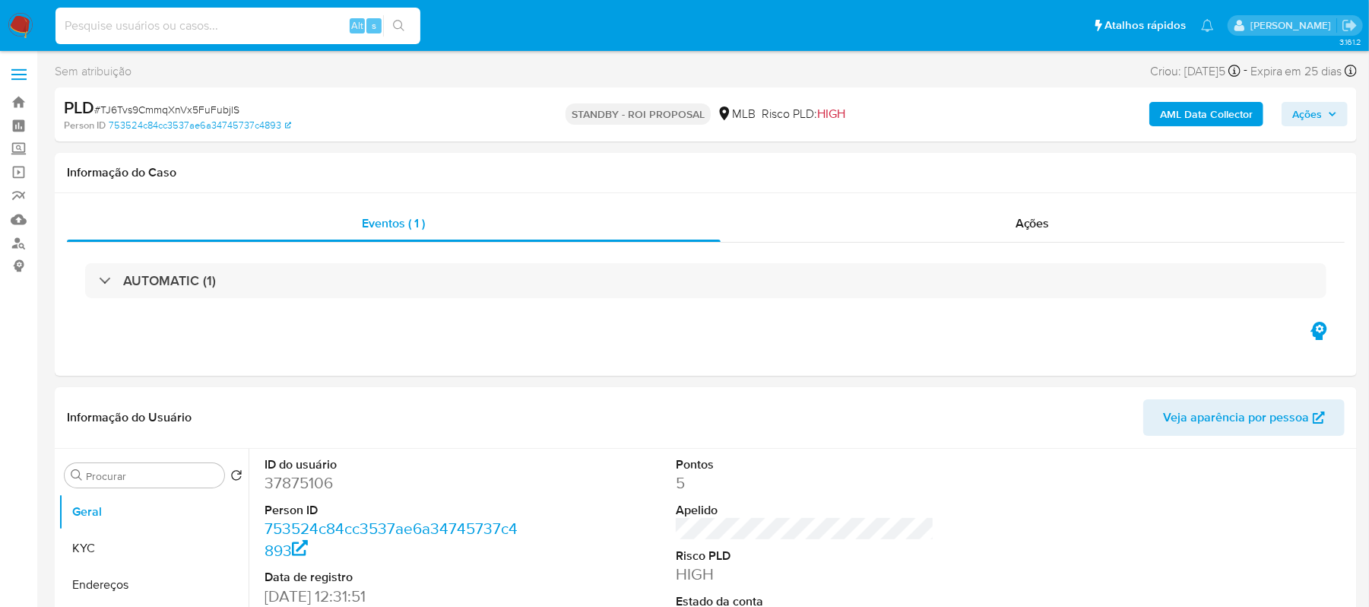
click at [151, 29] on input at bounding box center [237, 26] width 365 height 20
paste input "bDF2phbyqhMGpnDLALoEJRYt"
type input "bDF2phbyqhMGpnDLALoEJRYt"
click at [403, 18] on button "search-icon" at bounding box center [398, 25] width 31 height 21
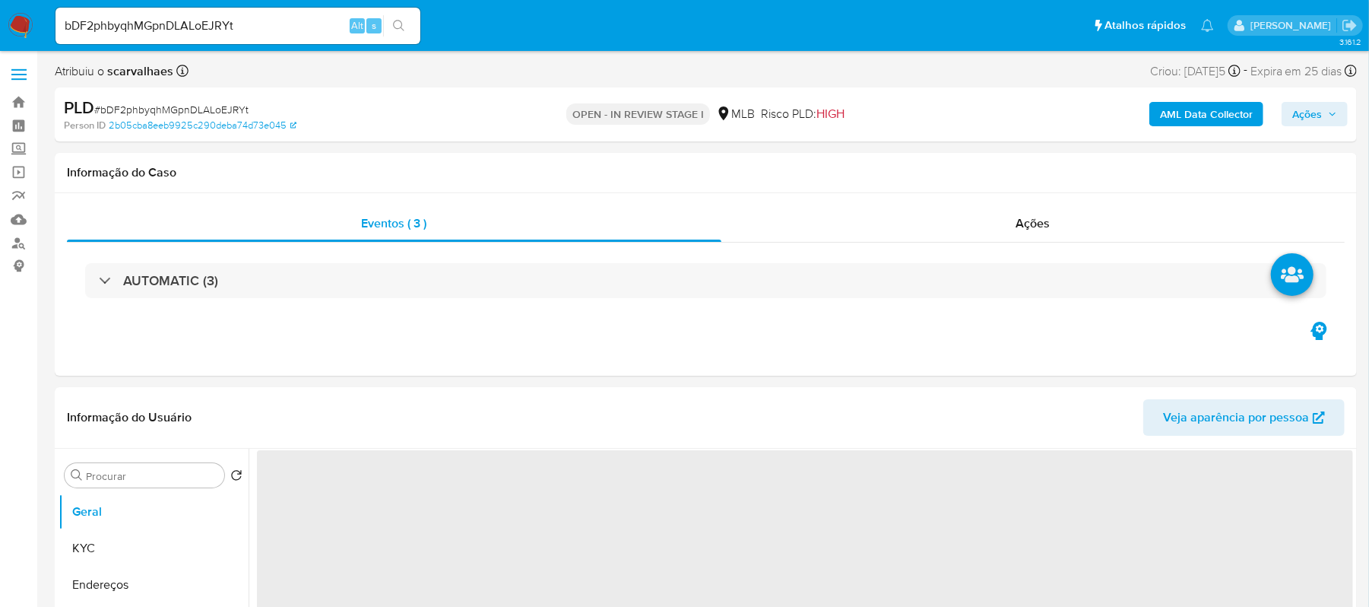
select select "10"
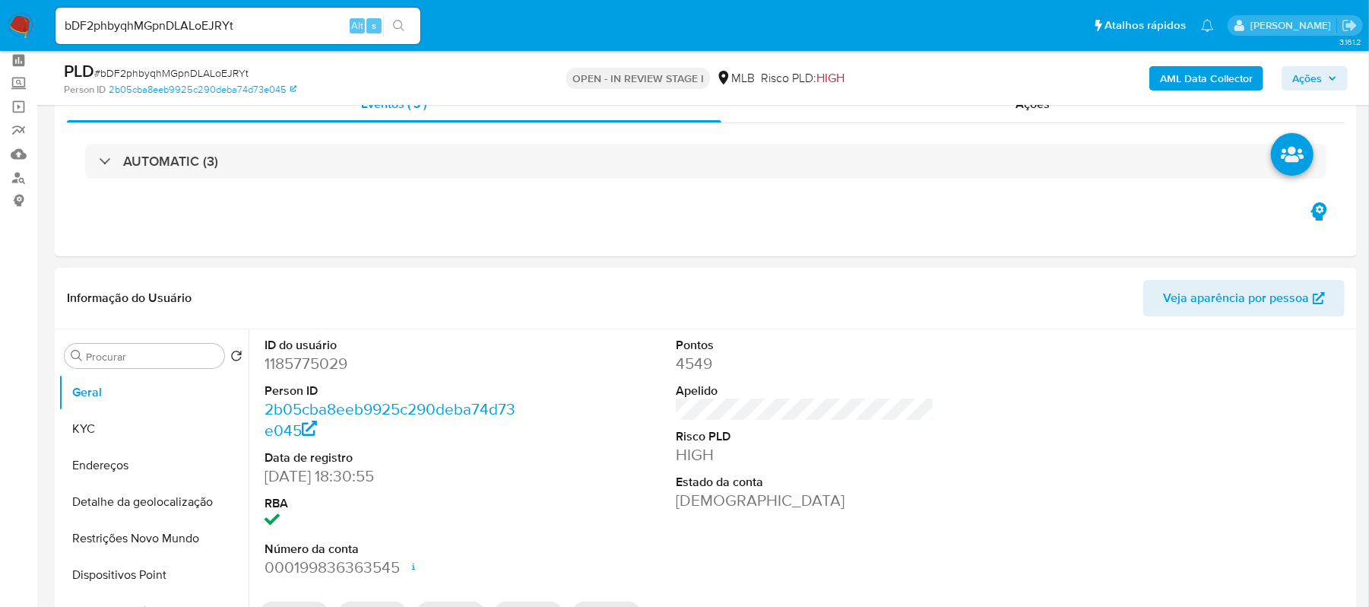
scroll to position [202, 0]
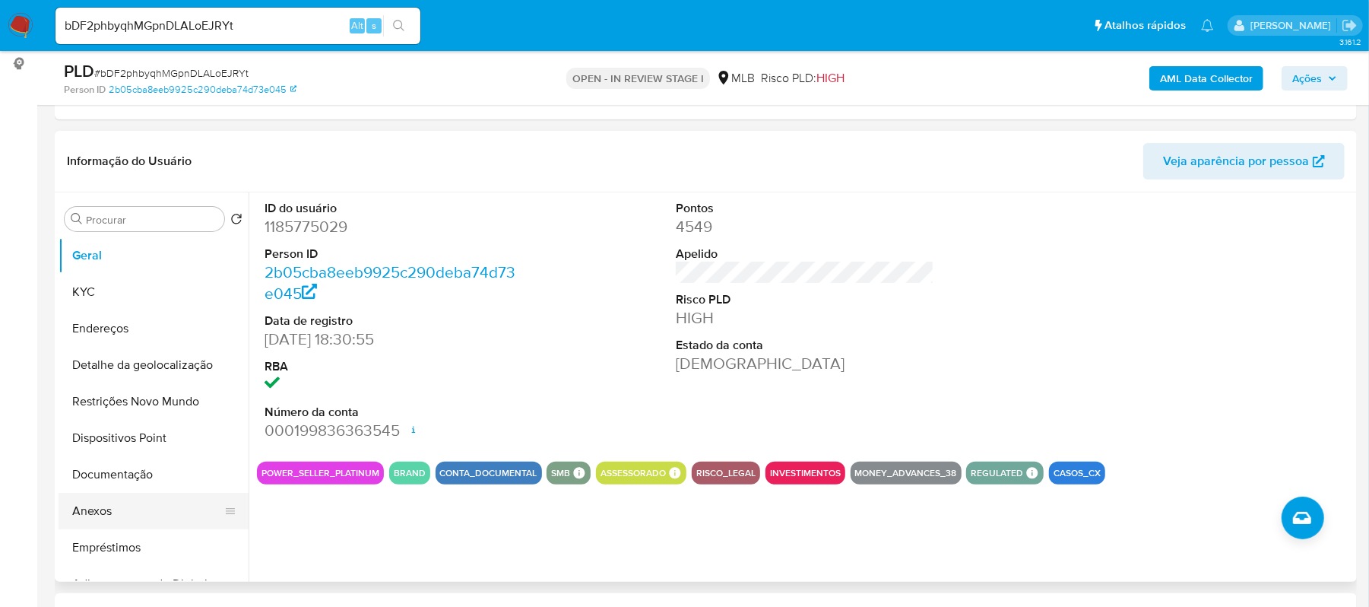
click at [92, 515] on button "Anexos" at bounding box center [148, 511] width 178 height 36
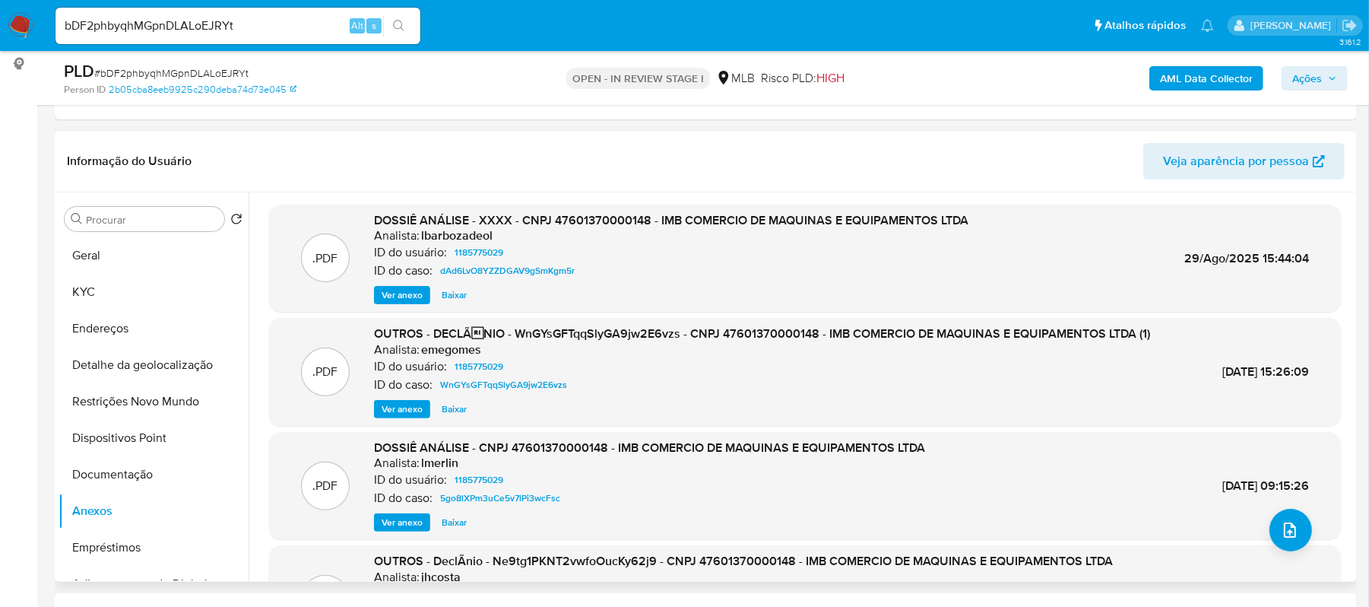
click at [405, 299] on span "Ver anexo" at bounding box center [402, 294] width 41 height 15
click at [405, 299] on div "Ver anexo Ver anexo Baixar" at bounding box center [671, 295] width 594 height 18
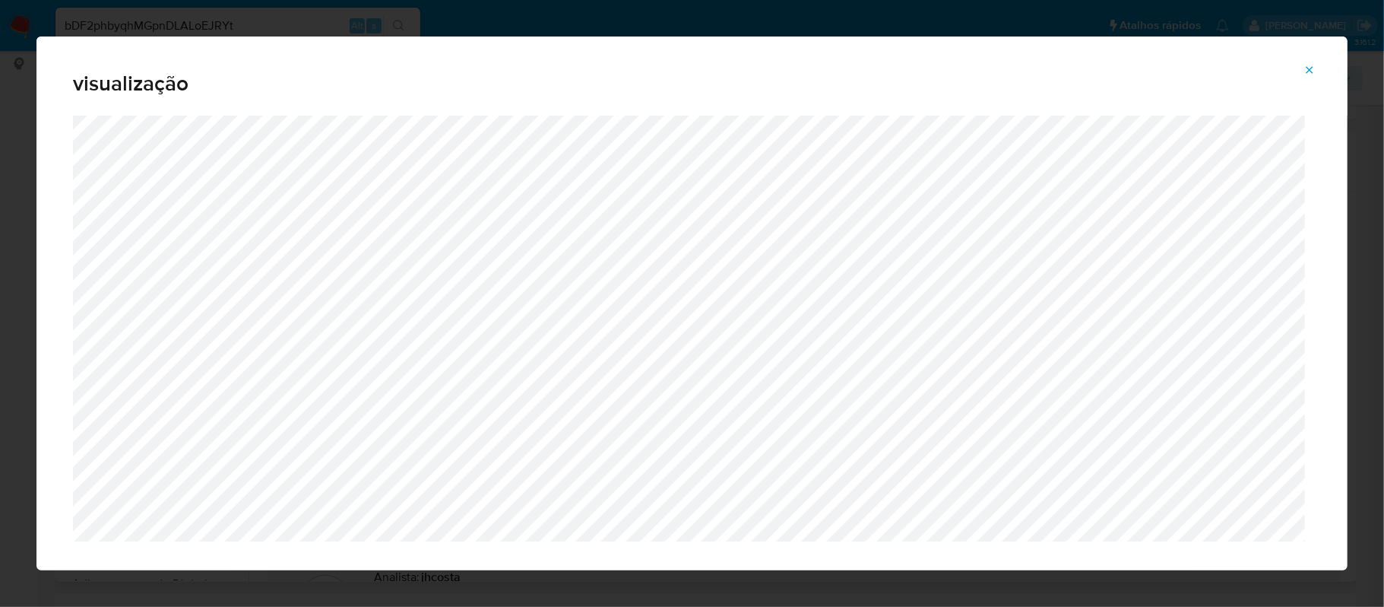
click at [1311, 65] on icon "Attachment preview" at bounding box center [1310, 70] width 12 height 12
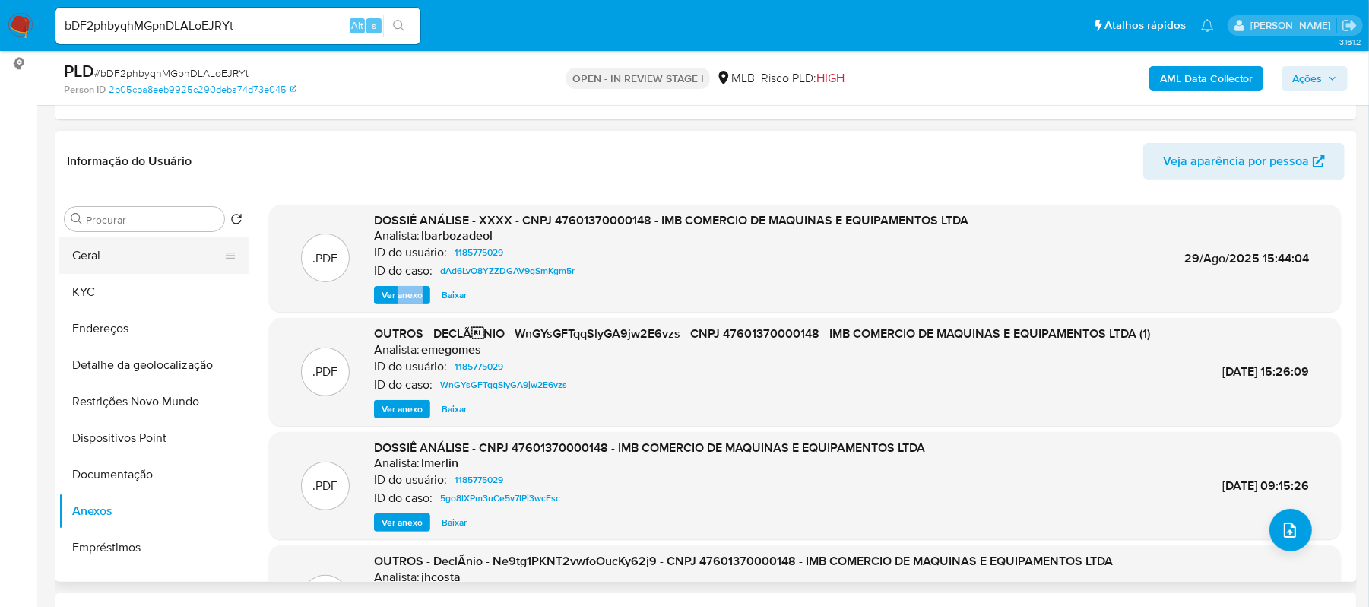
drag, startPoint x: 112, startPoint y: 253, endPoint x: 144, endPoint y: 244, distance: 32.5
click at [113, 252] on button "Geral" at bounding box center [148, 255] width 178 height 36
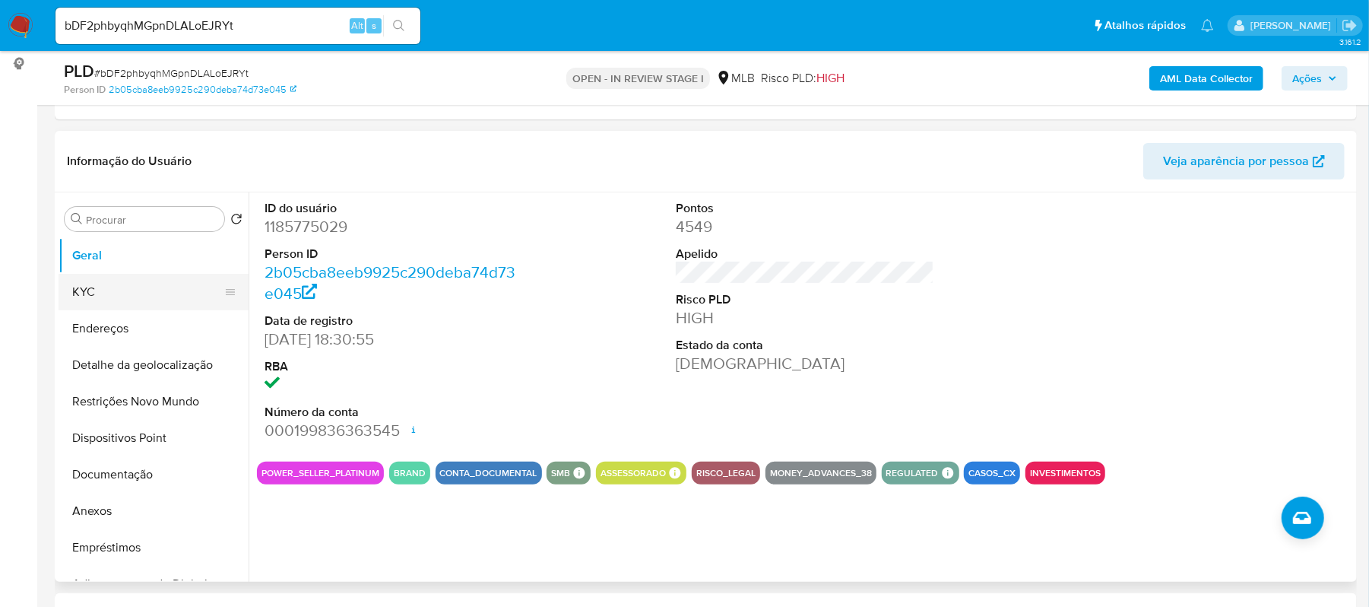
click at [128, 296] on button "KYC" at bounding box center [148, 292] width 178 height 36
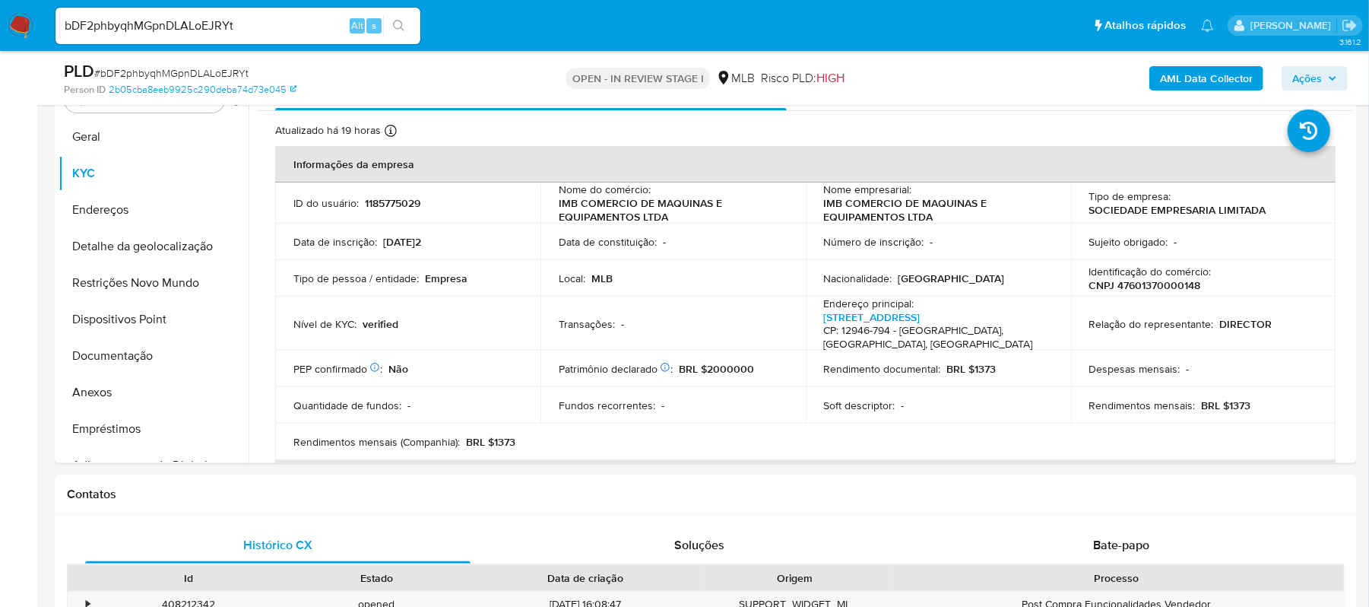
scroll to position [356, 0]
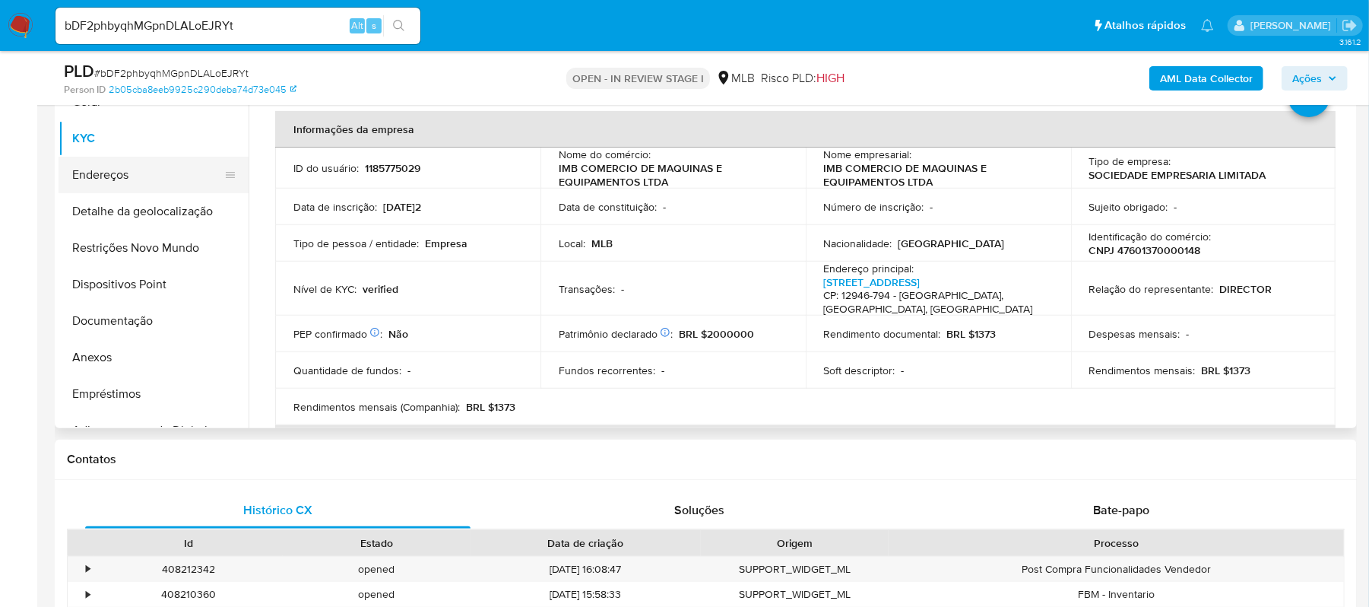
click at [100, 172] on button "Endereços" at bounding box center [148, 175] width 178 height 36
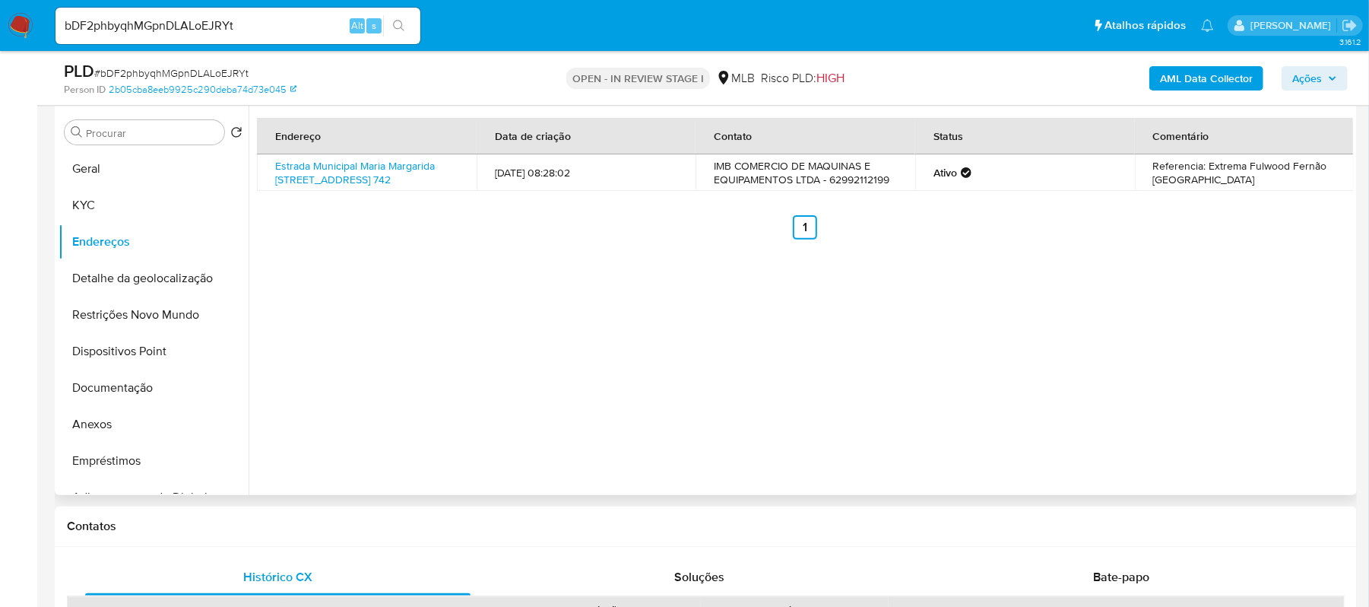
scroll to position [153, 0]
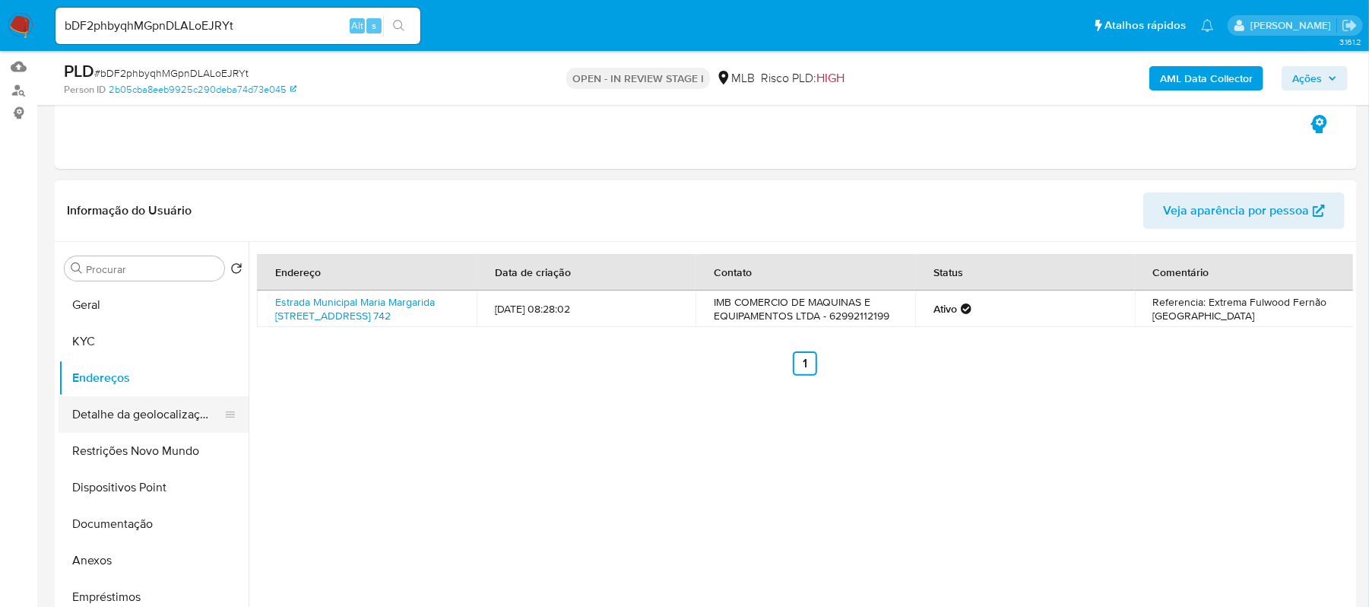
click at [147, 411] on button "Detalhe da geolocalização" at bounding box center [148, 414] width 178 height 36
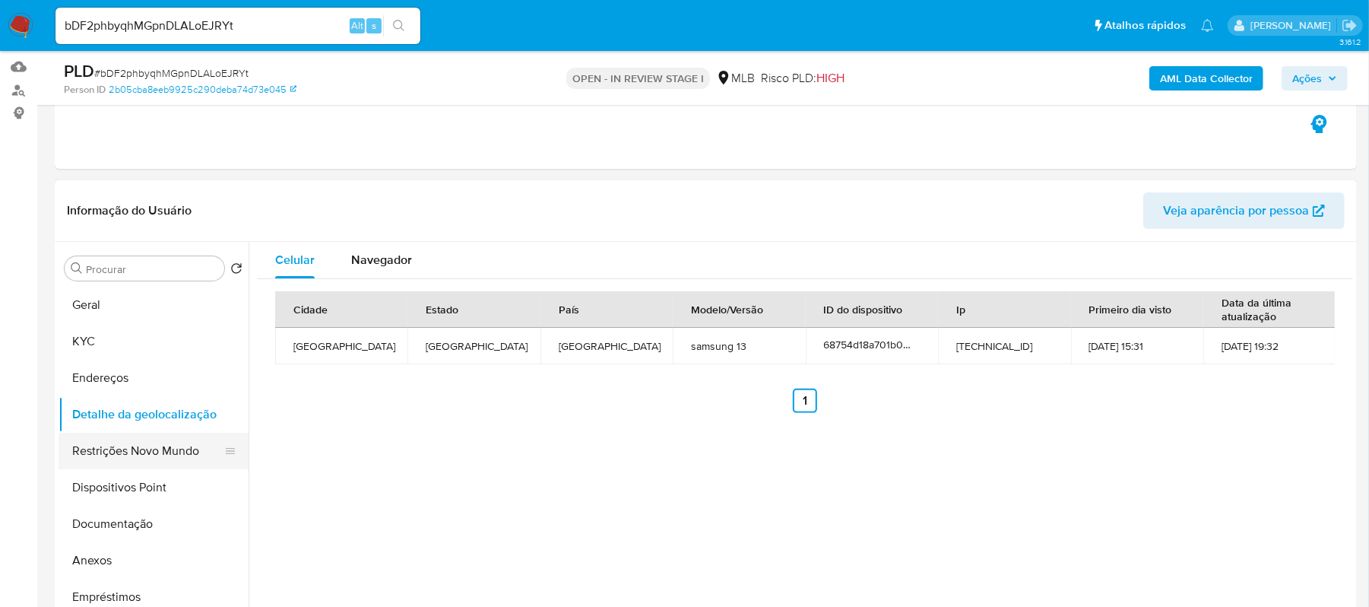
click at [138, 451] on button "Restrições Novo Mundo" at bounding box center [148, 451] width 178 height 36
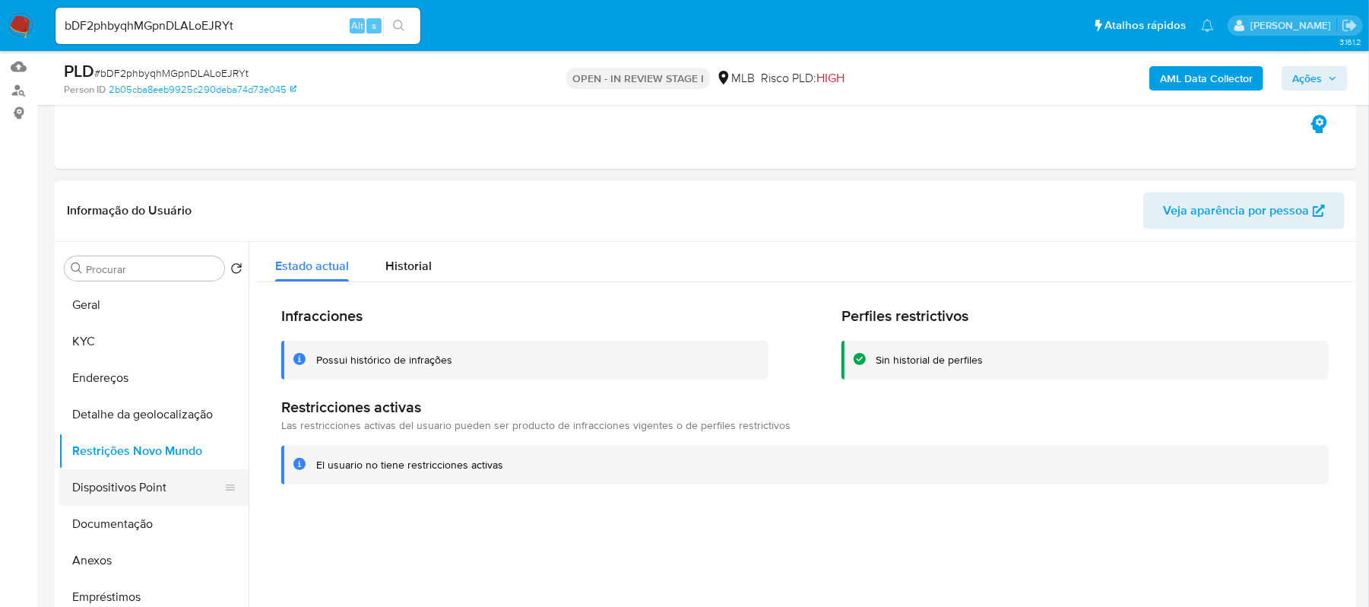
click at [122, 491] on button "Dispositivos Point" at bounding box center [148, 487] width 178 height 36
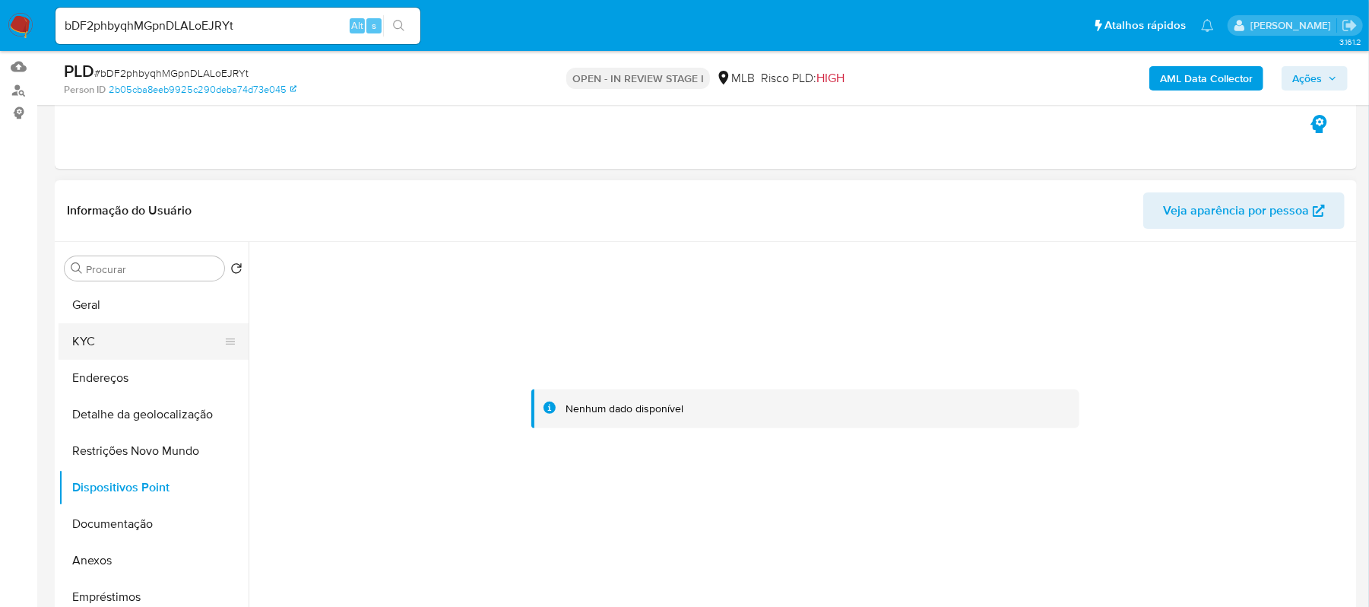
click at [88, 337] on button "KYC" at bounding box center [148, 341] width 178 height 36
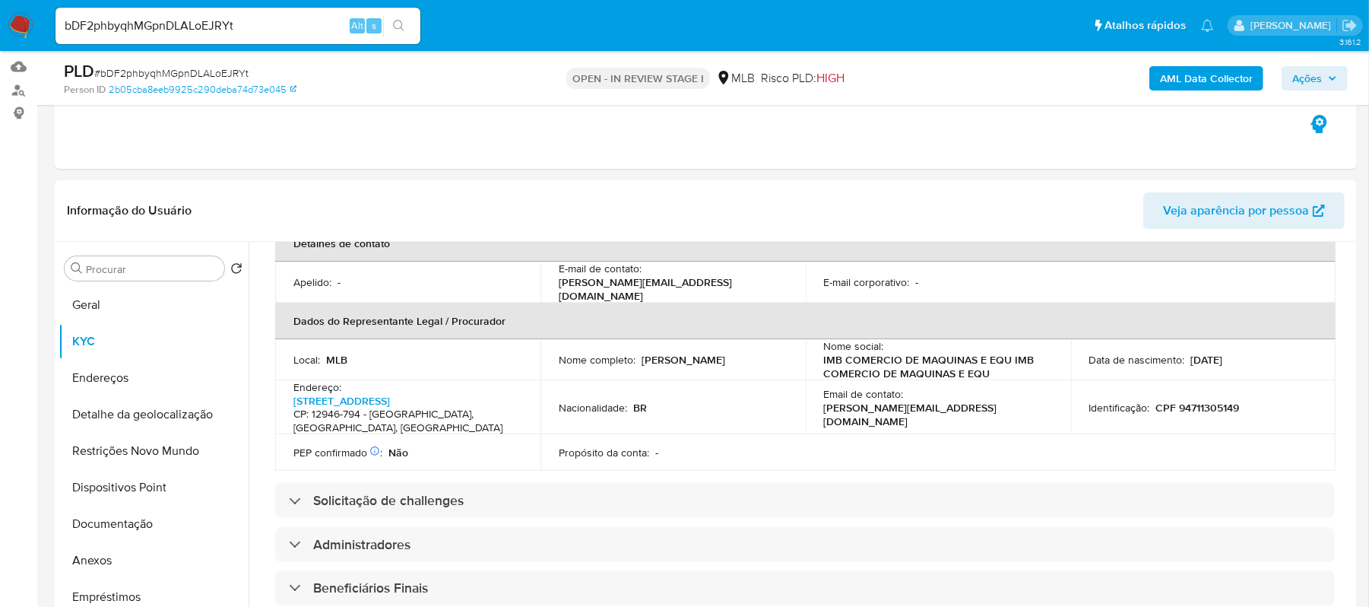
scroll to position [405, 0]
click at [374, 391] on link "Rua Tangaras 137, Condomínio Flamboyant-b" at bounding box center [341, 398] width 97 height 15
click at [151, 518] on button "Documentação" at bounding box center [148, 523] width 178 height 36
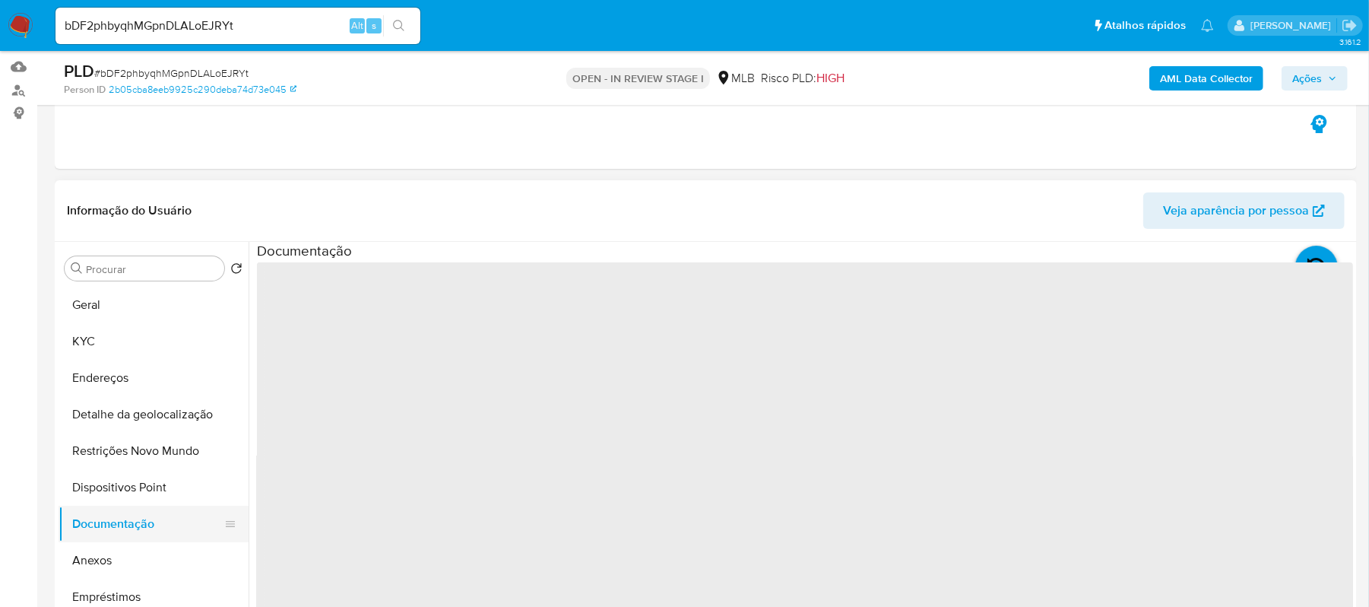
scroll to position [0, 0]
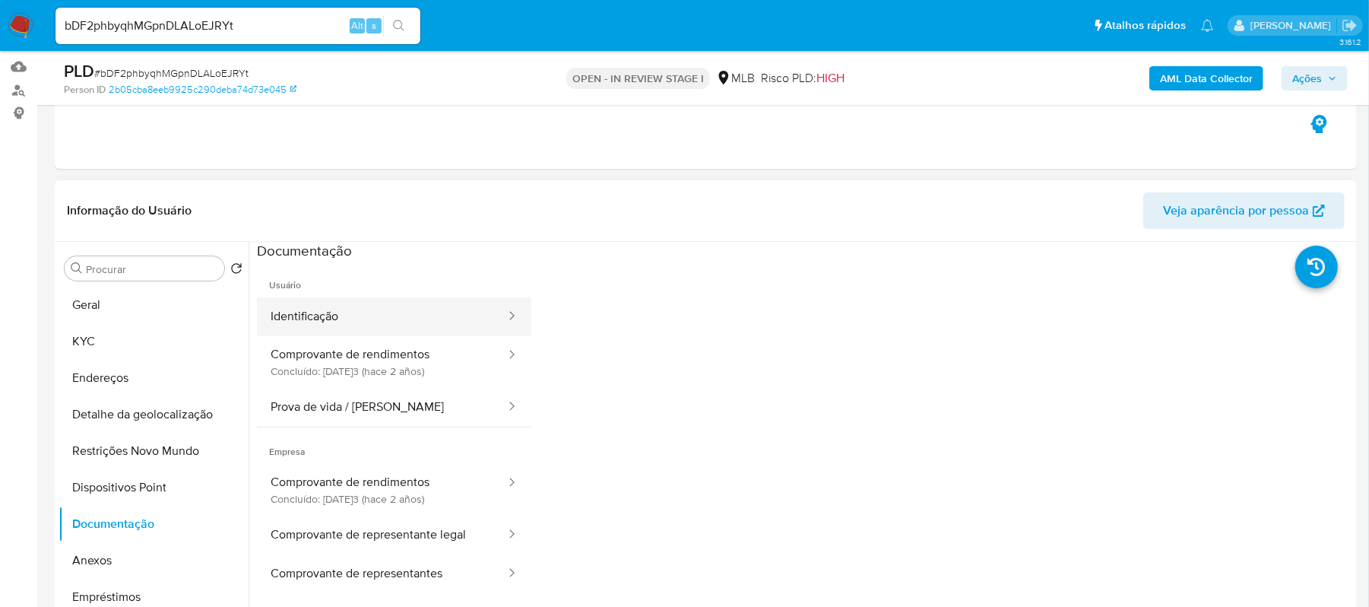
click at [381, 316] on button "Identificação" at bounding box center [382, 316] width 250 height 39
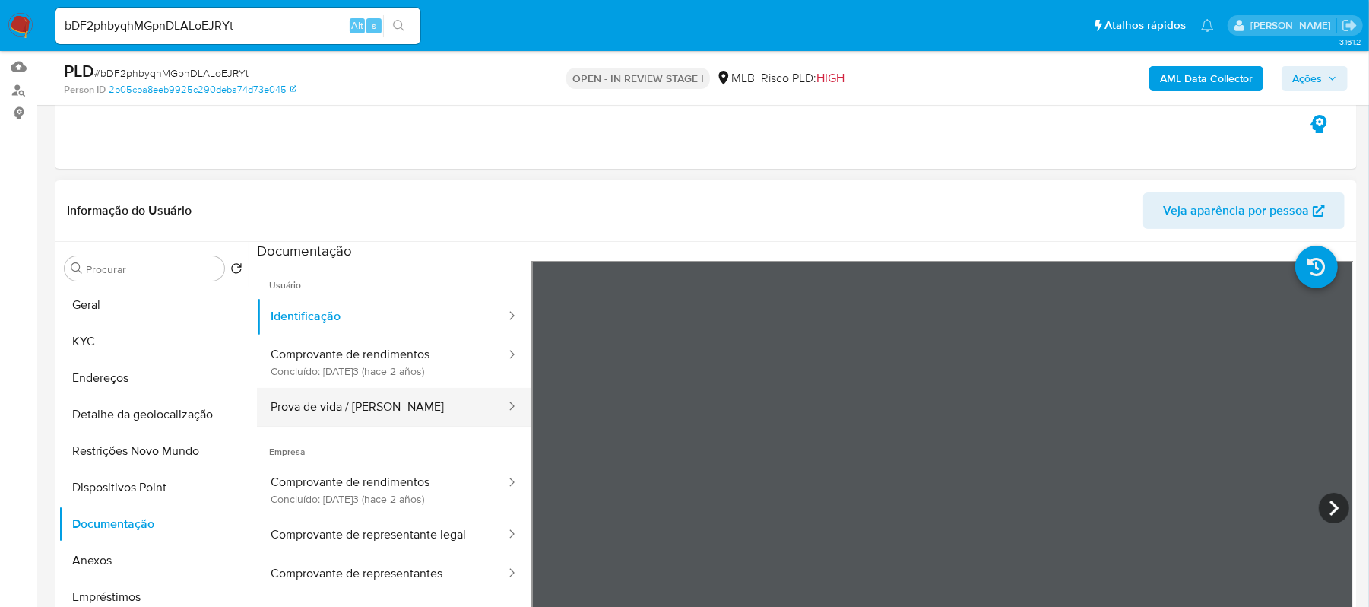
click at [371, 403] on button "Prova de vida / Selfie" at bounding box center [382, 407] width 250 height 39
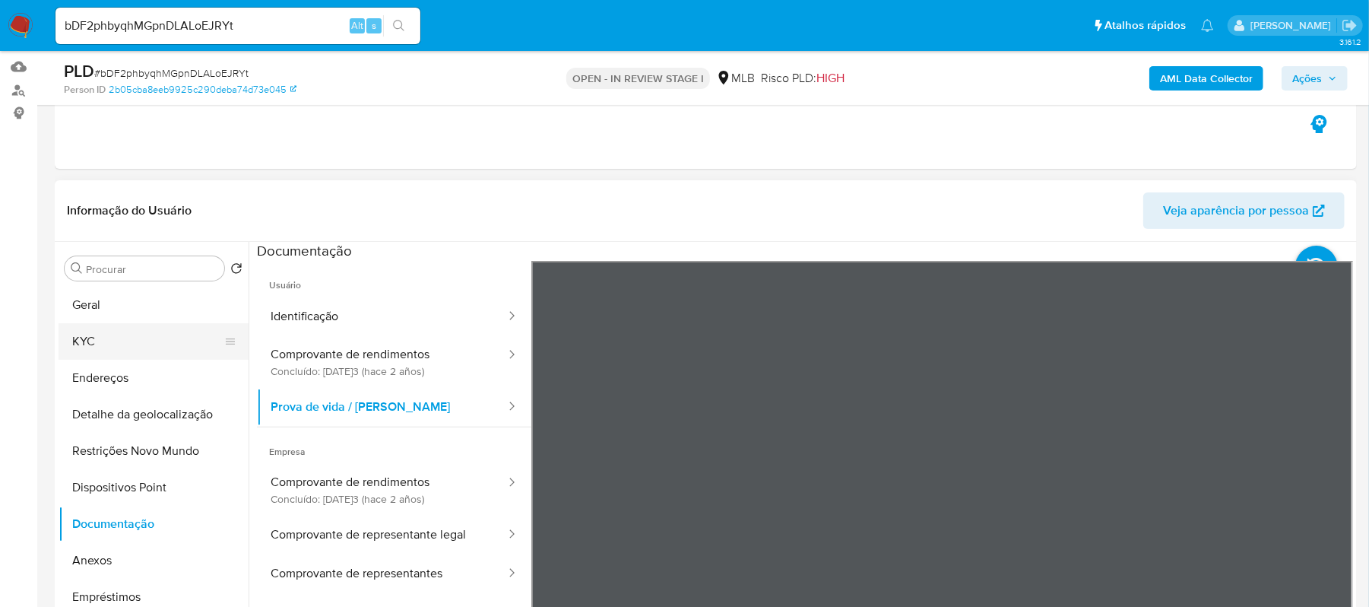
click at [135, 339] on button "KYC" at bounding box center [148, 341] width 178 height 36
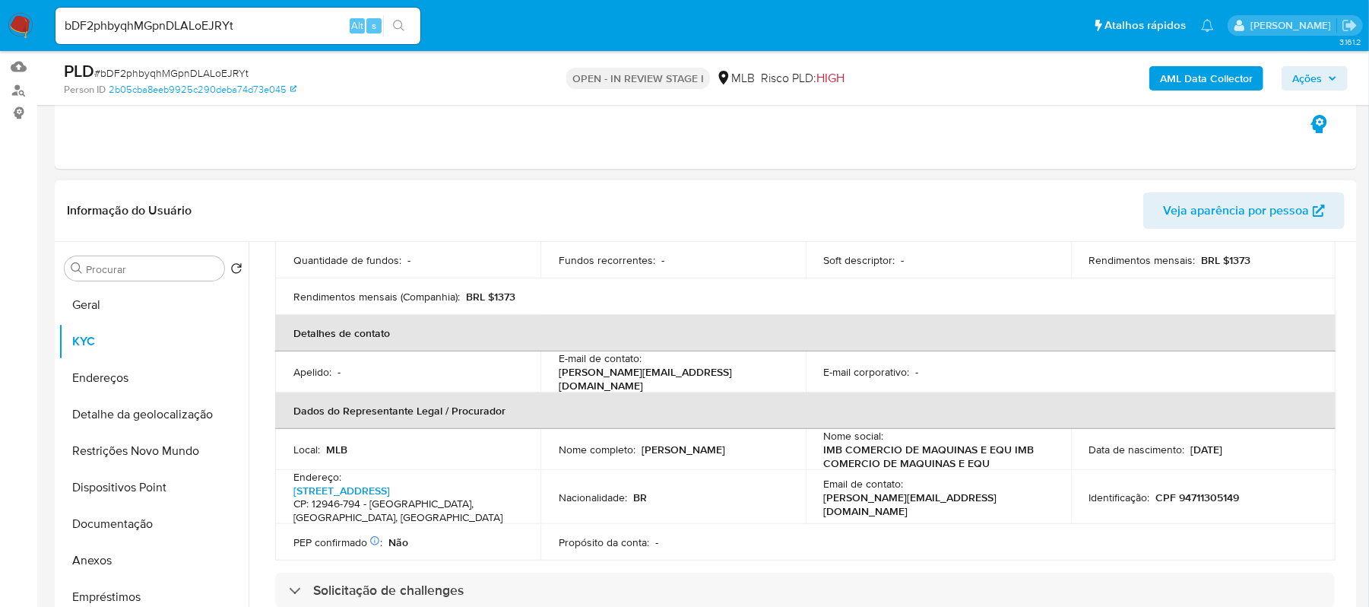
scroll to position [405, 0]
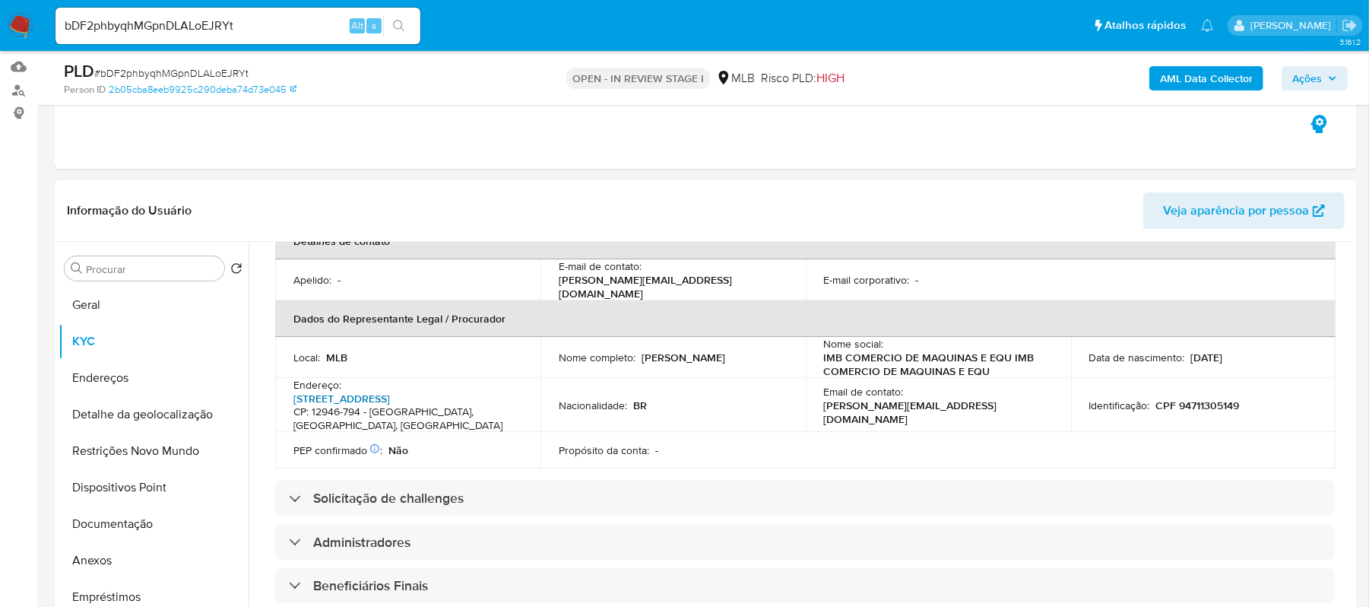
click at [371, 391] on link "Rua Tangaras 137, Condomínio Flamboyant-b" at bounding box center [341, 398] width 97 height 15
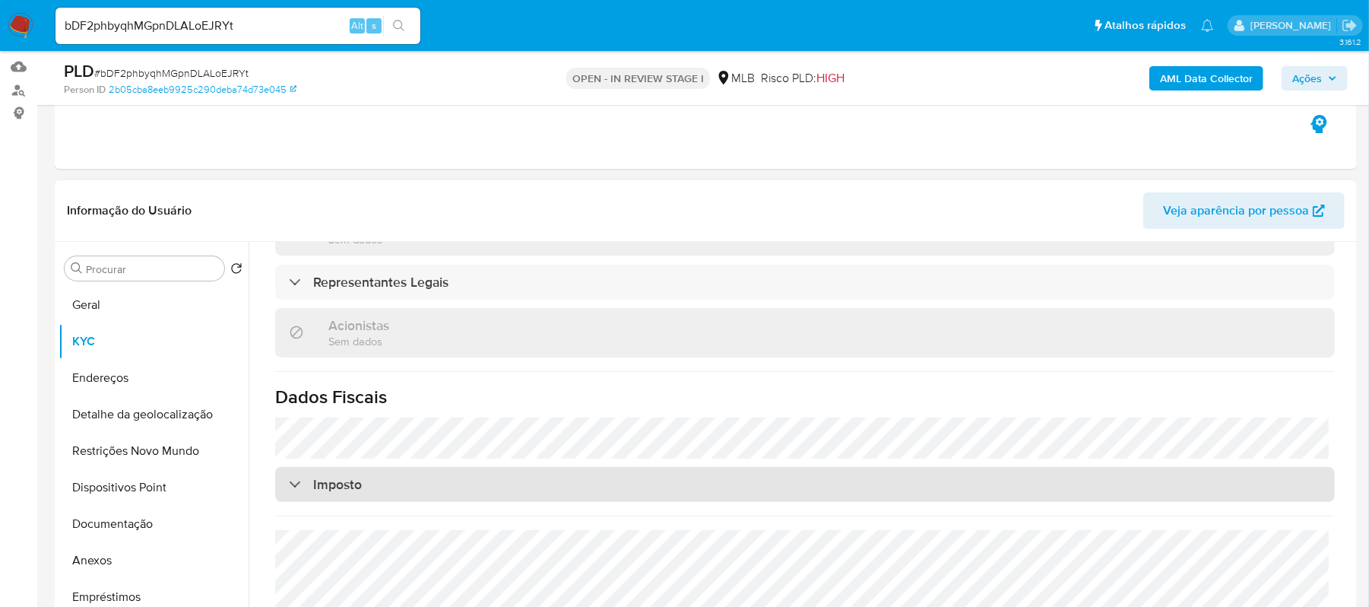
scroll to position [879, 0]
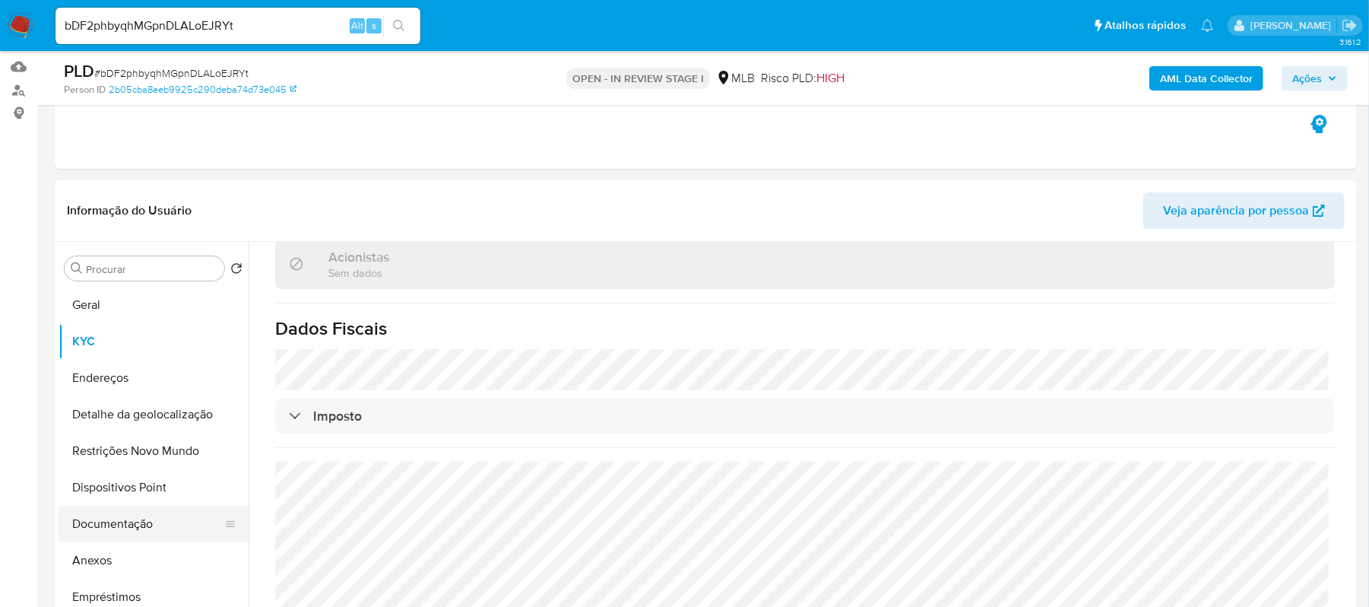
click at [162, 524] on button "Documentação" at bounding box center [148, 523] width 178 height 36
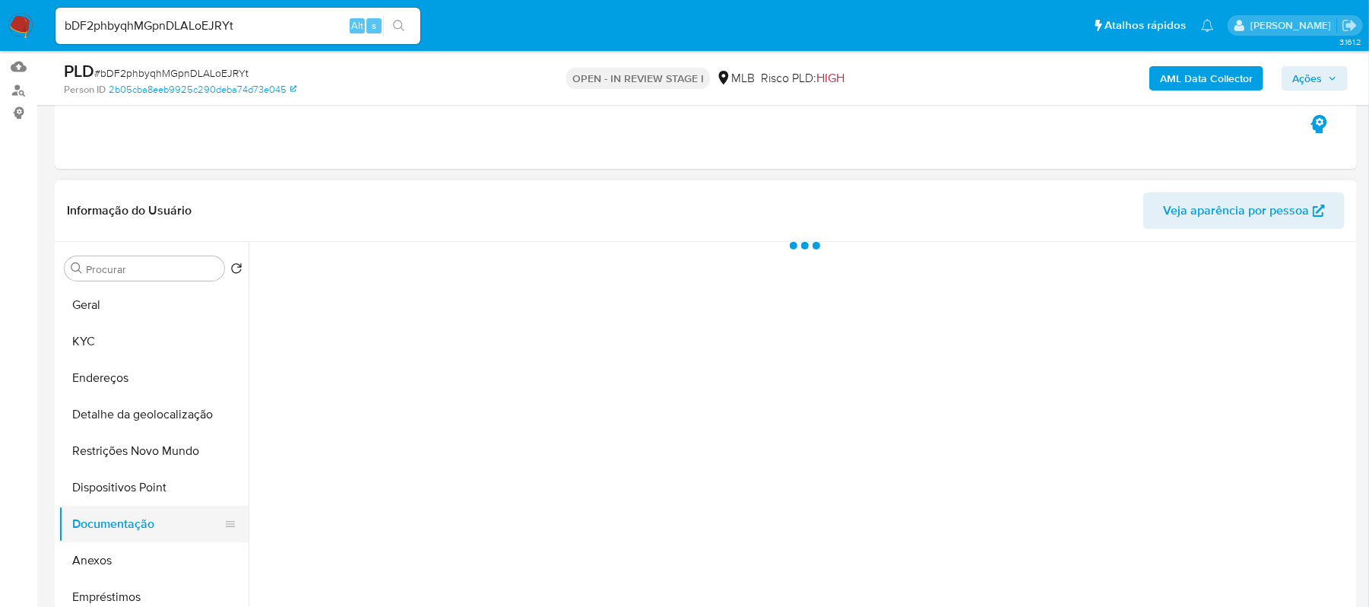
scroll to position [0, 0]
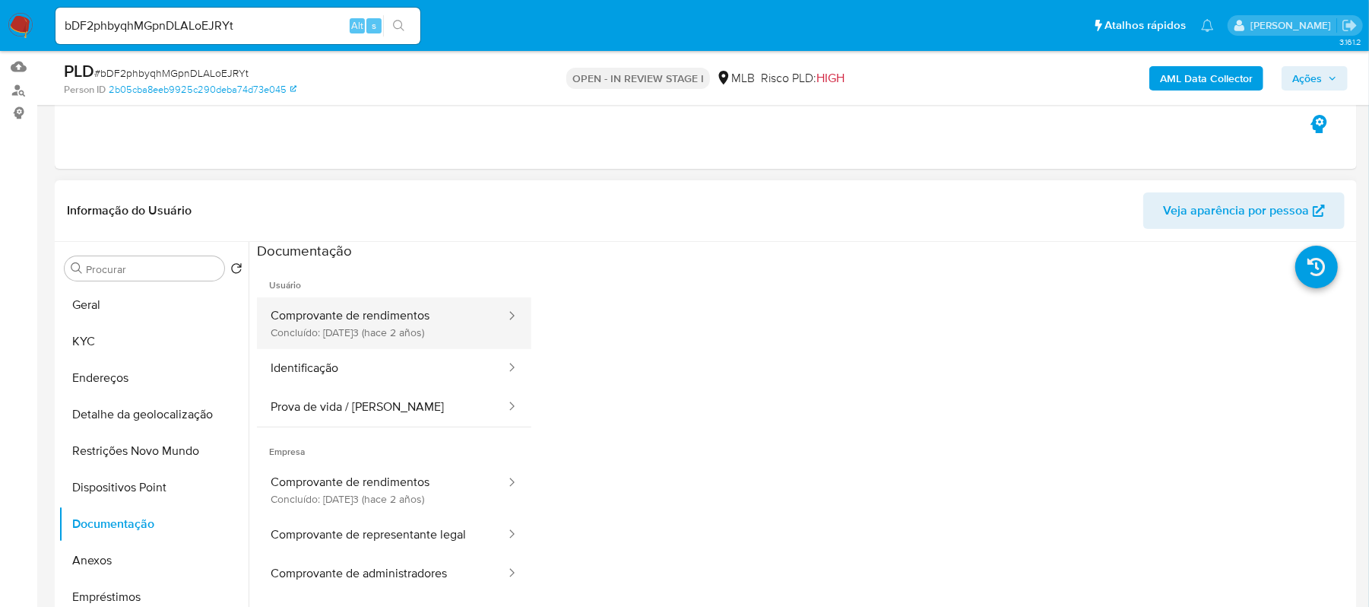
click at [398, 325] on button "Comprovante de rendimentos Concluído: 22/06/2023 (hace 2 años)" at bounding box center [382, 323] width 250 height 52
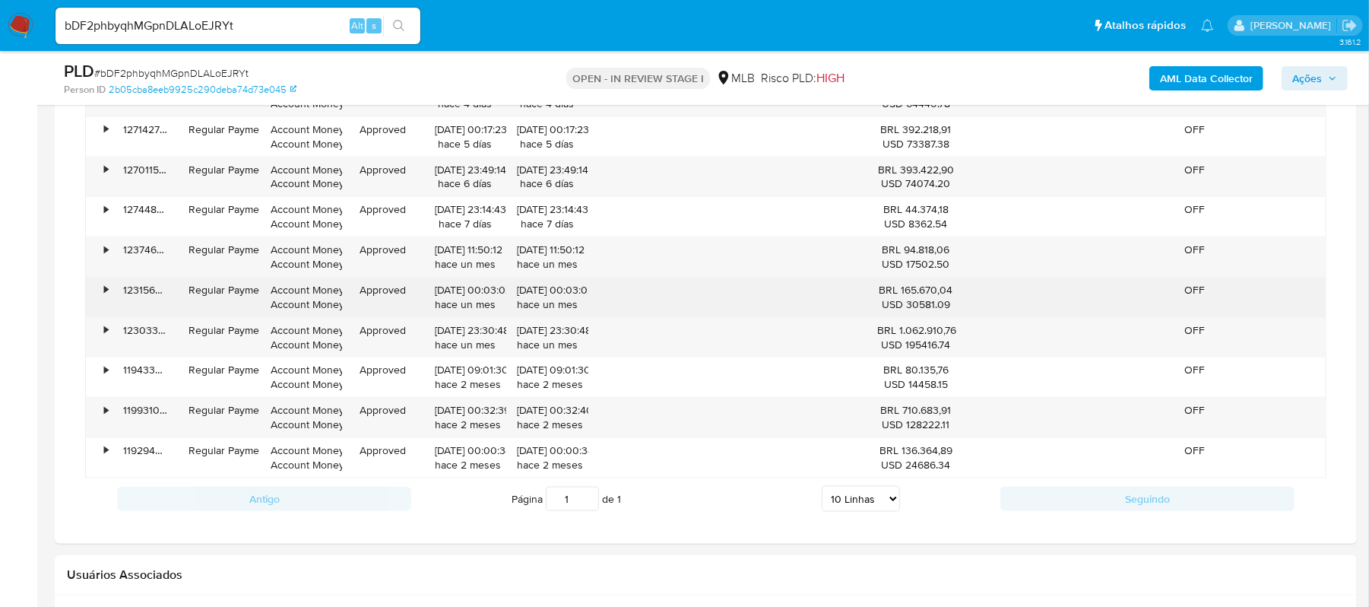
scroll to position [1253, 0]
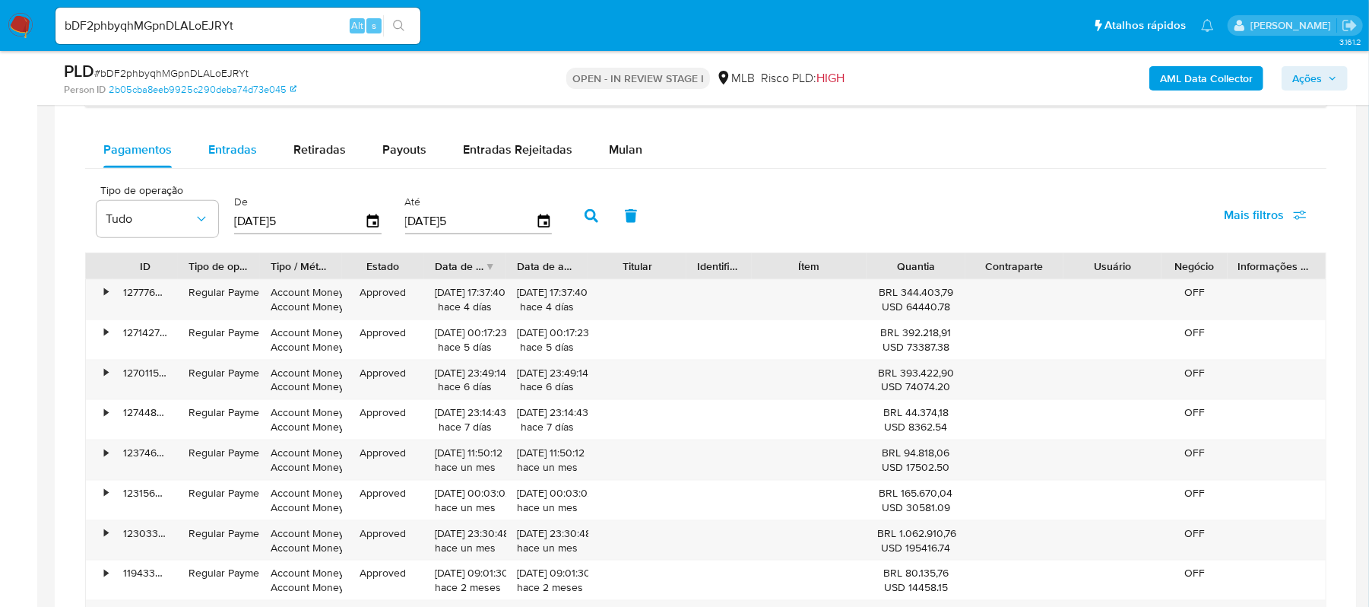
click at [238, 152] on span "Entradas" at bounding box center [232, 149] width 49 height 17
select select "10"
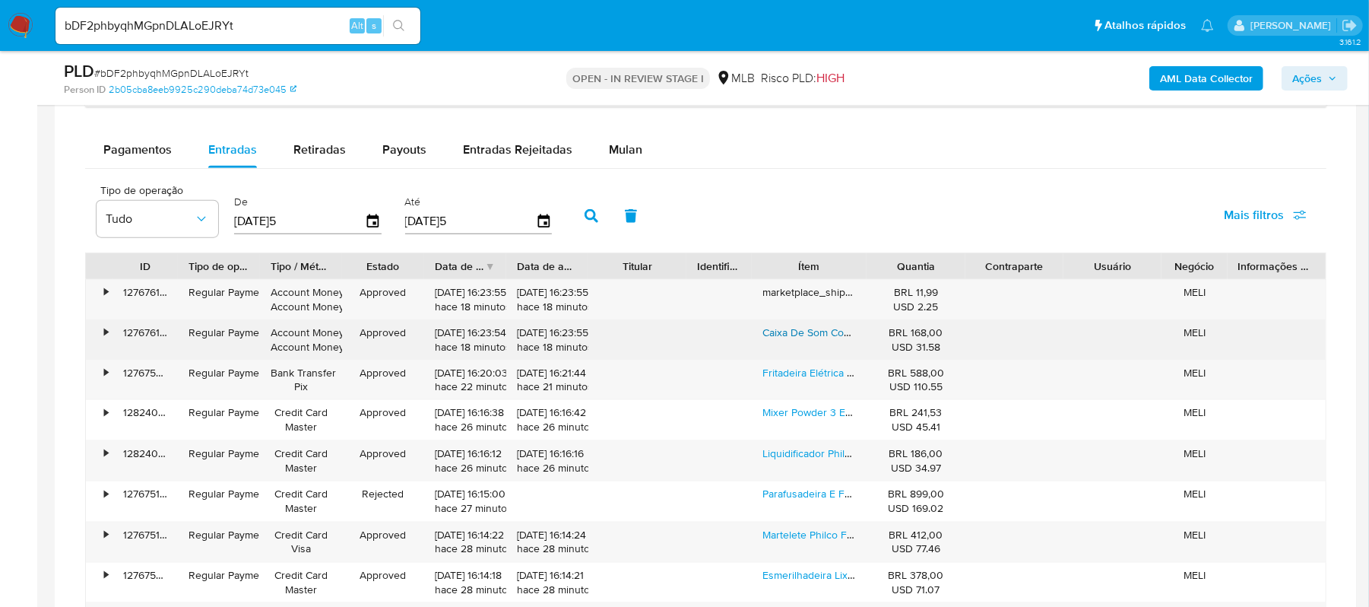
click at [813, 339] on link "Caixa De Som Com Led Bluetooth Portátil Amplificada 120w Preto" at bounding box center [915, 332] width 306 height 15
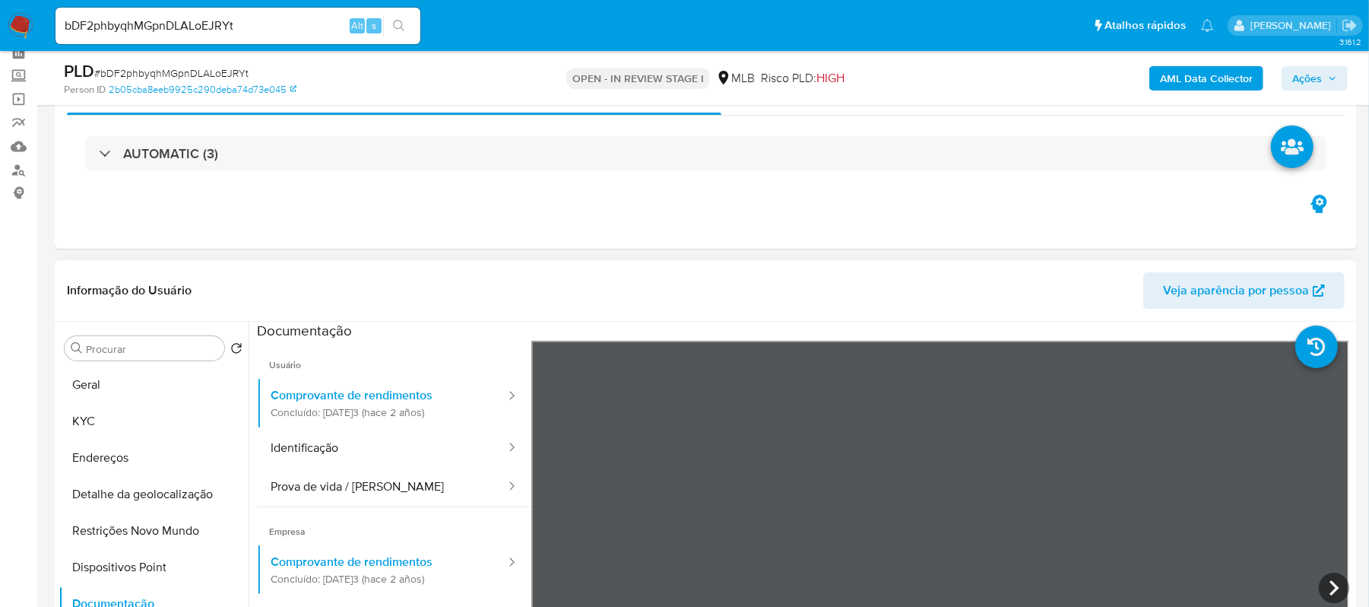
scroll to position [37, 0]
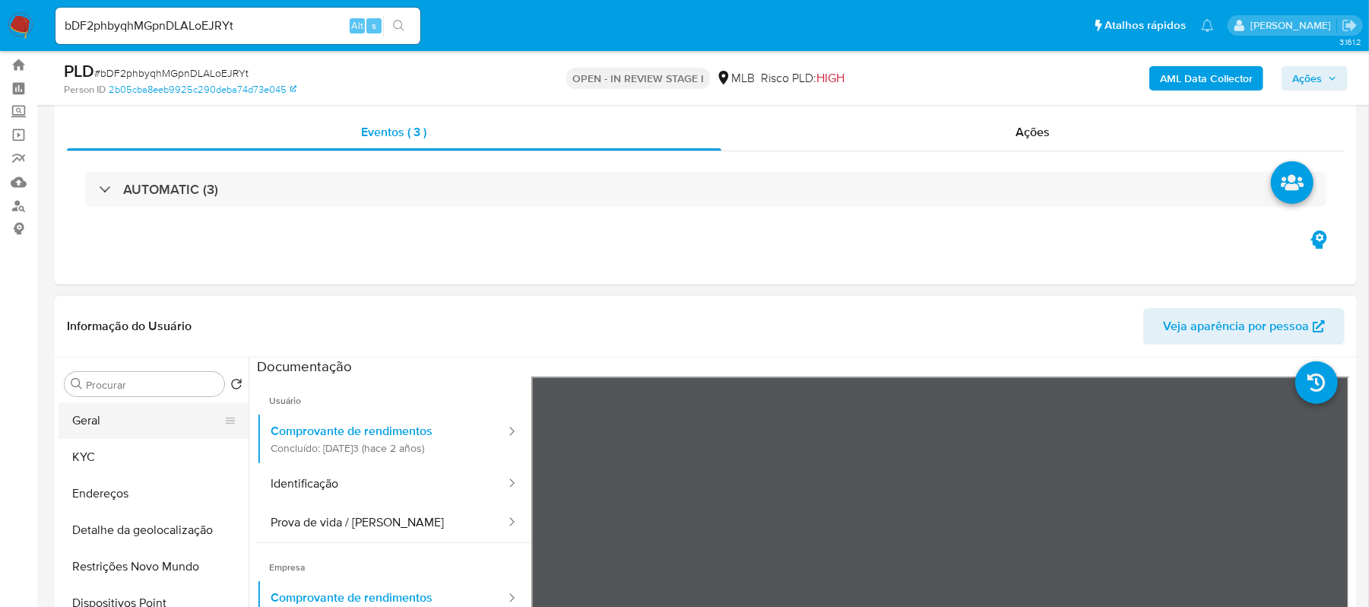
click at [105, 424] on button "Geral" at bounding box center [148, 420] width 178 height 36
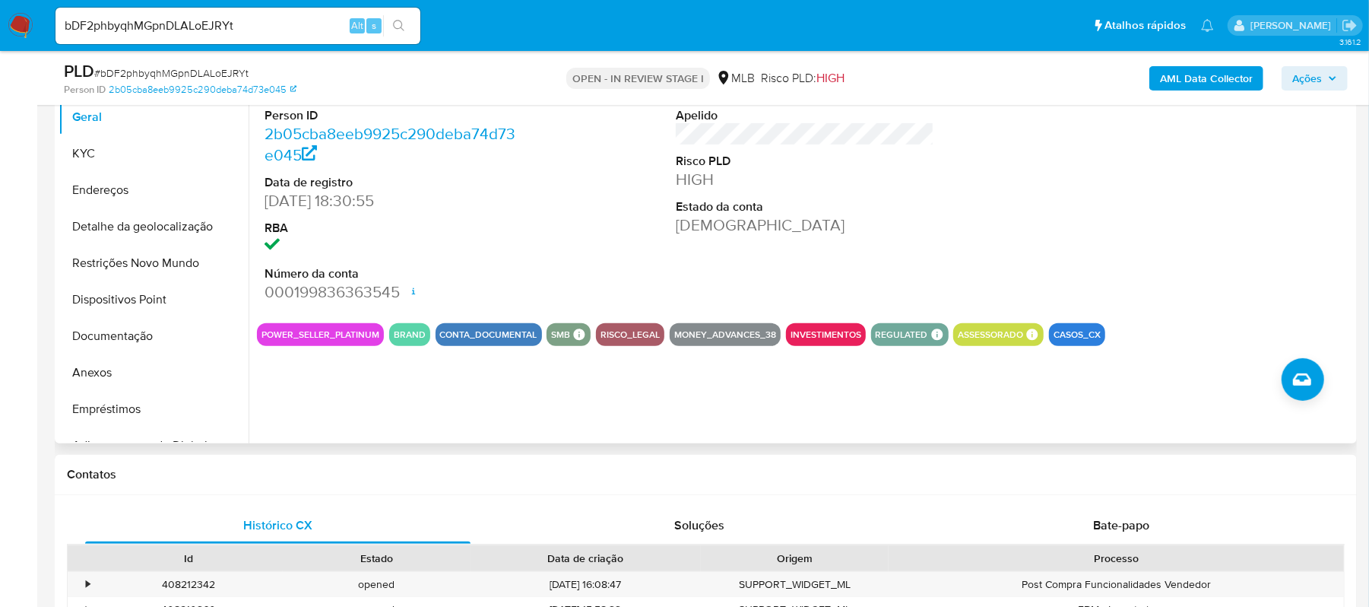
scroll to position [341, 0]
click at [104, 366] on button "Anexos" at bounding box center [148, 371] width 178 height 36
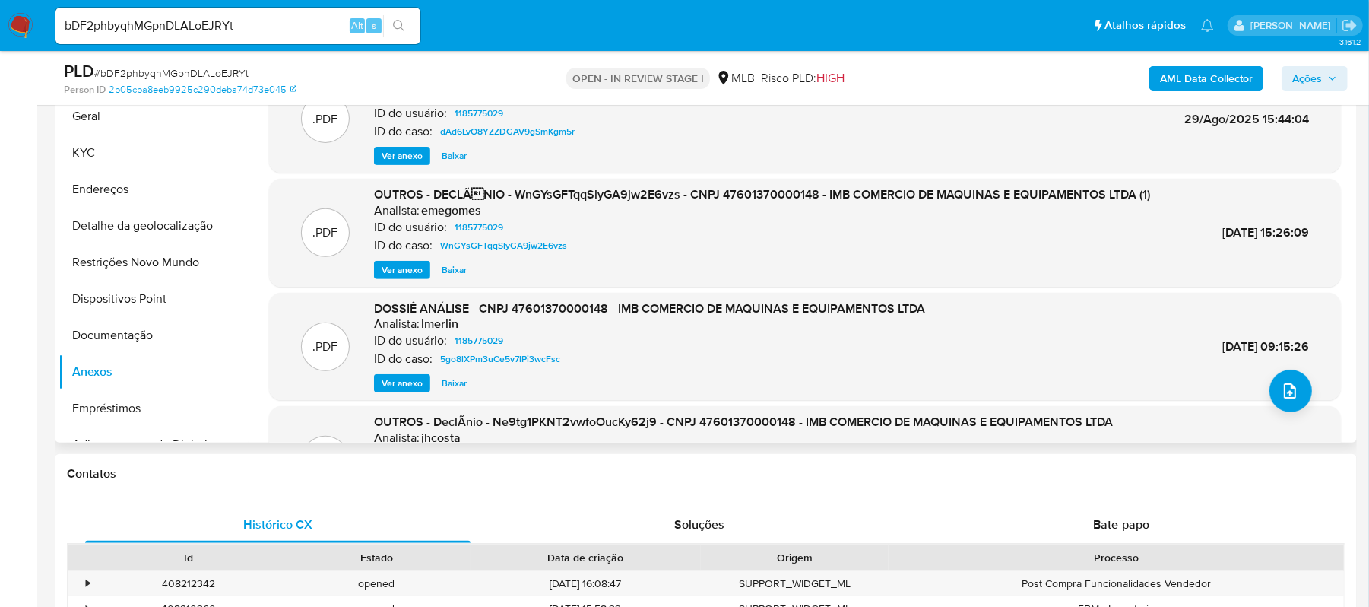
scroll to position [128, 0]
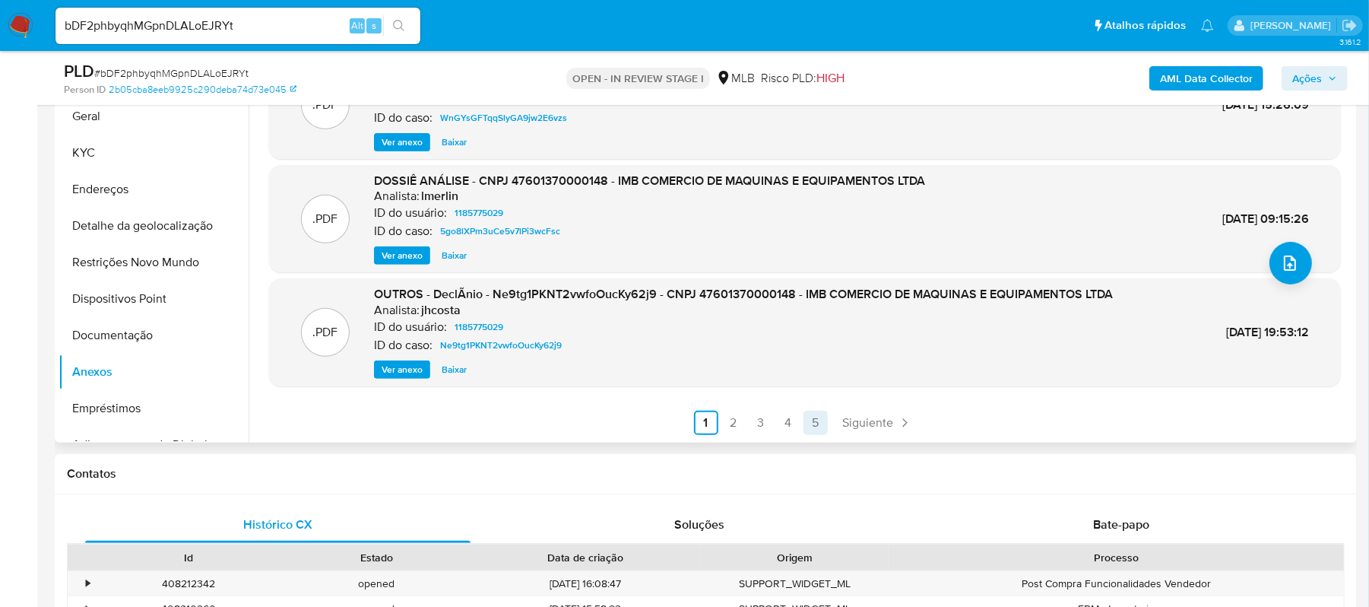
click at [815, 427] on link "5" at bounding box center [815, 422] width 24 height 24
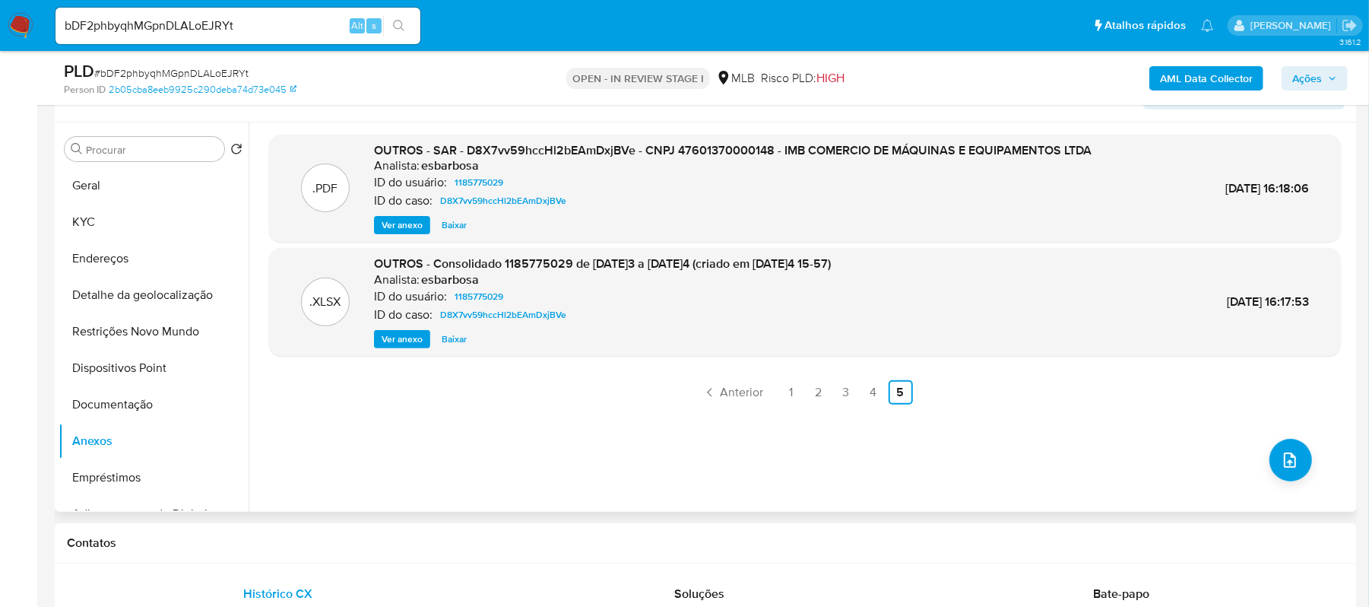
scroll to position [240, 0]
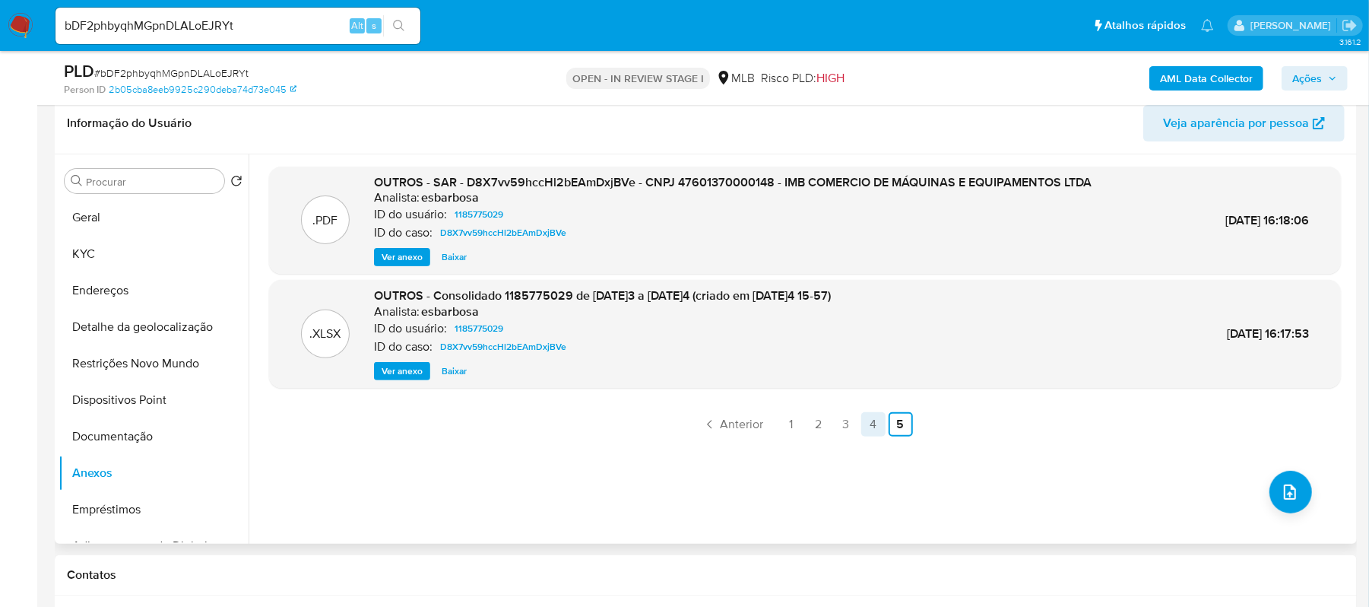
click at [870, 432] on link "4" at bounding box center [873, 424] width 24 height 24
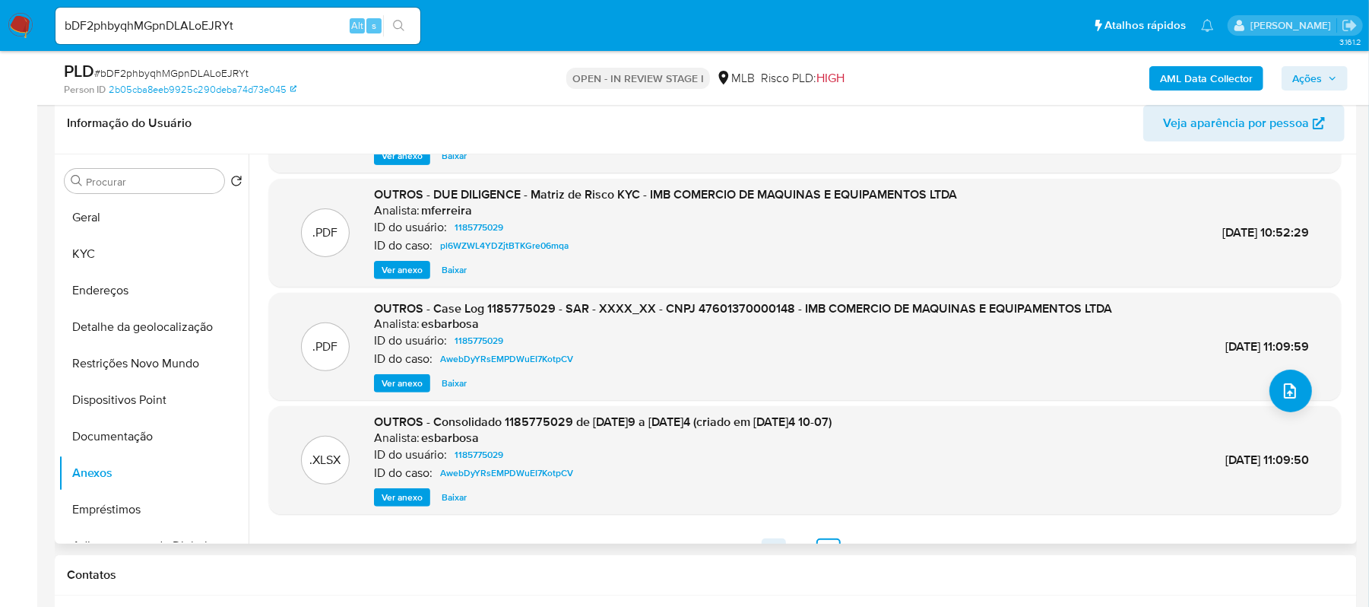
scroll to position [128, 0]
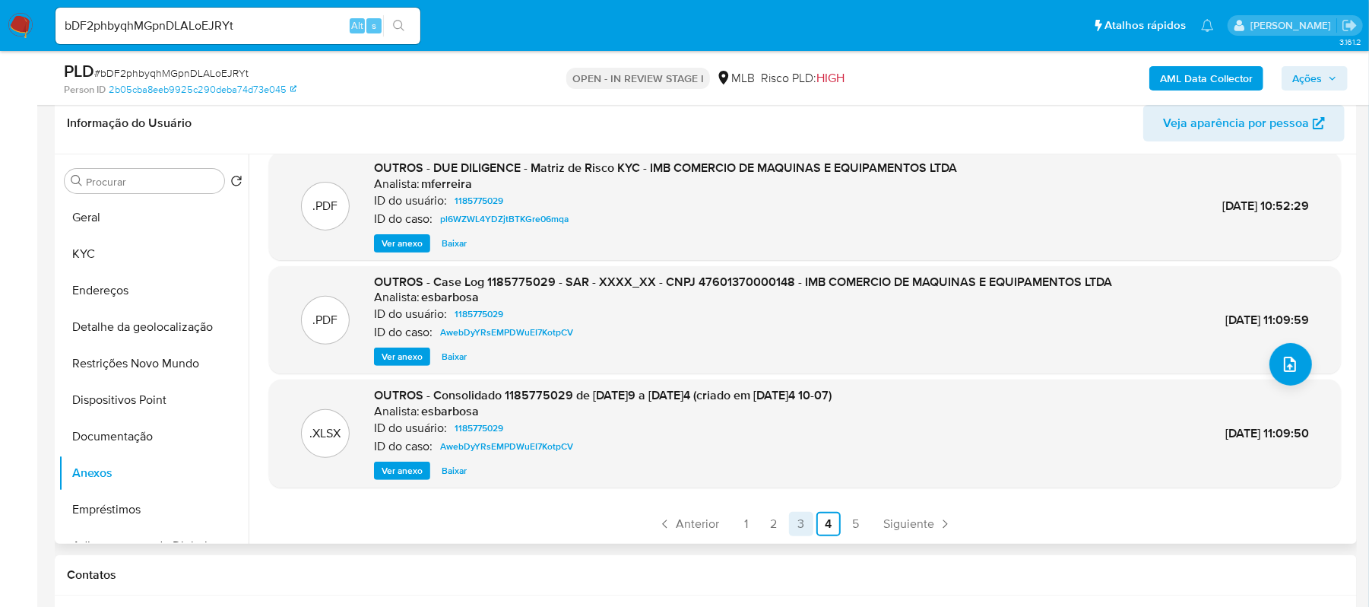
click at [798, 523] on link "3" at bounding box center [801, 524] width 24 height 24
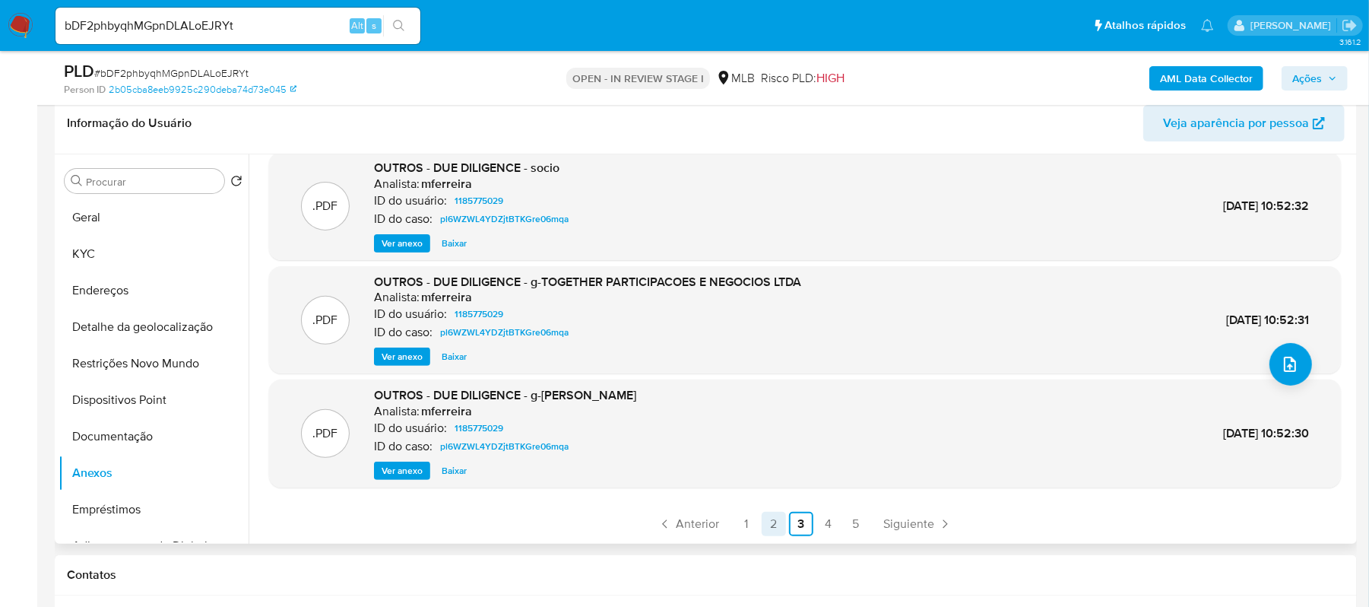
click at [773, 521] on link "2" at bounding box center [774, 524] width 24 height 24
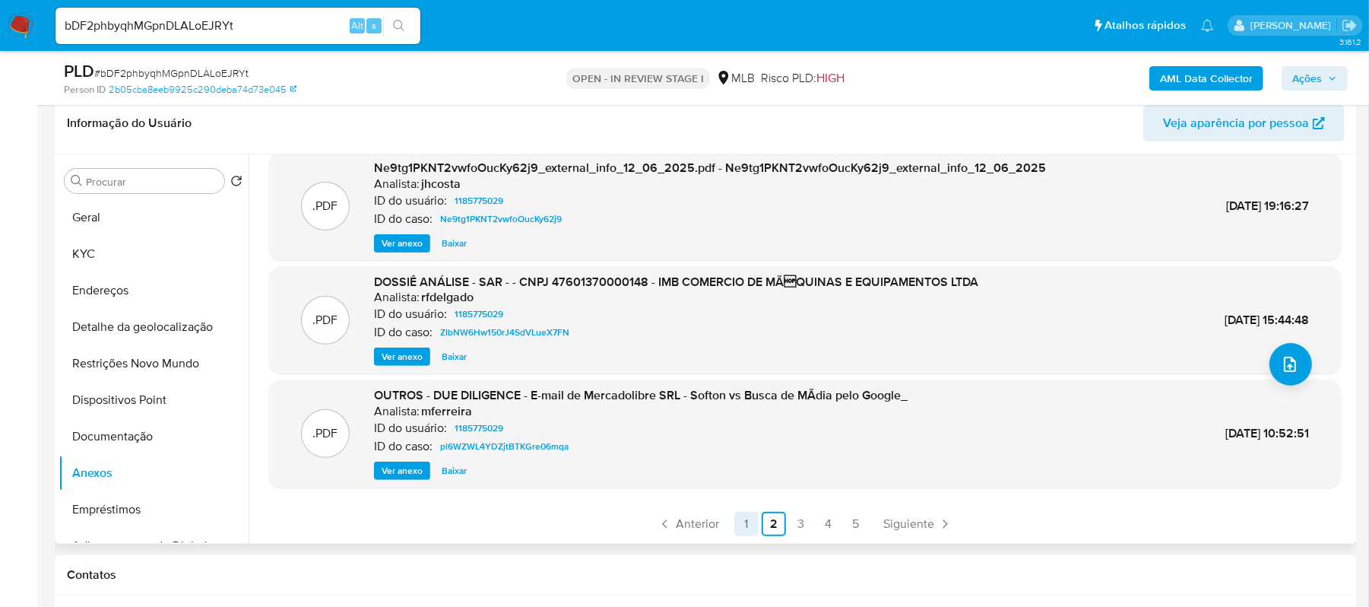
click at [740, 526] on link "1" at bounding box center [746, 524] width 24 height 24
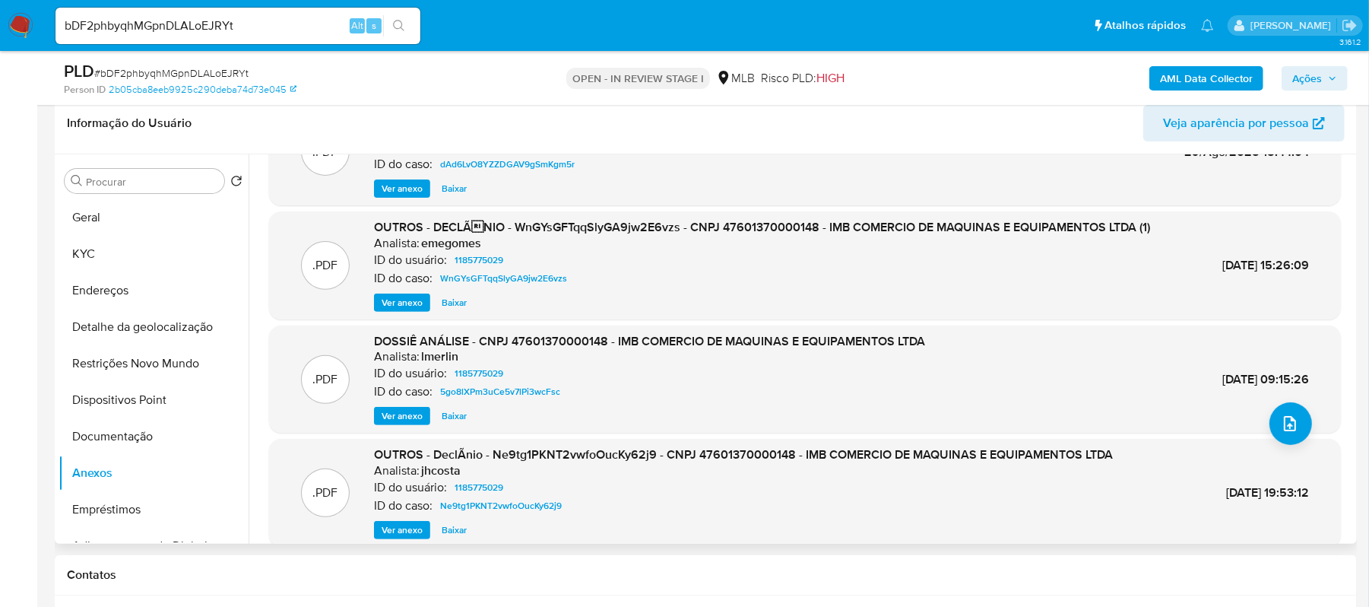
scroll to position [101, 0]
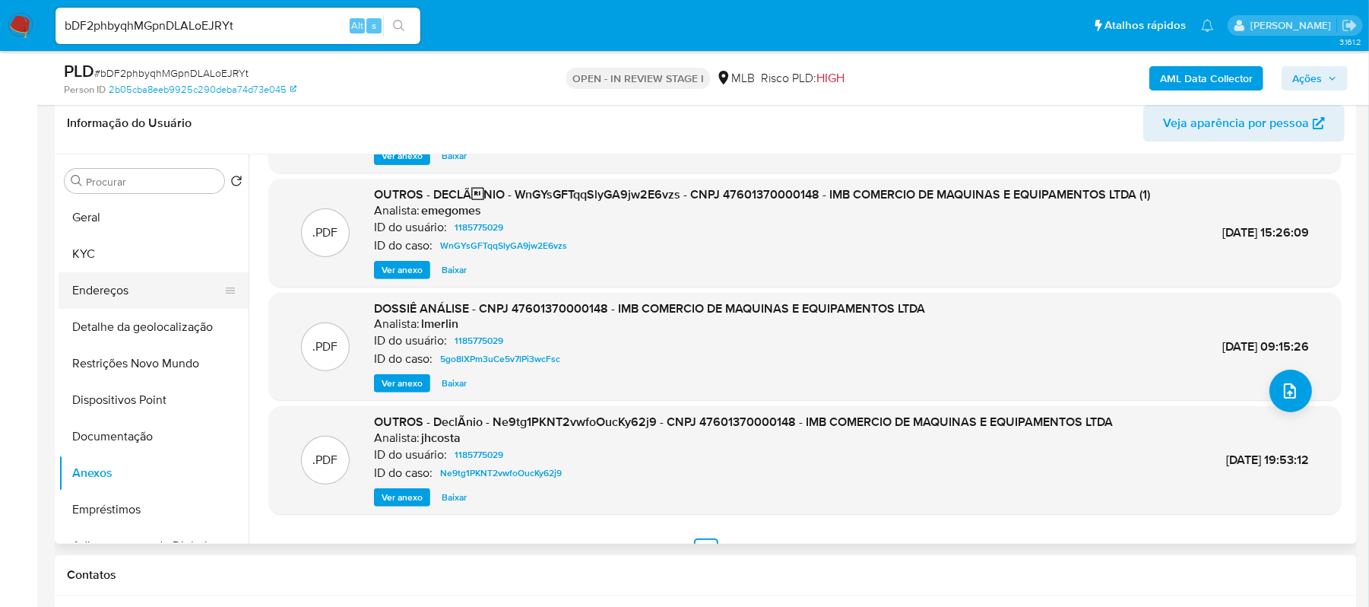
drag, startPoint x: 108, startPoint y: 225, endPoint x: 205, endPoint y: 272, distance: 108.1
click at [108, 225] on button "Geral" at bounding box center [154, 217] width 190 height 36
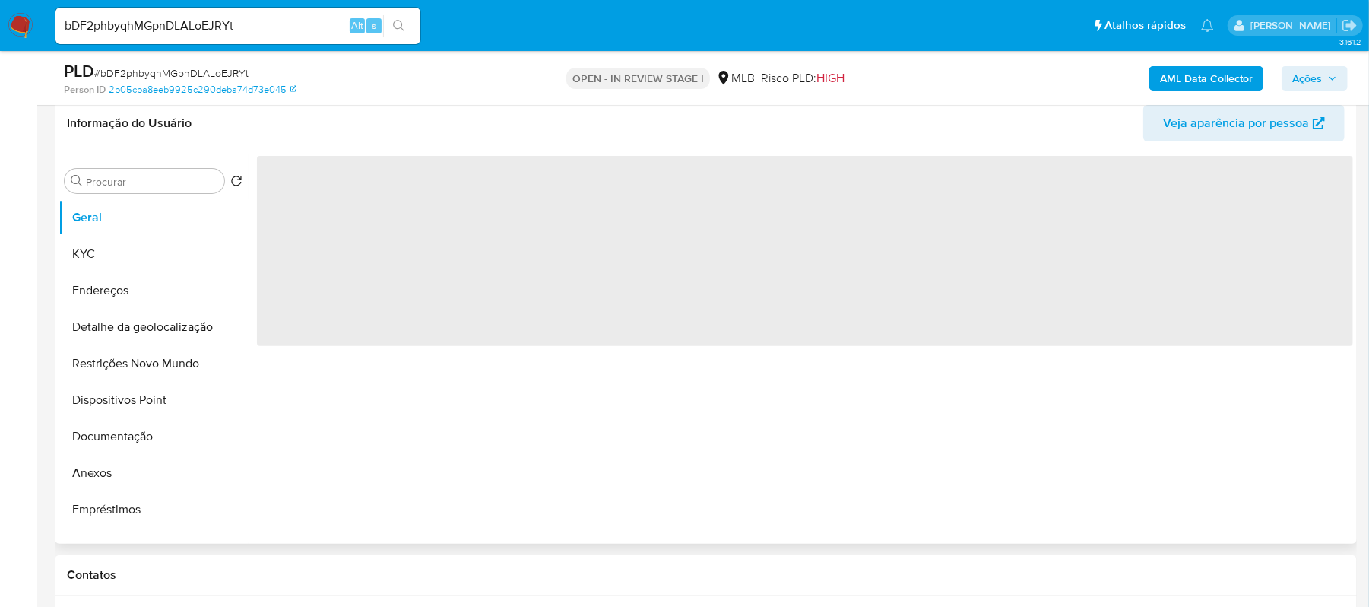
scroll to position [0, 0]
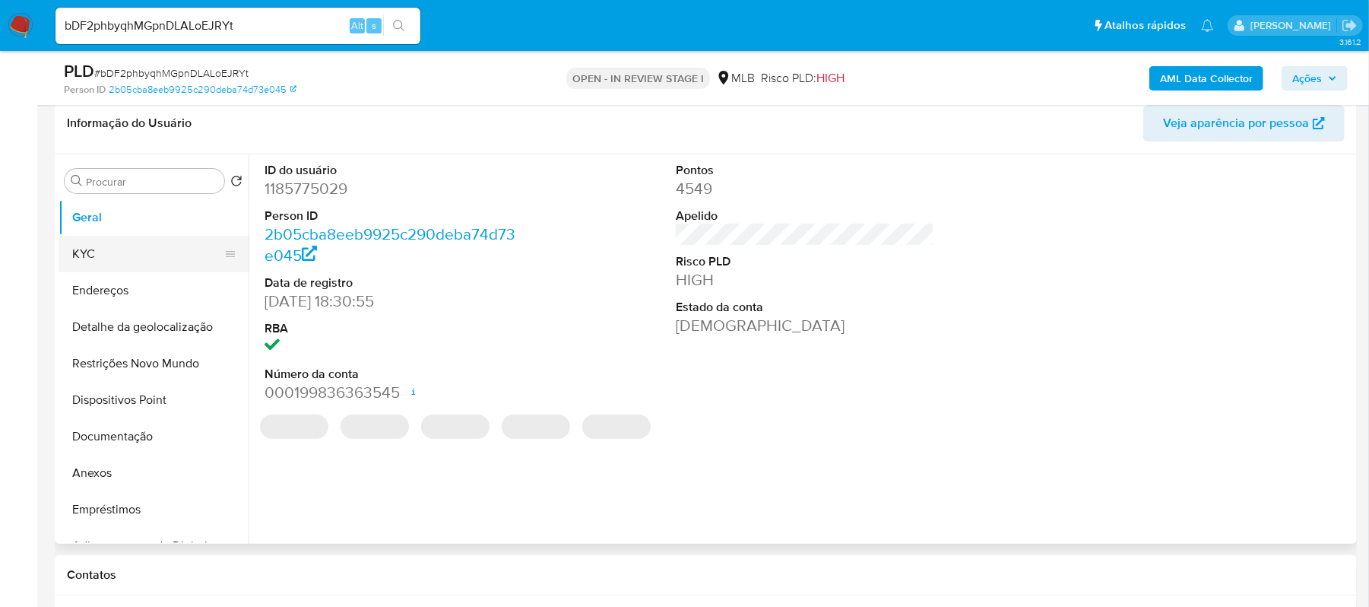
click at [123, 259] on button "KYC" at bounding box center [148, 254] width 178 height 36
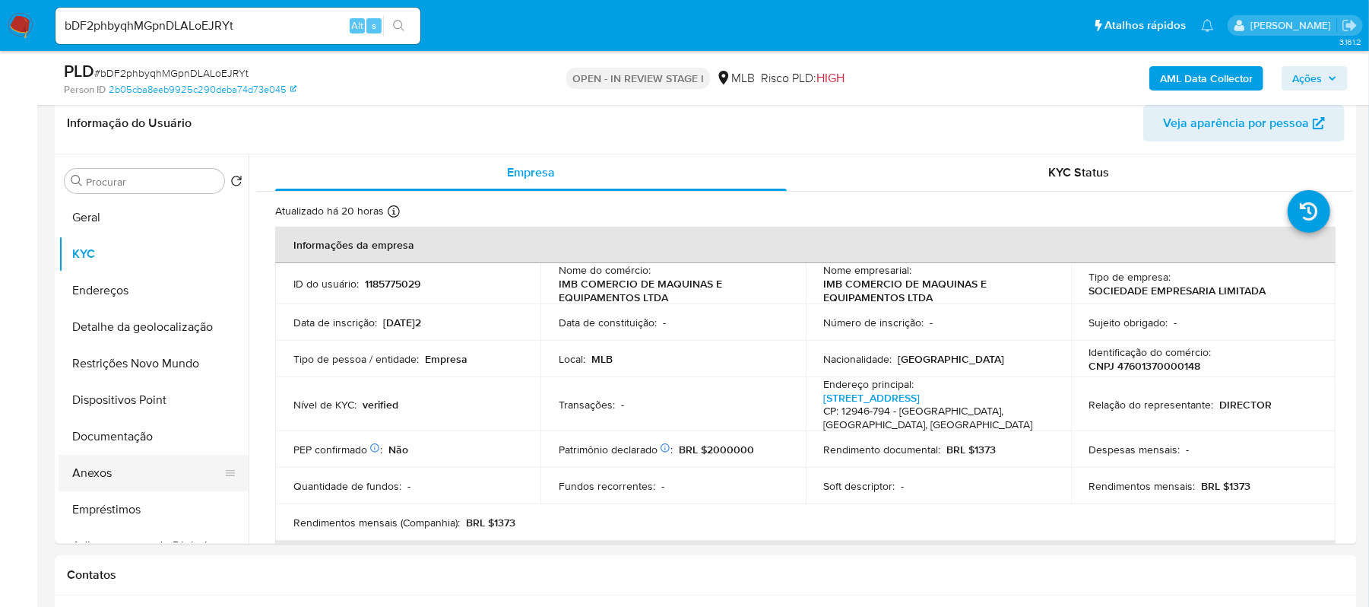
click at [119, 465] on button "Anexos" at bounding box center [148, 473] width 178 height 36
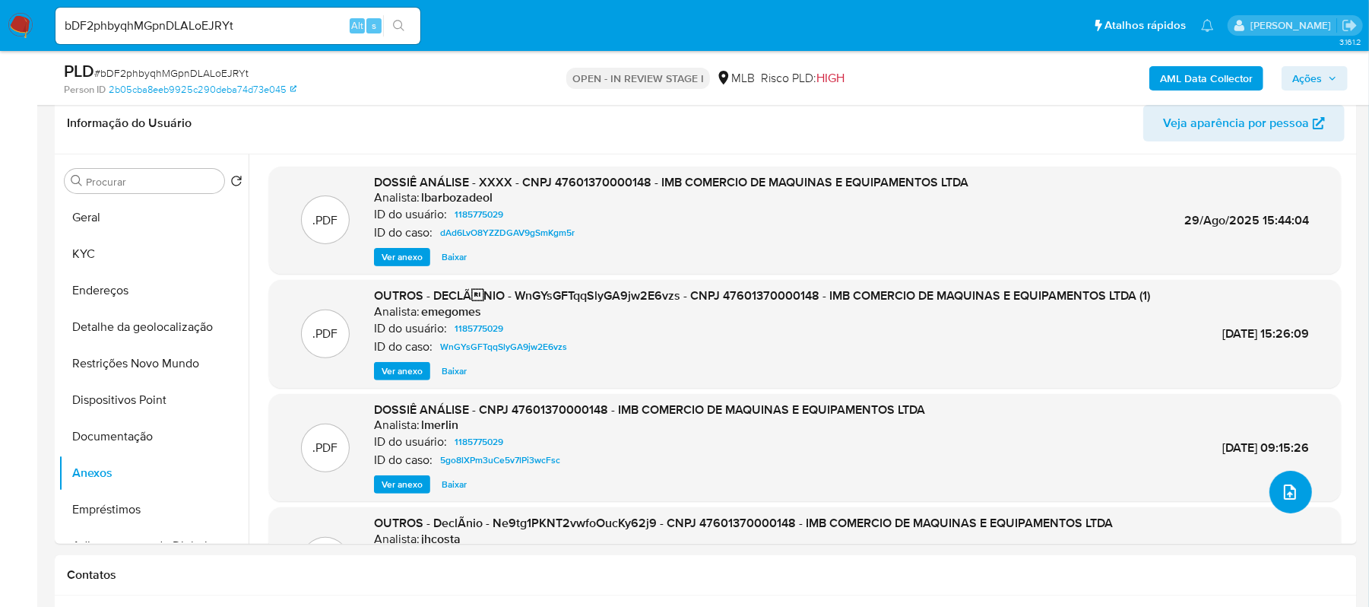
click at [1281, 488] on icon "upload-file" at bounding box center [1290, 492] width 18 height 18
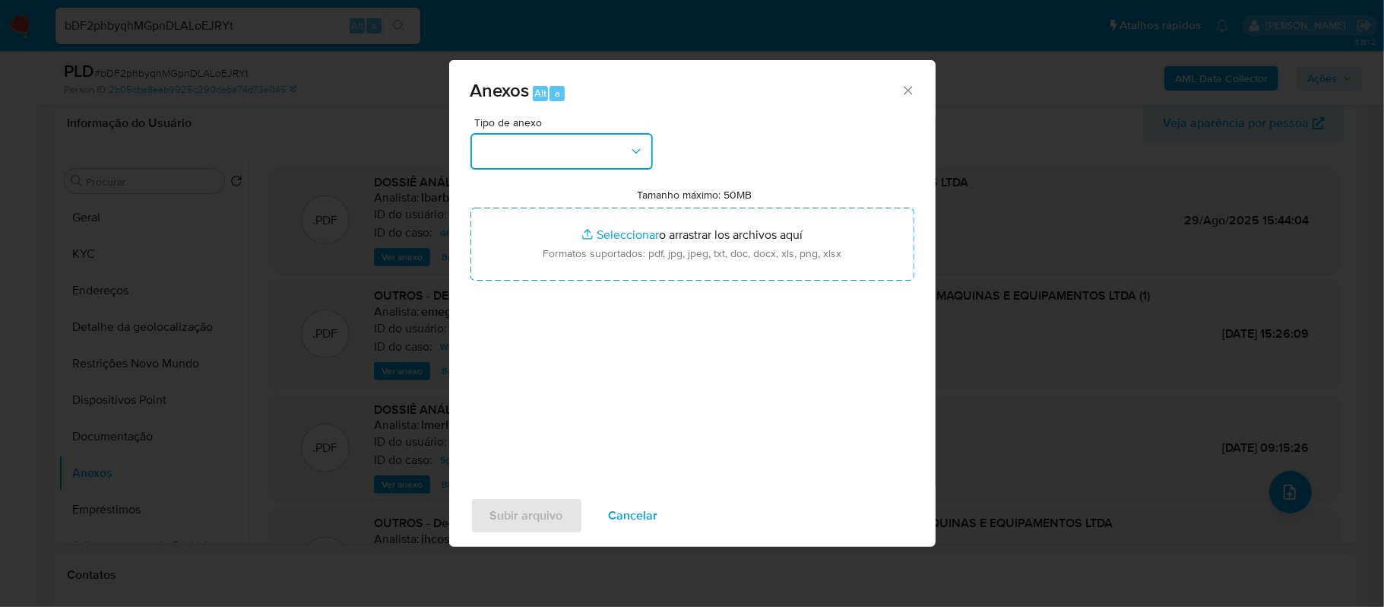
click at [632, 156] on icon "button" at bounding box center [636, 151] width 15 height 15
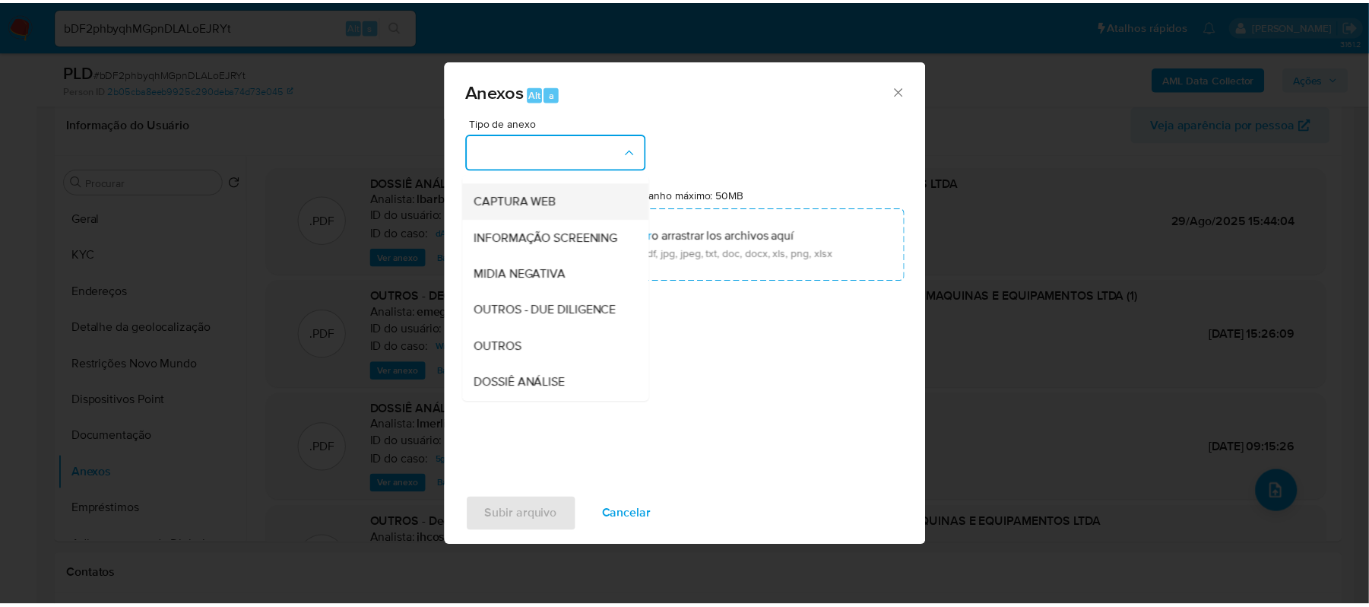
scroll to position [202, 0]
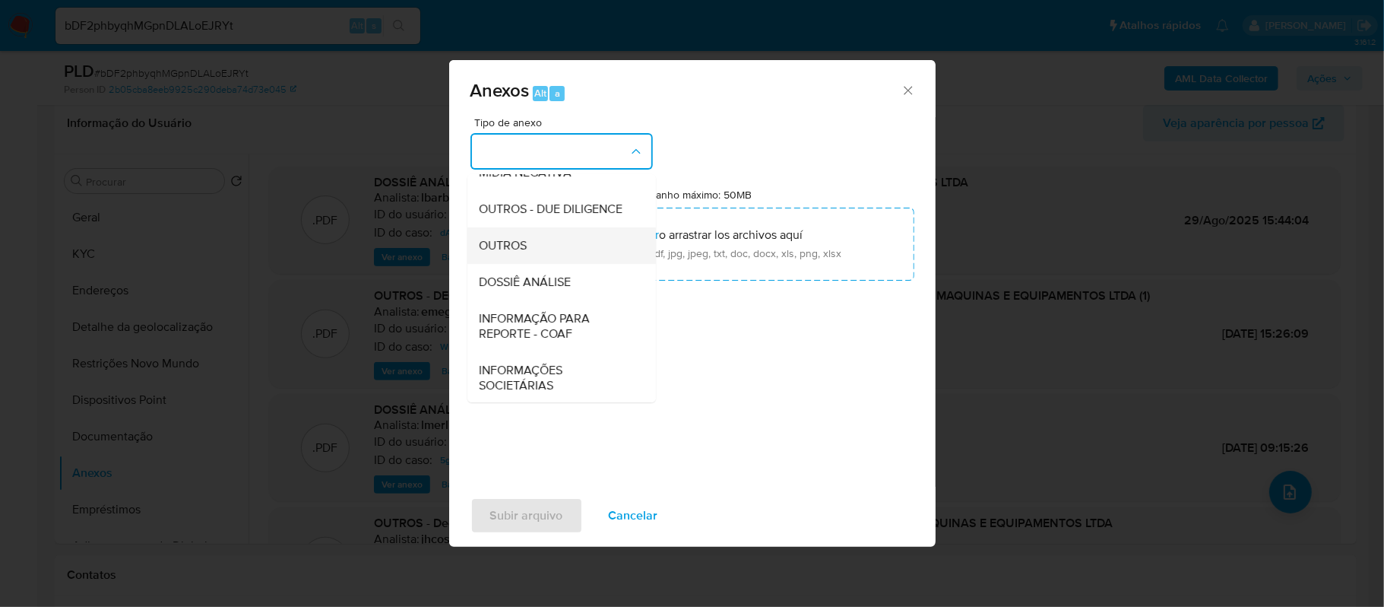
click at [533, 264] on div "OUTROS" at bounding box center [557, 245] width 155 height 36
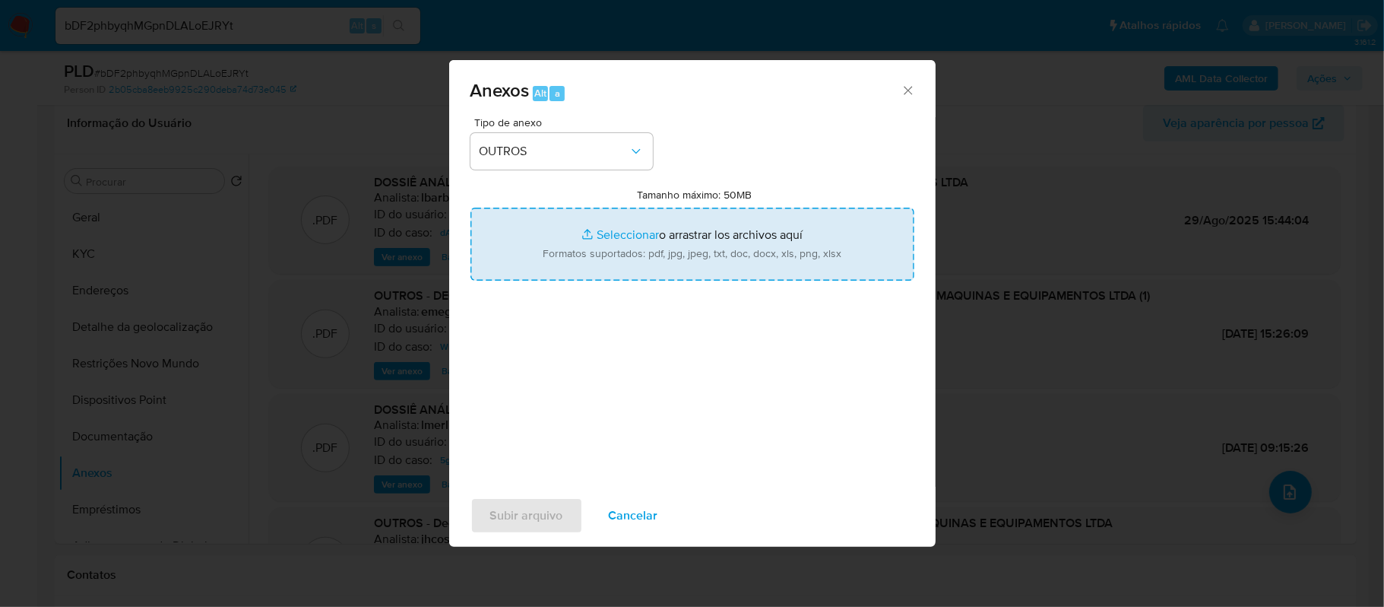
click at [637, 236] on input "Tamanho máximo: 50MB Seleccionar archivos" at bounding box center [693, 244] width 444 height 73
click at [617, 234] on input "Tamanho máximo: 50MB Seleccionar archivos" at bounding box center [693, 244] width 444 height 73
click at [631, 234] on input "Tamanho máximo: 50MB Seleccionar archivos" at bounding box center [693, 244] width 444 height 73
type input "C:\fakepath\SAR -xxxx- CNPJ 47601370000148 - IMB COMERCIO DE MAQUINAS E EQUIPAM…"
click at [639, 235] on input "Tamanho máximo: 50MB Seleccionar archivos" at bounding box center [693, 244] width 444 height 73
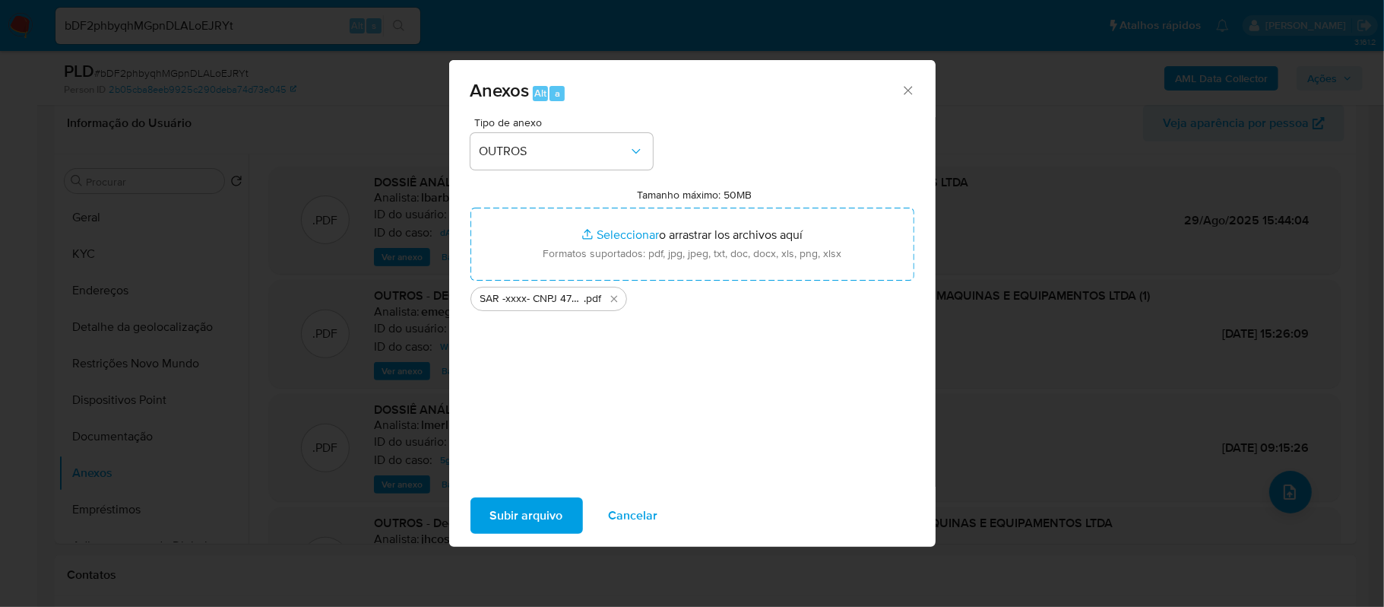
click at [530, 515] on span "Subir arquivo" at bounding box center [526, 515] width 73 height 33
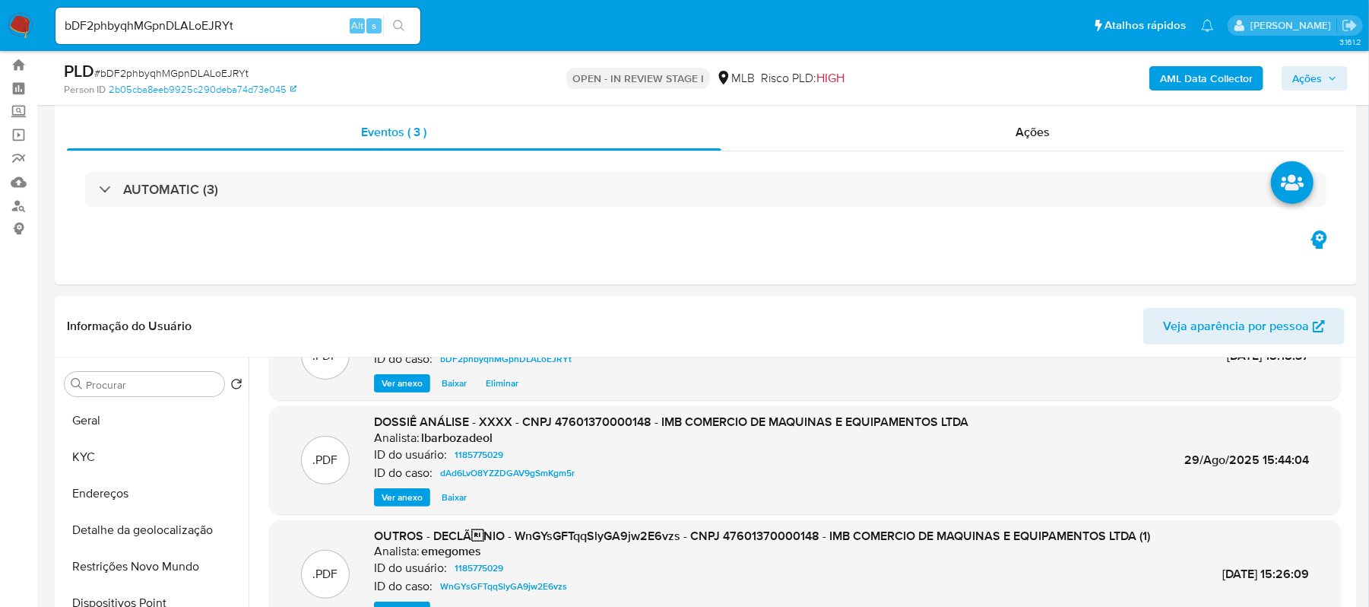
scroll to position [109, 0]
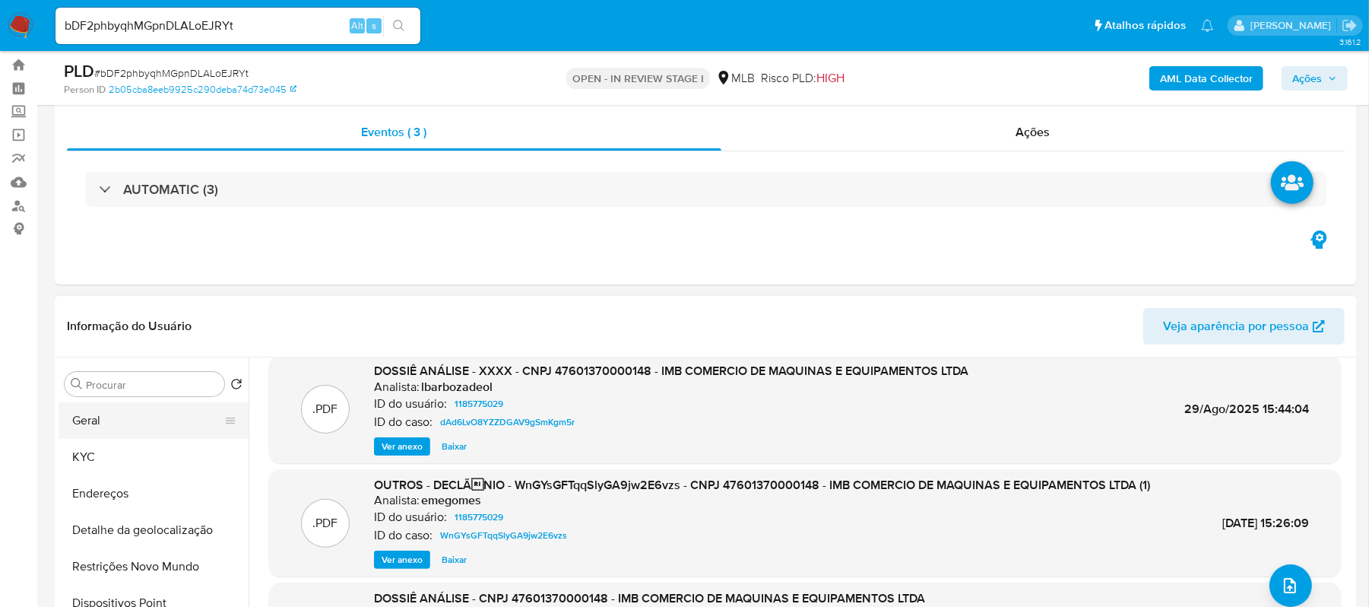
click at [71, 407] on button "Geral" at bounding box center [148, 420] width 178 height 36
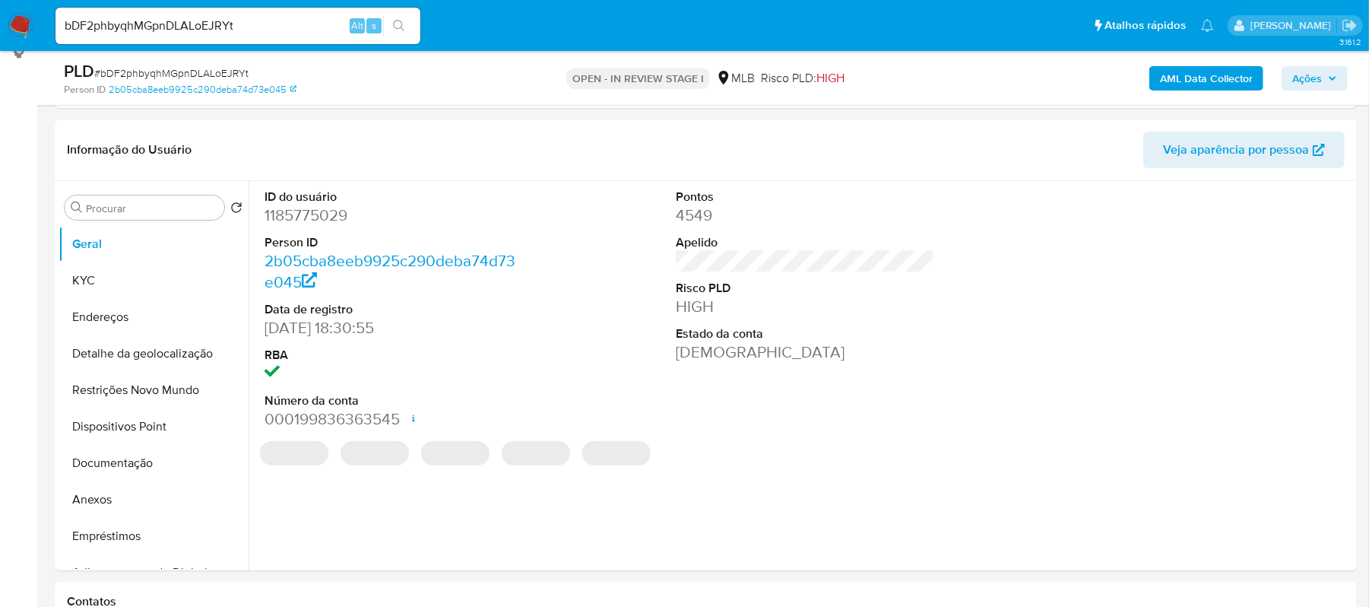
scroll to position [341, 0]
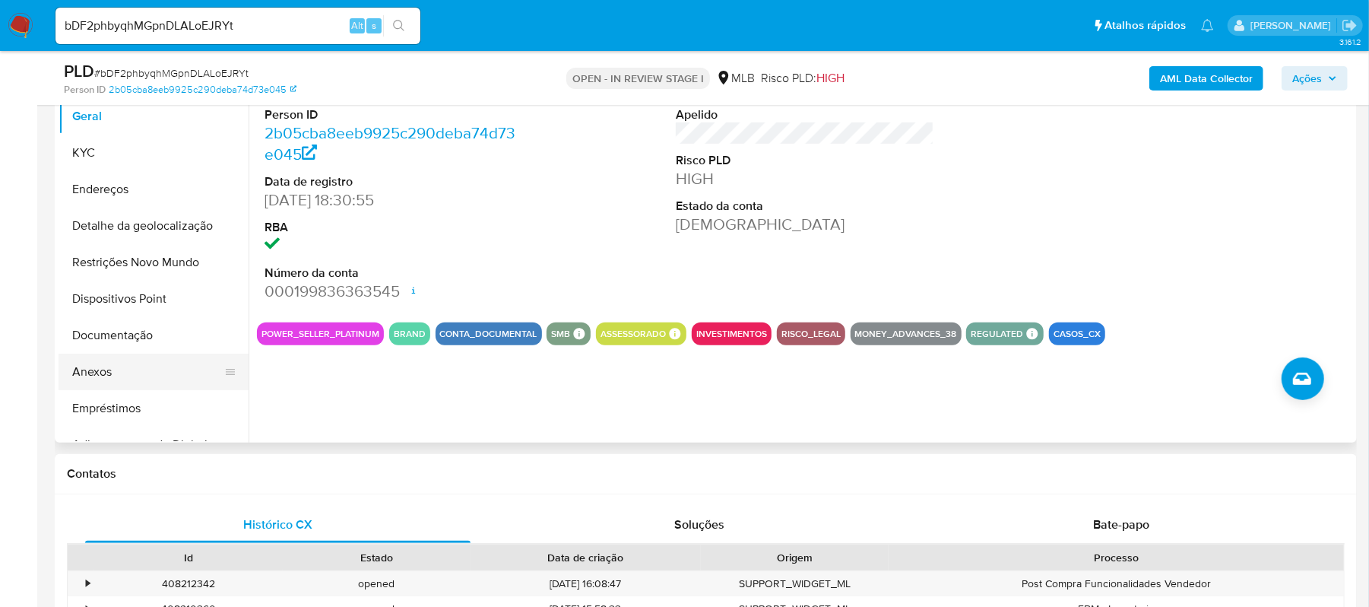
click at [89, 374] on button "Anexos" at bounding box center [148, 371] width 178 height 36
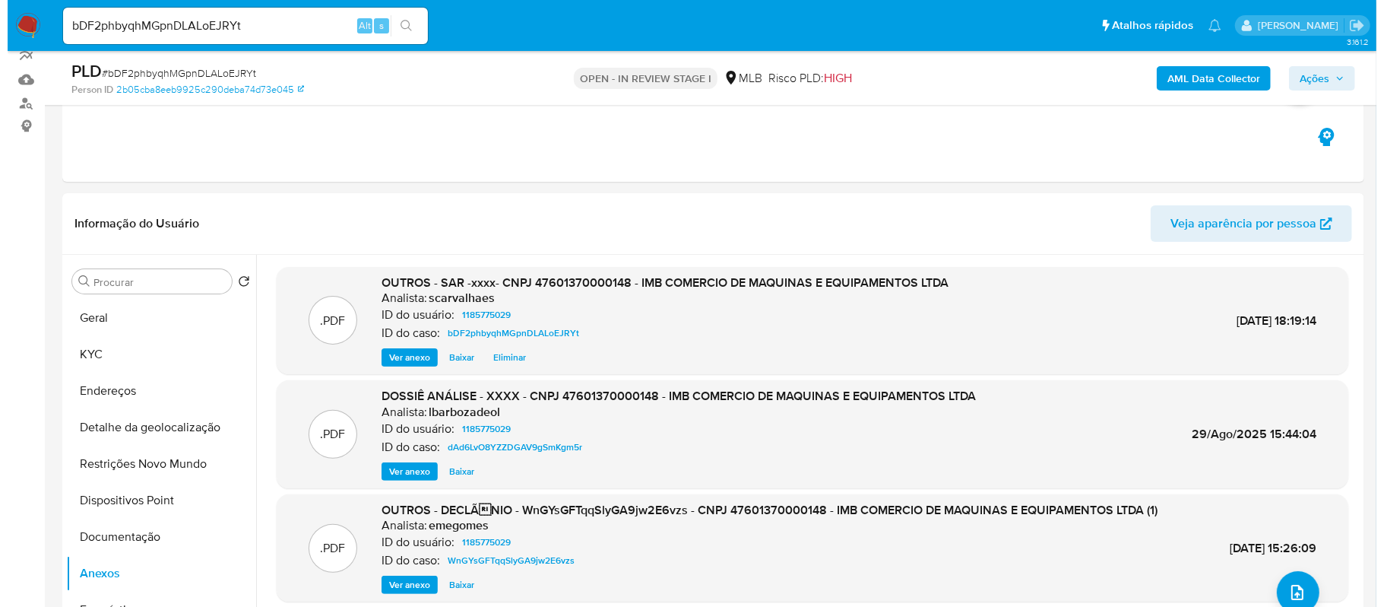
scroll to position [138, 0]
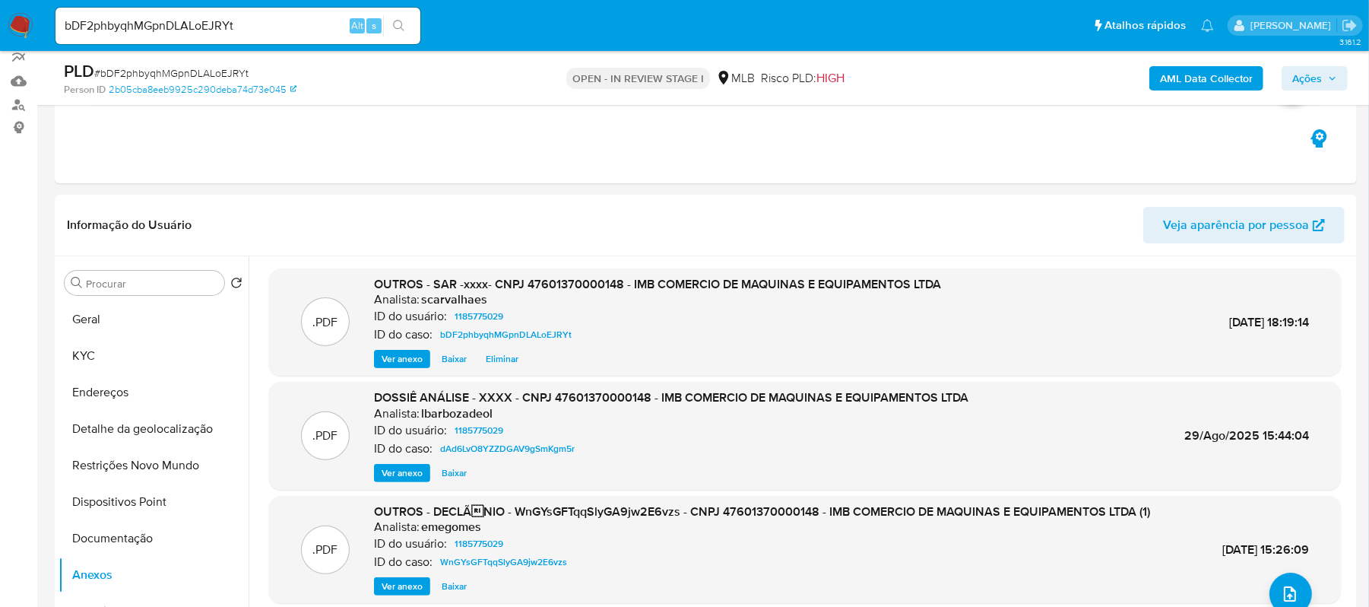
click at [1303, 71] on span "Ações" at bounding box center [1307, 78] width 30 height 24
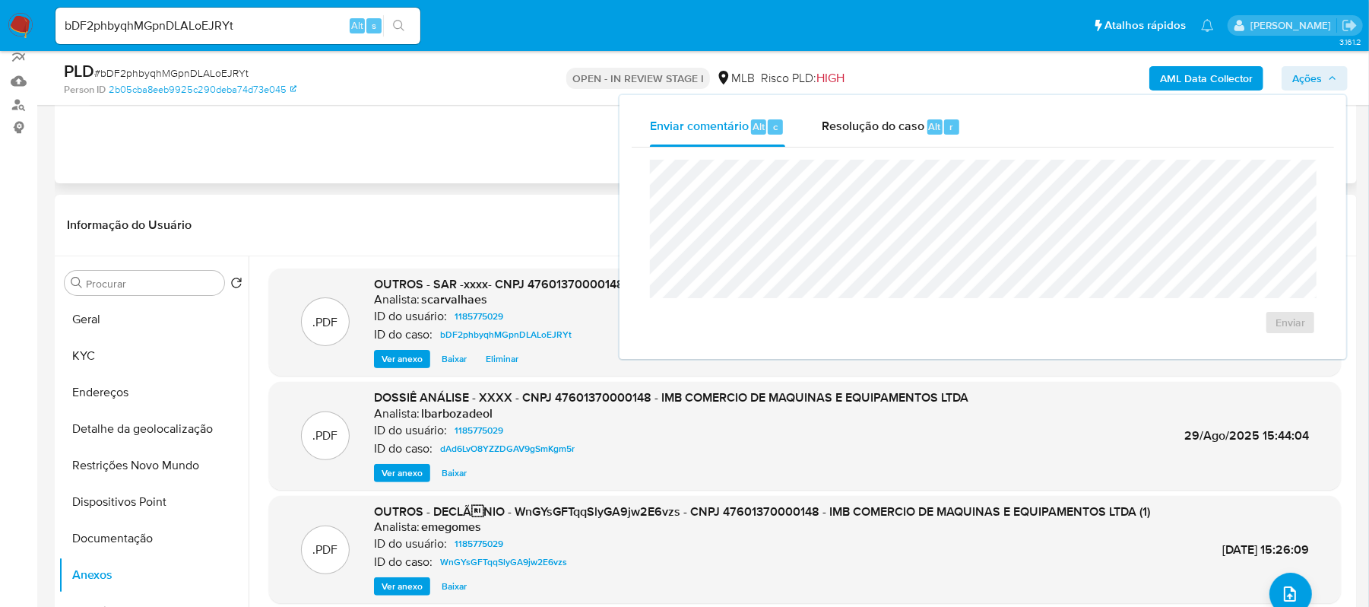
click at [439, 146] on div "Eventos ( 3 ) Ações AUTOMATIC (3)" at bounding box center [706, 92] width 1302 height 182
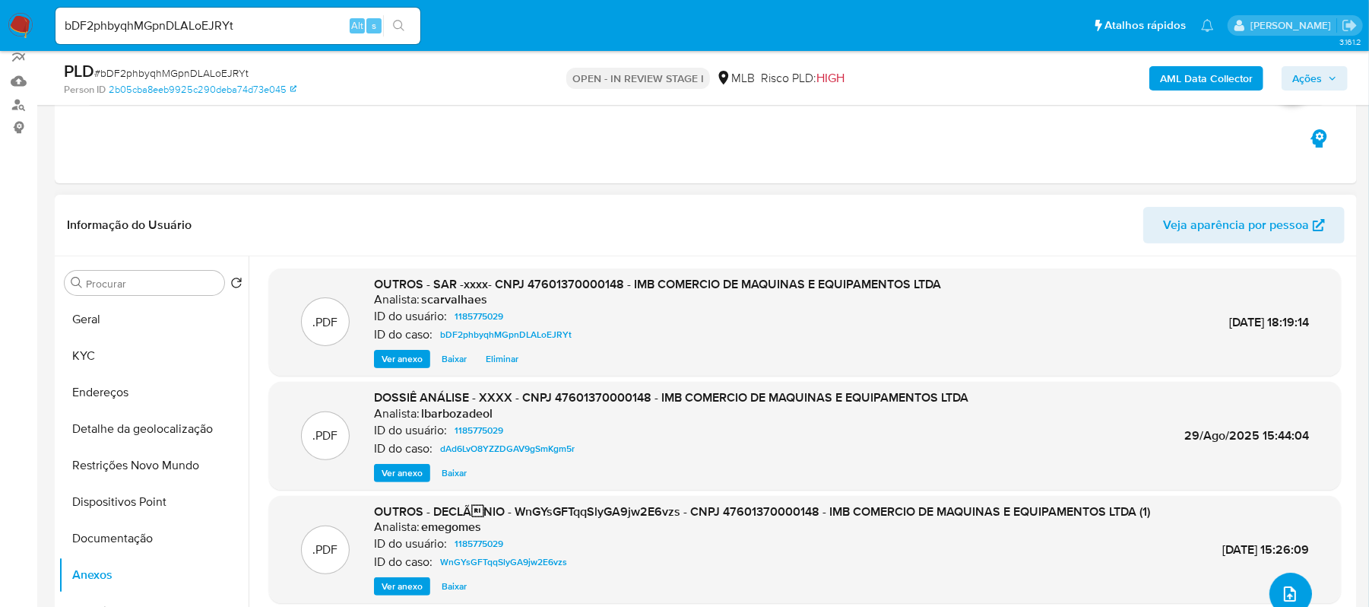
click at [1281, 588] on icon "upload-file" at bounding box center [1290, 594] width 18 height 18
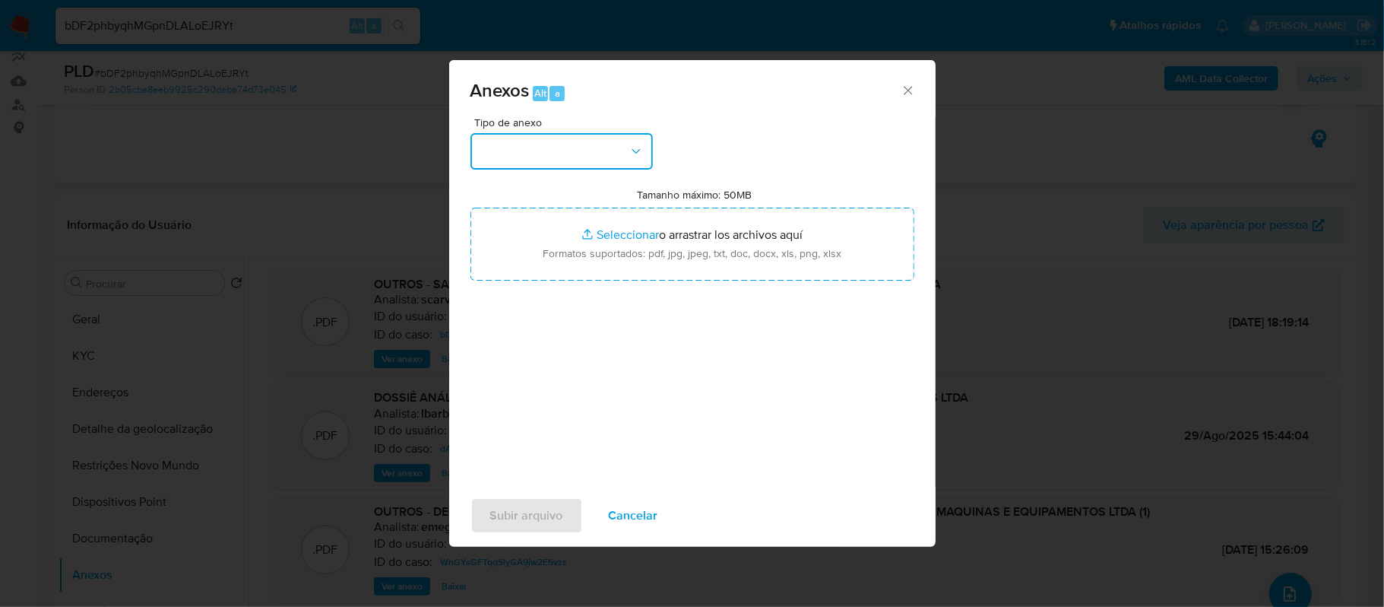
click at [639, 156] on icon "button" at bounding box center [636, 151] width 15 height 15
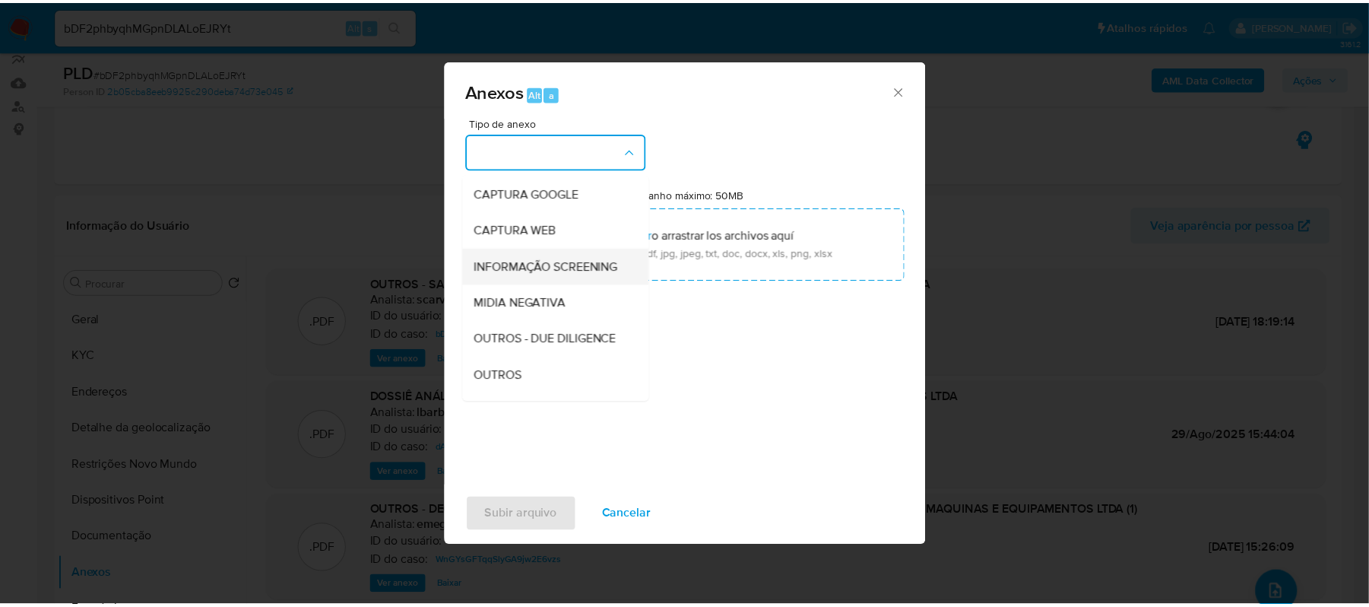
scroll to position [101, 0]
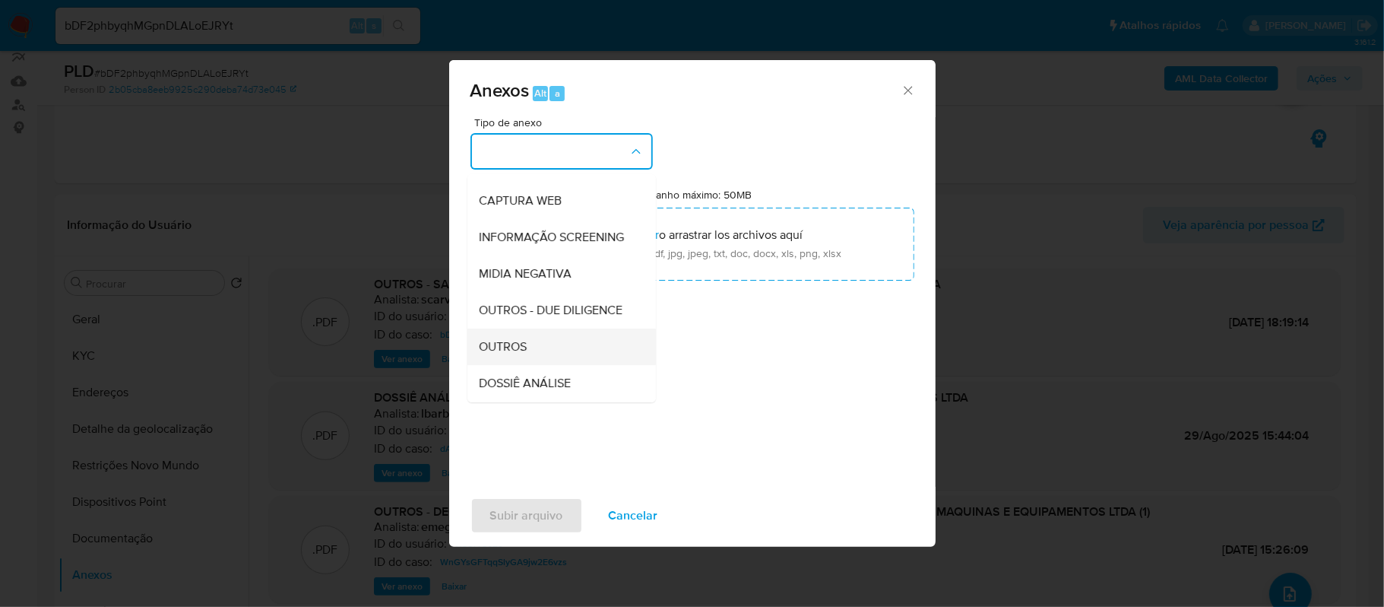
click at [528, 365] on div "OUTROS" at bounding box center [557, 346] width 155 height 36
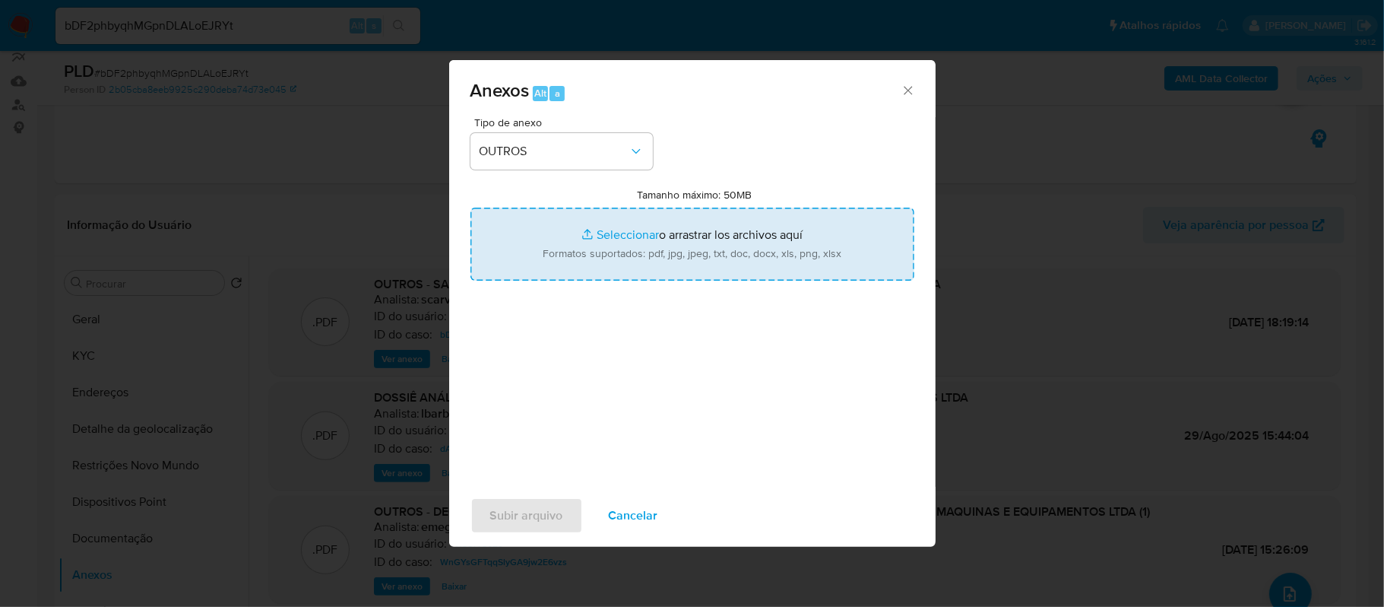
click at [617, 233] on input "Tamanho máximo: 50MB Seleccionar archivos" at bounding box center [693, 244] width 444 height 73
click at [612, 236] on input "Tamanho máximo: 50MB Seleccionar archivos" at bounding box center [693, 244] width 444 height 73
click at [625, 239] on input "Tamanho máximo: 50MB Seleccionar archivos" at bounding box center [693, 244] width 444 height 73
click at [616, 236] on input "Tamanho máximo: 50MB Seleccionar archivos" at bounding box center [693, 244] width 444 height 73
type input "C:\fakepath\Mulan IMB COMERCIO DE MAQUINAS E EQUIPAMENTOS LTDA1185775029_2025_1…"
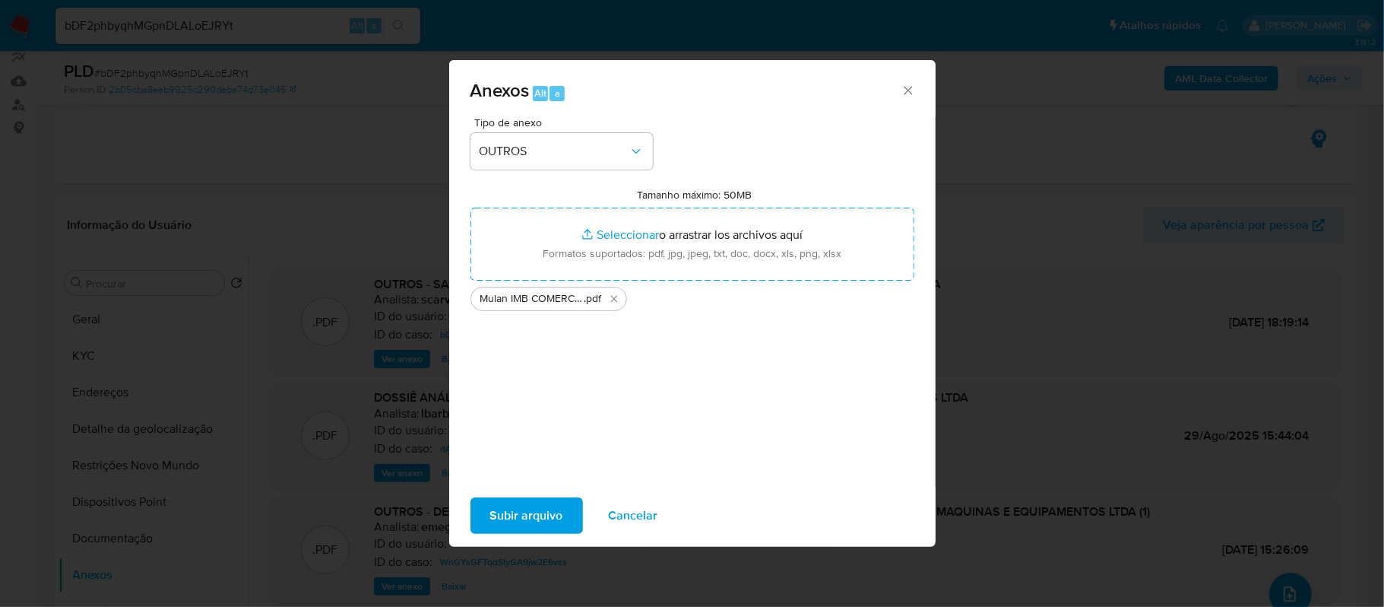
click at [542, 509] on span "Subir arquivo" at bounding box center [526, 515] width 73 height 33
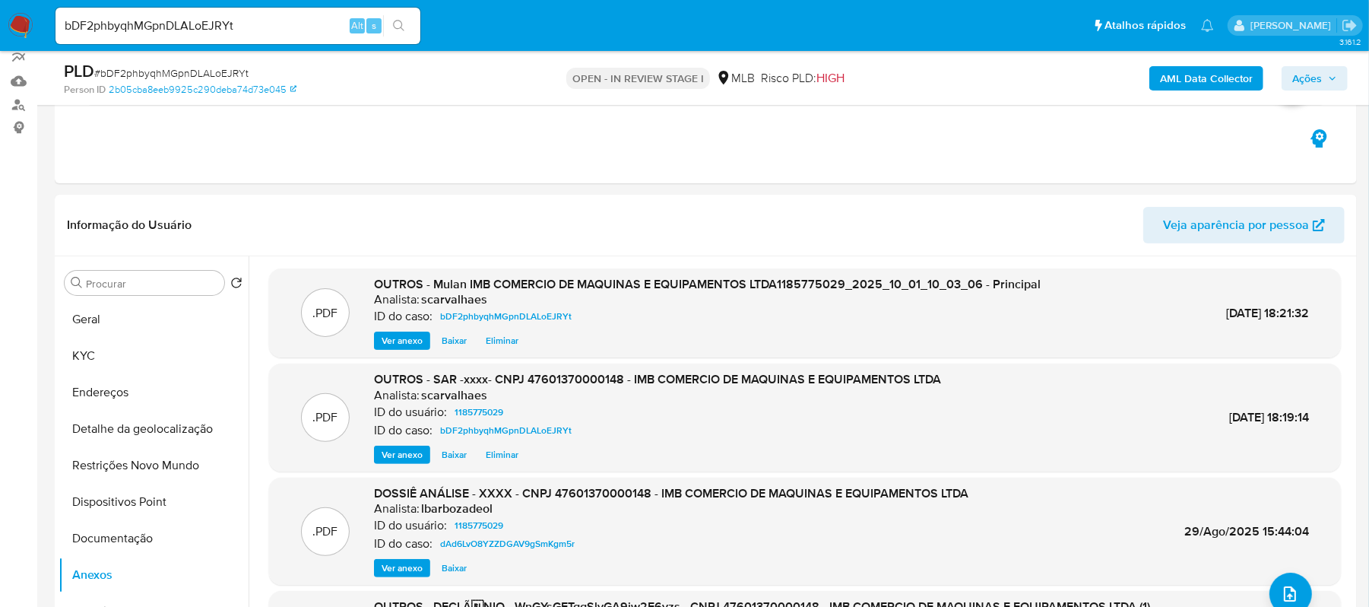
click at [1314, 74] on span "Ações" at bounding box center [1307, 78] width 30 height 24
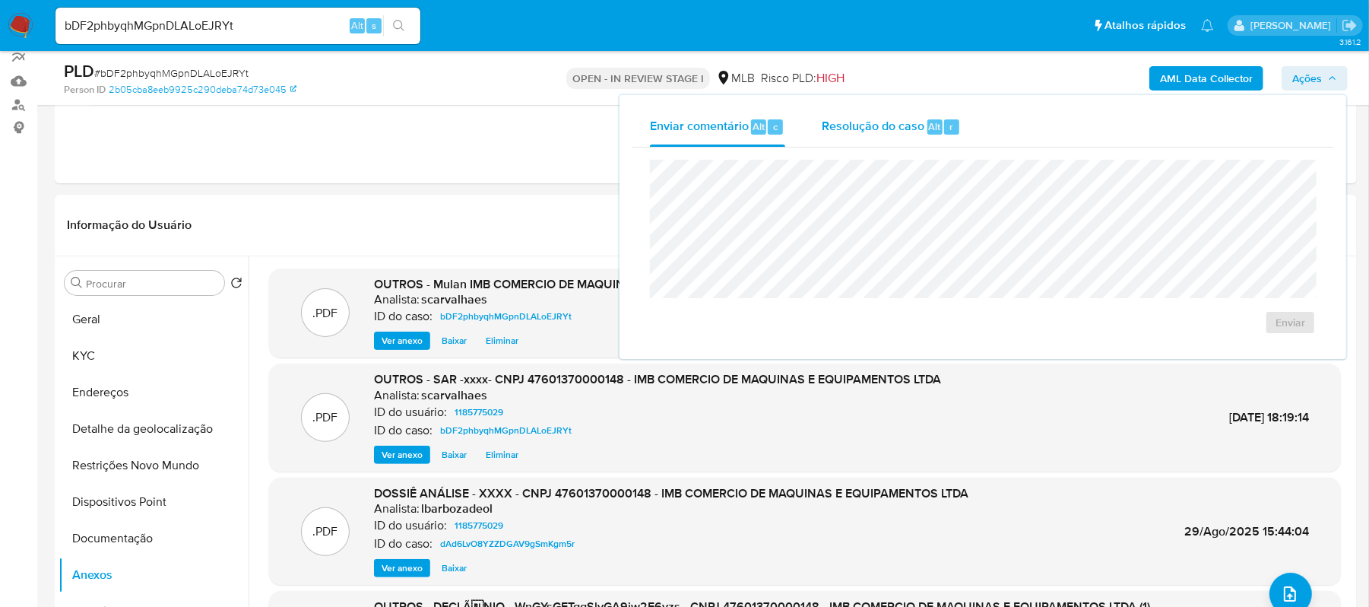
click at [879, 131] on span "Resolução do caso" at bounding box center [873, 125] width 103 height 17
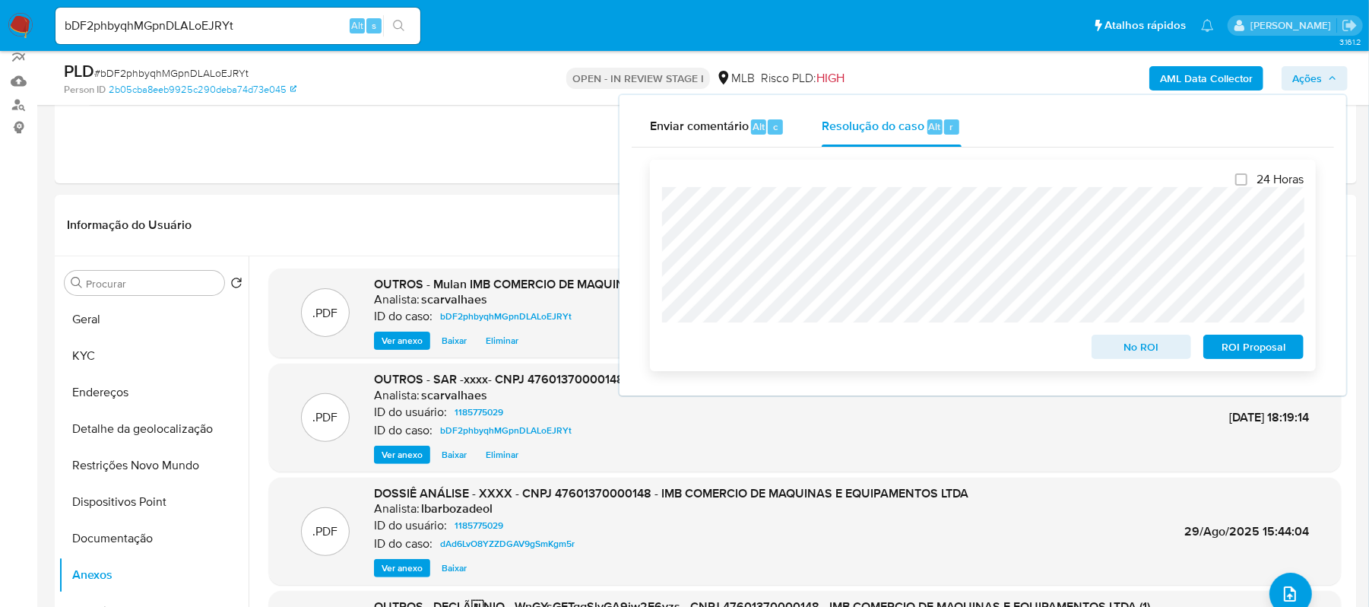
click at [1260, 341] on span "ROI Proposal" at bounding box center [1253, 346] width 79 height 21
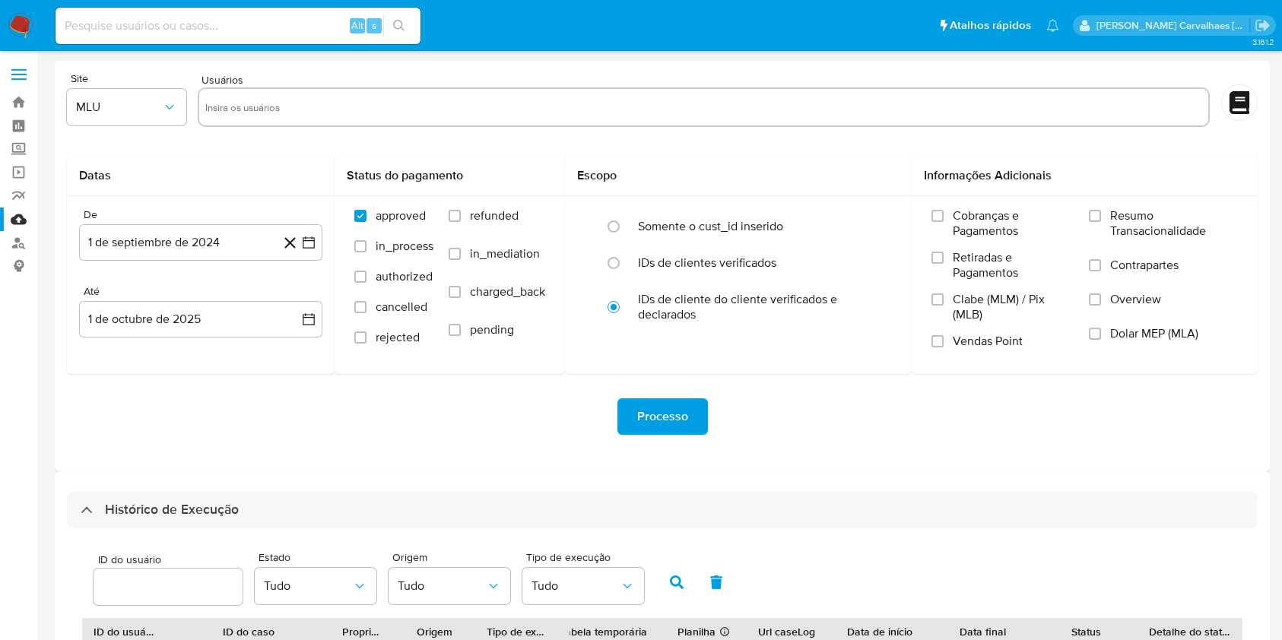
select select "10"
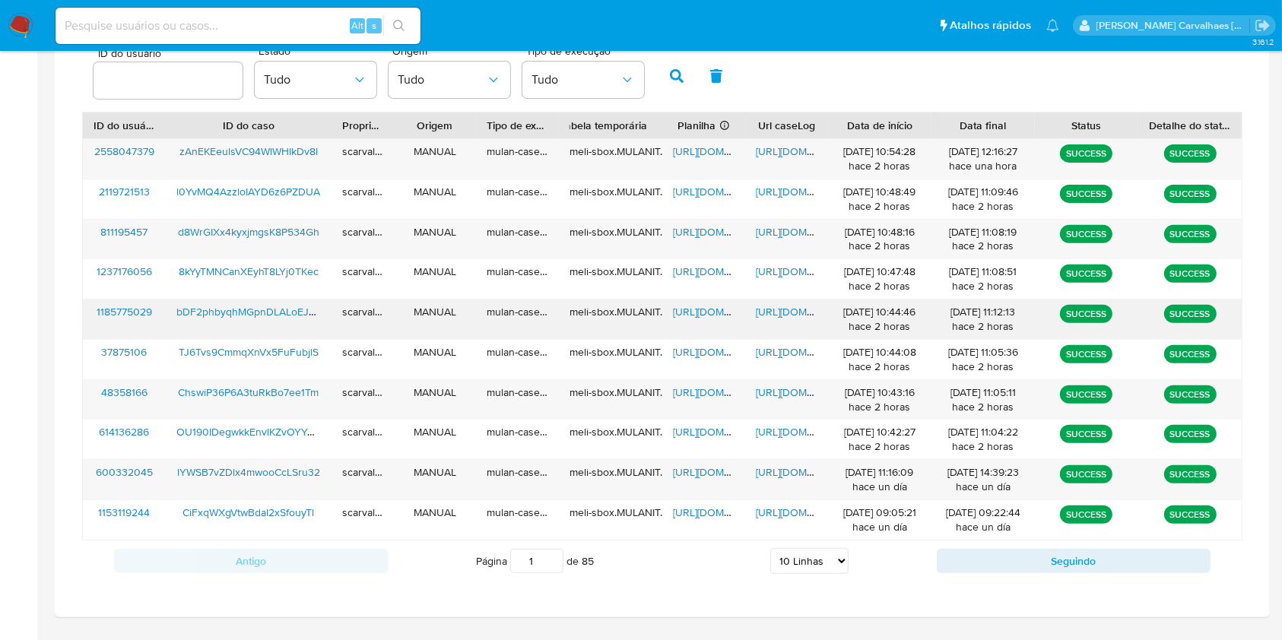
click at [778, 308] on span "[URL][DOMAIN_NAME]" at bounding box center [808, 311] width 105 height 15
click at [700, 306] on span "[URL][DOMAIN_NAME]" at bounding box center [725, 311] width 105 height 15
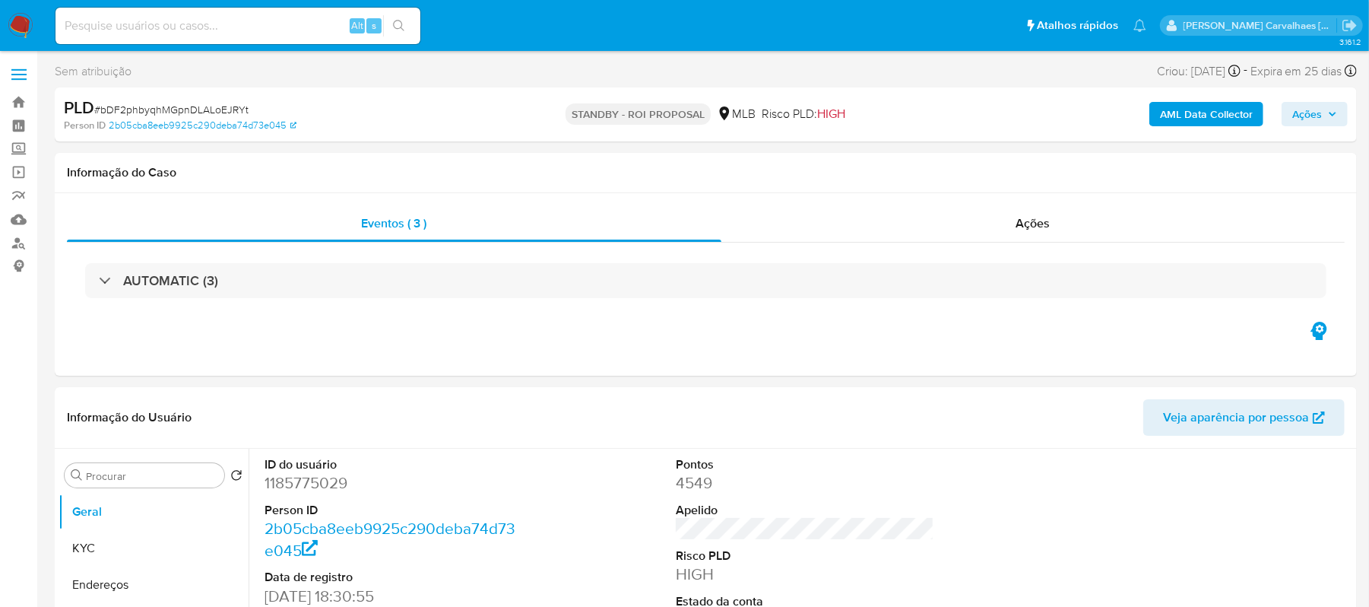
select select "10"
click at [220, 24] on input at bounding box center [237, 26] width 365 height 20
paste input "8kYyTMNCanXEyhT8LYj0TKec"
type input "8kYyTMNCanXEyhT8LYj0TKec"
click at [399, 17] on button "search-icon" at bounding box center [398, 25] width 31 height 21
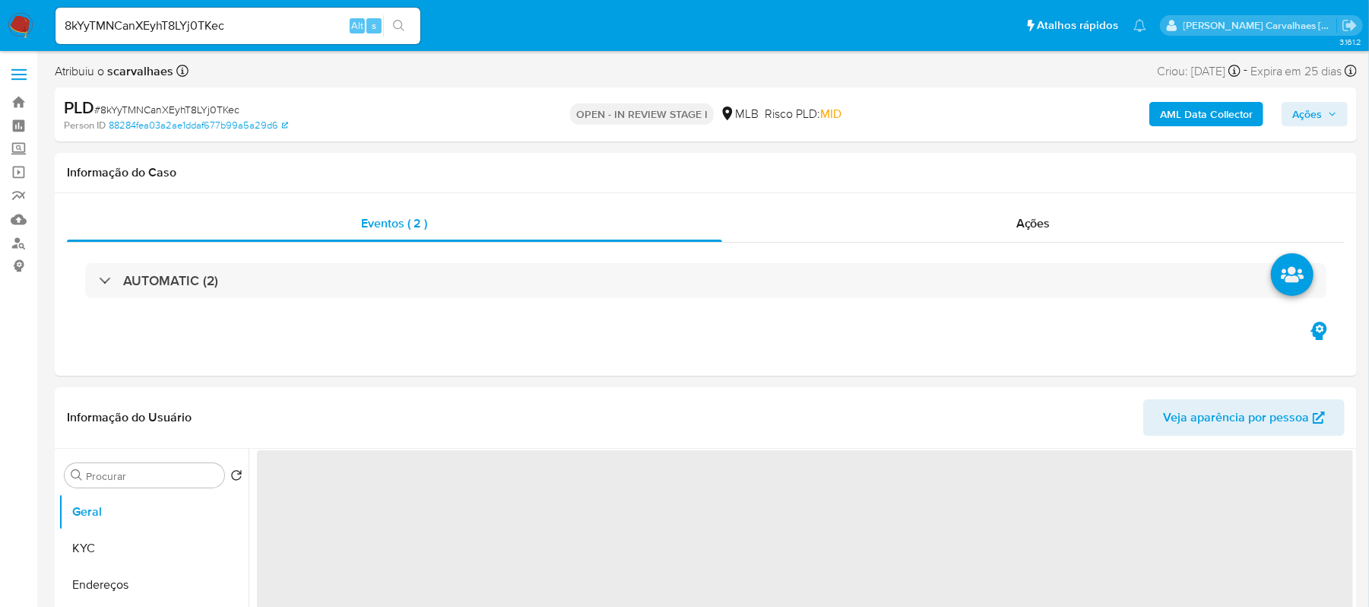
select select "10"
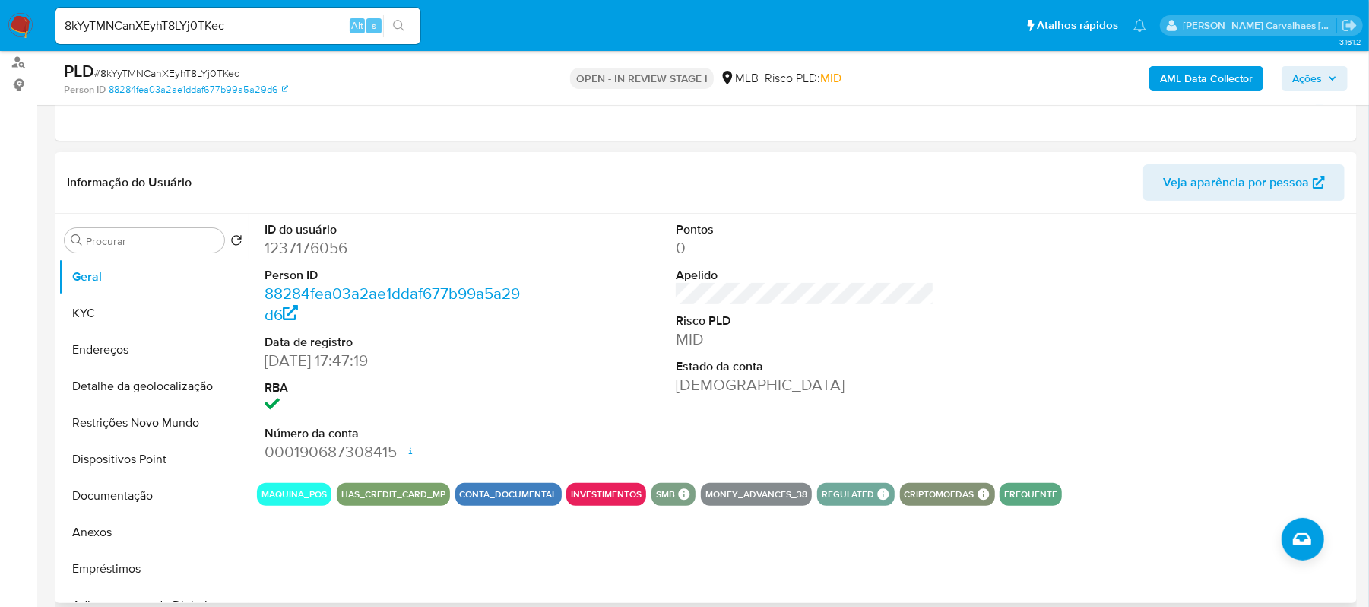
scroll to position [202, 0]
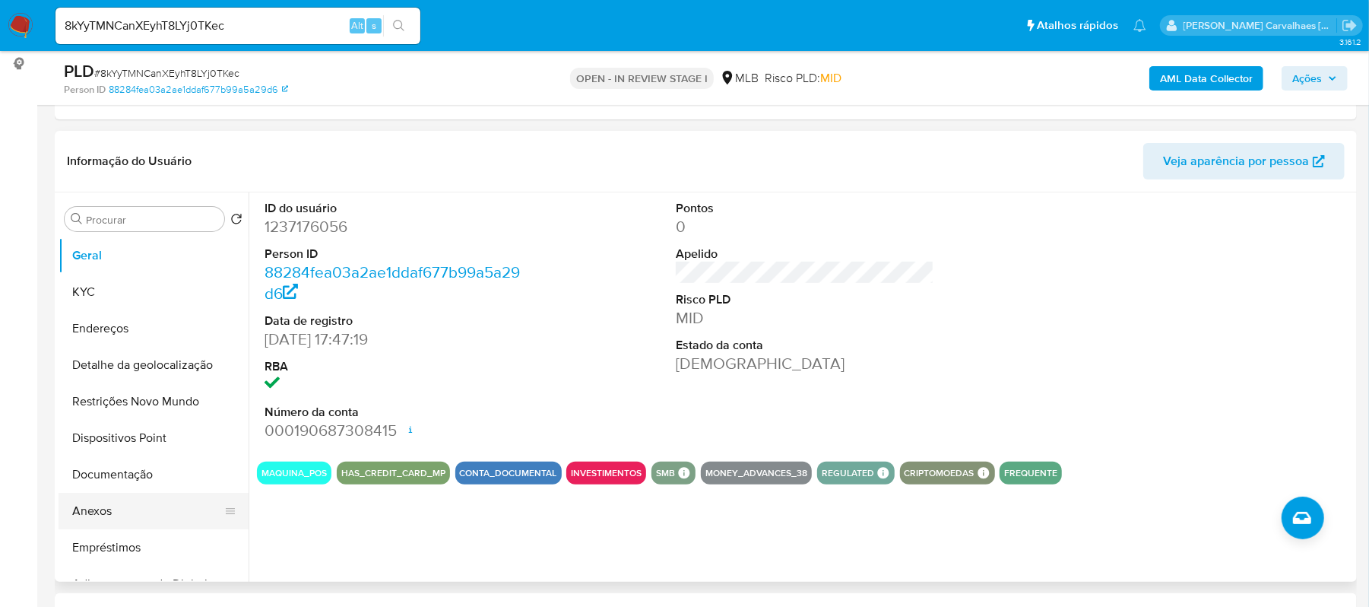
click at [114, 499] on button "Anexos" at bounding box center [148, 511] width 178 height 36
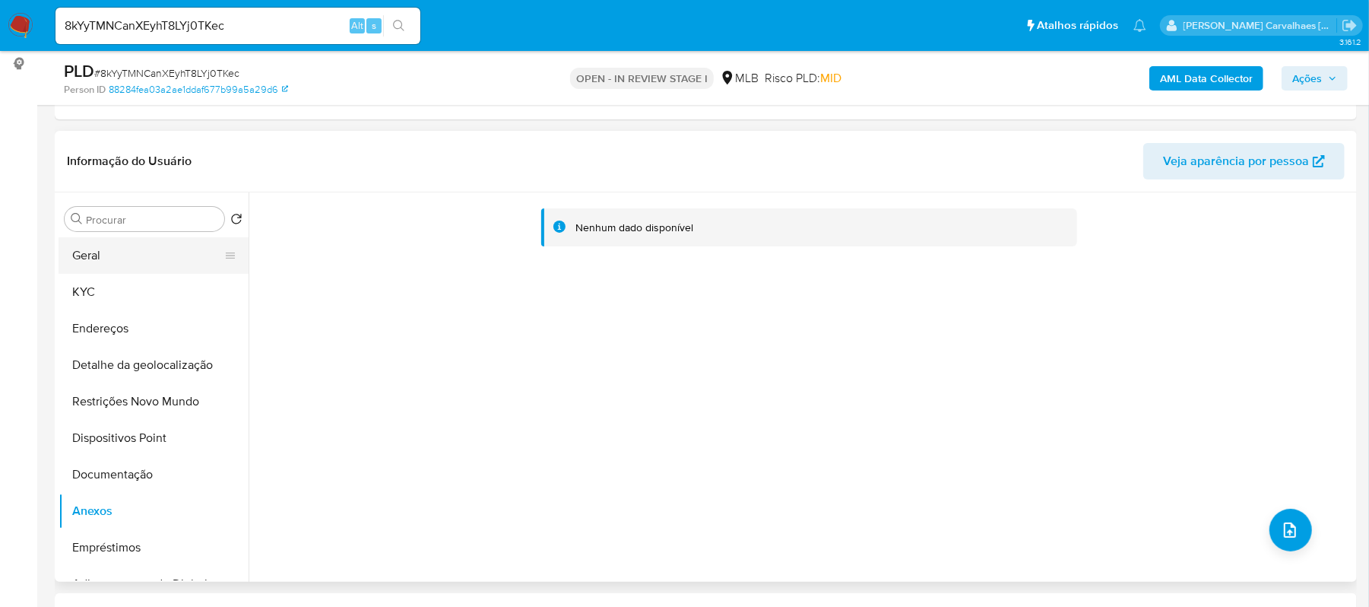
click at [113, 254] on button "Geral" at bounding box center [148, 255] width 178 height 36
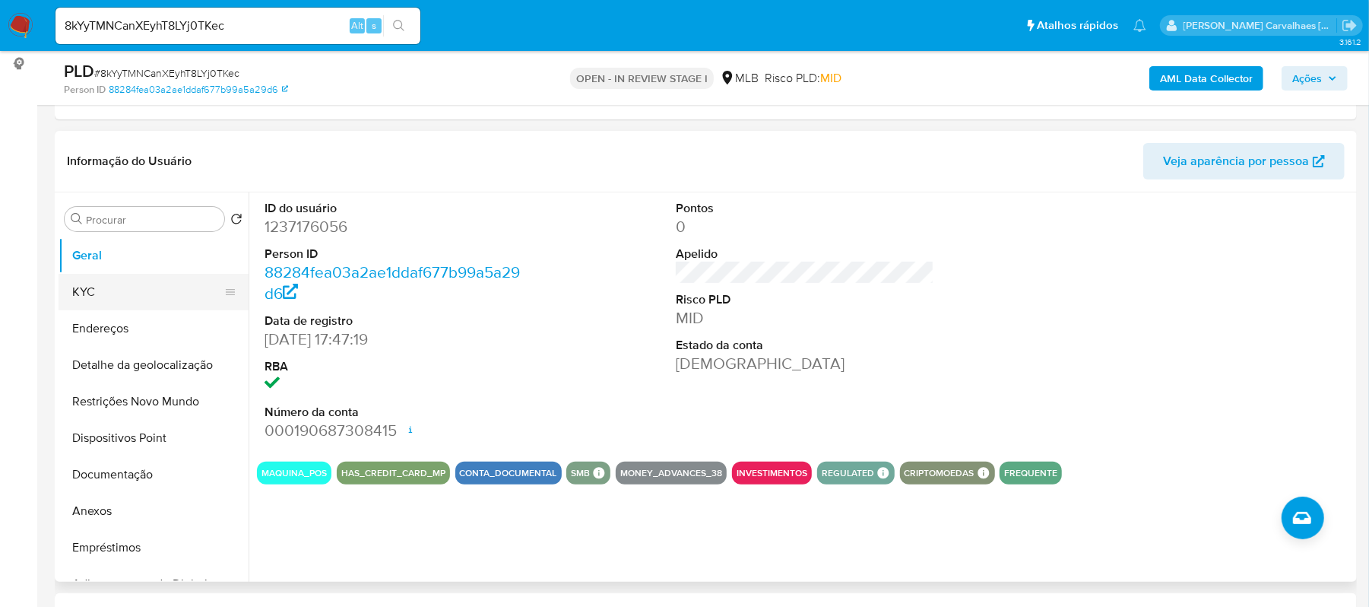
click at [116, 296] on button "KYC" at bounding box center [148, 292] width 178 height 36
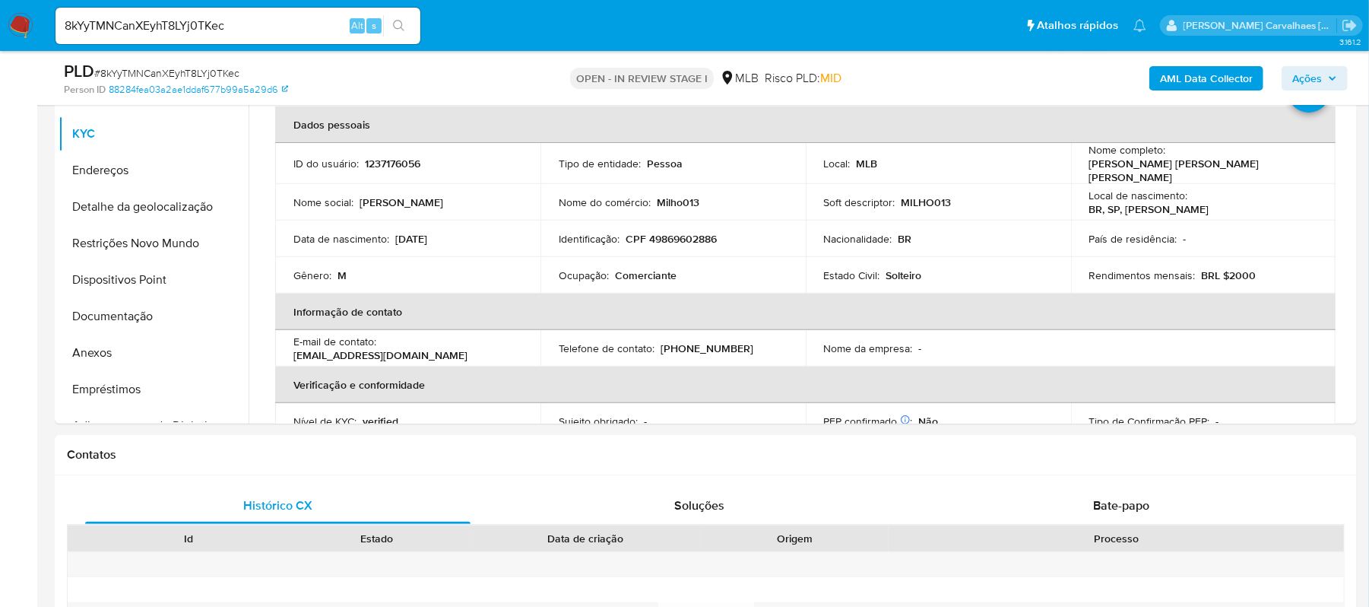
scroll to position [382, 0]
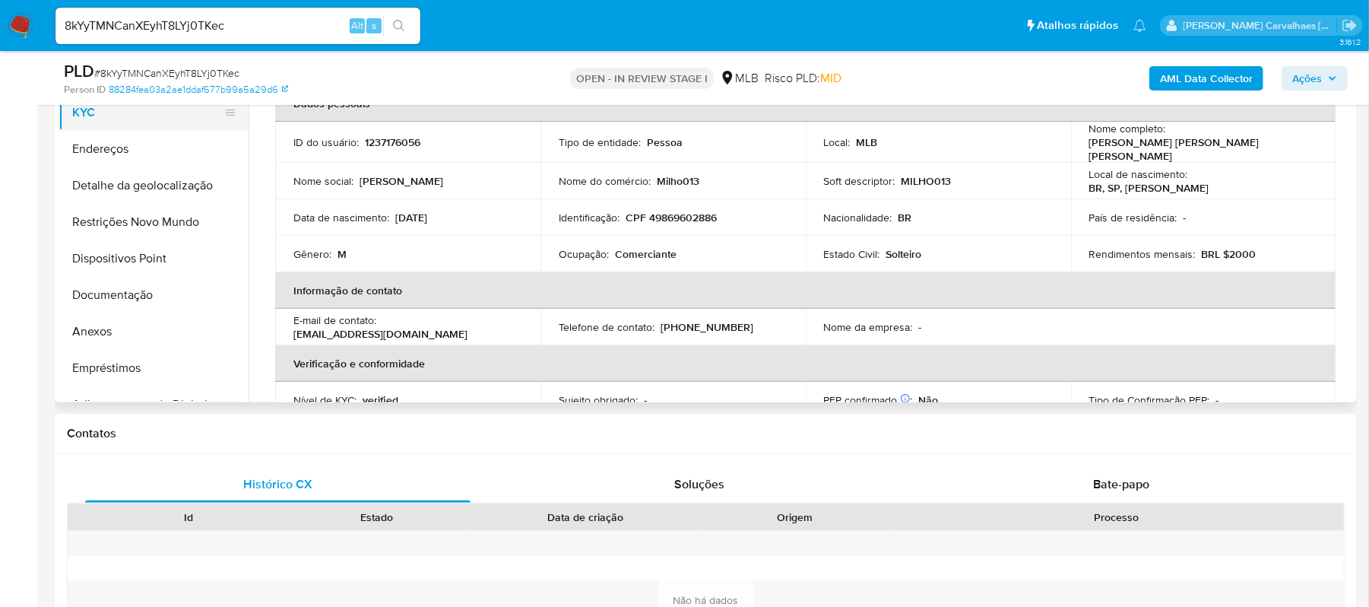
click at [97, 123] on button "KYC" at bounding box center [148, 112] width 178 height 36
click at [102, 138] on button "Endereços" at bounding box center [148, 149] width 178 height 36
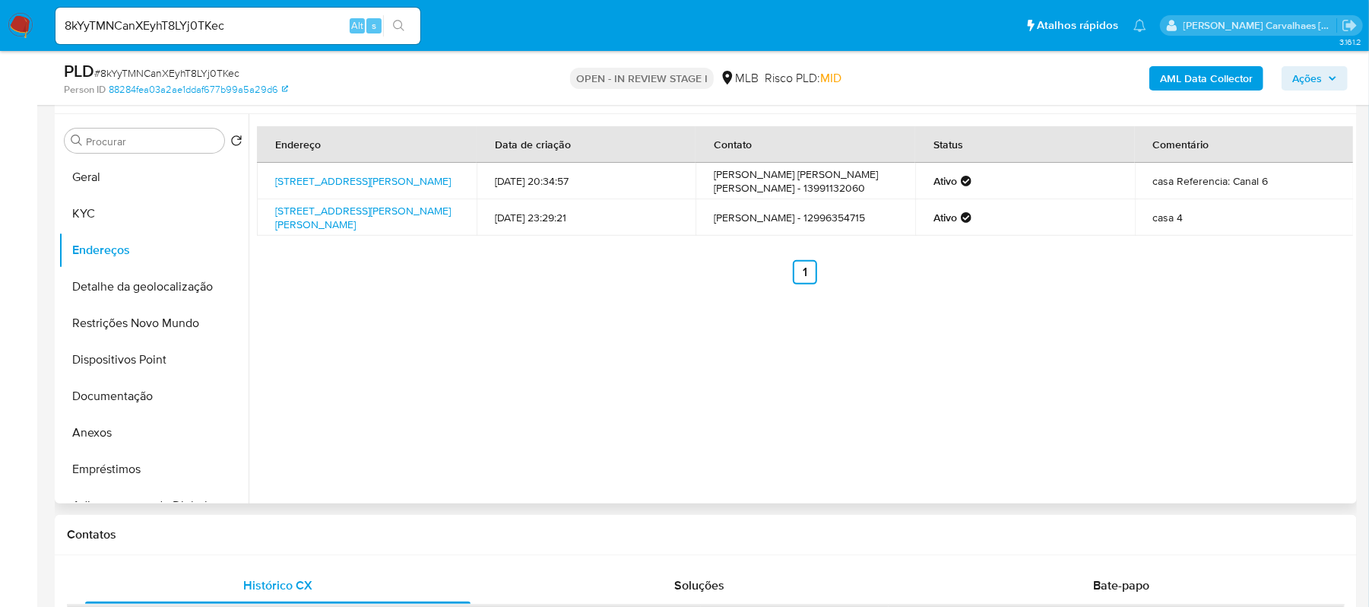
scroll to position [179, 0]
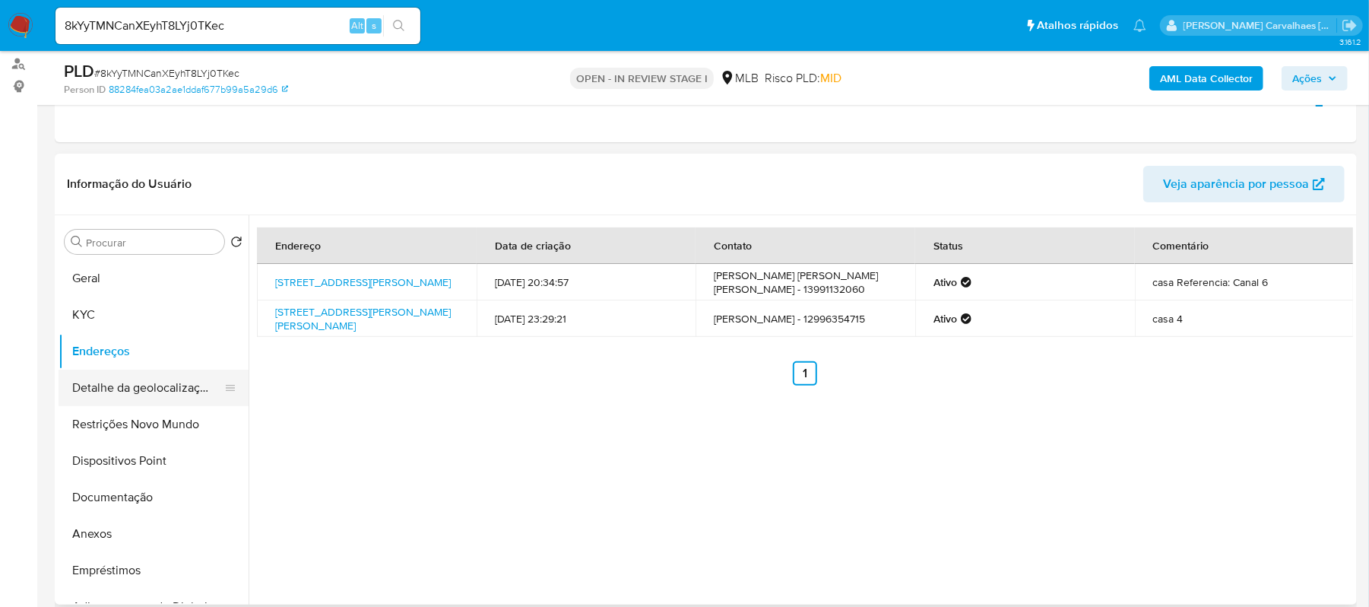
click at [167, 394] on button "Detalhe da geolocalização" at bounding box center [148, 387] width 178 height 36
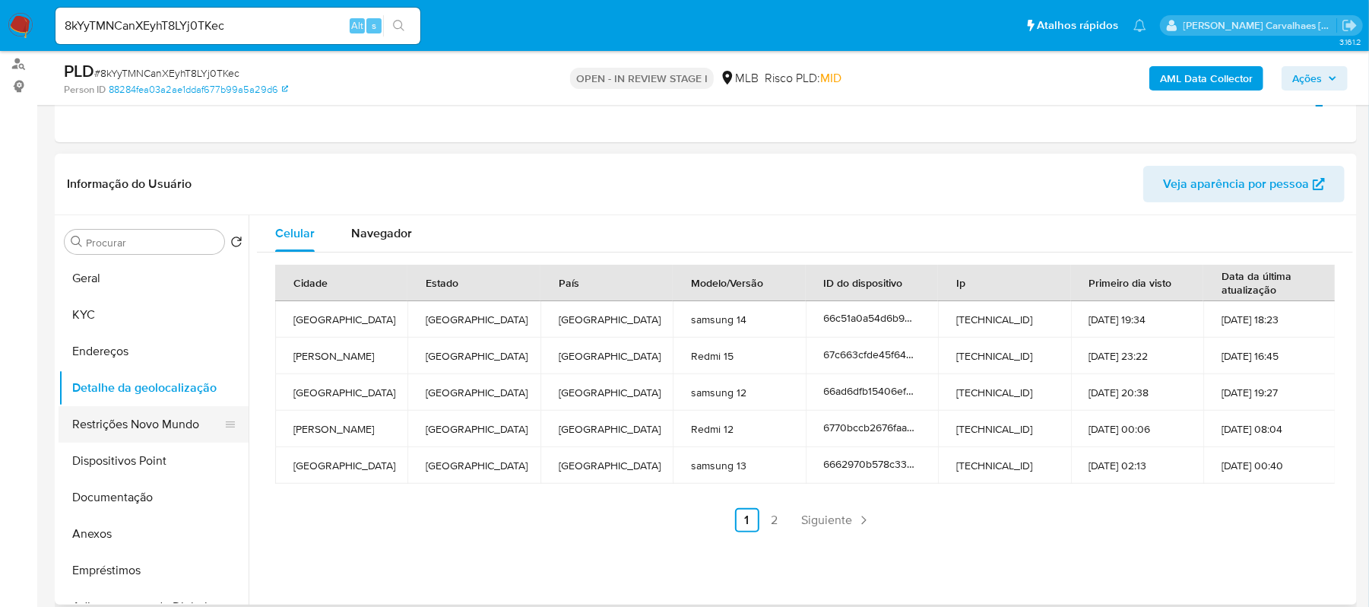
click at [168, 441] on button "Restrições Novo Mundo" at bounding box center [148, 424] width 178 height 36
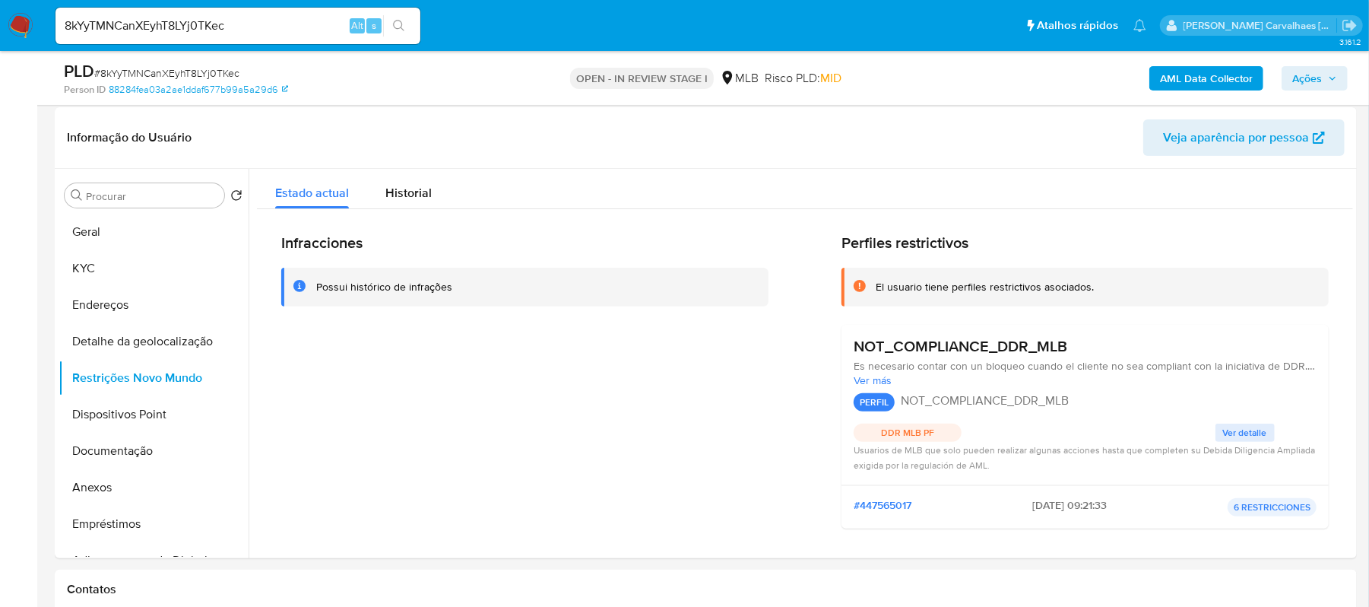
scroll to position [256, 0]
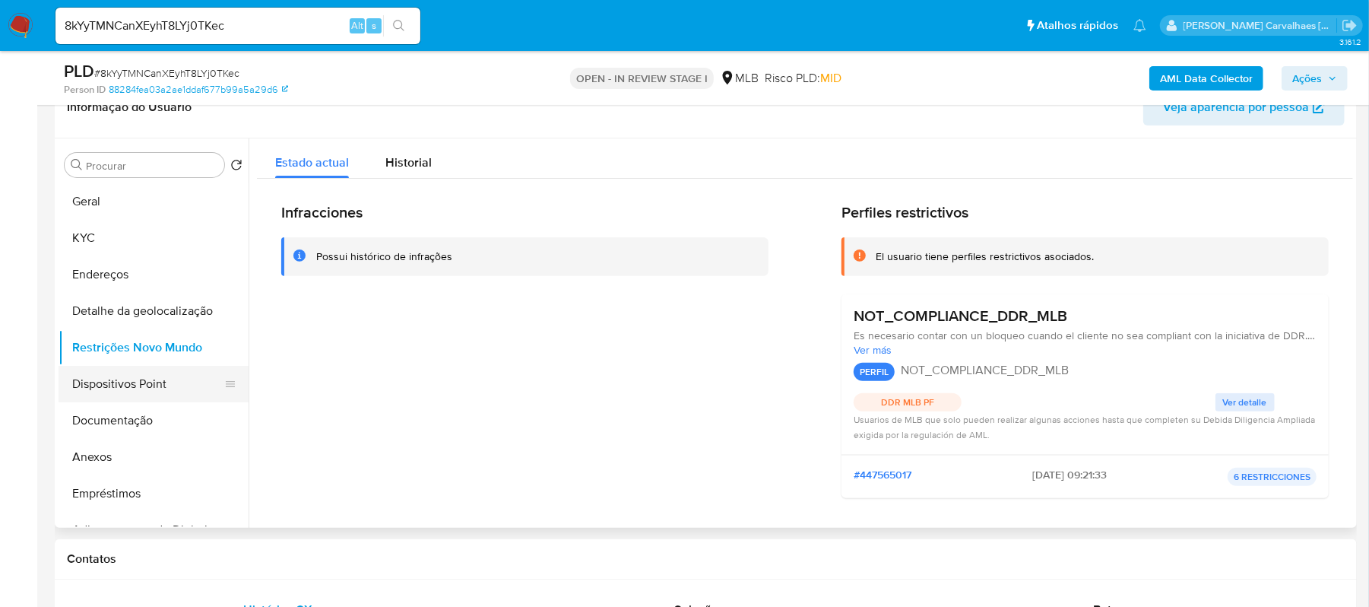
click at [135, 393] on button "Dispositivos Point" at bounding box center [148, 384] width 178 height 36
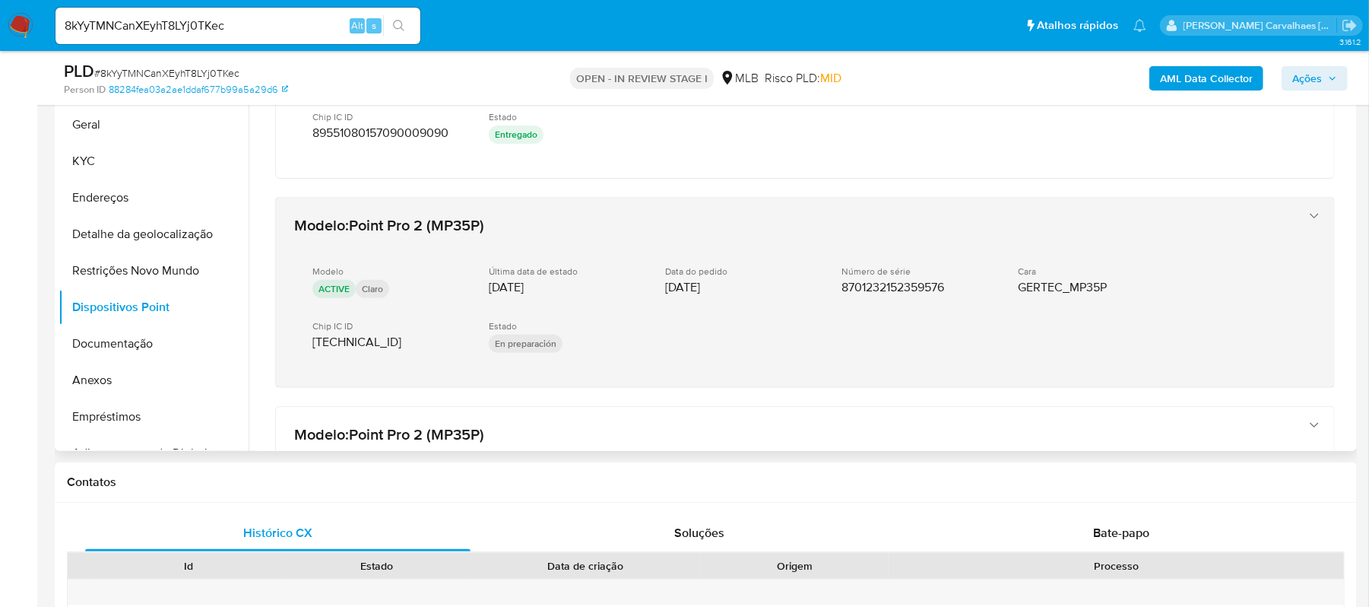
scroll to position [304, 0]
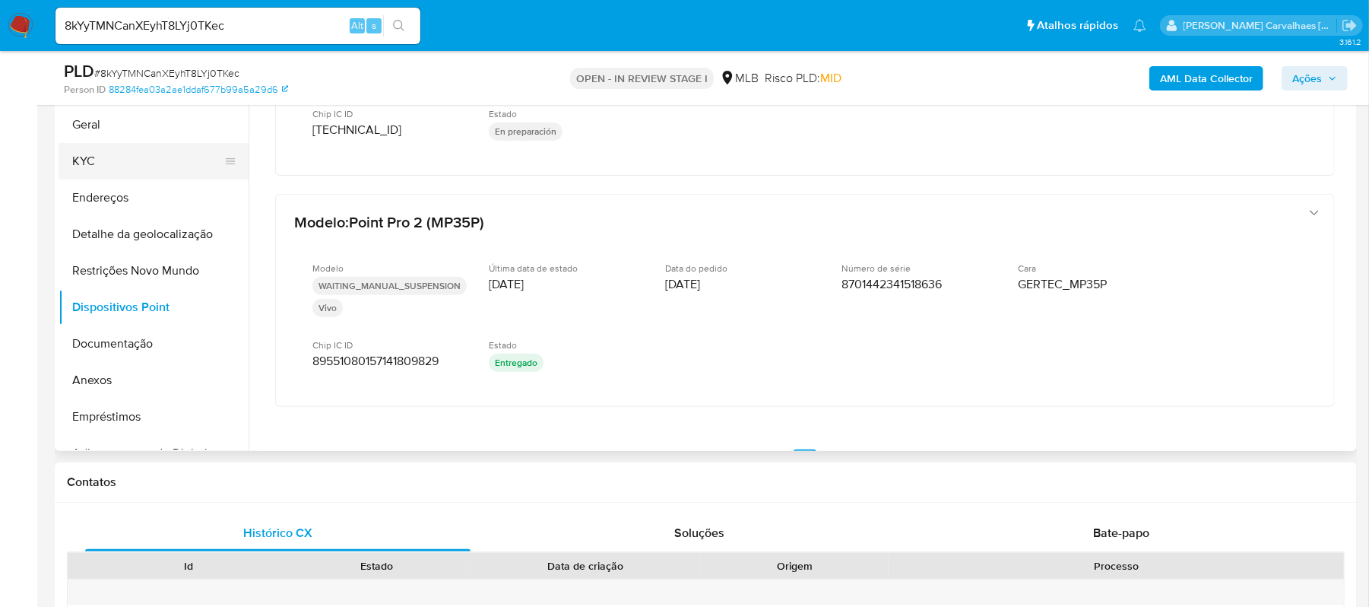
click at [97, 161] on button "KYC" at bounding box center [148, 161] width 178 height 36
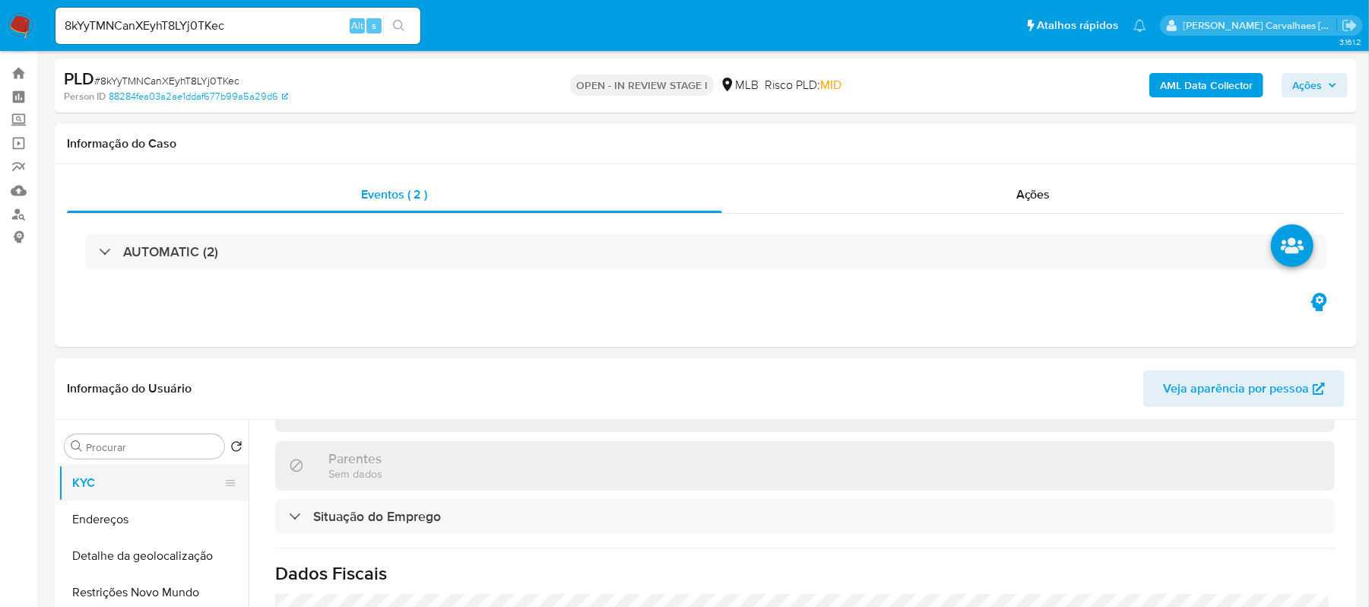
scroll to position [0, 0]
click at [110, 551] on button "Endereços" at bounding box center [148, 555] width 178 height 36
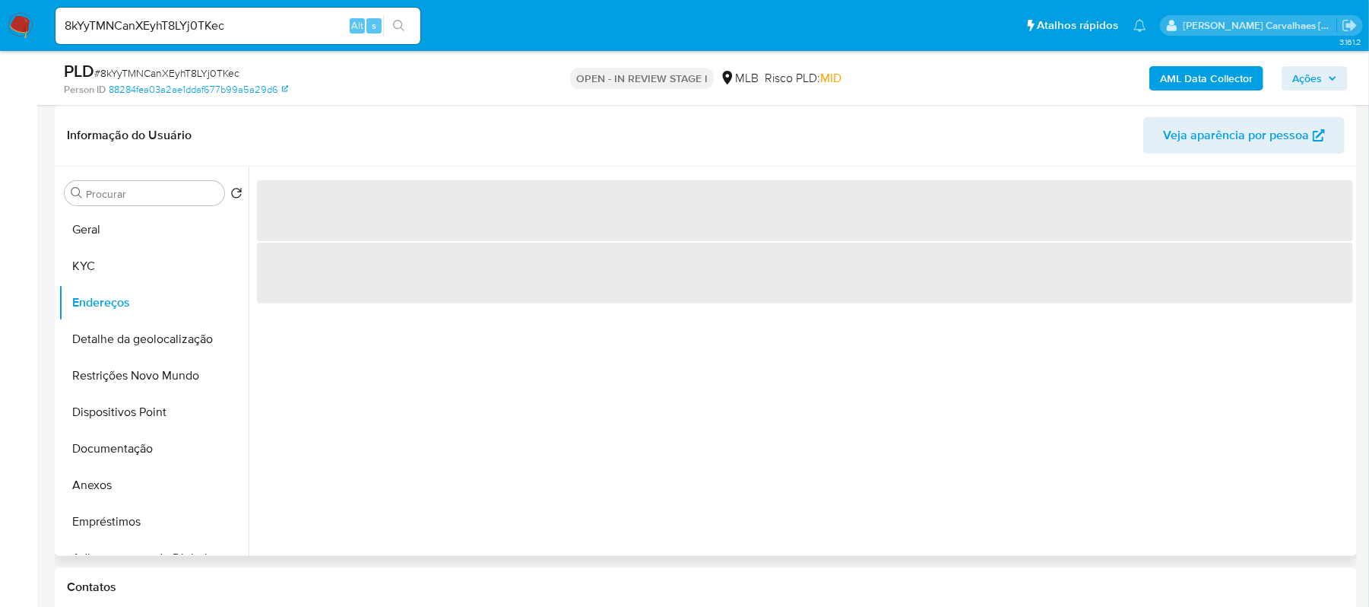
scroll to position [232, 0]
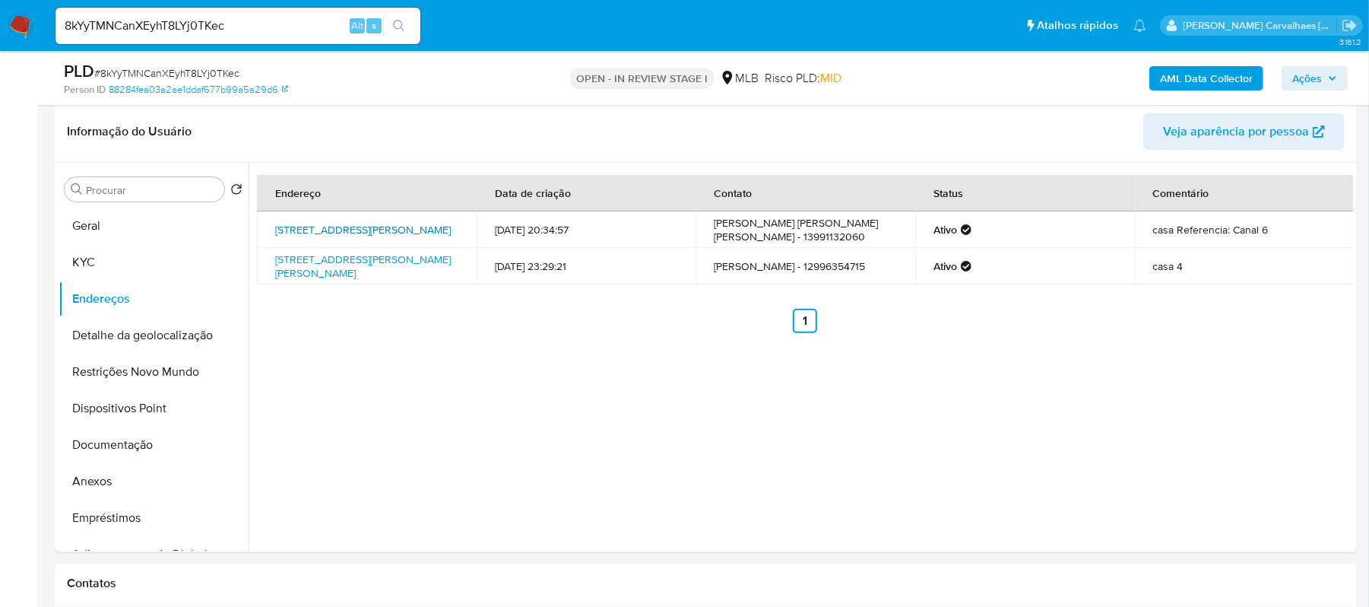
click at [332, 222] on link "Rua Liberdade 795, Santos, São Paulo, 11025032, Brasil 795" at bounding box center [363, 229] width 176 height 15
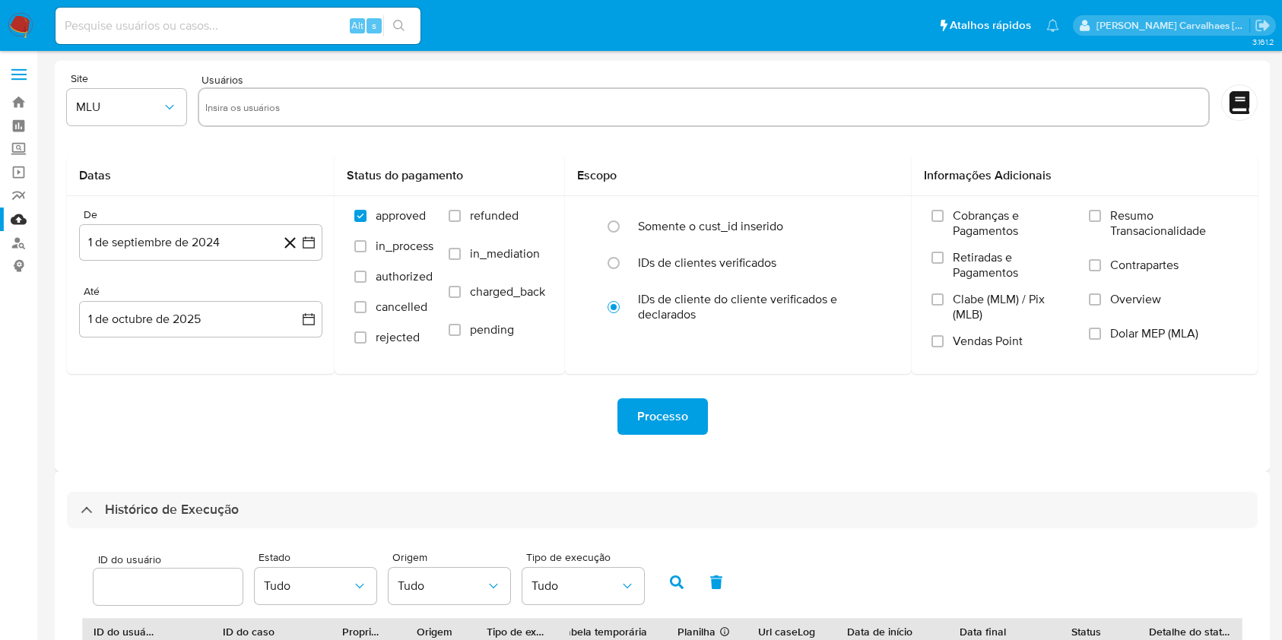
select select "10"
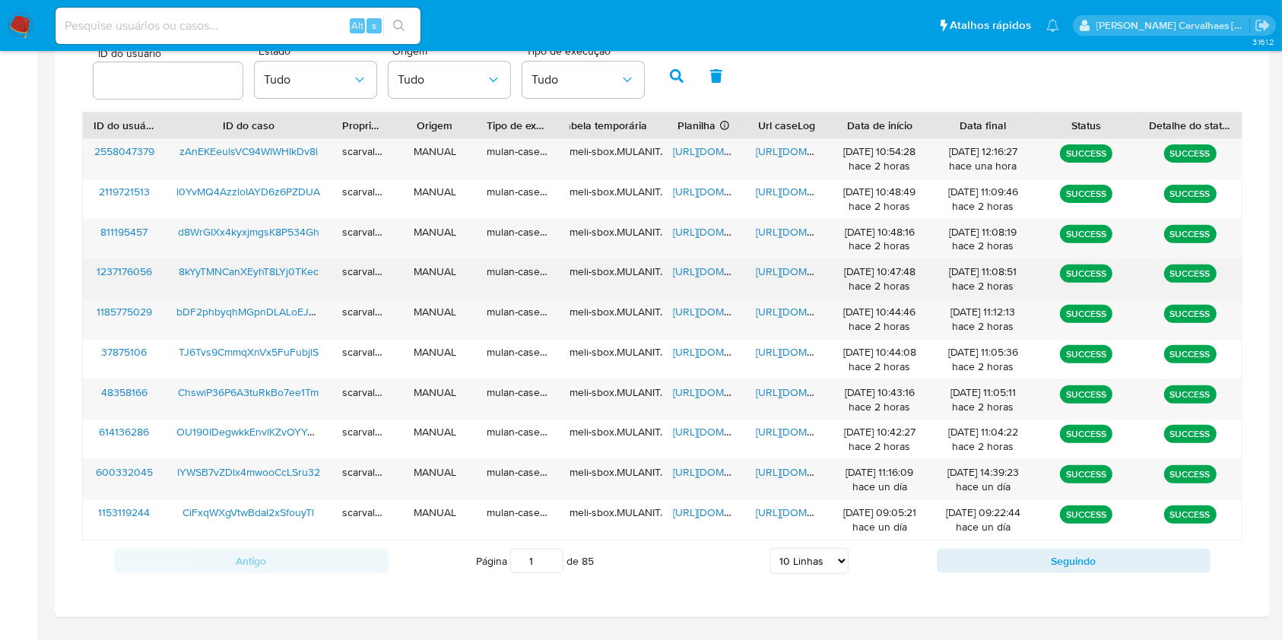
click at [798, 267] on span "[URL][DOMAIN_NAME]" at bounding box center [808, 271] width 105 height 15
click at [699, 271] on span "[URL][DOMAIN_NAME]" at bounding box center [725, 271] width 105 height 15
